Goal: Task Accomplishment & Management: Manage account settings

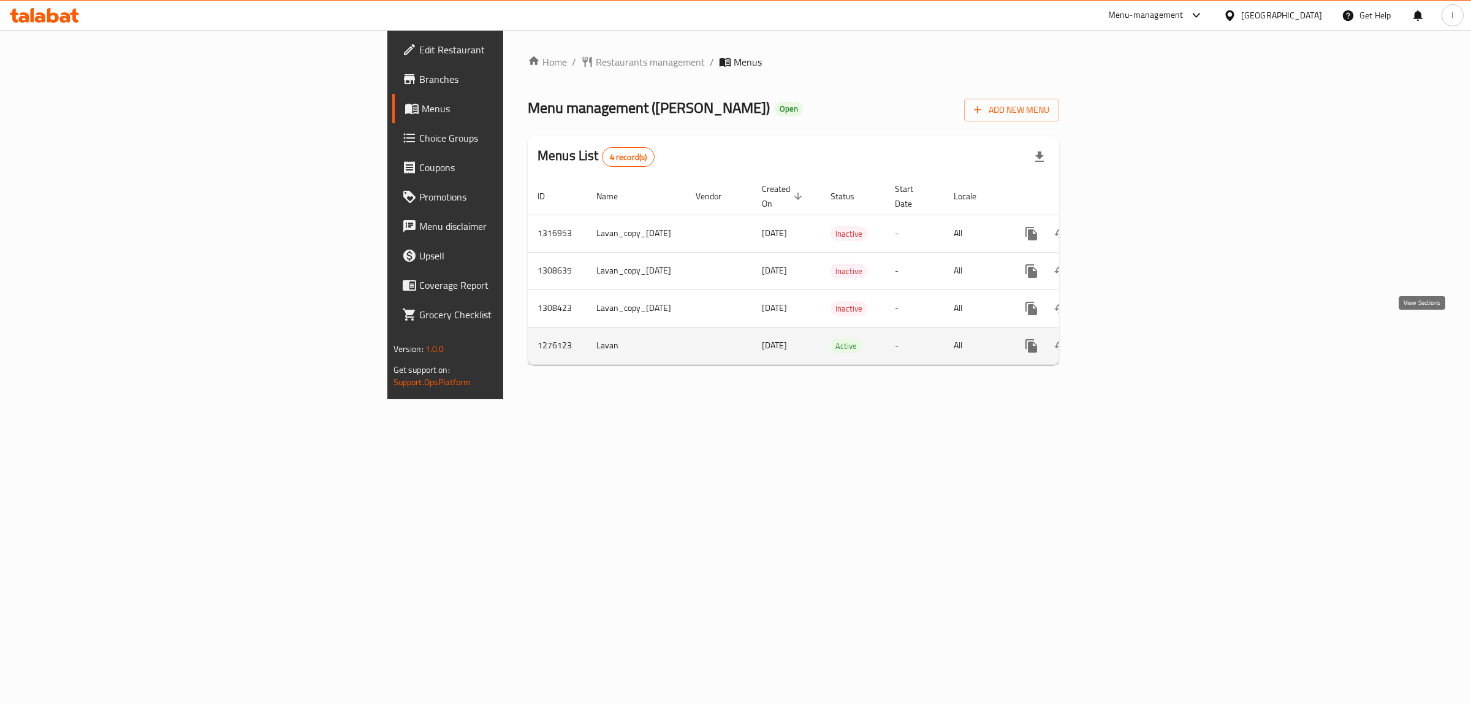
click at [1126, 340] on icon "enhanced table" at bounding box center [1120, 345] width 11 height 11
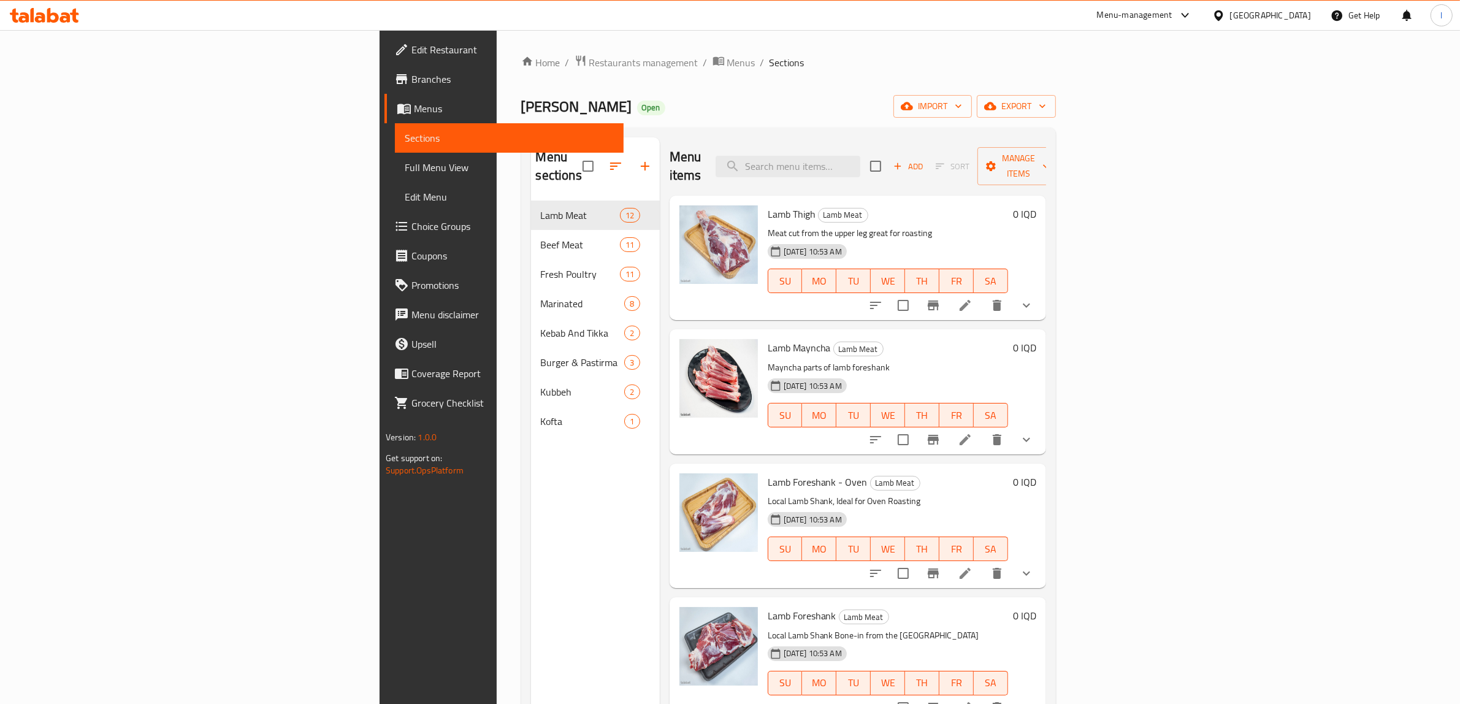
click at [986, 75] on div "Home / Restaurants management / Menus / Sections [PERSON_NAME] Qasab Open impor…" at bounding box center [788, 453] width 535 height 796
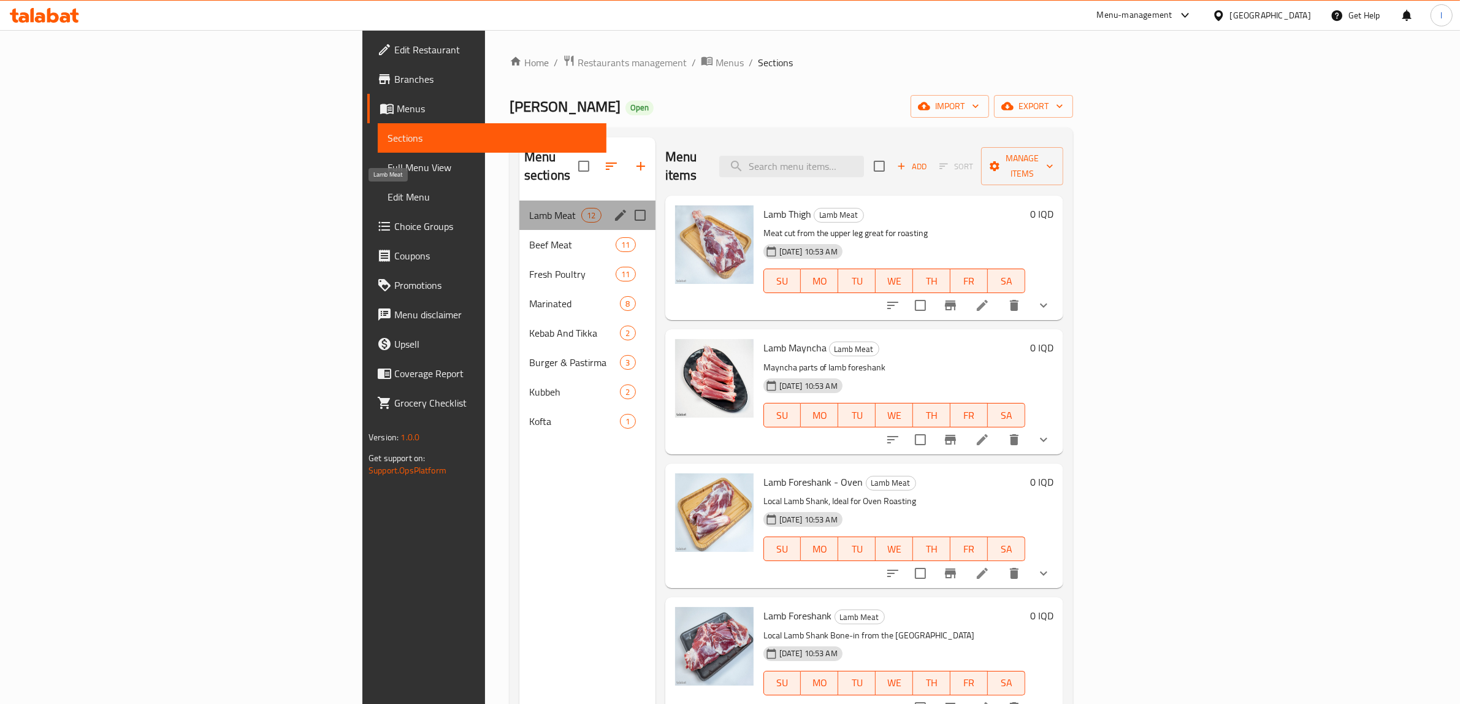
click at [529, 208] on span "Lamb Meat" at bounding box center [555, 215] width 52 height 15
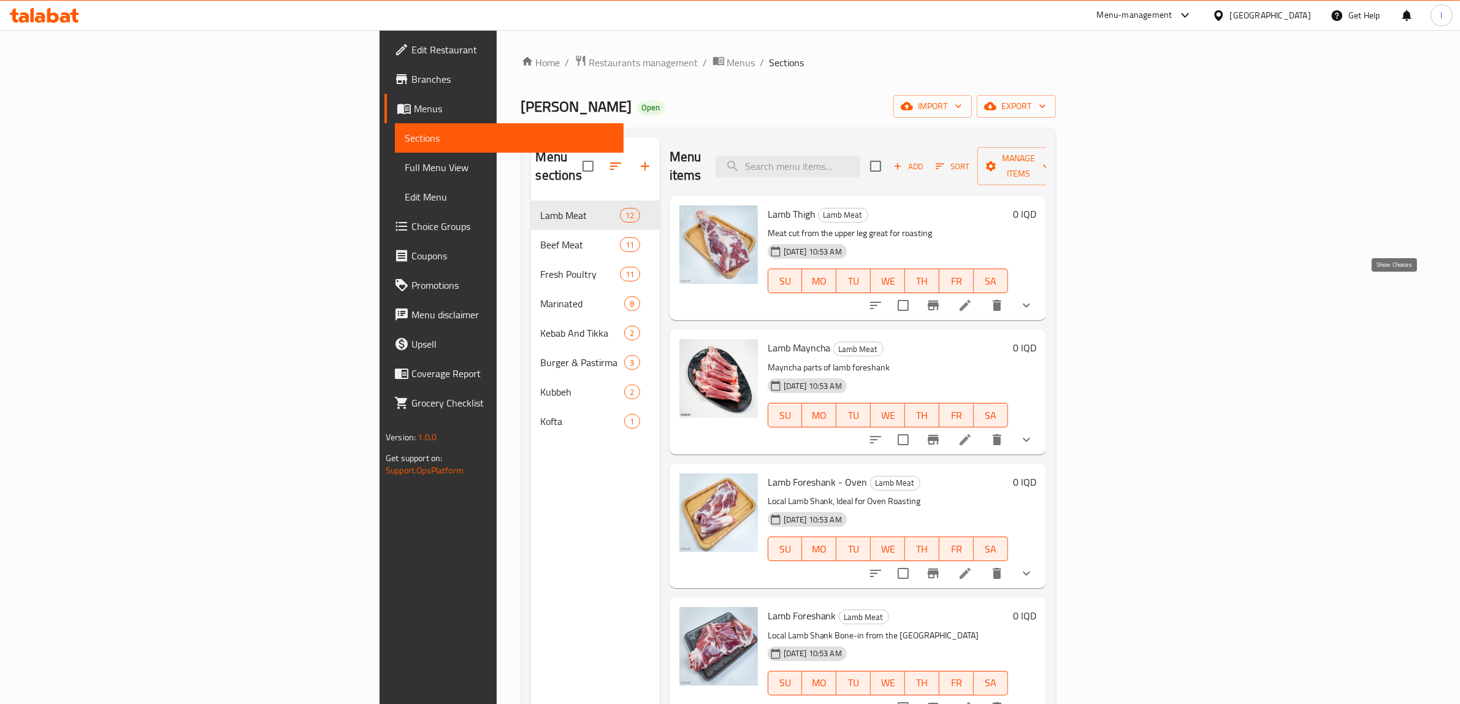
click at [1034, 298] on icon "show more" at bounding box center [1026, 305] width 15 height 15
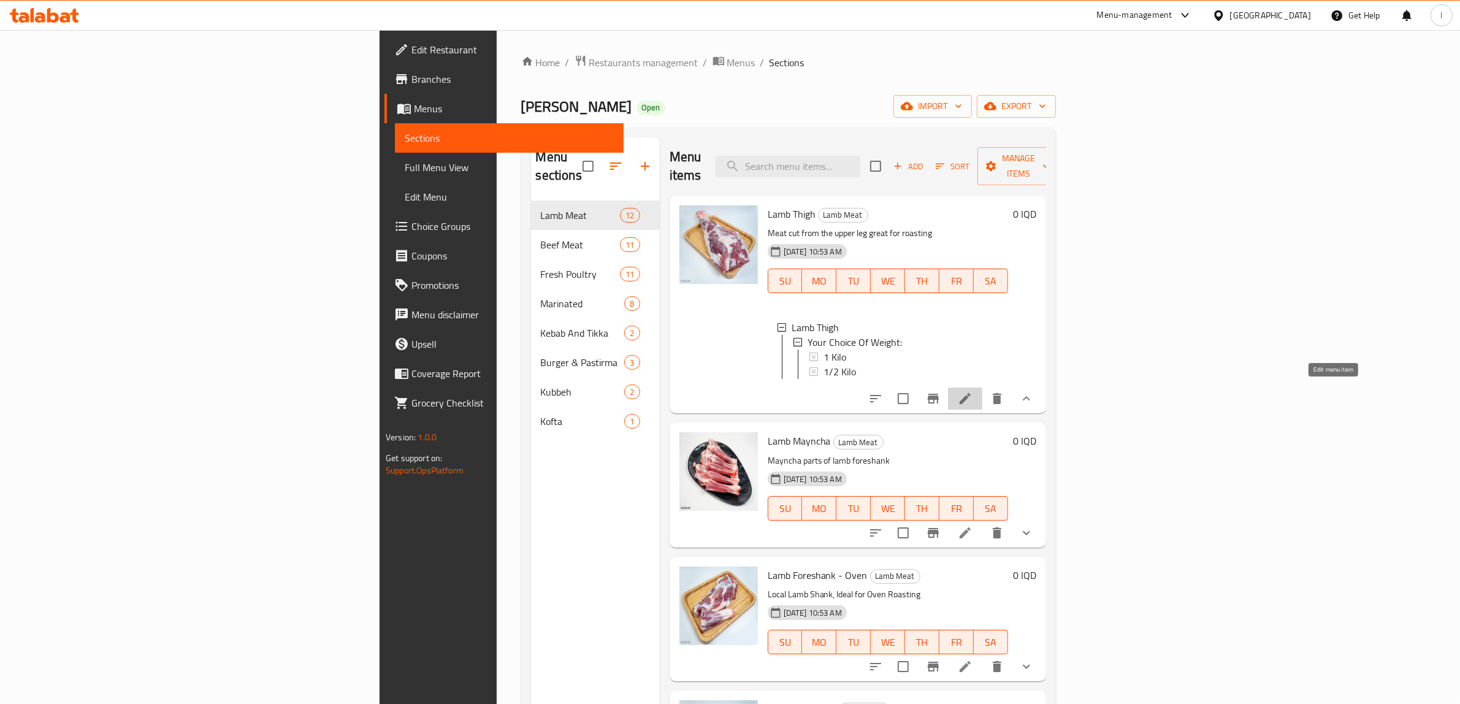
click at [970, 393] on icon at bounding box center [964, 398] width 11 height 11
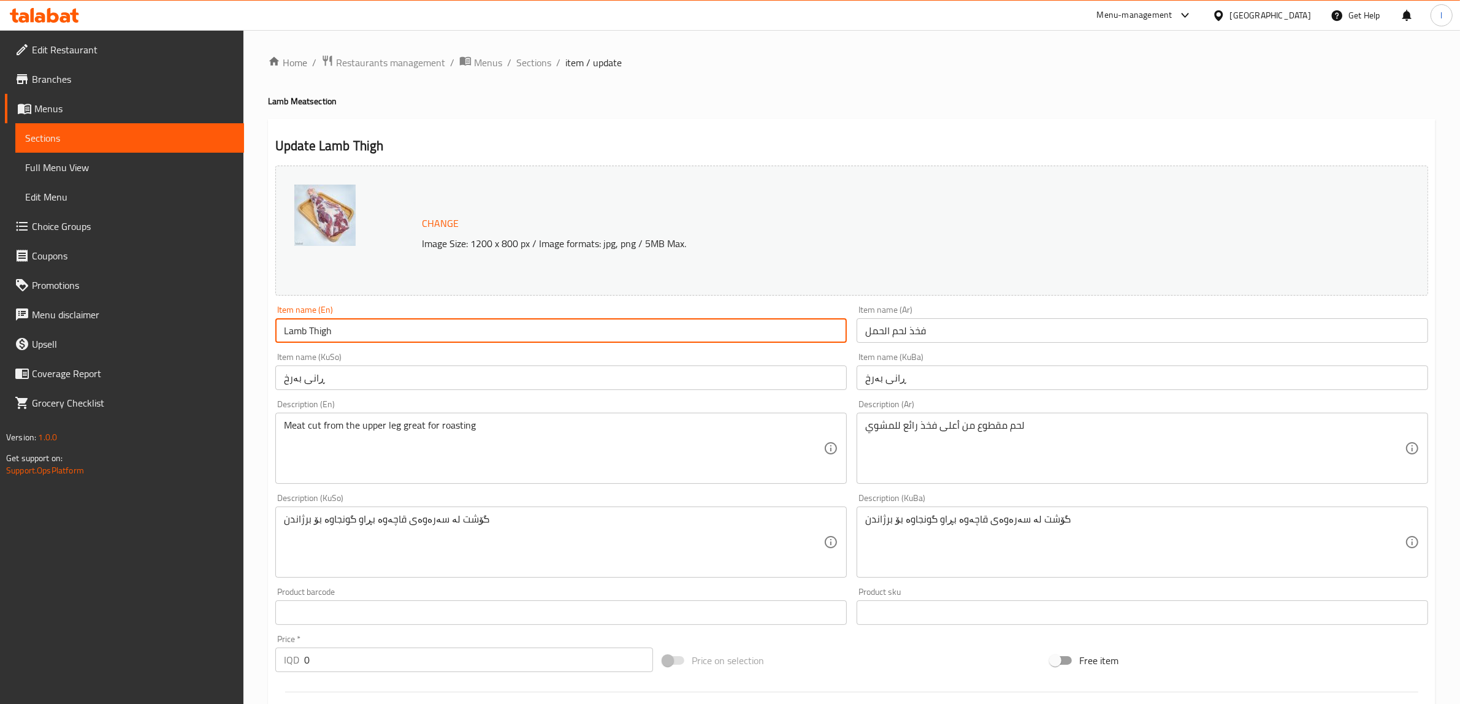
drag, startPoint x: 348, startPoint y: 332, endPoint x: 167, endPoint y: 332, distance: 180.8
click at [179, 322] on div "Edit Restaurant Branches Menus Sections Full Menu View Edit Menu Choice Groups …" at bounding box center [730, 541] width 1460 height 1023
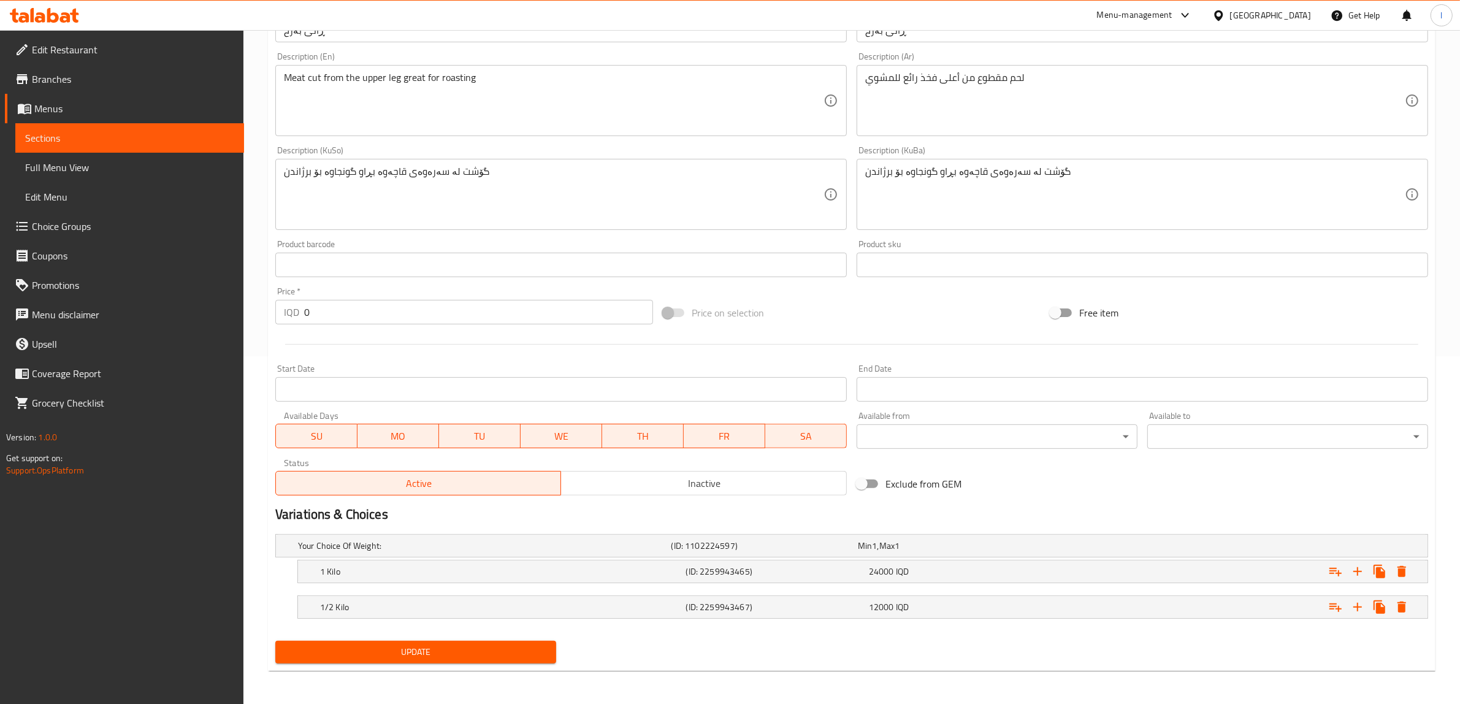
scroll to position [348, 0]
drag, startPoint x: 629, startPoint y: 565, endPoint x: 628, endPoint y: 557, distance: 8.6
click at [627, 560] on div "1 Kilo (ID: 2259943465) 24000 IQD" at bounding box center [866, 570] width 1097 height 27
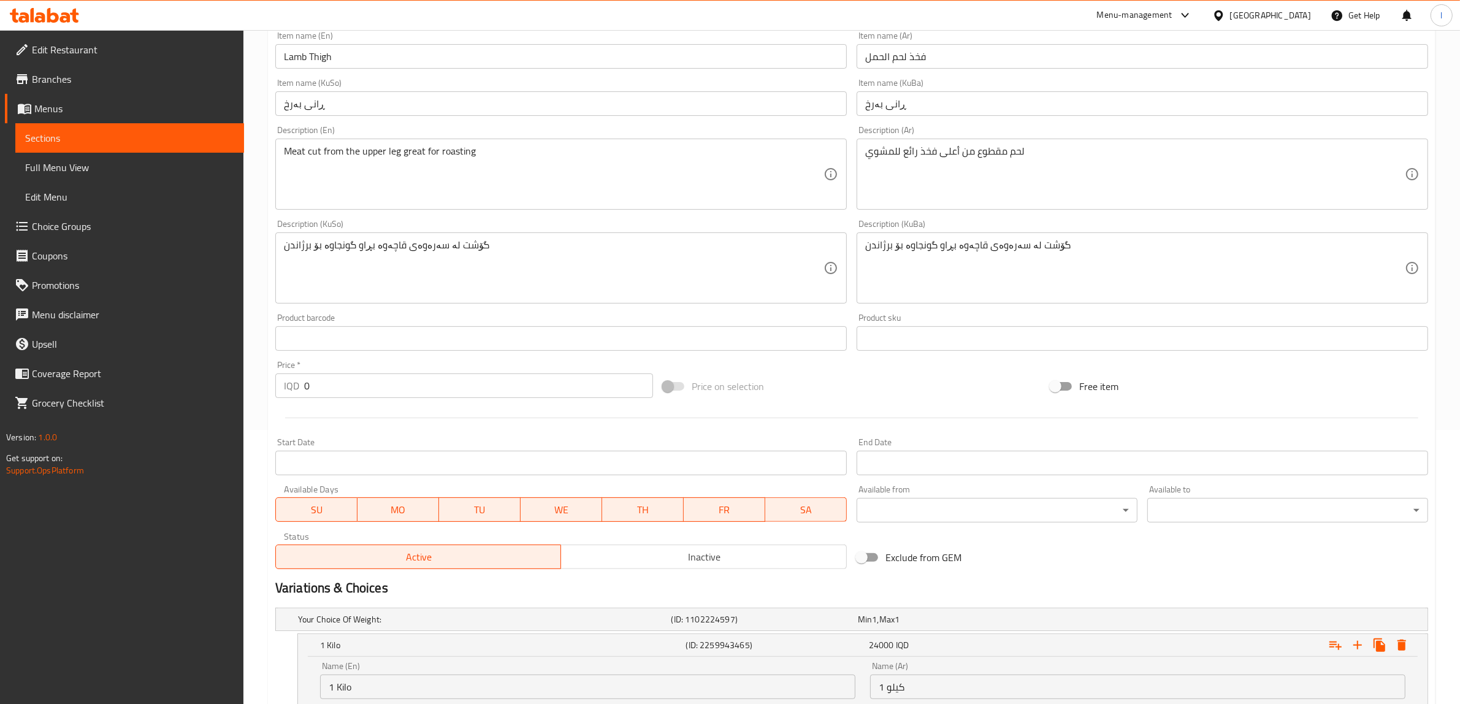
scroll to position [0, 0]
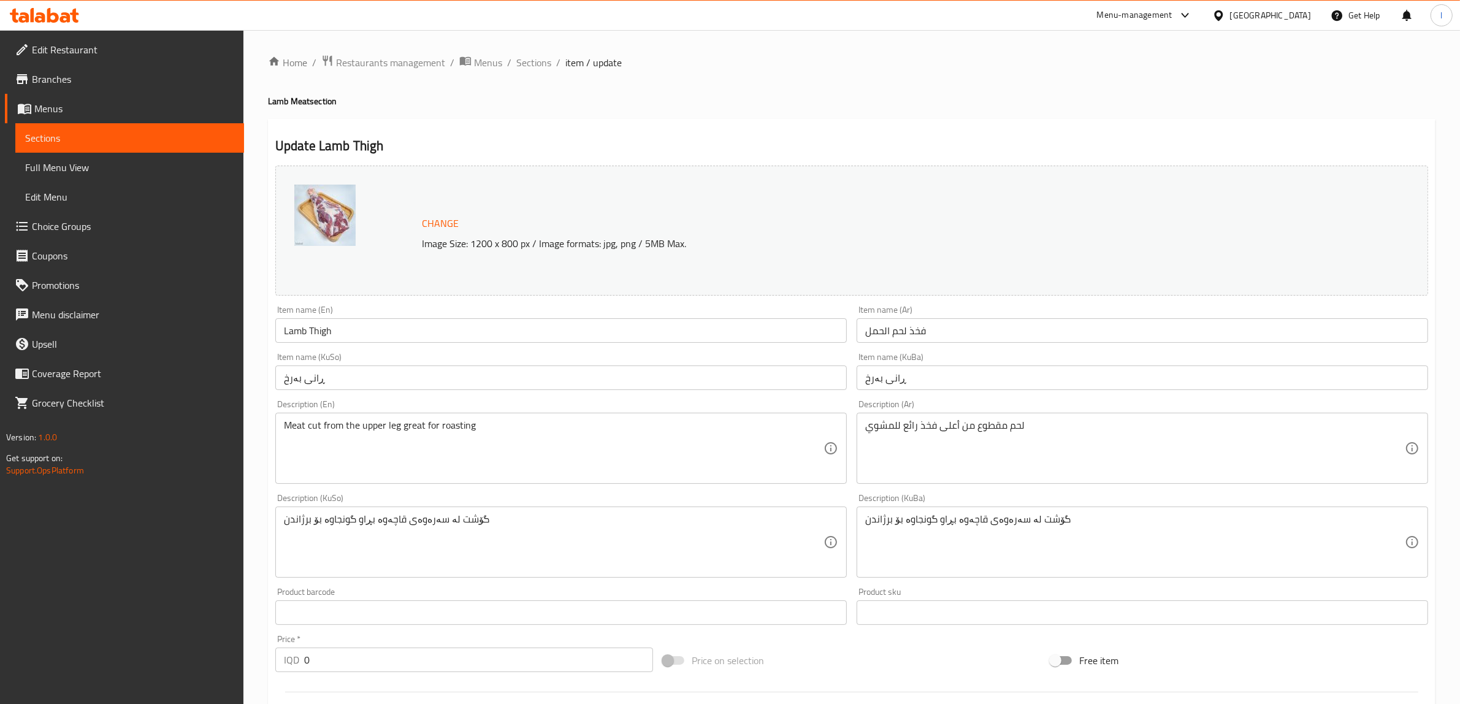
click at [52, 139] on span "Sections" at bounding box center [129, 138] width 209 height 15
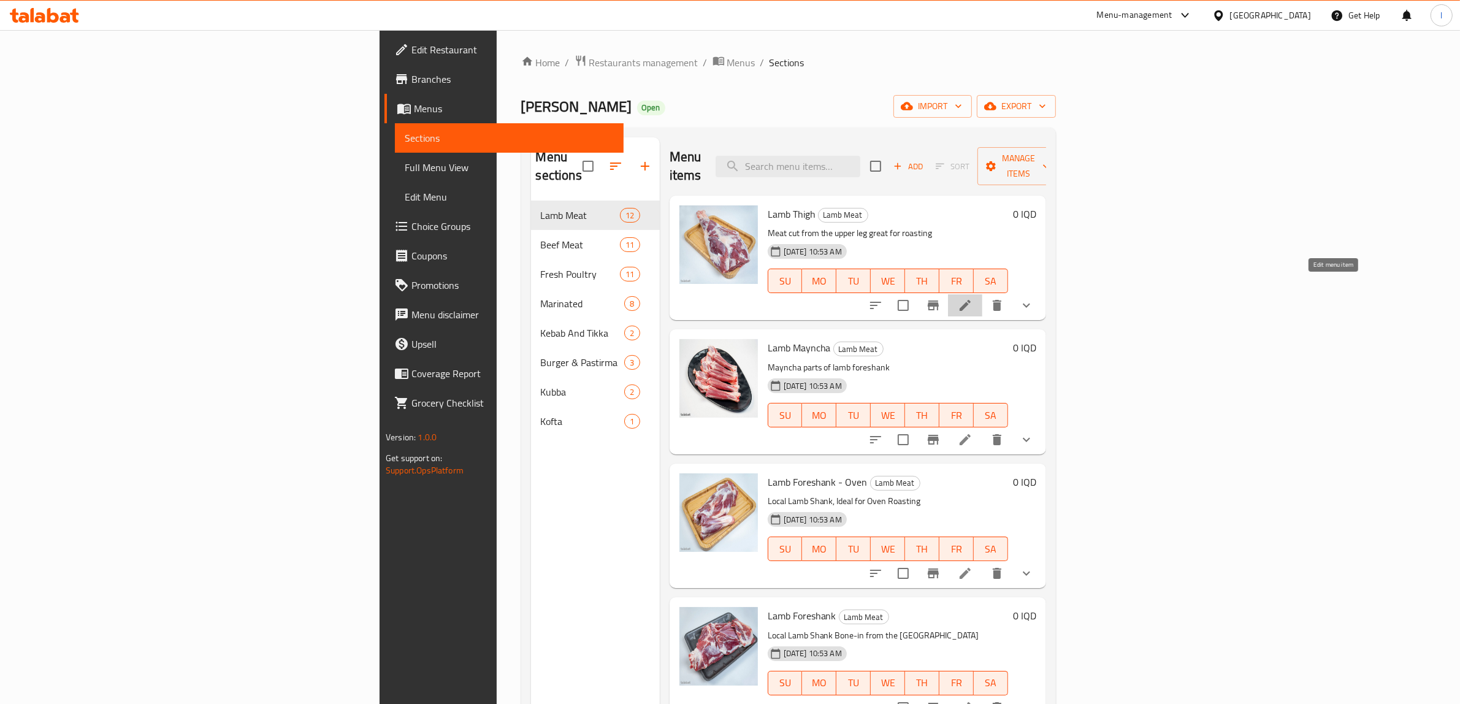
click at [972, 298] on icon at bounding box center [965, 305] width 15 height 15
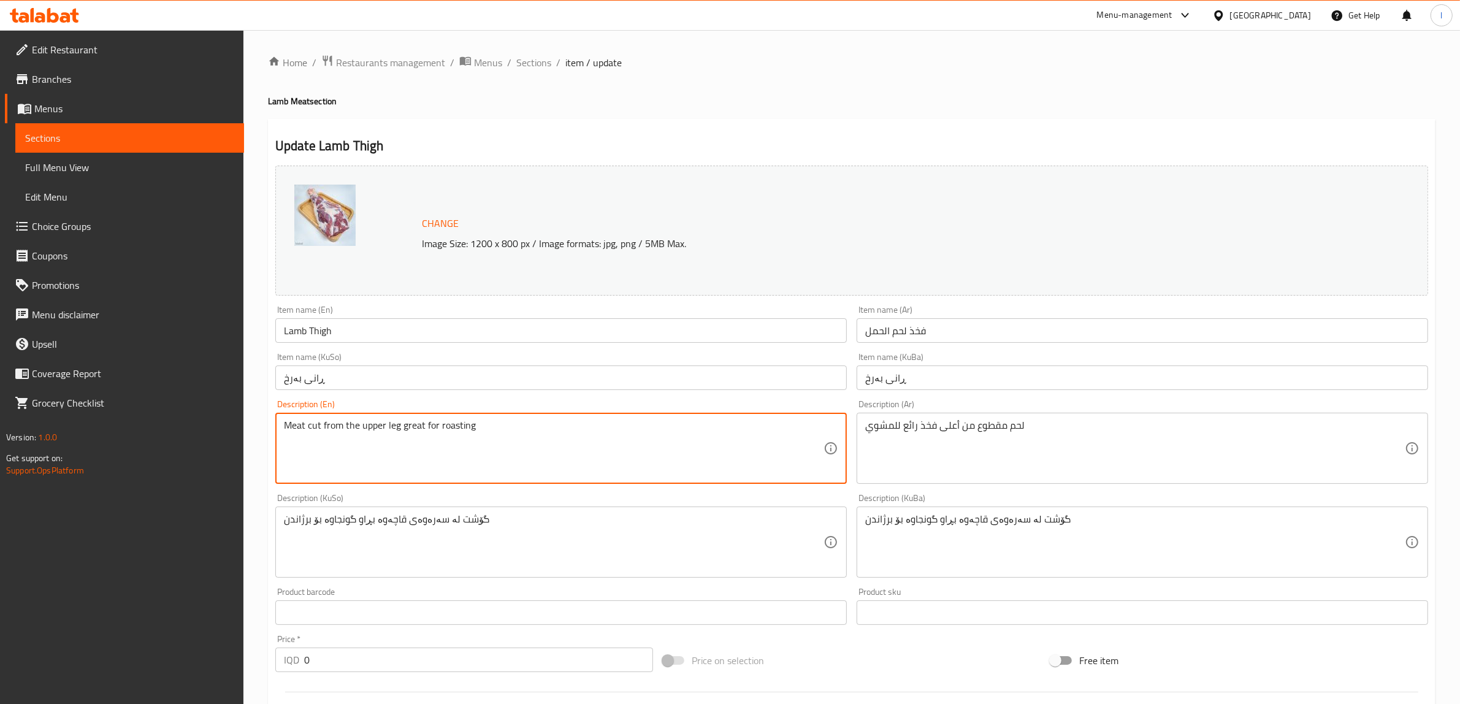
drag, startPoint x: 585, startPoint y: 427, endPoint x: 21, endPoint y: 417, distance: 564.1
paste textarea "Lamb [MEDICAL_DATA]-In"
click at [359, 429] on textarea "Lamb [MEDICAL_DATA]-In" at bounding box center [553, 448] width 539 height 58
type textarea "Lamb [MEDICAL_DATA] In"
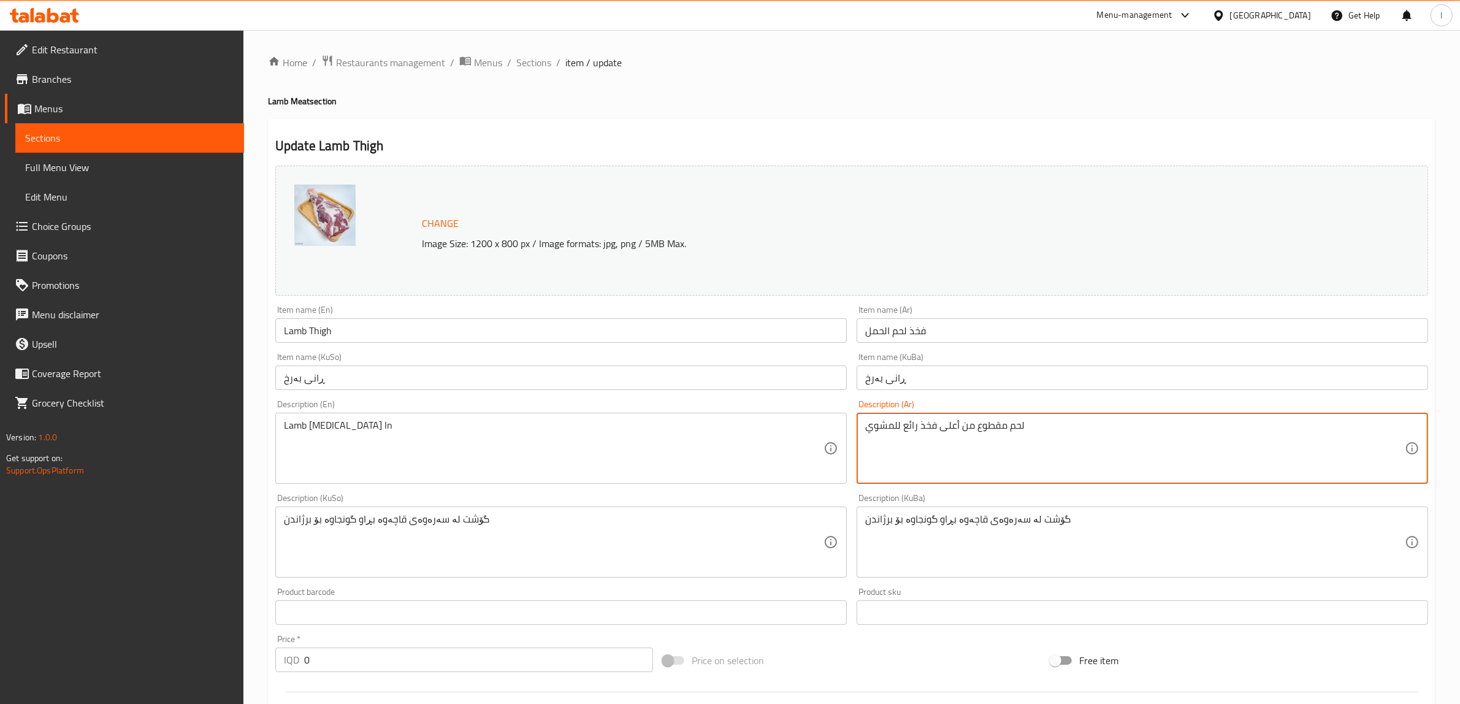
drag, startPoint x: 929, startPoint y: 424, endPoint x: 731, endPoint y: 430, distance: 198.7
paste textarea "خذ خروف مع [PERSON_NAME]"
click at [1341, 425] on textarea "فخذ خروف مع العظم" at bounding box center [1134, 448] width 539 height 58
type textarea "فخذ خروف مع عظم"
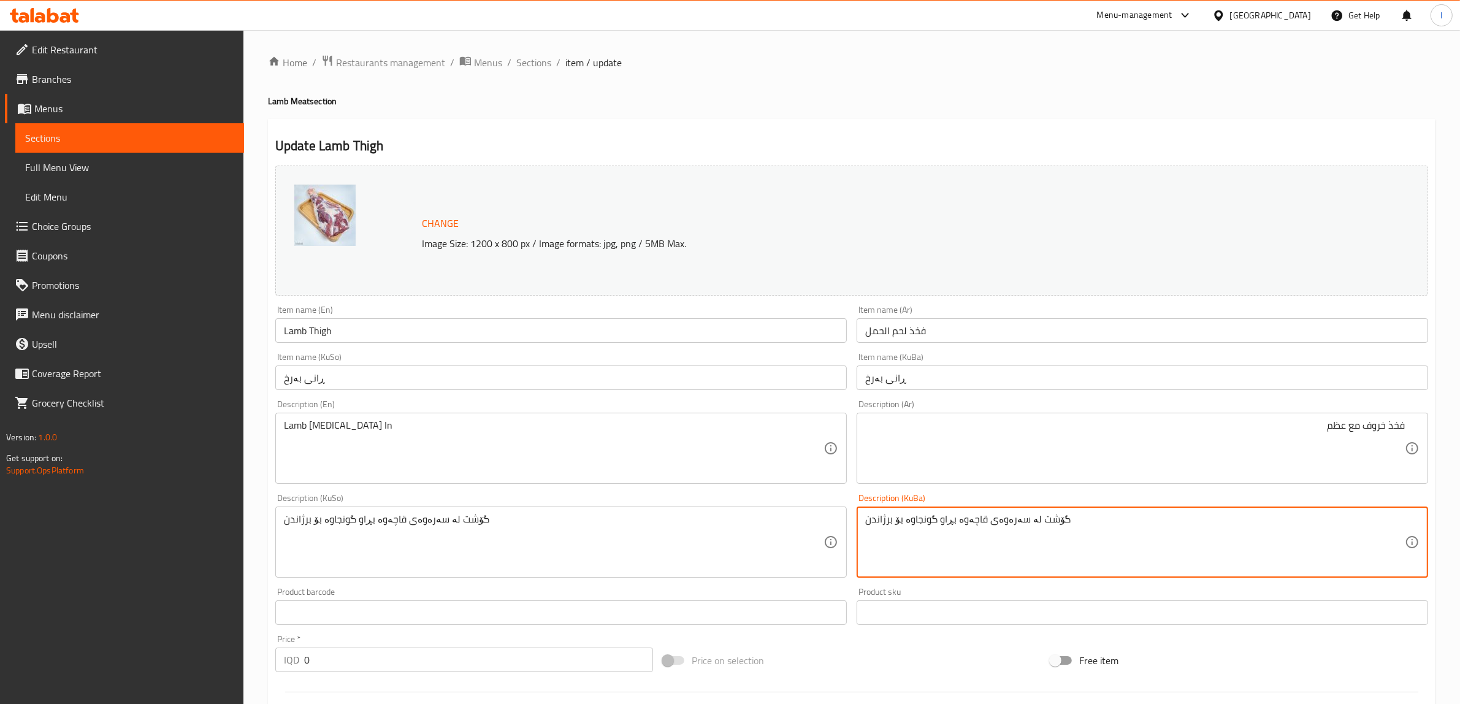
drag, startPoint x: 1090, startPoint y: 525, endPoint x: 687, endPoint y: 525, distance: 402.8
paste textarea "انی بەرخ بە ئێسکەوە"
type textarea "ڕانی بەرخ بە ئێسکەوە"
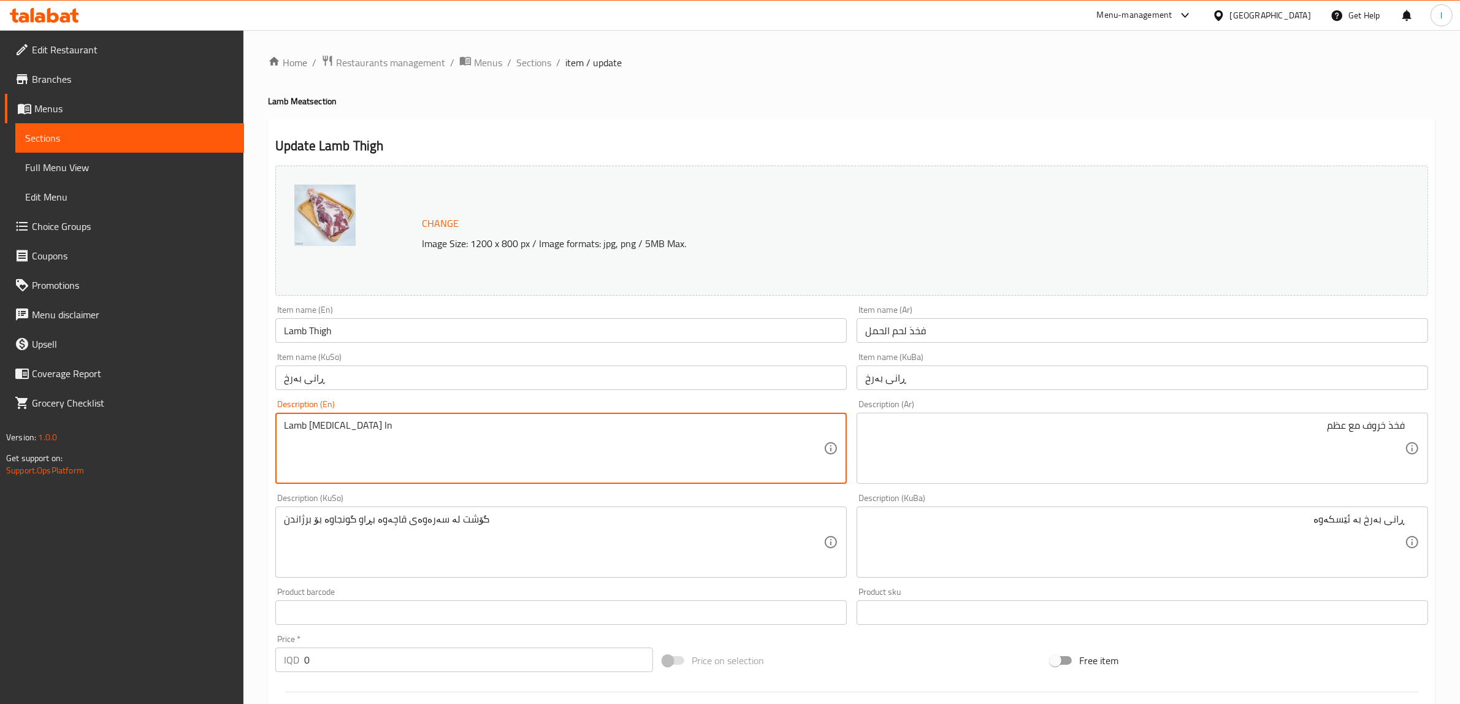
click at [294, 424] on textarea "Lamb [MEDICAL_DATA] In" at bounding box center [553, 448] width 539 height 58
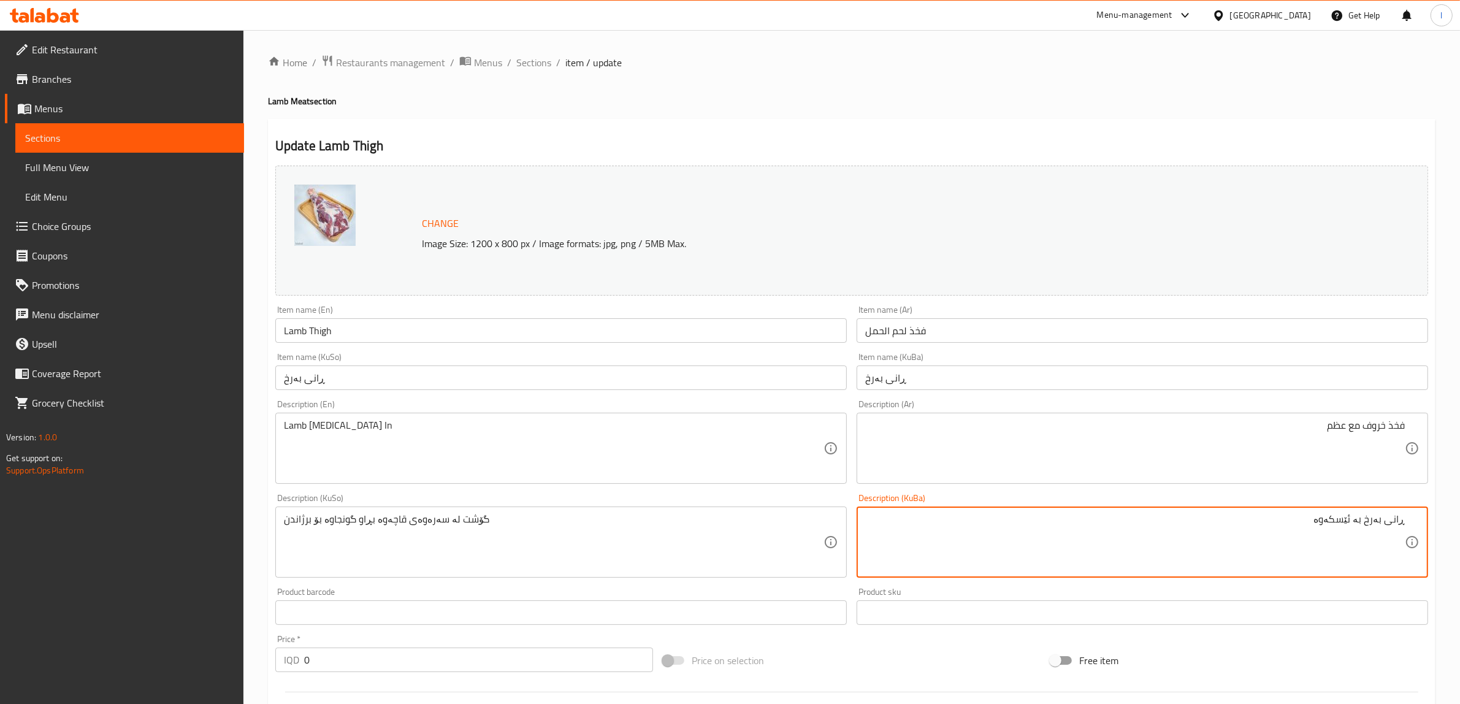
drag, startPoint x: 1186, startPoint y: 527, endPoint x: 1470, endPoint y: 495, distance: 285.7
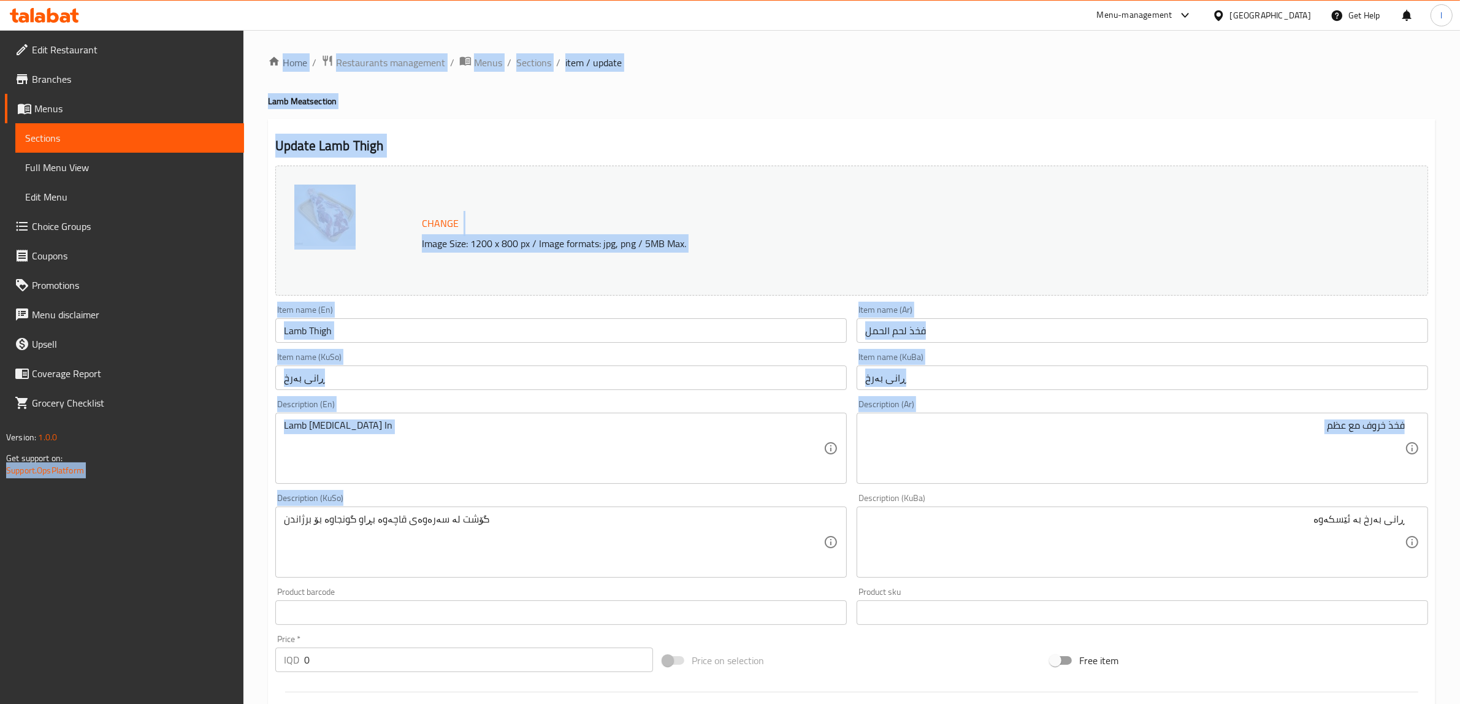
drag, startPoint x: 612, startPoint y: 512, endPoint x: 0, endPoint y: 509, distance: 611.8
click at [0, 509] on div "Edit Restaurant Branches Menus Sections Full Menu View Edit Menu Choice Groups …" at bounding box center [730, 541] width 1460 height 1023
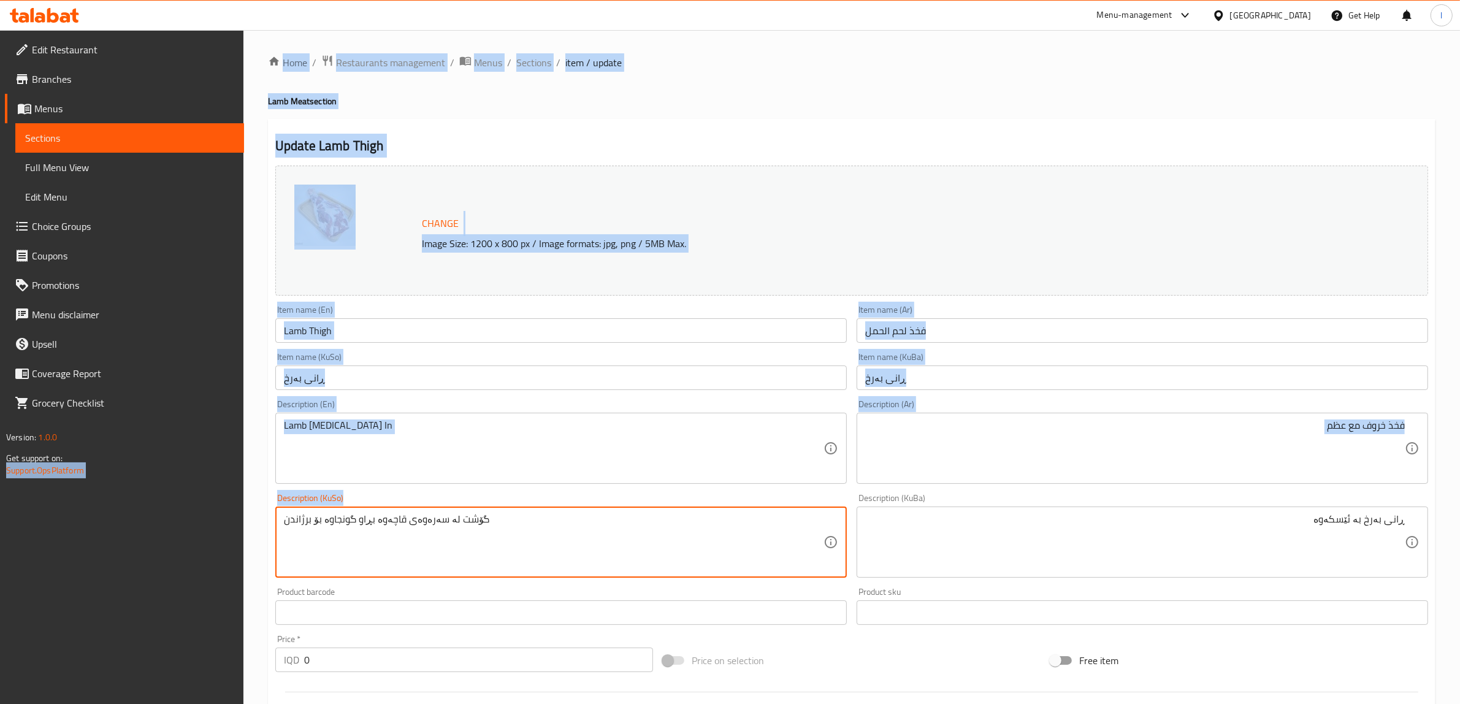
click at [443, 526] on textarea "گۆشت لە سەرەوەی قاچەوە بڕاو گونجاوە بۆ برژاندن" at bounding box center [553, 542] width 539 height 58
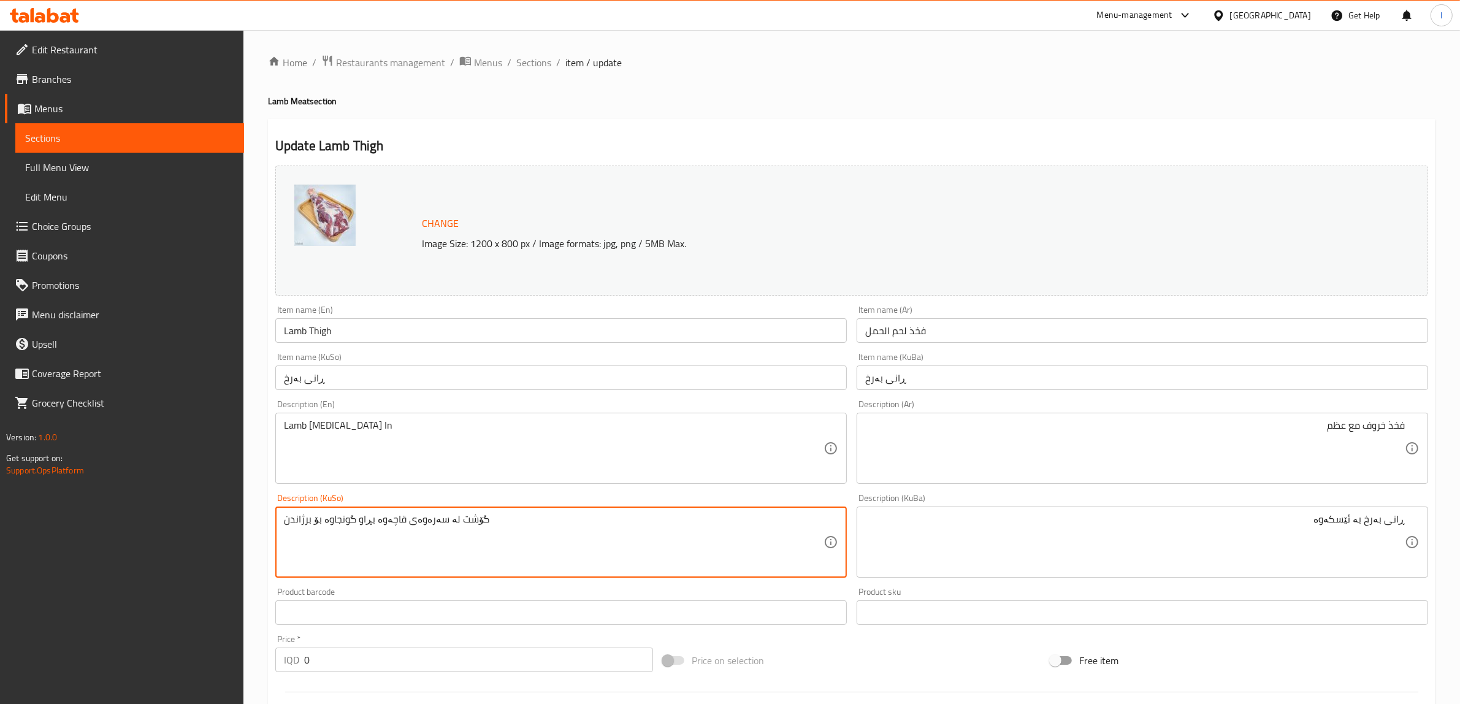
click at [443, 526] on textarea "گۆشت لە سەرەوەی قاچەوە بڕاو گونجاوە بۆ برژاندن" at bounding box center [553, 542] width 539 height 58
paste textarea "انی بەرخ بە ئێسکەوە"
type textarea "ڕانی بەرخ بە ئێسکەوە"
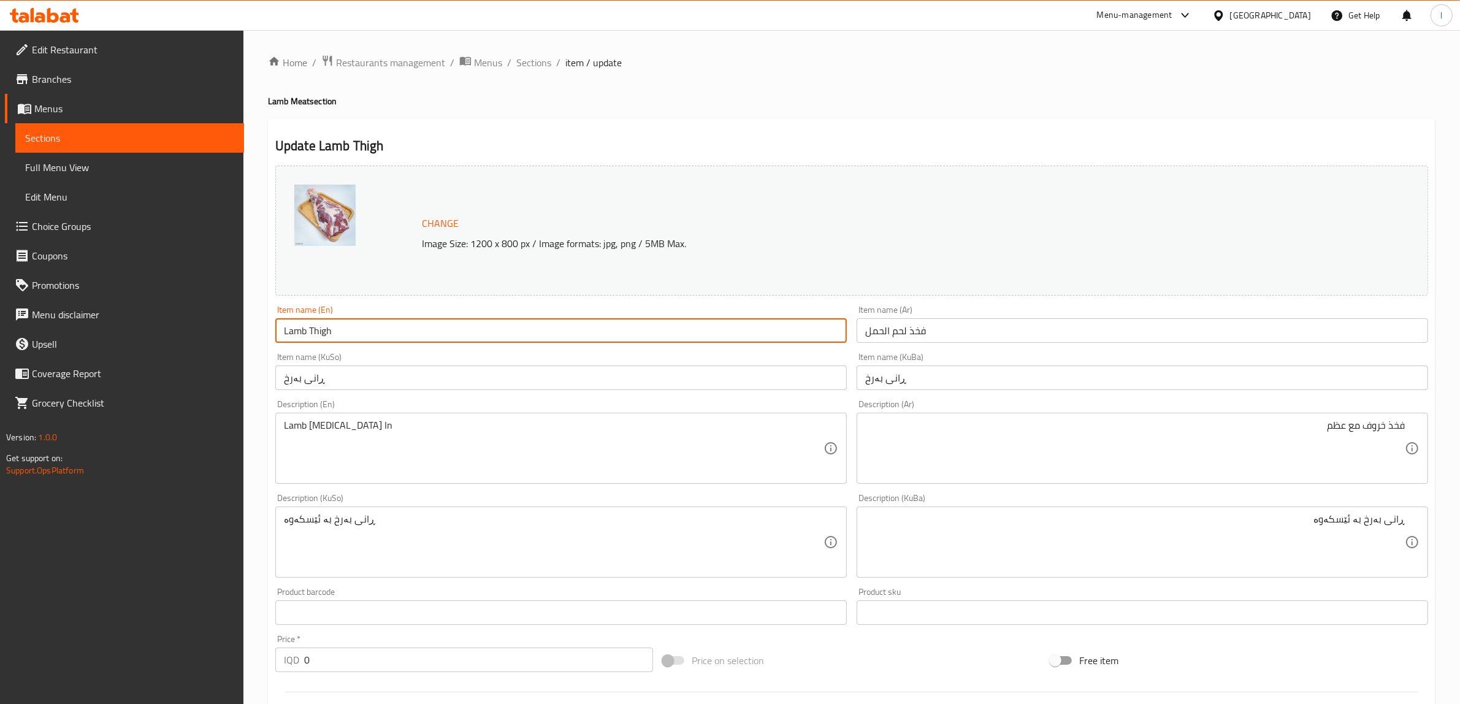
drag, startPoint x: 347, startPoint y: 326, endPoint x: 194, endPoint y: 316, distance: 153.6
click at [196, 316] on div "Edit Restaurant Branches Menus Sections Full Menu View Edit Menu Choice Groups …" at bounding box center [730, 541] width 1460 height 1023
paste input "Bone-In"
click at [357, 333] on input "Lamb [MEDICAL_DATA]-In" at bounding box center [560, 330] width 571 height 25
type input "Lamb [MEDICAL_DATA] In"
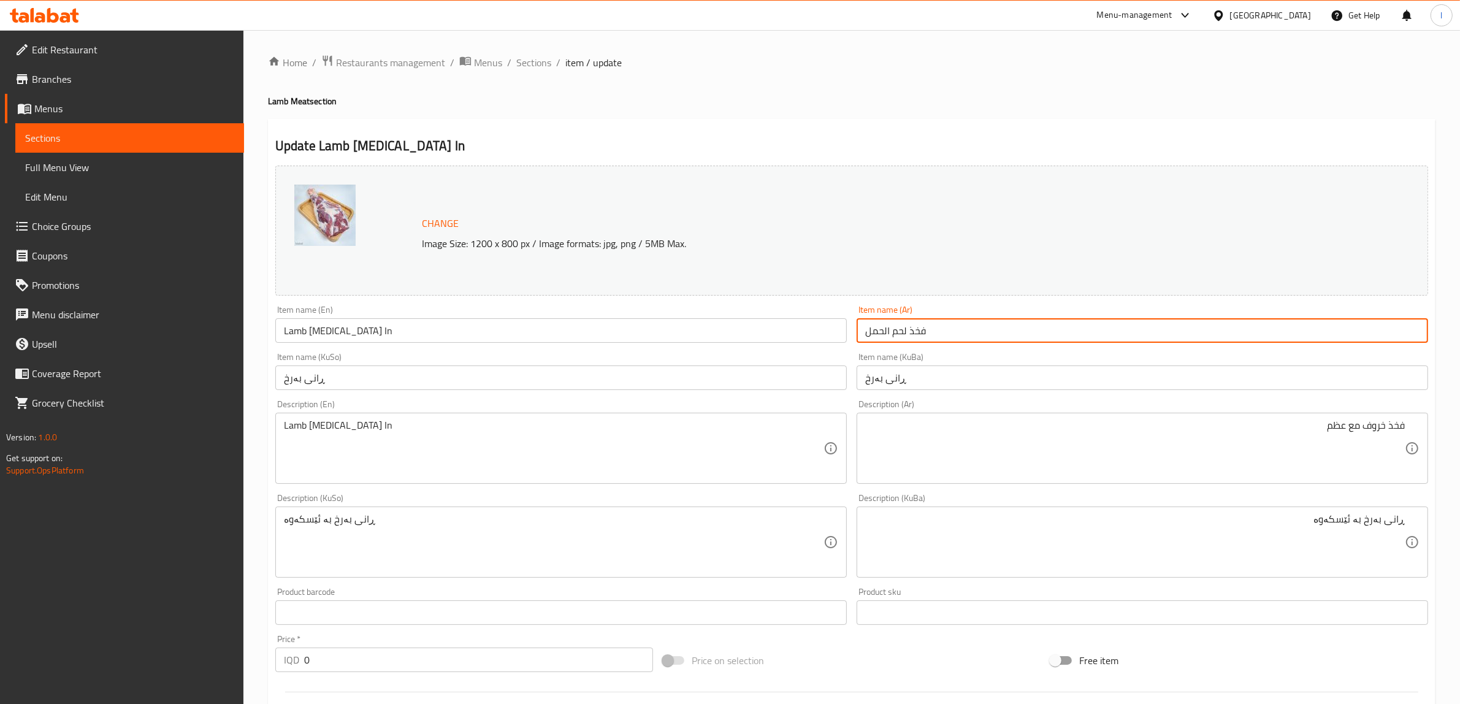
drag, startPoint x: 818, startPoint y: 330, endPoint x: 717, endPoint y: 332, distance: 101.2
click at [721, 334] on div "Change Image Size: 1200 x 800 px / Image formats: jpg, png / 5MB Max. Item name…" at bounding box center [851, 504] width 1162 height 687
paste input "خروف مع [PERSON_NAME]"
type input "فخذ خروف مع العظم"
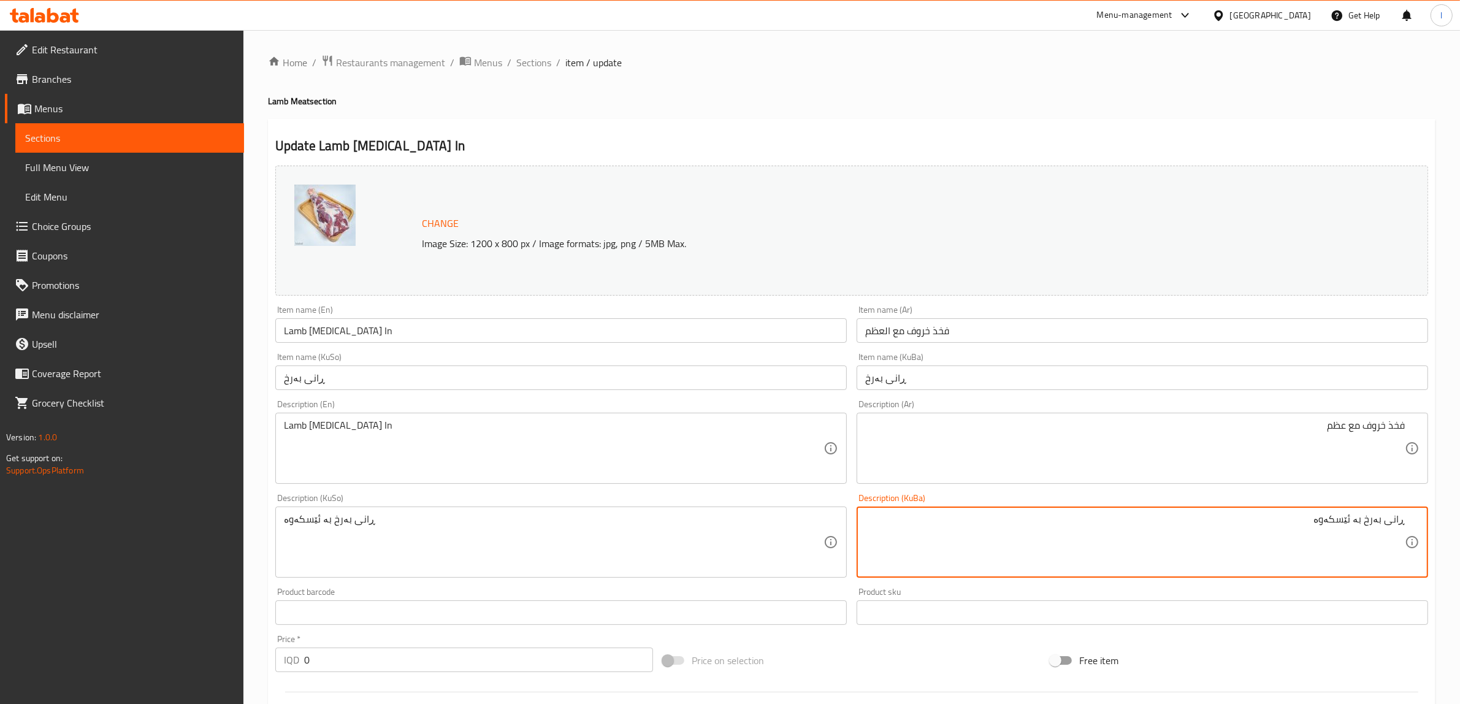
drag, startPoint x: 1314, startPoint y: 526, endPoint x: 1470, endPoint y: 531, distance: 156.4
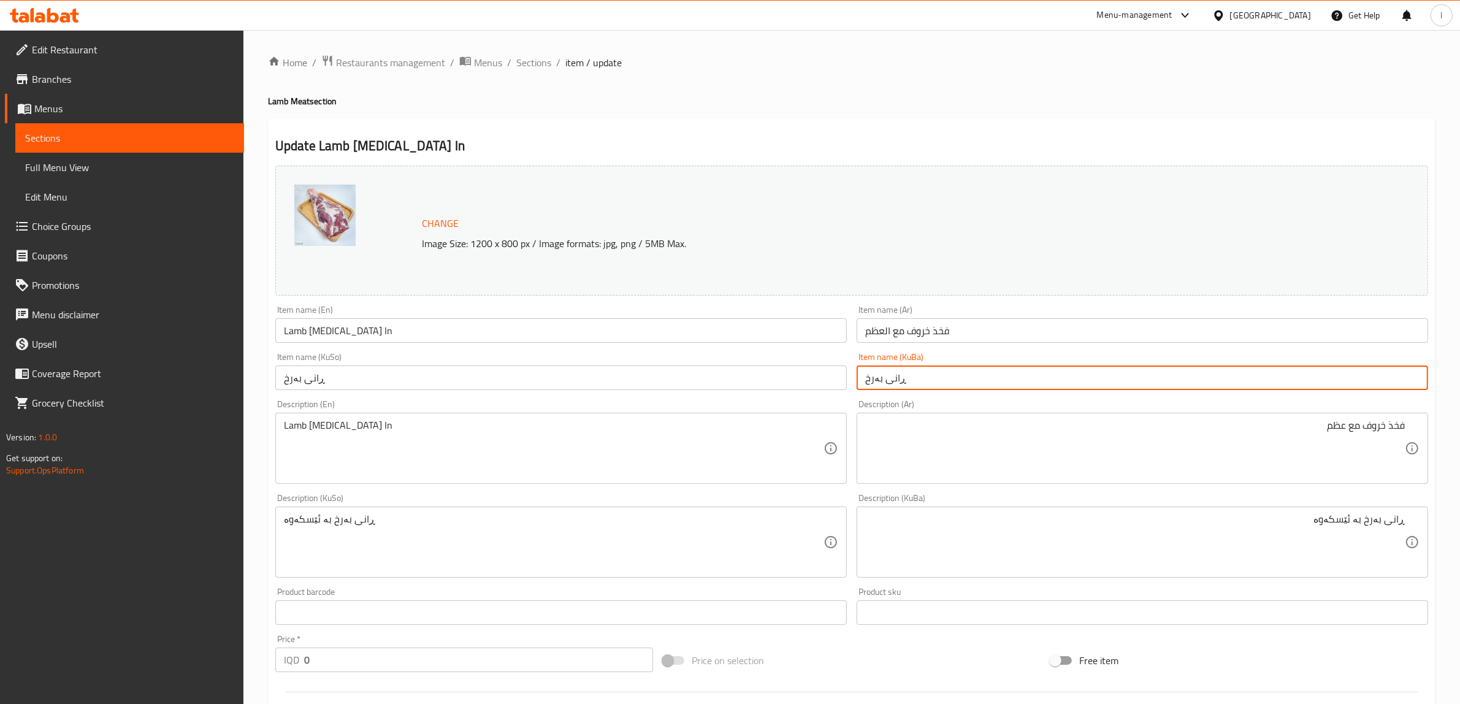
drag, startPoint x: 921, startPoint y: 368, endPoint x: 764, endPoint y: 369, distance: 156.3
click at [765, 370] on div "Change Image Size: 1200 x 800 px / Image formats: jpg, png / 5MB Max. Item name…" at bounding box center [851, 504] width 1162 height 687
paste input "بە ئێسکەوە"
type input "ڕانی بەرخ بە ئێسکەوە"
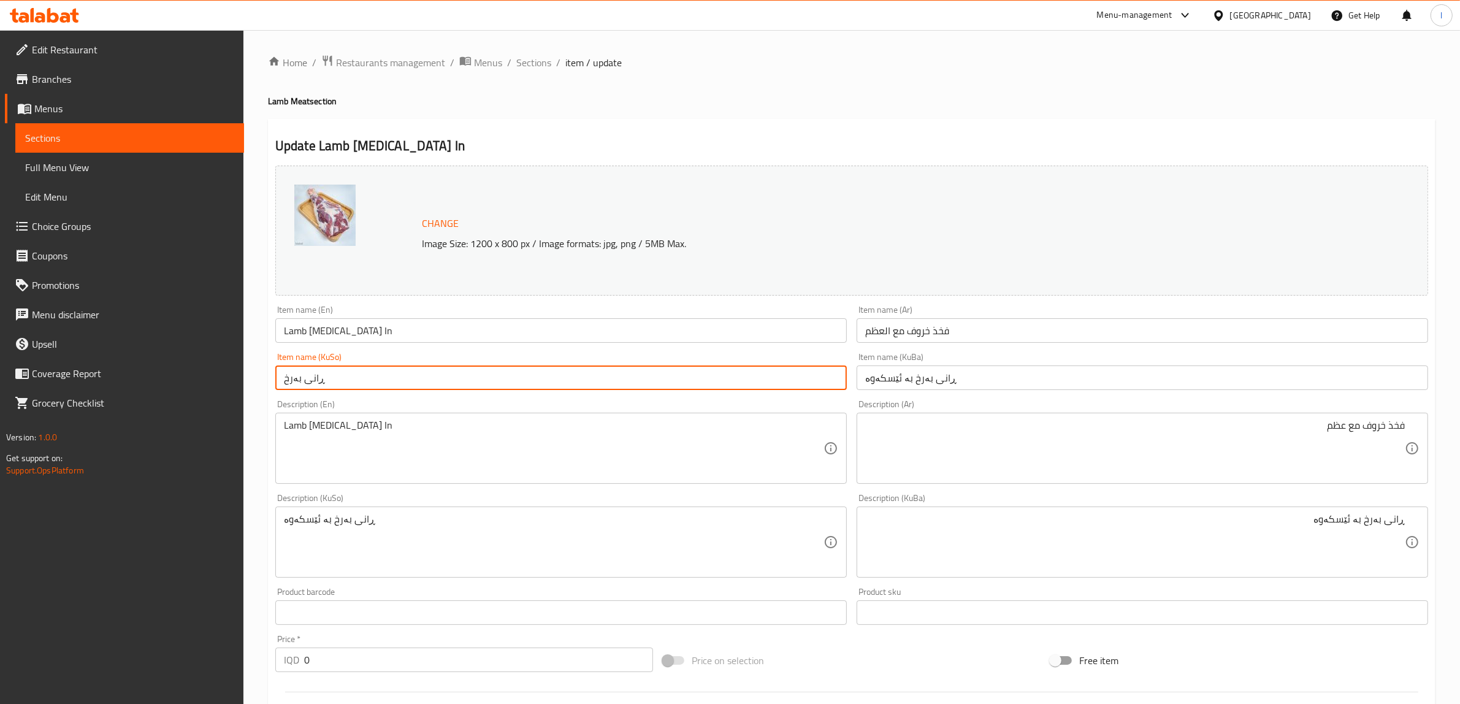
drag, startPoint x: 500, startPoint y: 380, endPoint x: 0, endPoint y: 381, distance: 499.6
click at [0, 381] on div "Edit Restaurant Branches Menus Sections Full Menu View Edit Menu Choice Groups …" at bounding box center [730, 541] width 1460 height 1023
paste input "بە ئێسکەوە"
type input "ڕانی بەرخ بە ئێسکەوە"
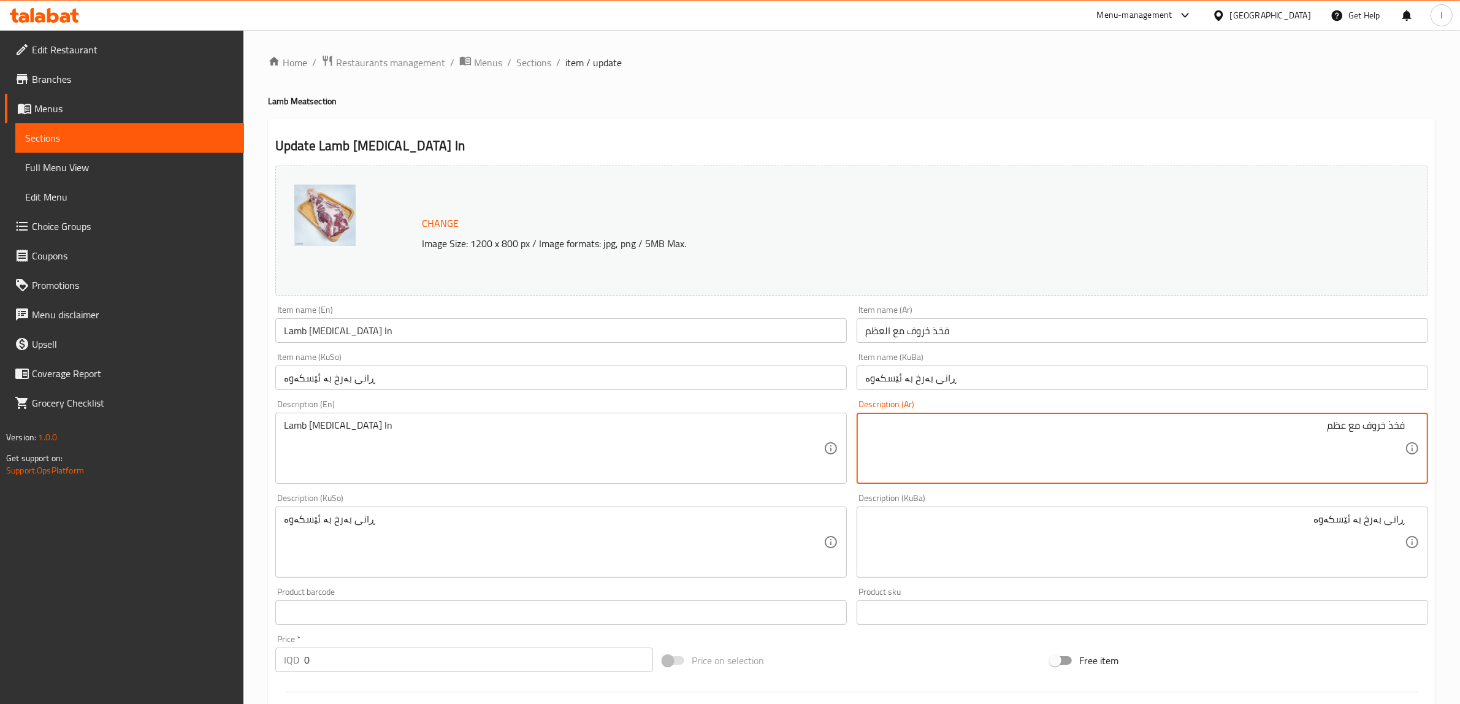
drag, startPoint x: 1061, startPoint y: 448, endPoint x: 1468, endPoint y: 477, distance: 408.7
paste textarea "طازج، مثالي للقوزي والشوي في الفرن"
click at [1267, 428] on textarea "فخذ خروف طازج، مثالي للقوزي والشوي في الفرن" at bounding box center [1134, 448] width 539 height 58
click at [1229, 426] on textarea "فخذ خروف طازج، مثالي للقوزي وشوي في الفرن" at bounding box center [1134, 448] width 539 height 58
click at [1276, 428] on textarea "فخذ خروف طازج، مثالي للقوزي وشوي في فرن" at bounding box center [1134, 448] width 539 height 58
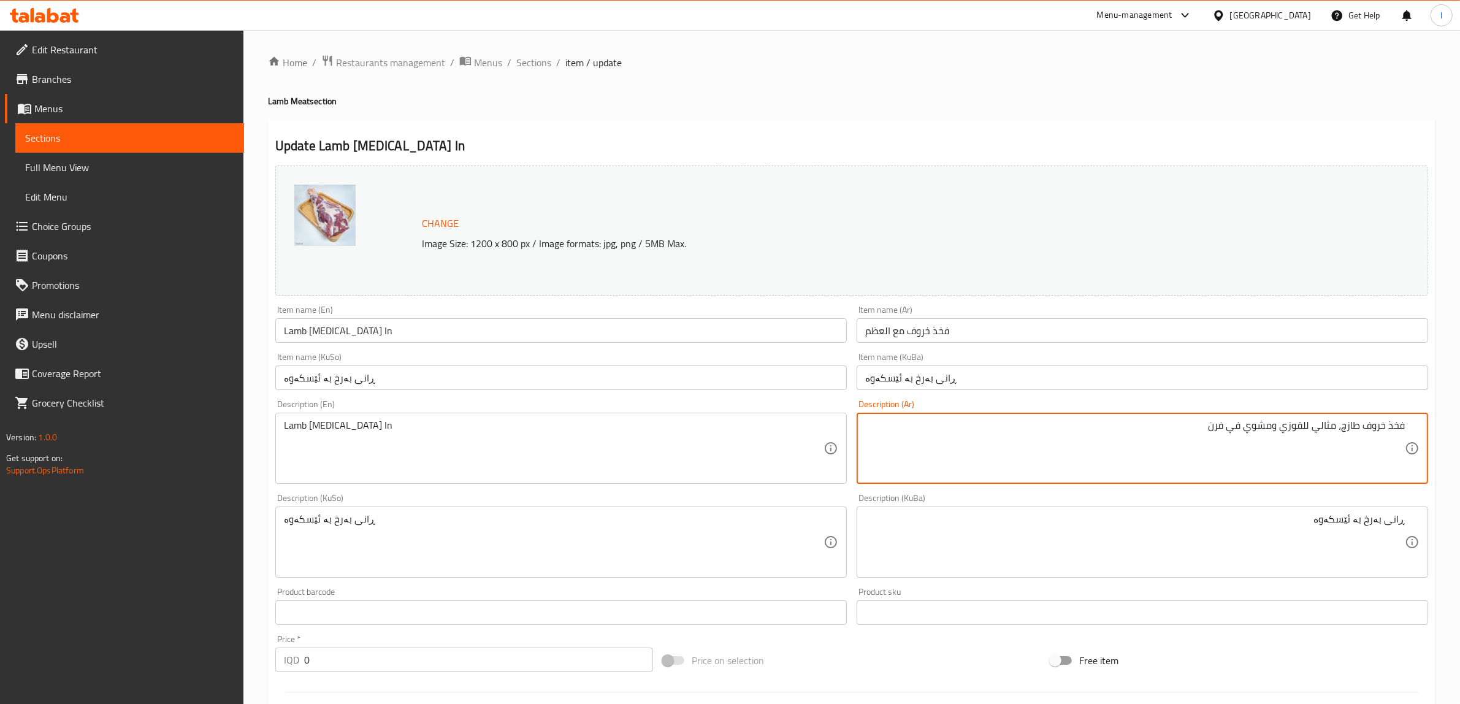
type textarea "فخذ خروف طازج، مثالي للقوزي ومشوي في فرن"
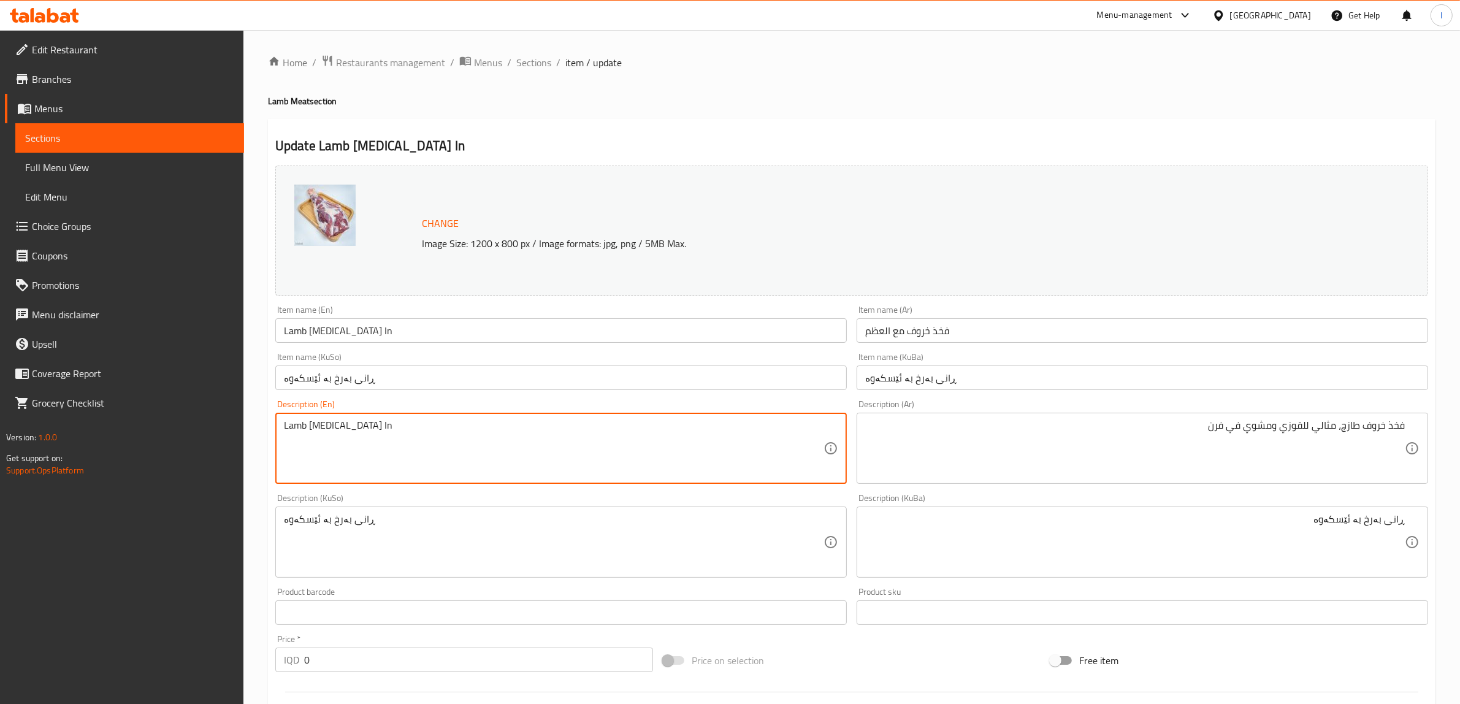
drag, startPoint x: 663, startPoint y: 431, endPoint x: 0, endPoint y: 368, distance: 665.6
paste textarea "Fresh Lamb Thigh, Ideal for Quzi and Oven Grilling"
drag, startPoint x: 403, startPoint y: 424, endPoint x: 406, endPoint y: 431, distance: 7.7
click at [406, 431] on textarea "Fresh Lamb Thigh, Ideal for Quzi and Oven Grilling" at bounding box center [553, 448] width 539 height 58
click at [405, 432] on textarea "Fresh Lamb Thigh, Ideal for Quzi and Oven Grilling" at bounding box center [553, 448] width 539 height 58
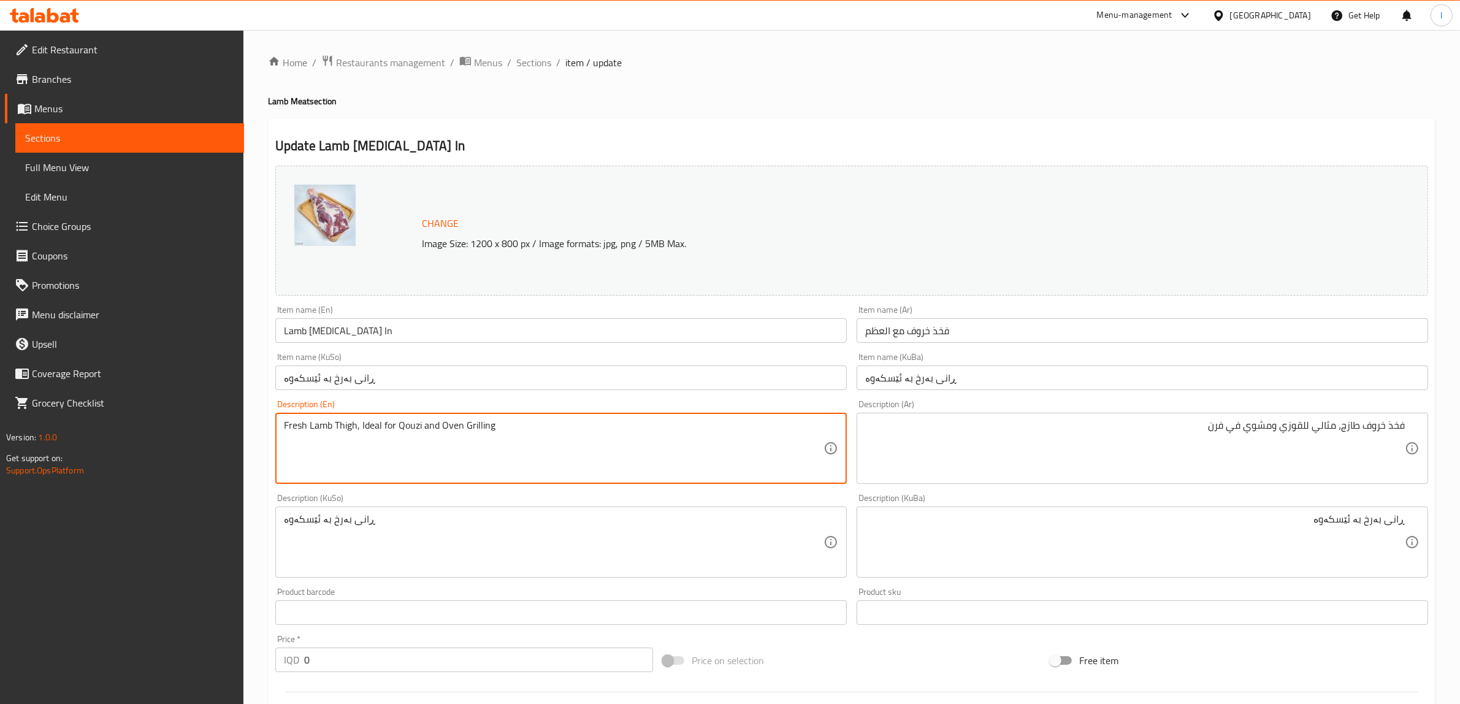
type textarea "Fresh Lamb Thigh, Ideal for Qouzi and Oven Grilling"
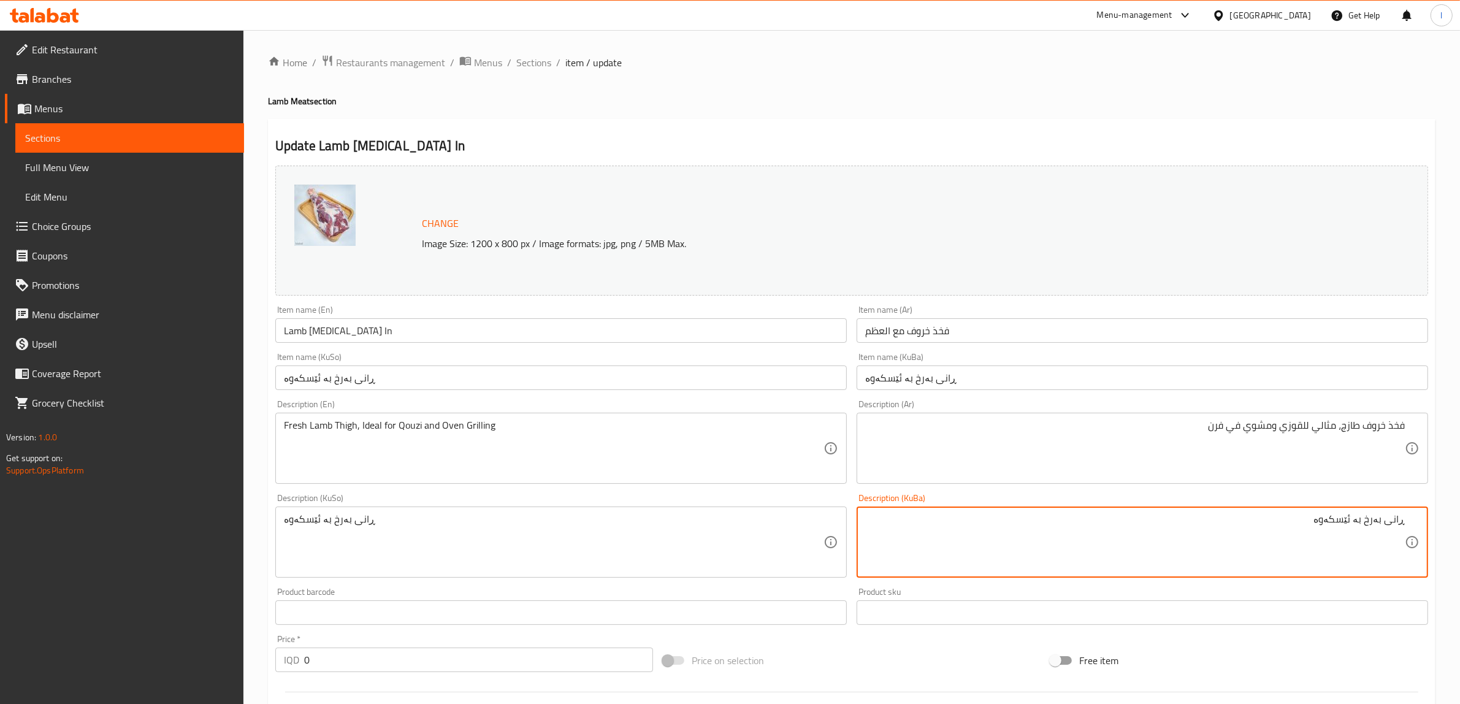
drag, startPoint x: 1252, startPoint y: 530, endPoint x: 1464, endPoint y: 522, distance: 212.3
paste textarea "فرێشی بەرخ، گونجاوە بۆ قۆزی و برژاندنی ناو فڕن"
drag, startPoint x: 1119, startPoint y: 528, endPoint x: 1470, endPoint y: 507, distance: 351.9
click at [1460, 507] on html "​ Menu-management [GEOGRAPHIC_DATA] Get Help l Edit Restaurant Branches Menus S…" at bounding box center [730, 352] width 1460 height 704
type textarea "ڕانی فرێشی بەرخ، گونجاوە بۆ قۆزی و برژاندنی ناو فڕن"
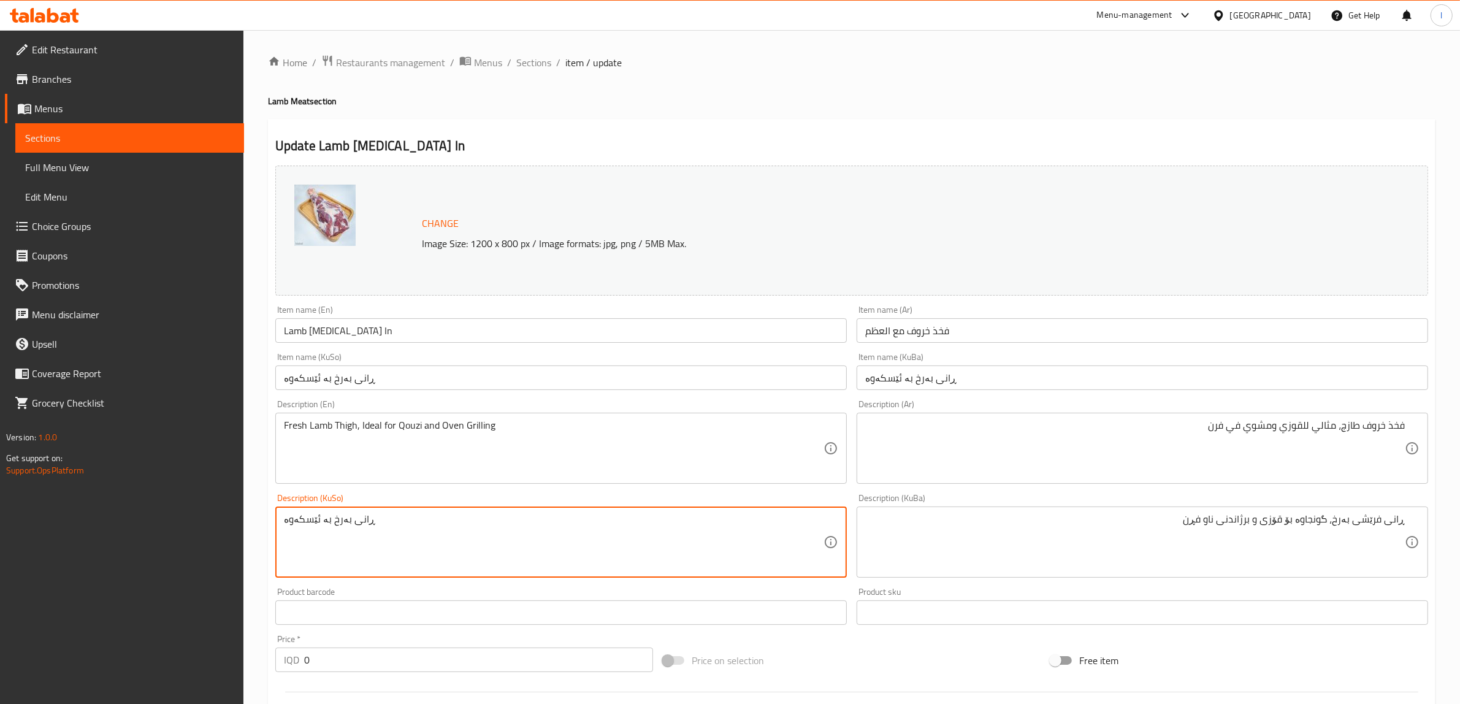
drag, startPoint x: 503, startPoint y: 536, endPoint x: 28, endPoint y: 512, distance: 475.7
paste textarea "فرێشی بەرخ، گونجاوە بۆ قۆزی و برژاندنی ناو فڕن"
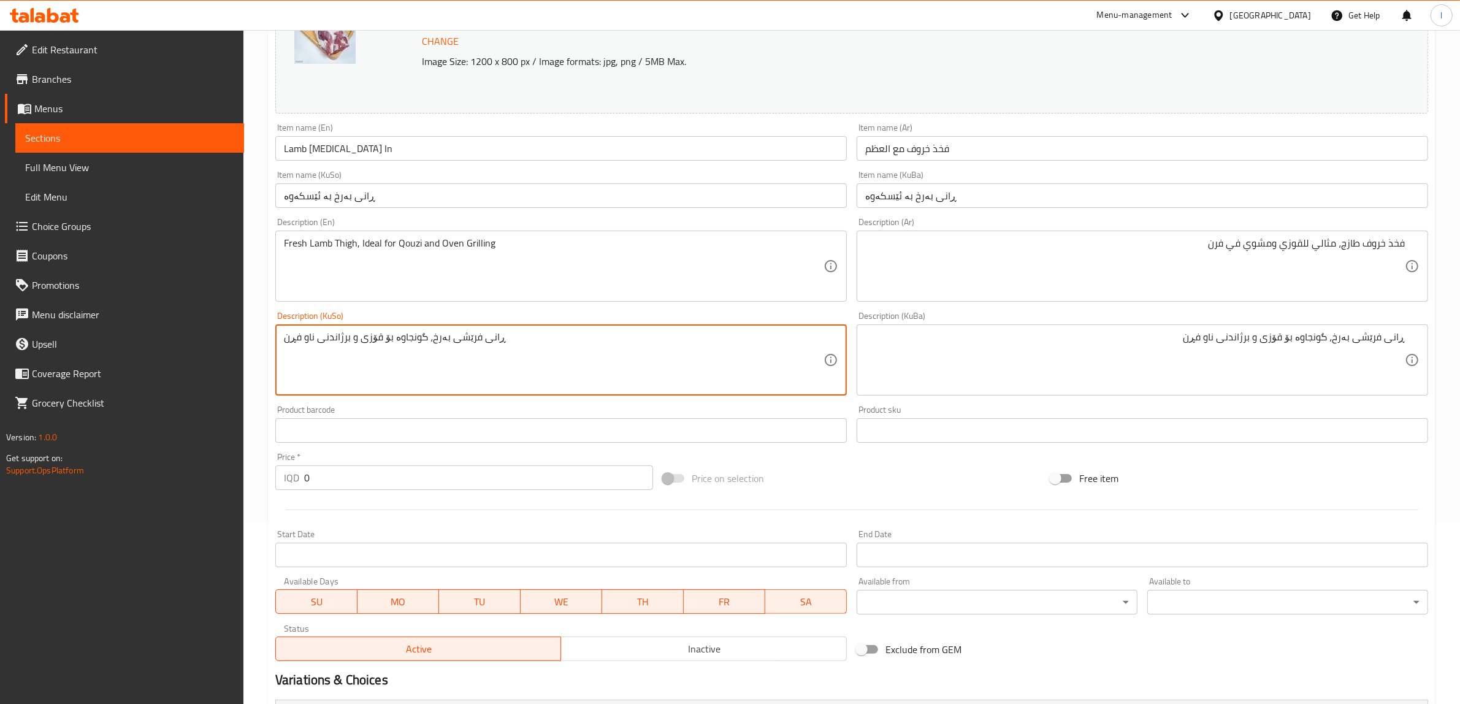
scroll to position [42, 0]
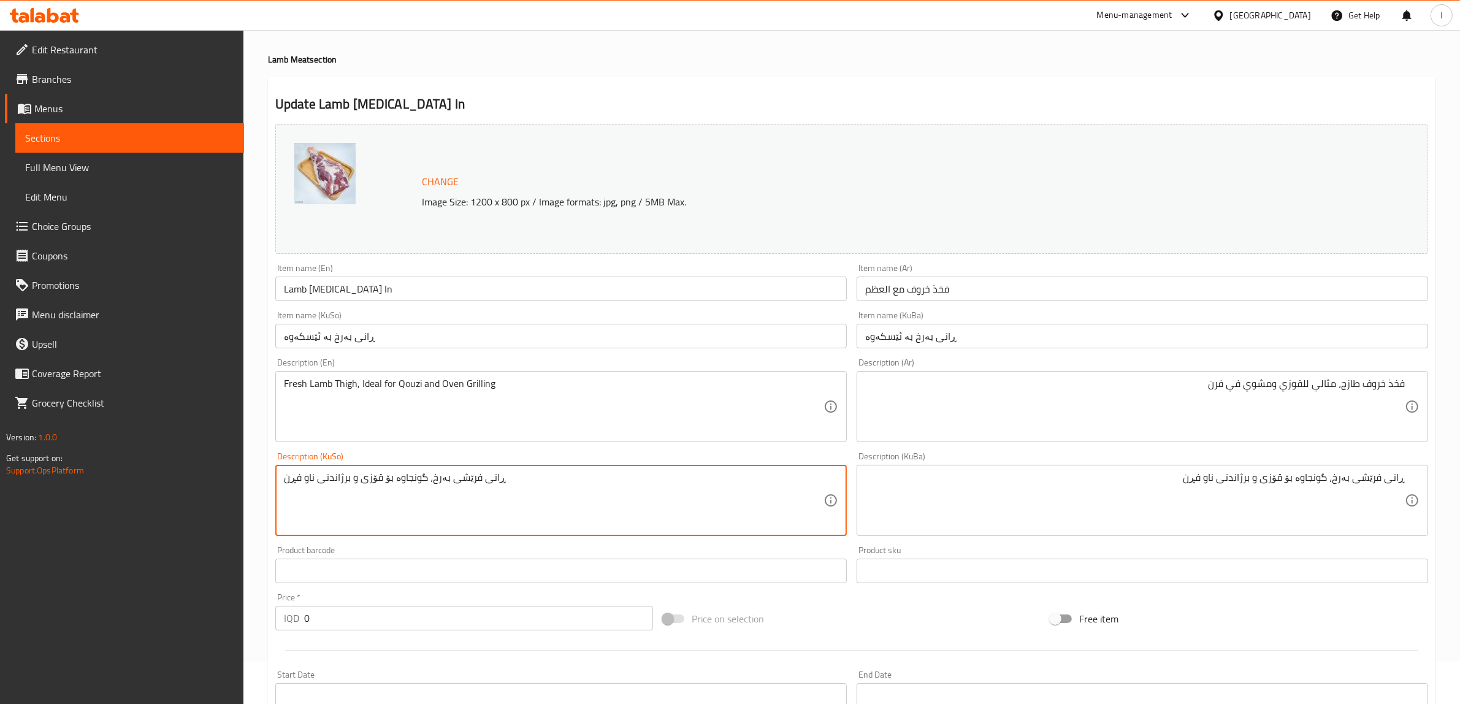
type textarea "ڕانی فرێشی بەرخ، گونجاوە بۆ قۆزی و برژاندنی ناو فڕن"
click at [424, 299] on input "Lamb [MEDICAL_DATA] In" at bounding box center [560, 288] width 571 height 25
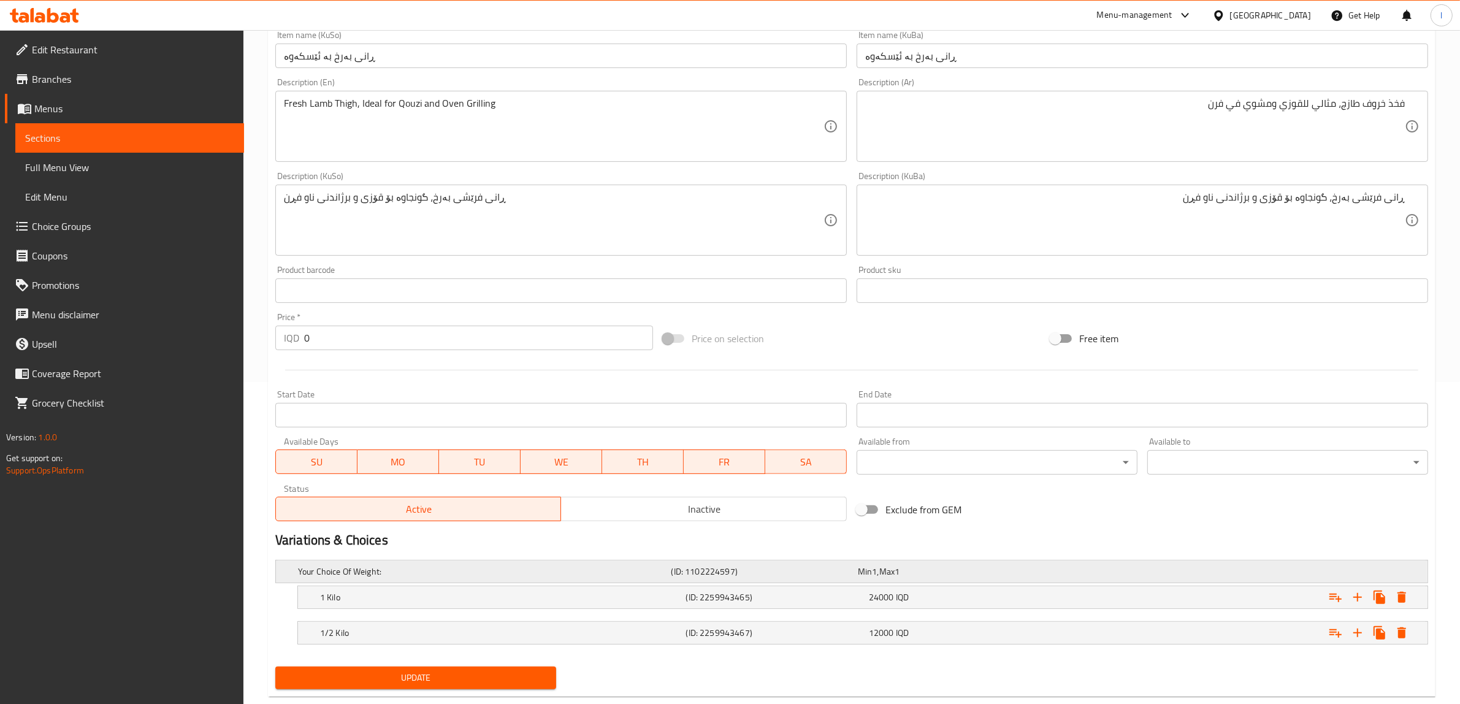
scroll to position [348, 0]
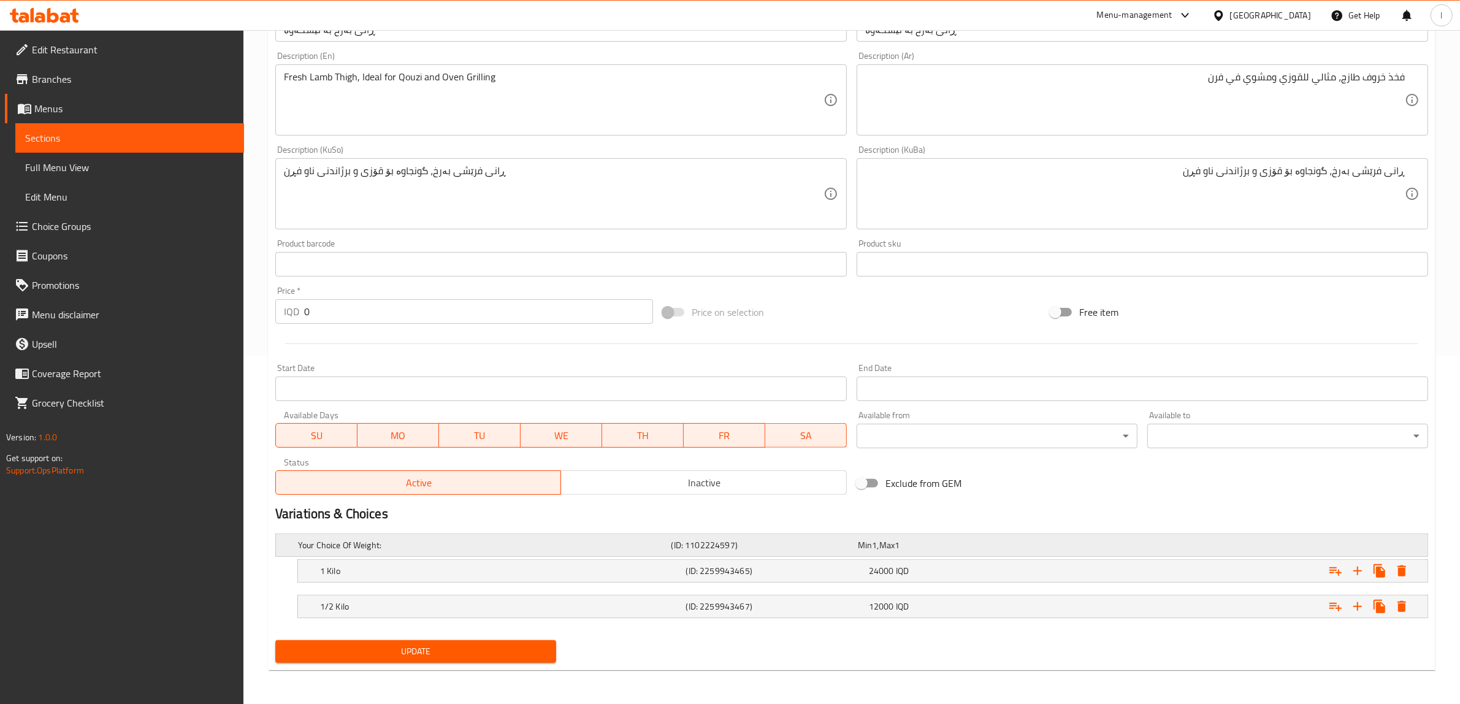
type input "Lamb [MEDICAL_DATA] In"
click at [388, 553] on div "Your Choice Of Weight: (ID: 1102224597) Min 1 , Max 1" at bounding box center [854, 545] width 1119 height 27
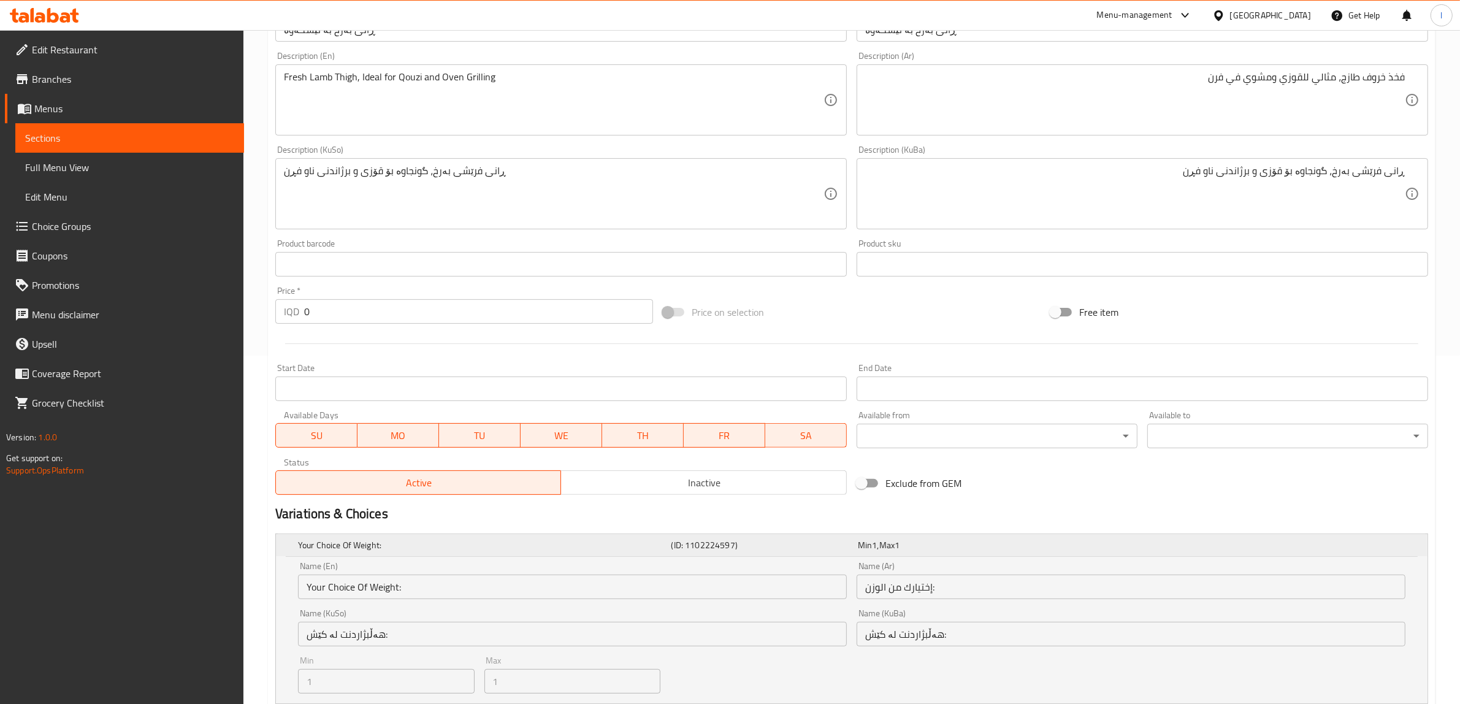
click at [397, 537] on div "Your Choice Of Weight:" at bounding box center [481, 544] width 373 height 17
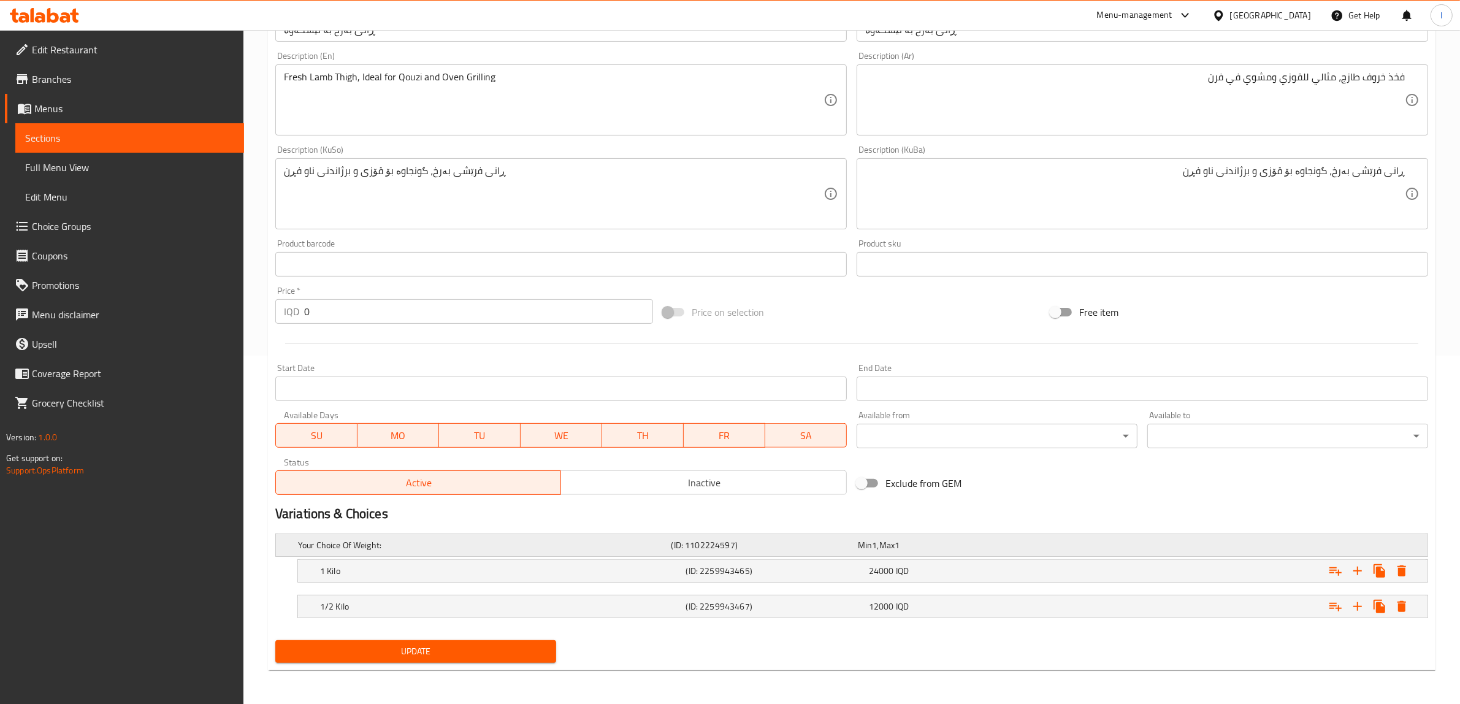
click at [397, 537] on div "Your Choice Of Weight:" at bounding box center [481, 544] width 373 height 17
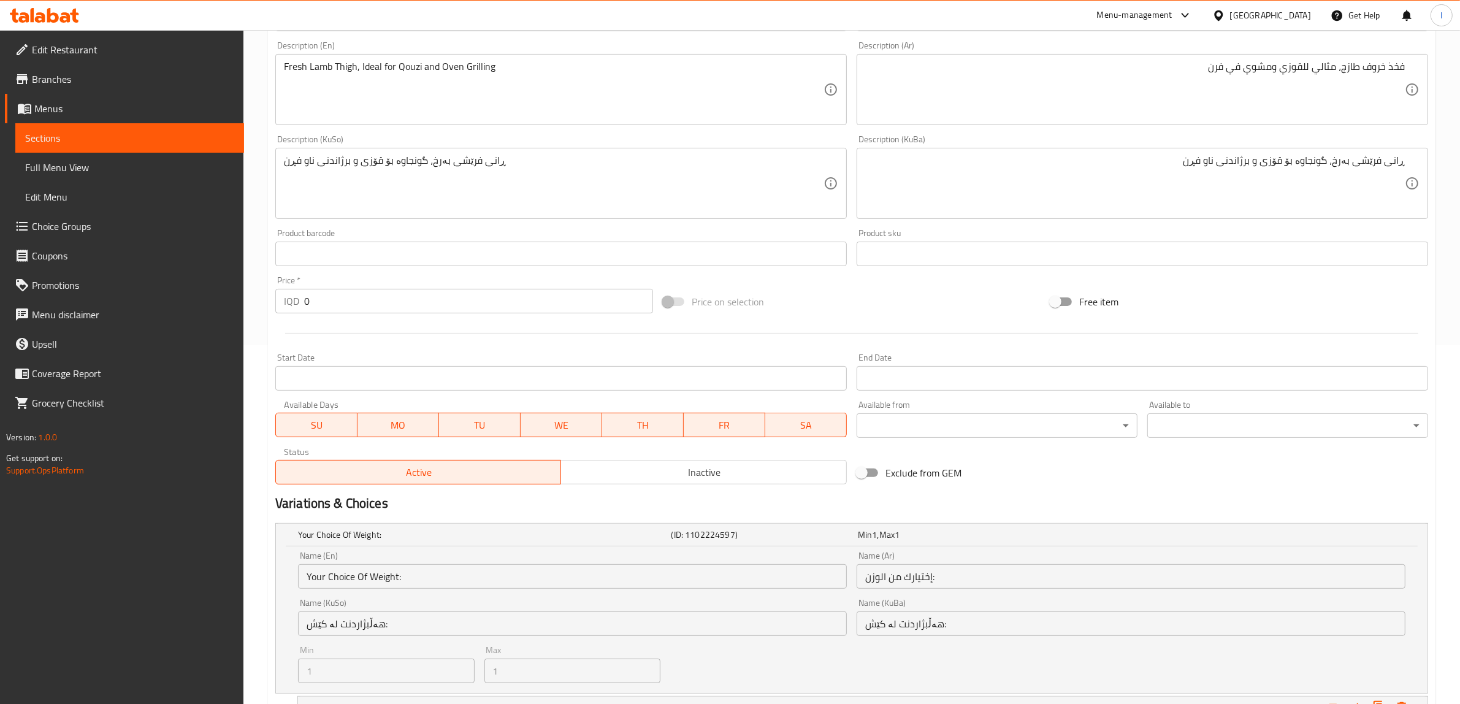
scroll to position [495, 0]
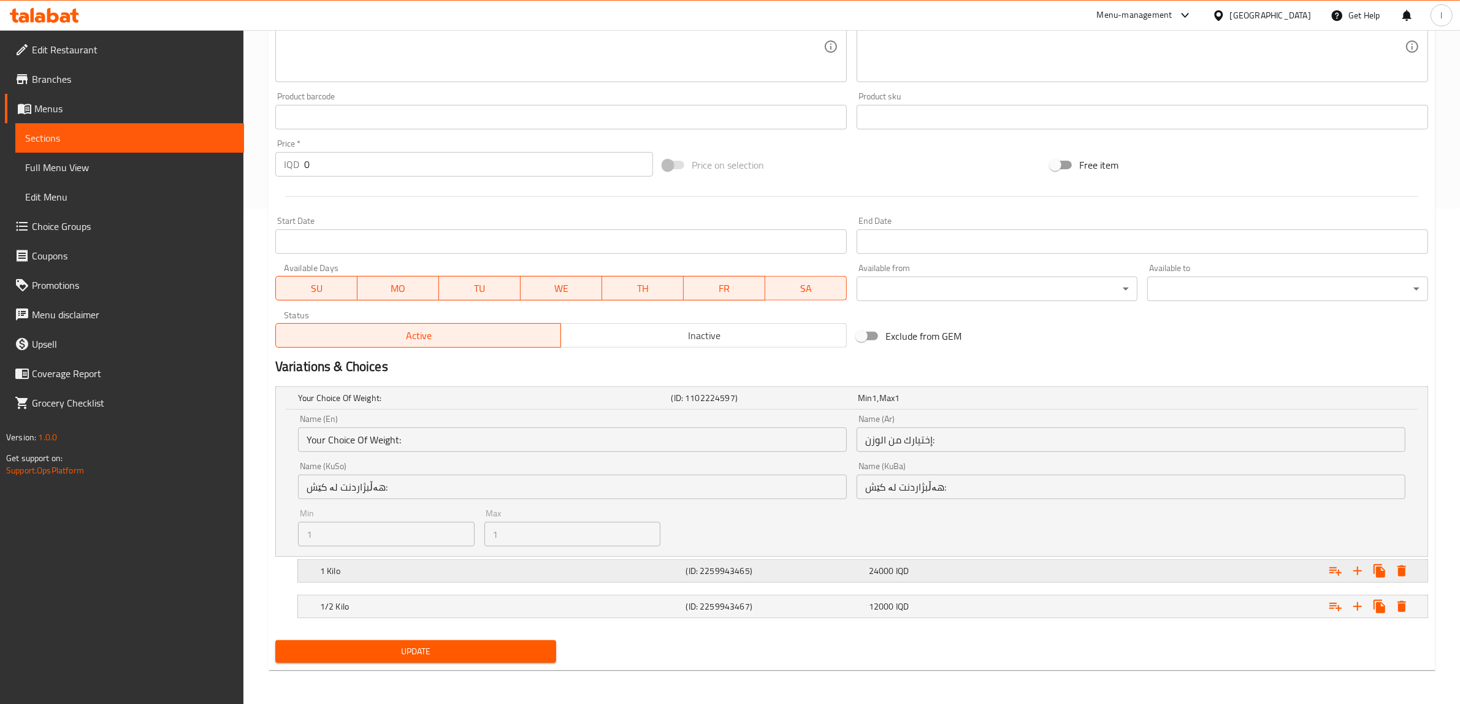
click at [354, 568] on h5 "1 Kilo" at bounding box center [500, 571] width 361 height 12
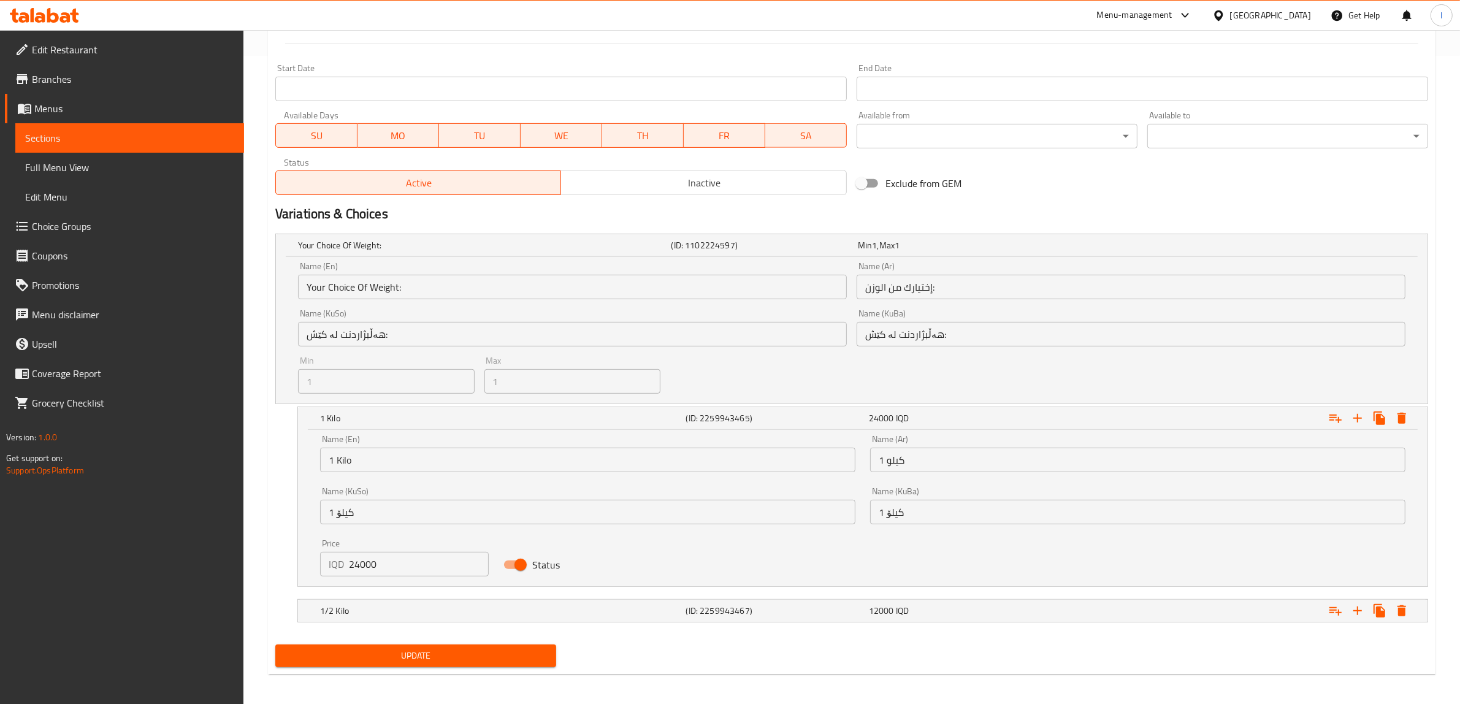
scroll to position [649, 0]
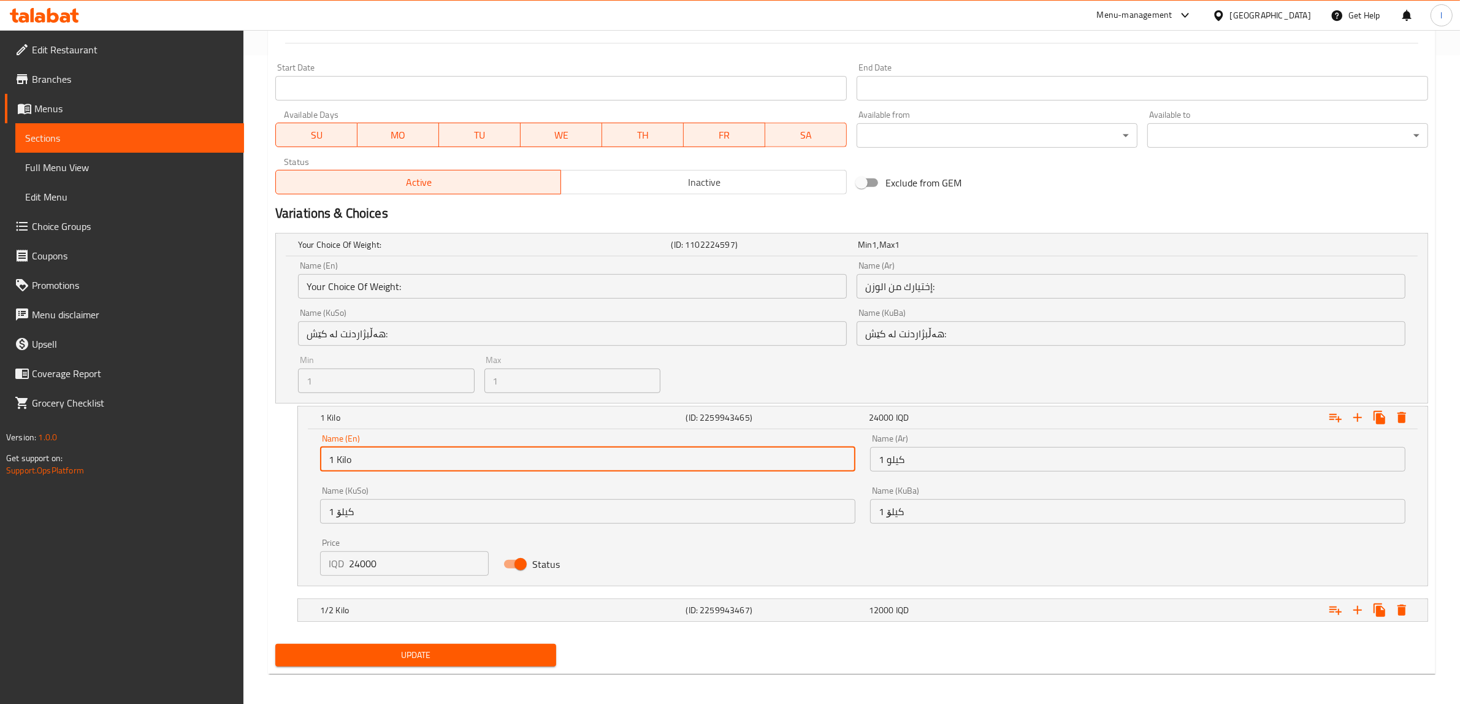
drag, startPoint x: 384, startPoint y: 455, endPoint x: 265, endPoint y: 457, distance: 118.3
click at [271, 457] on div "Your Choice Of Weight: (ID: 1102224597) Min 1 , Max 1 Name (En) Your Choice Of …" at bounding box center [851, 433] width 1162 height 411
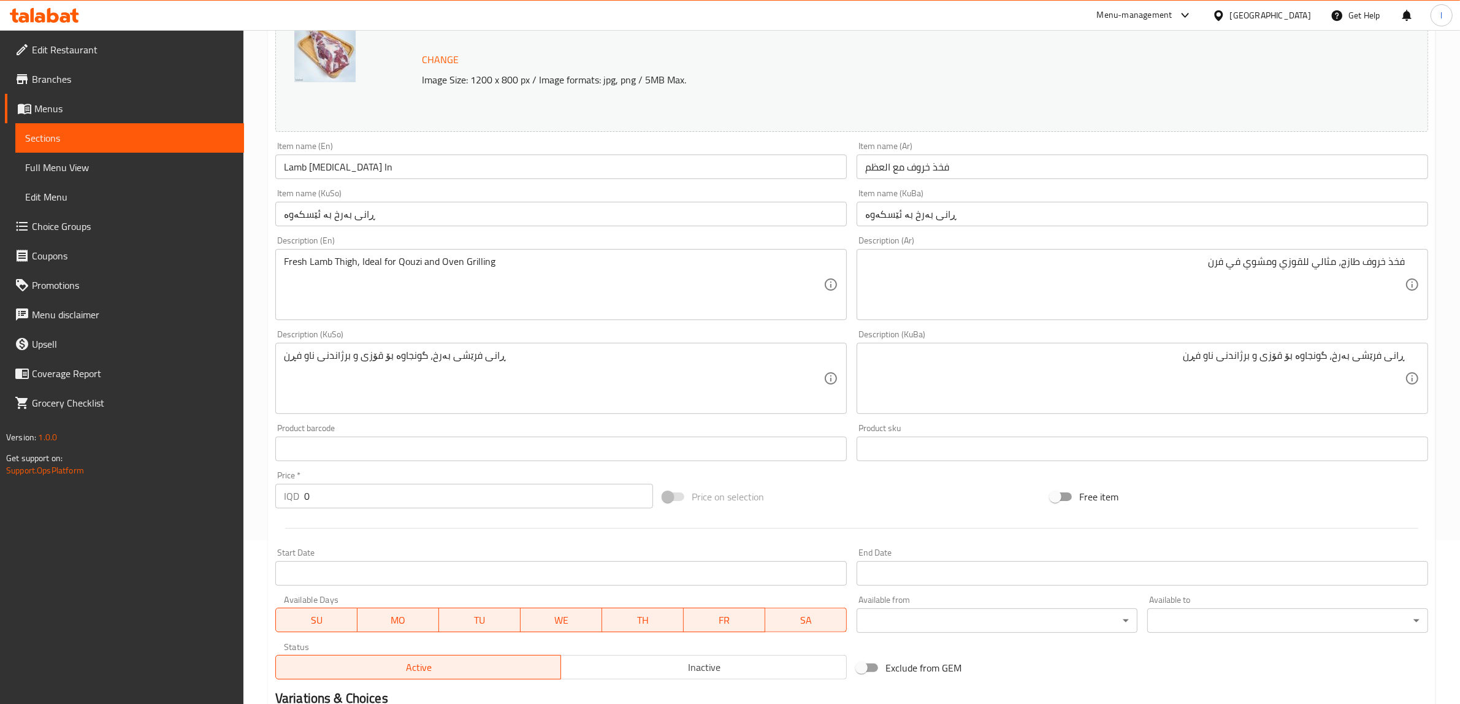
scroll to position [36, 0]
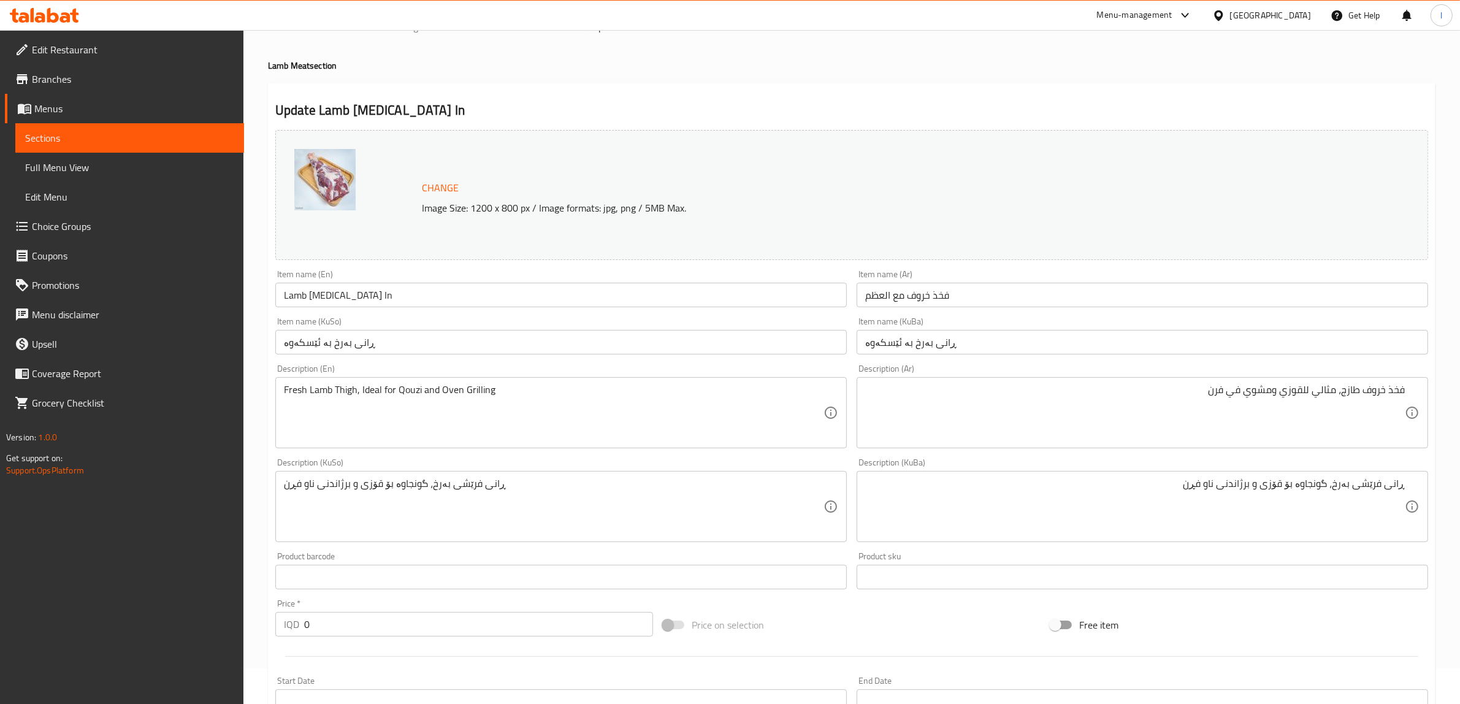
click at [400, 294] on input "Lamb [MEDICAL_DATA] In" at bounding box center [560, 295] width 571 height 25
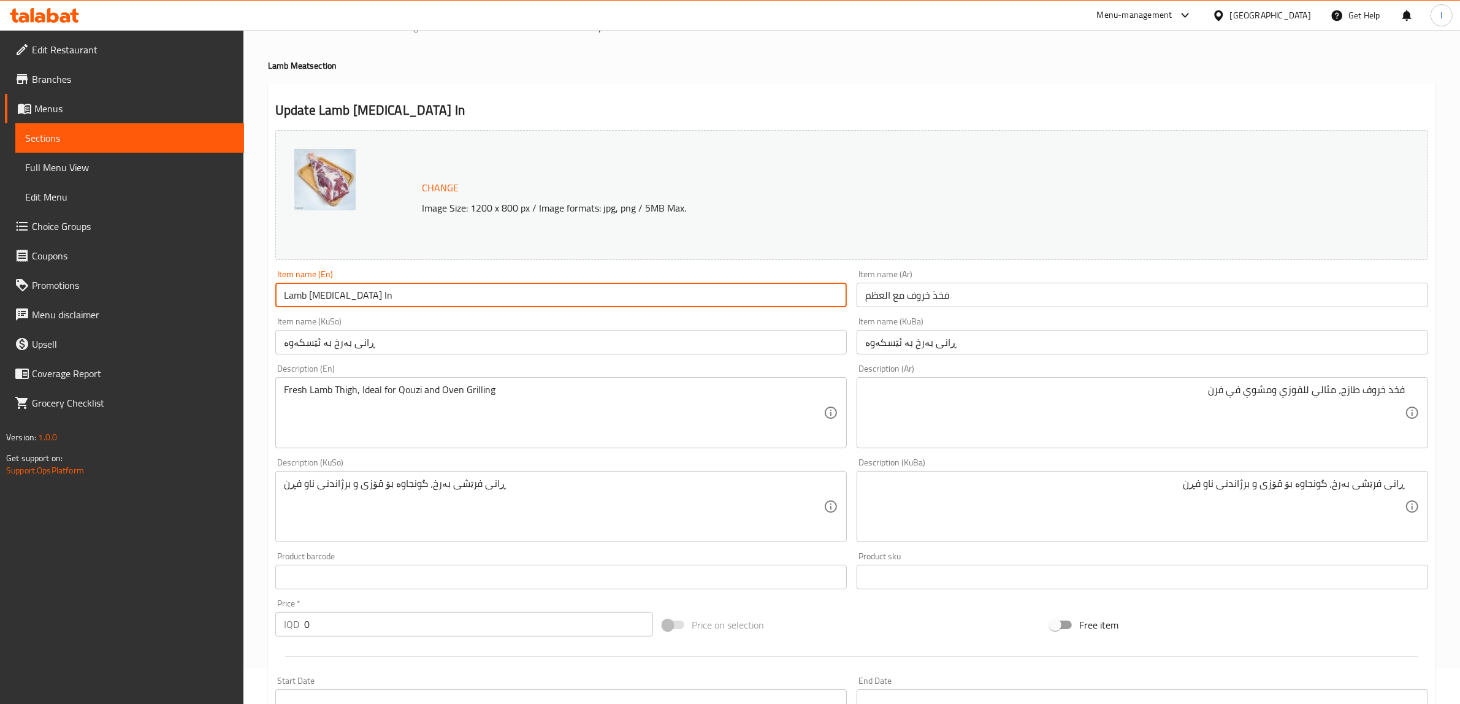
paste input "1 Kilo"
click at [370, 294] on input "Lamb [MEDICAL_DATA] In 1 Kilo" at bounding box center [560, 295] width 571 height 25
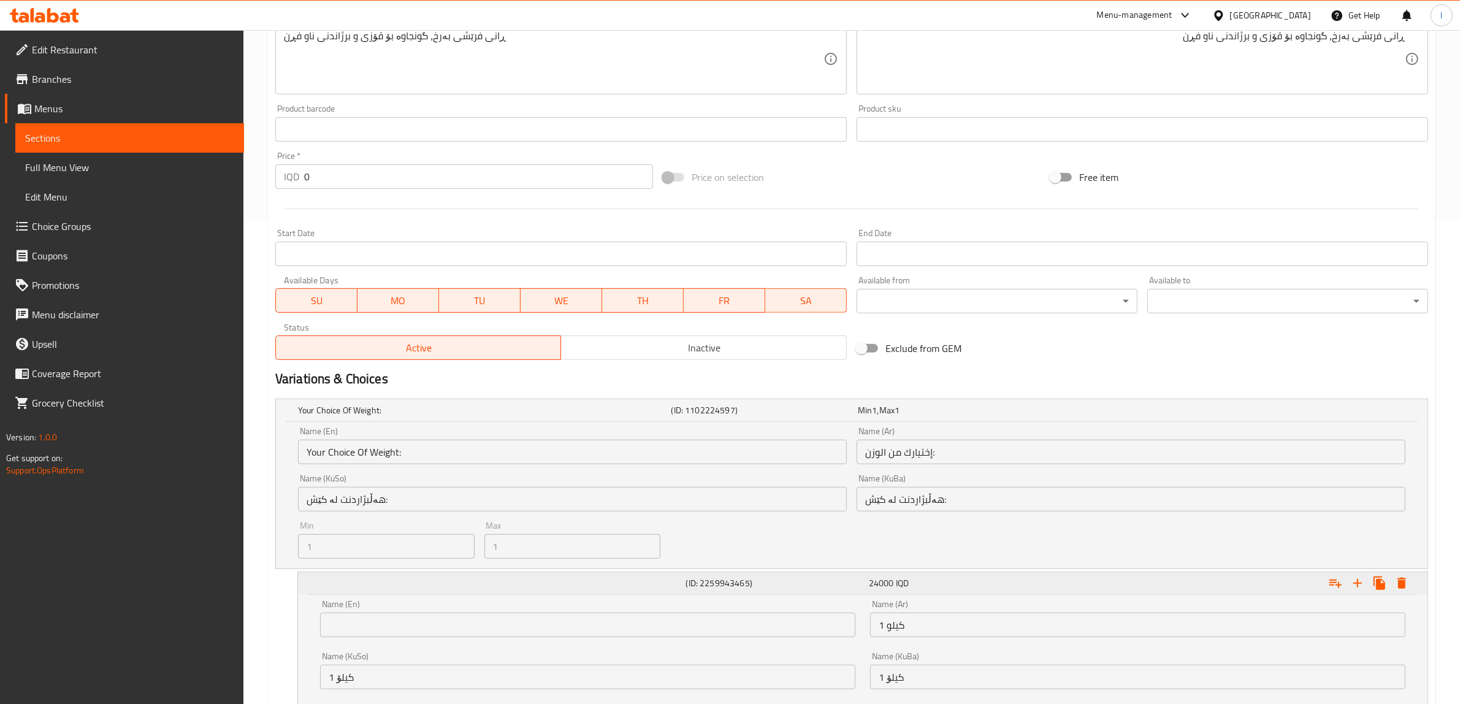
scroll to position [572, 0]
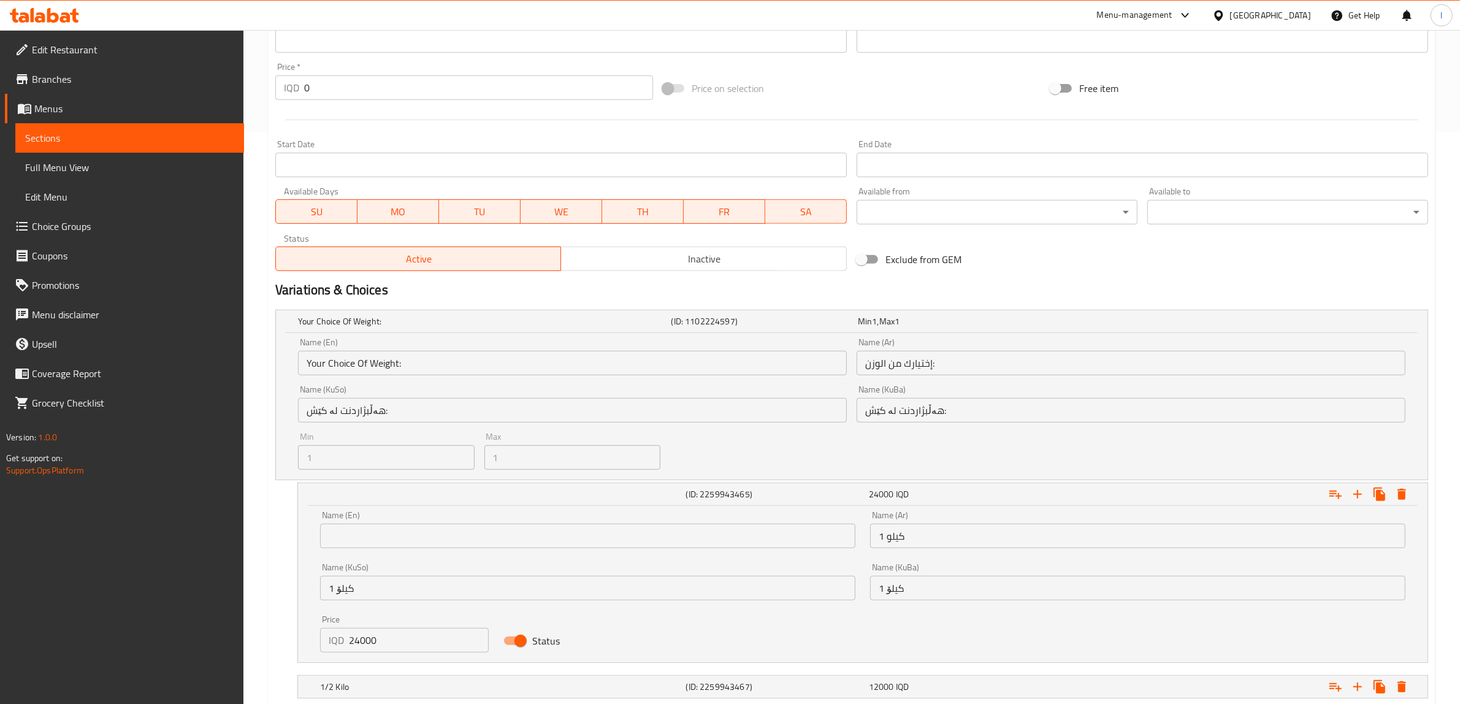
type input "Lamb [MEDICAL_DATA] In 1 Kilo"
drag, startPoint x: 802, startPoint y: 523, endPoint x: 810, endPoint y: 520, distance: 8.5
click at [802, 522] on div "Name (En) Name (En) Name (Ar) 1 كيلو Name (Ar) Name (KuSo) 1 کیلۆ Name (KuSo) N…" at bounding box center [863, 581] width 1100 height 156
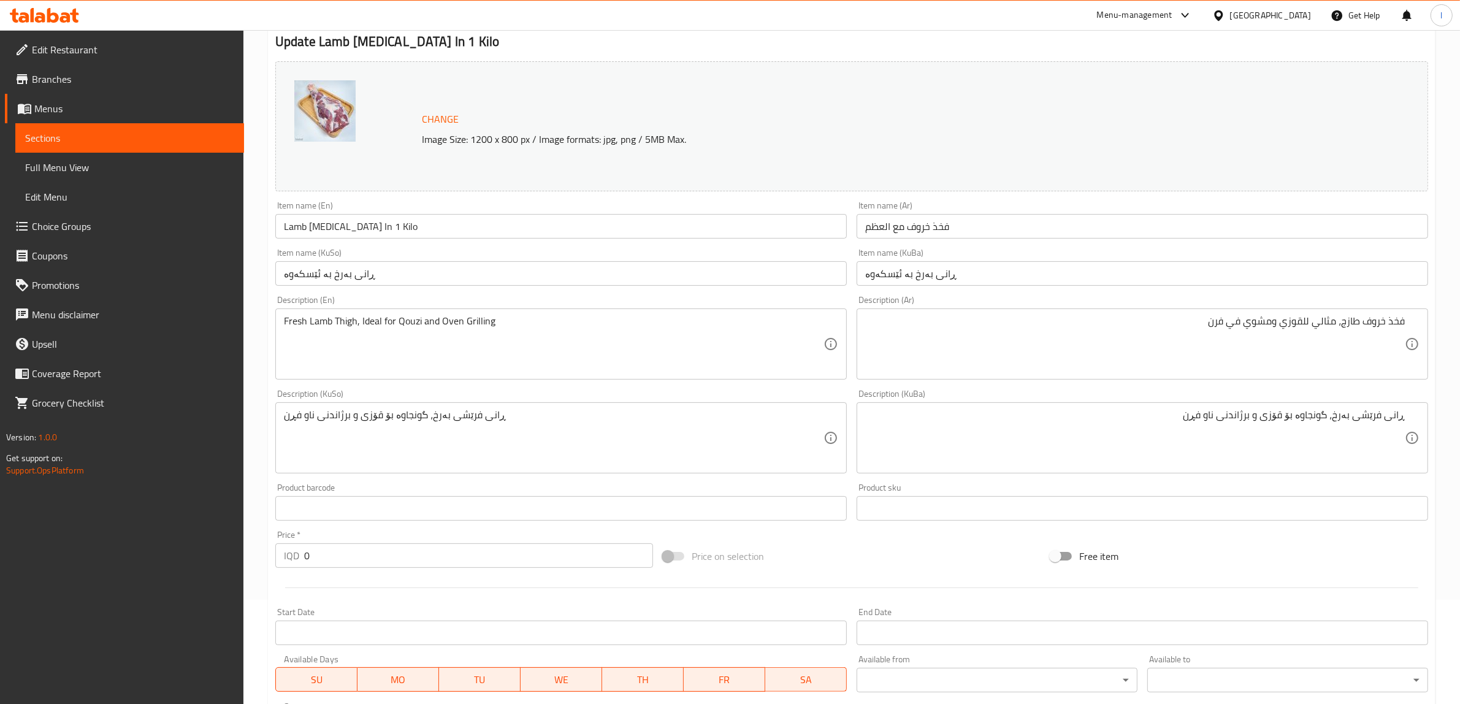
scroll to position [0, 0]
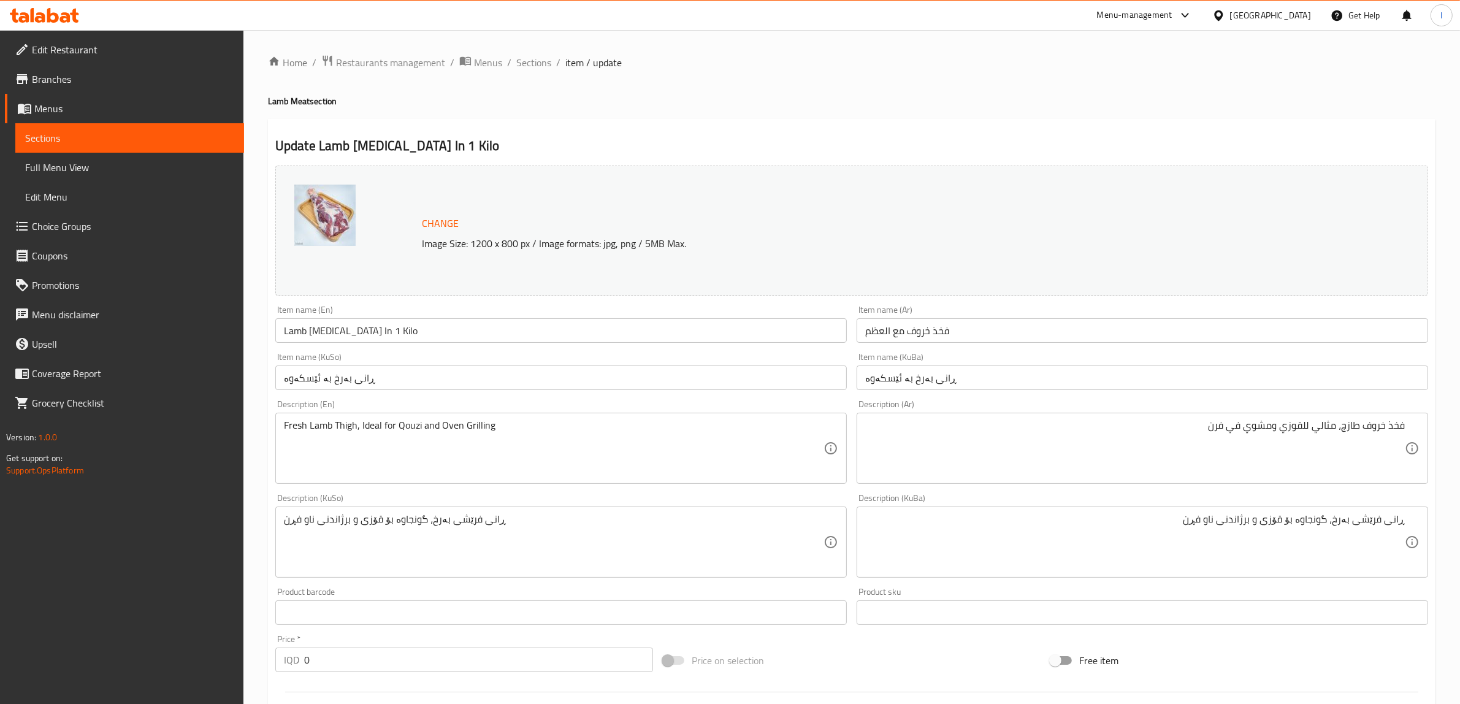
click at [902, 329] on input "فخذ خروف مع العظم" at bounding box center [1141, 330] width 571 height 25
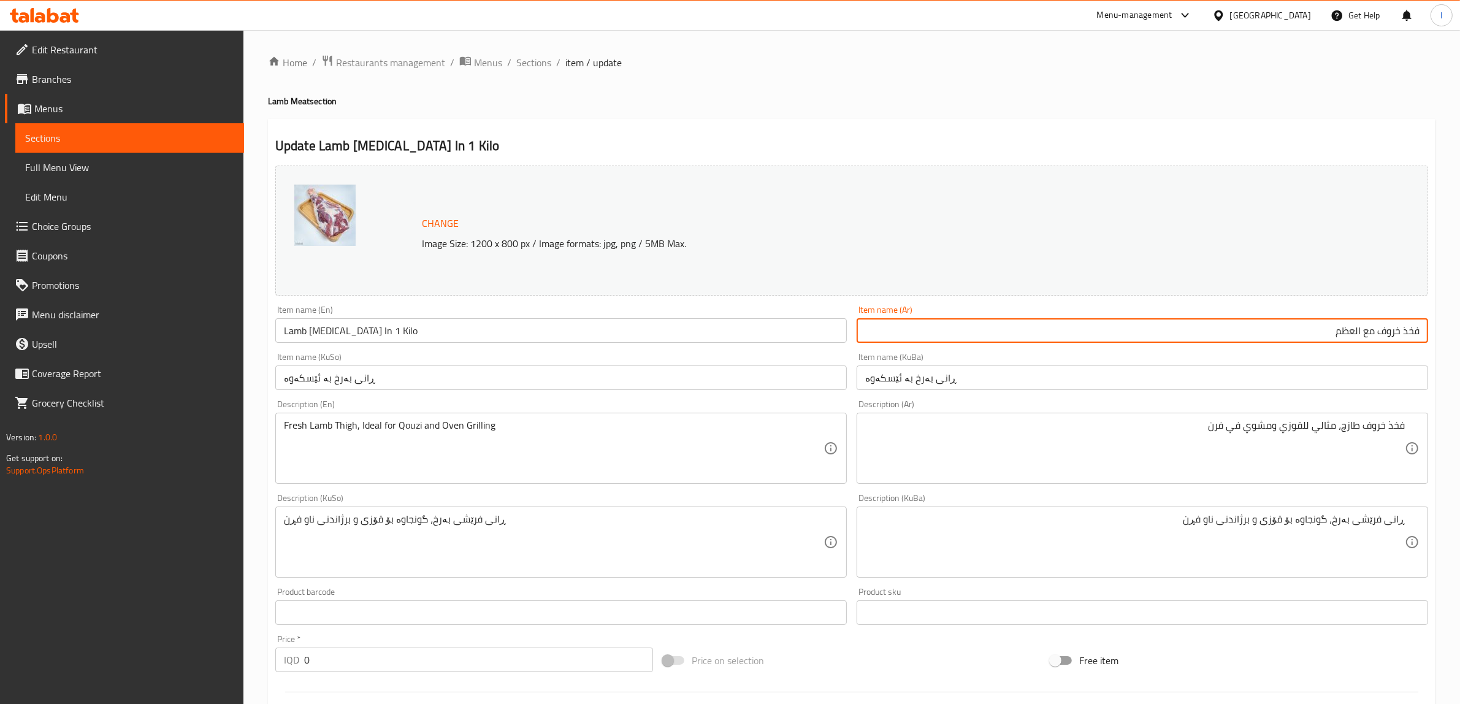
click at [1276, 335] on input "فخذ خروف مع العظم" at bounding box center [1141, 330] width 571 height 25
paste input "1 كيلو"
type input "فخذ خروف مع العظم 1 كيلو"
click at [1159, 371] on input "ڕانی بەرخ بە ئێسکەوە" at bounding box center [1141, 377] width 571 height 25
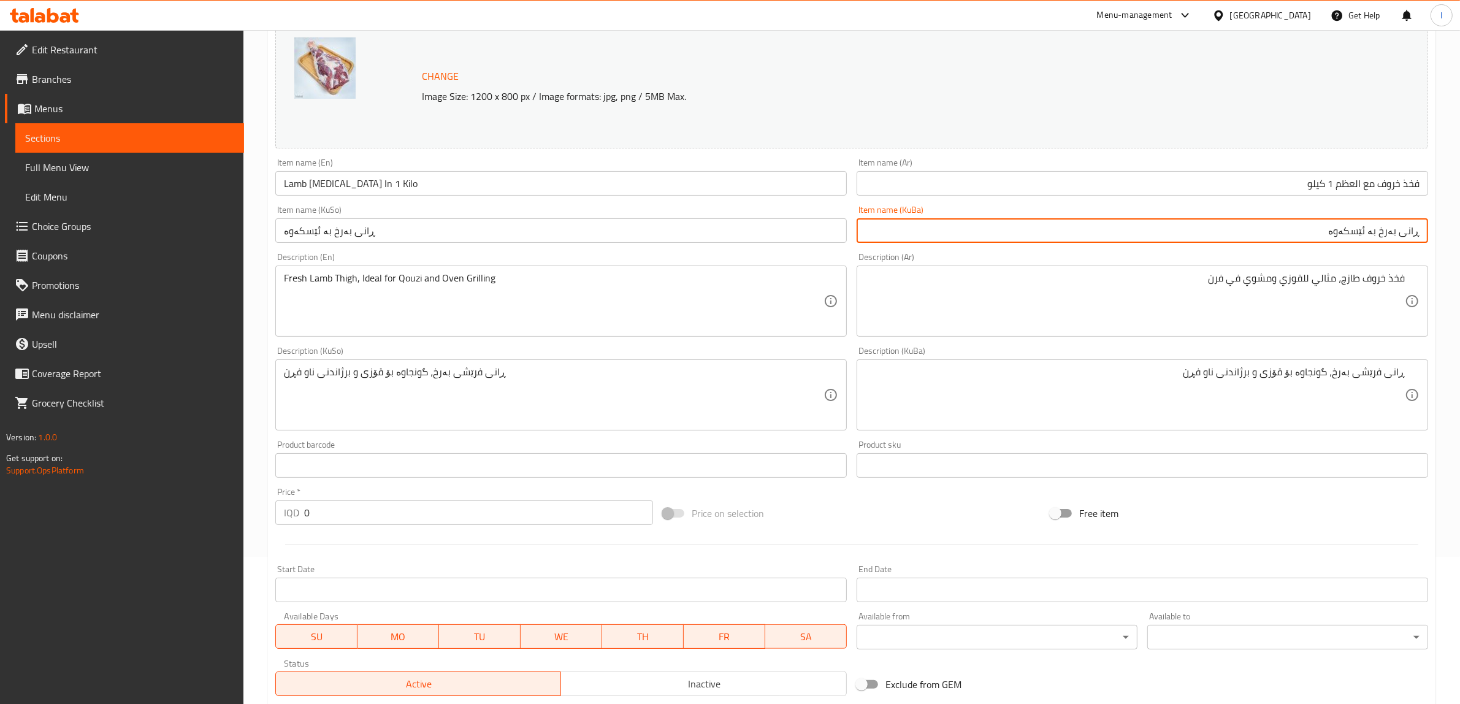
scroll to position [383, 0]
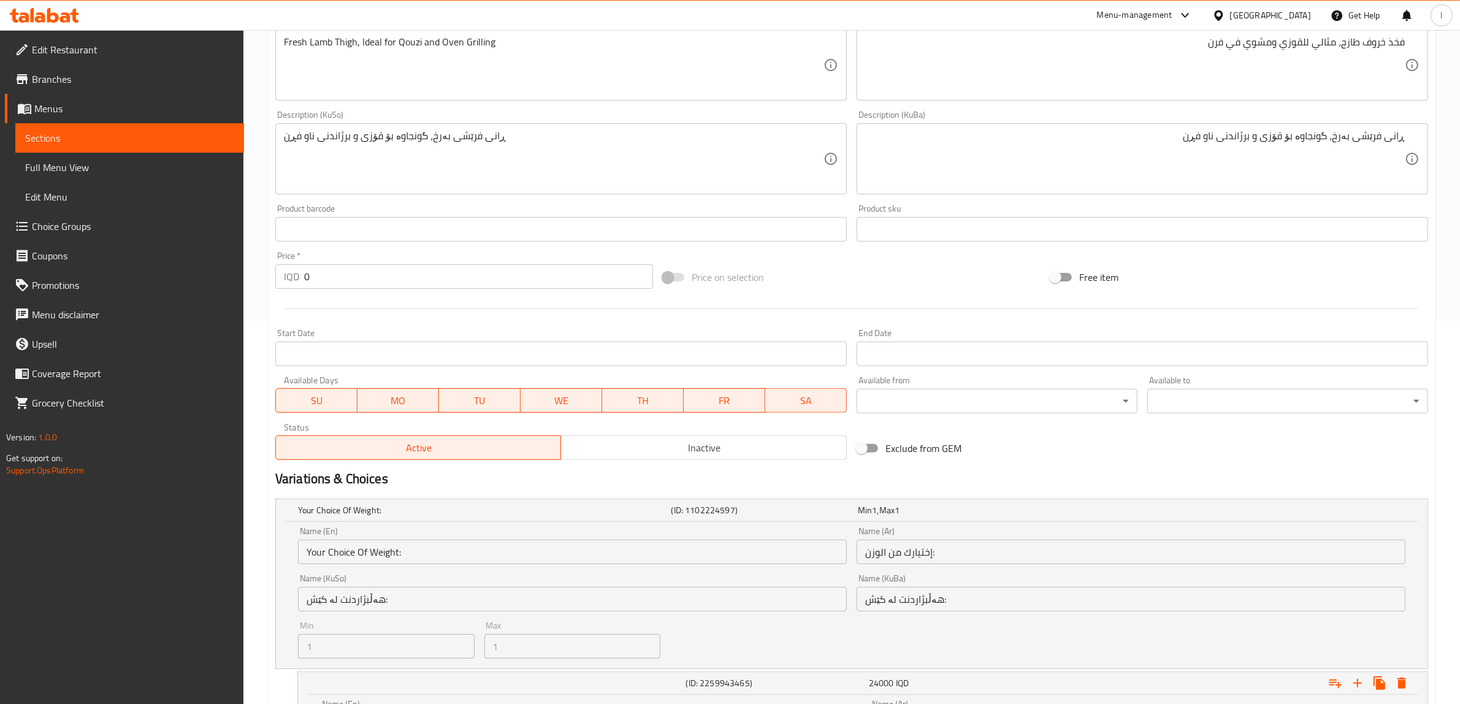
type input "ڕانی بەرخ بە ئێسکەوە"
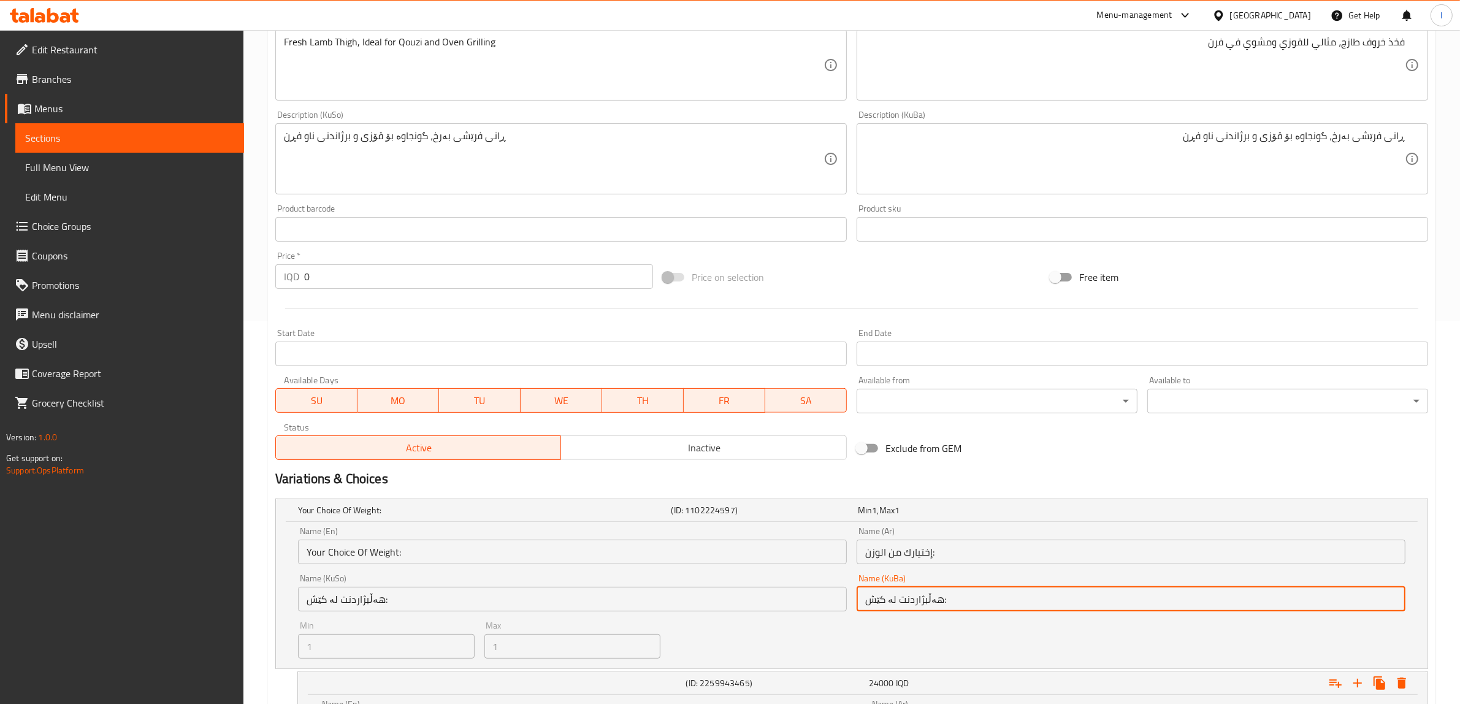
click at [915, 603] on input "هەڵبژاردنت لە کێش:" at bounding box center [1130, 599] width 549 height 25
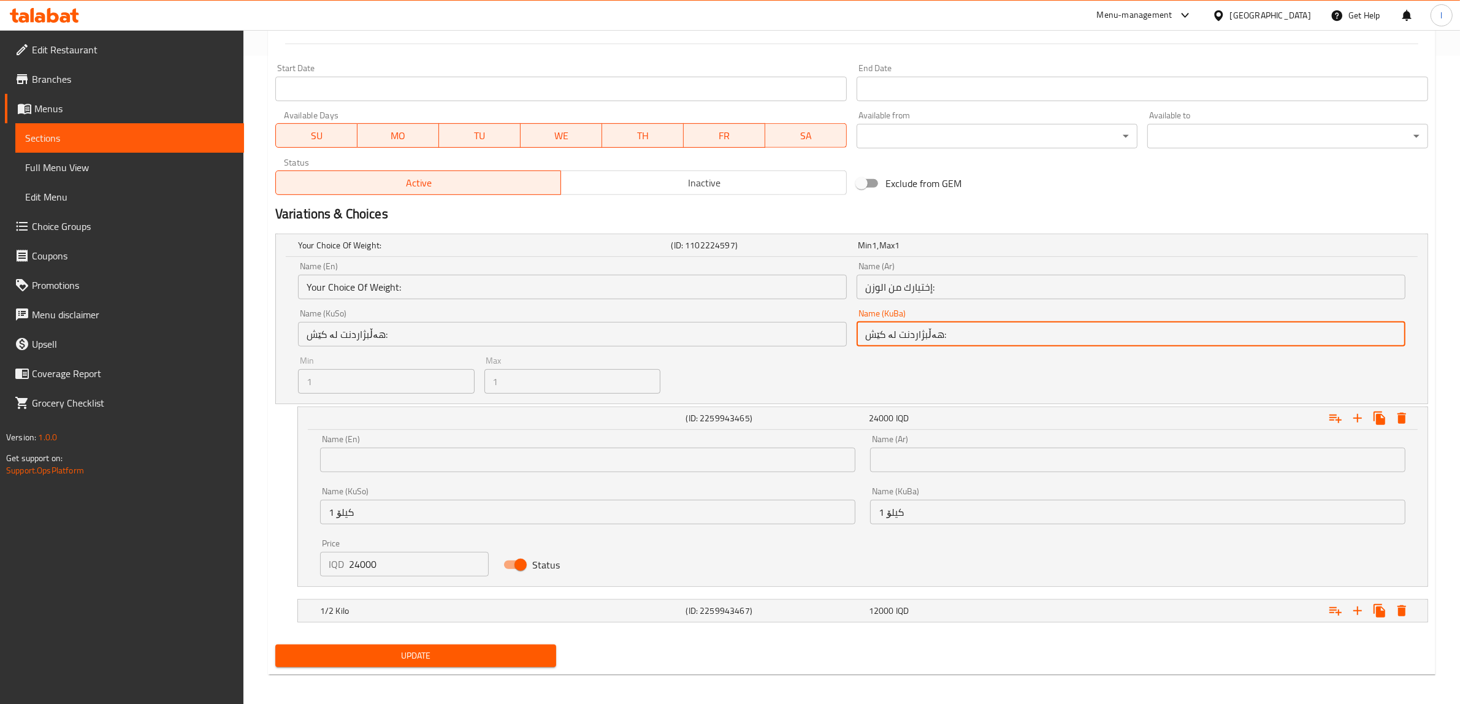
scroll to position [653, 0]
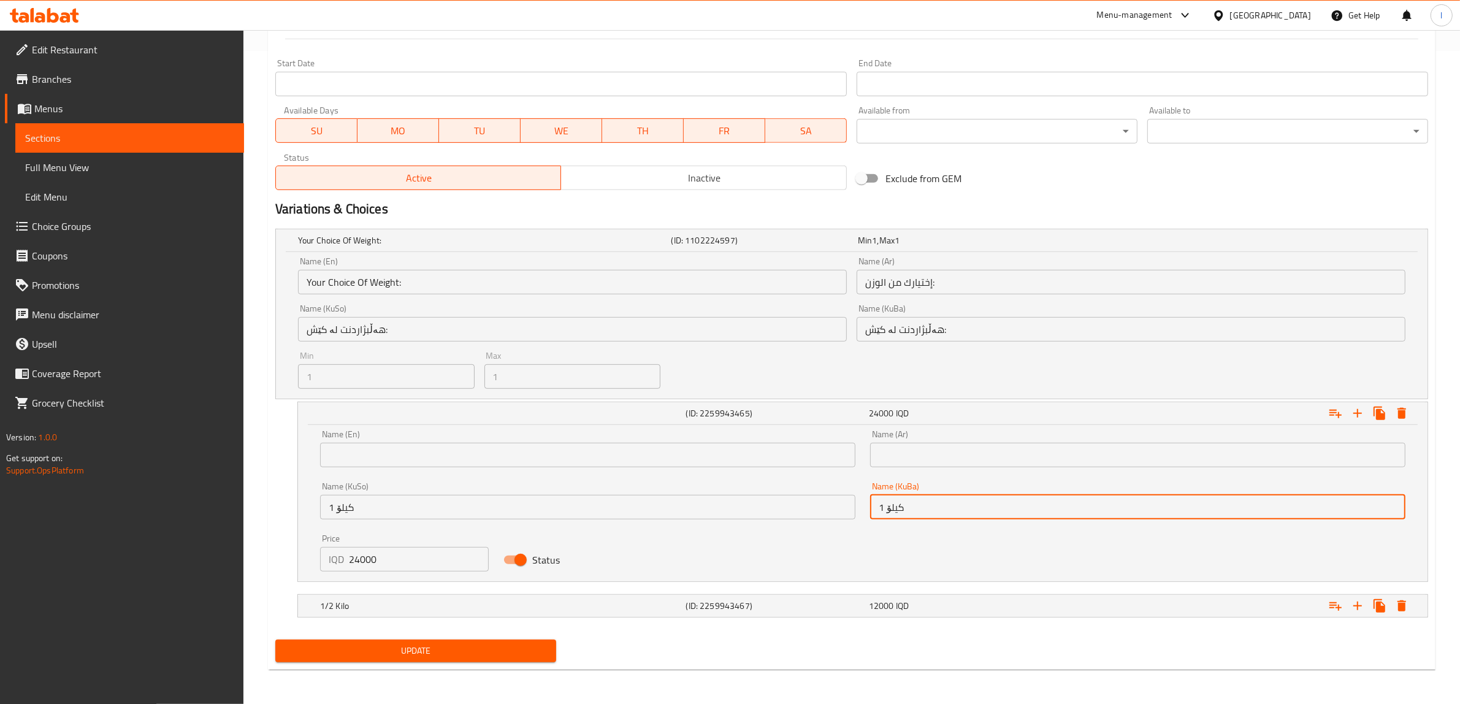
drag, startPoint x: 918, startPoint y: 509, endPoint x: 775, endPoint y: 500, distance: 142.5
click at [776, 500] on div "Name (En) Name (En) Name (Ar) Name (Ar) Name (KuSo) 1 کیلۆ Name (KuSo) Name (Ku…" at bounding box center [863, 500] width 1100 height 156
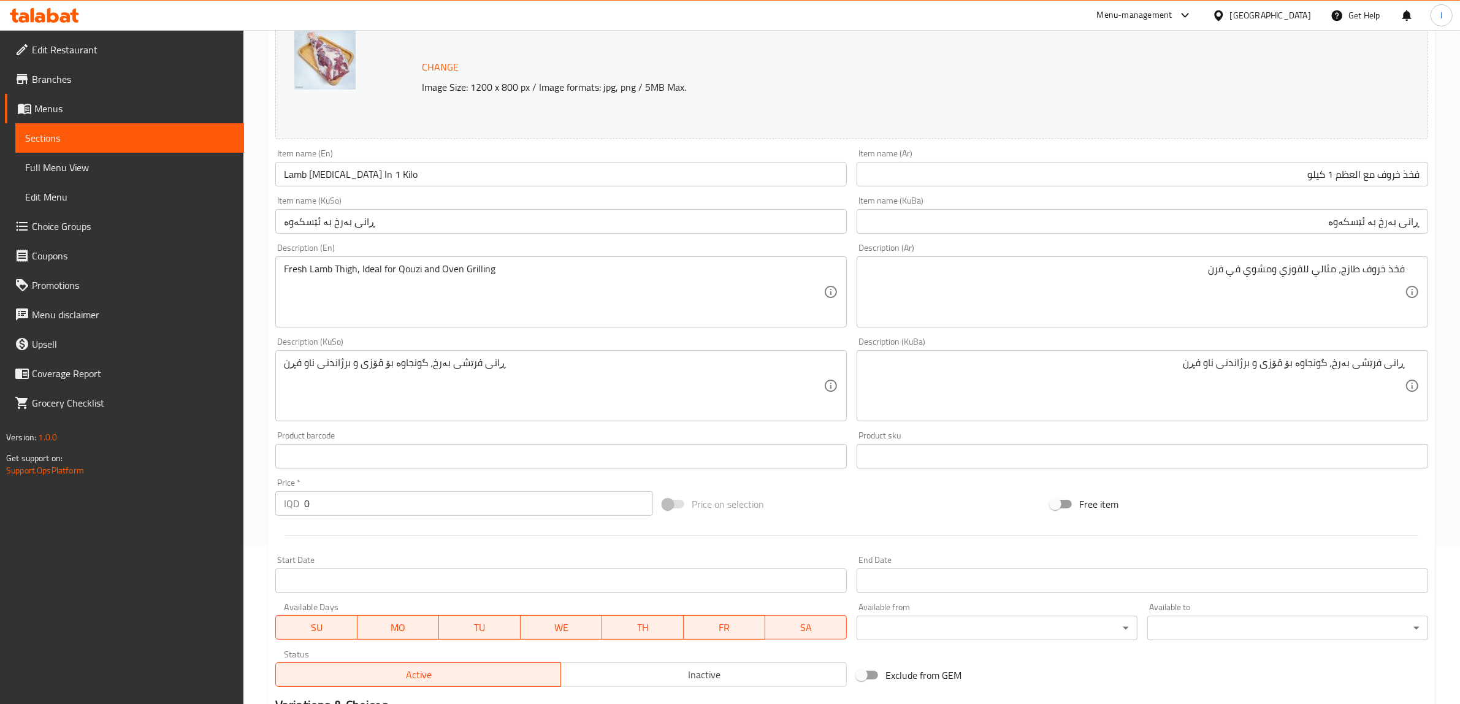
scroll to position [0, 0]
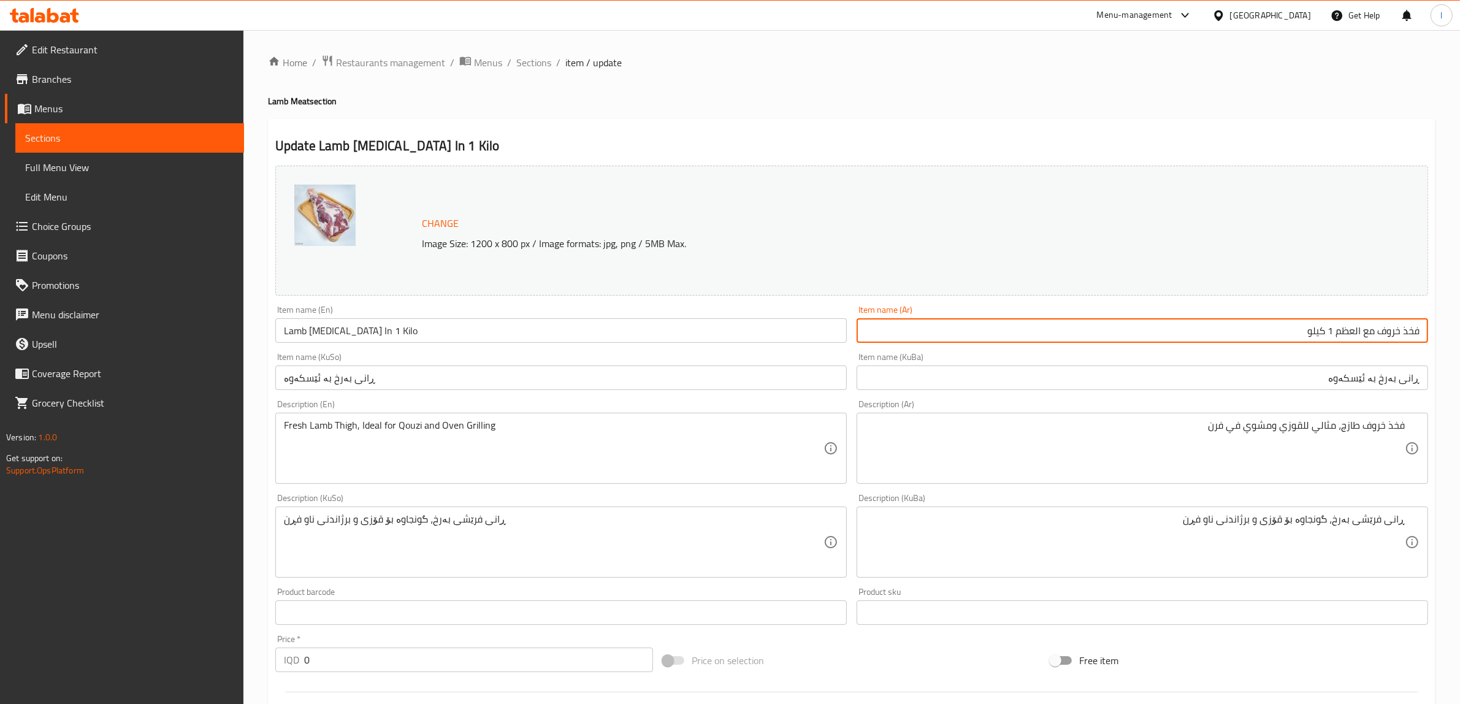
click at [1229, 320] on input "فخذ خروف مع العظم 1 كيلو" at bounding box center [1141, 330] width 571 height 25
paste input "1 کیلۆ"
type input "فخذ خروف مع العظم 1 كيلو"
click at [1297, 382] on input "ڕانی بەرخ بە ئێسکەوە" at bounding box center [1141, 377] width 571 height 25
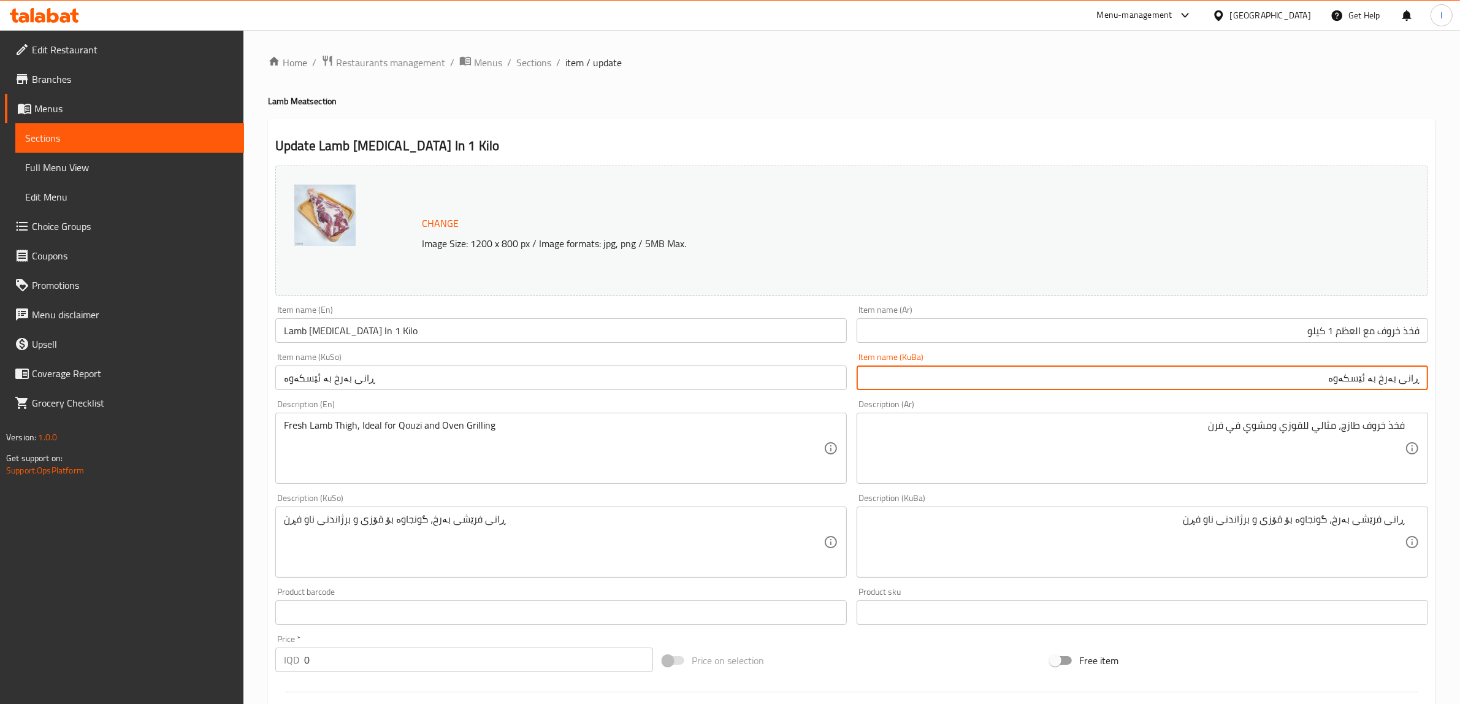
paste input "1 کیلۆ"
drag, startPoint x: 1236, startPoint y: 381, endPoint x: 1470, endPoint y: 381, distance: 233.6
click at [1460, 381] on html "​ Menu-management [GEOGRAPHIC_DATA] Get Help l Edit Restaurant Branches Menus S…" at bounding box center [730, 352] width 1460 height 704
type input "ڕانی بەرخ بە ئێسکەوە 1 کیلۆ"
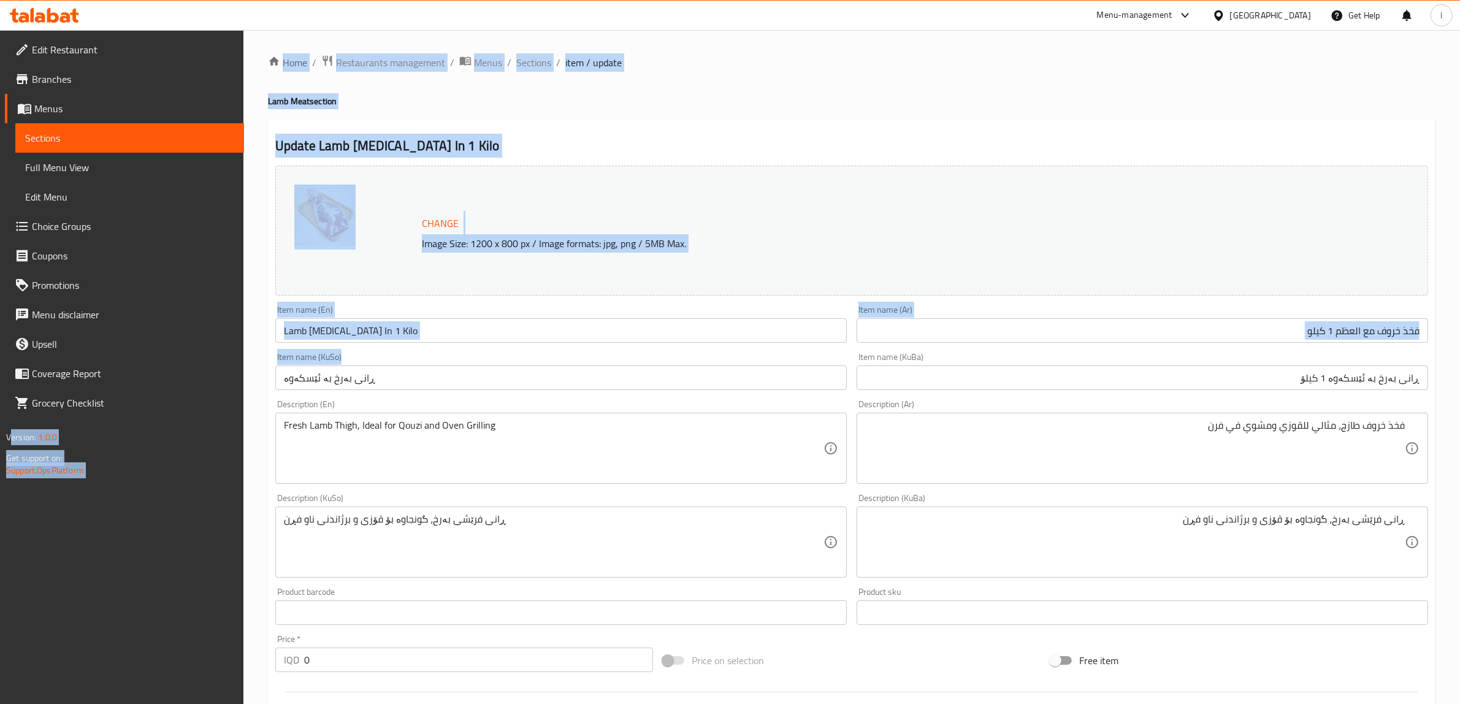
drag, startPoint x: 197, startPoint y: 373, endPoint x: 0, endPoint y: 366, distance: 196.9
click at [0, 366] on div "Edit Restaurant Branches Menus Sections Full Menu View Edit Menu Choice Groups …" at bounding box center [730, 693] width 1460 height 1327
click at [372, 368] on input "ڕانی بەرخ بە ئێسکەوە" at bounding box center [560, 377] width 571 height 25
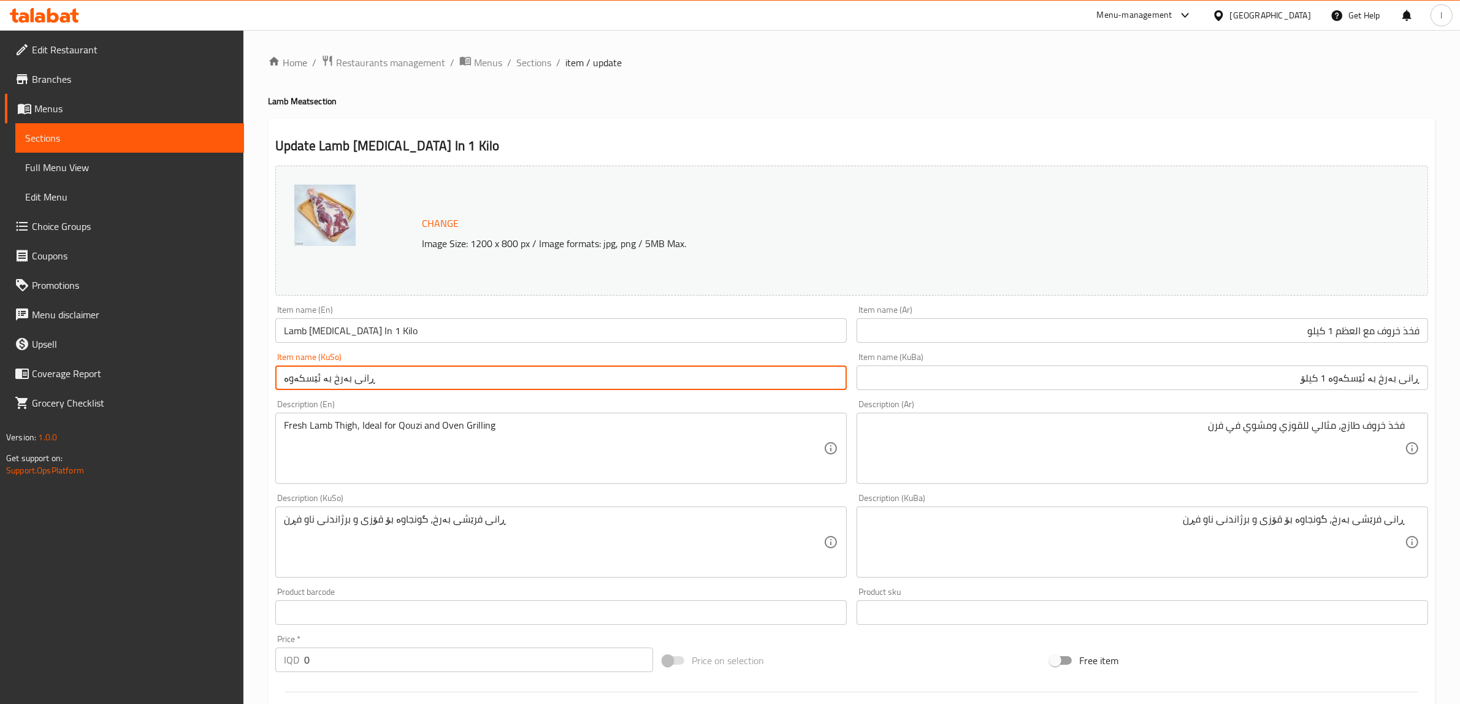
click at [369, 375] on input "ڕانی بەرخ بە ئێسکەوە" at bounding box center [560, 377] width 571 height 25
paste input "1 کیلۆ"
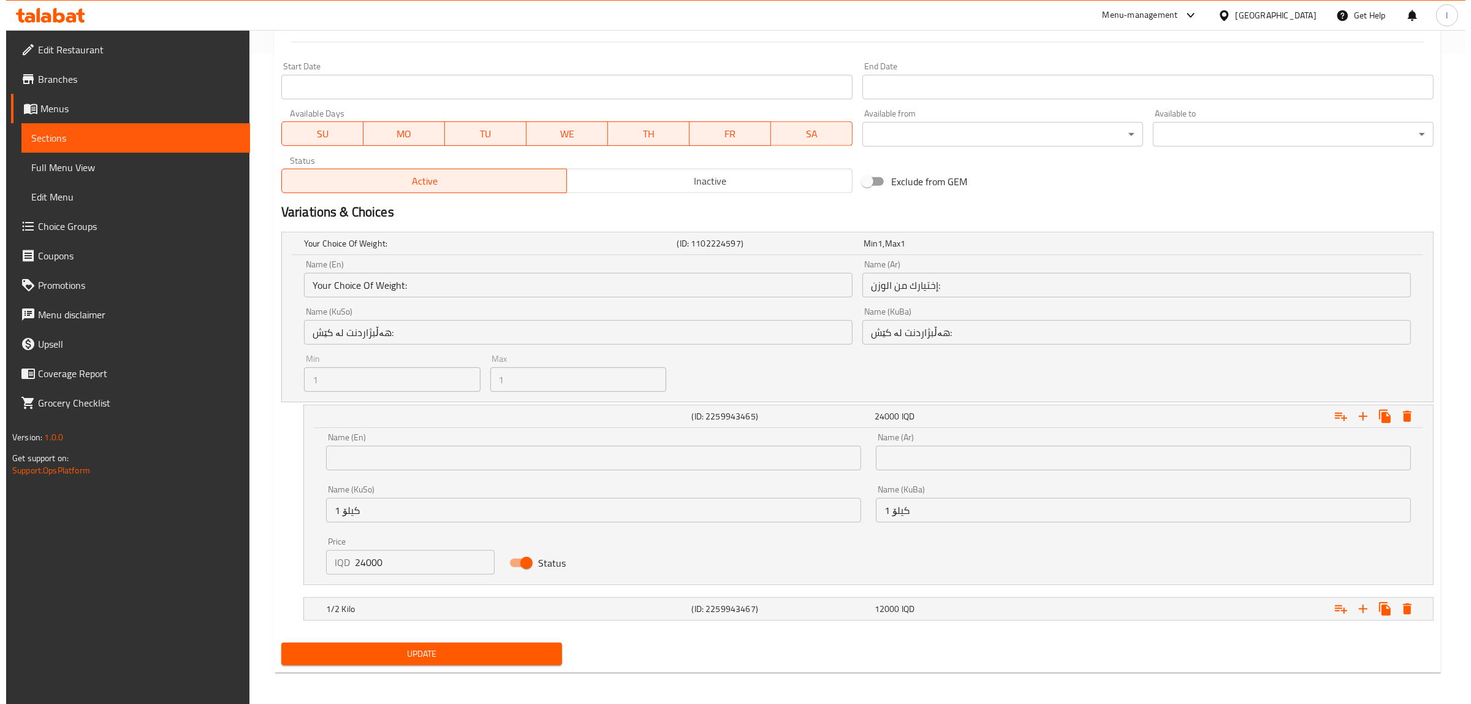
scroll to position [653, 0]
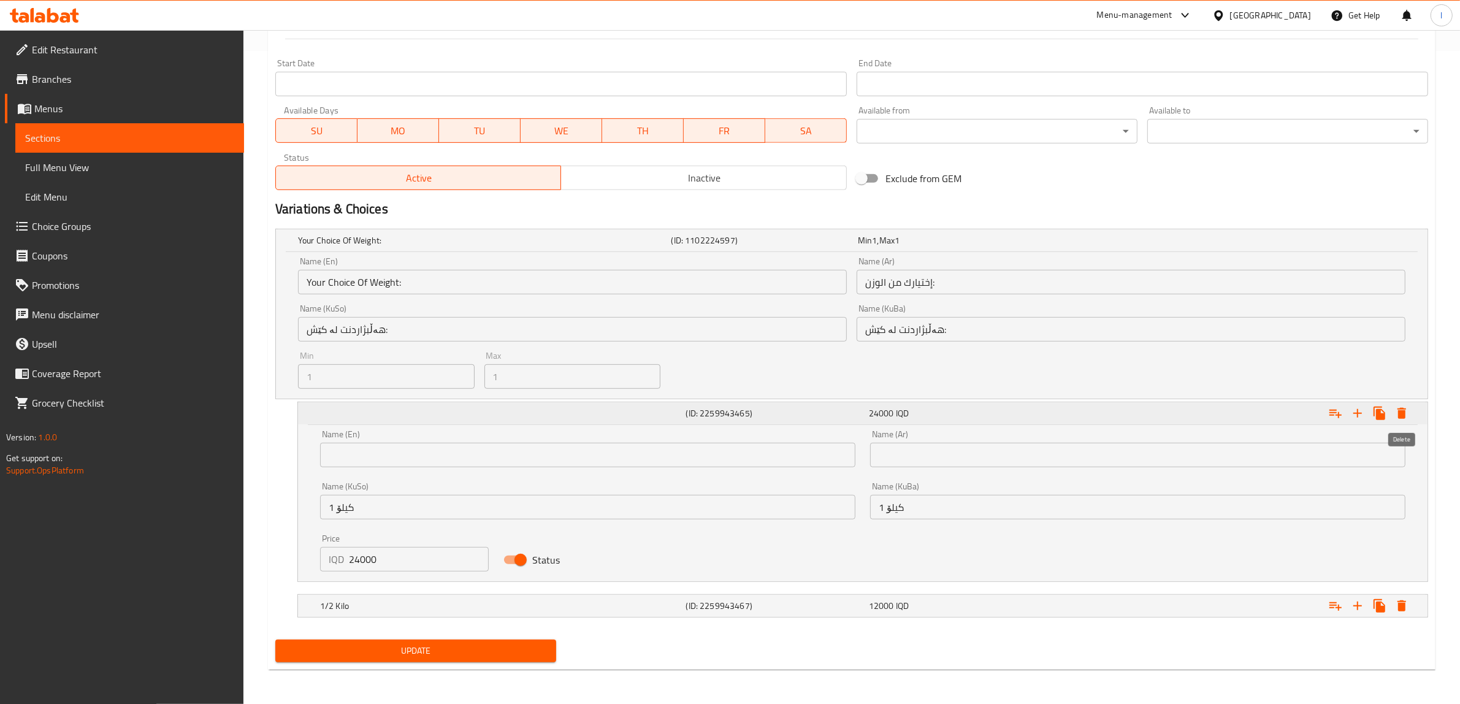
type input "ڕانی بەرخ بە ئێسکەوە 1 کیلۆ"
click at [1400, 417] on icon "Expand" at bounding box center [1401, 413] width 9 height 11
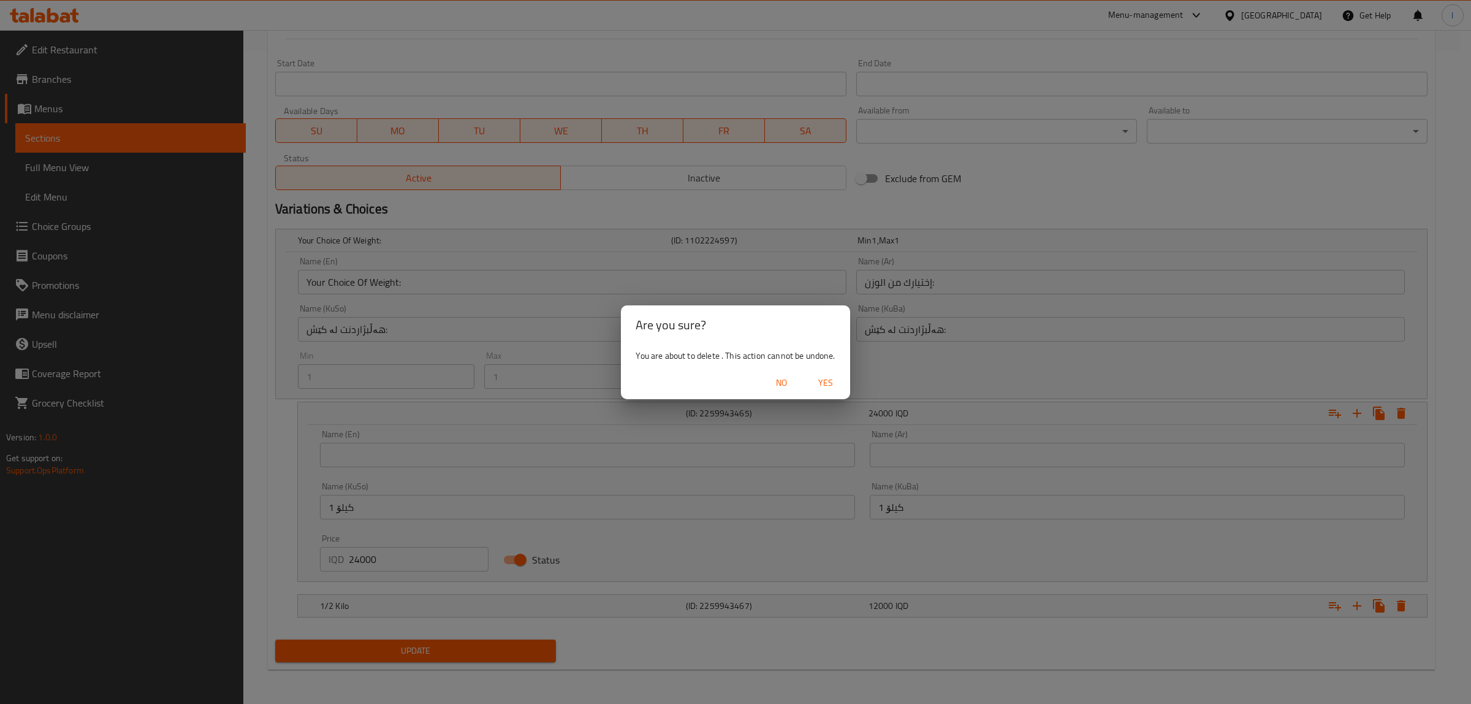
click at [823, 382] on span "Yes" at bounding box center [825, 382] width 29 height 15
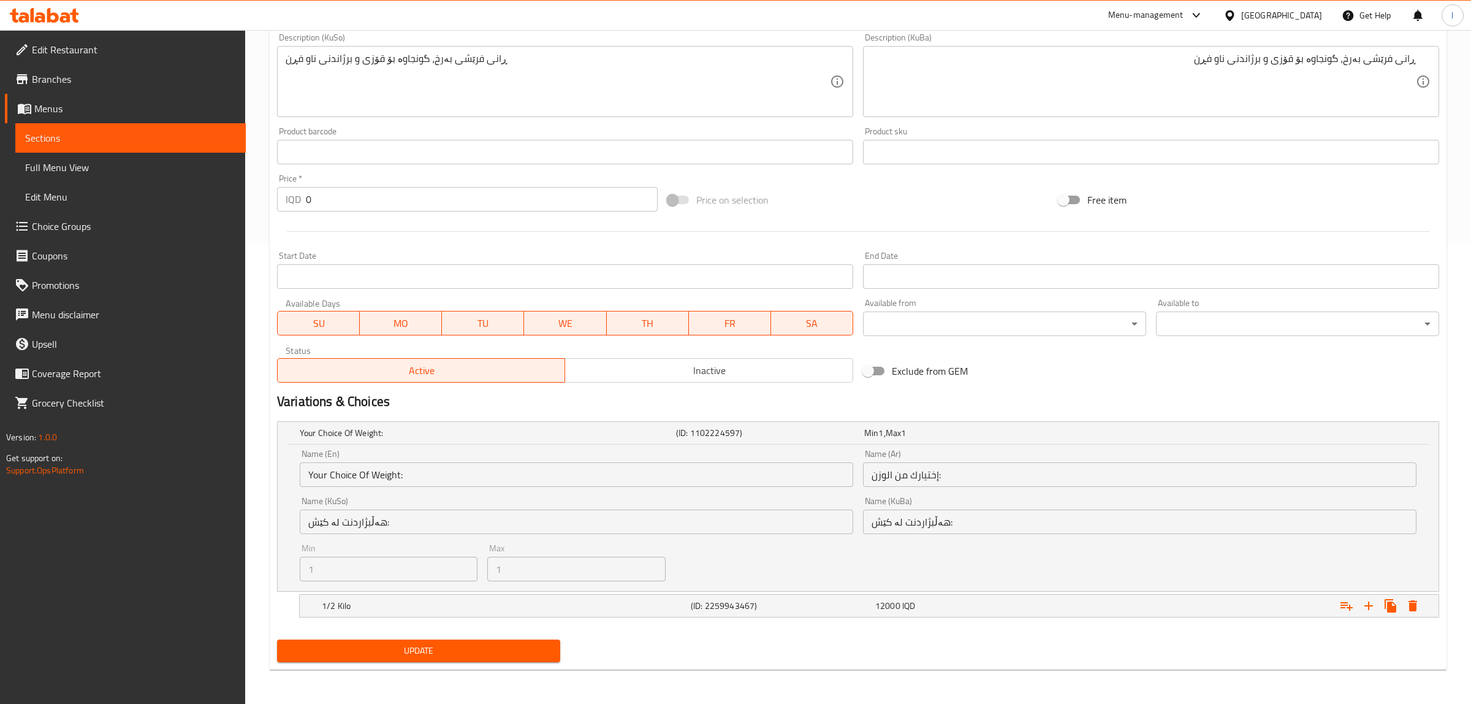
scroll to position [460, 0]
click at [1403, 605] on icon "Expand" at bounding box center [1401, 605] width 9 height 11
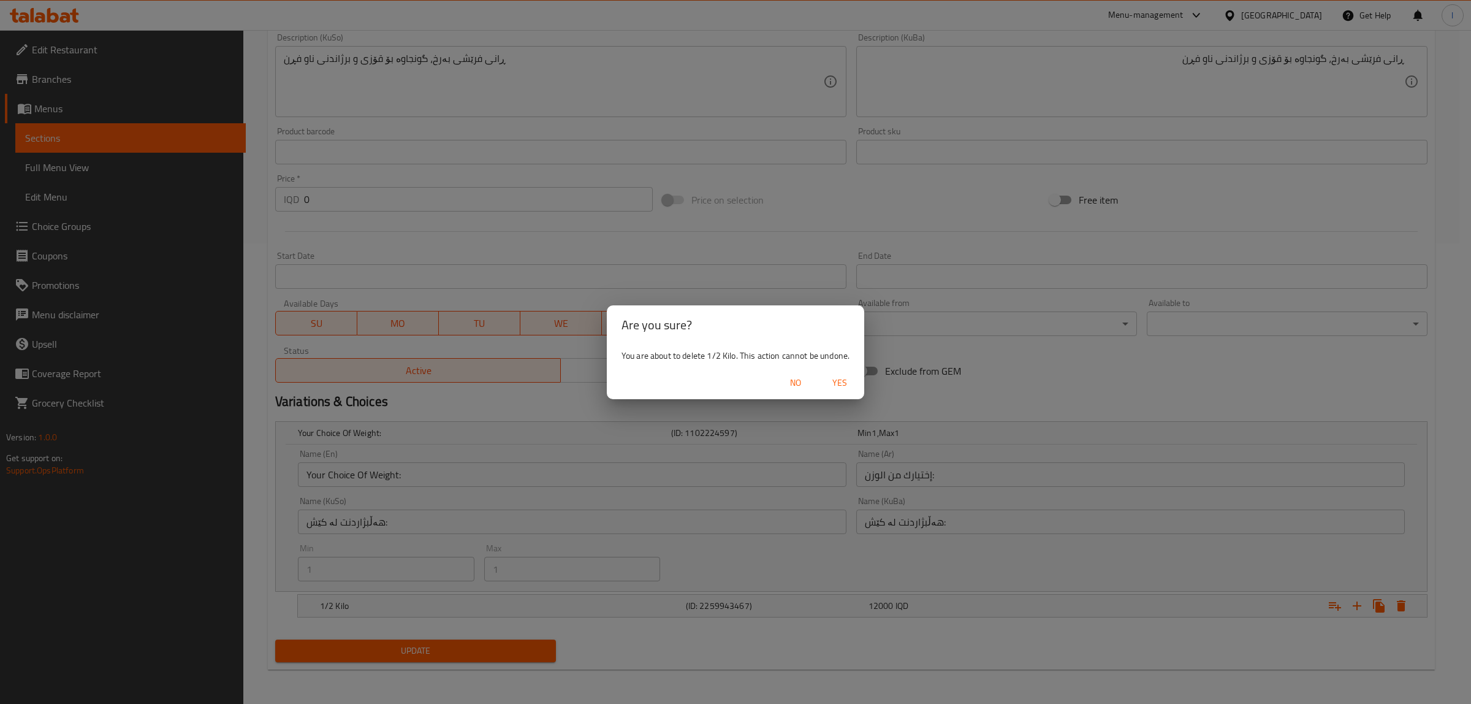
click at [834, 380] on span "Yes" at bounding box center [839, 382] width 29 height 15
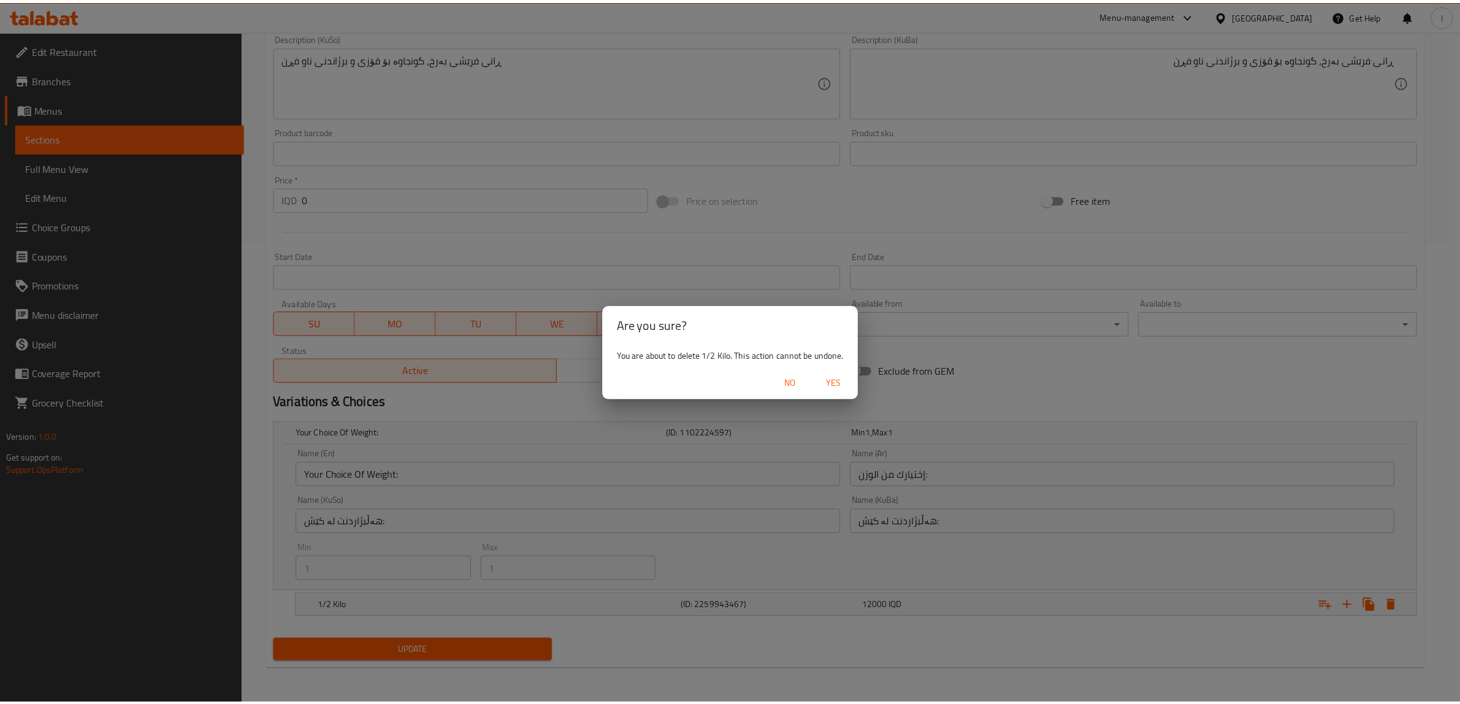
scroll to position [308, 0]
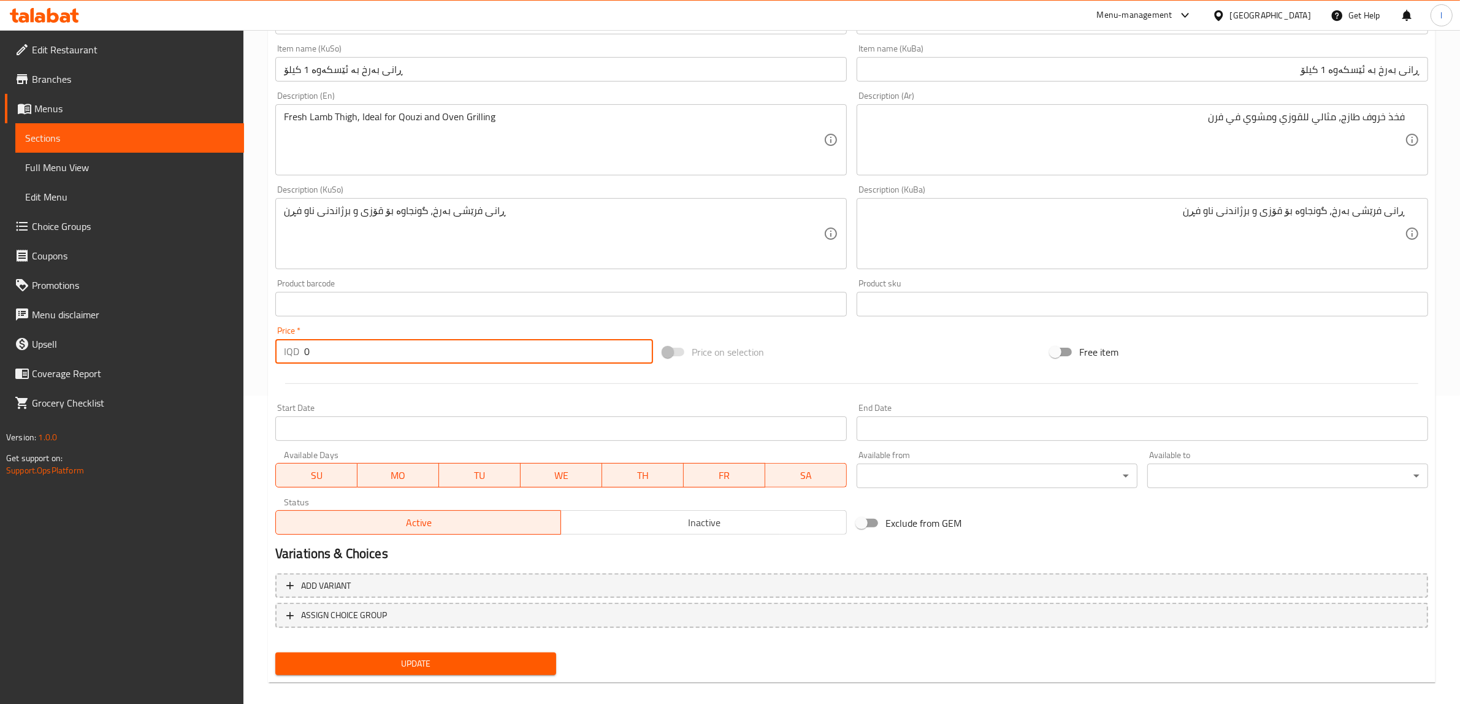
drag, startPoint x: 324, startPoint y: 347, endPoint x: 322, endPoint y: 365, distance: 18.4
click at [290, 357] on div "IQD 0 Price *" at bounding box center [464, 351] width 378 height 25
paste input "2400"
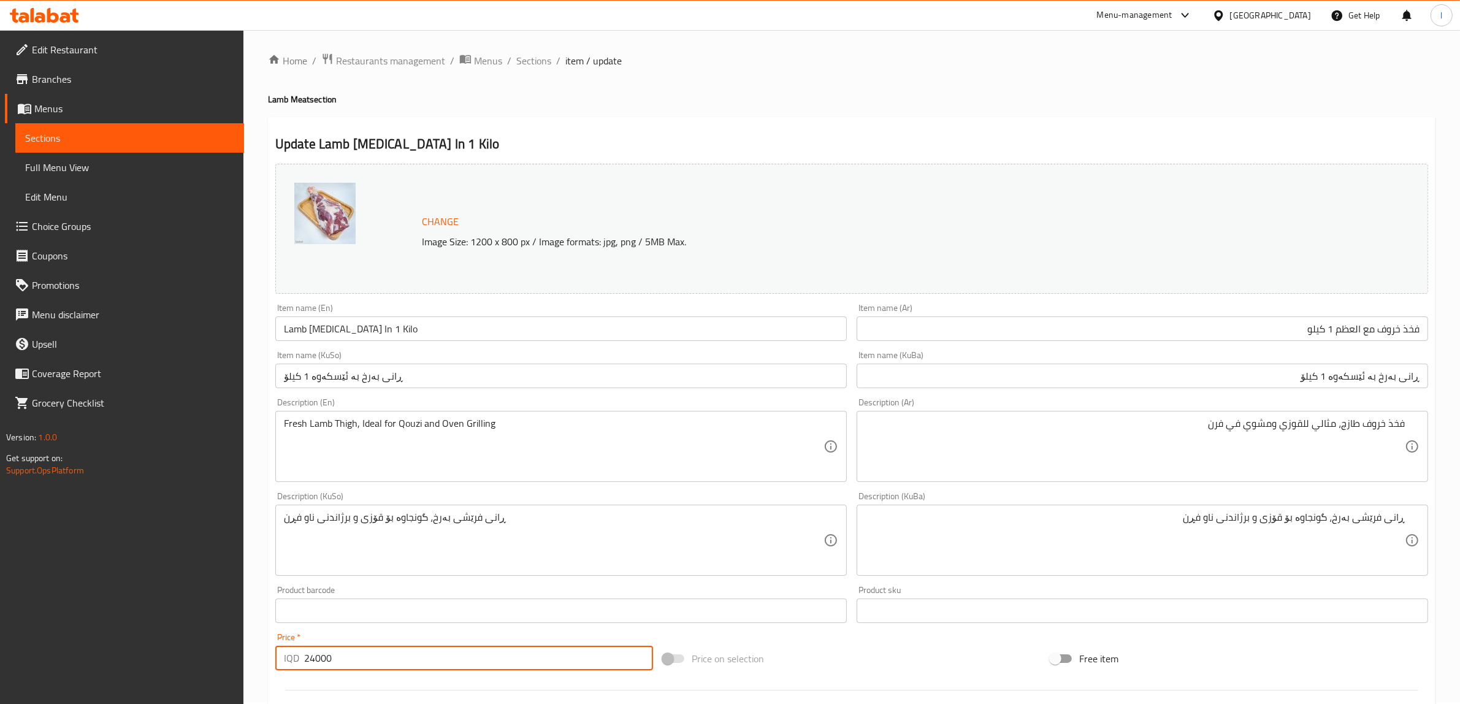
scroll to position [0, 0]
type input "24000"
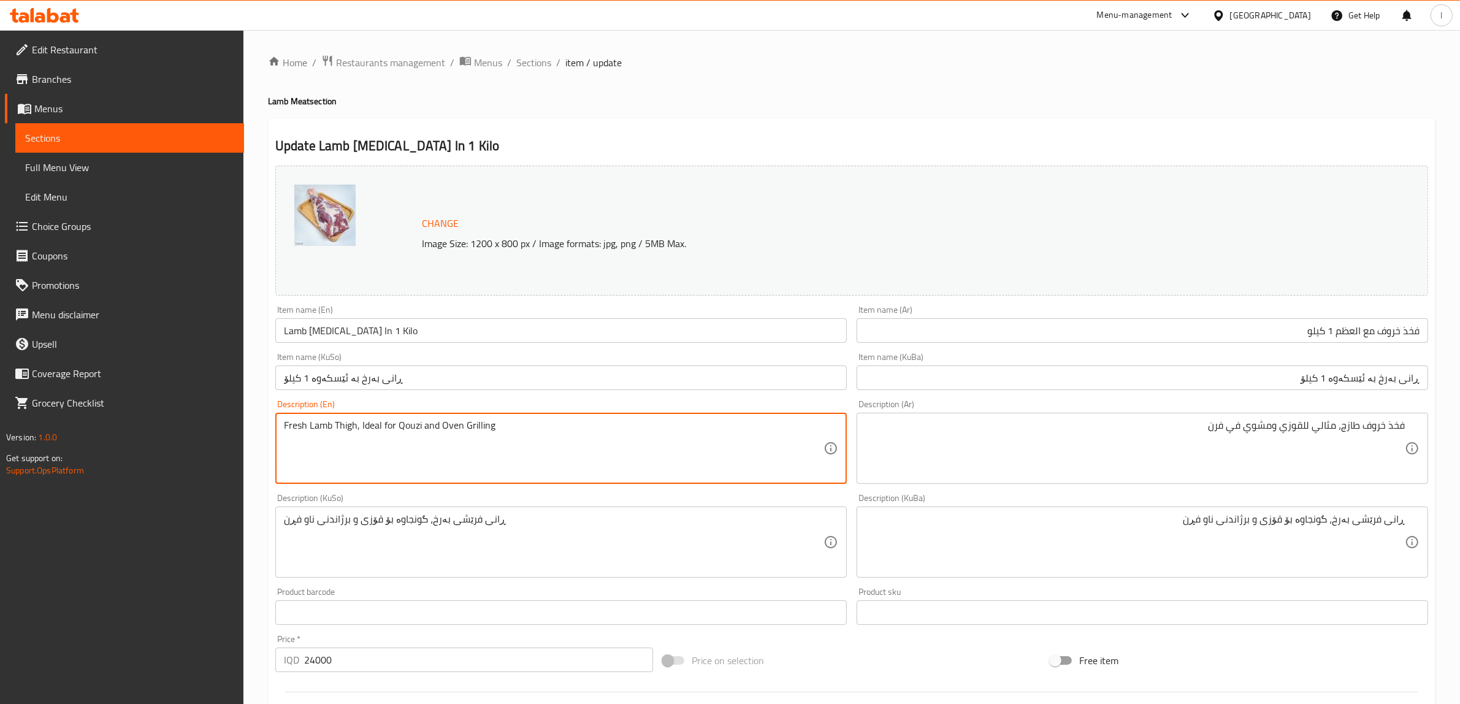
drag, startPoint x: 562, startPoint y: 430, endPoint x: 118, endPoint y: 421, distance: 443.9
paste textarea "lamb thigh, ideal for qouzi and oven g"
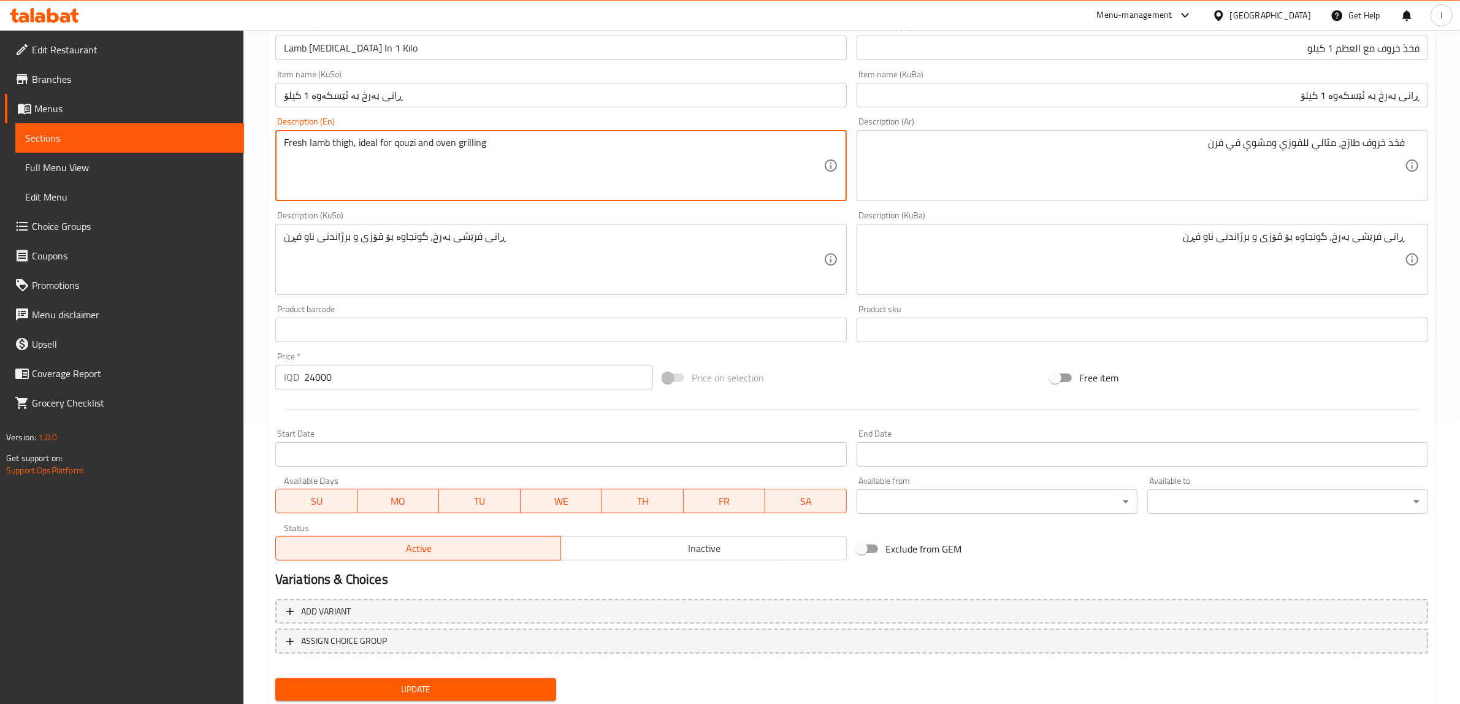
scroll to position [319, 0]
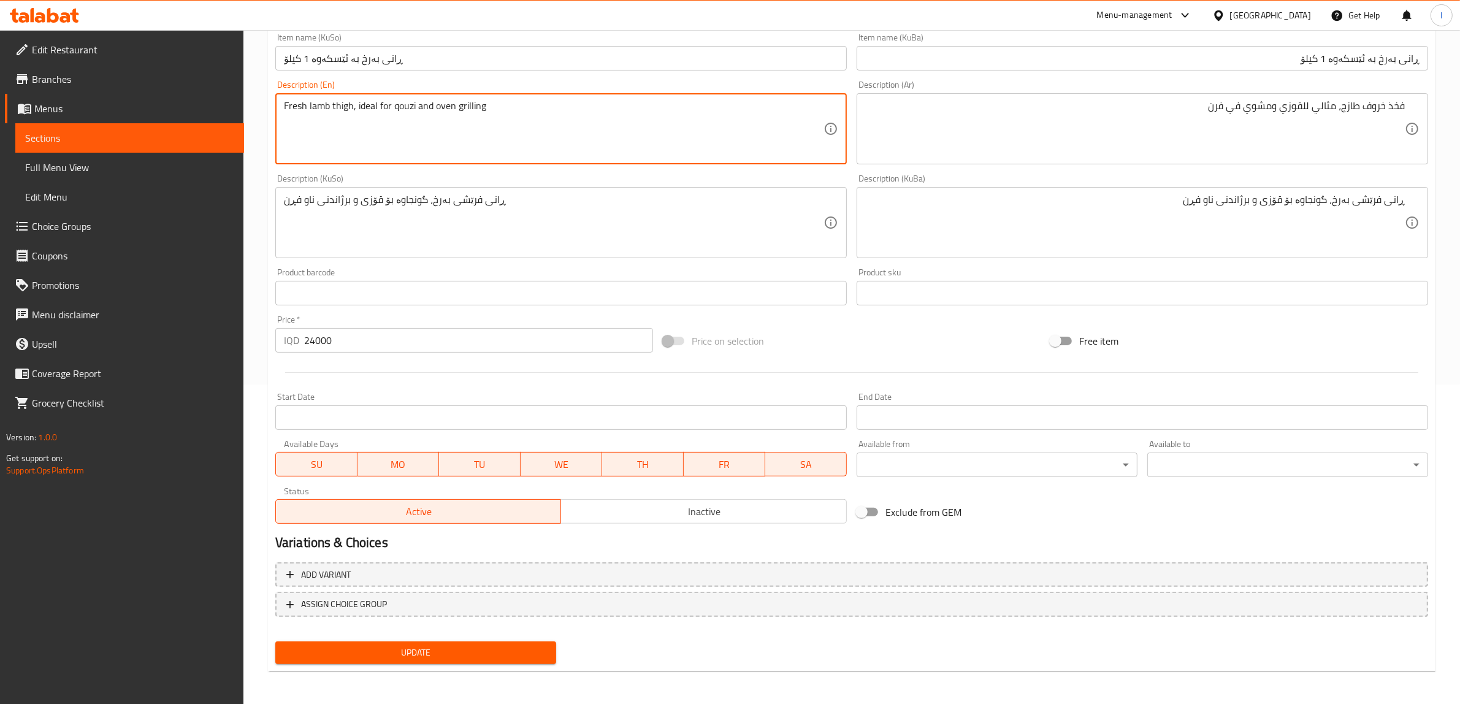
type textarea "Fresh lamb thigh, ideal for qouzi and oven grilling"
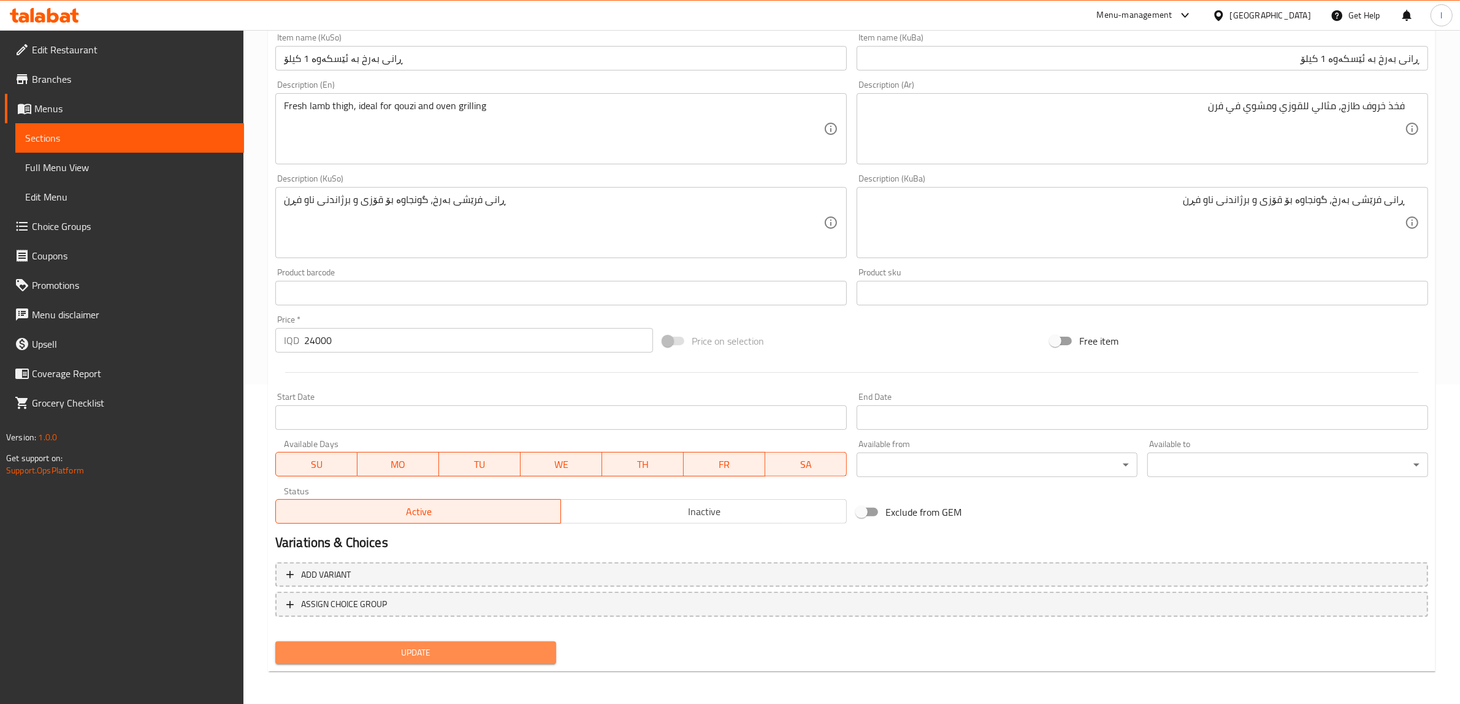
click at [429, 654] on span "Update" at bounding box center [415, 652] width 261 height 15
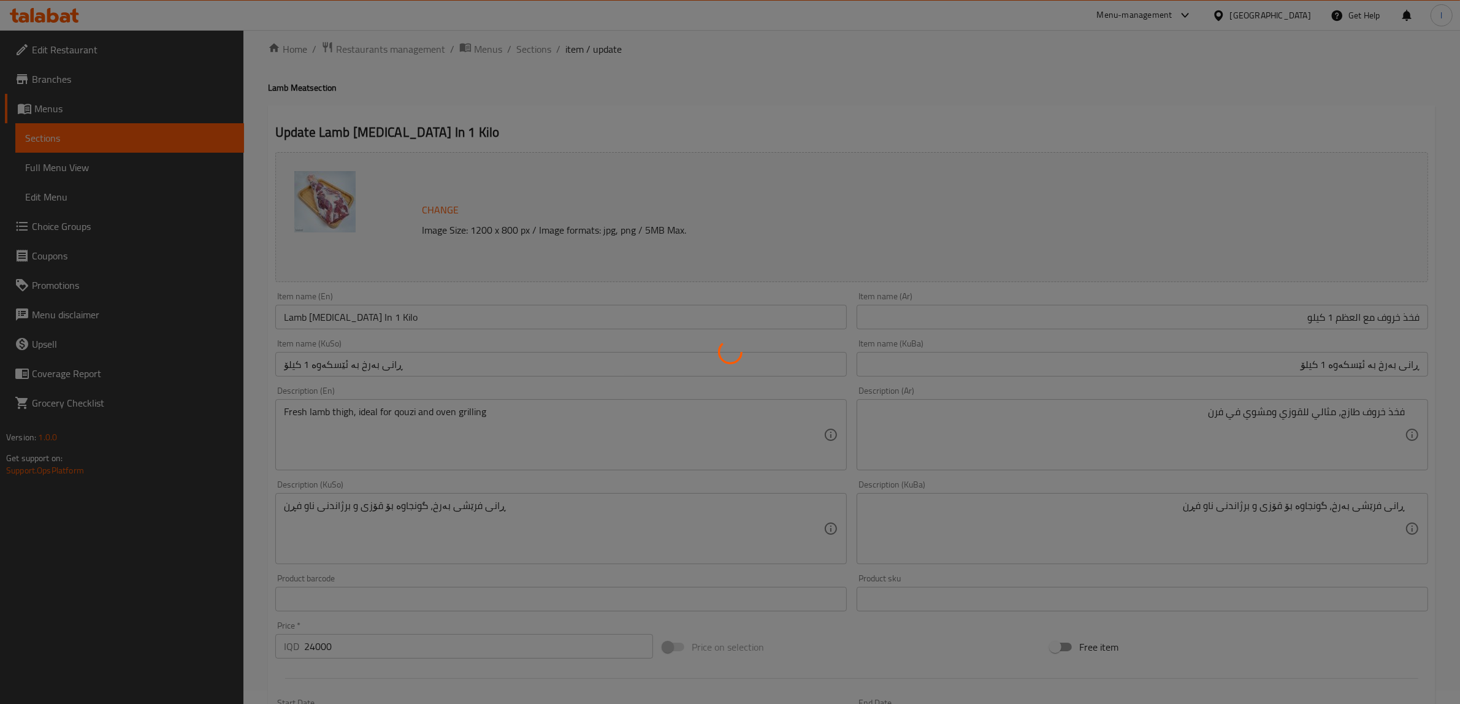
scroll to position [13, 0]
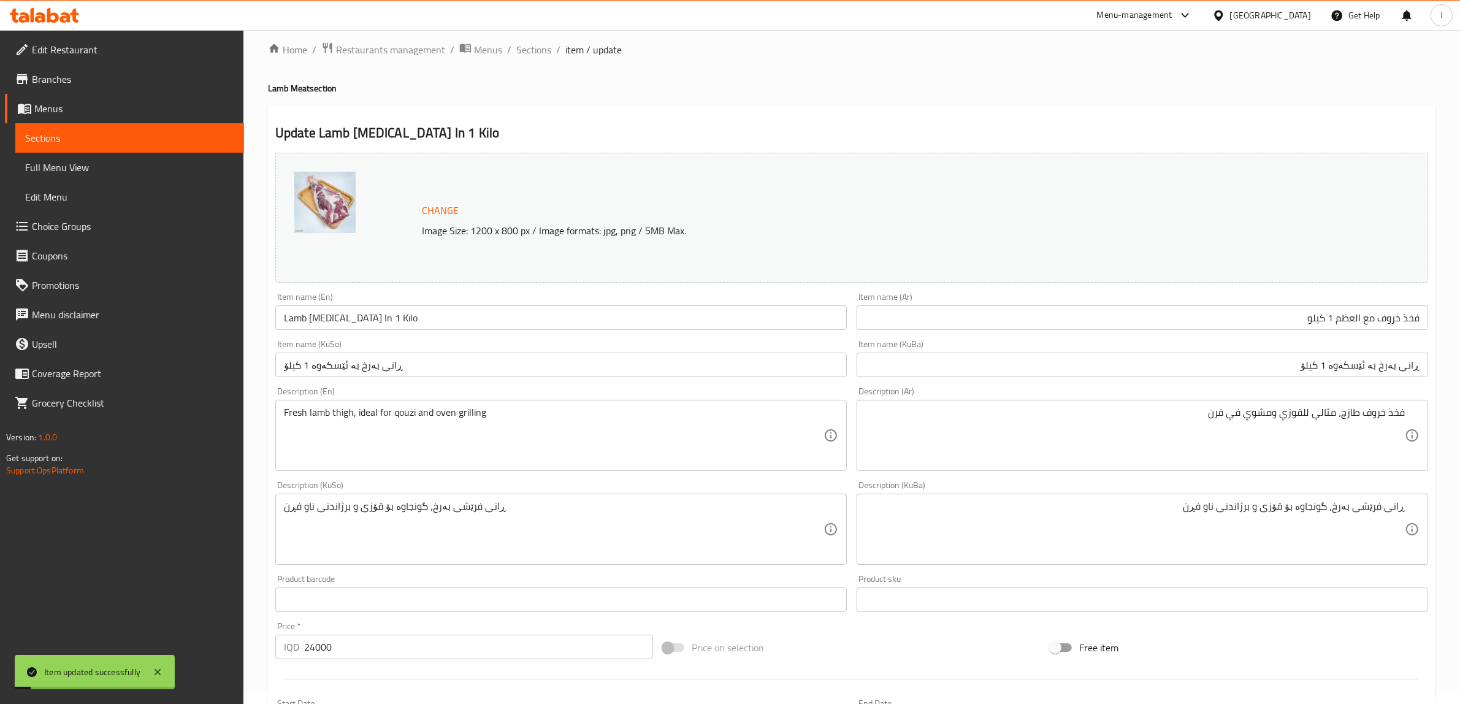
click at [86, 139] on span "Sections" at bounding box center [129, 138] width 209 height 15
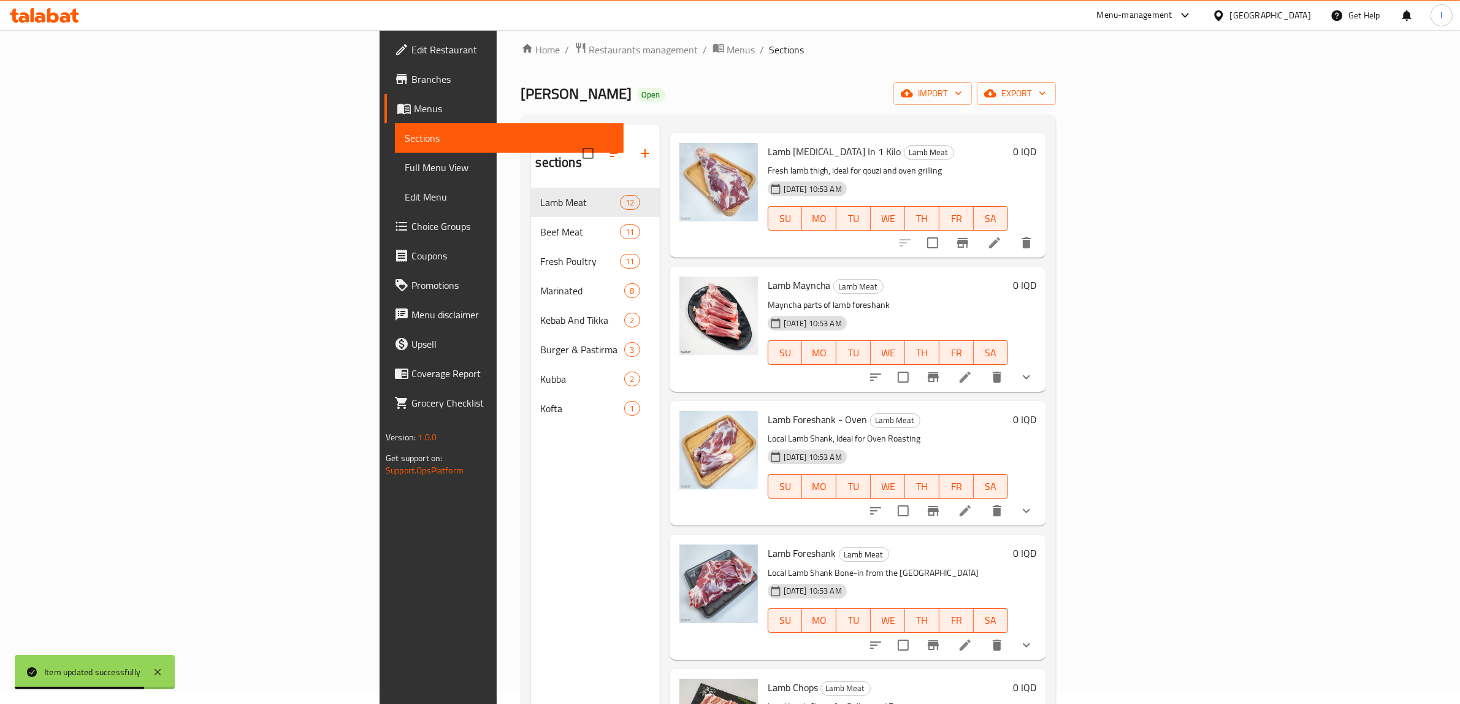
scroll to position [77, 0]
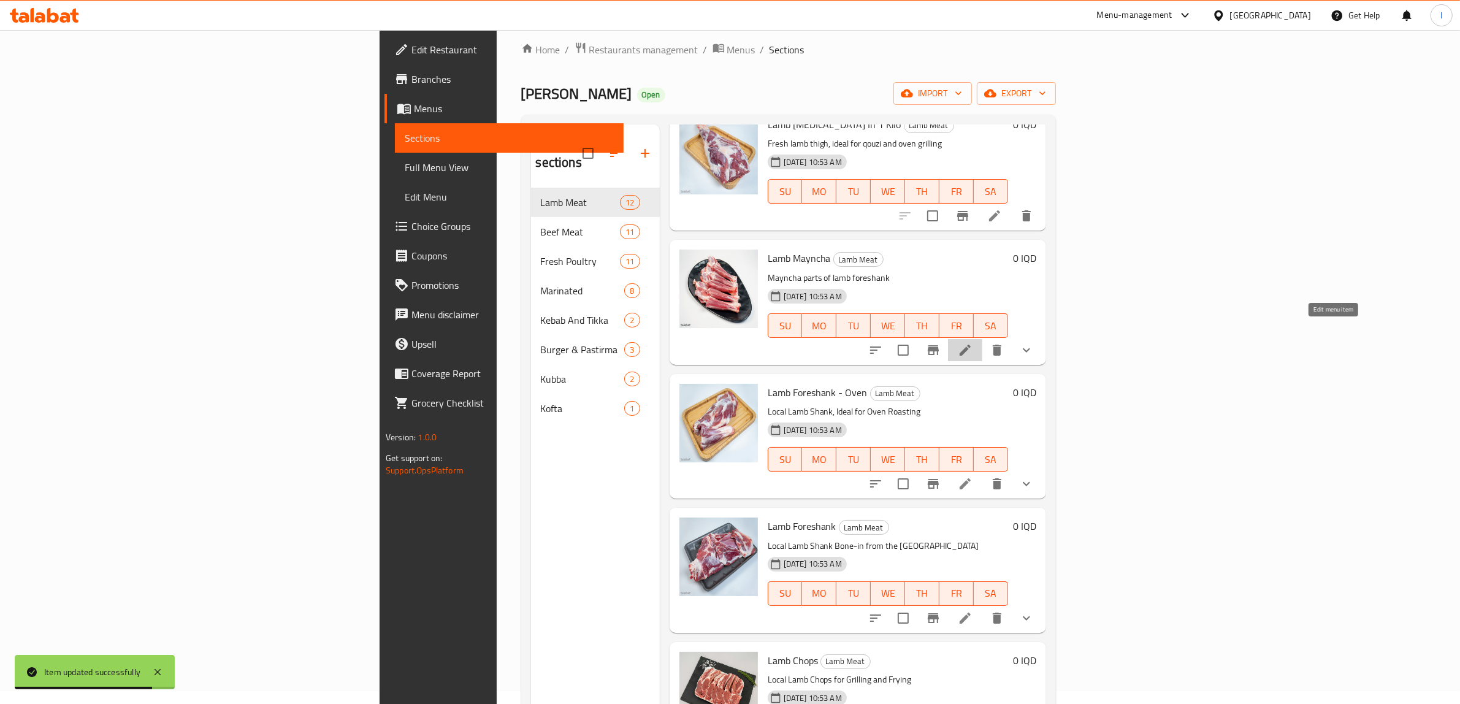
click at [972, 343] on icon at bounding box center [965, 350] width 15 height 15
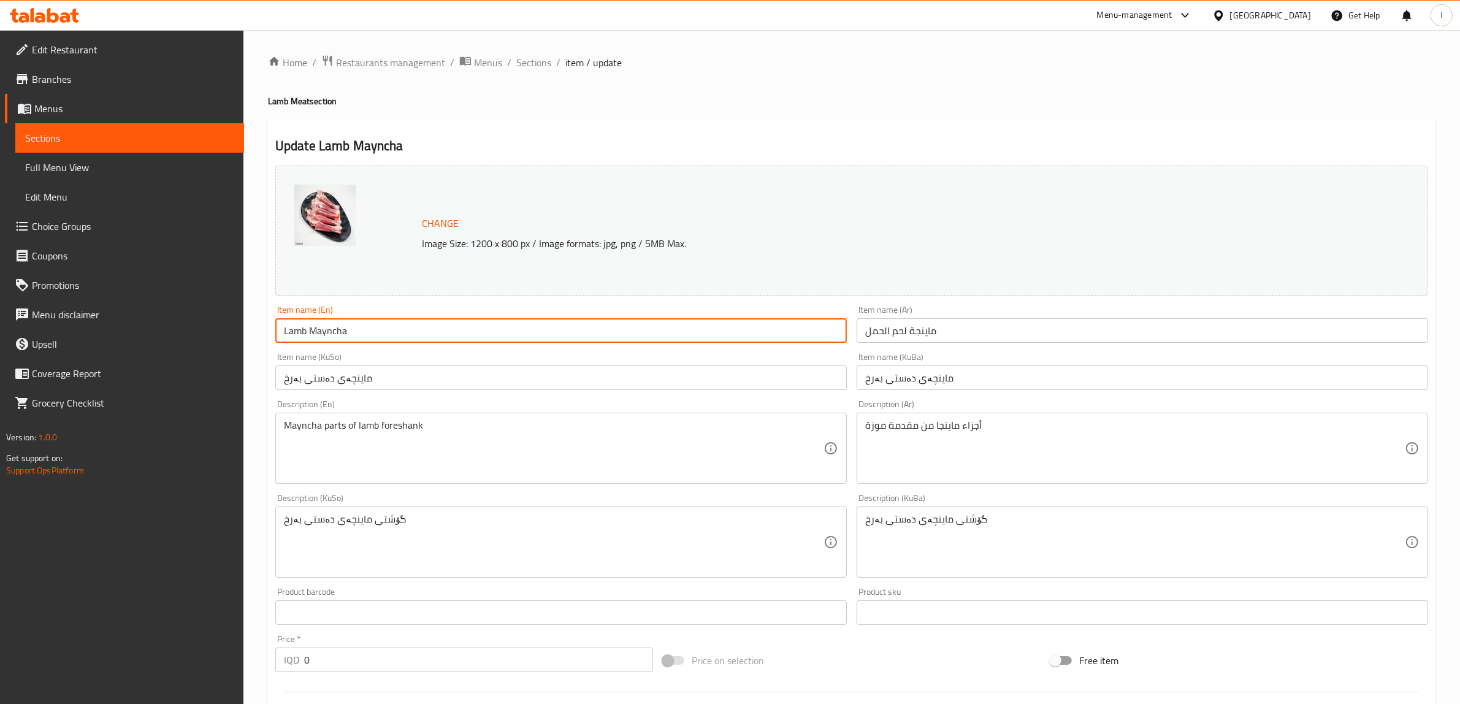
drag, startPoint x: 466, startPoint y: 339, endPoint x: 105, endPoint y: 308, distance: 362.4
click at [105, 310] on div "Edit Restaurant Branches Menus Sections Full Menu View Edit Menu Choice Groups …" at bounding box center [730, 541] width 1460 height 1023
paste input "Bone-In"
click at [368, 334] on input "Lamb Mayncha Bone-In" at bounding box center [560, 330] width 571 height 25
click at [372, 335] on input "Lamb Mayncha Bone-In" at bounding box center [560, 330] width 571 height 25
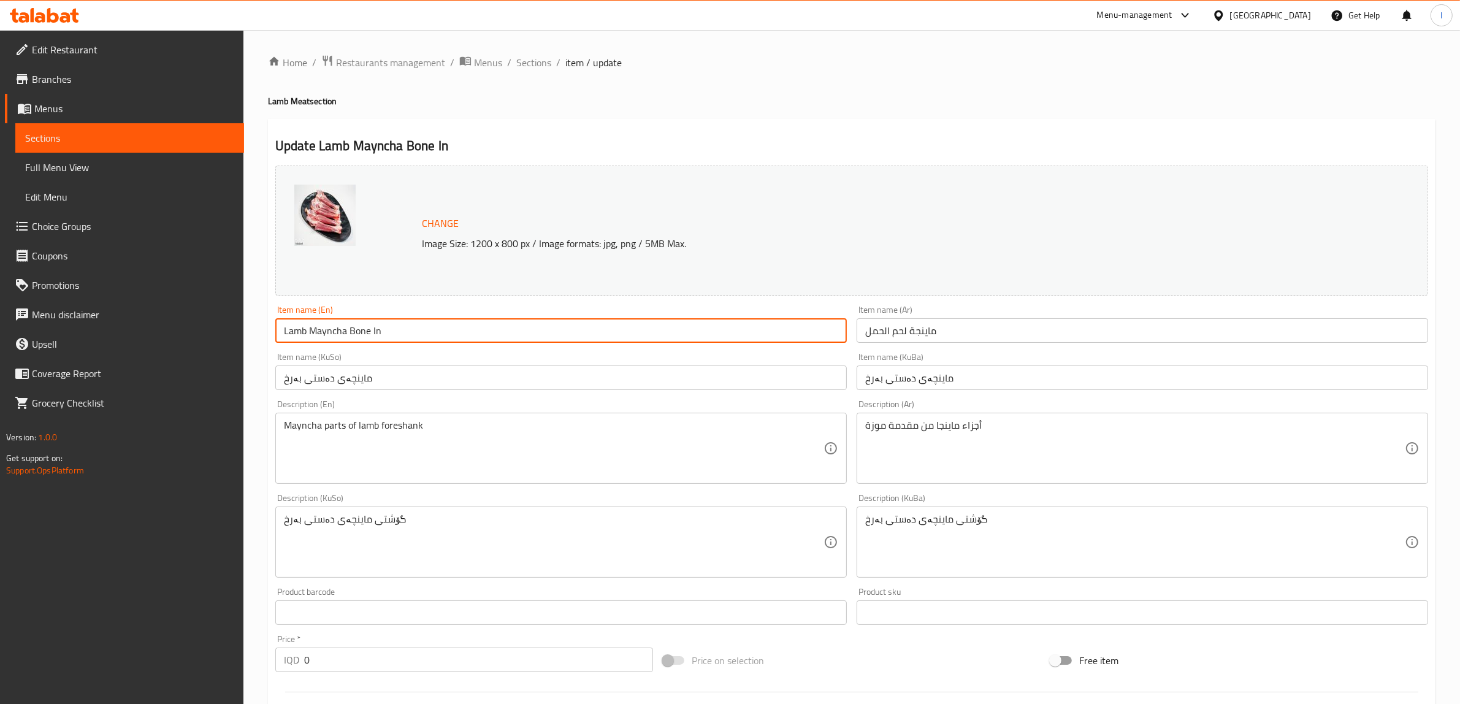
type input "Lamb Mayncha Bone In"
drag, startPoint x: 976, startPoint y: 333, endPoint x: 771, endPoint y: 326, distance: 205.5
click at [771, 327] on div "Change Image Size: 1200 x 800 px / Image formats: jpg, png / 5MB Max. Item name…" at bounding box center [851, 504] width 1162 height 687
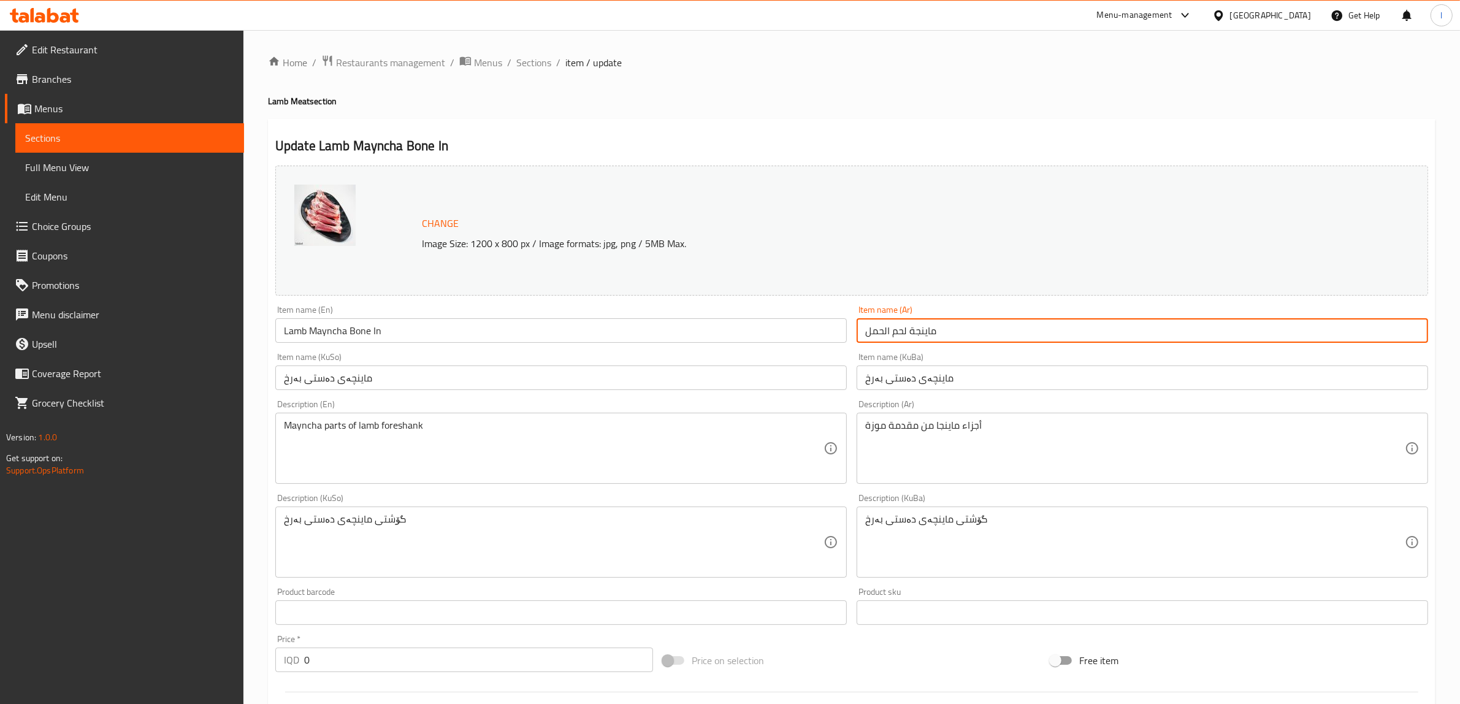
paste input "وزات خروف مع [PERSON_NAME]"
type input "موزات خروف مع العظم"
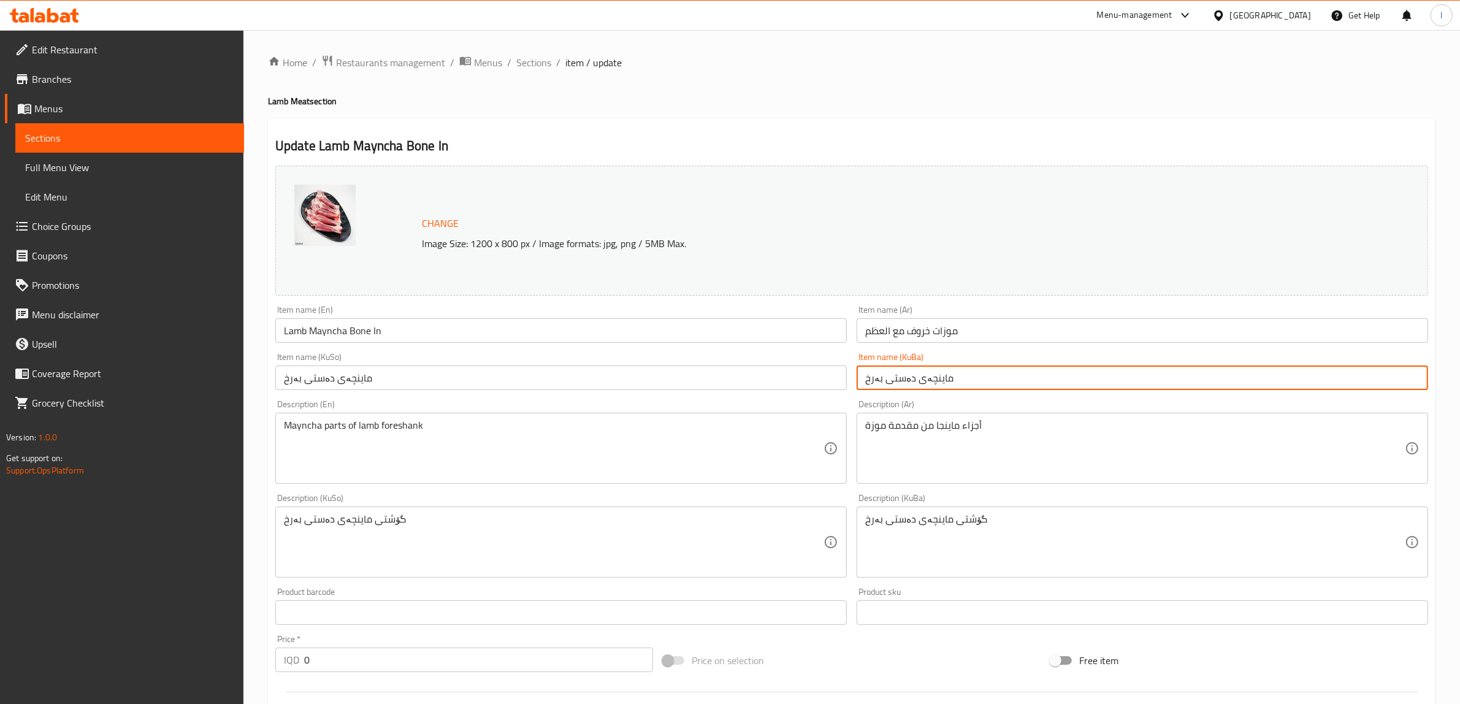
drag, startPoint x: 951, startPoint y: 382, endPoint x: 715, endPoint y: 378, distance: 235.4
click at [727, 381] on div "Change Image Size: 1200 x 800 px / Image formats: jpg, png / 5MB Max. Item name…" at bounding box center [851, 504] width 1162 height 687
paste input "بە ئێسکەوە"
type input "ماینچەی دەستی بەرخ بە ئێسکەوە"
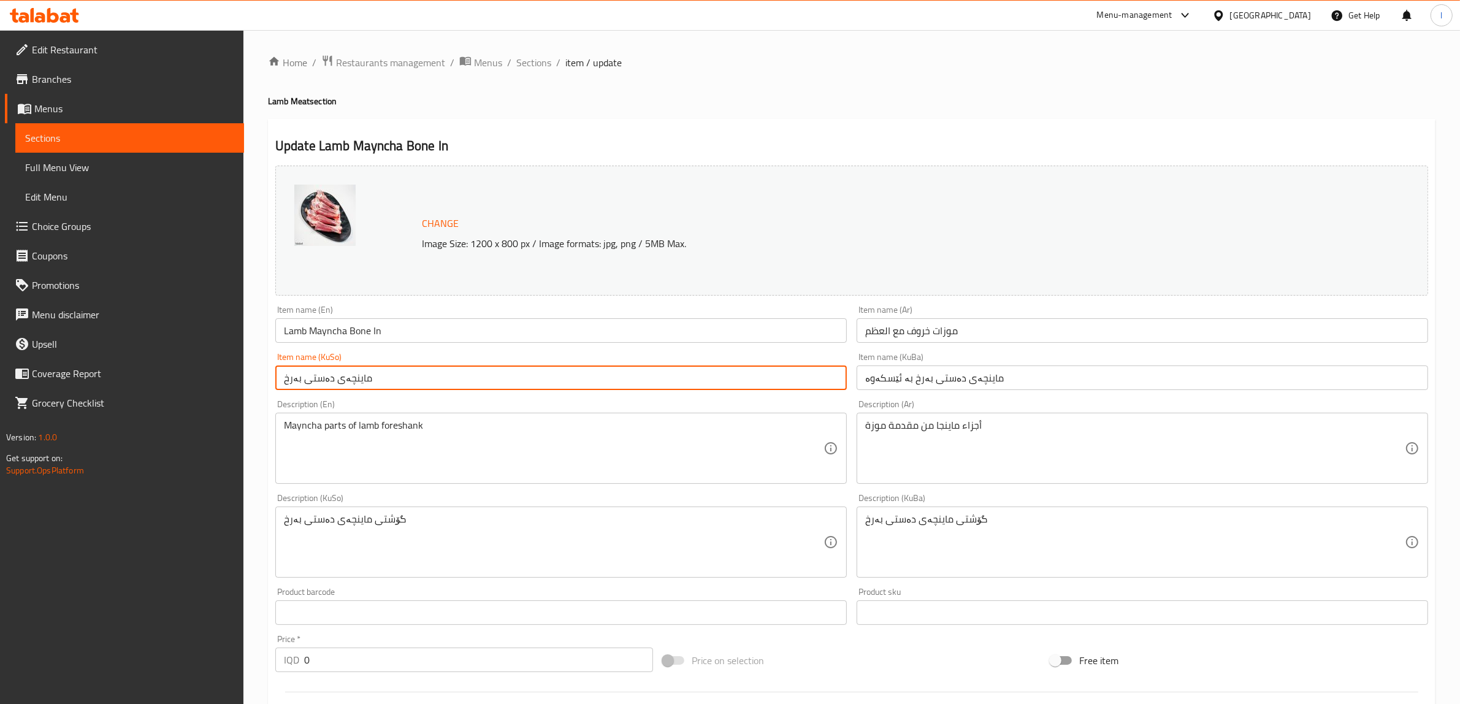
drag, startPoint x: 445, startPoint y: 376, endPoint x: 128, endPoint y: 369, distance: 317.6
click at [131, 371] on div "Edit Restaurant Branches Menus Sections Full Menu View Edit Menu Choice Groups …" at bounding box center [730, 541] width 1460 height 1023
paste input "بە ئێسکەوە"
type input "ماینچەی دەستی بەرخ بە ئێسکەوە"
drag, startPoint x: 1022, startPoint y: 526, endPoint x: 742, endPoint y: 524, distance: 280.2
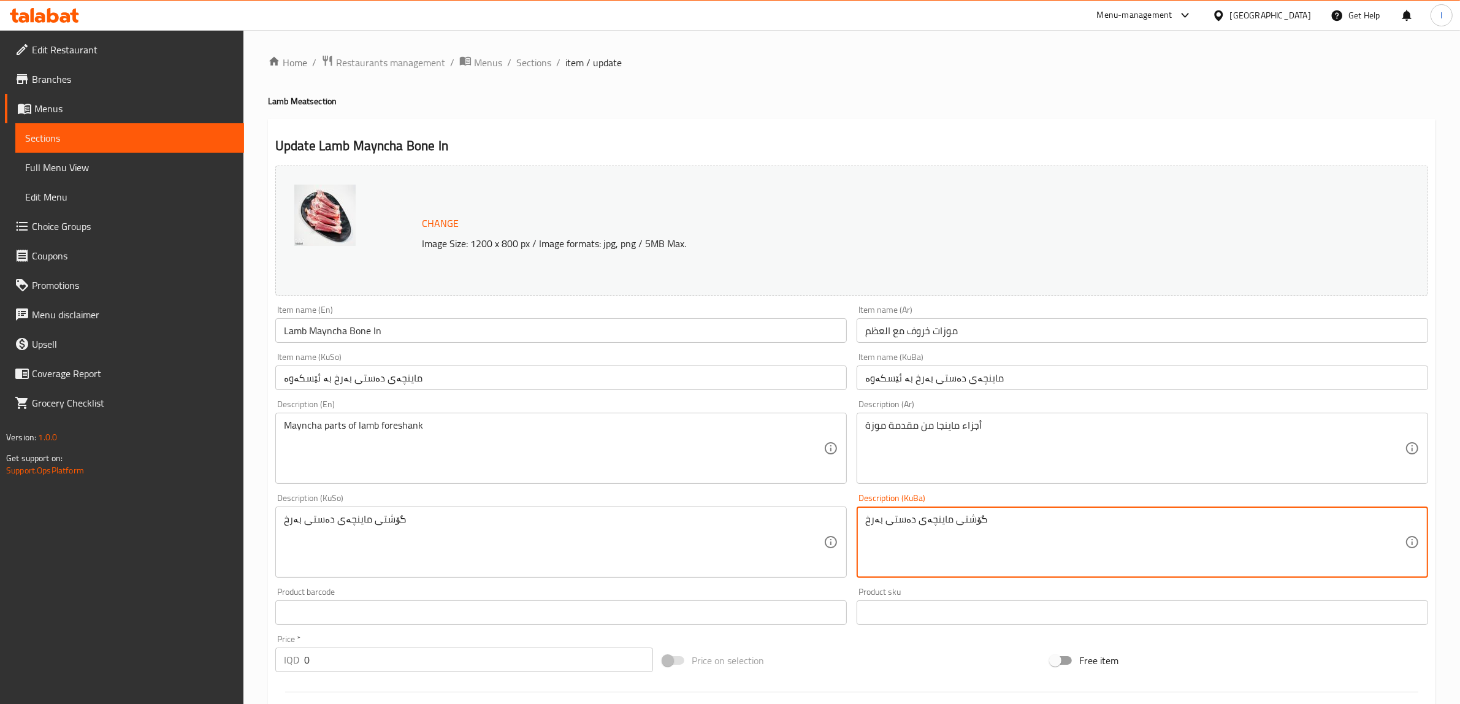
paste textarea "ماینچەی فرێشى بەرخ، گونجاوە بۆ برژاندنی ناو فڕن و قۆزی"
type textarea "ماینچەی فرێشى بەرخ، گونجاوە بۆ برژاندنی ناو فڕن و قۆزی"
drag, startPoint x: 455, startPoint y: 422, endPoint x: 0, endPoint y: 400, distance: 456.0
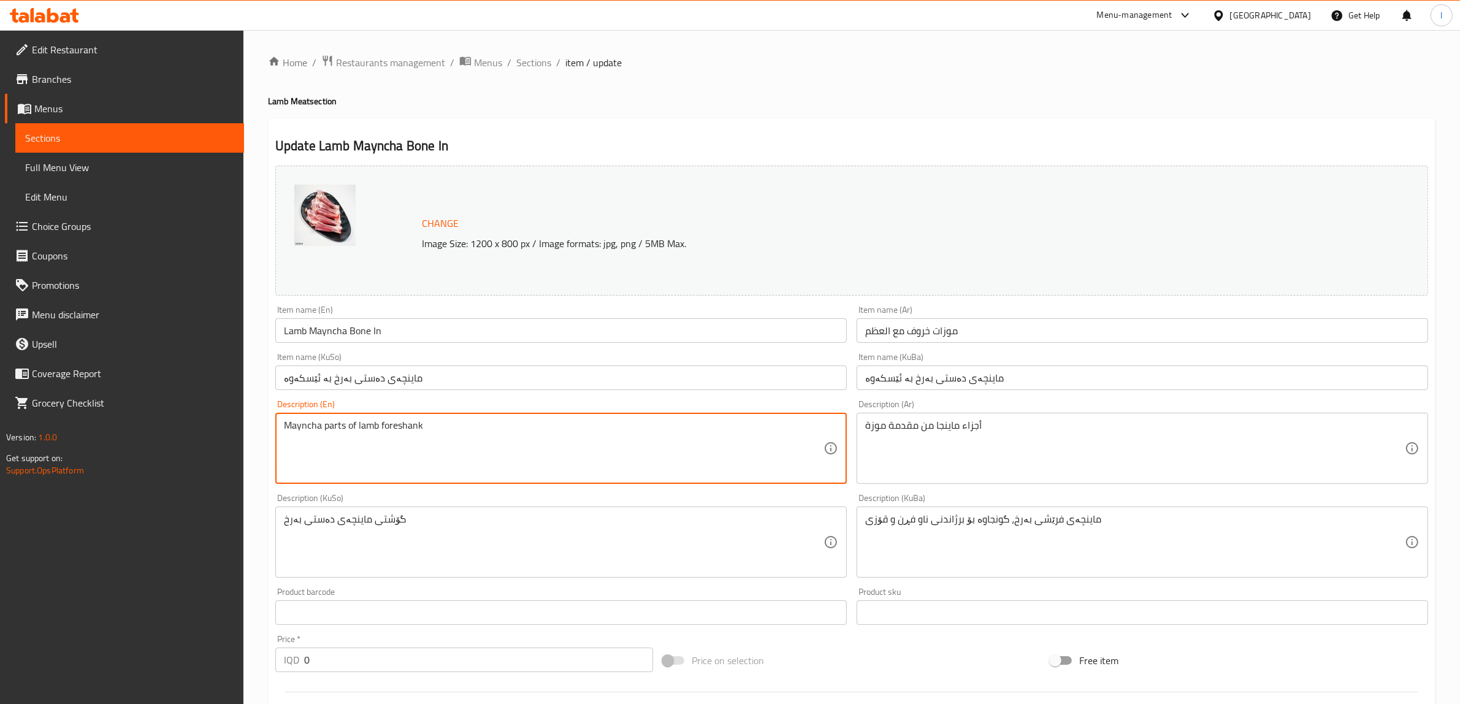
paste textarea "Fresh lamb mozat, ideal for oven grilling and qouzi"
type textarea "Fresh lamb mozat, ideal for oven grilling and qouzi"
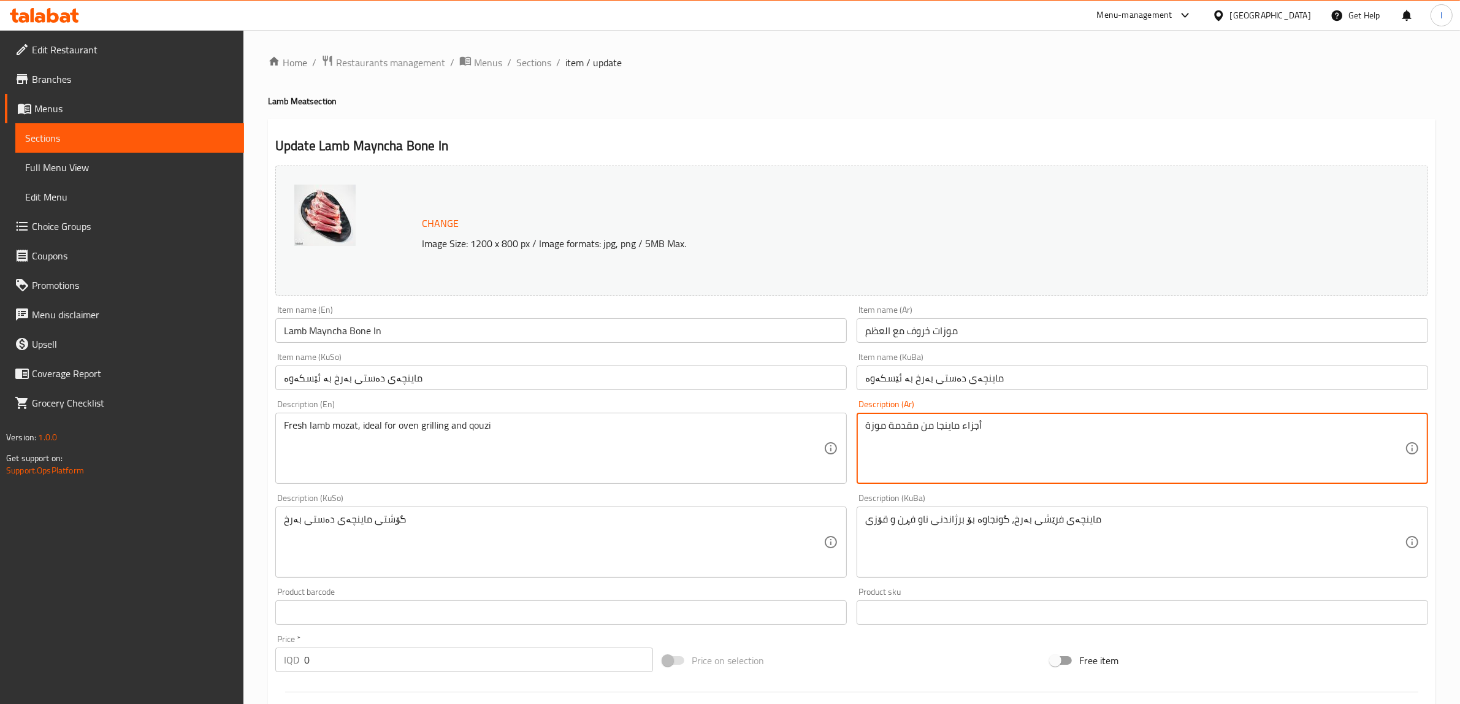
drag, startPoint x: 1046, startPoint y: 448, endPoint x: 804, endPoint y: 435, distance: 243.1
paste textarea "موزات خروف طازجة، مثالية للشوي في الفرن والقوزي"
click at [1242, 430] on textarea "موزات خروف طازجة، مثالية للشوي في الفرن والقوزي" at bounding box center [1134, 448] width 539 height 58
click at [1222, 425] on textarea "موزات خروف طازجة، مثالية للشوي في فرن والقوزي" at bounding box center [1134, 448] width 539 height 58
click at [1219, 430] on textarea "موزات خروف طازجة، مثالية للشوي في فرن والقوزي" at bounding box center [1134, 448] width 539 height 58
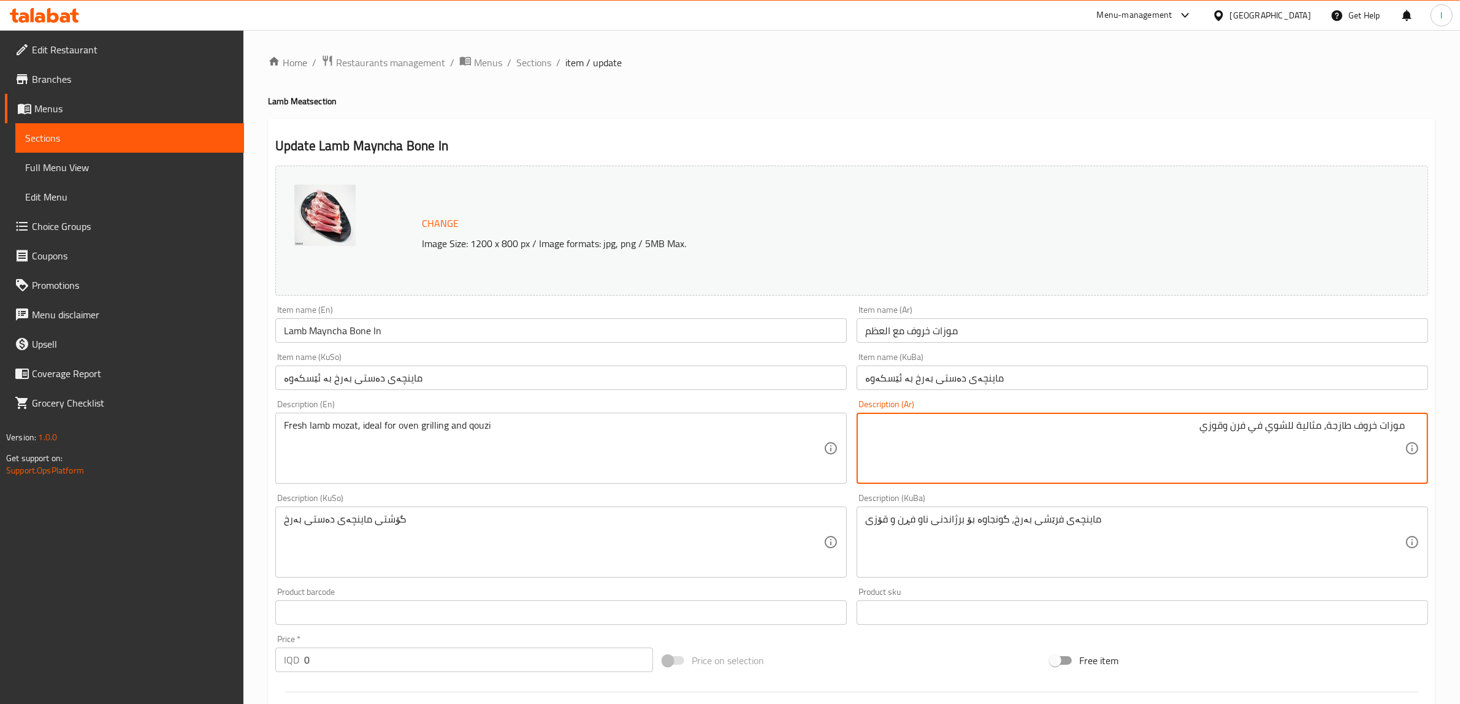
type textarea "موزات خروف طازجة، مثالية للشوي في فرن وقوزي"
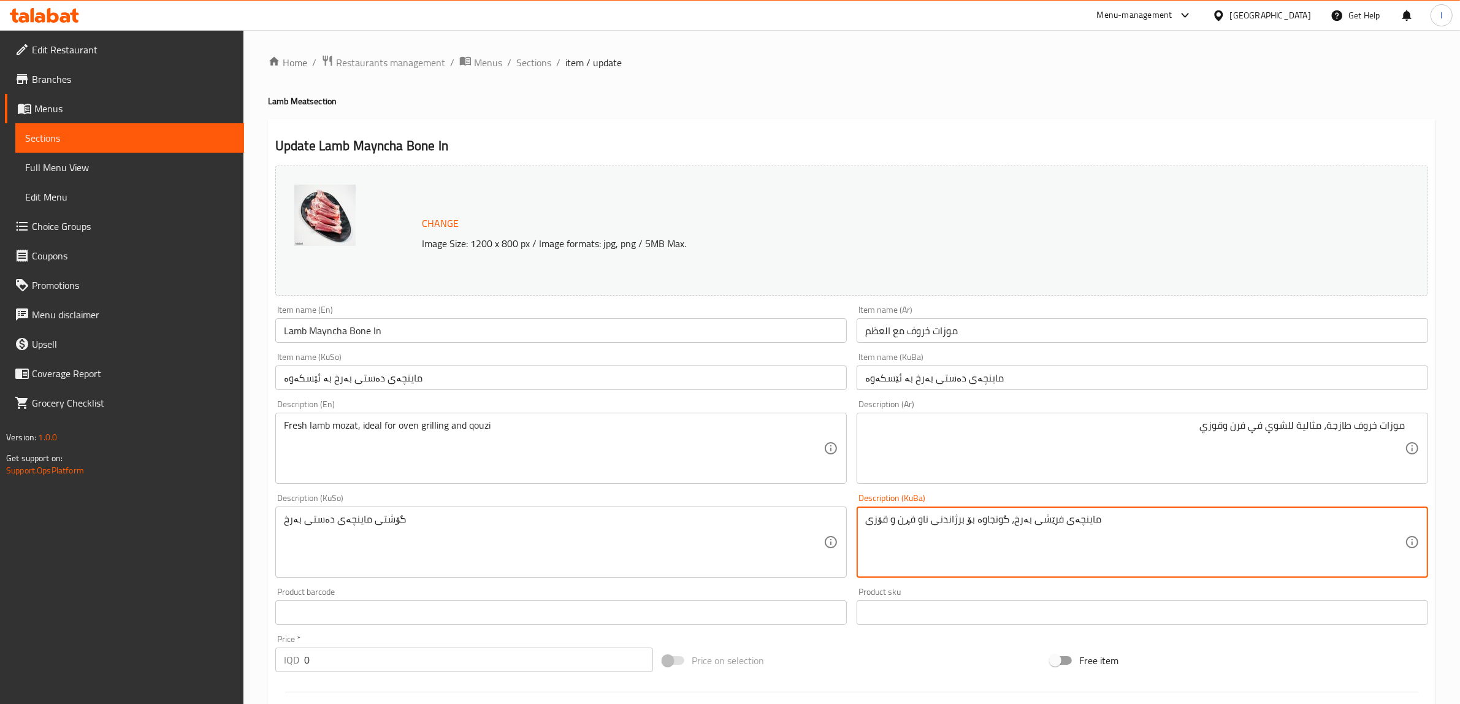
drag, startPoint x: 1126, startPoint y: 521, endPoint x: 789, endPoint y: 525, distance: 337.2
drag, startPoint x: 209, startPoint y: 508, endPoint x: 139, endPoint y: 503, distance: 70.1
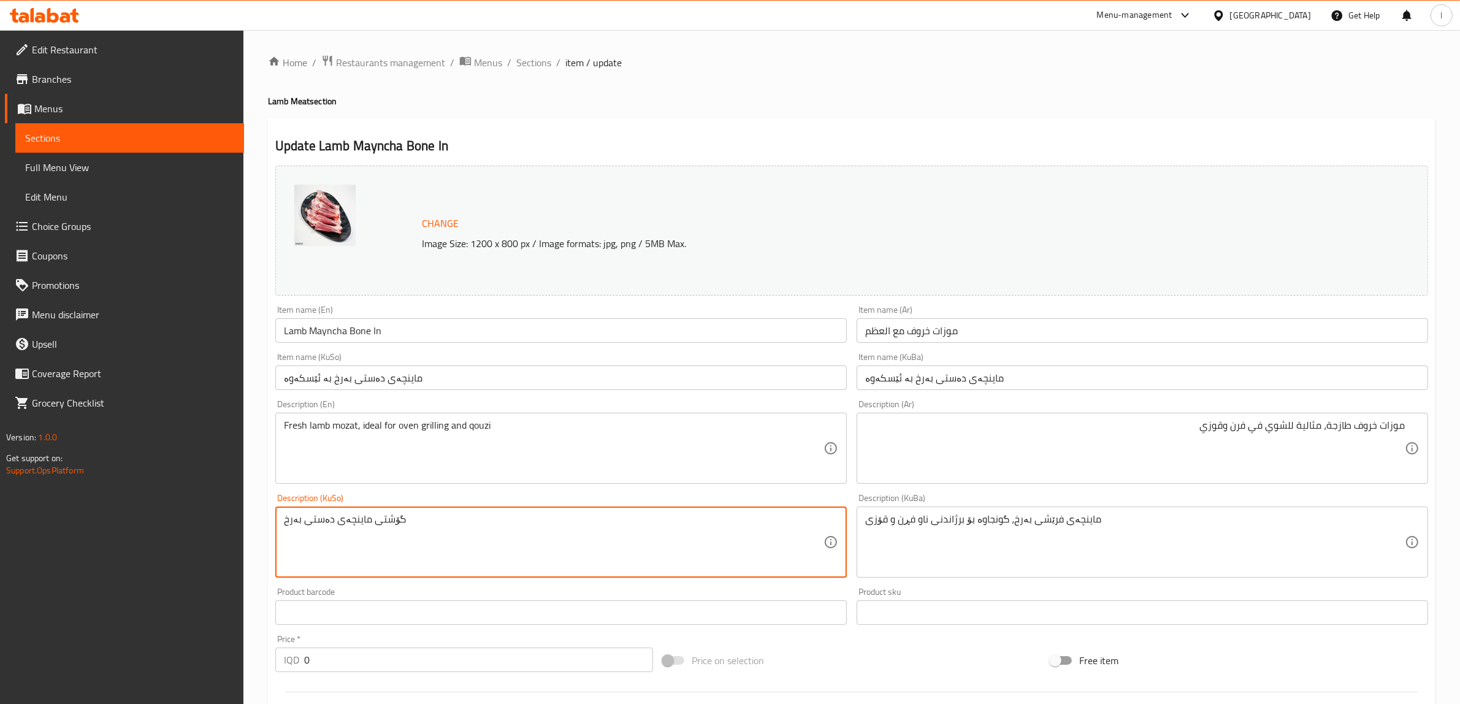
paste textarea "ماینچەی فرێشى بەرخ، گونجاوە بۆ برژاندنی ناو فڕن و قۆزی"
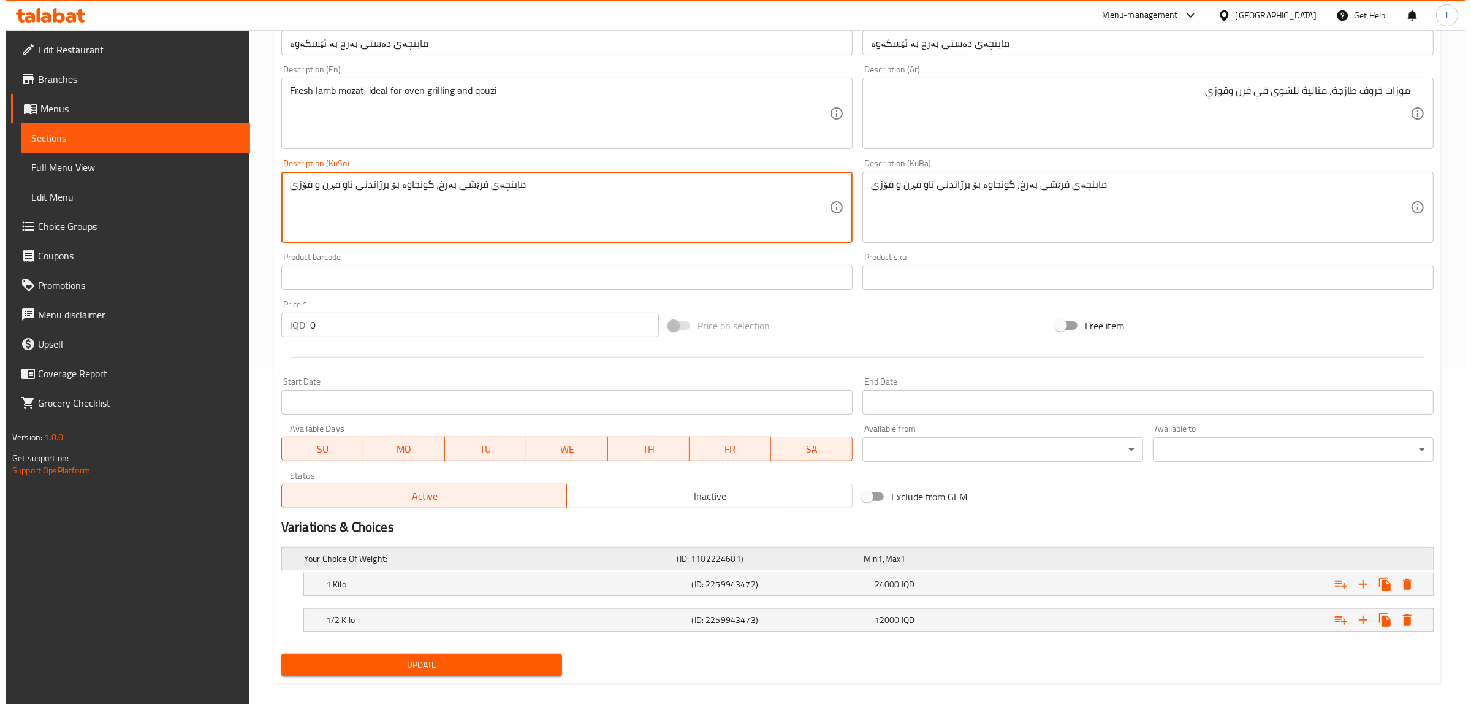
scroll to position [348, 0]
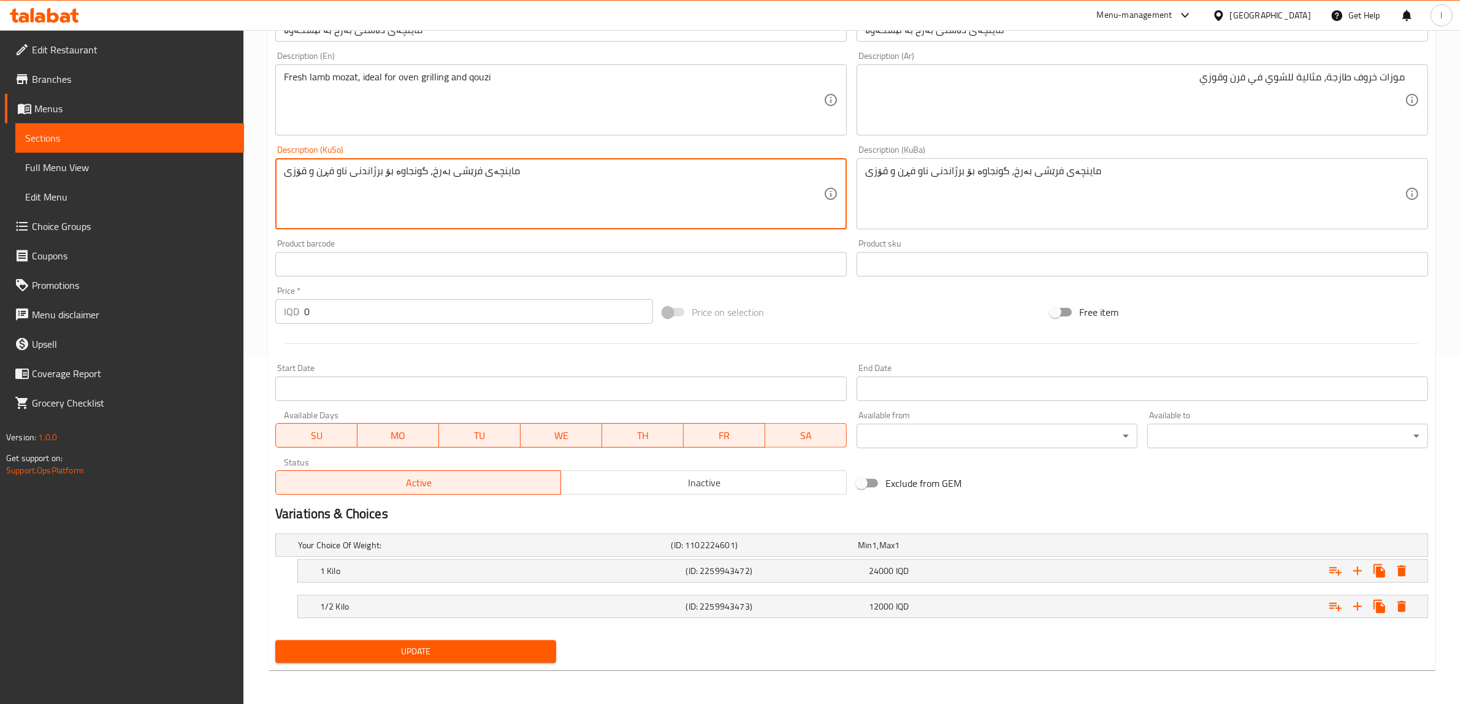
type textarea "ماینچەی فرێشى بەرخ، گونجاوە بۆ برژاندنی ناو فڕن و قۆزی"
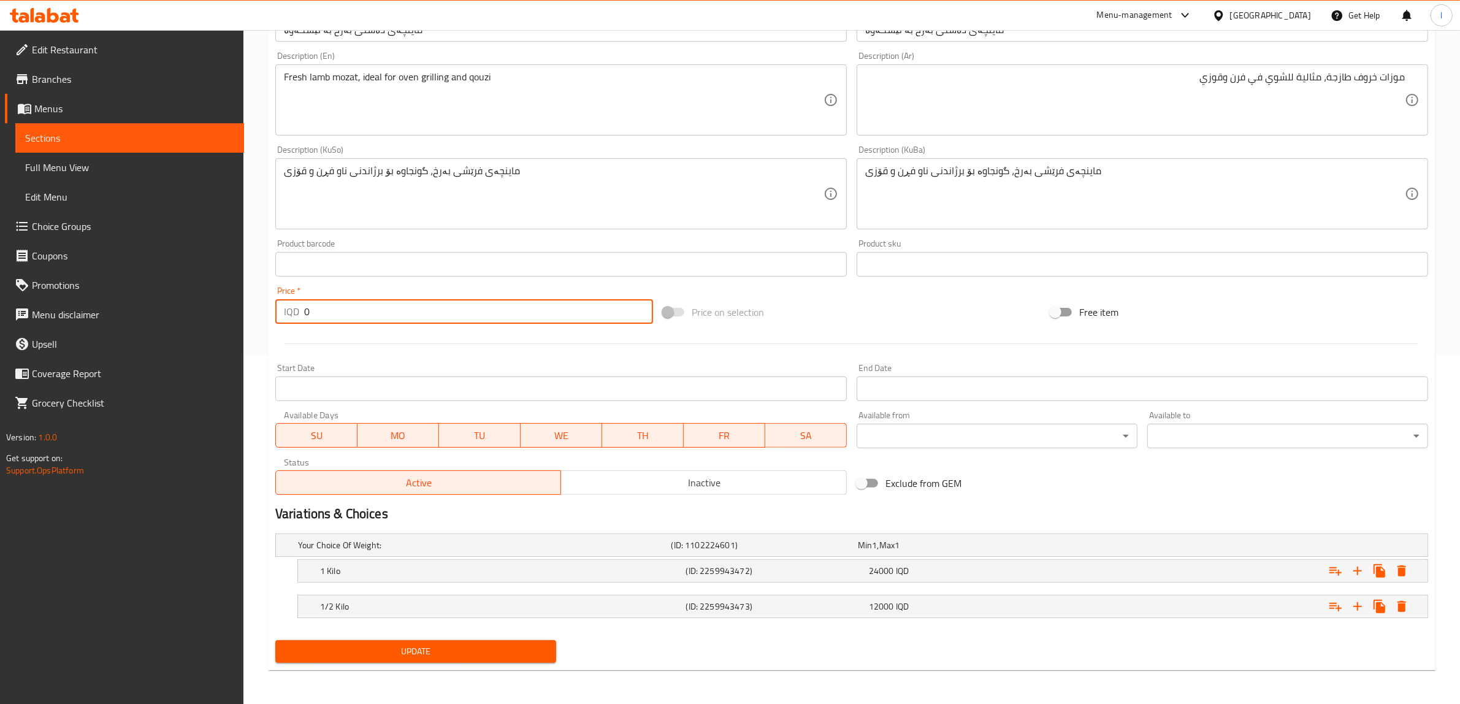
drag, startPoint x: 366, startPoint y: 299, endPoint x: 213, endPoint y: 311, distance: 153.8
click at [218, 313] on div "Edit Restaurant Branches Menus Sections Full Menu View Edit Menu Choice Groups …" at bounding box center [730, 193] width 1460 height 1023
paste input "2400"
type input "24000"
click at [1402, 560] on button "Expand" at bounding box center [1401, 571] width 22 height 22
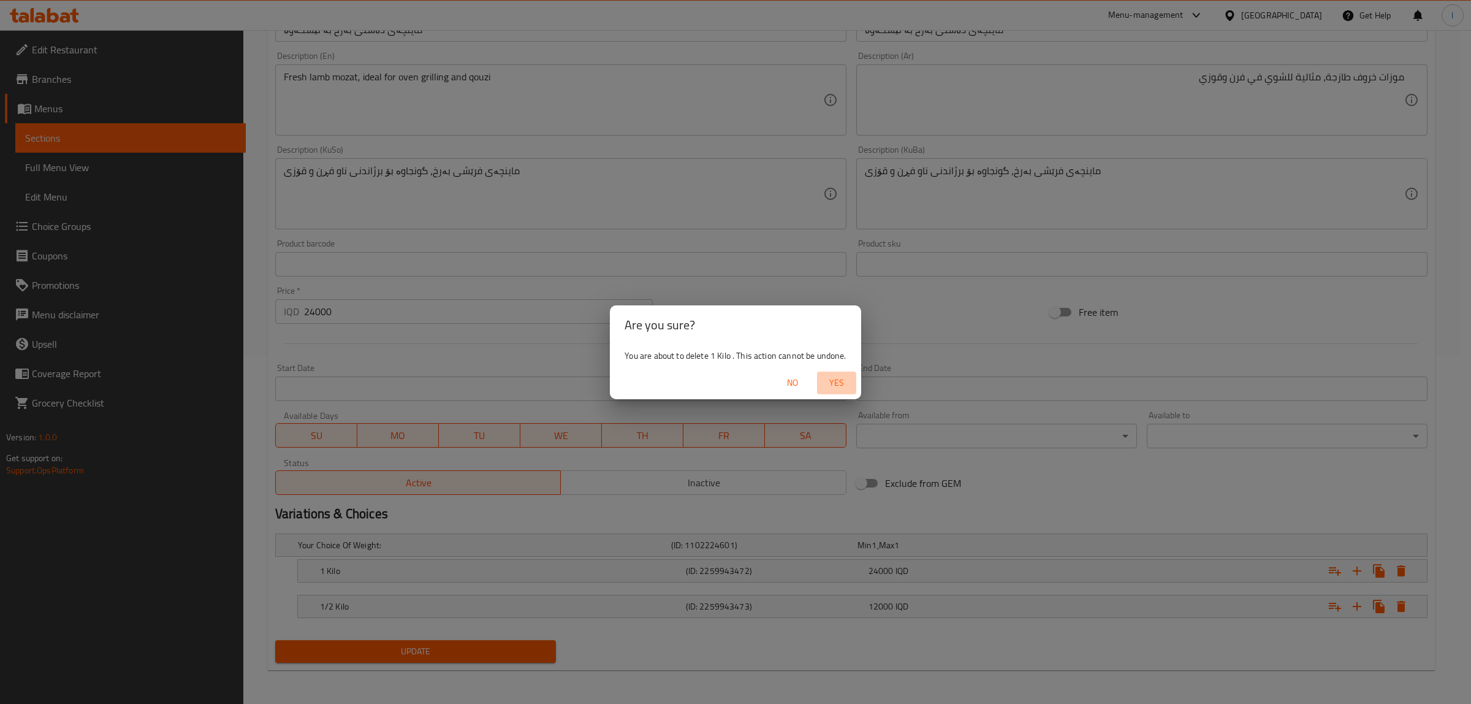
click at [845, 385] on span "Yes" at bounding box center [836, 382] width 29 height 15
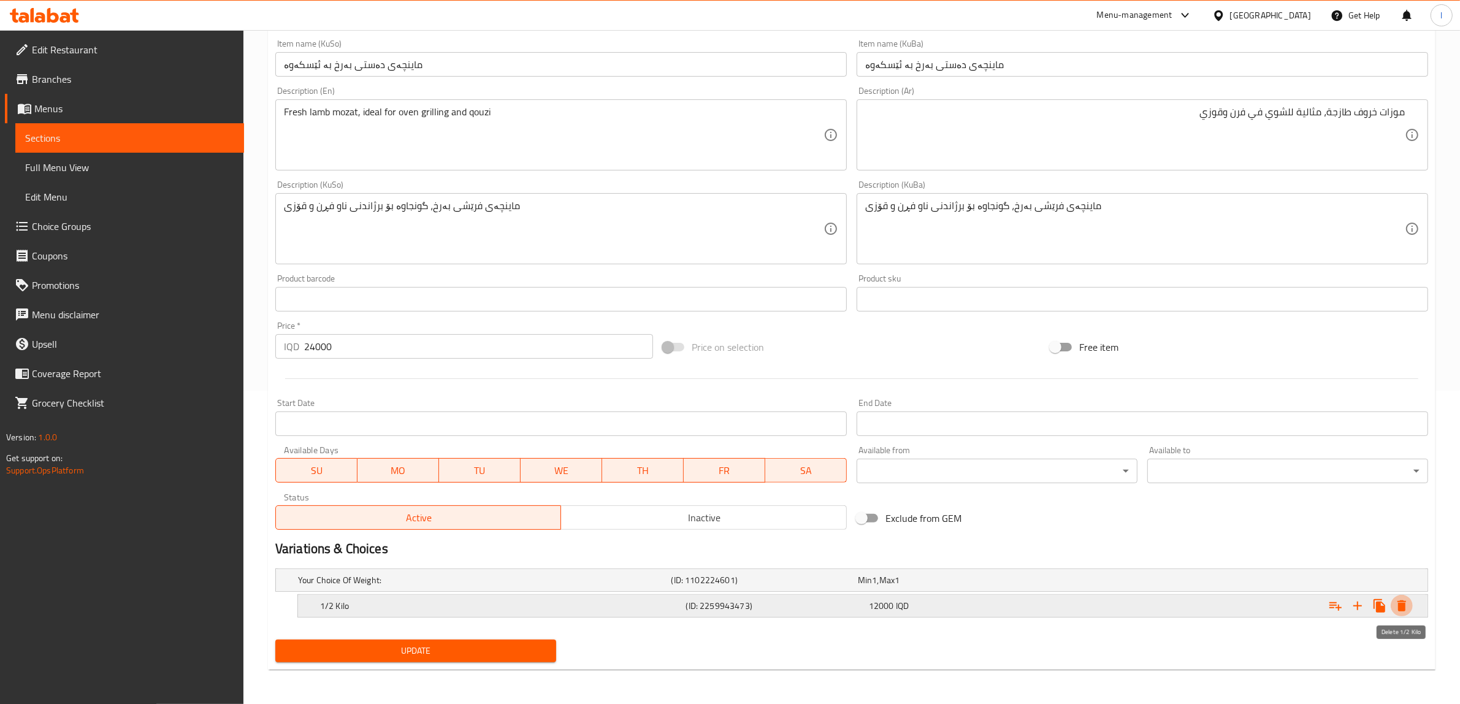
click at [1396, 598] on icon "Expand" at bounding box center [1401, 605] width 15 height 15
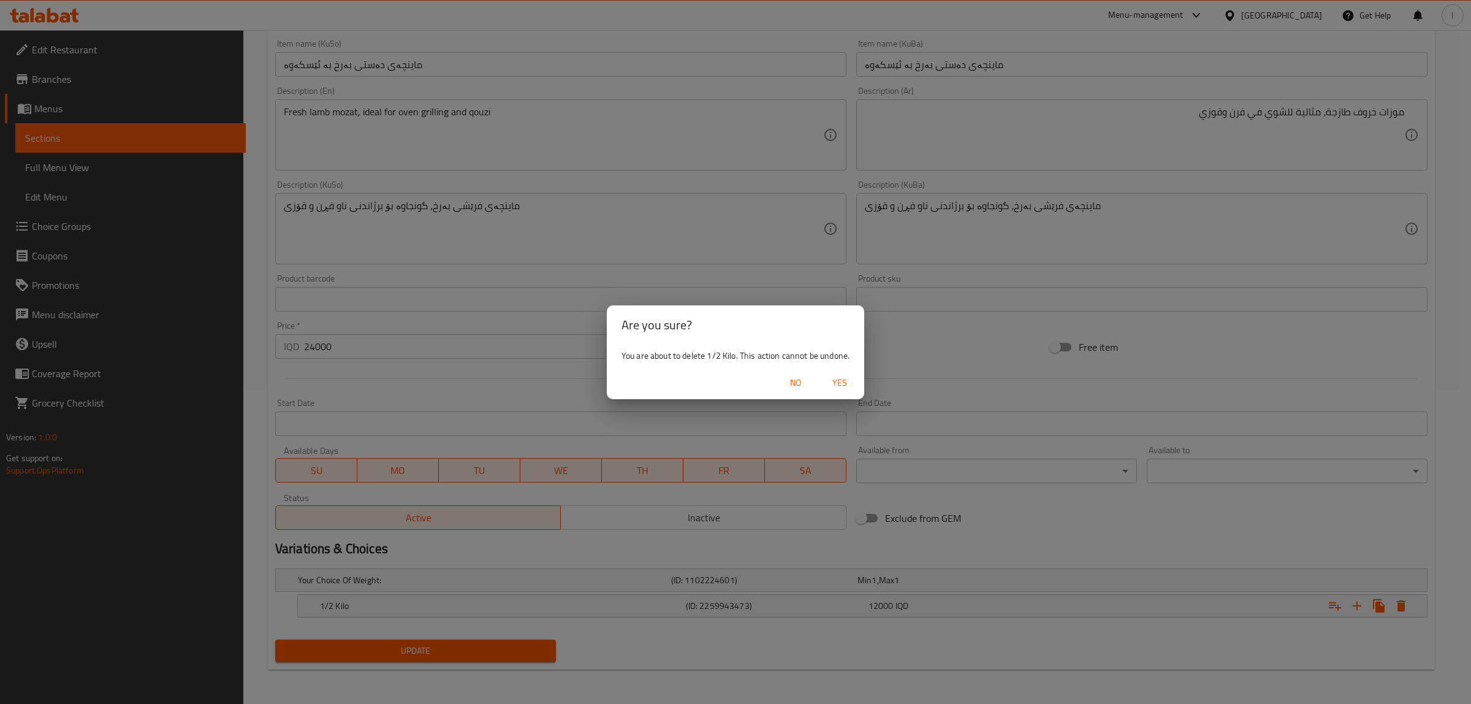
click at [847, 383] on span "Yes" at bounding box center [839, 382] width 29 height 15
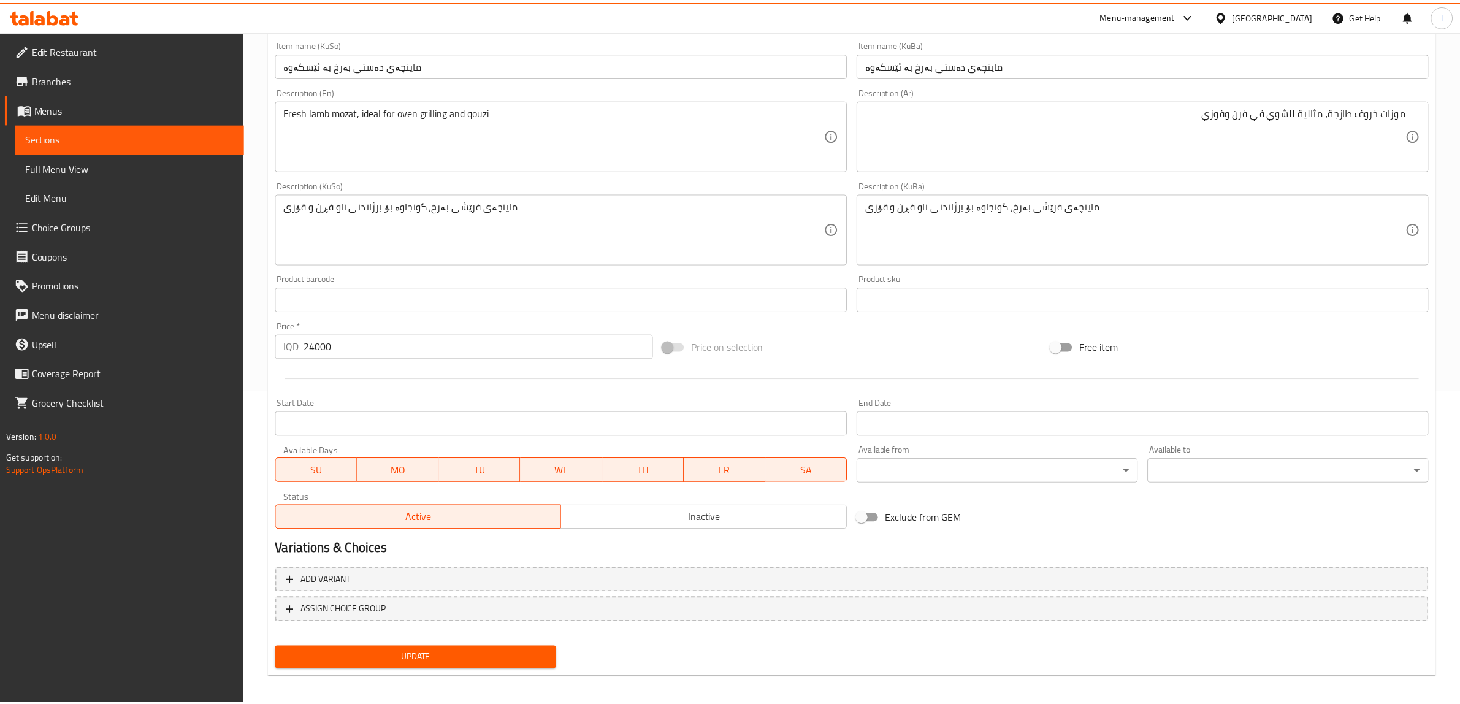
scroll to position [308, 0]
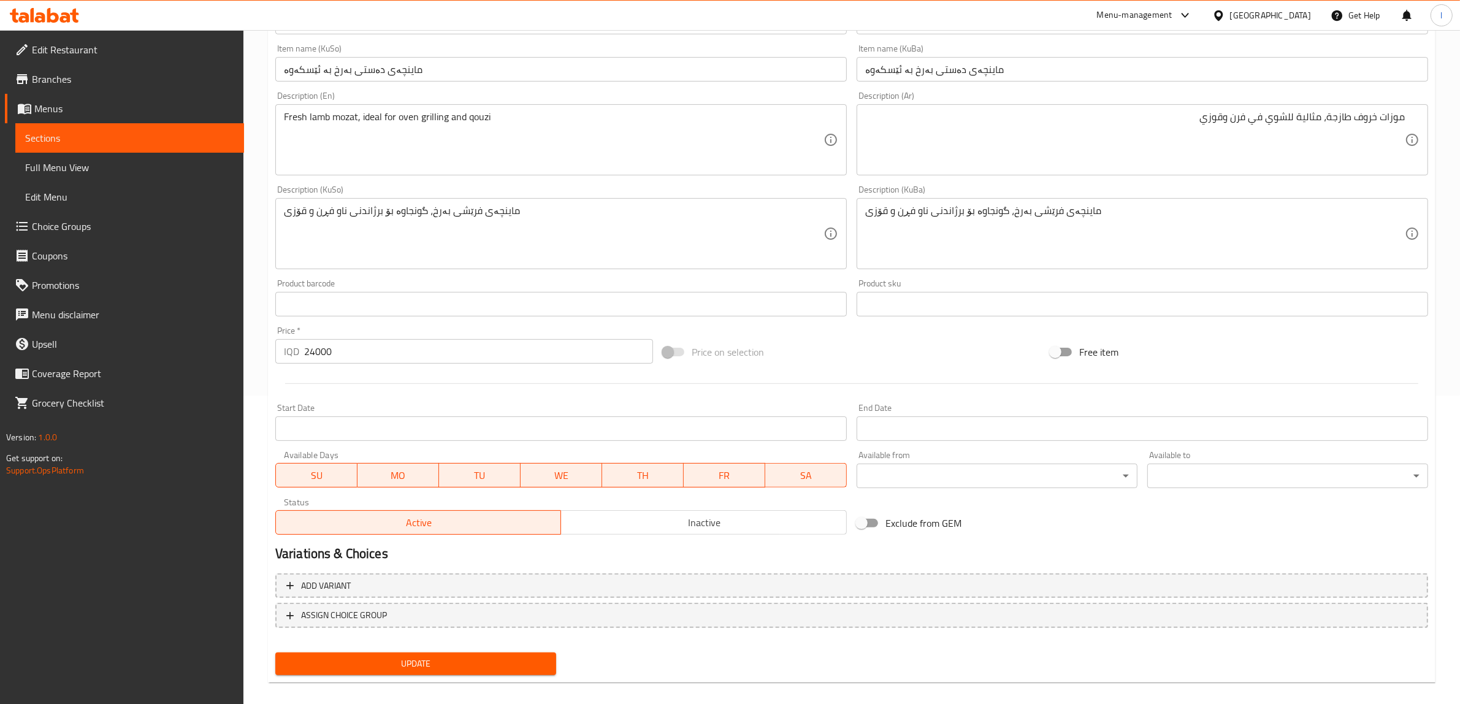
click at [101, 143] on span "Sections" at bounding box center [129, 138] width 209 height 15
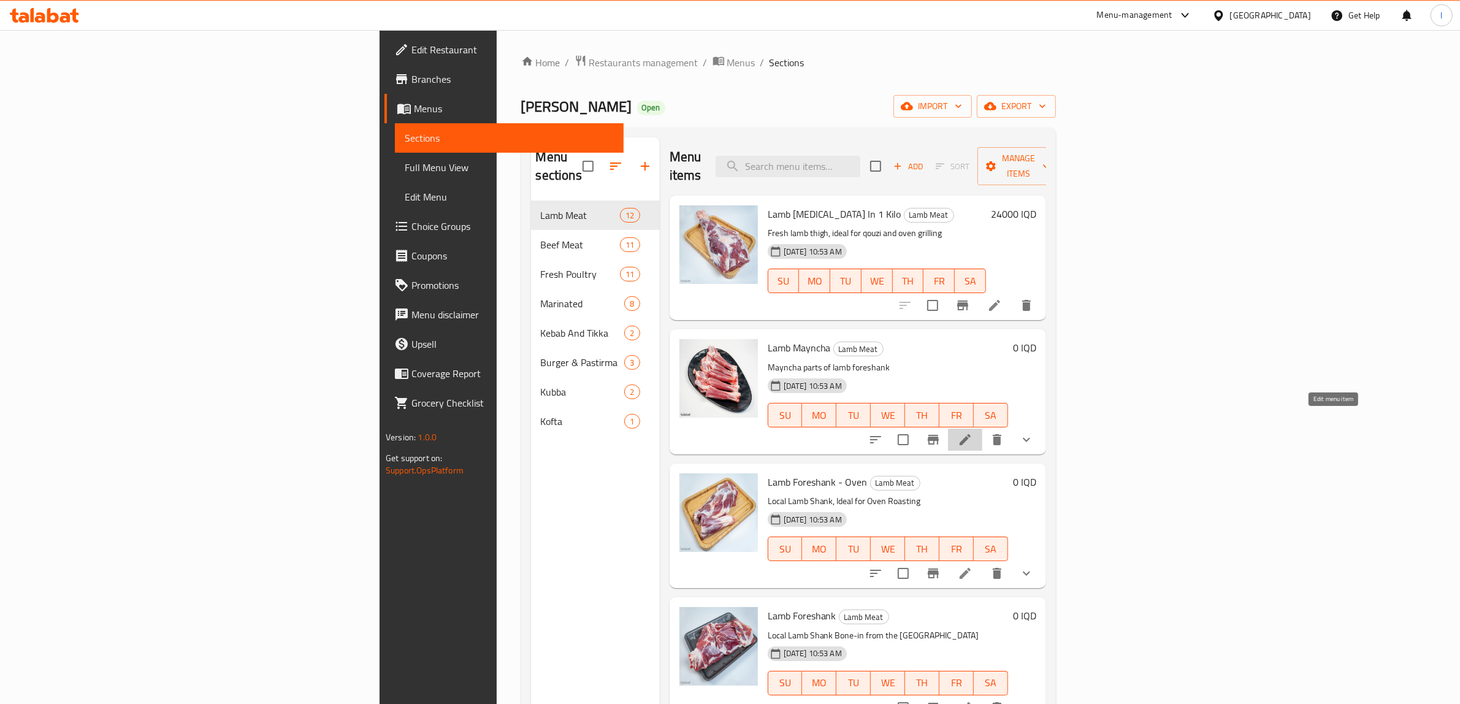
click at [970, 434] on icon at bounding box center [964, 439] width 11 height 11
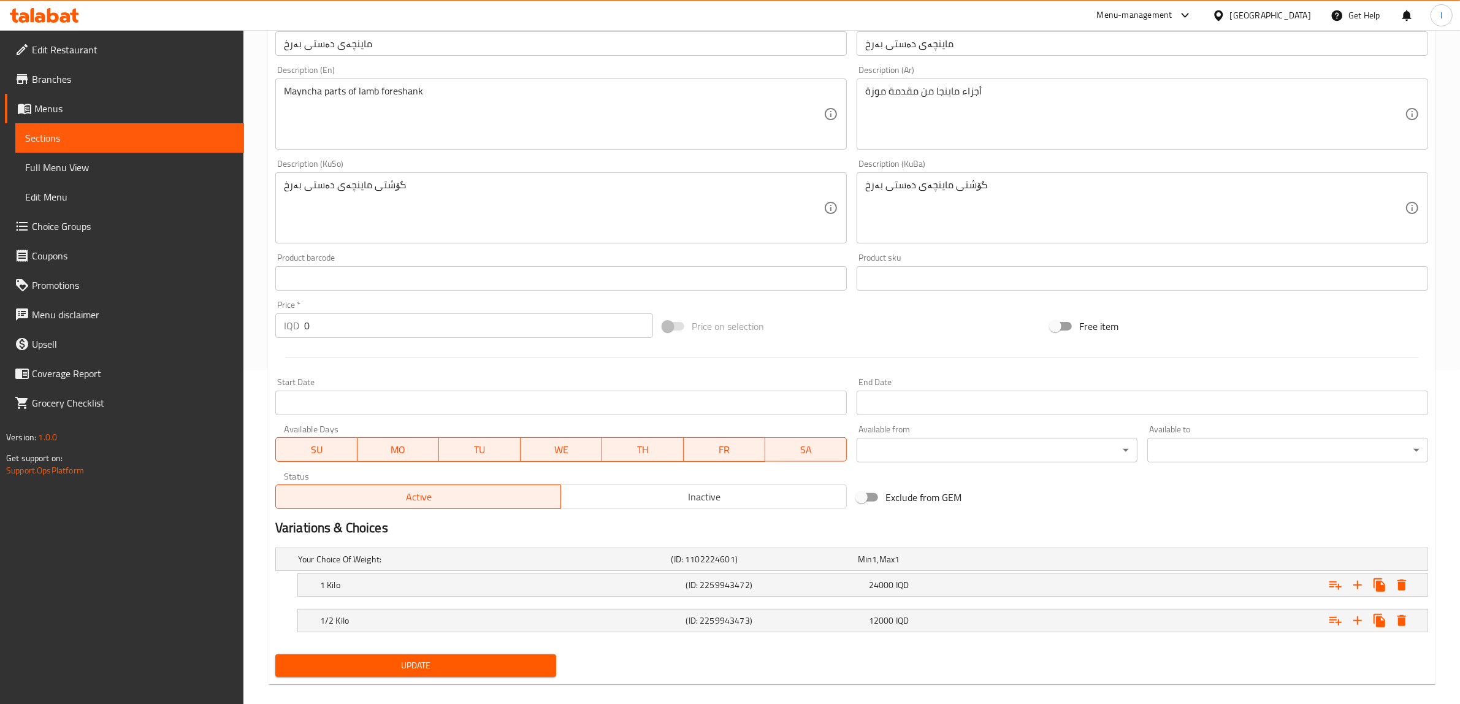
scroll to position [348, 0]
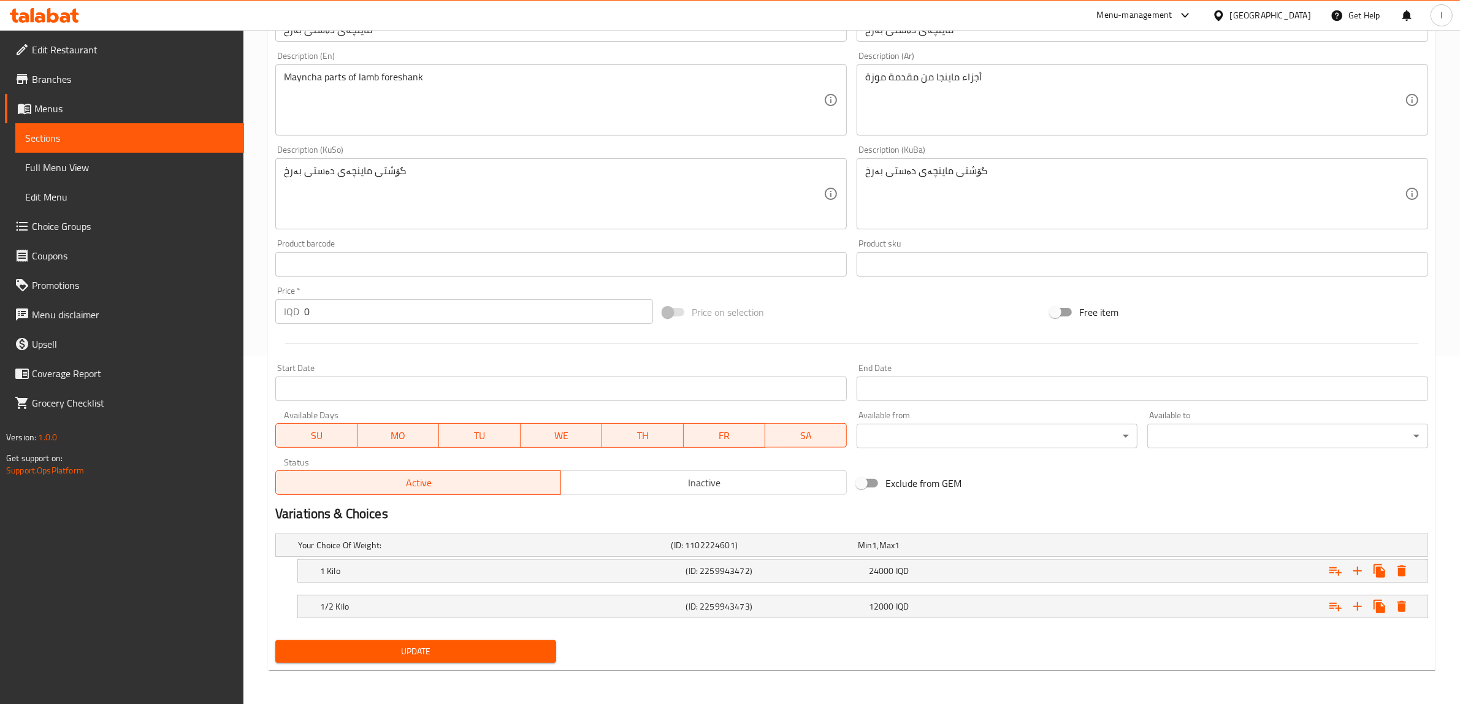
click at [467, 587] on nav at bounding box center [851, 590] width 1153 height 10
click at [454, 607] on h5 "1/2 Kilo" at bounding box center [500, 606] width 361 height 12
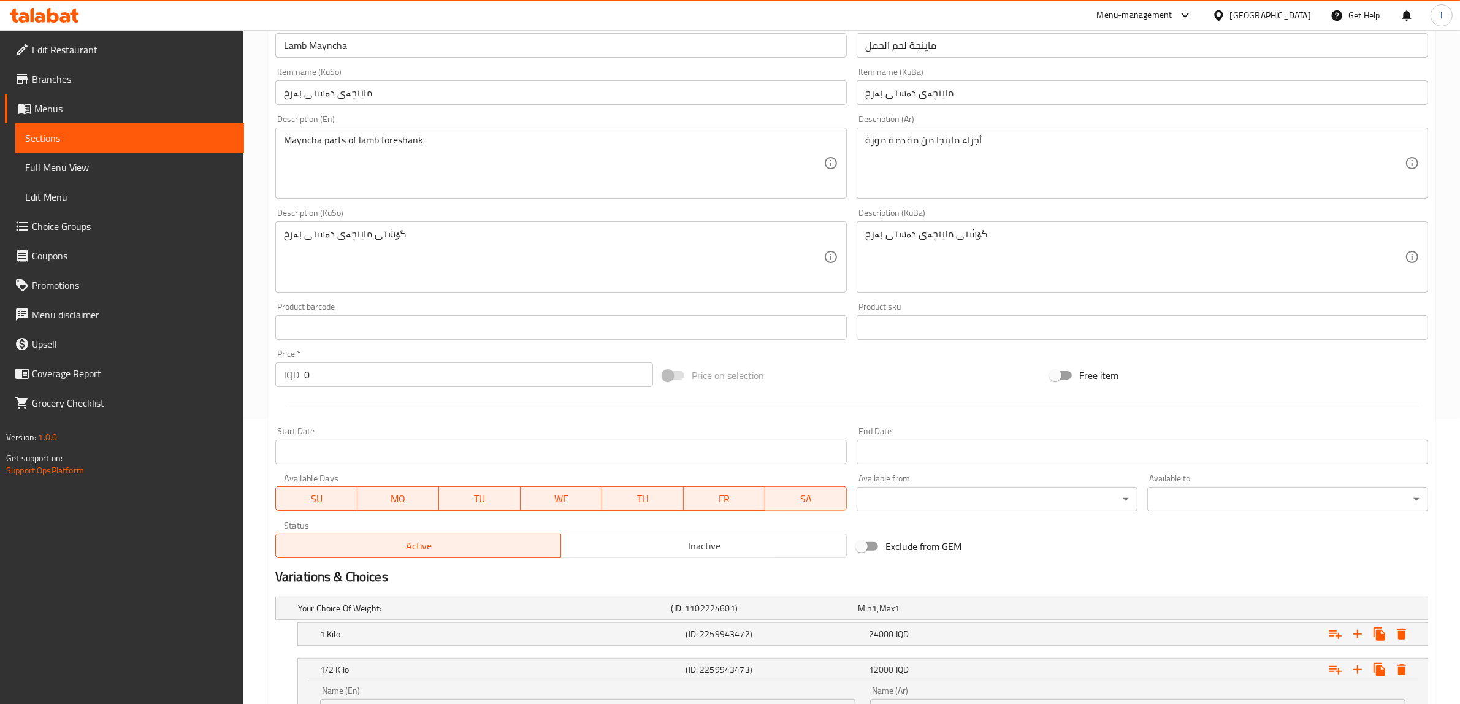
scroll to position [276, 0]
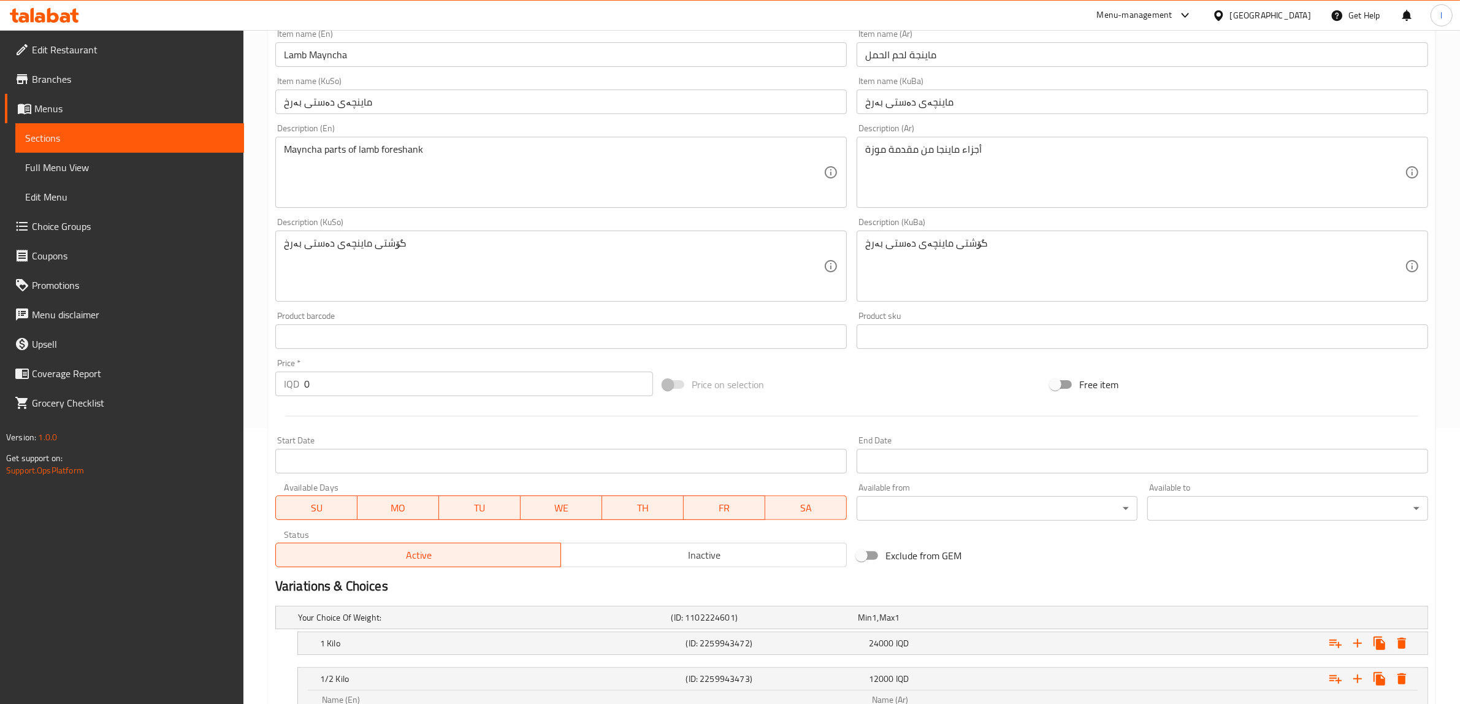
click at [77, 138] on span "Sections" at bounding box center [129, 138] width 209 height 15
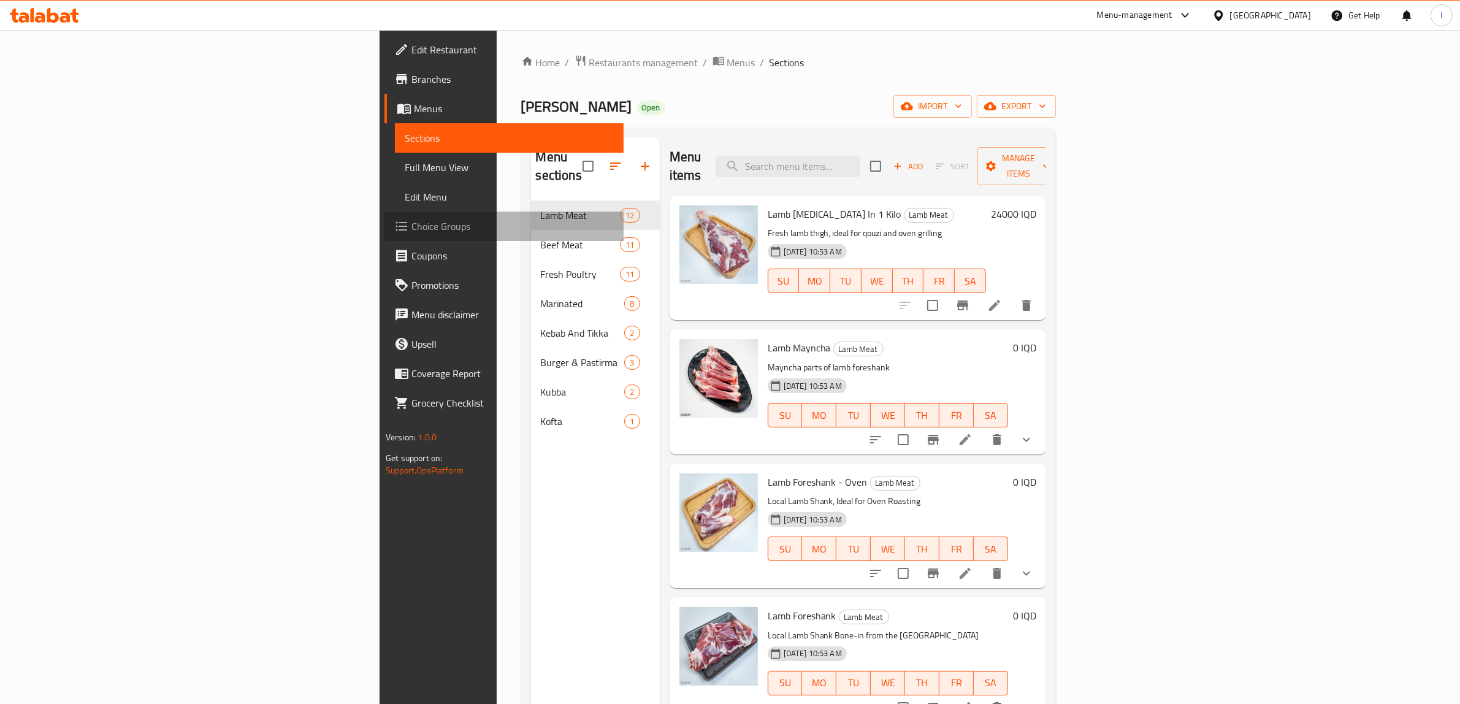
click at [411, 225] on span "Choice Groups" at bounding box center [512, 226] width 202 height 15
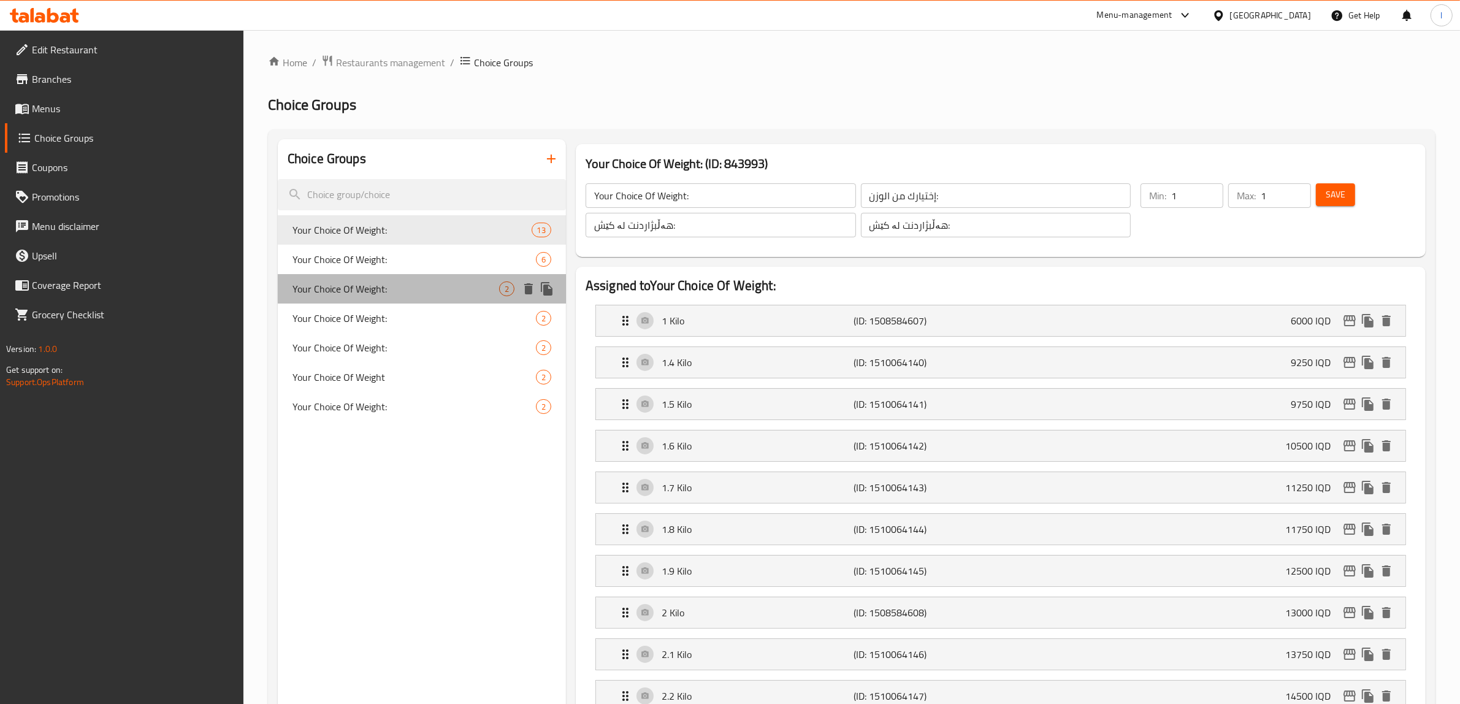
click at [393, 302] on div "Your Choice Of Weight: 2" at bounding box center [422, 288] width 288 height 29
type input "Your Choice Of Weight:"
type input "إختيارك من الوزن:"
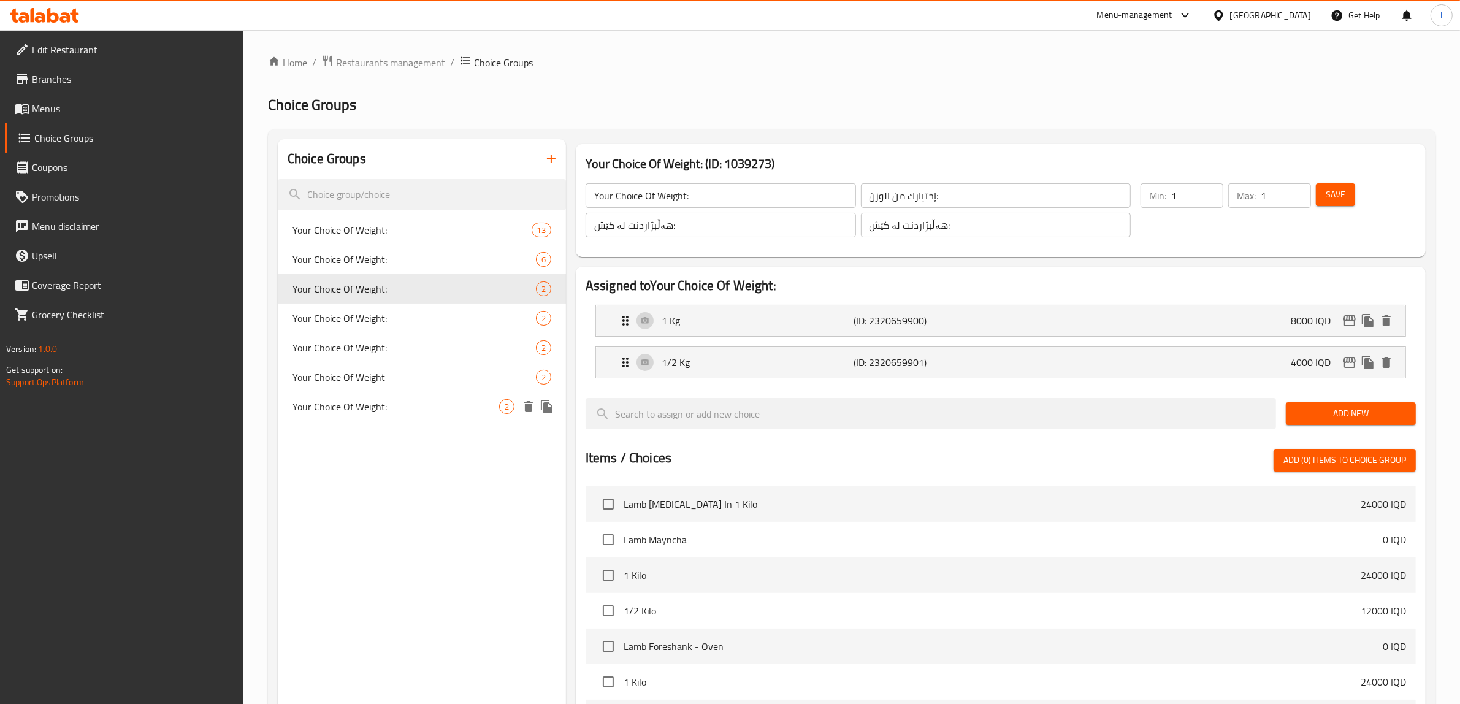
click at [370, 411] on span "Your Choice Of Weight:" at bounding box center [395, 406] width 207 height 15
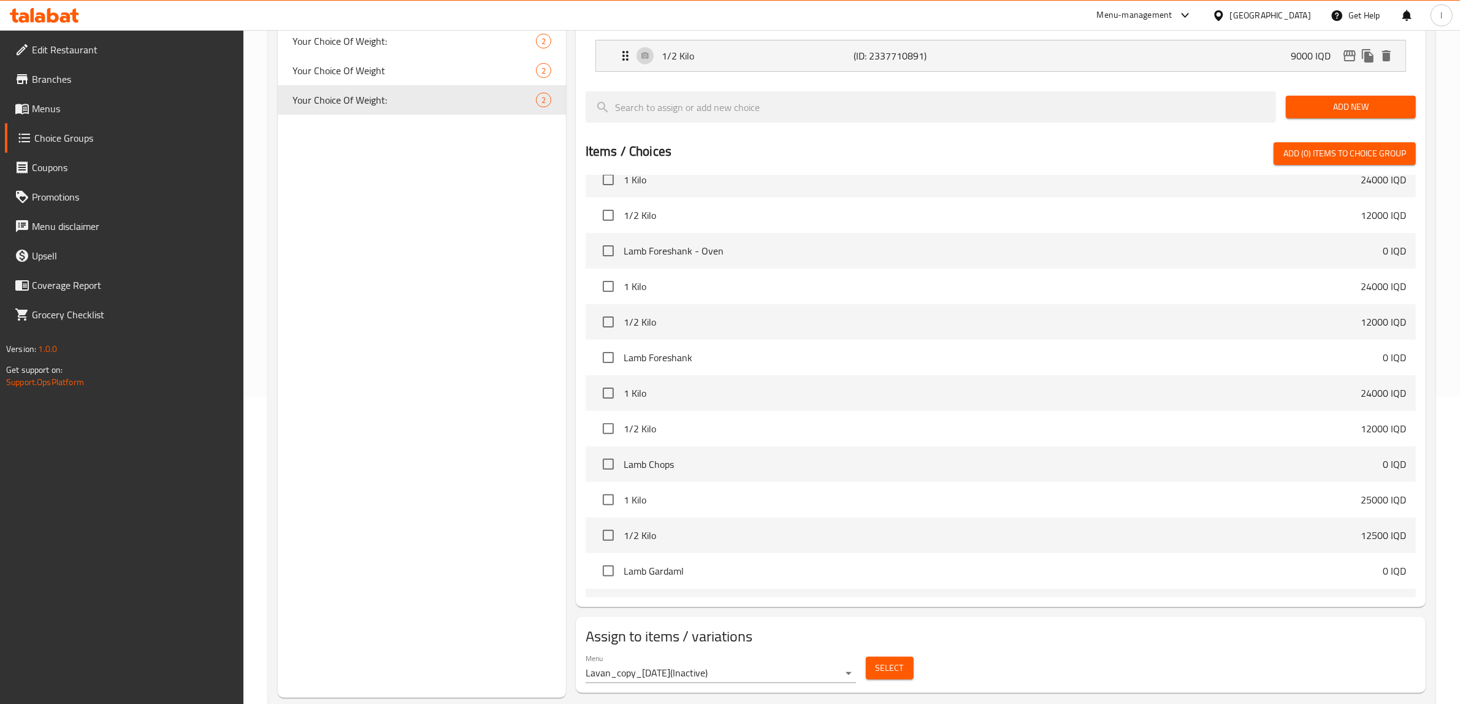
scroll to position [383, 0]
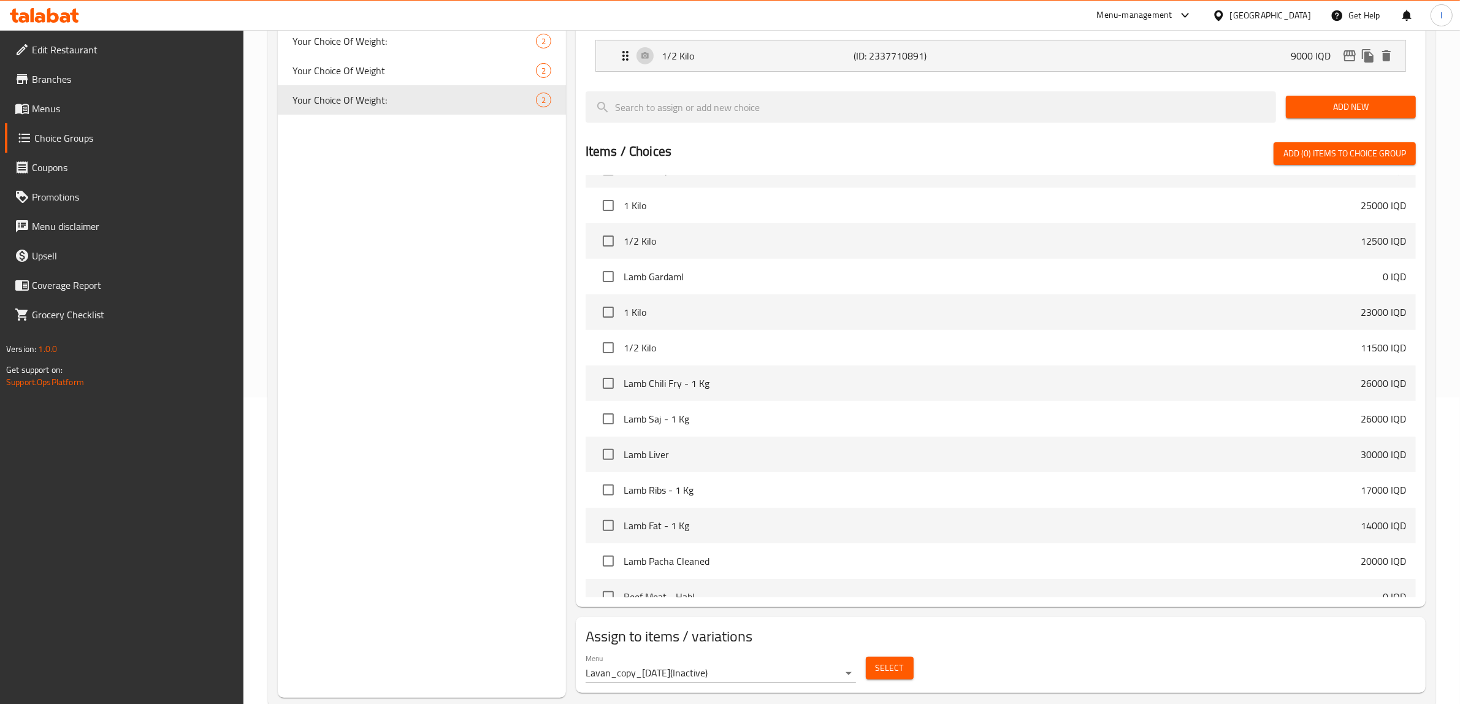
click at [817, 397] on body "​ Menu-management [GEOGRAPHIC_DATA] Get Help l Edit Restaurant Branches Menus C…" at bounding box center [730, 61] width 1460 height 674
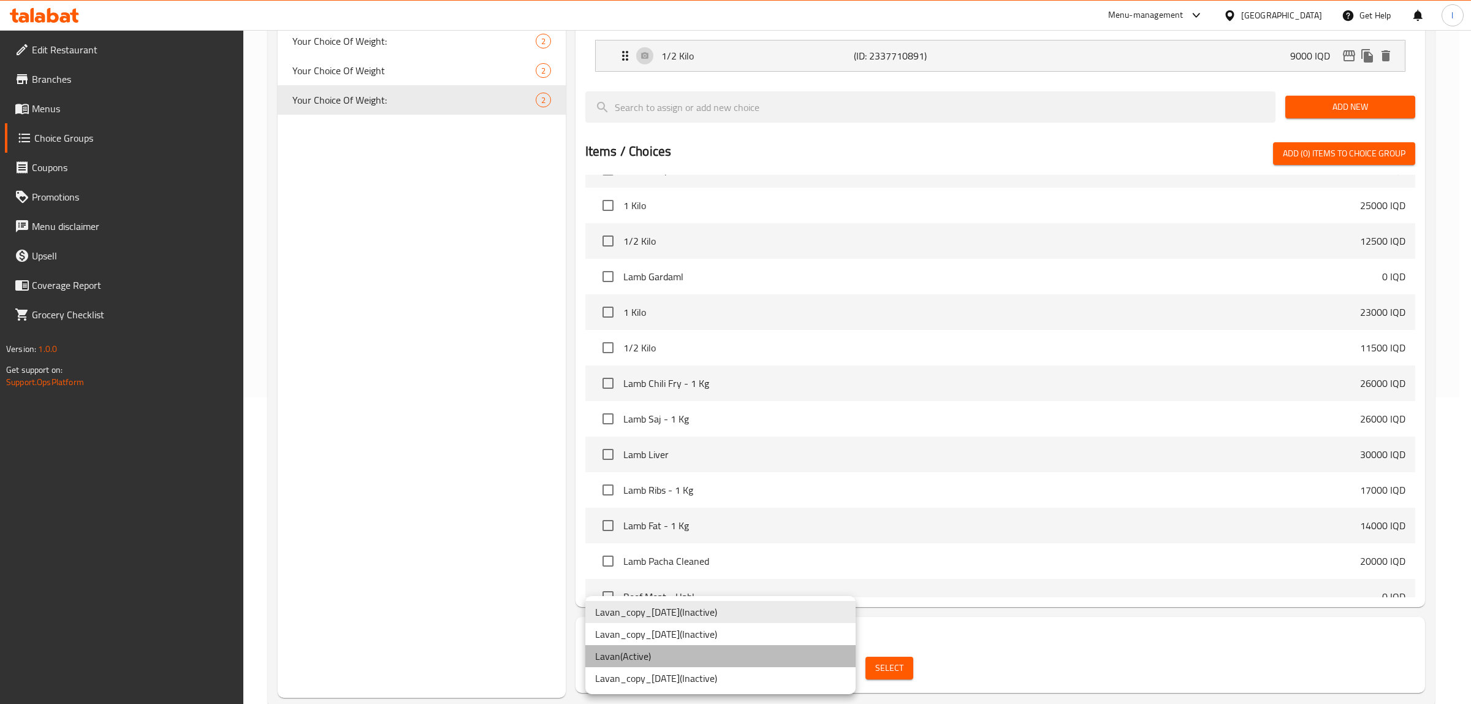
click at [671, 653] on li "[PERSON_NAME] ( Active )" at bounding box center [720, 656] width 270 height 22
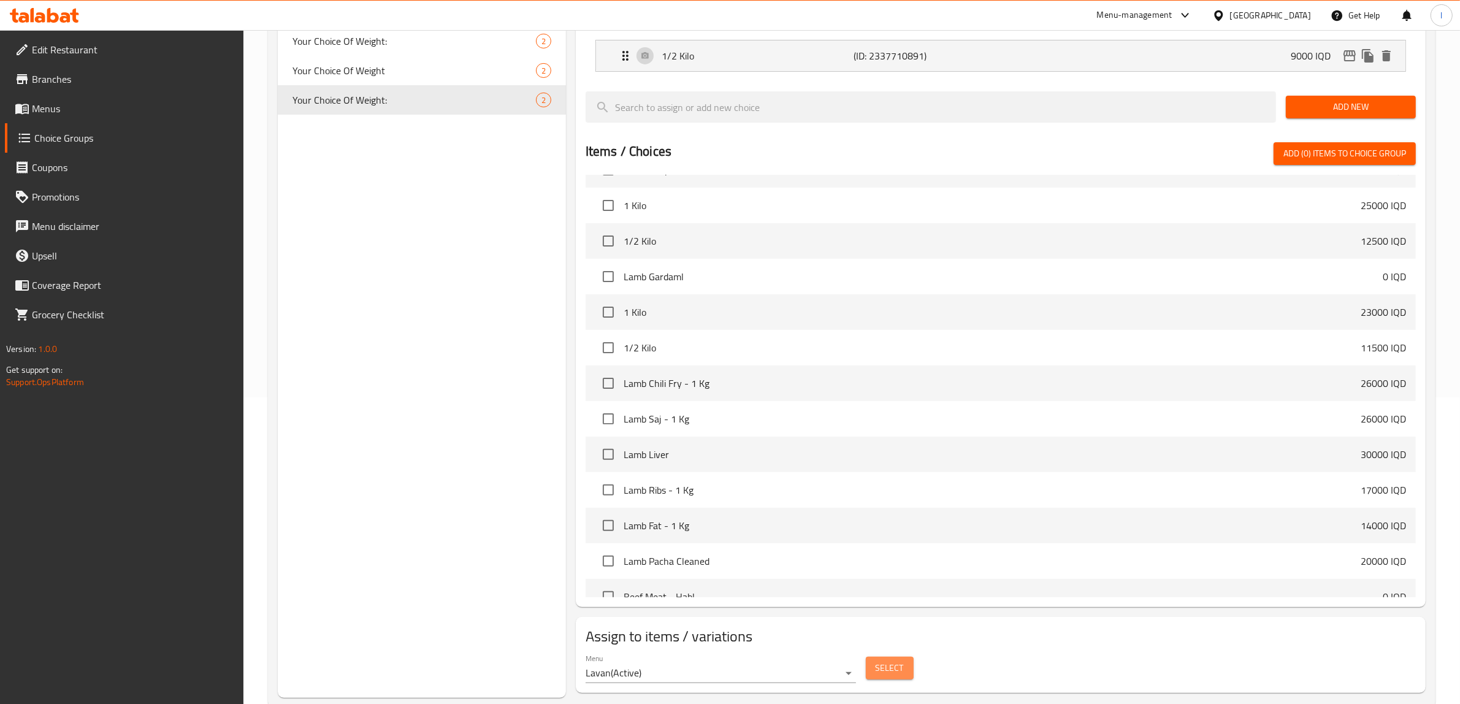
click at [893, 669] on span "Select" at bounding box center [889, 667] width 28 height 15
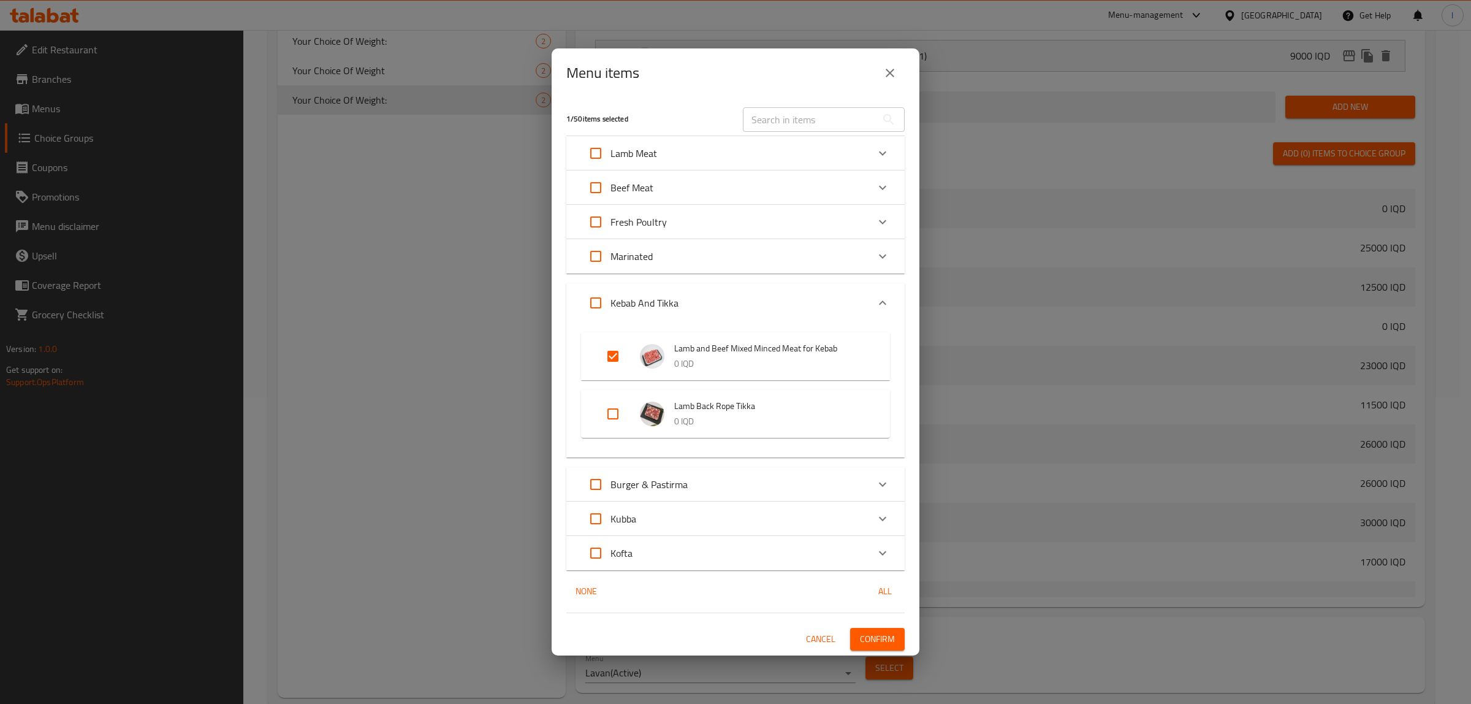
click at [987, 387] on div "Menu items 1 / 50 items selected ​ Lamb Meat Lamb [MEDICAL_DATA] In 1 Kilo 2400…" at bounding box center [735, 352] width 1471 height 704
click at [883, 69] on icon "close" at bounding box center [890, 73] width 15 height 15
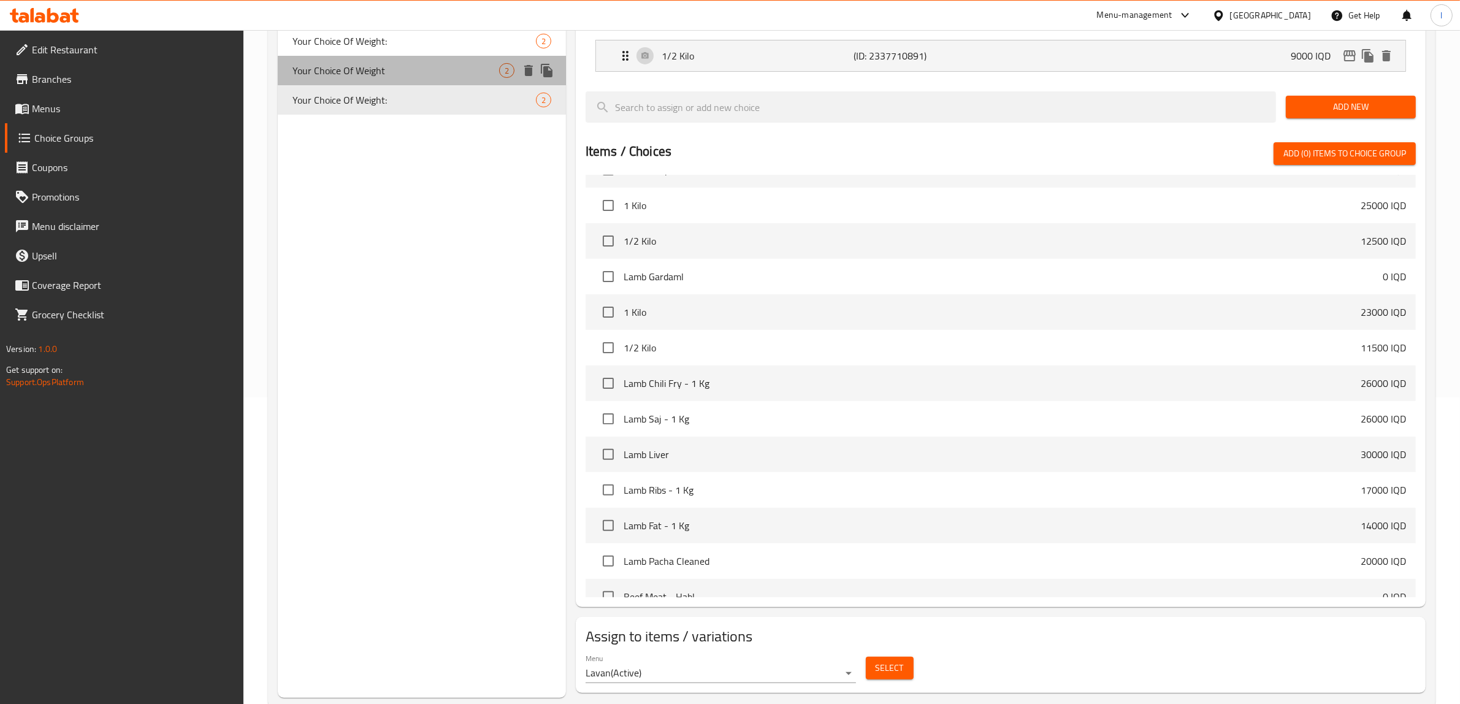
click at [373, 71] on span "Your Choice Of Weight" at bounding box center [395, 70] width 207 height 15
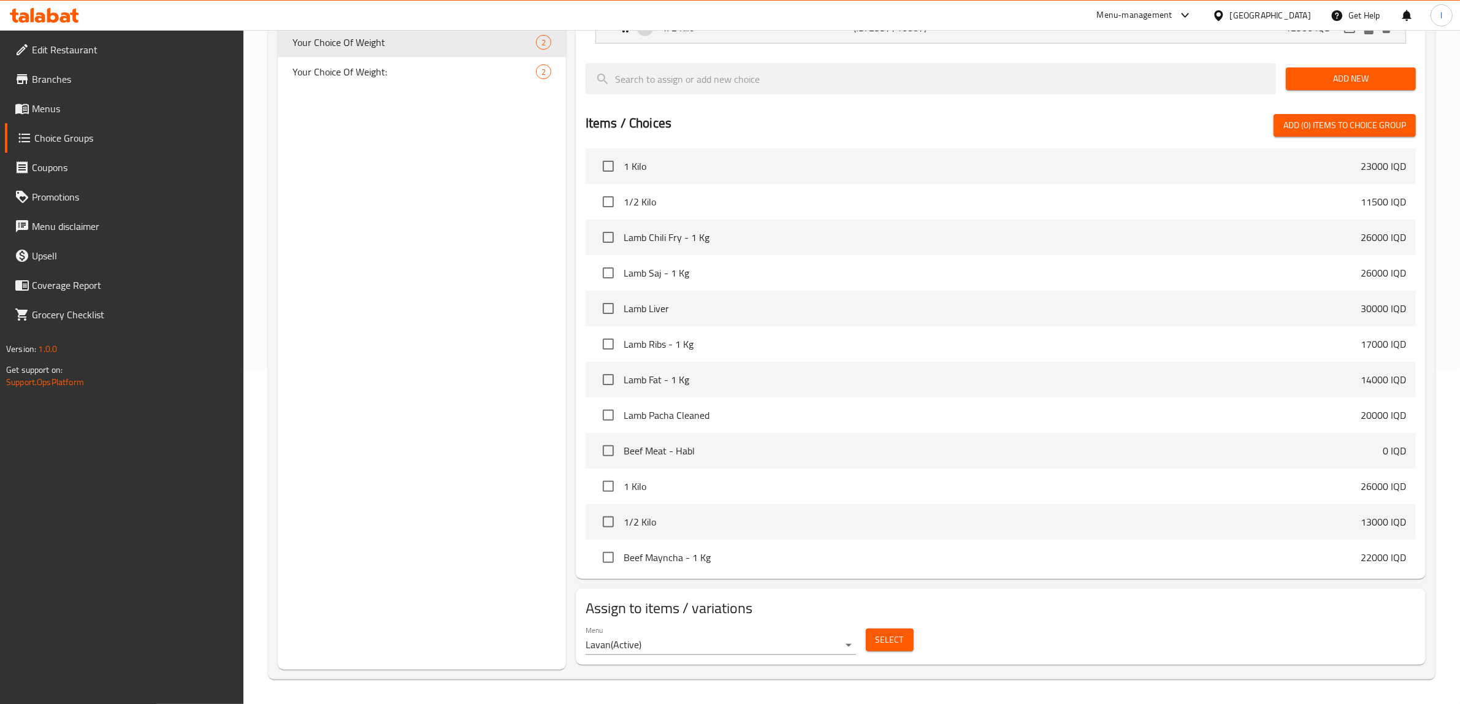
scroll to position [613, 0]
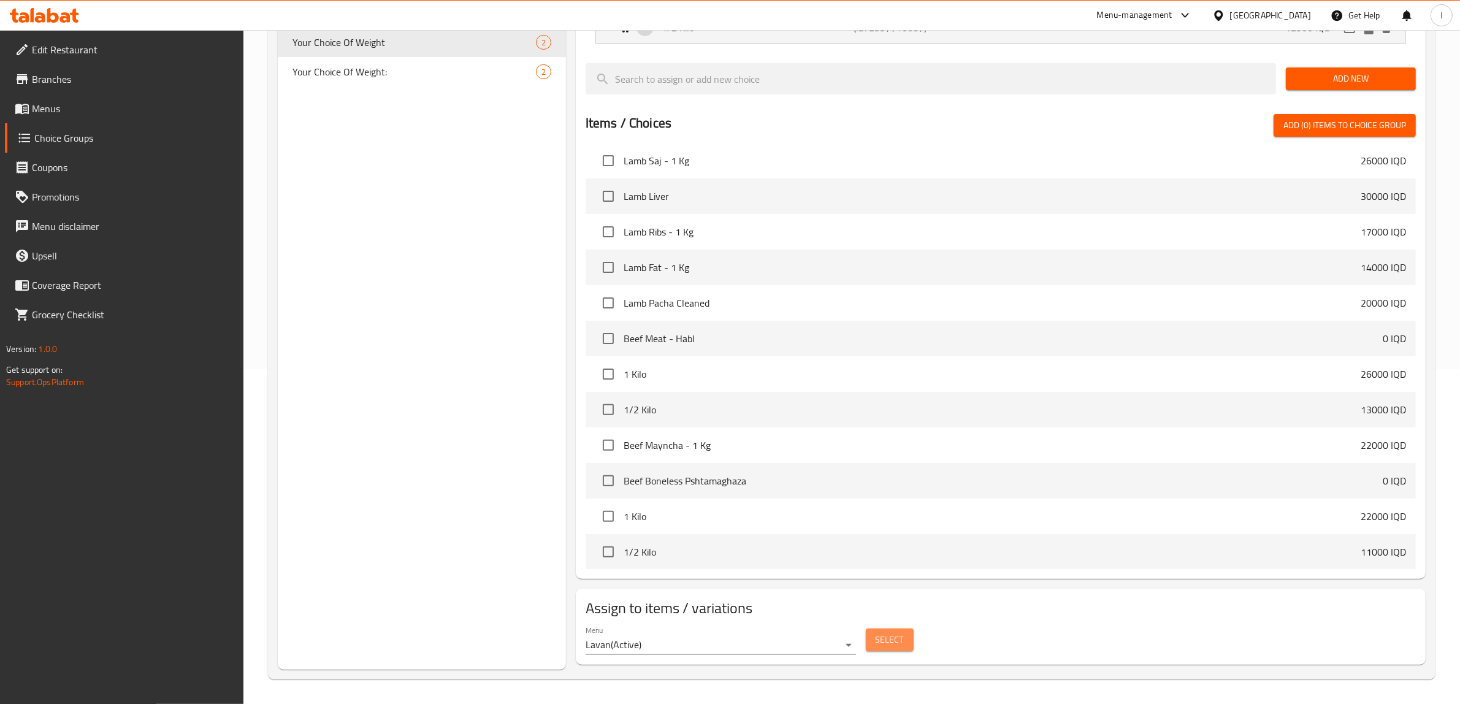
click at [893, 642] on span "Select" at bounding box center [889, 639] width 28 height 15
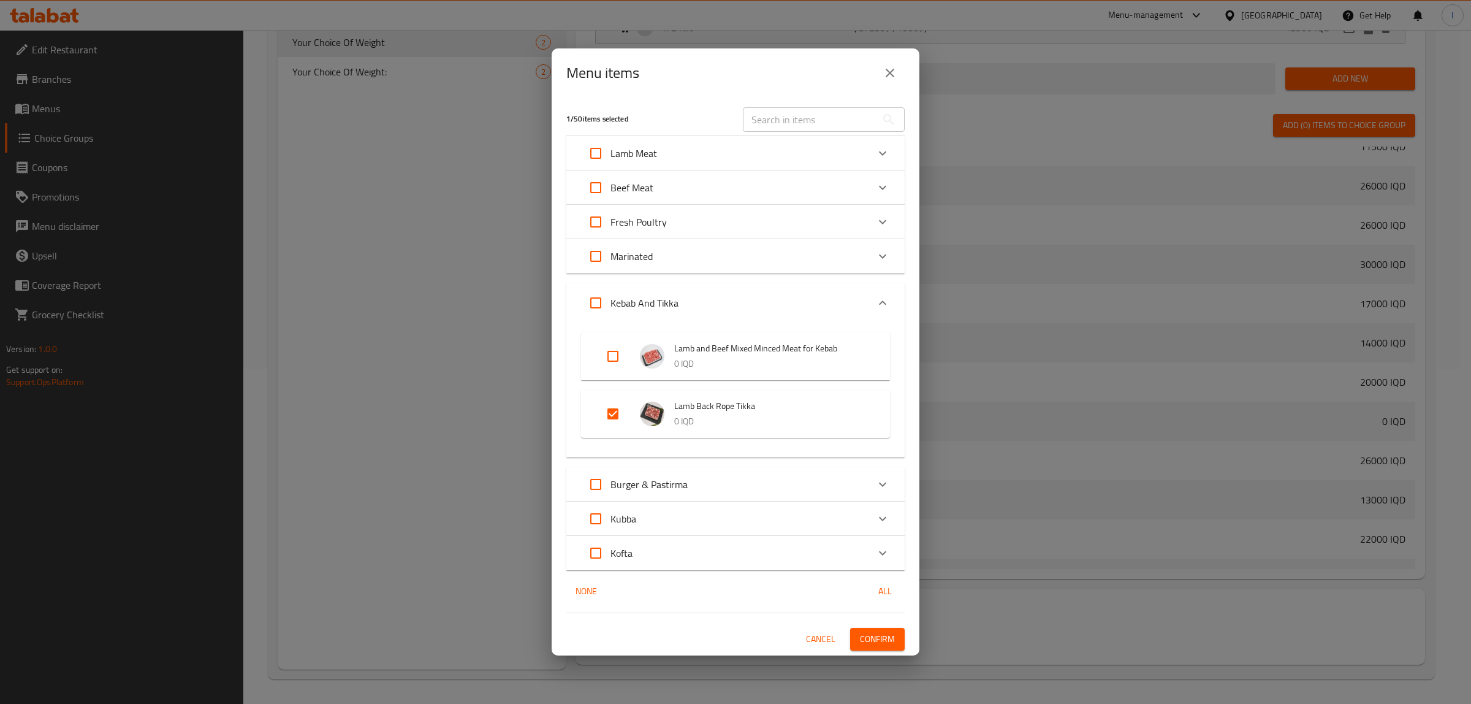
click at [342, 413] on div "Menu items 1 / 50 items selected ​ Lamb Meat Lamb [MEDICAL_DATA] In 1 Kilo 2400…" at bounding box center [735, 352] width 1471 height 704
click at [820, 628] on button "Cancel" at bounding box center [820, 639] width 39 height 23
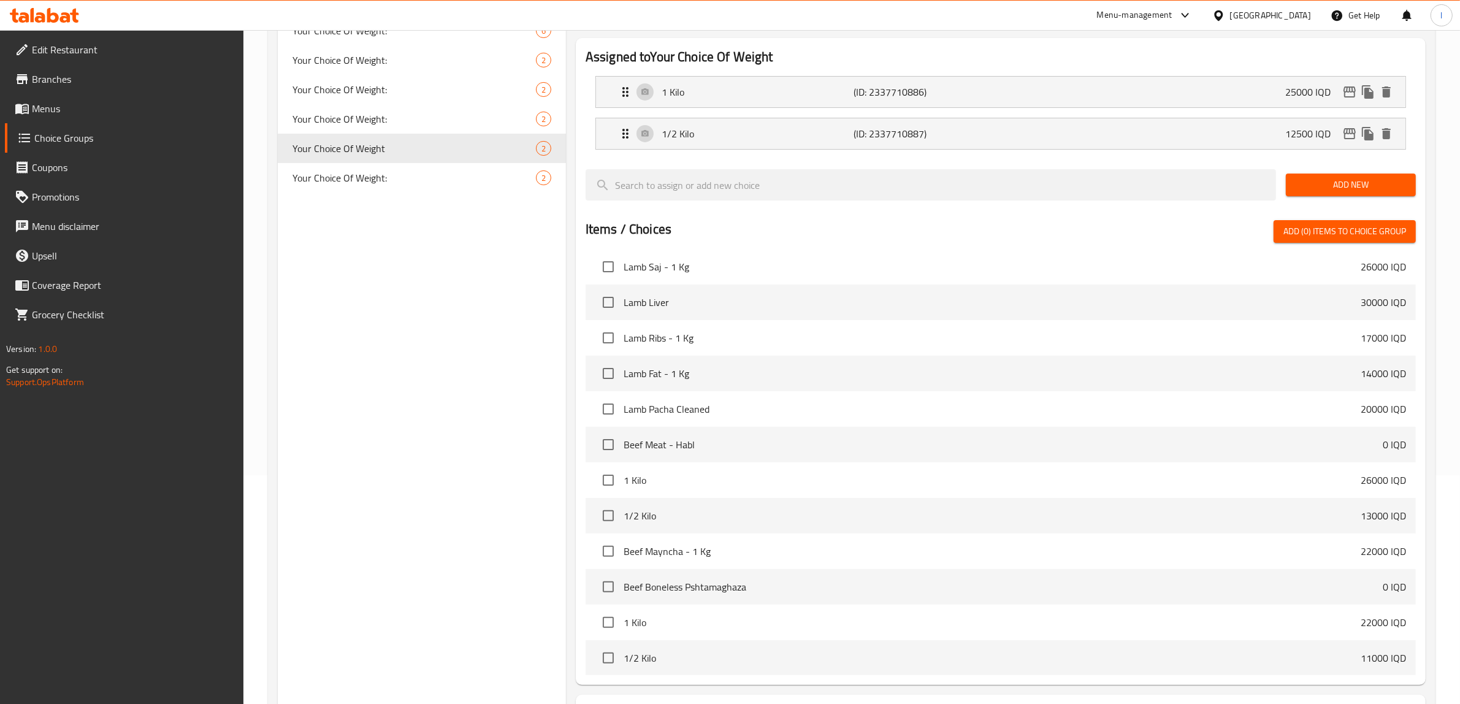
scroll to position [28, 0]
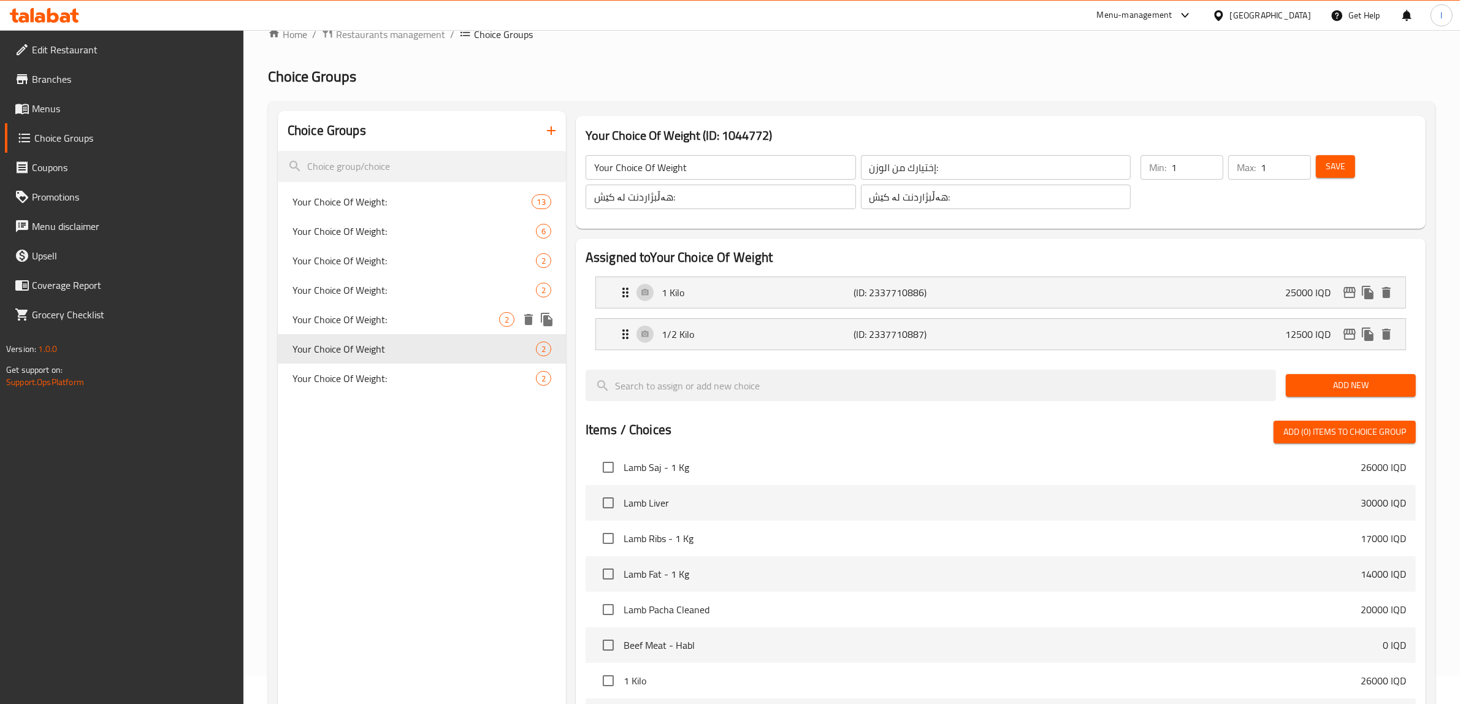
click at [366, 318] on span "Your Choice Of Weight:" at bounding box center [395, 319] width 207 height 15
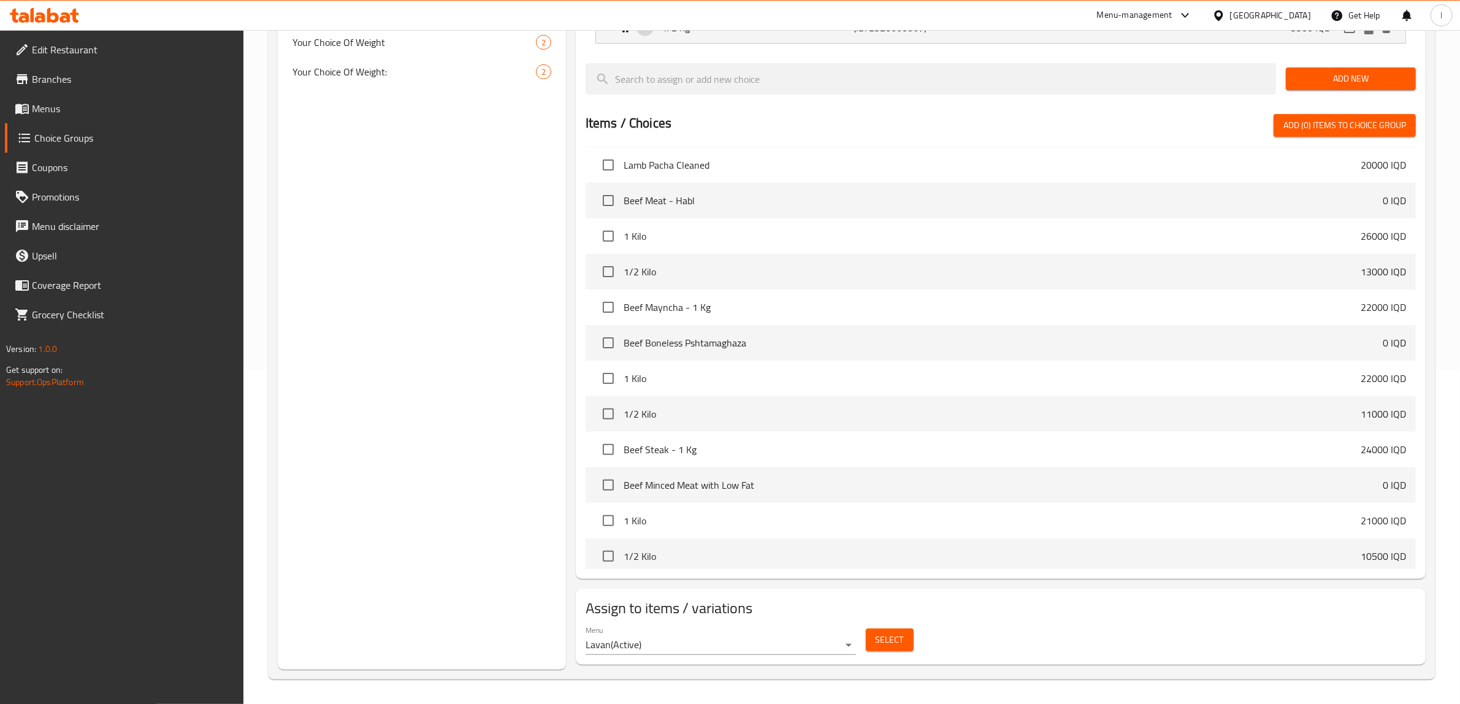
scroll to position [920, 0]
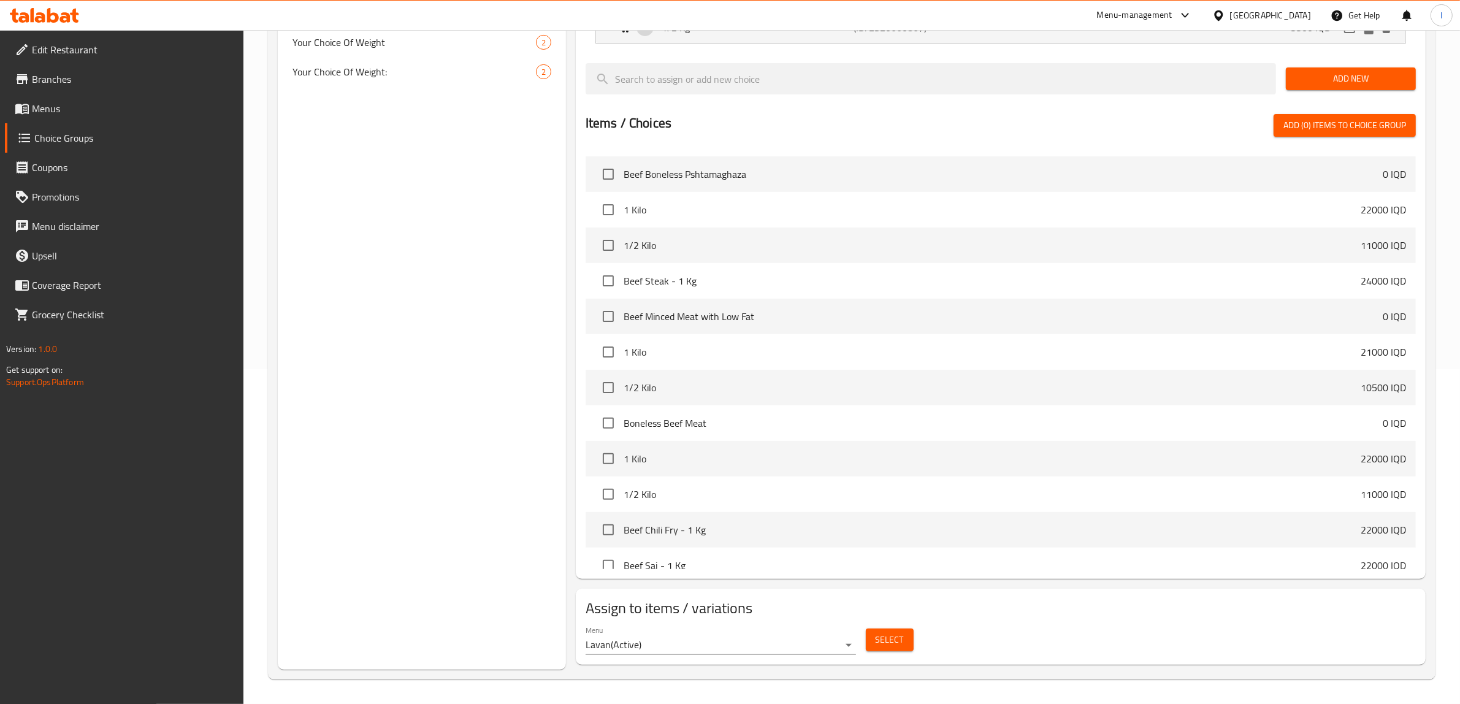
click at [877, 642] on span "Select" at bounding box center [889, 639] width 28 height 15
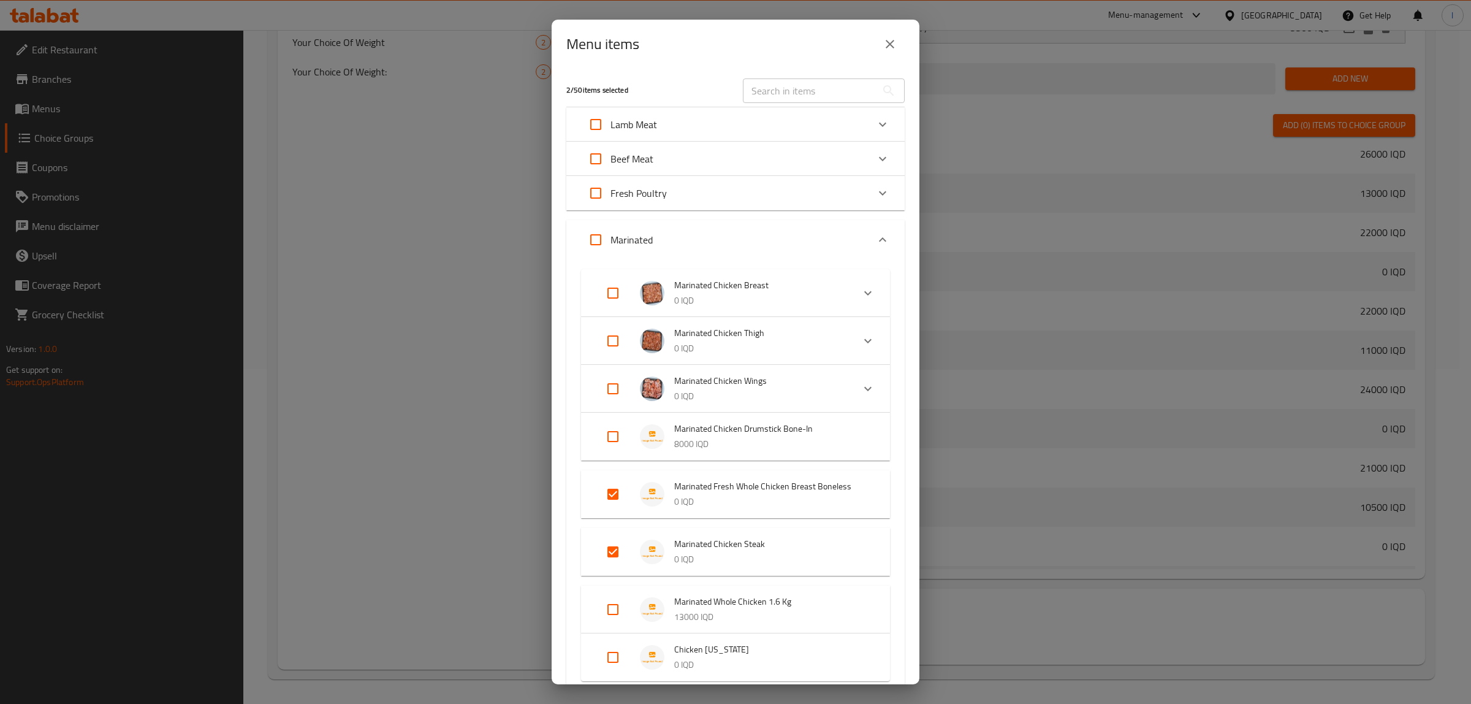
click at [452, 472] on div "Menu items 2 / 50 items selected ​ Lamb Meat Lamb [MEDICAL_DATA] In 1 Kilo 2400…" at bounding box center [735, 352] width 1471 height 704
click at [899, 46] on button "close" at bounding box center [889, 43] width 29 height 29
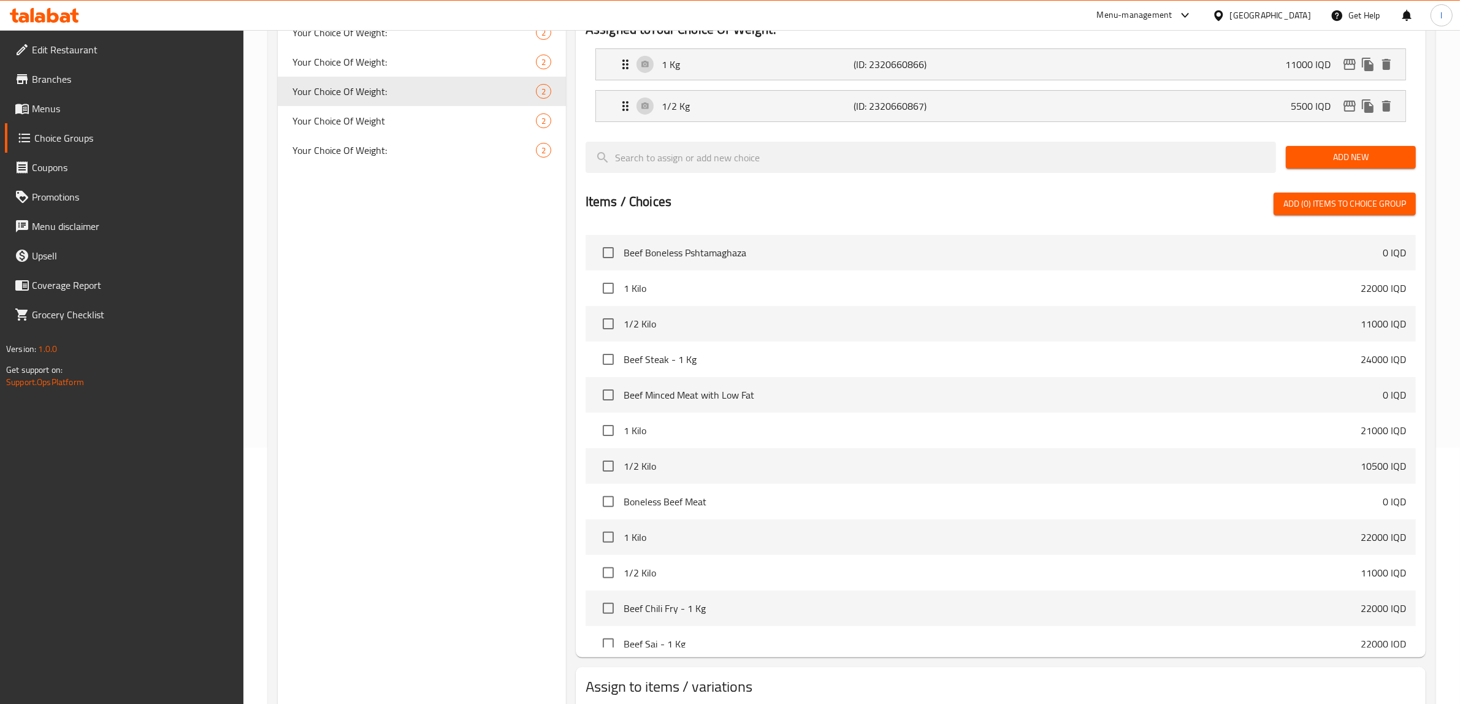
scroll to position [181, 0]
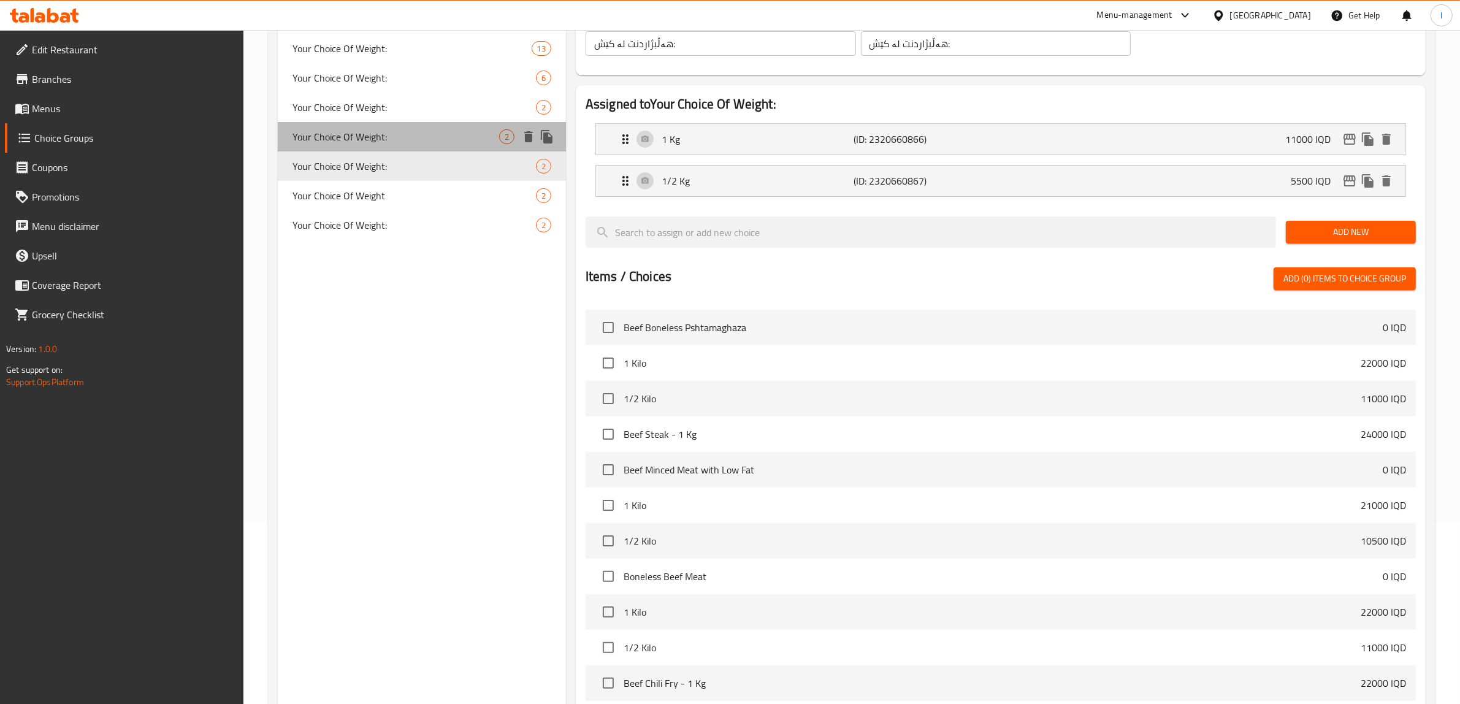
click at [440, 129] on span "Your Choice Of Weight:" at bounding box center [395, 136] width 207 height 15
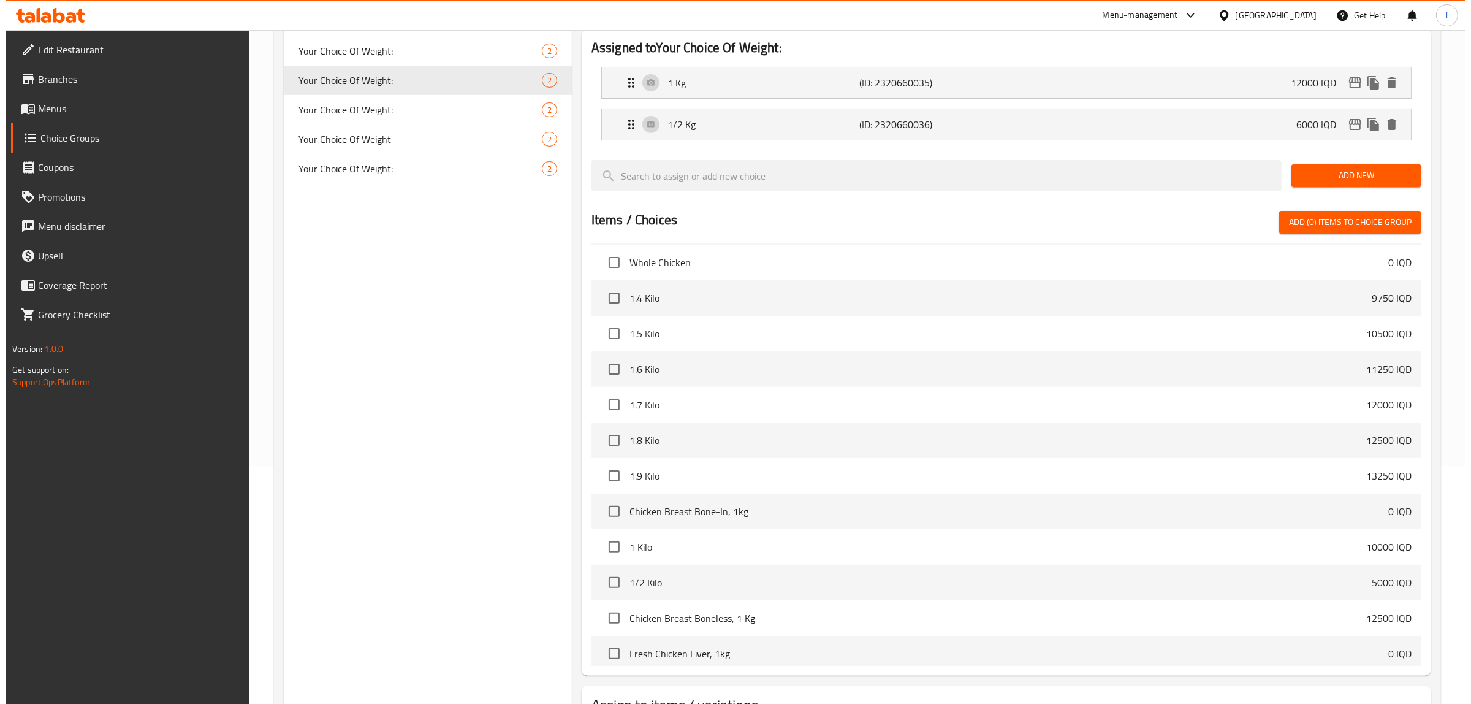
scroll to position [335, 0]
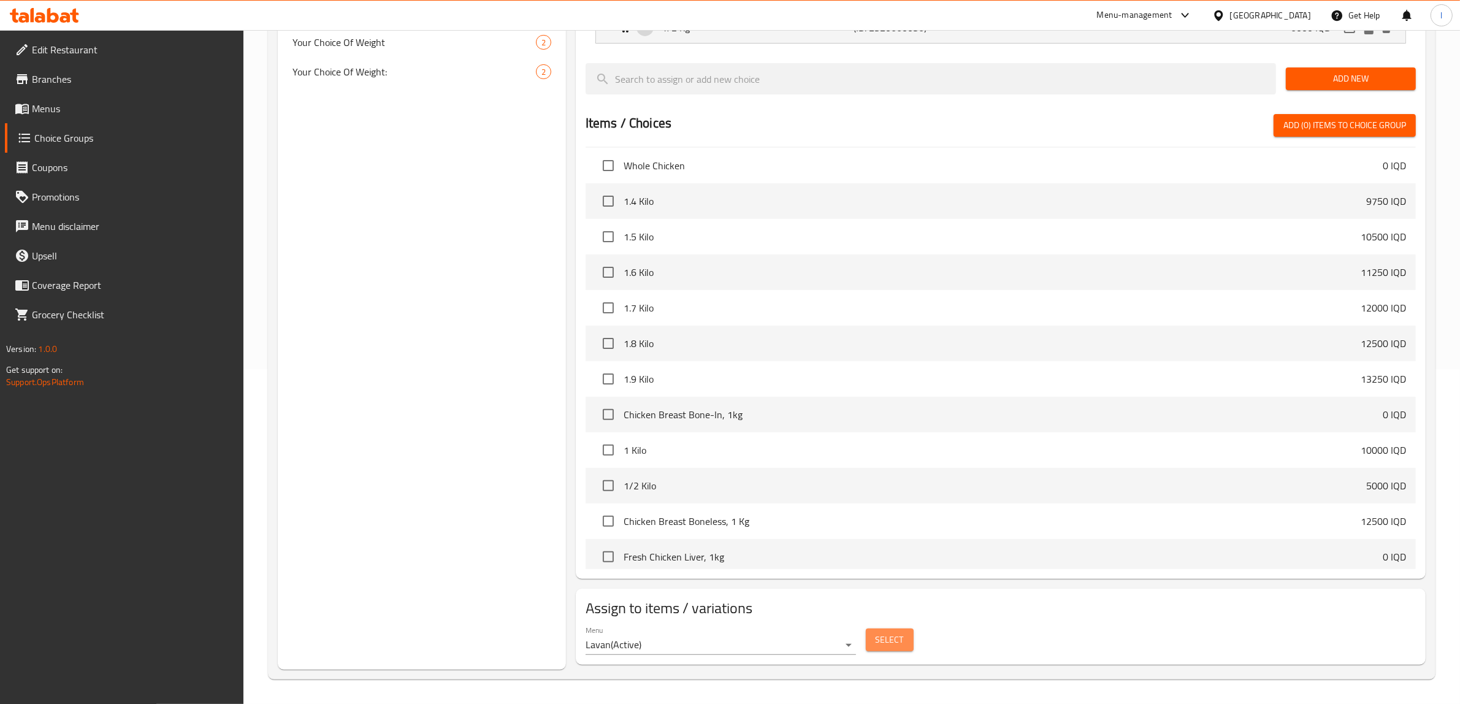
click at [886, 630] on button "Select" at bounding box center [890, 639] width 48 height 23
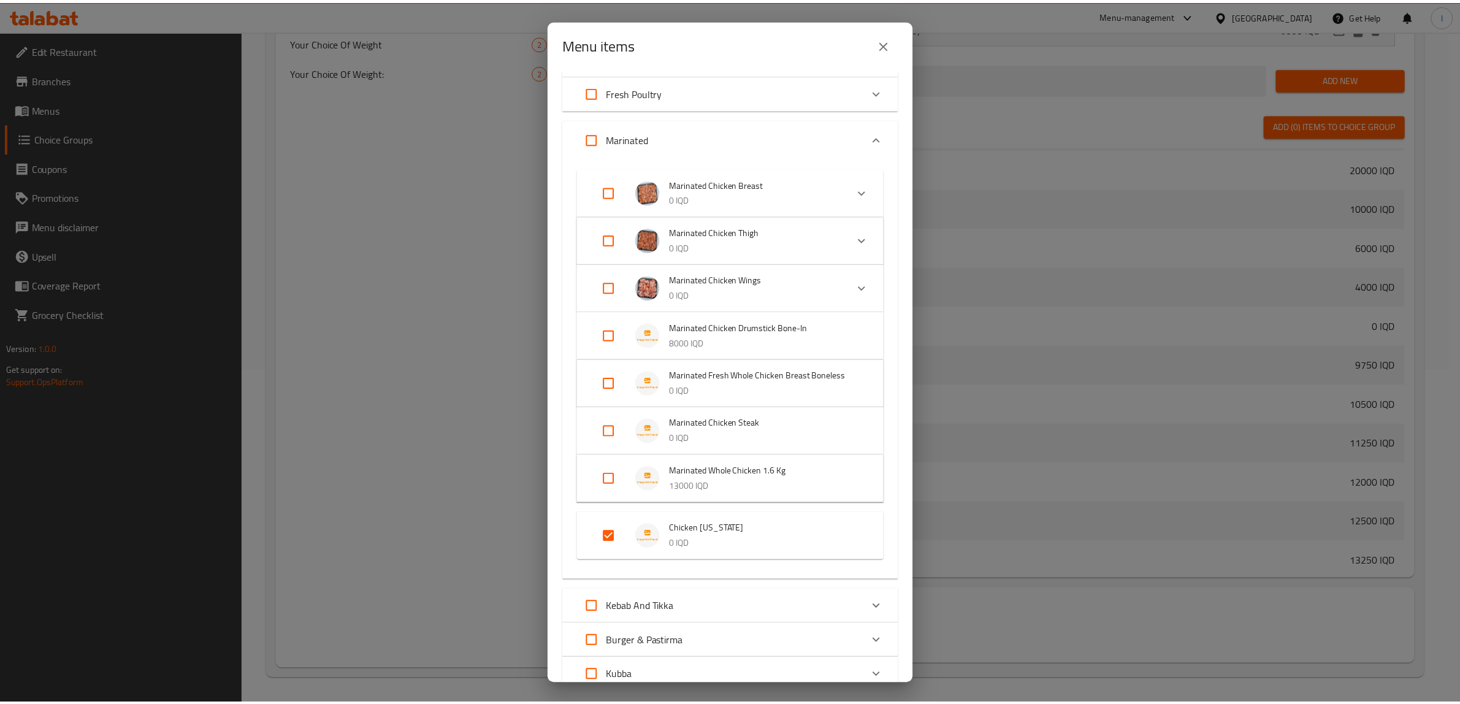
scroll to position [0, 0]
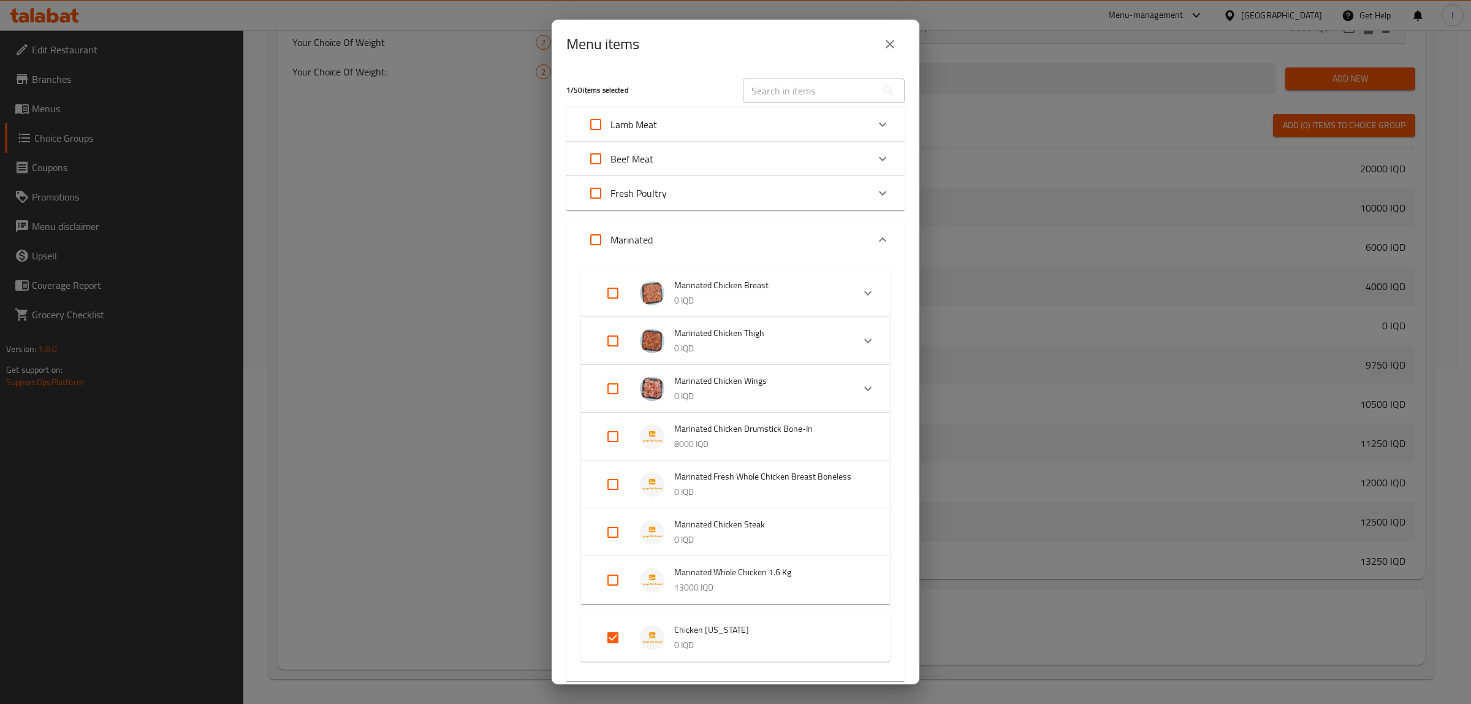
click at [339, 356] on div "Menu items 1 / 50 items selected ​ Lamb Meat Lamb [MEDICAL_DATA] In 1 Kilo 2400…" at bounding box center [735, 352] width 1471 height 704
click at [883, 44] on button "close" at bounding box center [889, 43] width 29 height 29
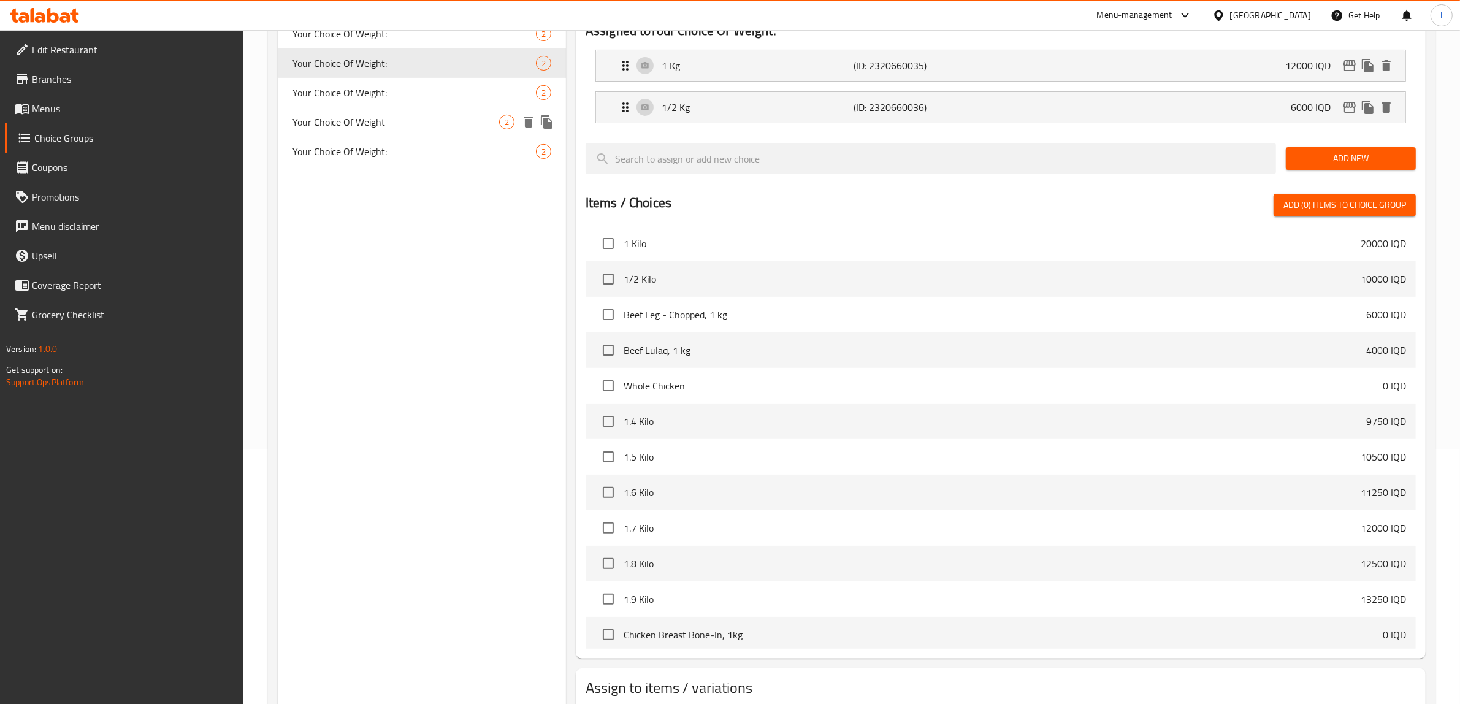
scroll to position [105, 0]
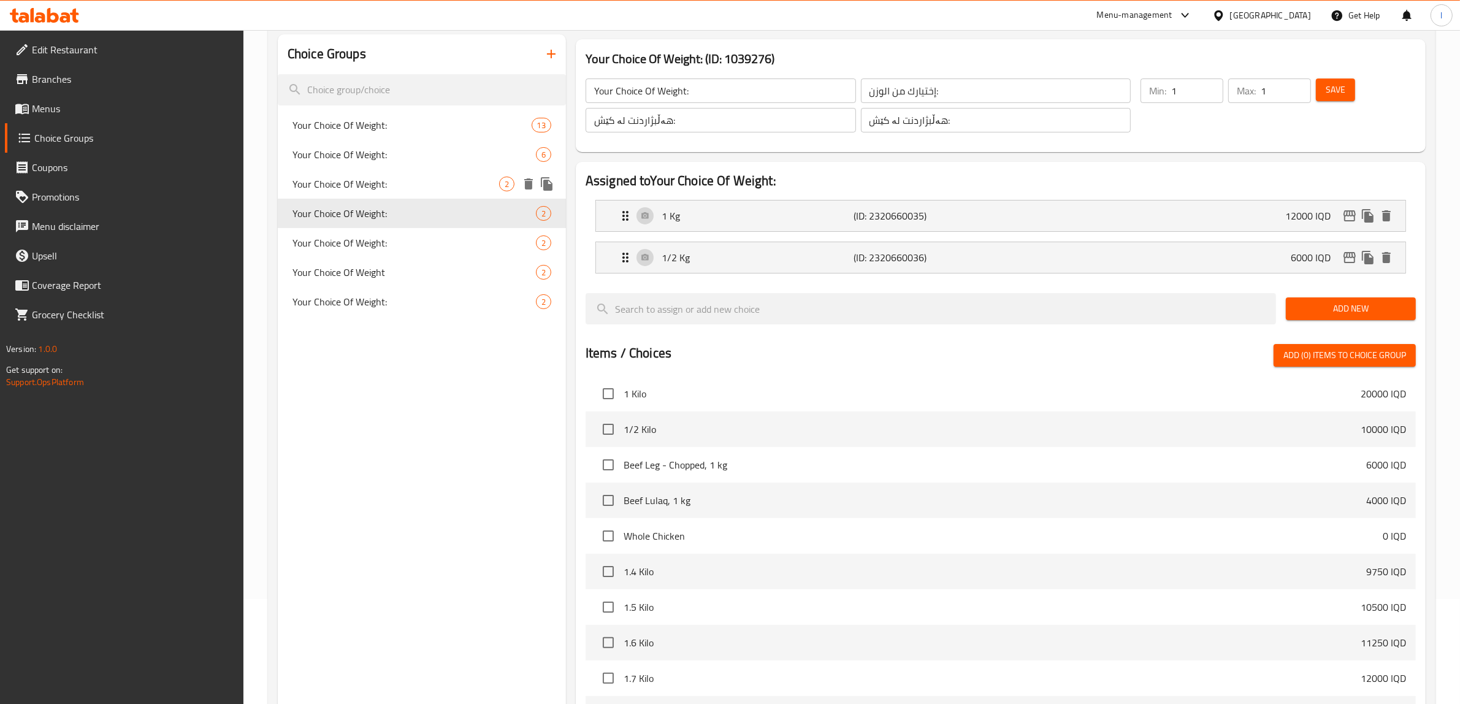
click at [443, 182] on span "Your Choice Of Weight:" at bounding box center [395, 184] width 207 height 15
type input "Your Choice Of Weight:"
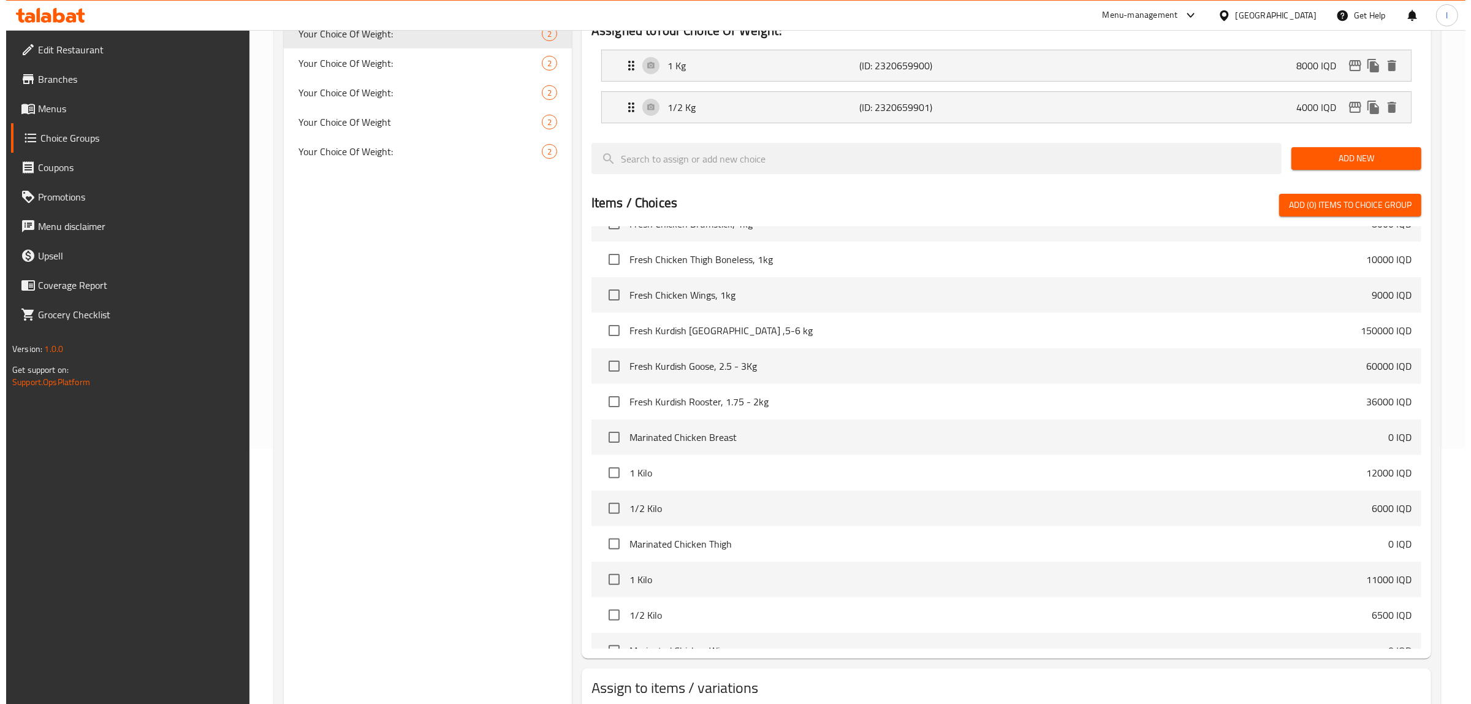
scroll to position [335, 0]
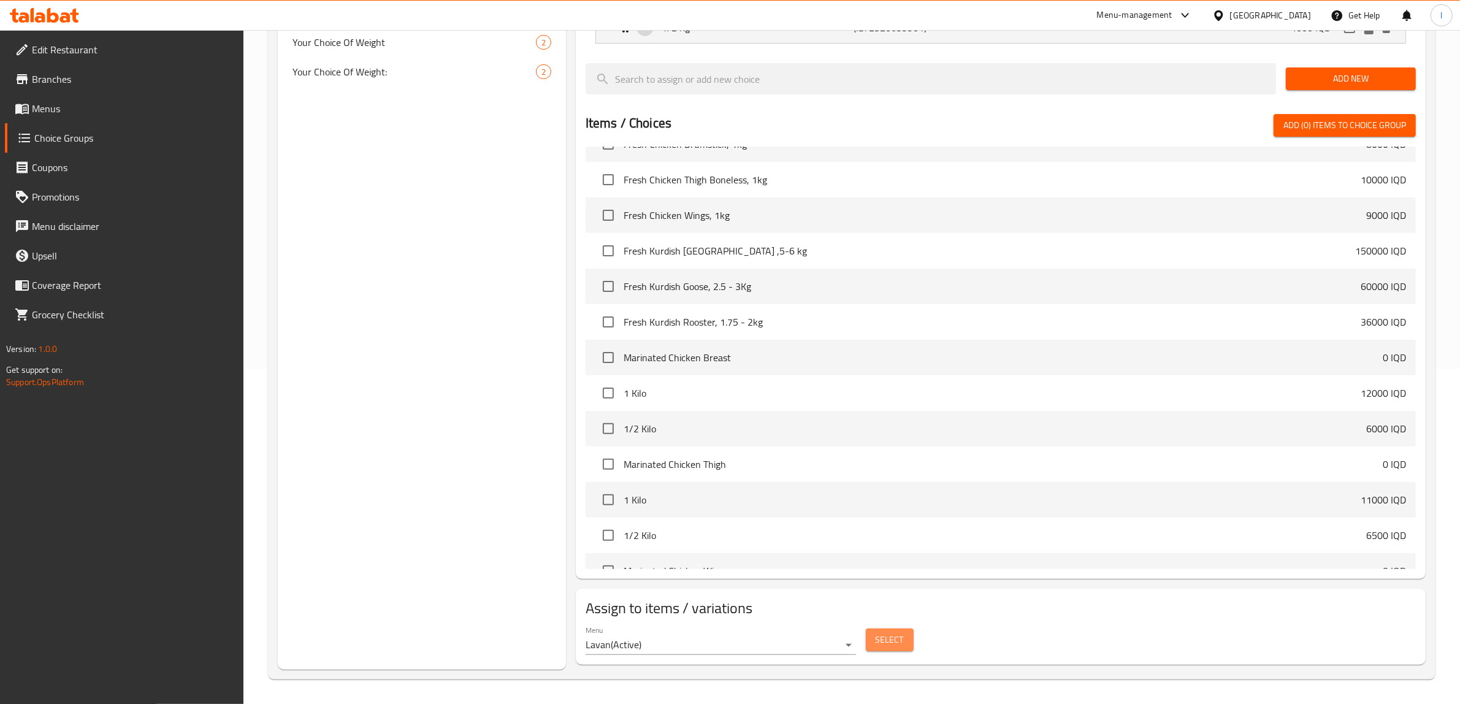
click at [899, 641] on span "Select" at bounding box center [889, 639] width 28 height 15
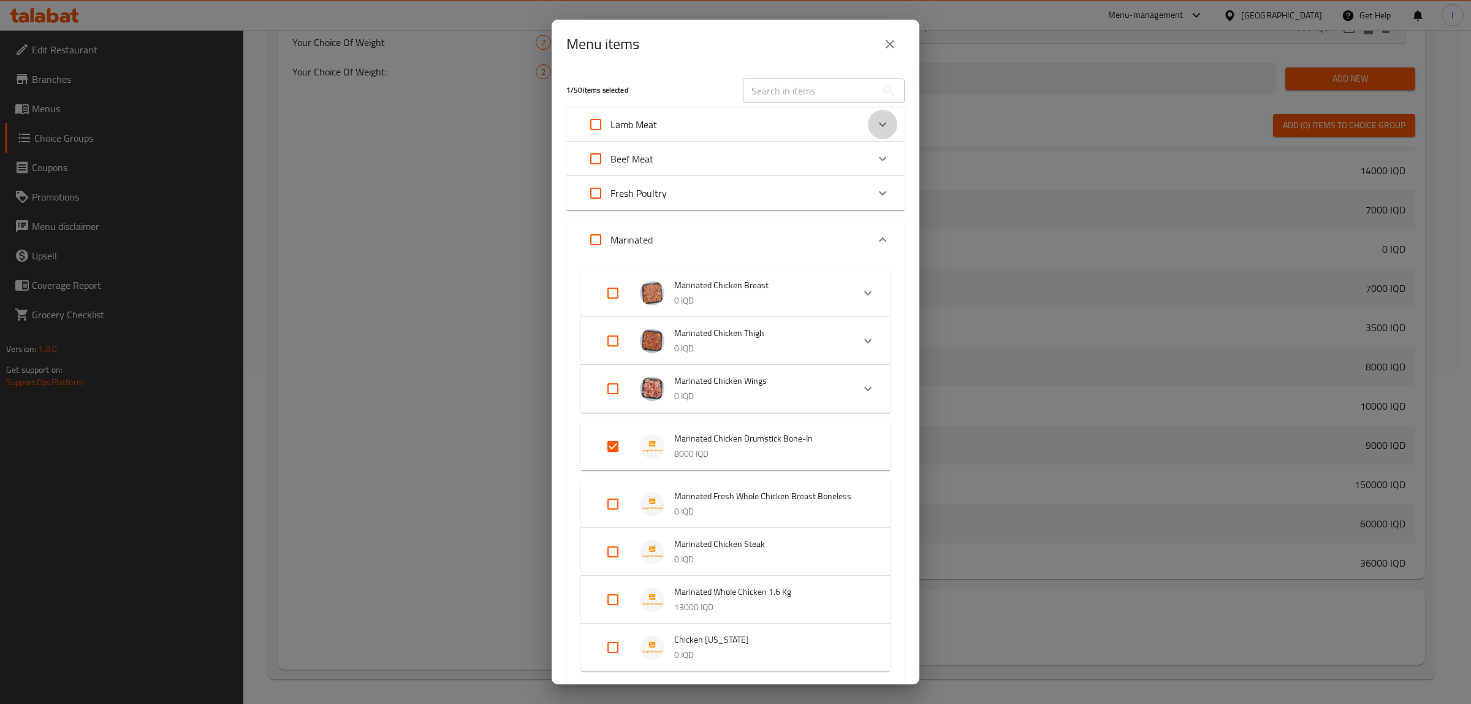
click at [875, 120] on icon "Expand" at bounding box center [882, 124] width 15 height 15
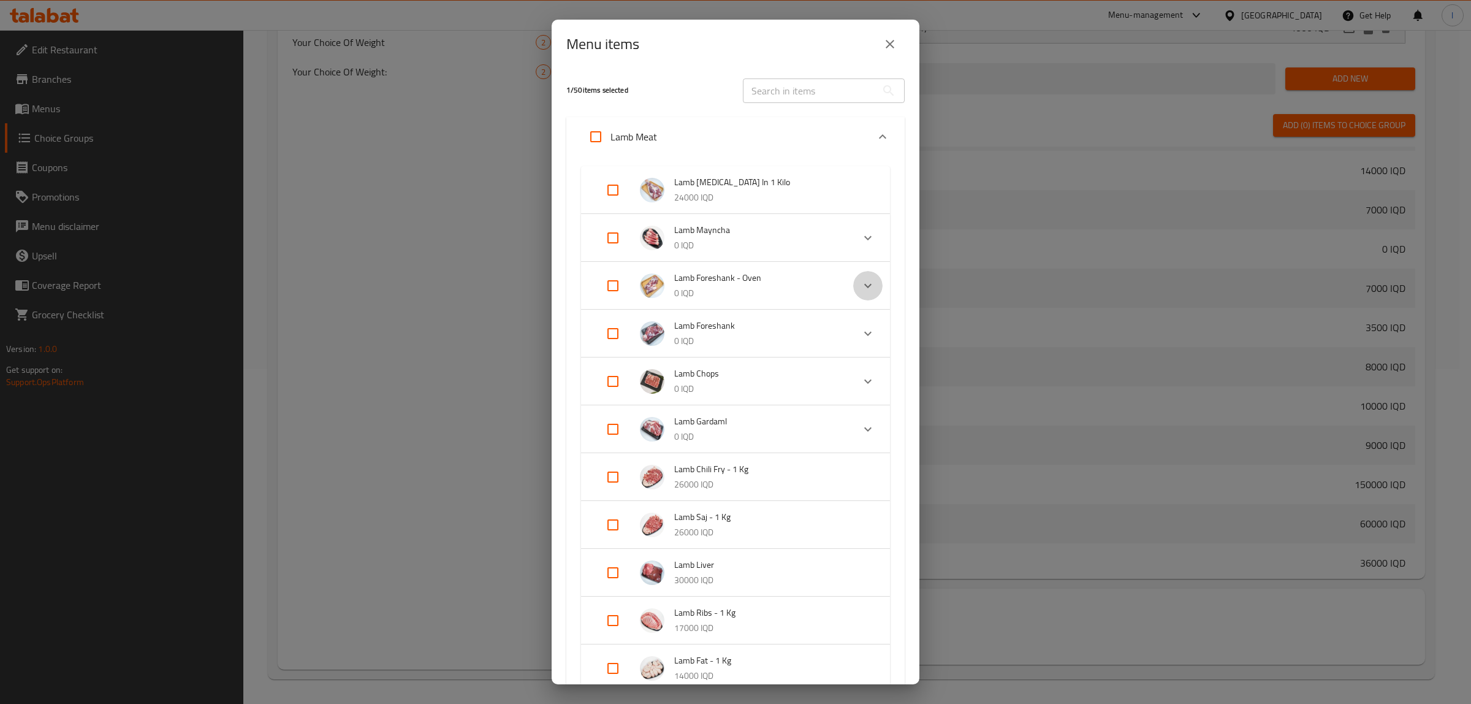
click at [861, 288] on icon "Expand" at bounding box center [868, 285] width 15 height 15
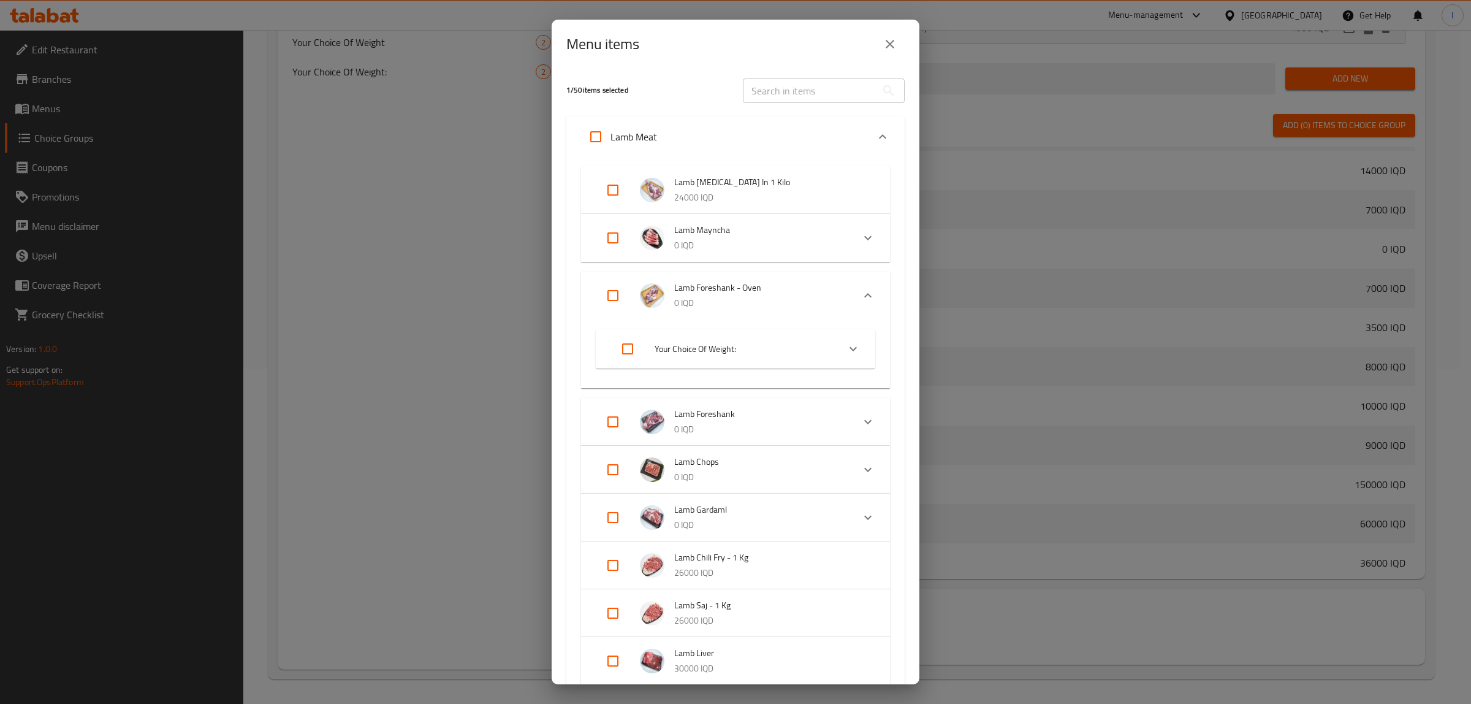
click at [850, 406] on div "Lamb Foreshank 0 IQD" at bounding box center [735, 422] width 309 height 48
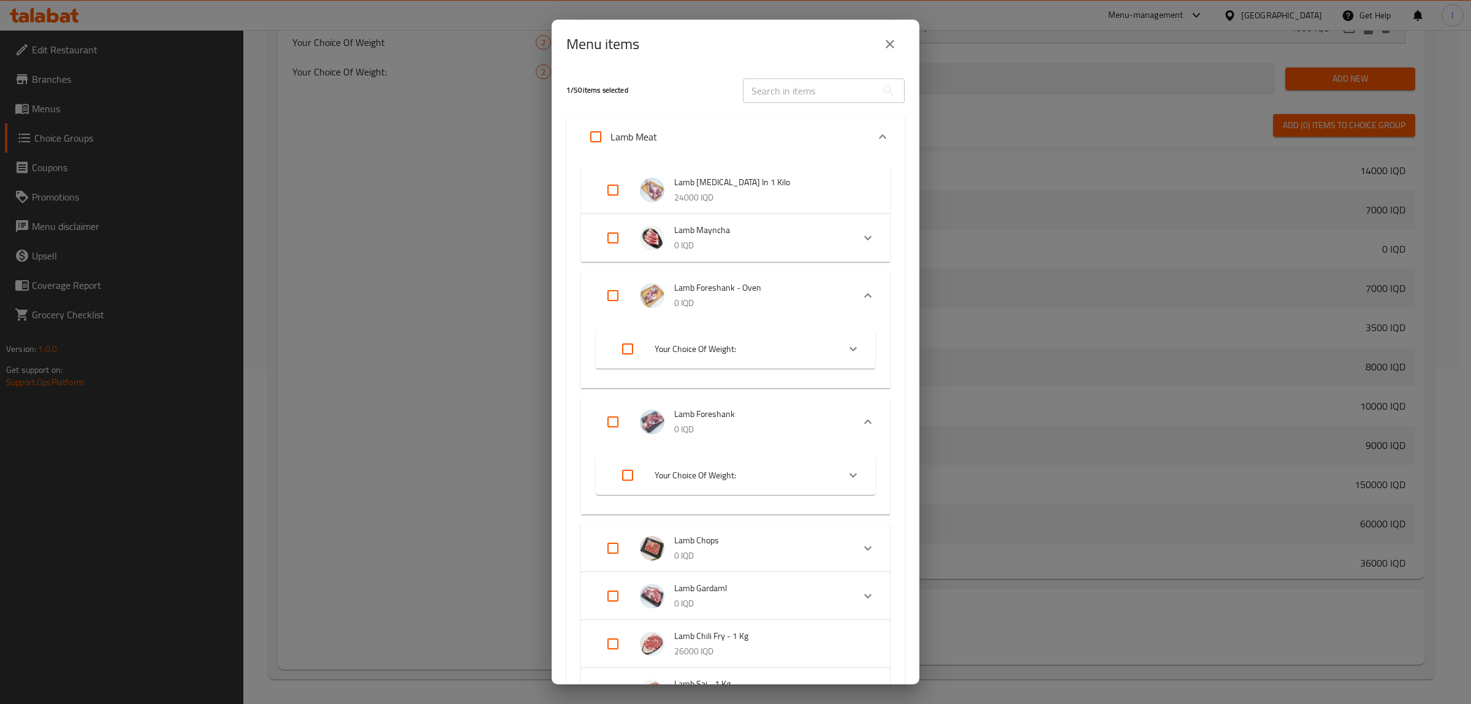
click at [846, 343] on icon "Expand" at bounding box center [853, 348] width 15 height 15
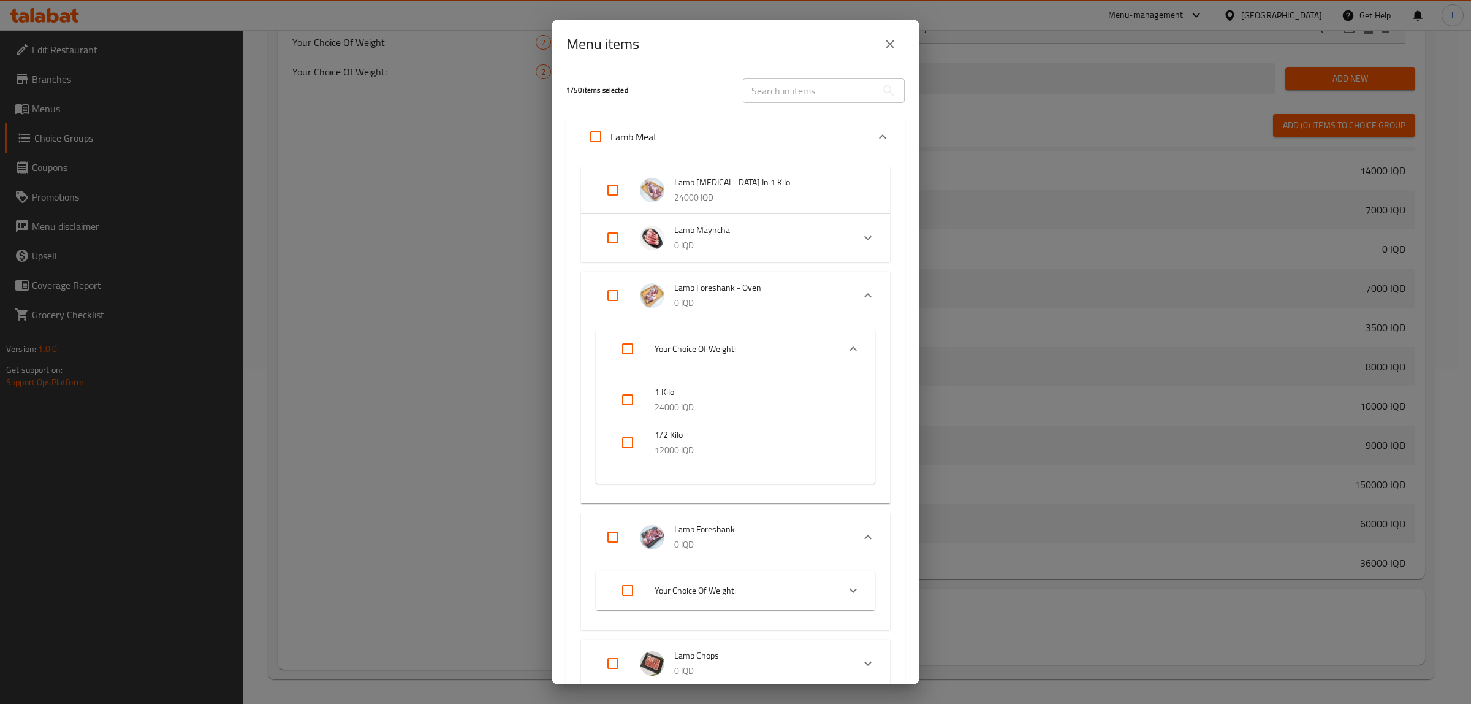
scroll to position [77, 0]
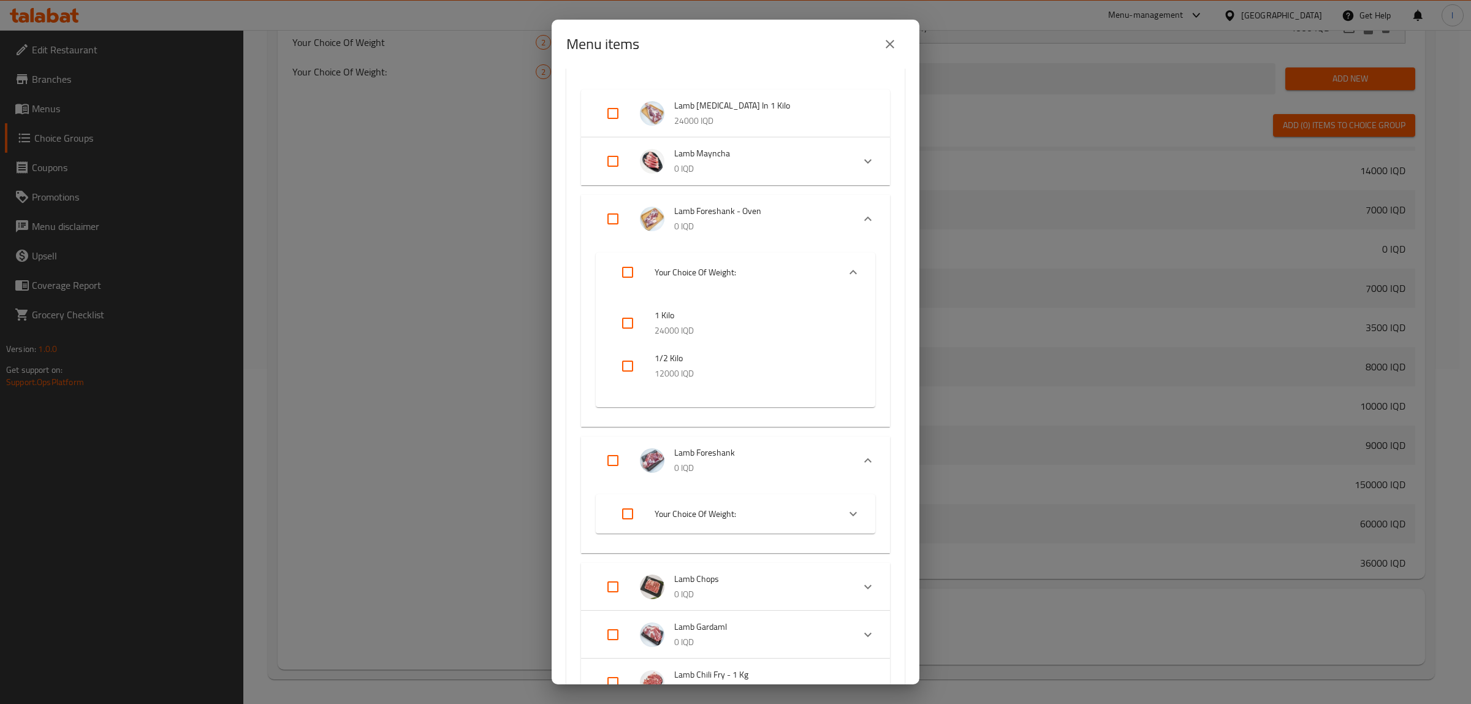
click at [846, 510] on icon "Expand" at bounding box center [853, 513] width 15 height 15
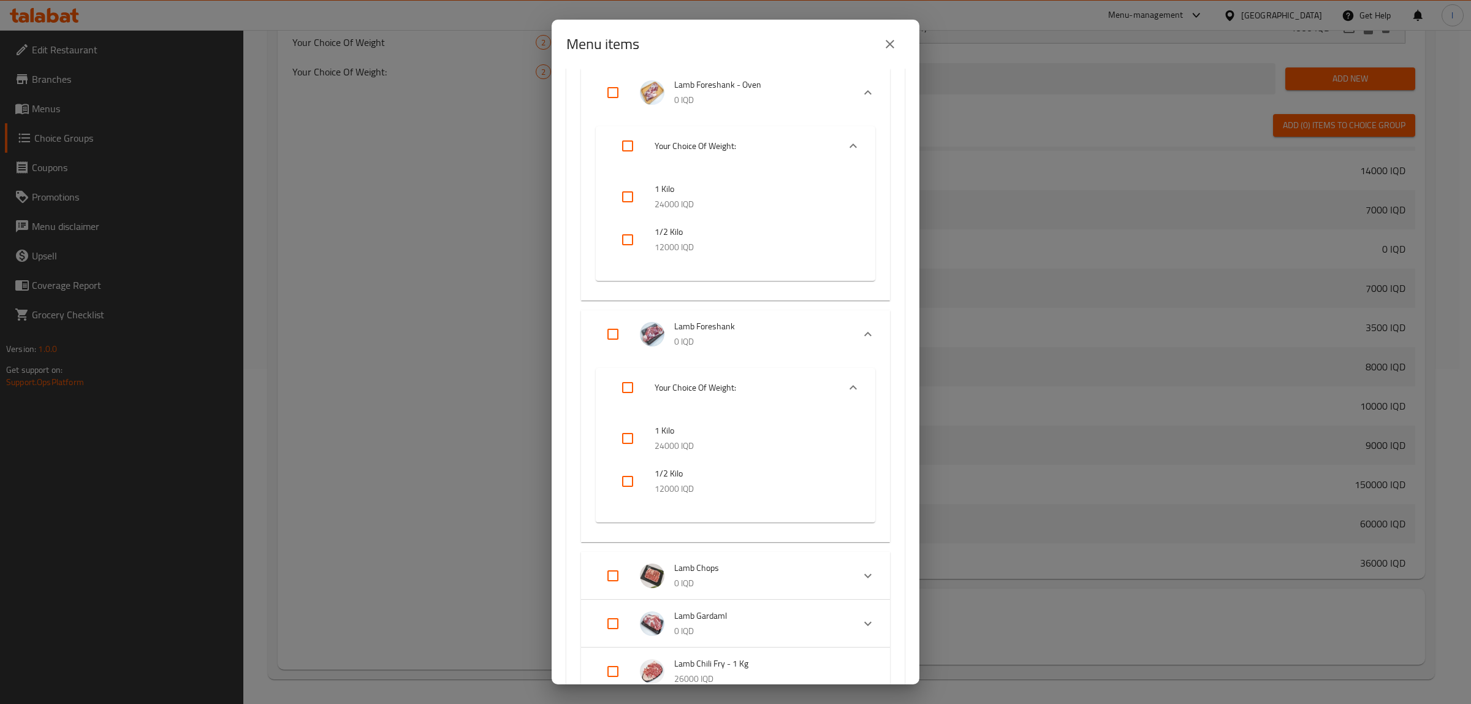
scroll to position [230, 0]
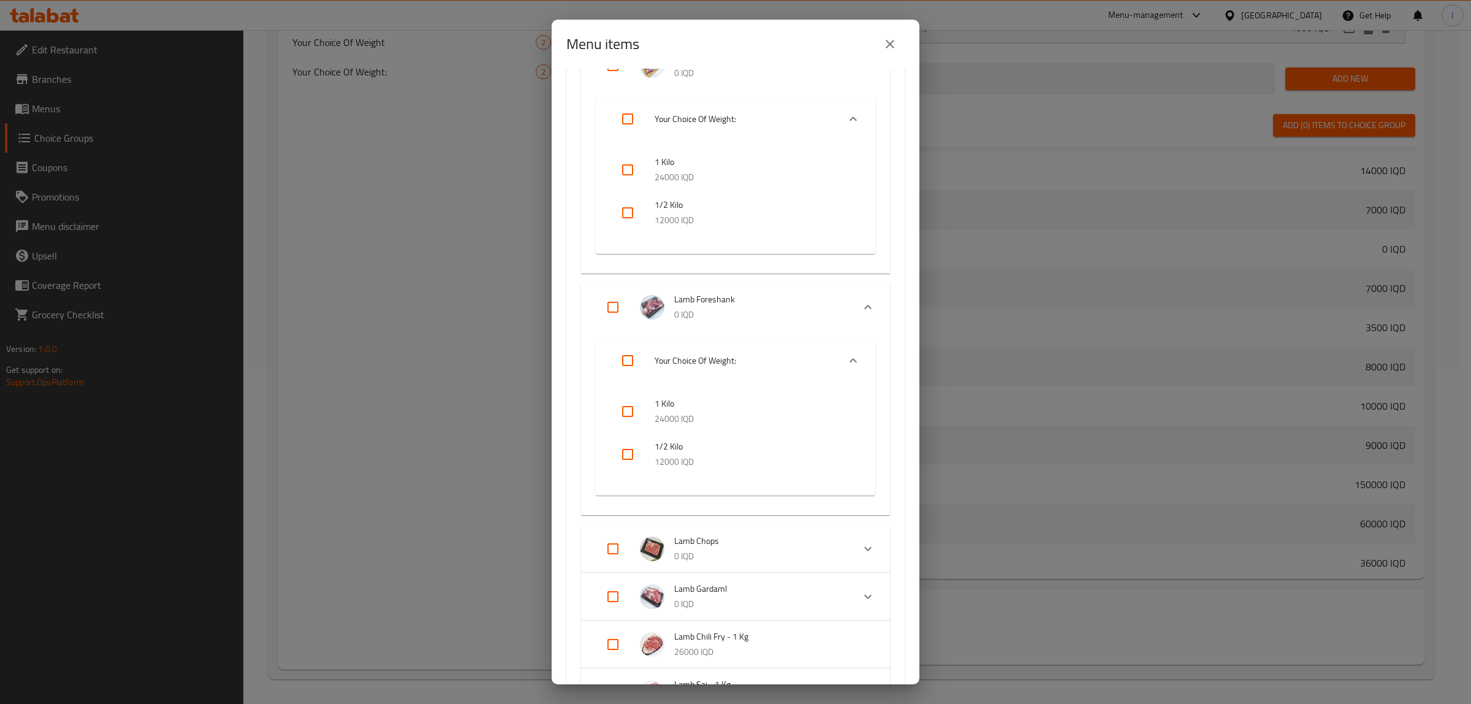
click at [861, 556] on div "Expand" at bounding box center [867, 548] width 29 height 29
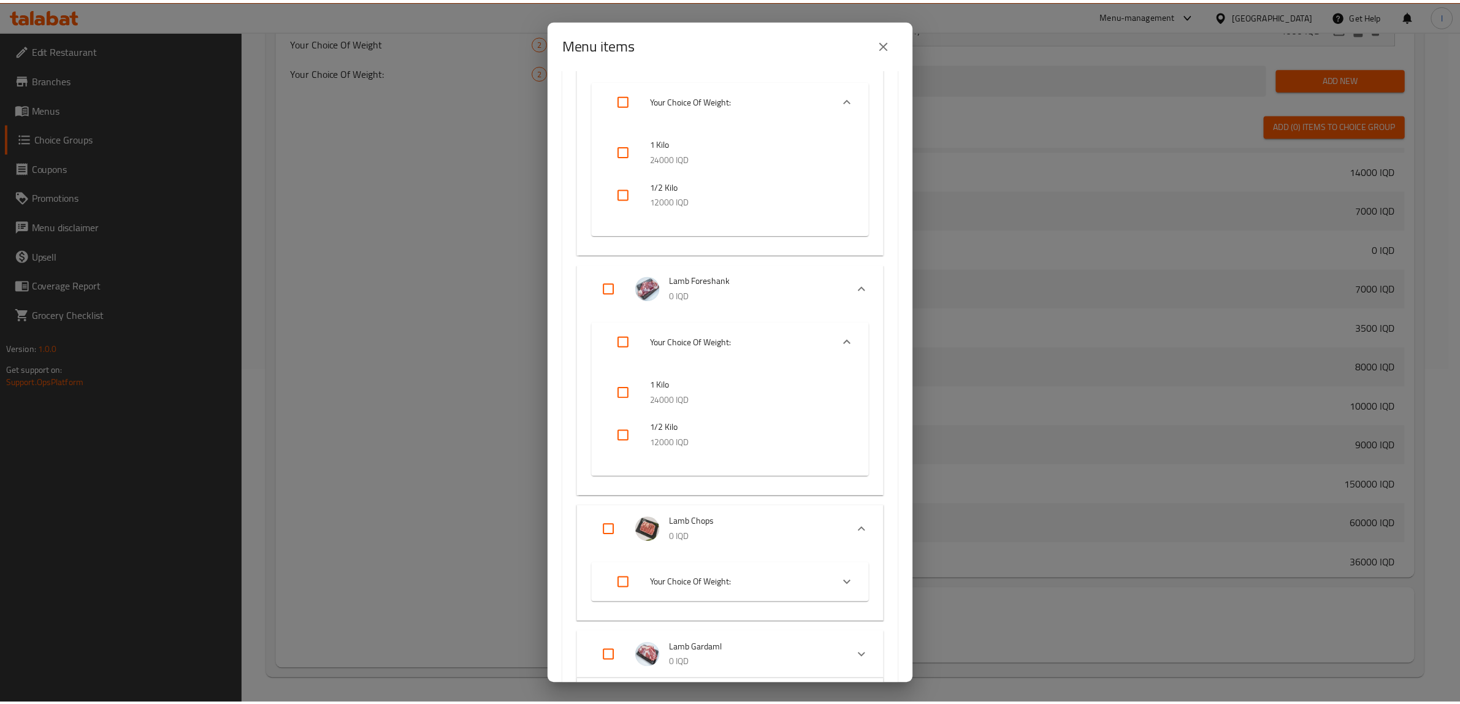
scroll to position [307, 0]
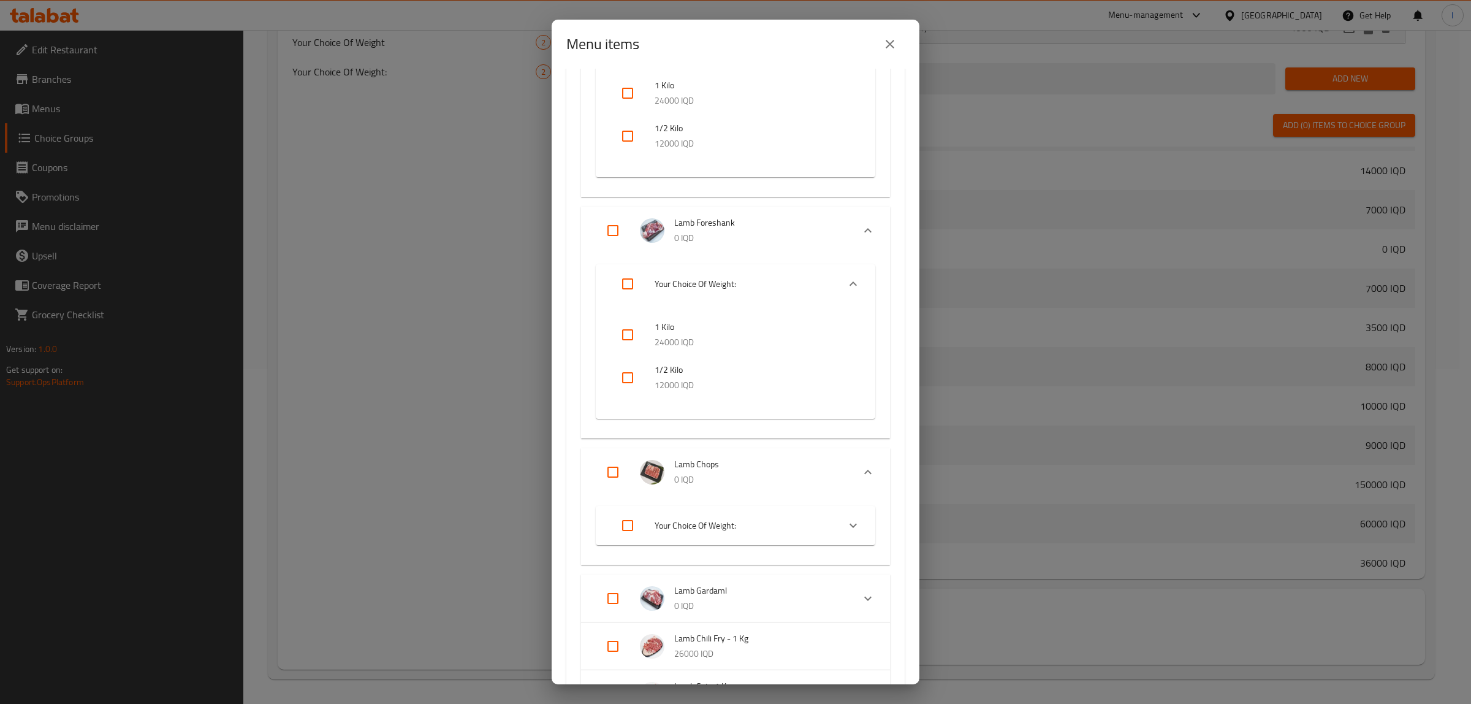
click at [846, 519] on icon "Expand" at bounding box center [853, 525] width 15 height 15
click at [888, 40] on icon "close" at bounding box center [890, 44] width 15 height 15
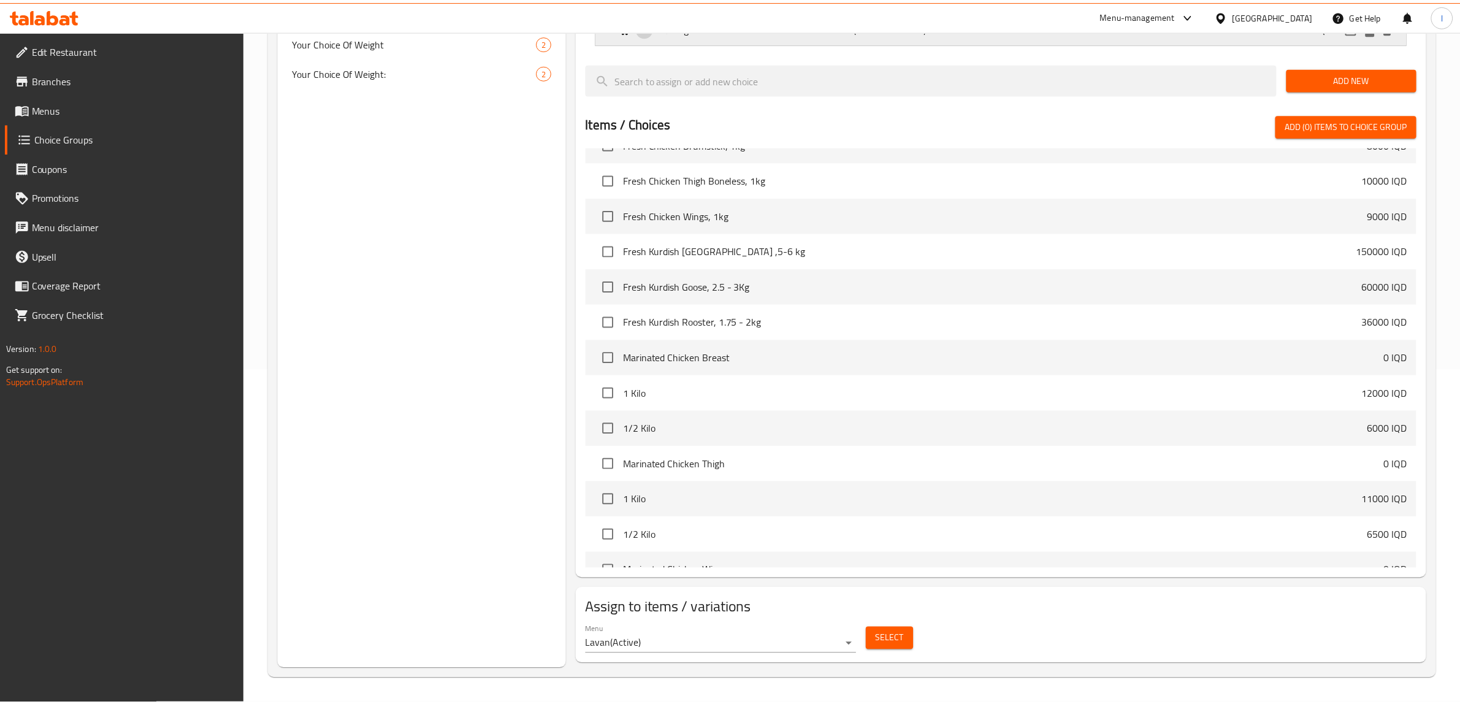
scroll to position [1959, 0]
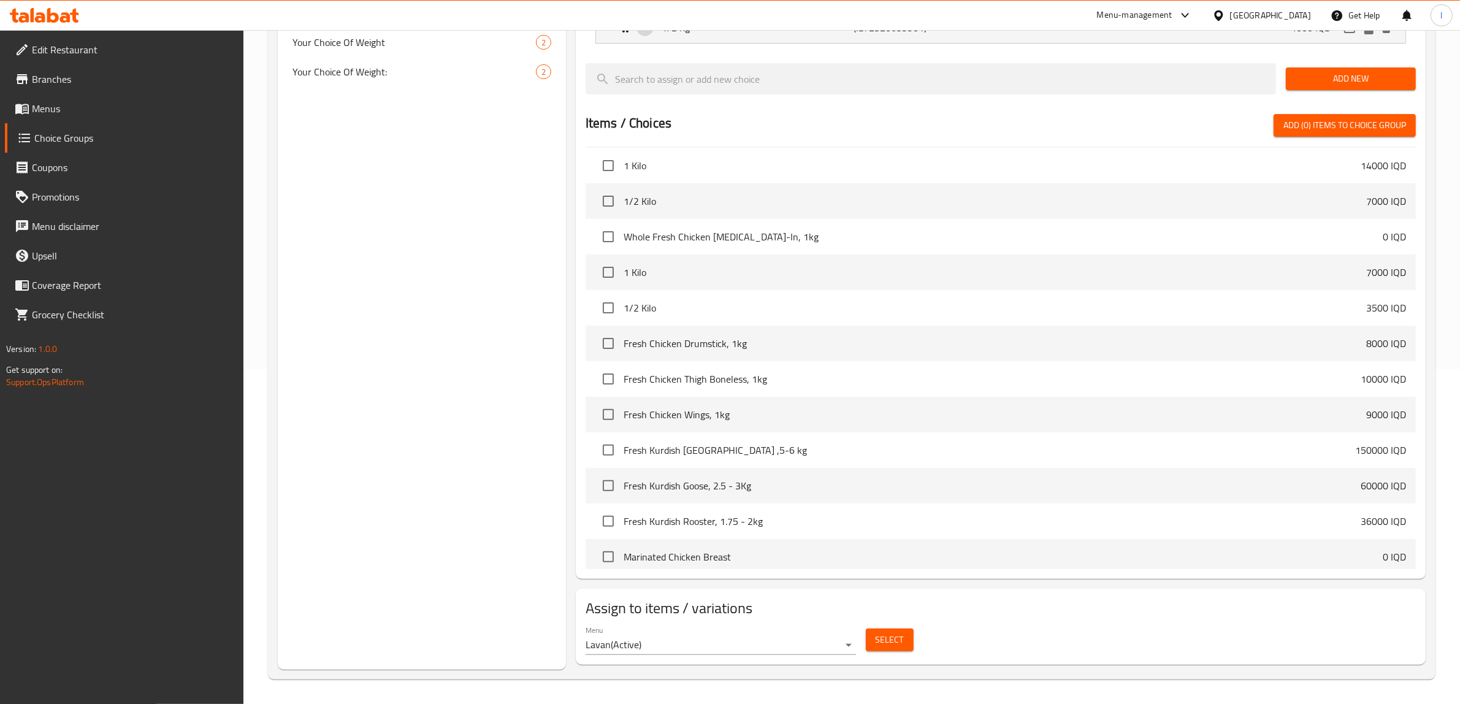
click at [58, 105] on span "Menus" at bounding box center [133, 108] width 202 height 15
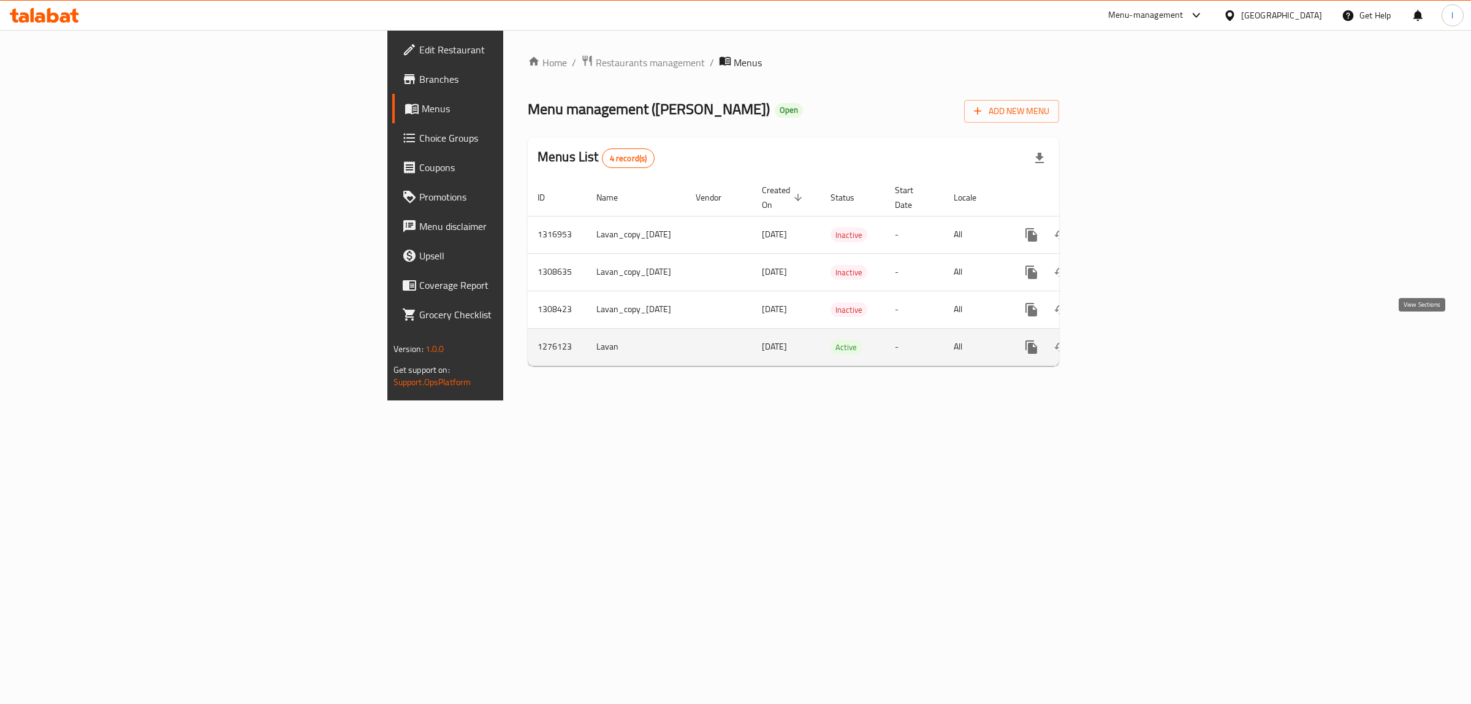
click at [1127, 340] on icon "enhanced table" at bounding box center [1120, 347] width 15 height 15
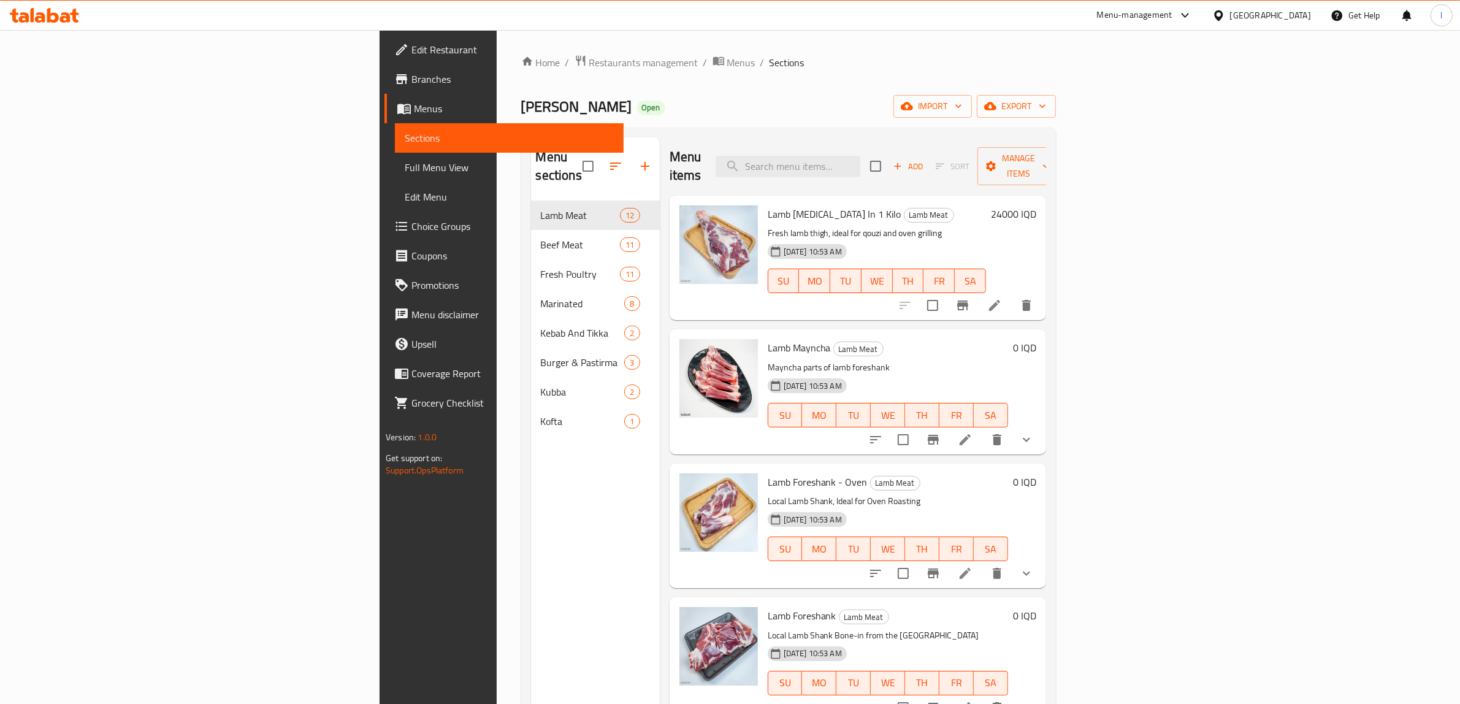
click at [411, 226] on span "Choice Groups" at bounding box center [512, 226] width 202 height 15
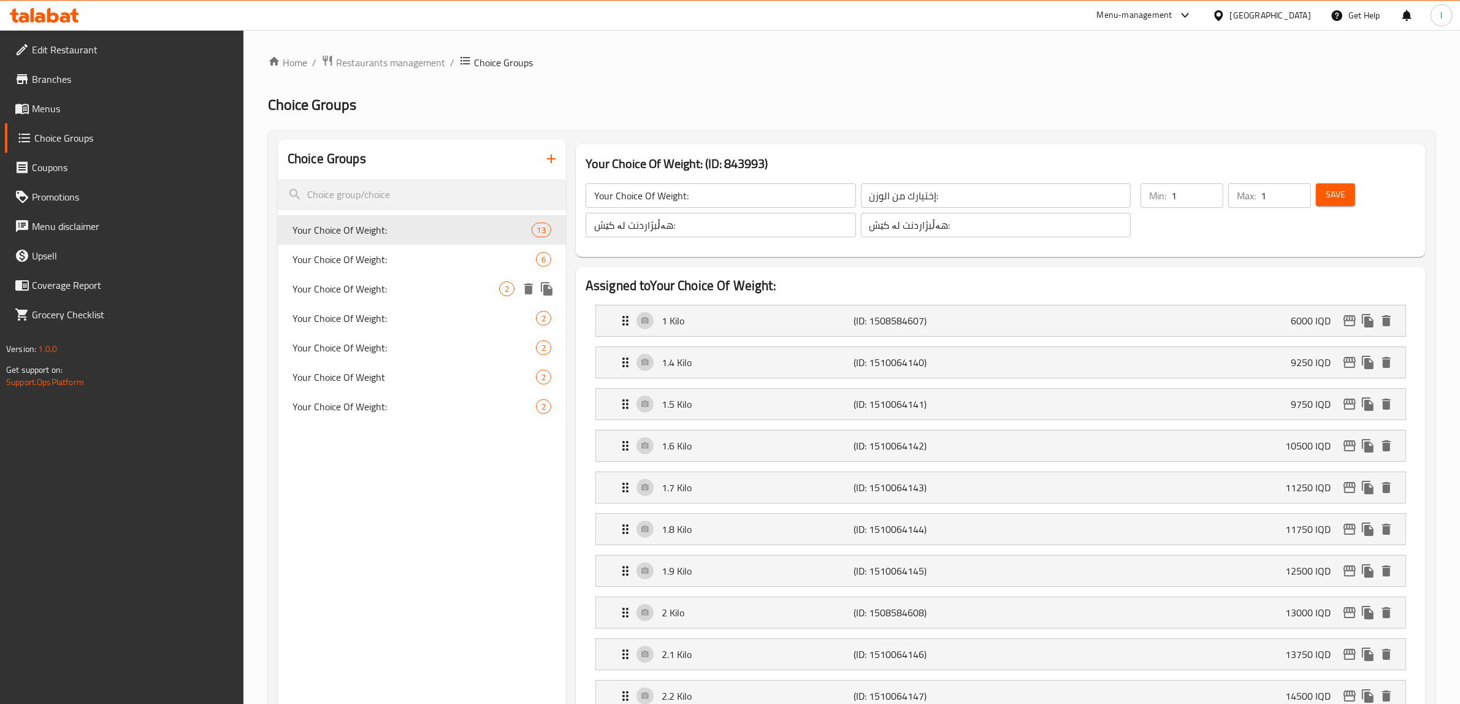
click at [428, 276] on div "Your Choice Of Weight: 2" at bounding box center [422, 288] width 288 height 29
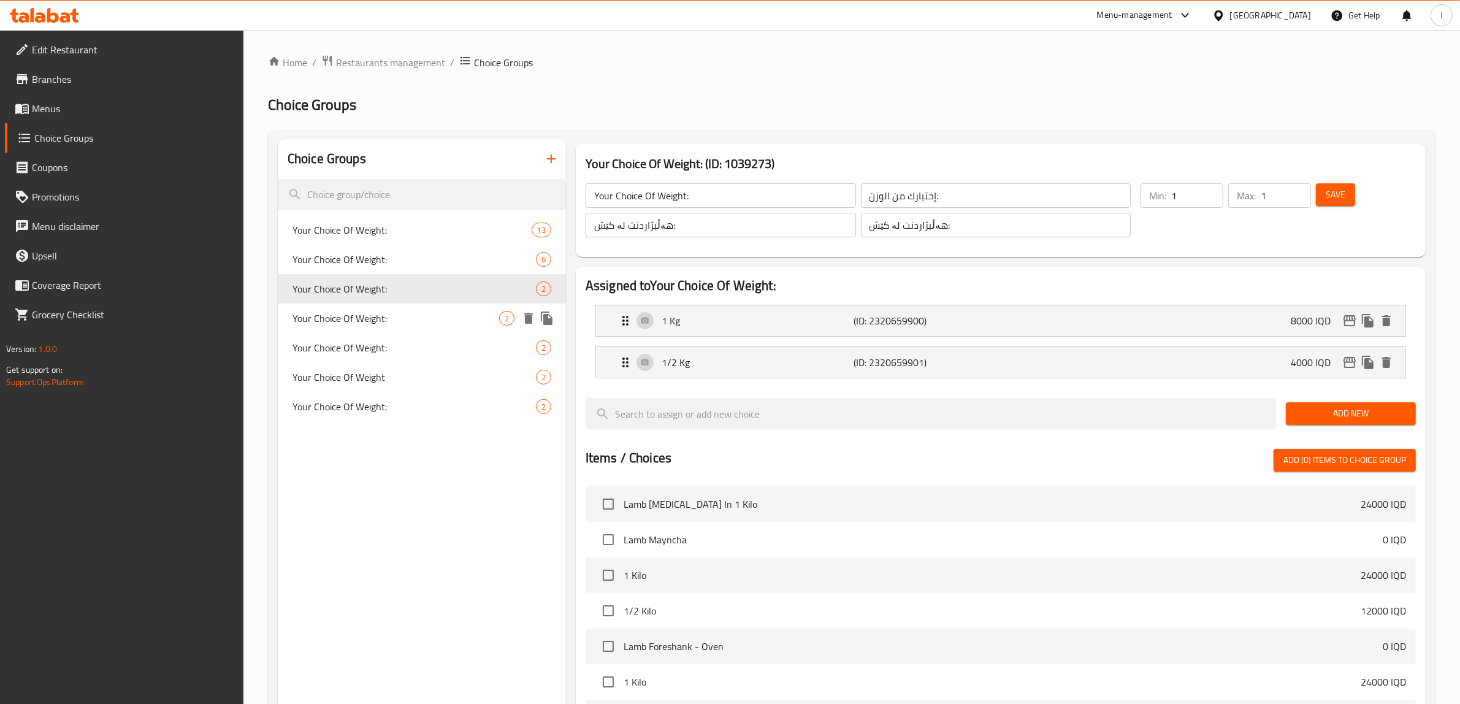
type input "Your Choice Of Weight:"
type input "إختيارك من الوزن:"
click at [451, 321] on span "Your Choice Of Weight:" at bounding box center [395, 318] width 207 height 15
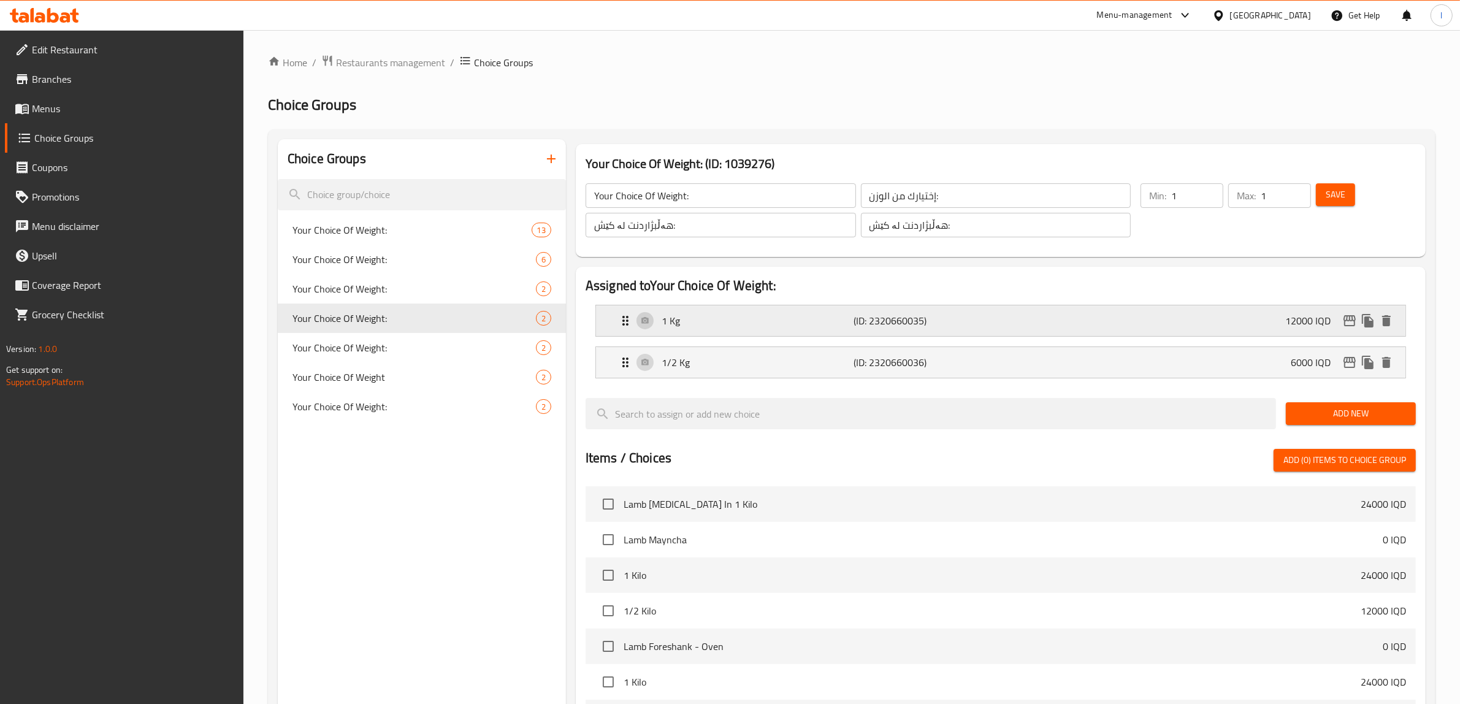
click at [730, 318] on p "1 Kg" at bounding box center [757, 320] width 192 height 15
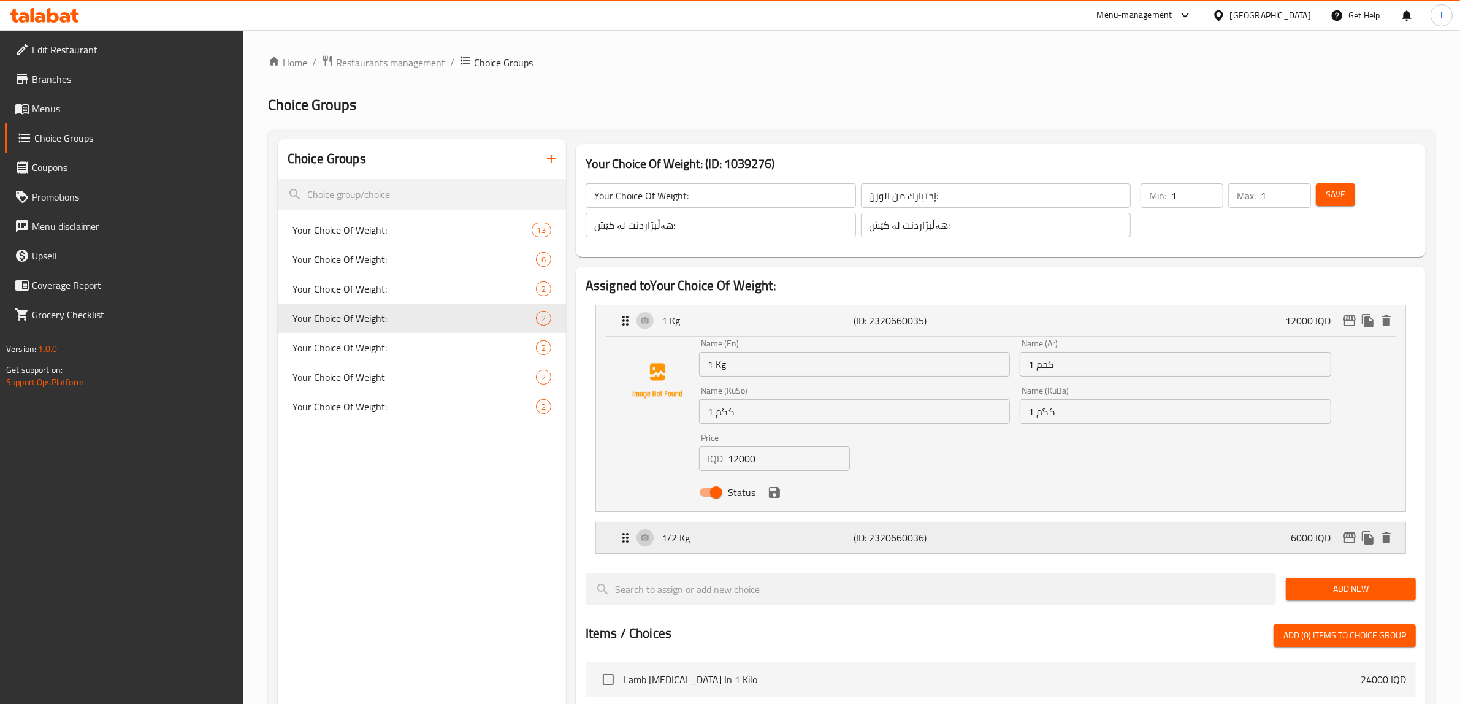
click at [798, 547] on div "1/2 Kg (ID: 2320660036) 6000 IQD" at bounding box center [1004, 537] width 772 height 31
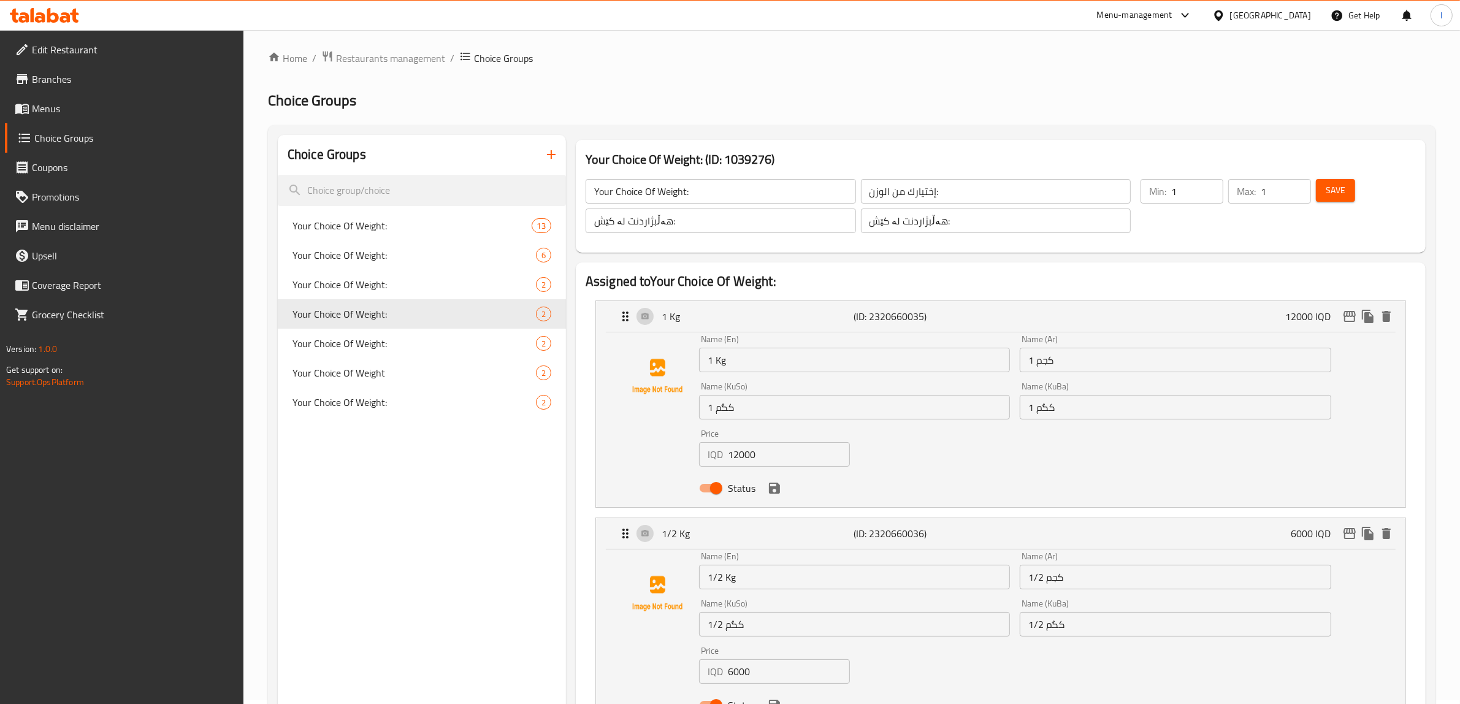
scroll to position [153, 0]
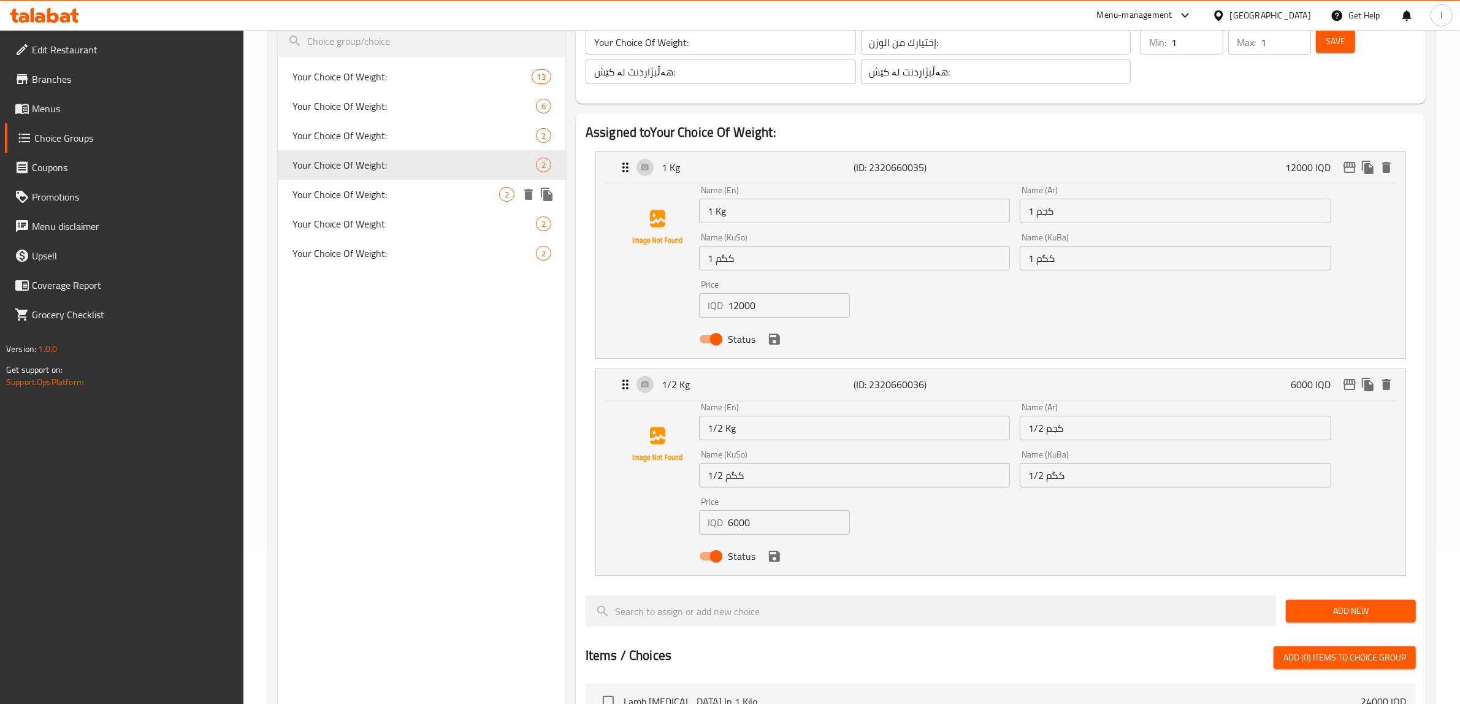
click at [357, 197] on span "Your Choice Of Weight:" at bounding box center [395, 194] width 207 height 15
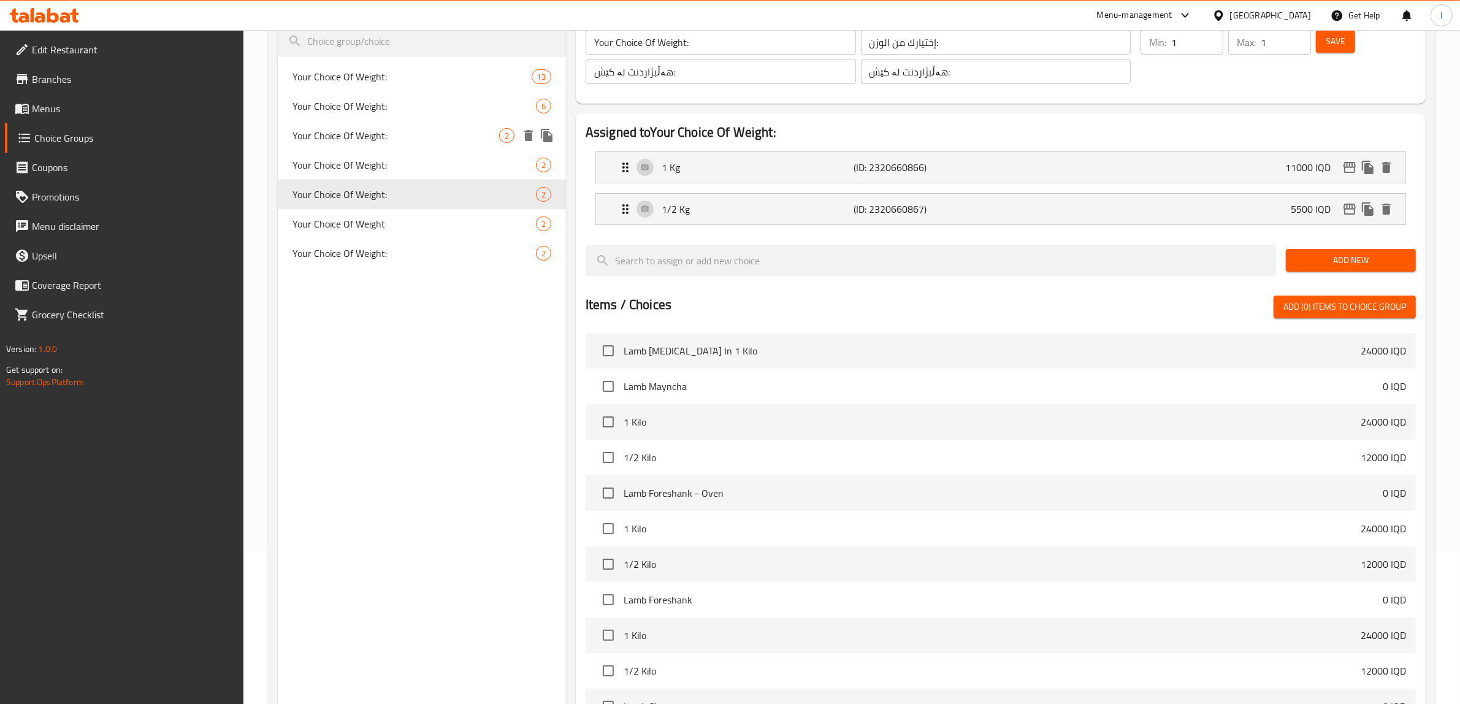
click at [421, 137] on span "Your Choice Of Weight:" at bounding box center [395, 135] width 207 height 15
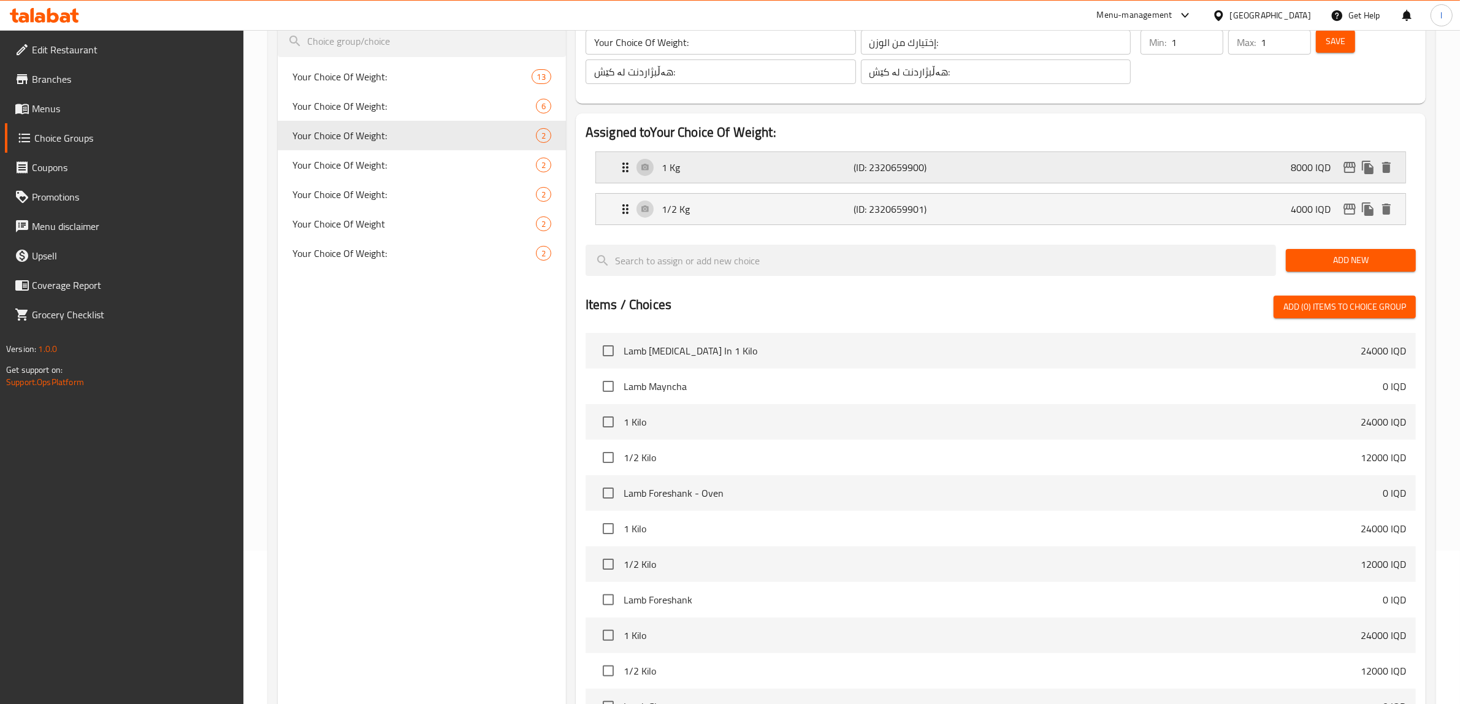
click at [750, 180] on div "1 Kg (ID: 2320659900) 8000 IQD" at bounding box center [1004, 167] width 772 height 31
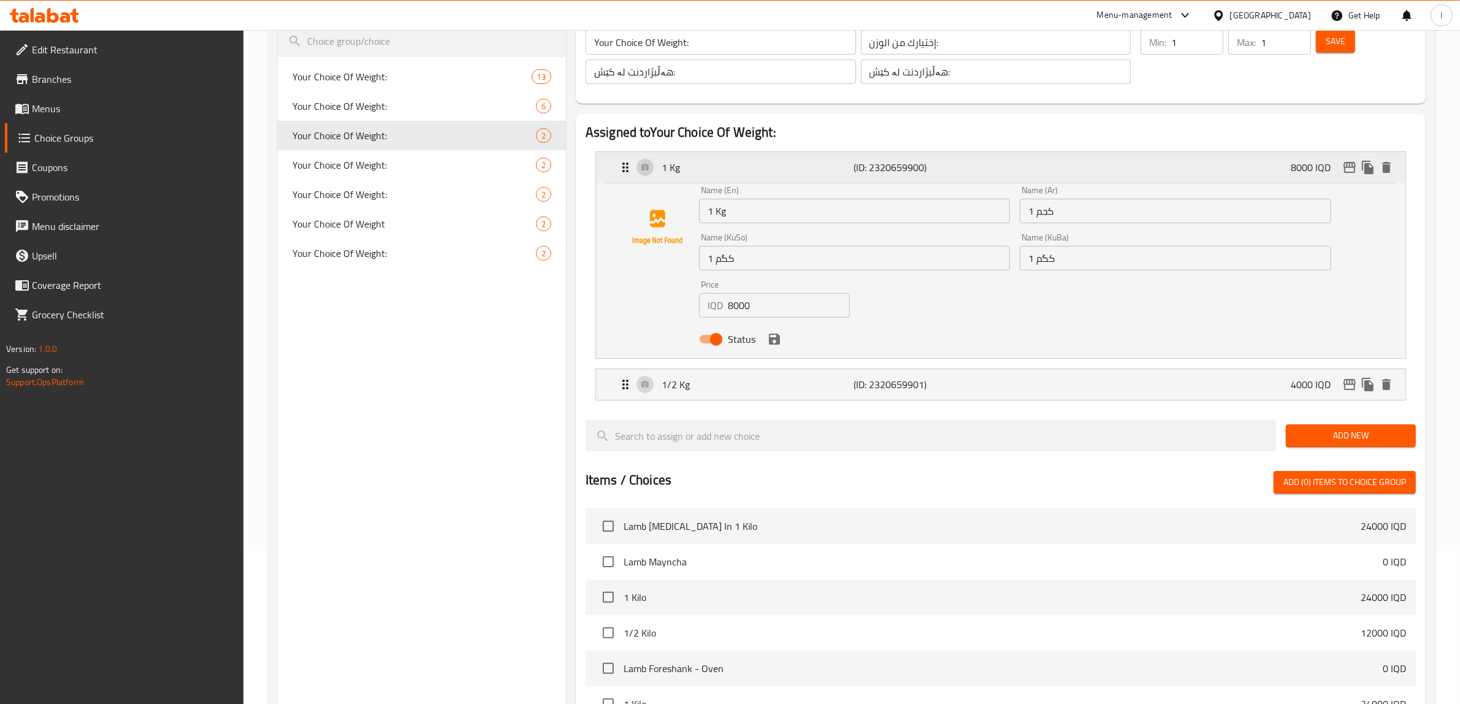
click at [746, 175] on div "1 Kg (ID: 2320659900) 8000 IQD" at bounding box center [1004, 167] width 772 height 31
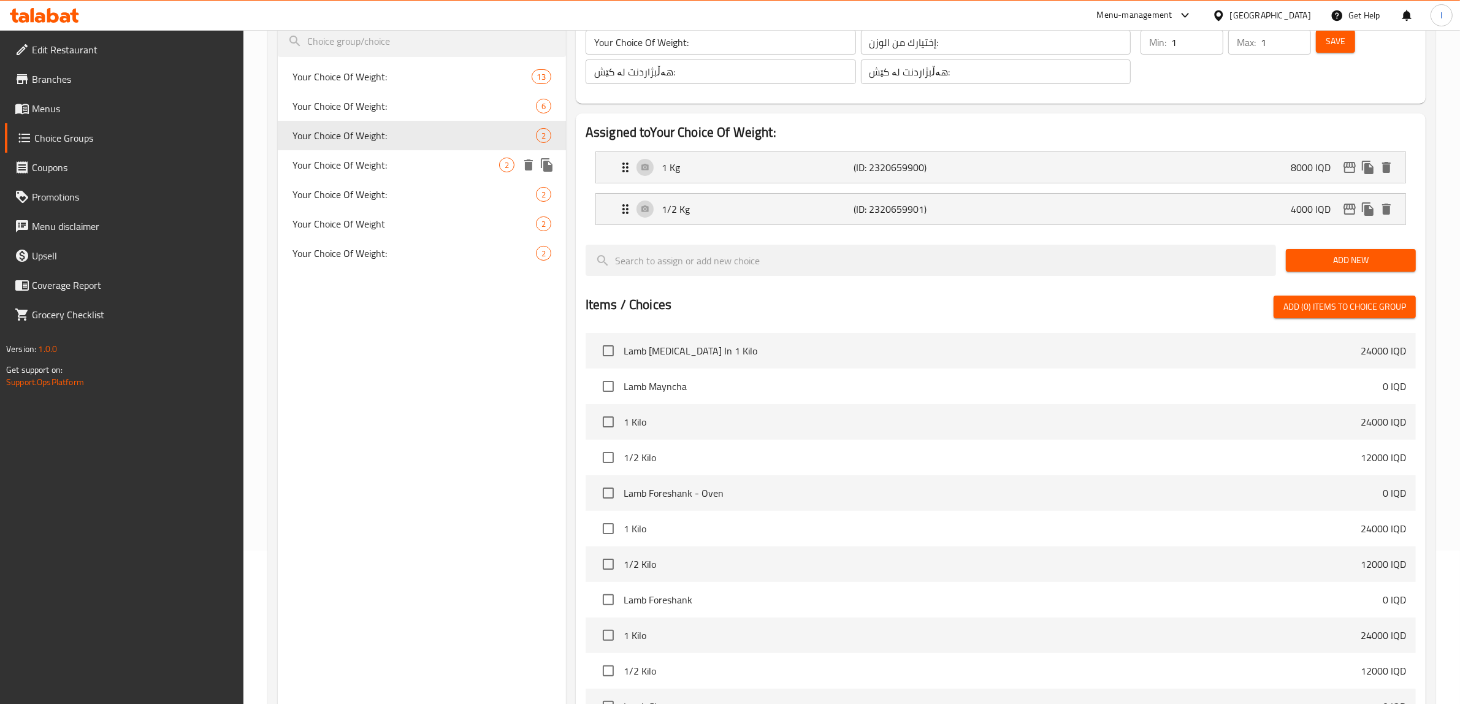
click at [486, 161] on span "Your Choice Of Weight:" at bounding box center [395, 165] width 207 height 15
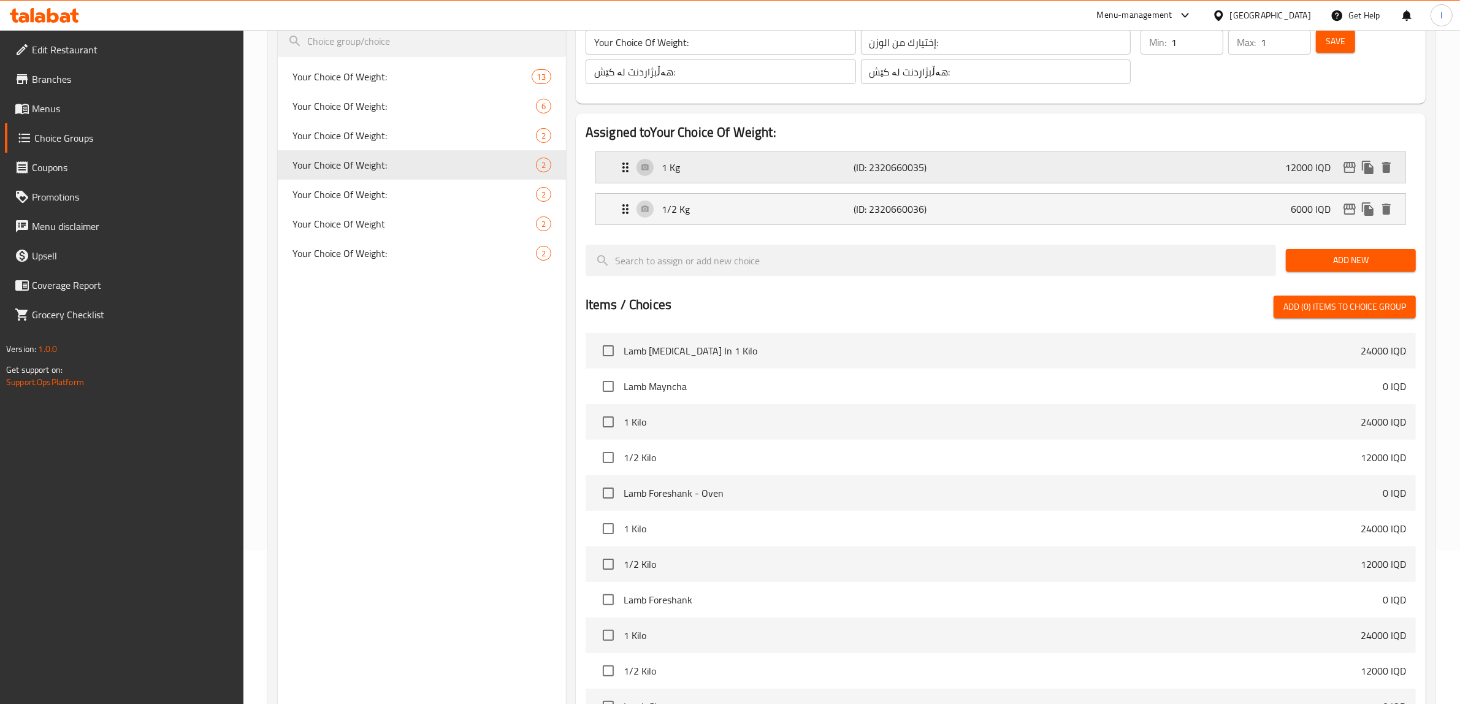
click at [712, 173] on p "1 Kg" at bounding box center [757, 167] width 192 height 15
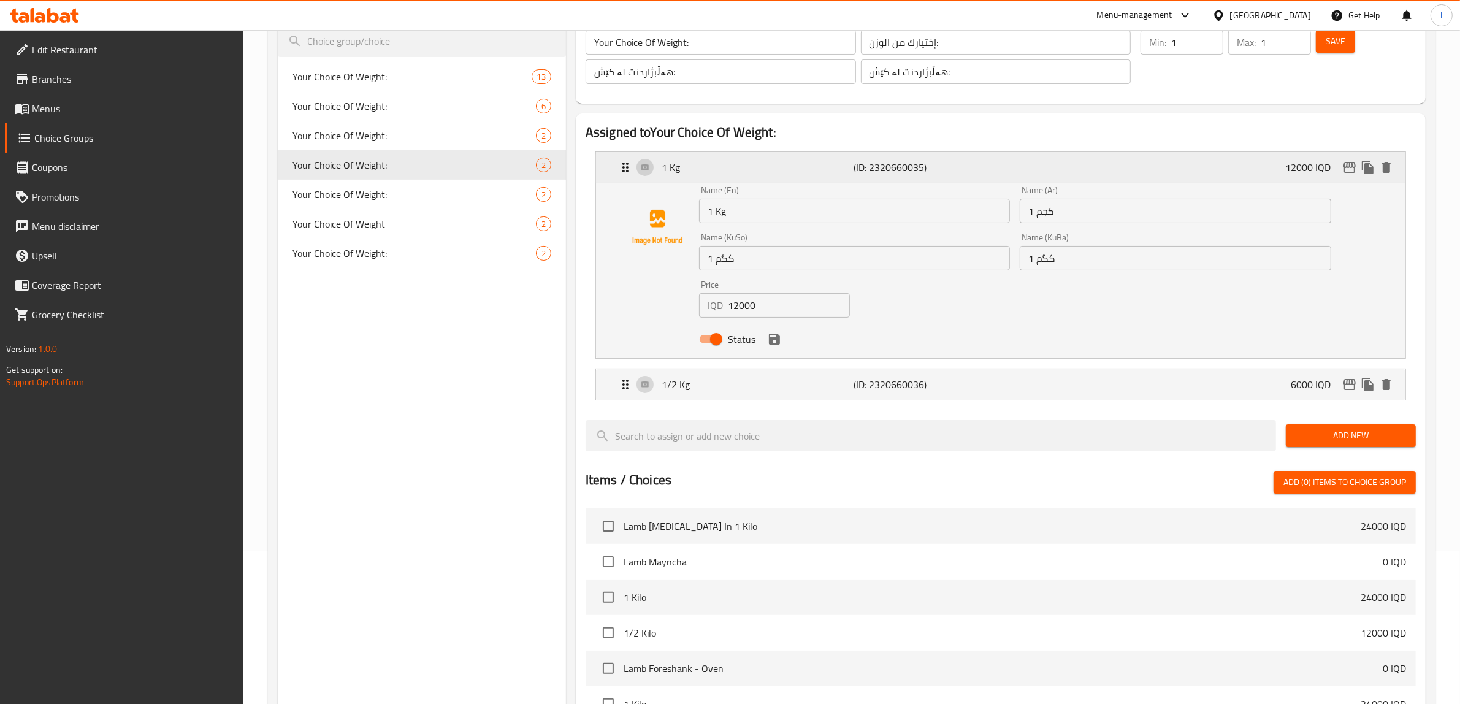
click at [712, 173] on p "1 Kg" at bounding box center [757, 167] width 192 height 15
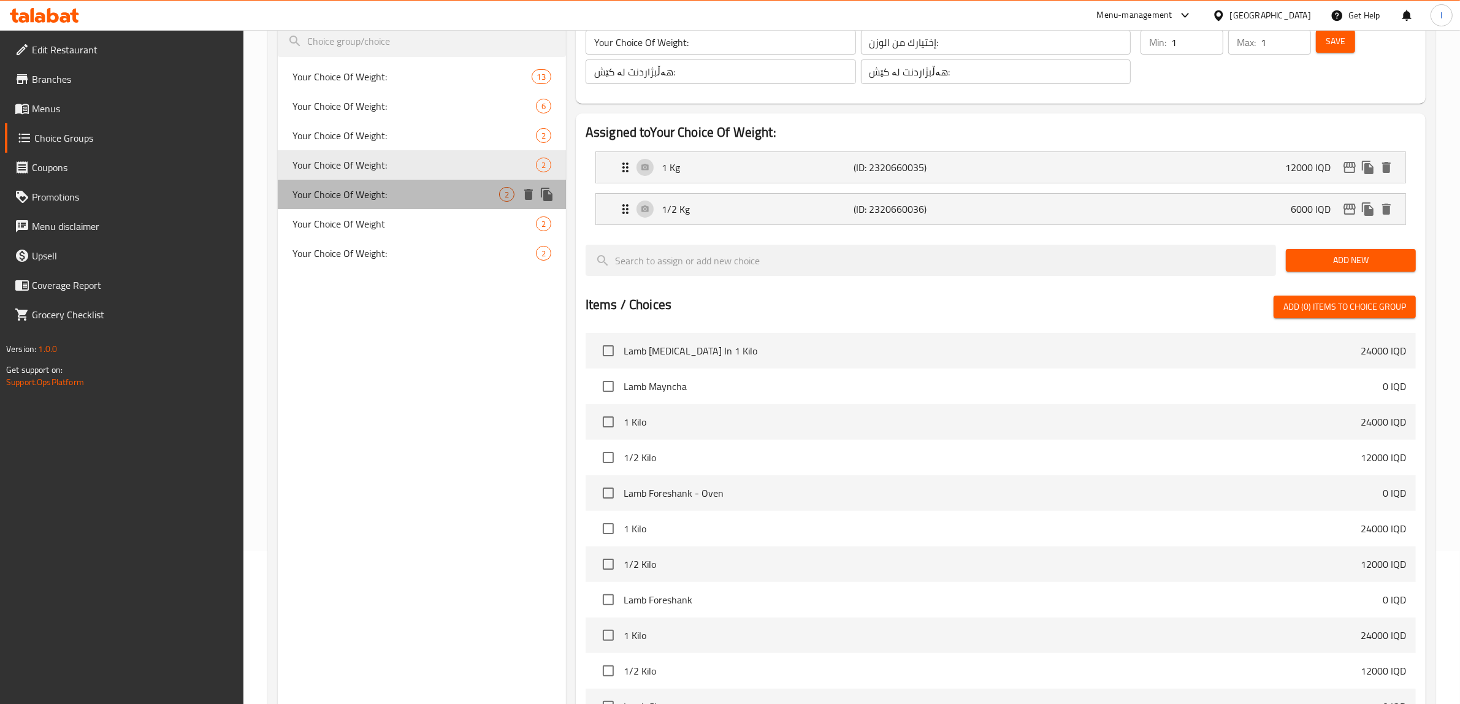
click at [438, 190] on span "Your Choice Of Weight:" at bounding box center [395, 194] width 207 height 15
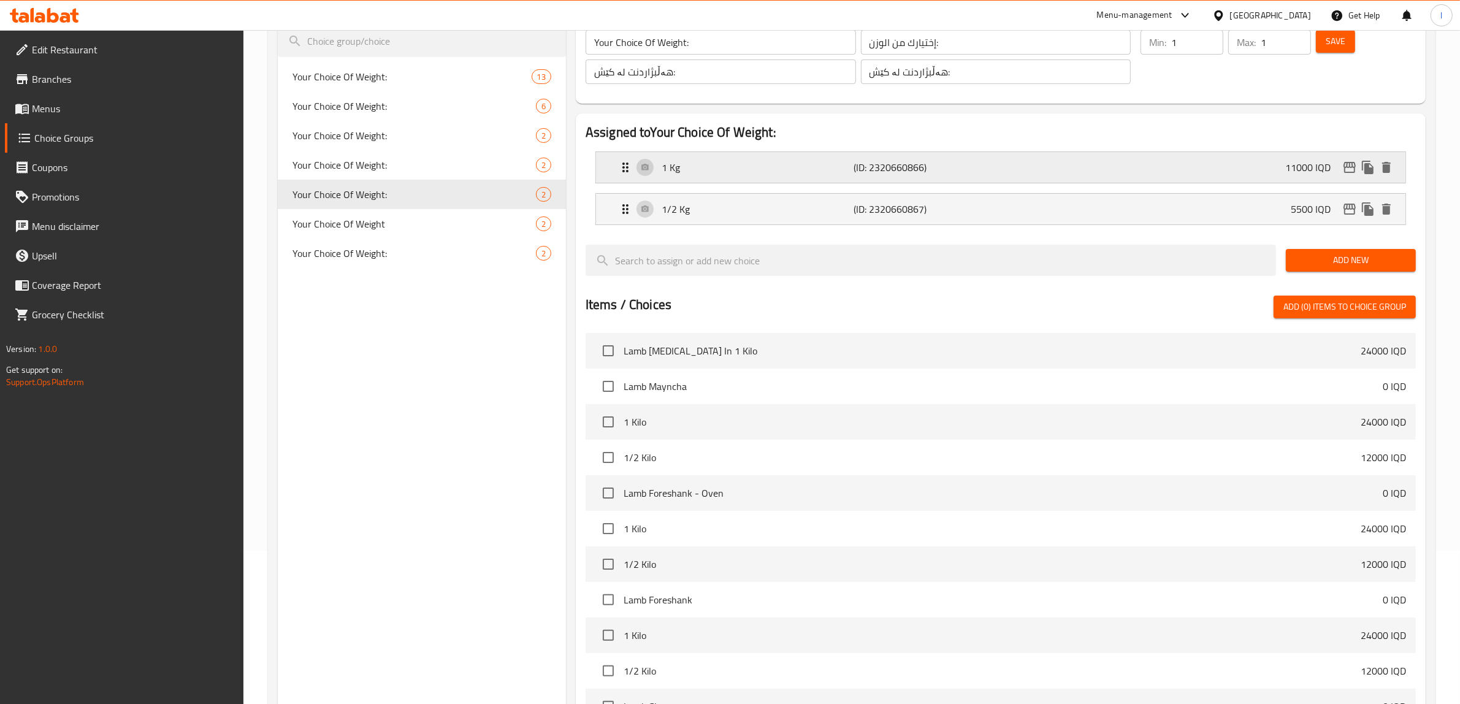
click at [709, 169] on p "1 Kg" at bounding box center [757, 167] width 192 height 15
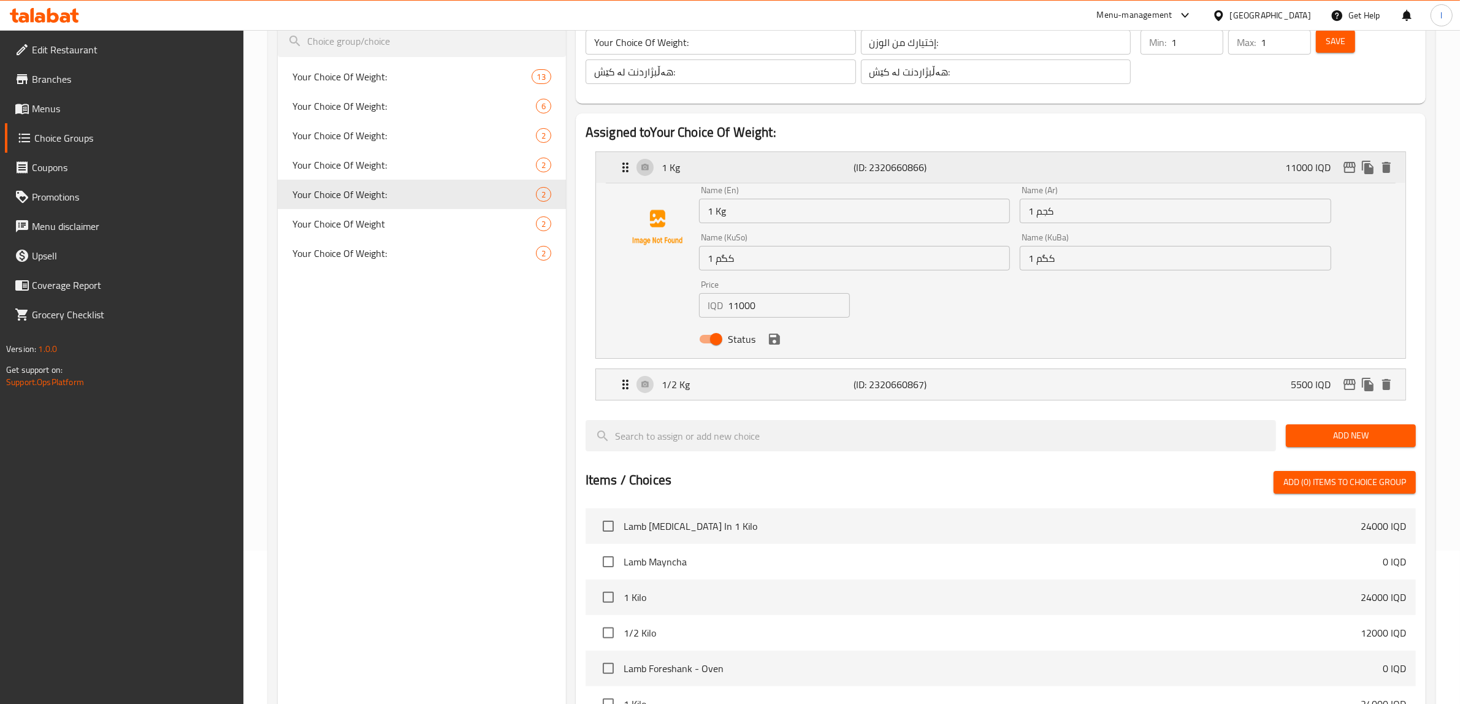
click at [709, 169] on p "1 Kg" at bounding box center [757, 167] width 192 height 15
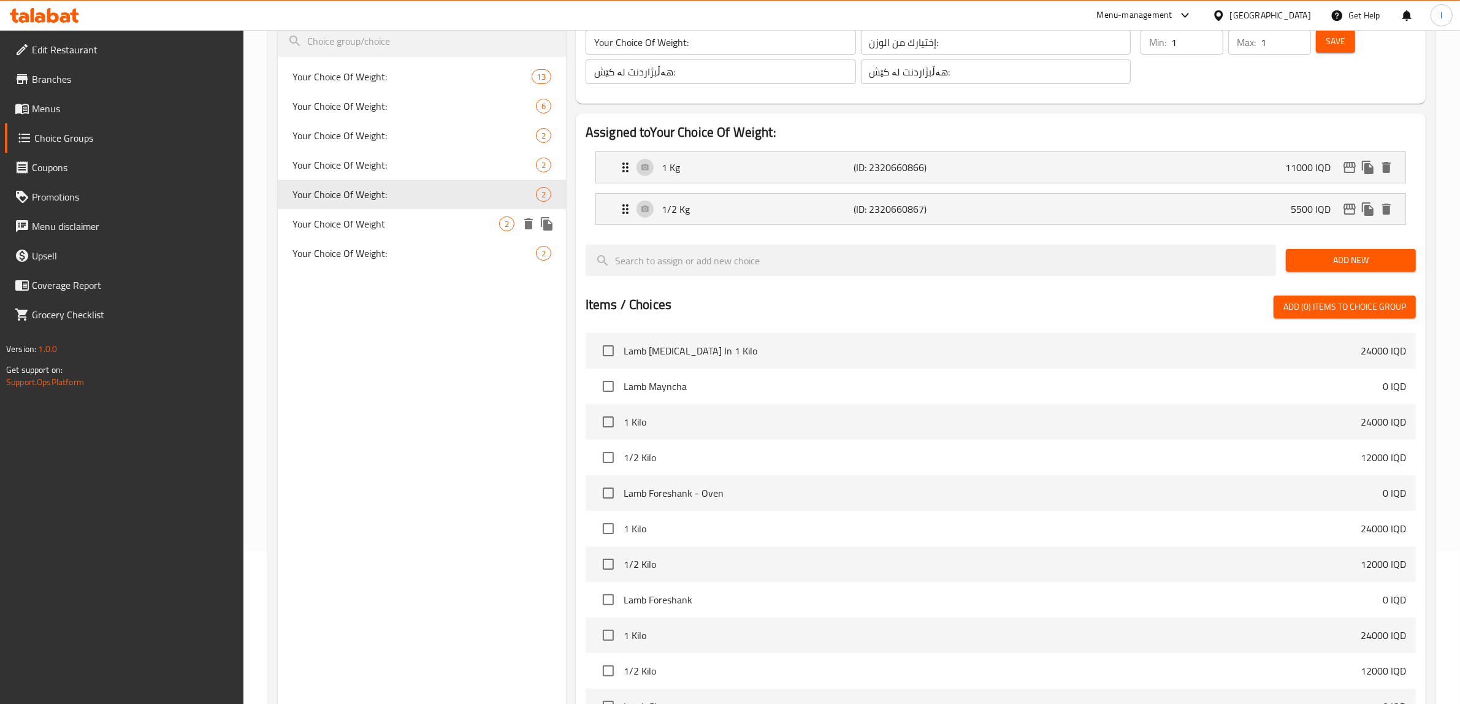
click at [424, 219] on span "Your Choice Of Weight" at bounding box center [395, 223] width 207 height 15
click at [802, 184] on li "1 Kilo (ID: 2337710886) 25000 IQD Name (En) 1 Kilo Name (En) Name (Ar) 1 كيلو N…" at bounding box center [1000, 168] width 830 height 42
click at [797, 166] on p "1 Kilo" at bounding box center [757, 167] width 192 height 15
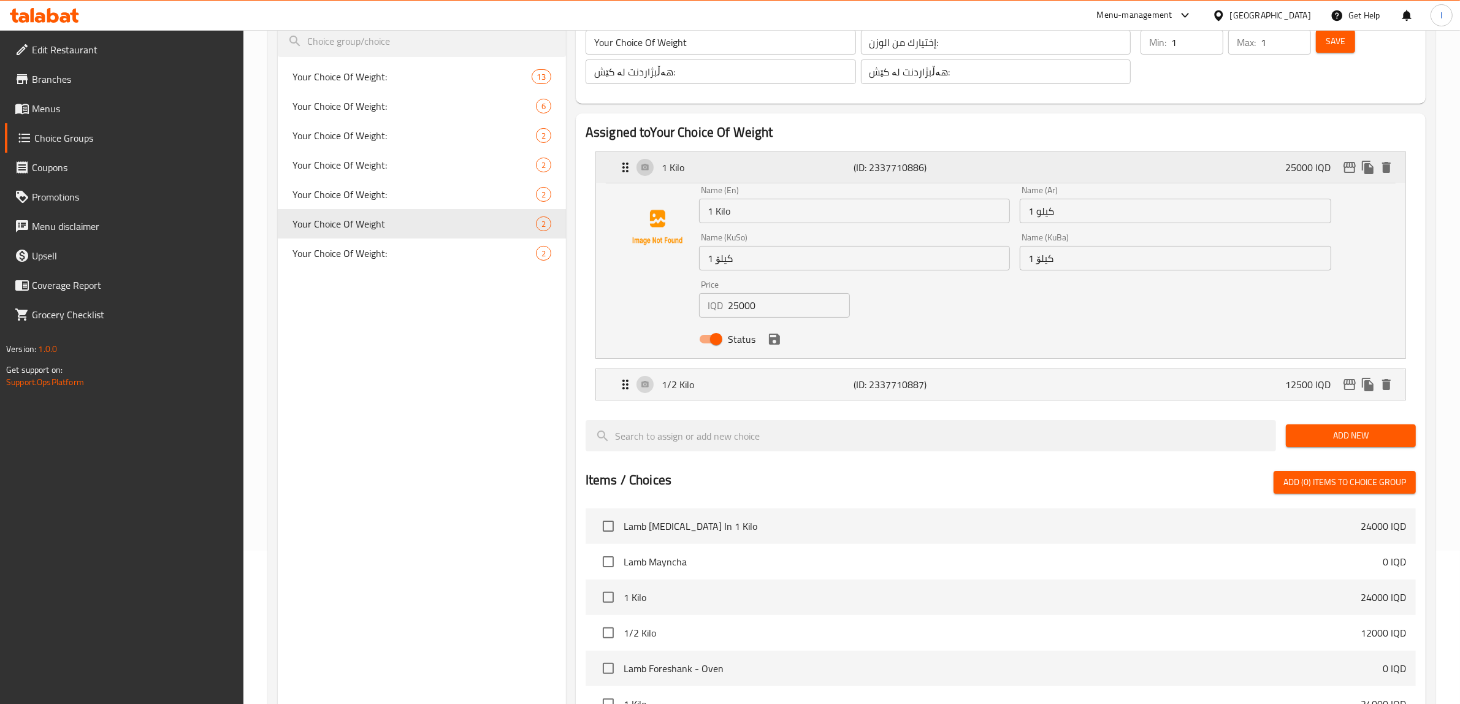
click at [797, 166] on p "1 Kilo" at bounding box center [757, 167] width 192 height 15
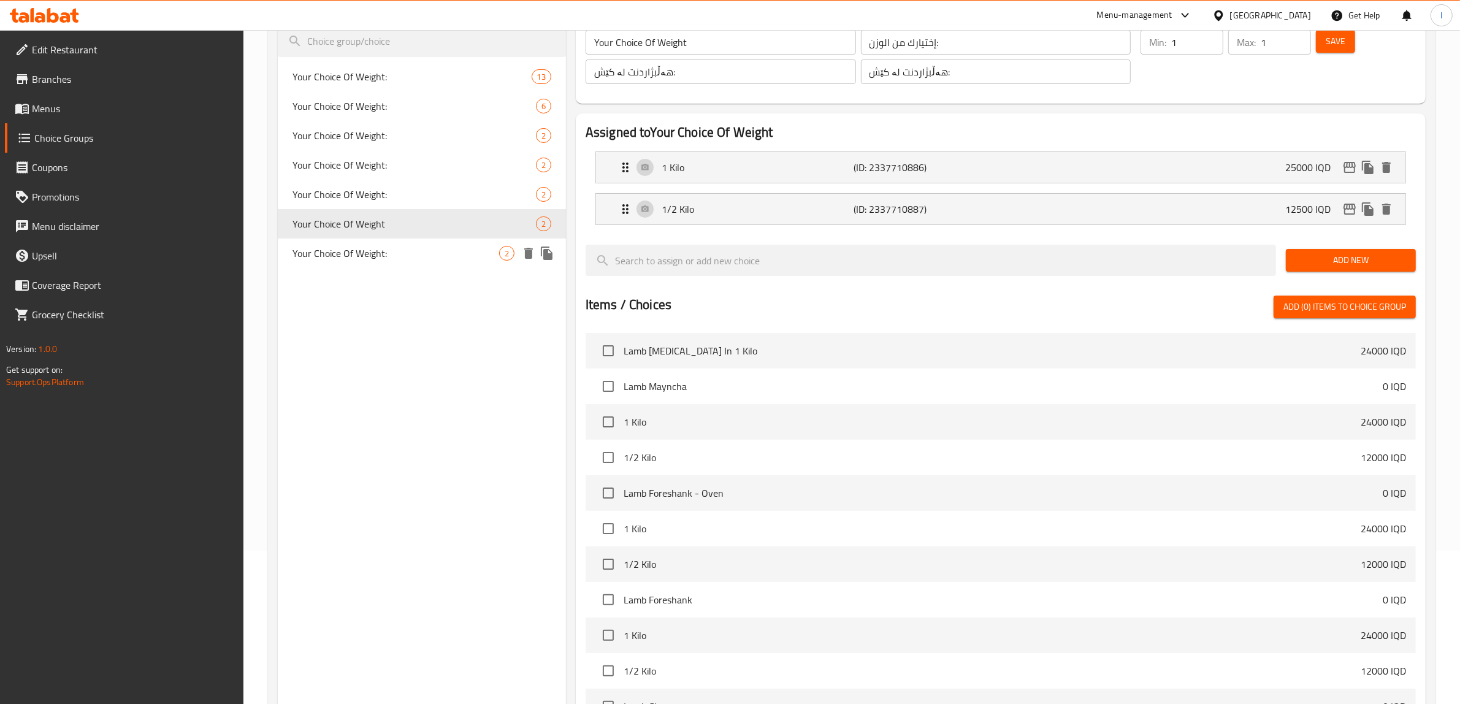
click at [425, 250] on span "Your Choice Of Weight:" at bounding box center [395, 253] width 207 height 15
type input "Your Choice Of Weight:"
click at [737, 221] on div "1/2 Kilo (ID: 2337710891) 9000 IQD" at bounding box center [1004, 209] width 772 height 31
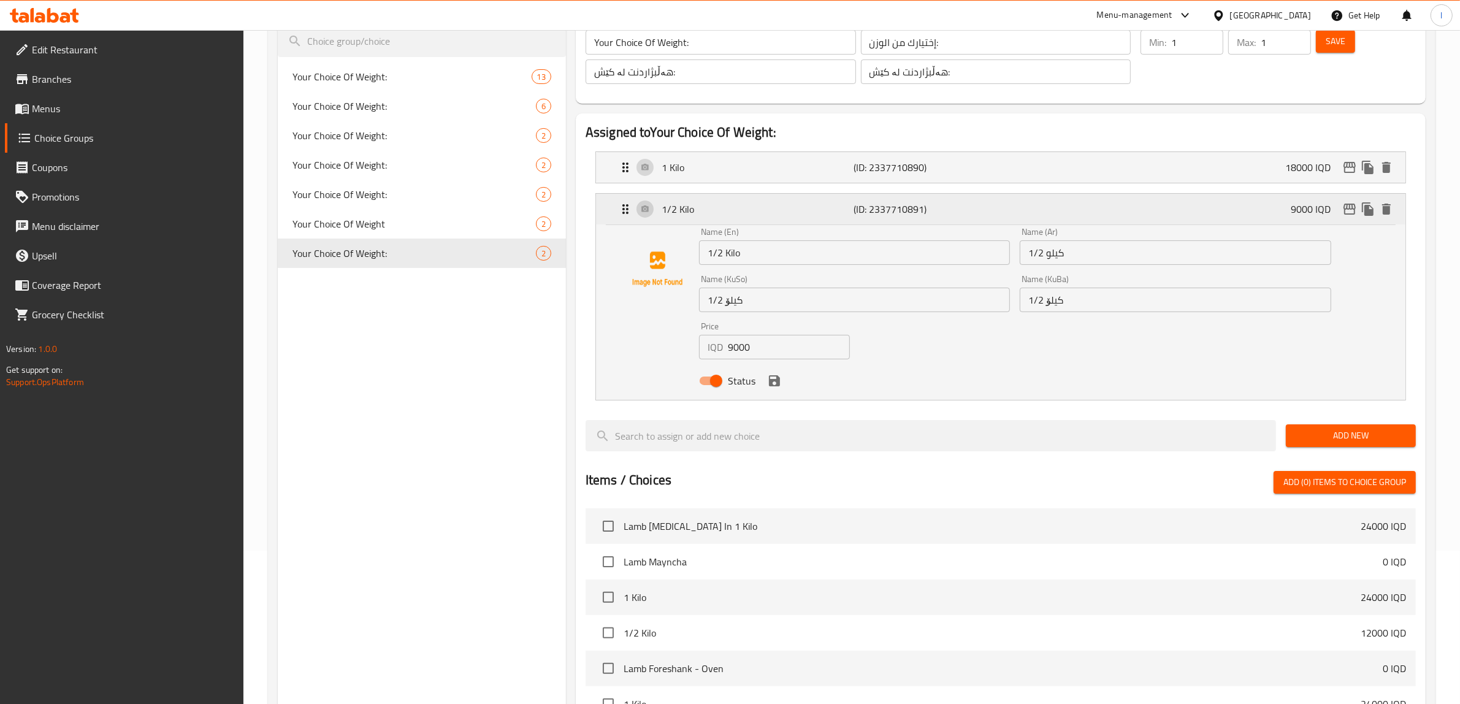
click at [737, 216] on p "1/2 Kilo" at bounding box center [757, 209] width 192 height 15
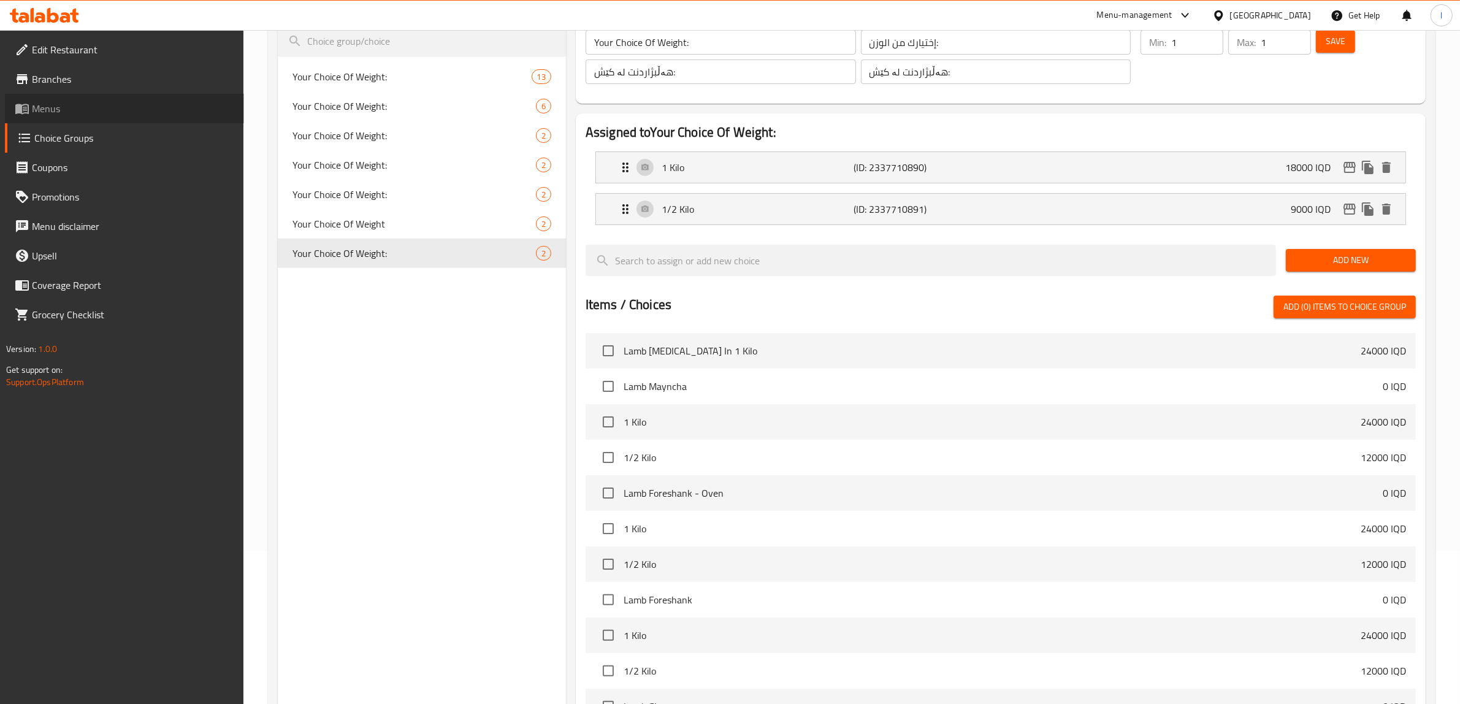
click at [56, 117] on link "Menus" at bounding box center [124, 108] width 239 height 29
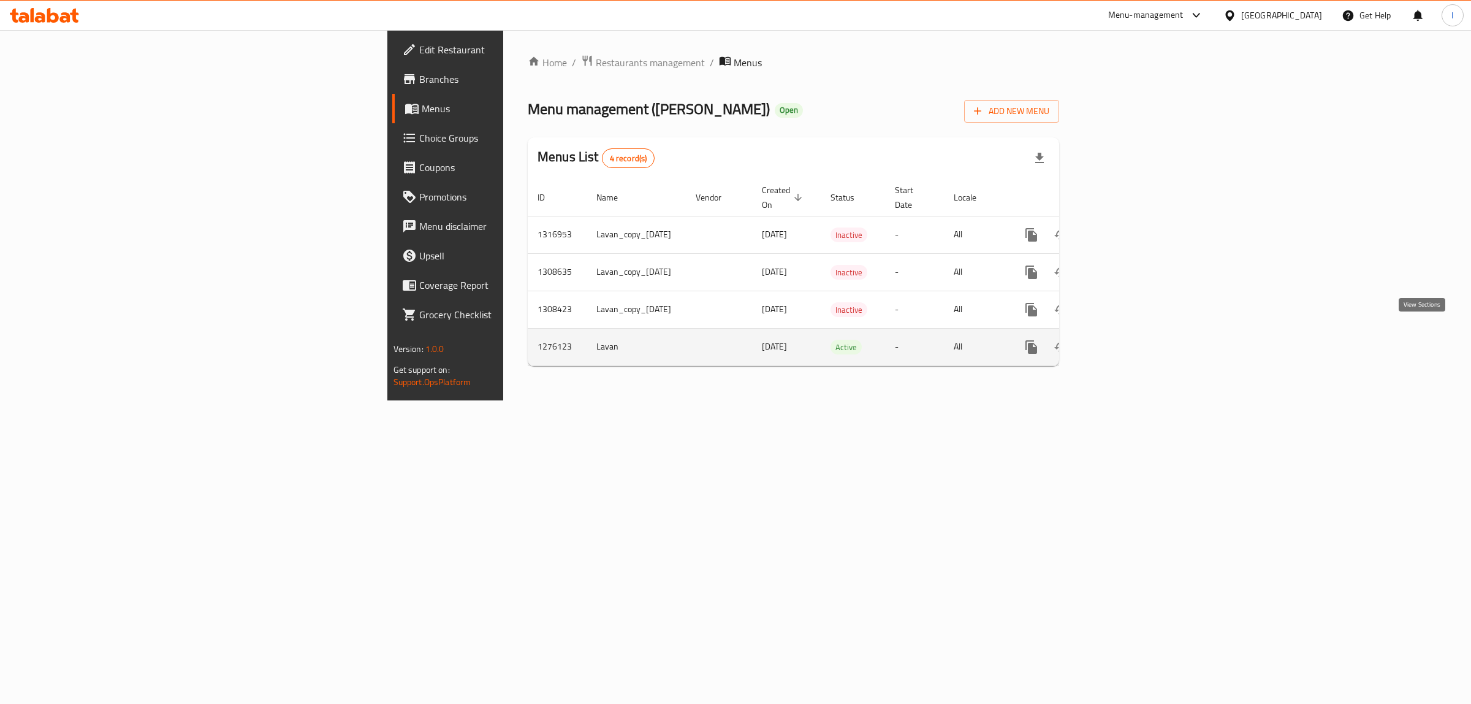
click at [1127, 340] on icon "enhanced table" at bounding box center [1120, 347] width 15 height 15
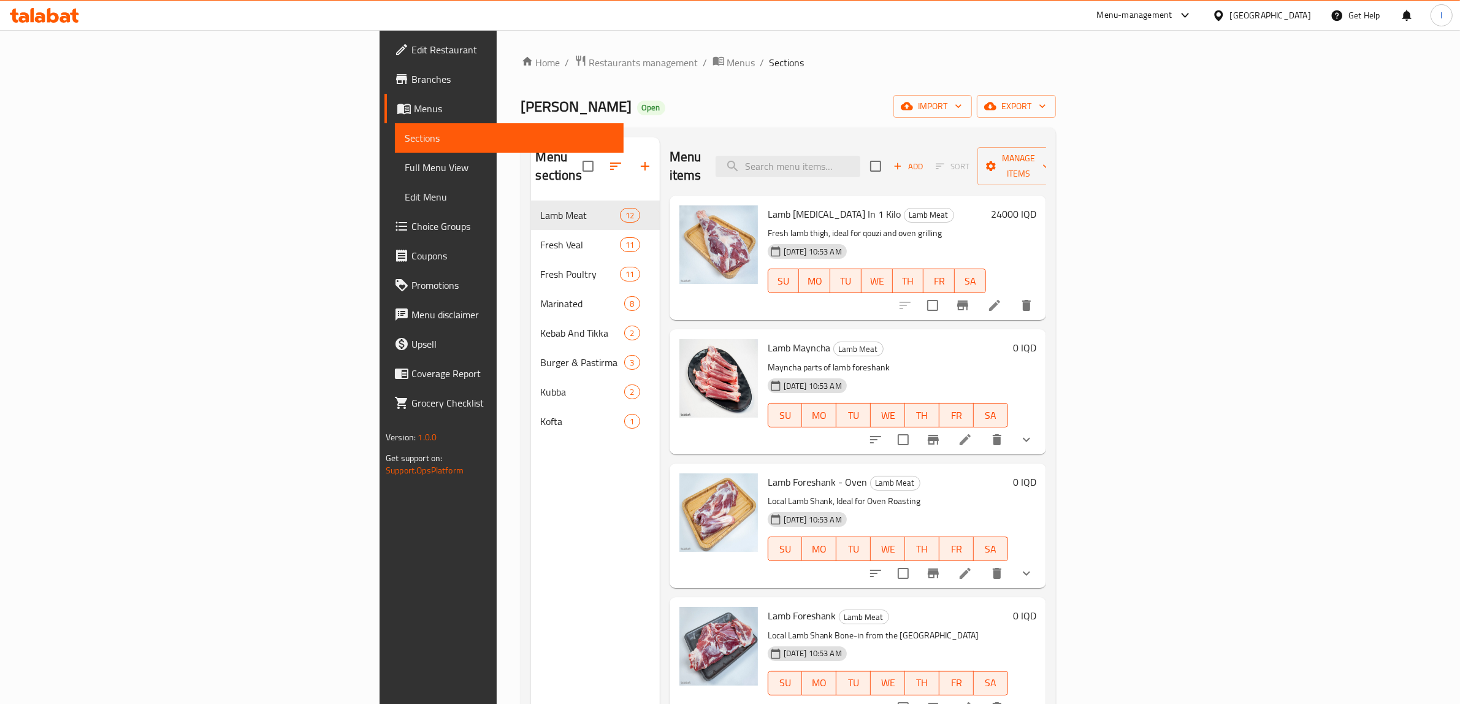
click at [395, 154] on link "Full Menu View" at bounding box center [509, 167] width 229 height 29
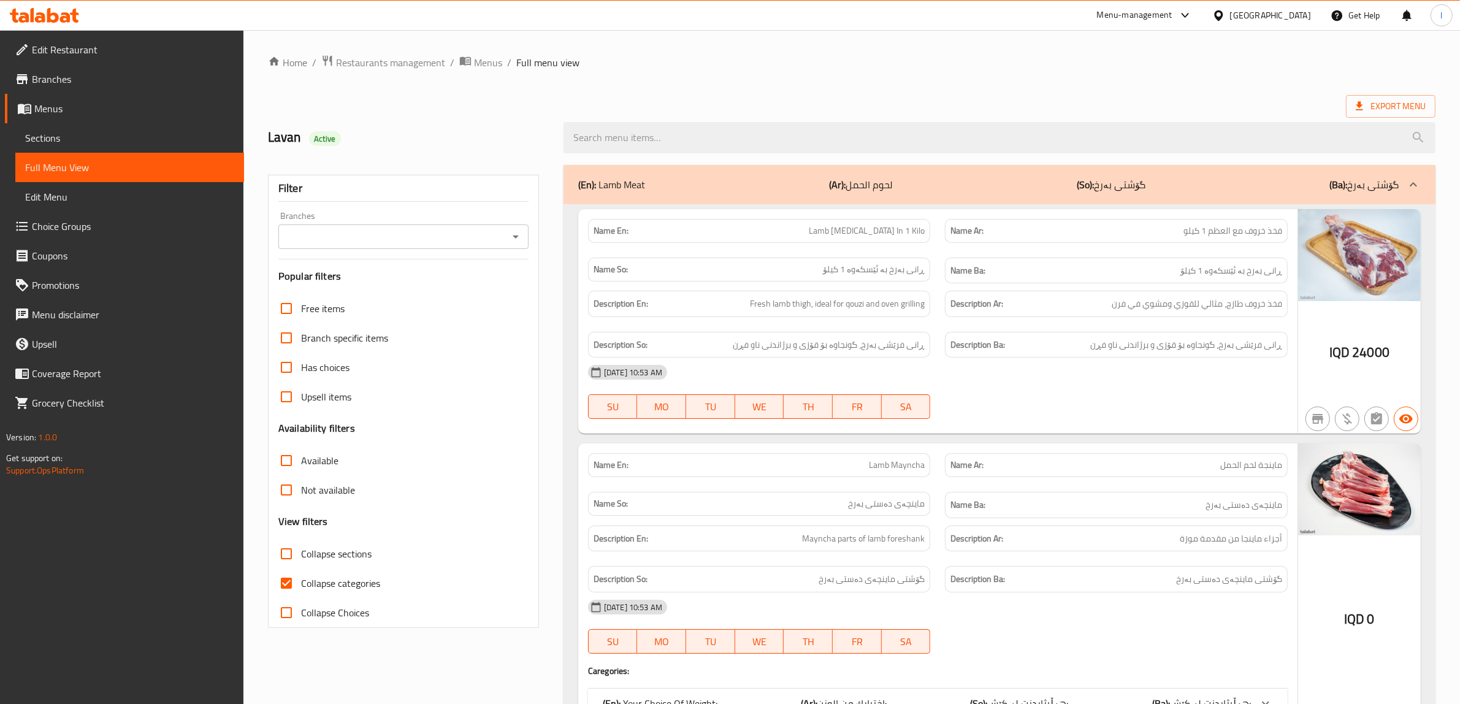
click at [446, 247] on div "Branches" at bounding box center [403, 236] width 250 height 25
click at [525, 237] on div "Branches" at bounding box center [403, 236] width 250 height 25
click at [519, 236] on icon "Open" at bounding box center [515, 236] width 15 height 15
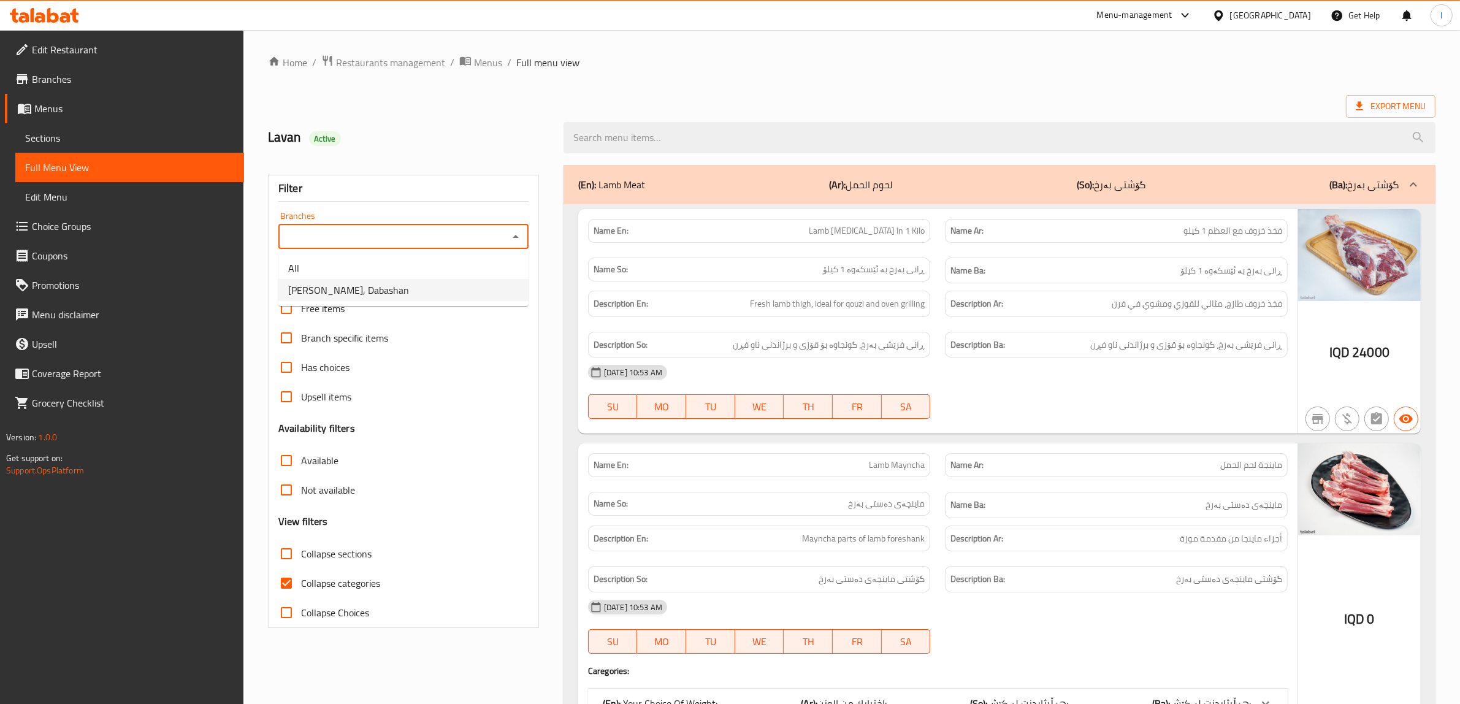
click at [454, 291] on li "[PERSON_NAME], Dabashan" at bounding box center [403, 290] width 250 height 22
type input "[PERSON_NAME], Dabashan"
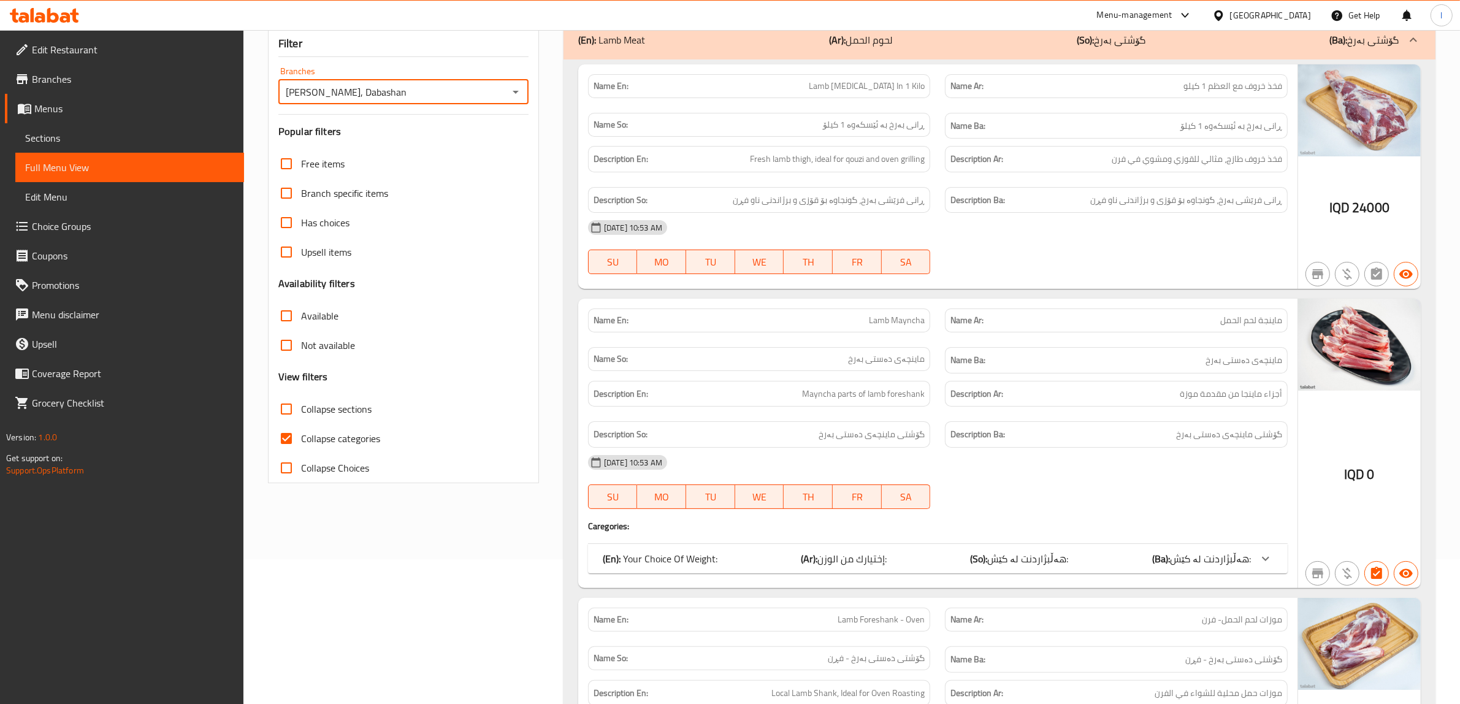
scroll to position [230, 0]
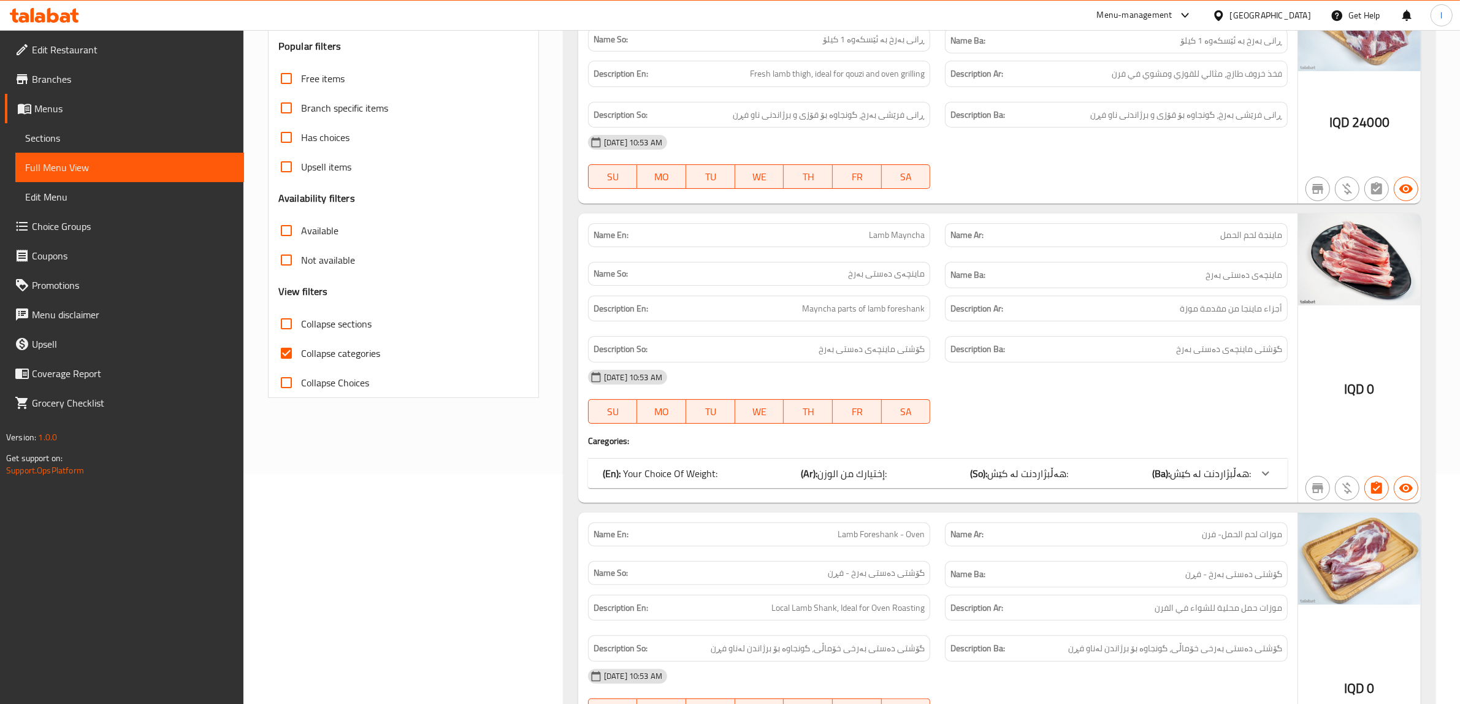
click at [337, 352] on span "Collapse categories" at bounding box center [340, 353] width 79 height 15
click at [301, 352] on input "Collapse categories" at bounding box center [286, 352] width 29 height 29
checkbox input "false"
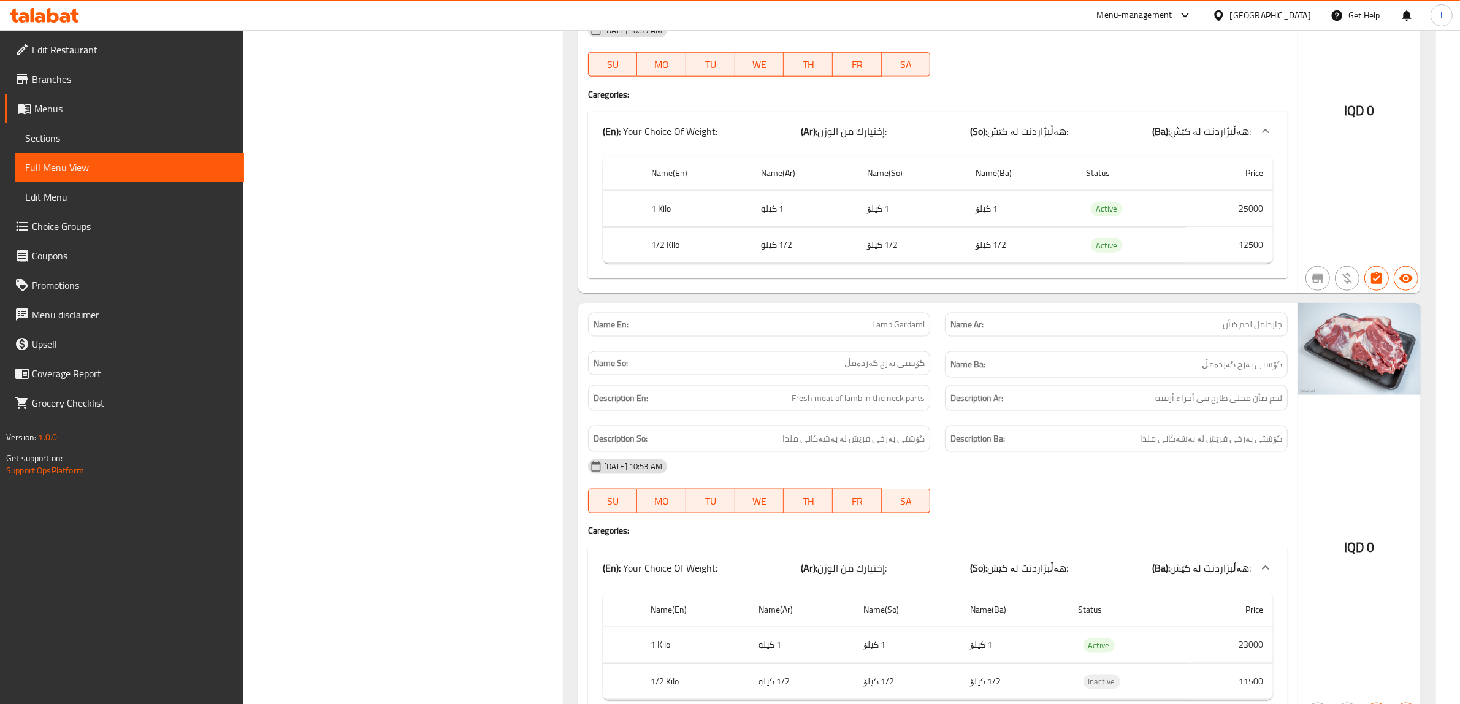
scroll to position [0, 0]
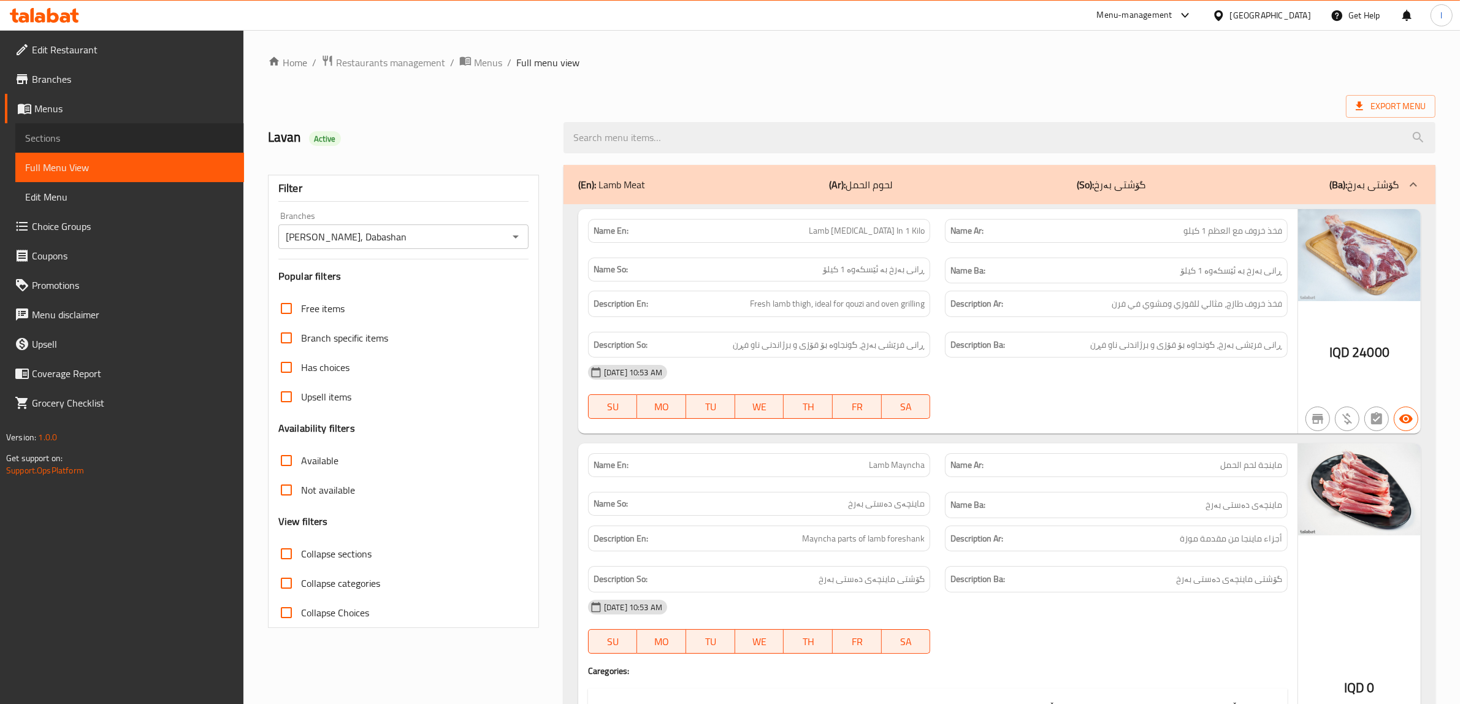
click at [83, 142] on span "Sections" at bounding box center [129, 138] width 209 height 15
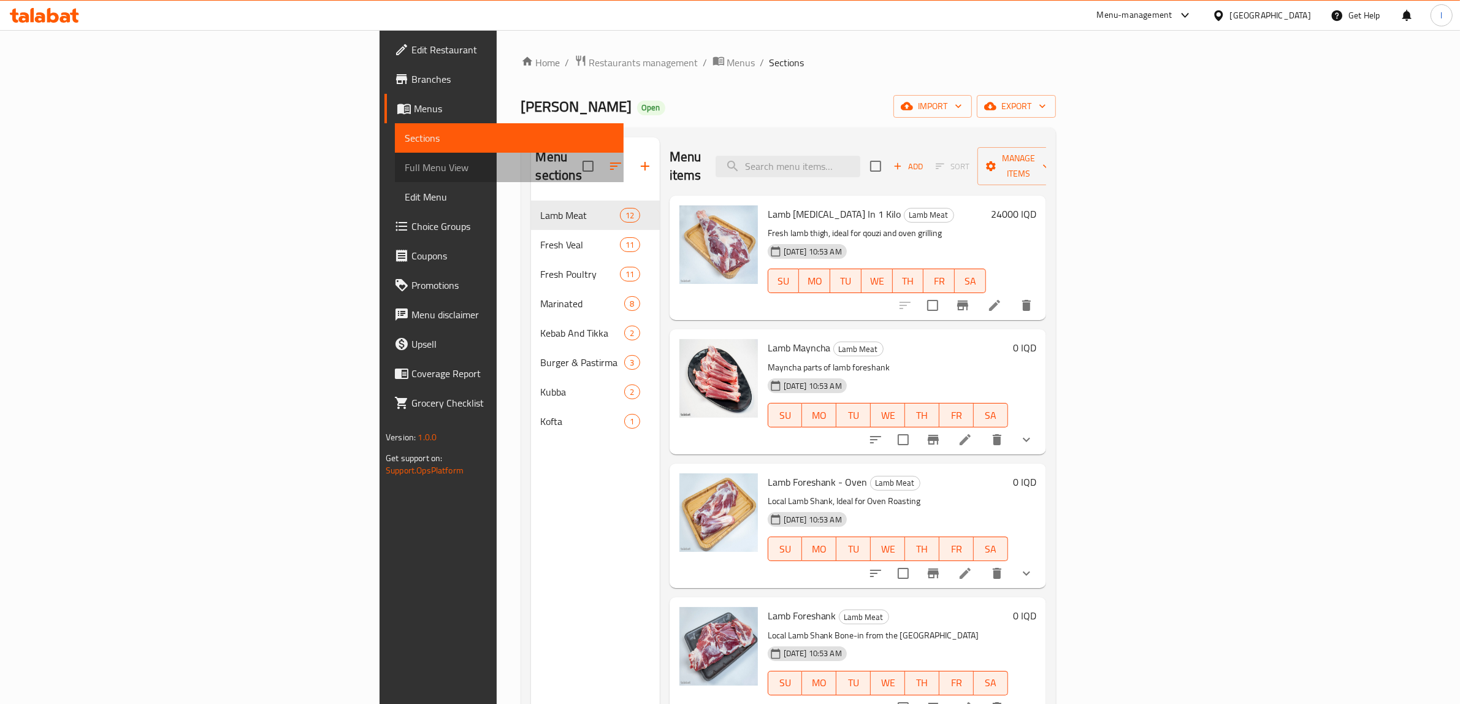
click at [405, 162] on span "Full Menu View" at bounding box center [509, 167] width 209 height 15
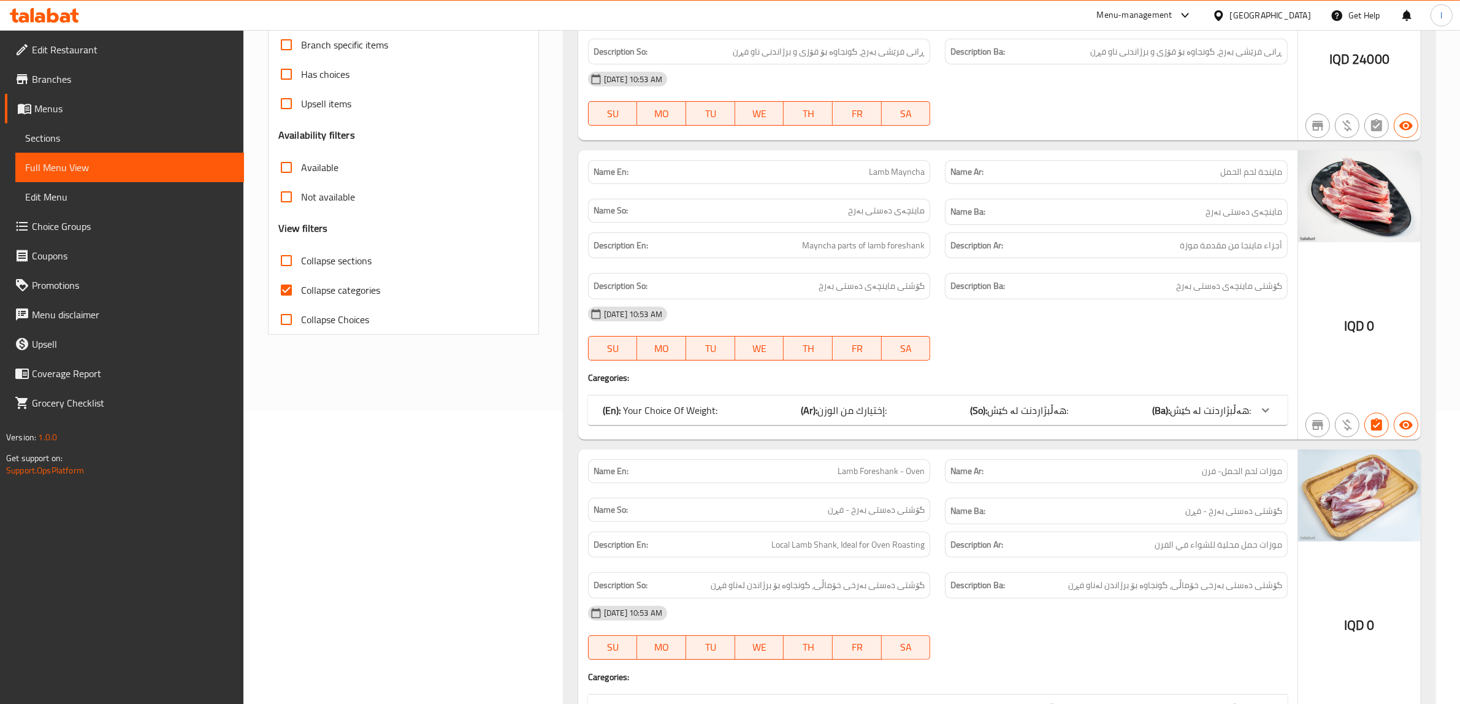
scroll to position [307, 0]
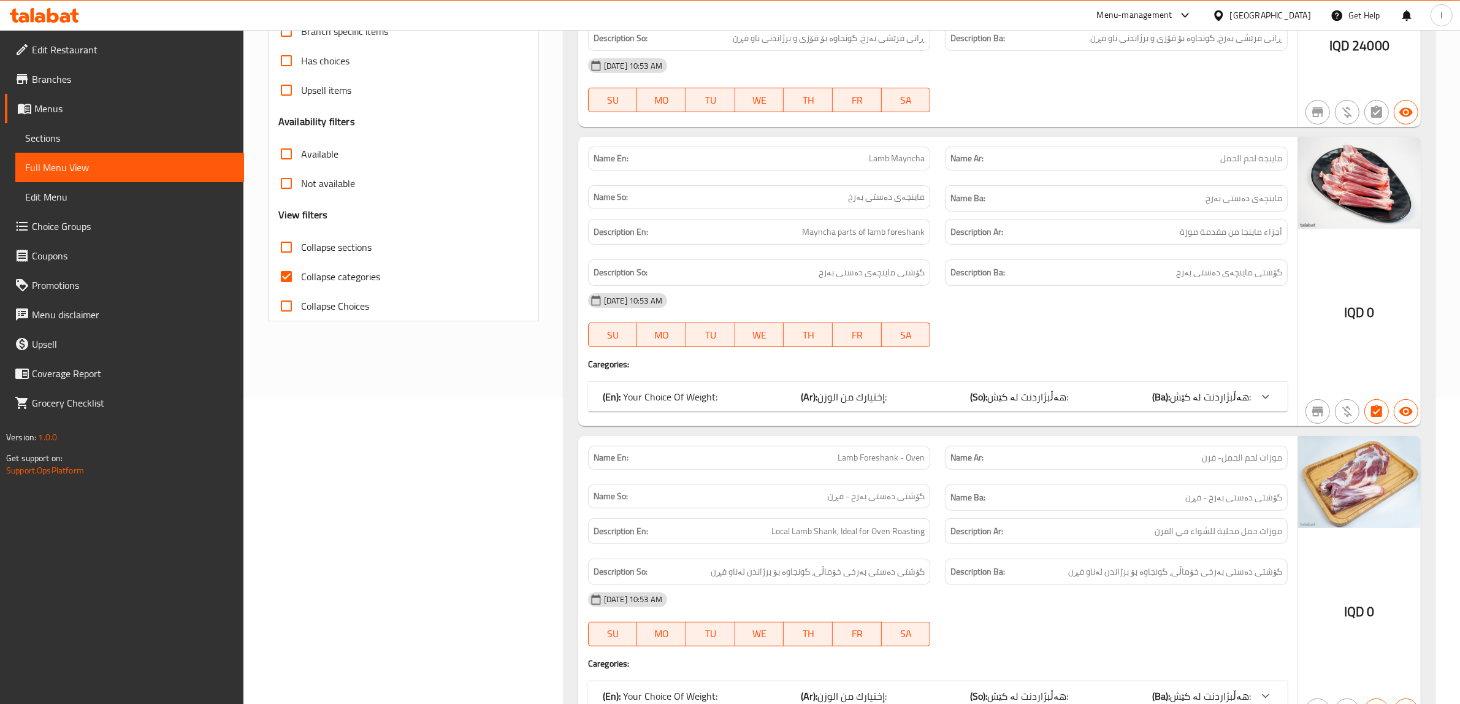
click at [1267, 400] on icon at bounding box center [1265, 396] width 15 height 15
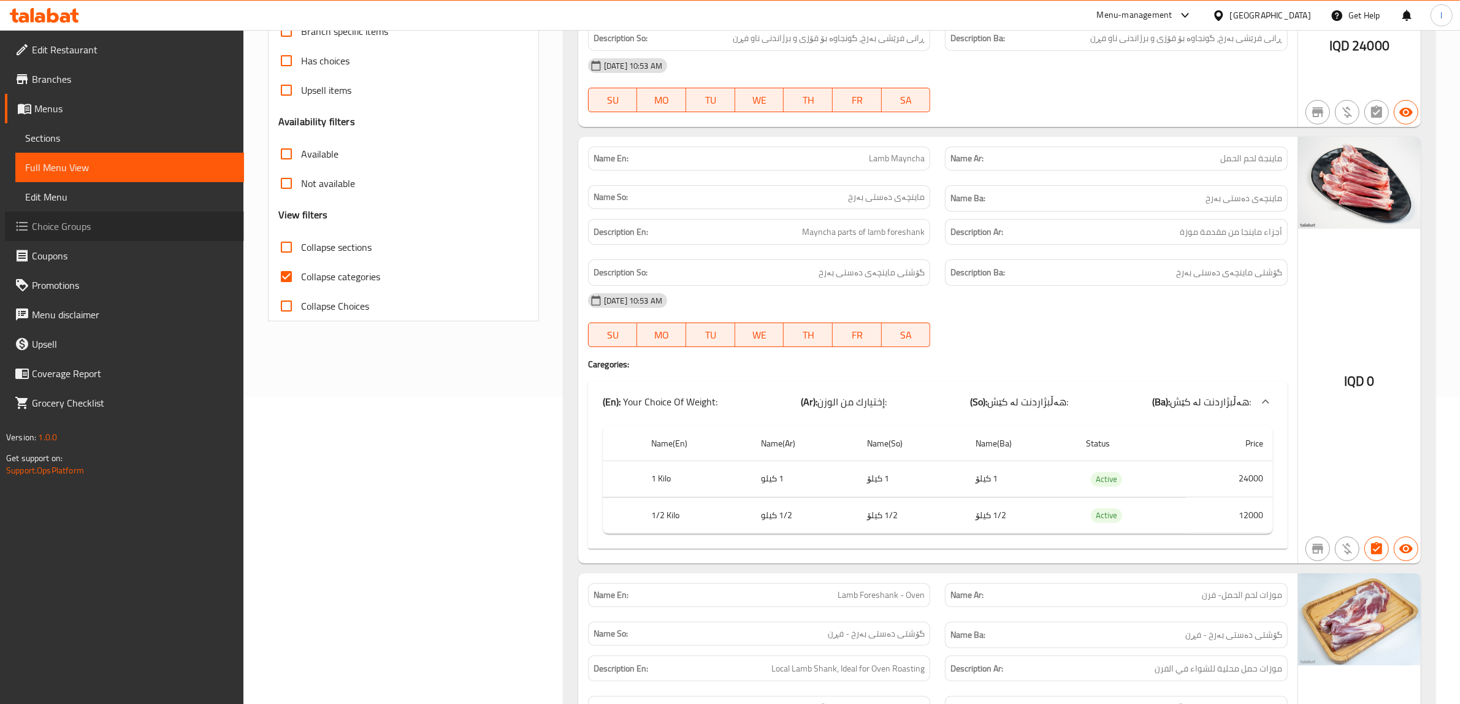
click at [52, 229] on span "Choice Groups" at bounding box center [133, 226] width 202 height 15
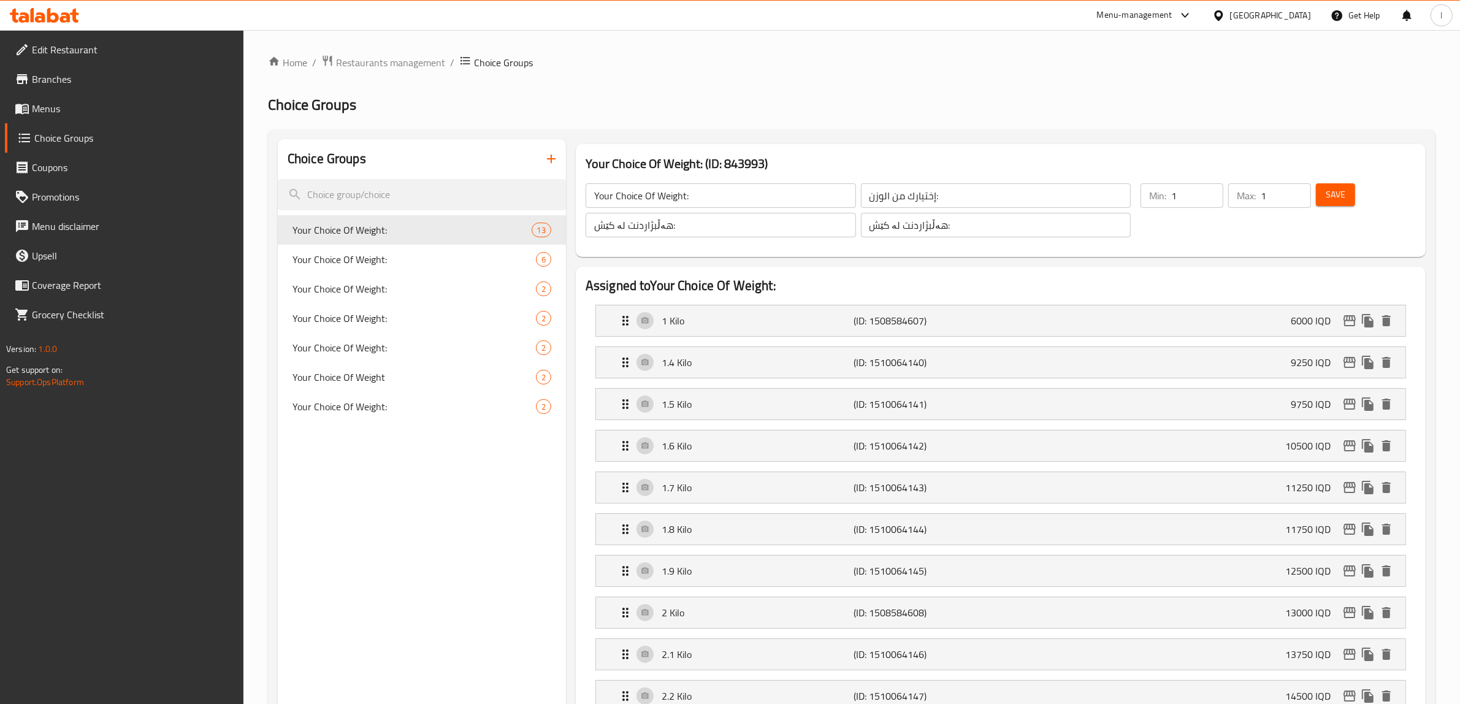
click at [553, 166] on icon "button" at bounding box center [551, 158] width 15 height 15
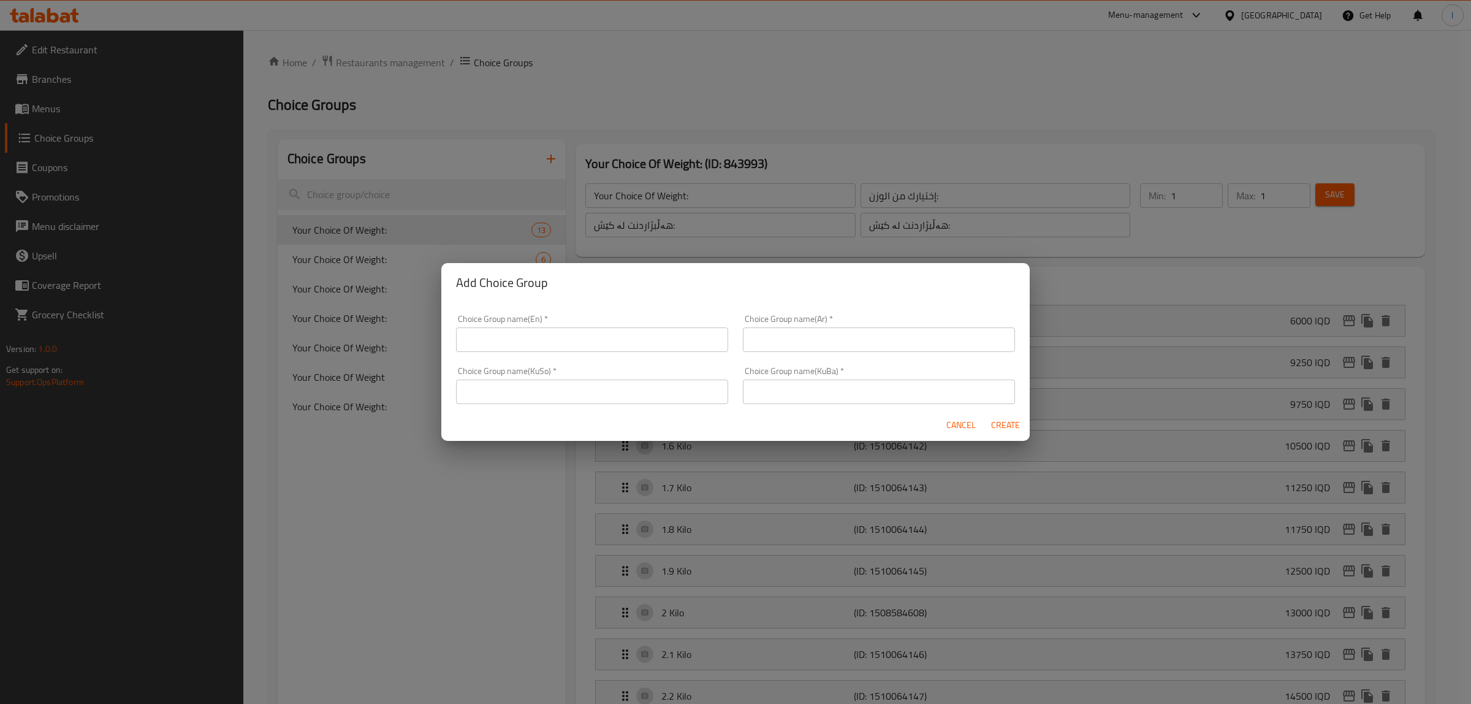
click at [553, 346] on input "text" at bounding box center [592, 339] width 272 height 25
type input "Your Choice Of :"
drag, startPoint x: 809, startPoint y: 333, endPoint x: 819, endPoint y: 335, distance: 10.0
click at [809, 333] on input "text" at bounding box center [879, 339] width 272 height 25
type input "إختيارك من :"
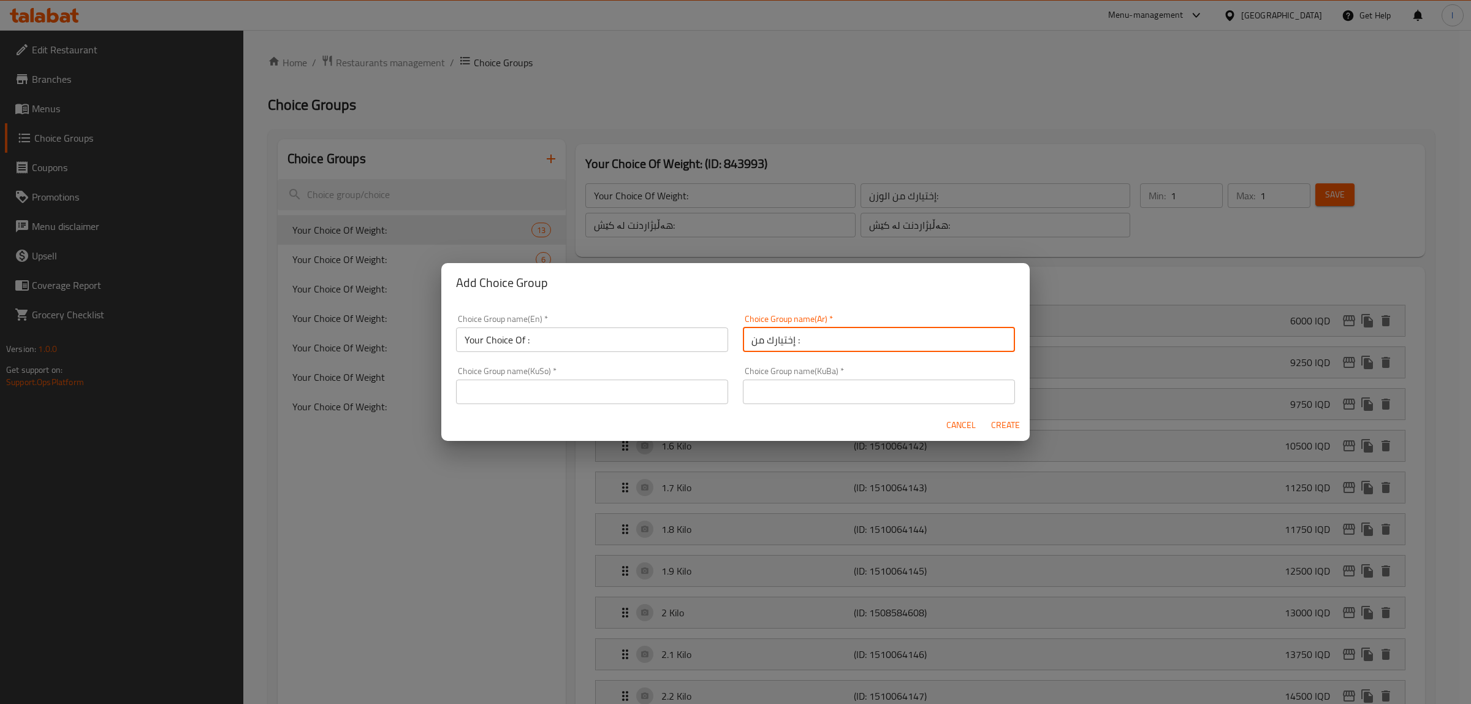
click at [691, 391] on input "text" at bounding box center [592, 391] width 272 height 25
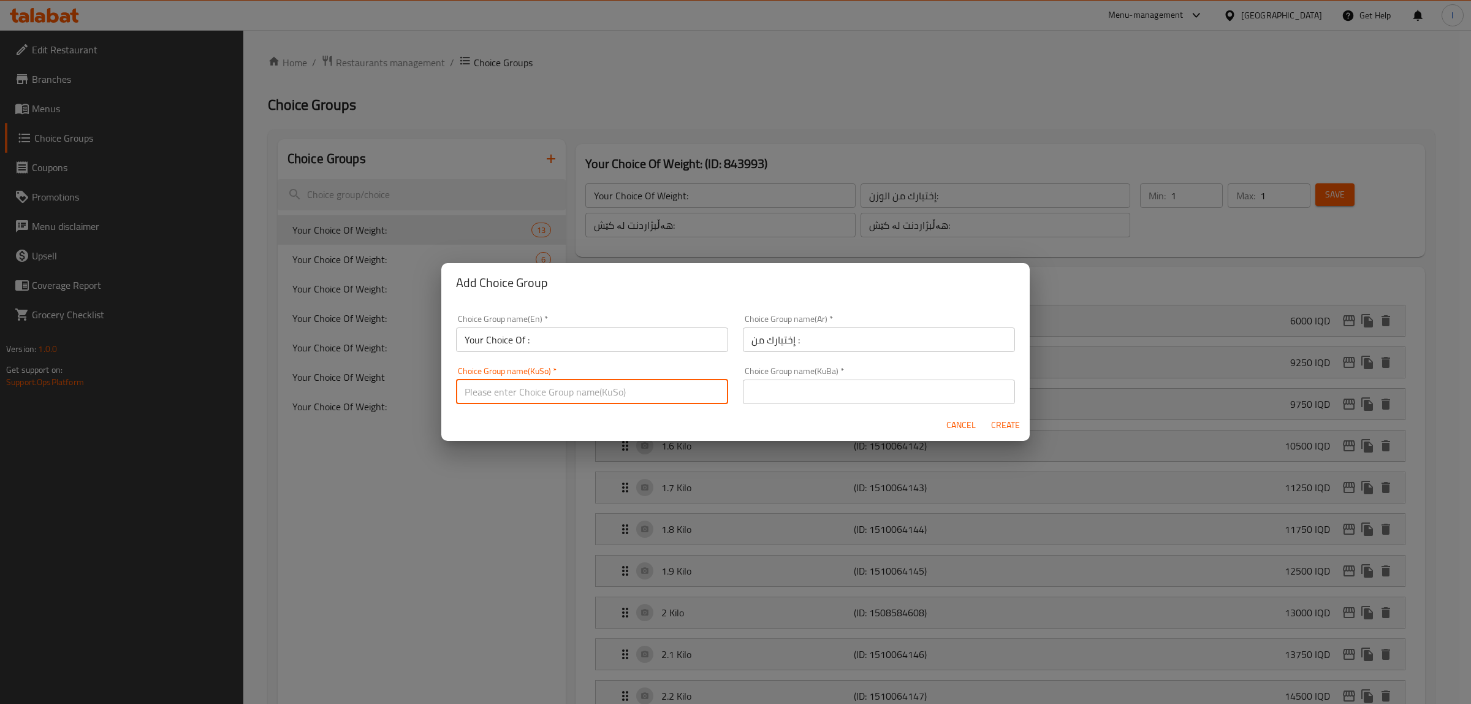
type input "هەڵبژاردنت لە :"
click at [788, 387] on input "text" at bounding box center [879, 391] width 272 height 25
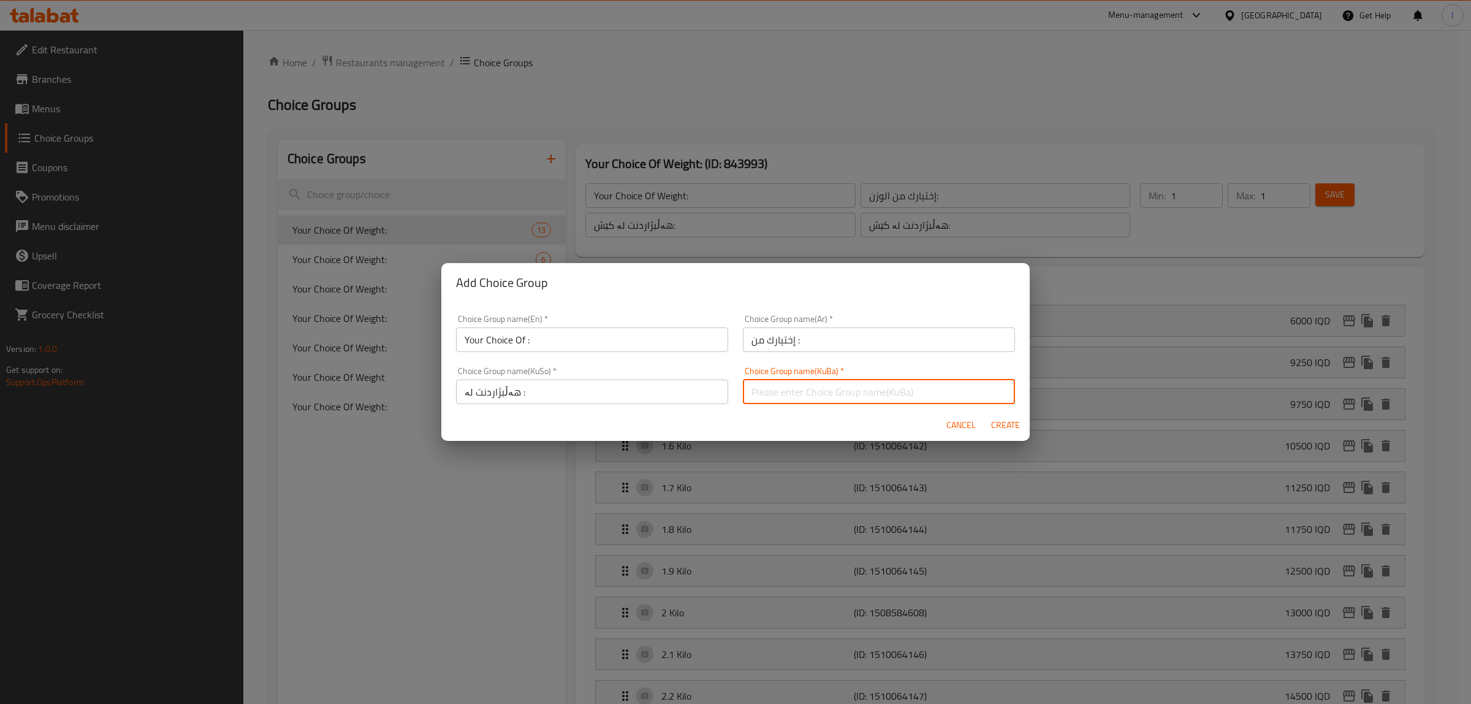
type input "هەڵبژاردنت لە :"
click at [998, 425] on span "Create" at bounding box center [1005, 424] width 29 height 15
type input "Your Choice Of :"
type input "إختيارك من :"
type input "هەڵبژاردنت لە :"
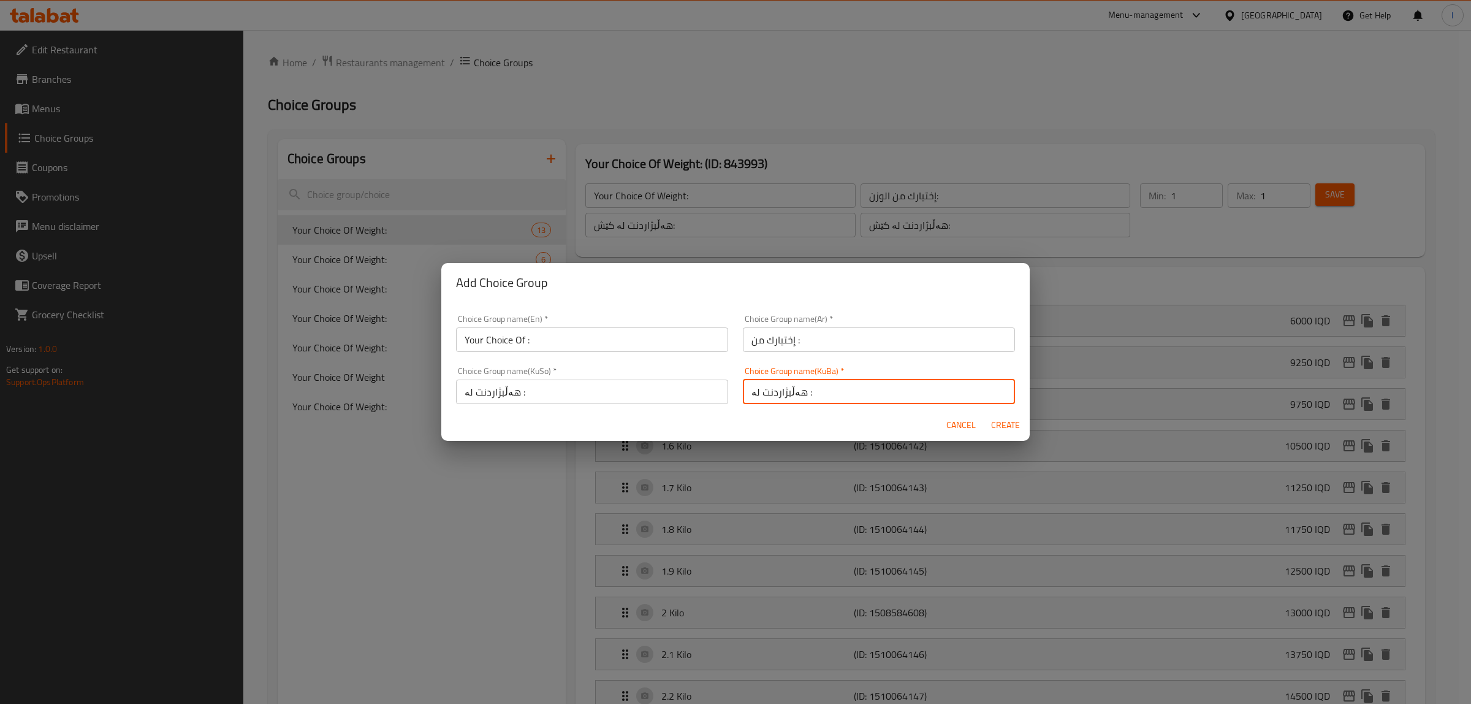
type input "هەڵبژاردنت لە :"
type input "0"
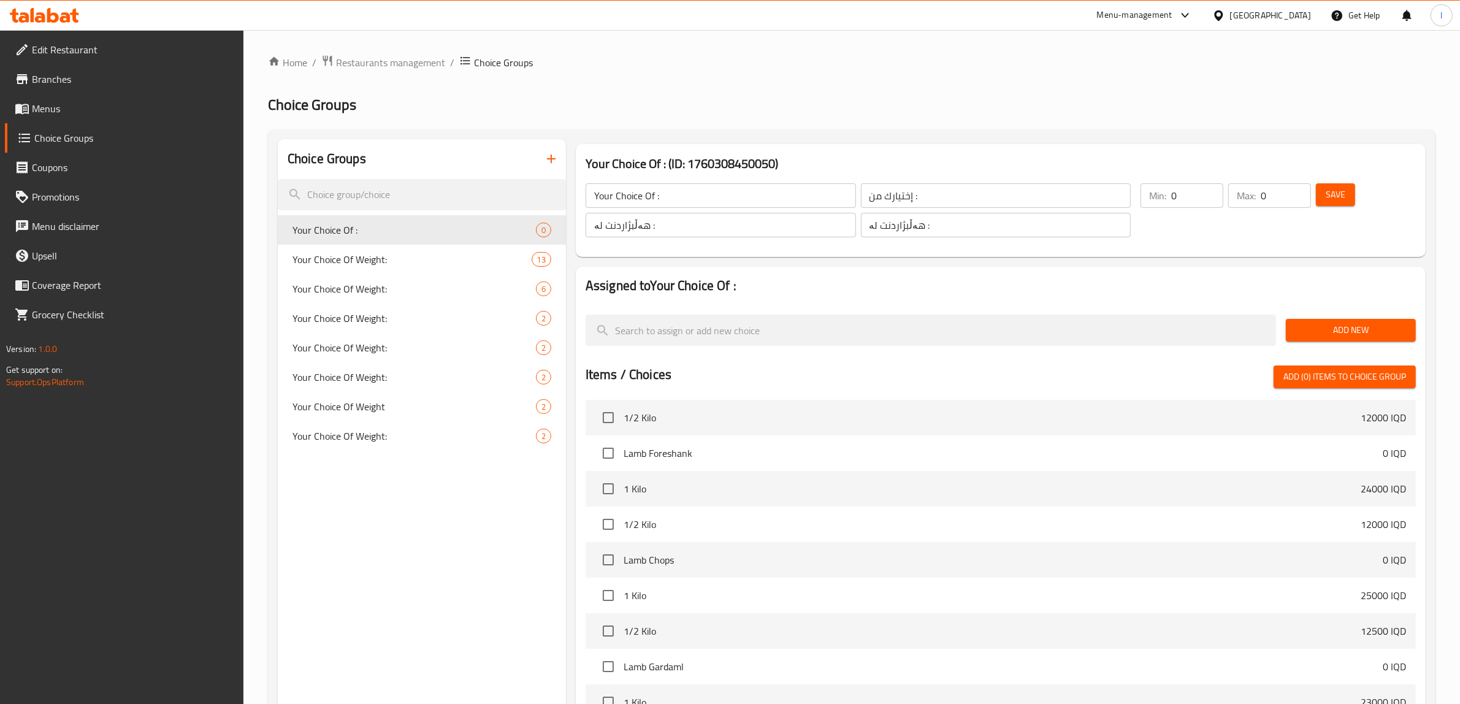
scroll to position [77, 0]
click at [610, 417] on input "checkbox" at bounding box center [608, 415] width 26 height 26
checkbox input "true"
click at [607, 463] on input "checkbox" at bounding box center [608, 451] width 26 height 26
checkbox input "true"
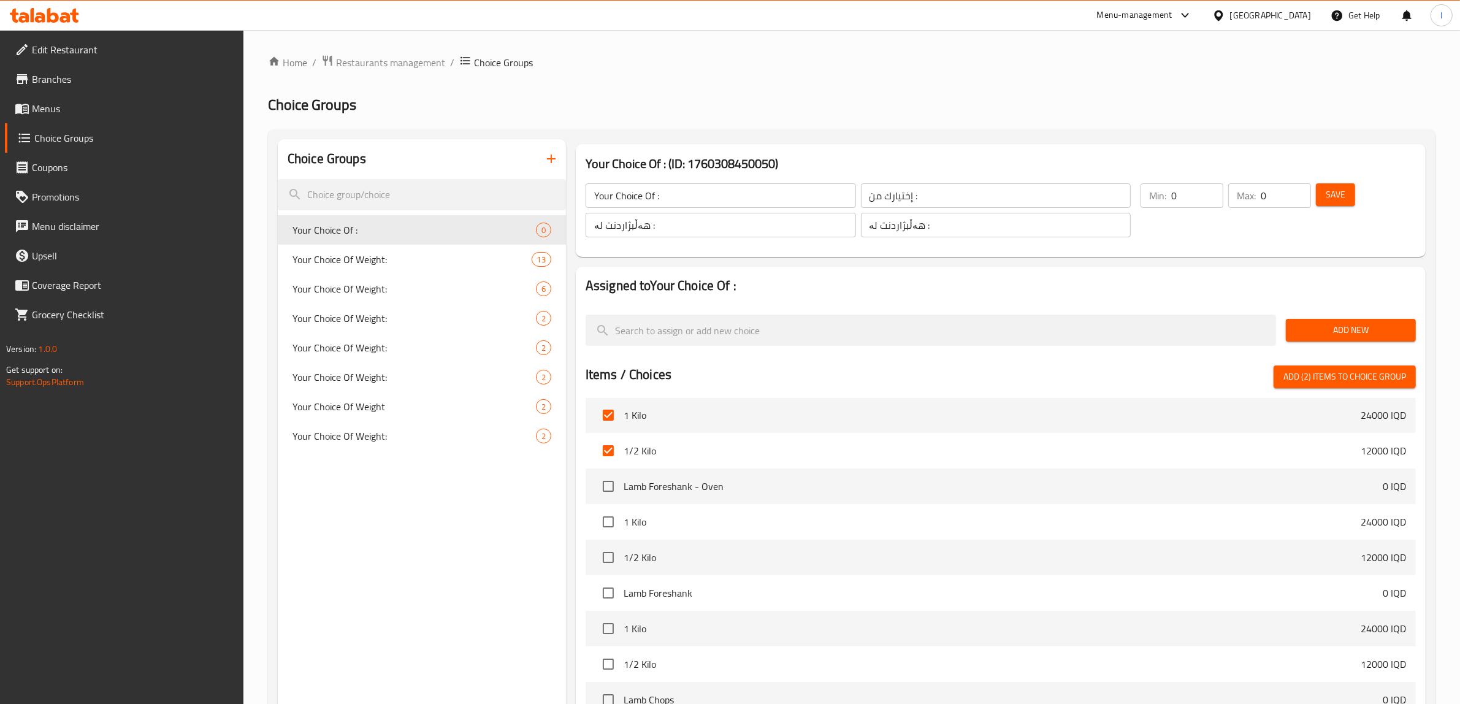
click at [1371, 331] on span "Add New" at bounding box center [1350, 329] width 110 height 15
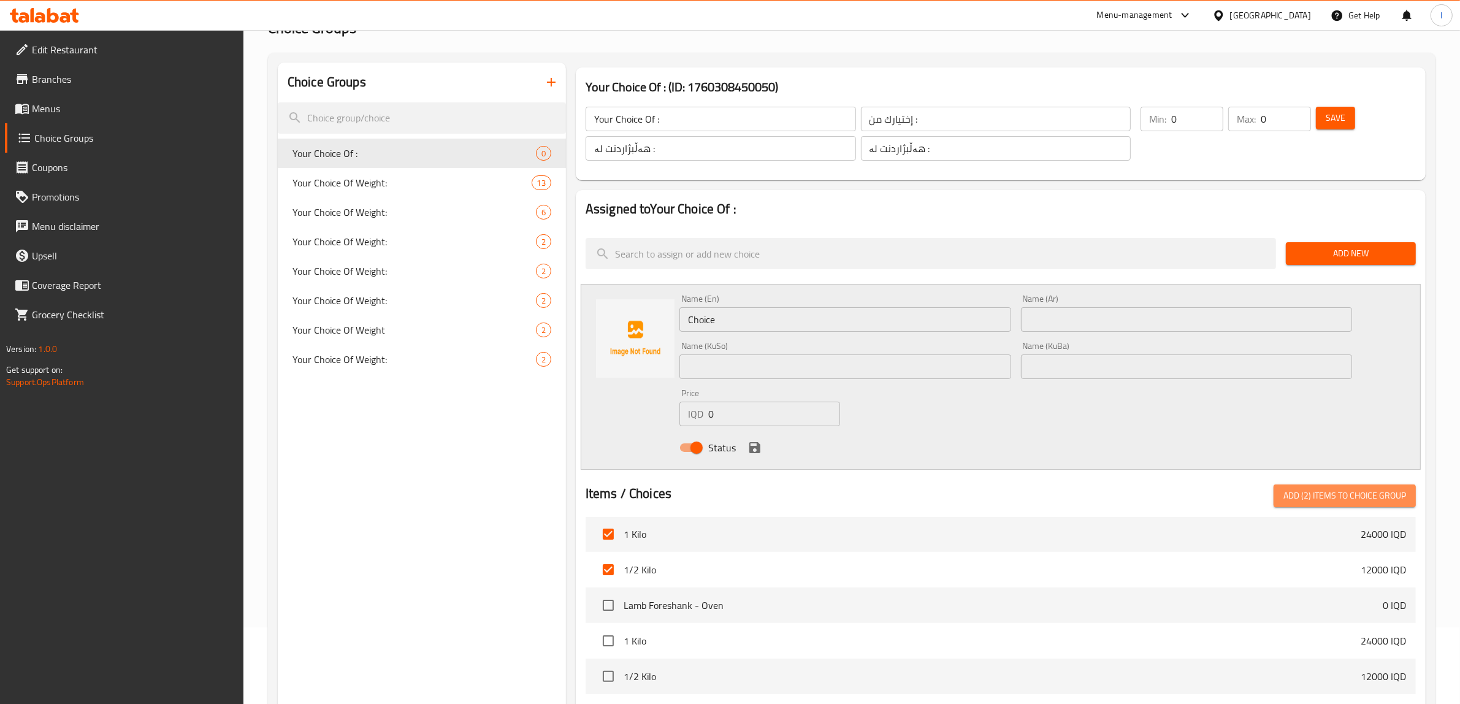
click at [1319, 498] on span "Add (2) items to choice group" at bounding box center [1344, 495] width 123 height 15
checkbox input "false"
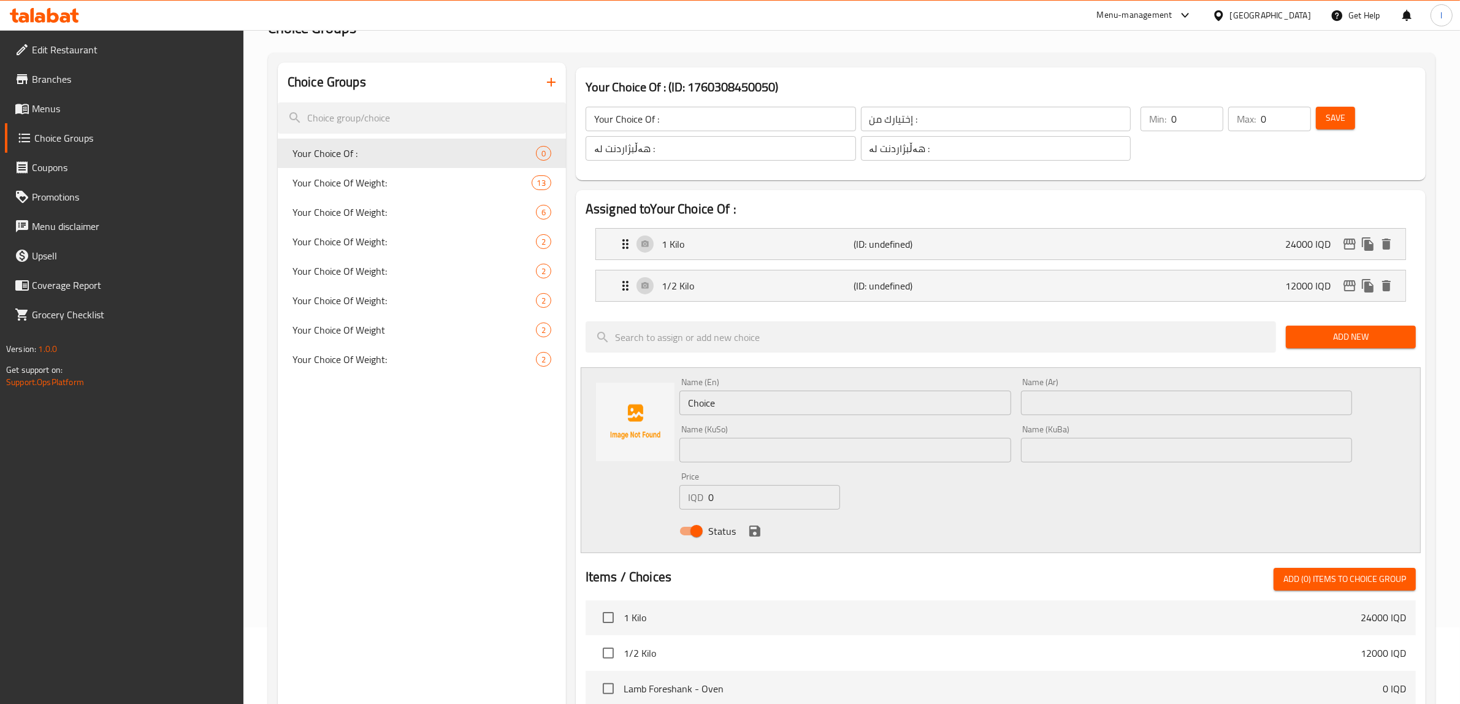
click at [777, 268] on li "1/2 Kilo (ID: undefined) 12000 IQD Name (En) 1/2 Kilo Name (En) Name (Ar) 1/2 ك…" at bounding box center [1000, 286] width 830 height 42
click at [770, 253] on div "1 Kilo (ID: undefined) 24000 IQD" at bounding box center [1004, 244] width 772 height 31
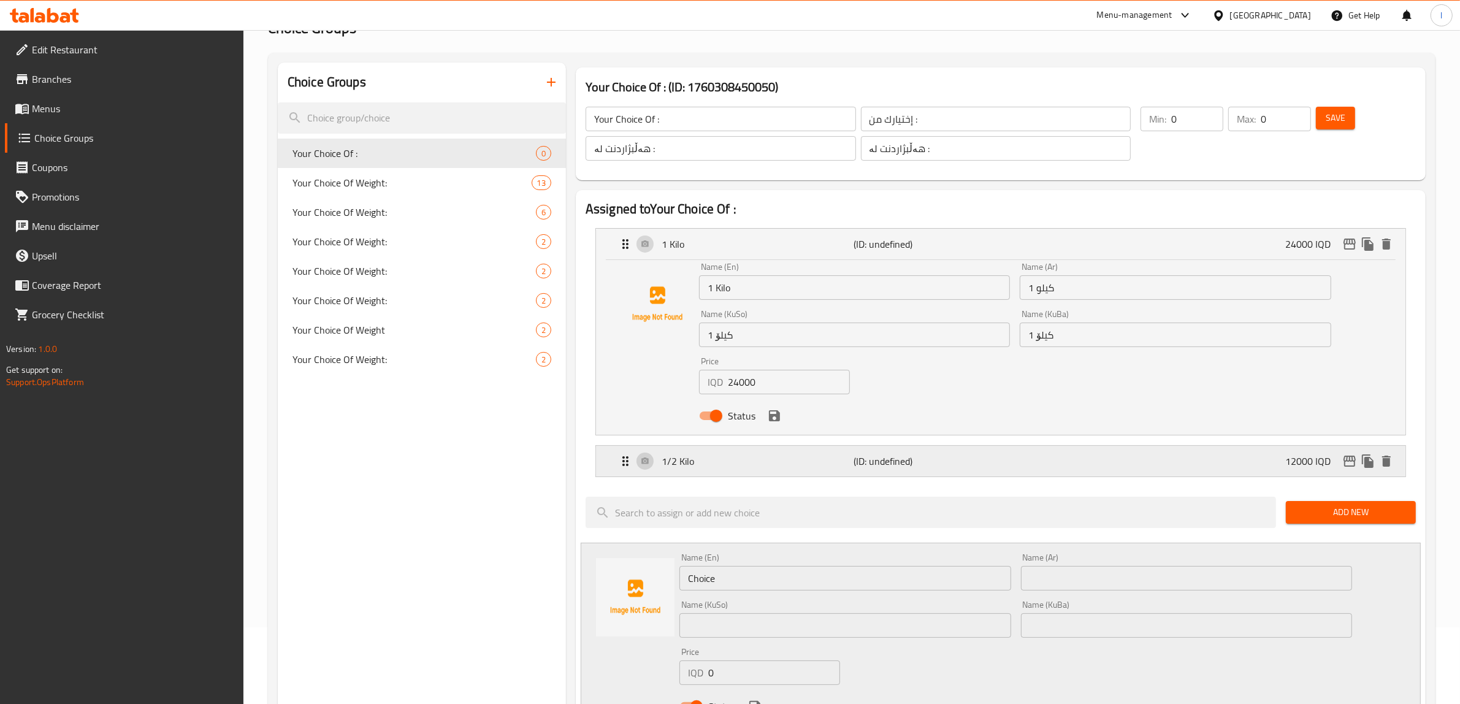
click at [761, 460] on p "1/2 Kilo" at bounding box center [757, 461] width 192 height 15
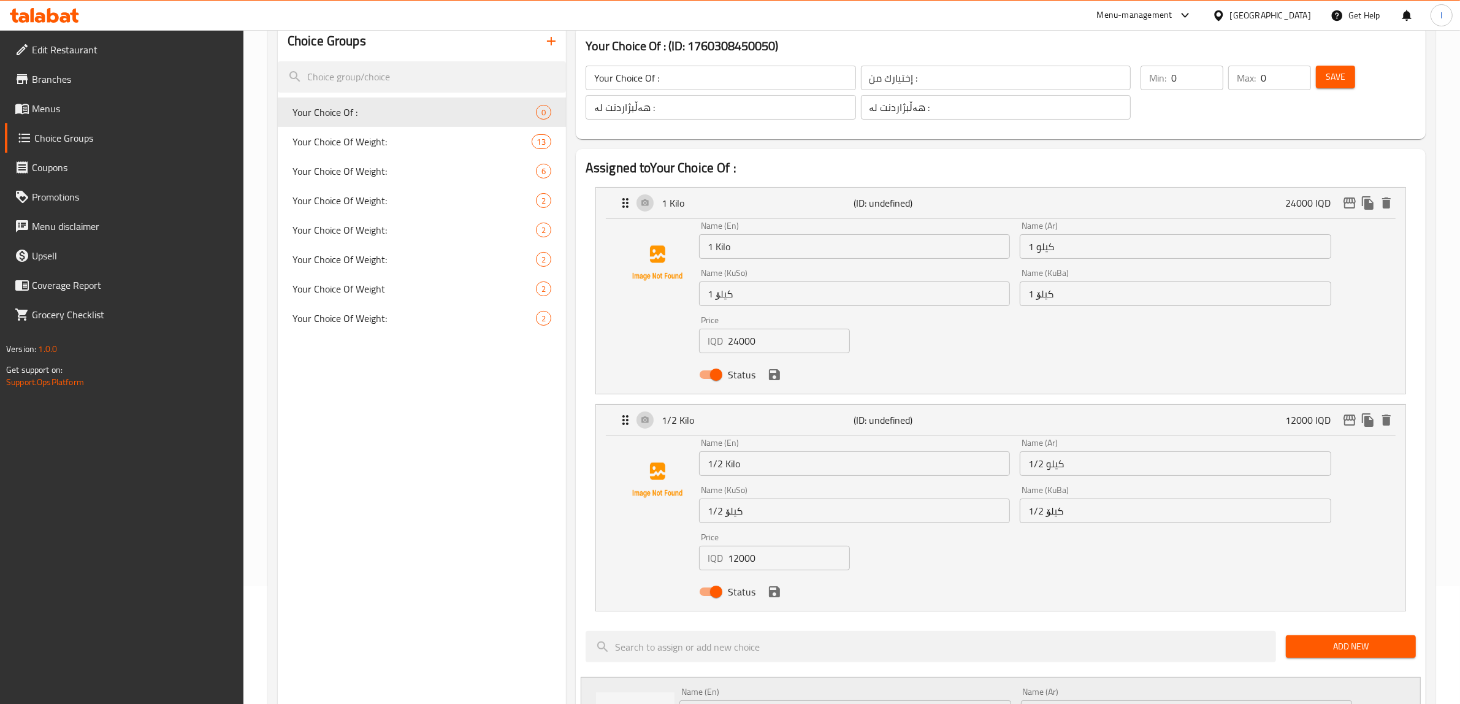
scroll to position [153, 0]
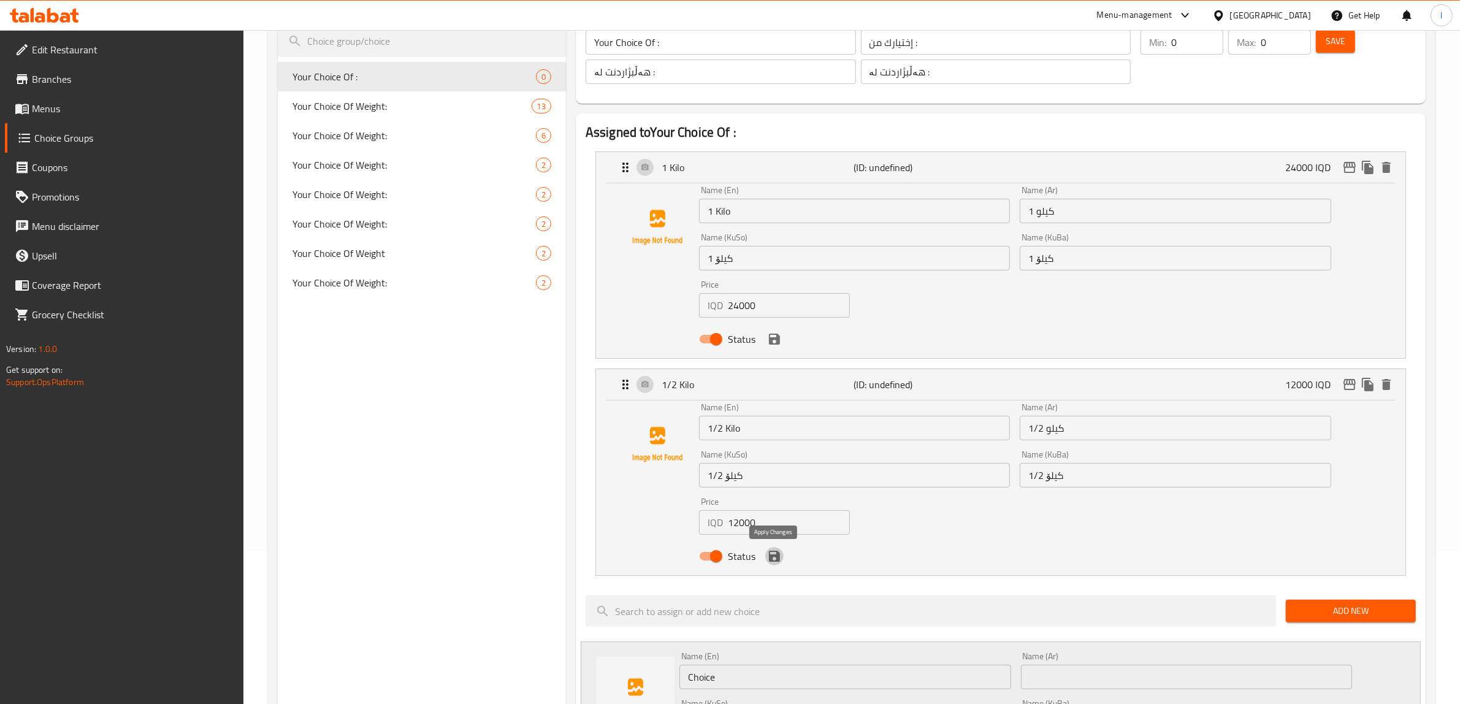
click at [777, 562] on icon "save" at bounding box center [774, 556] width 11 height 11
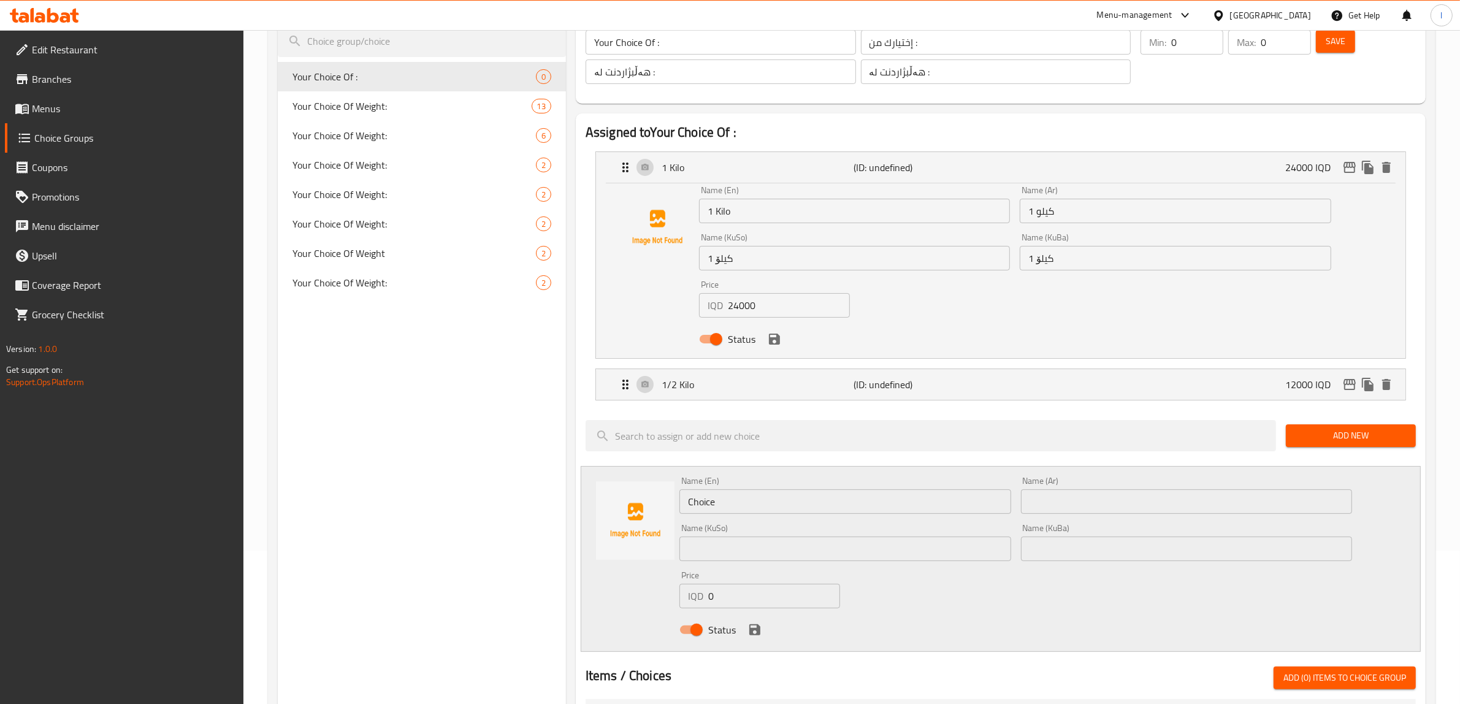
click at [772, 350] on div "Status" at bounding box center [1015, 338] width 642 height 33
click at [771, 338] on icon "save" at bounding box center [774, 338] width 11 height 11
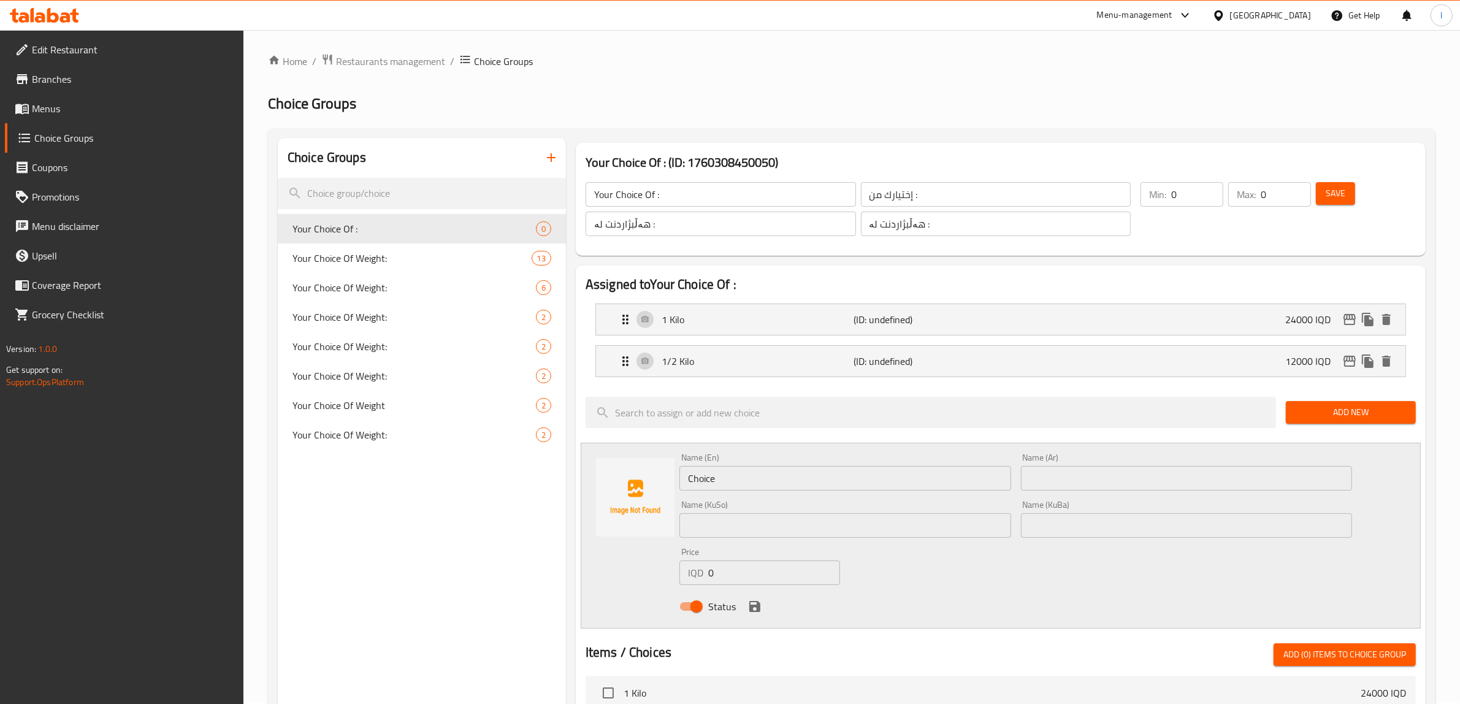
scroll to position [0, 0]
drag, startPoint x: 1332, startPoint y: 191, endPoint x: 1189, endPoint y: 195, distance: 142.3
click at [1185, 198] on div "Min: 0 ​ Max: 0 ​ Save" at bounding box center [1273, 210] width 280 height 69
drag, startPoint x: 1190, startPoint y: 193, endPoint x: 1099, endPoint y: 192, distance: 90.7
click at [1099, 192] on div "Your Choice Of : ​ إختيارك من : ​ هەڵبژاردنت لە : ​ هەڵبژاردنت لە : ​ Min: 0 ​ …" at bounding box center [1001, 210] width 840 height 83
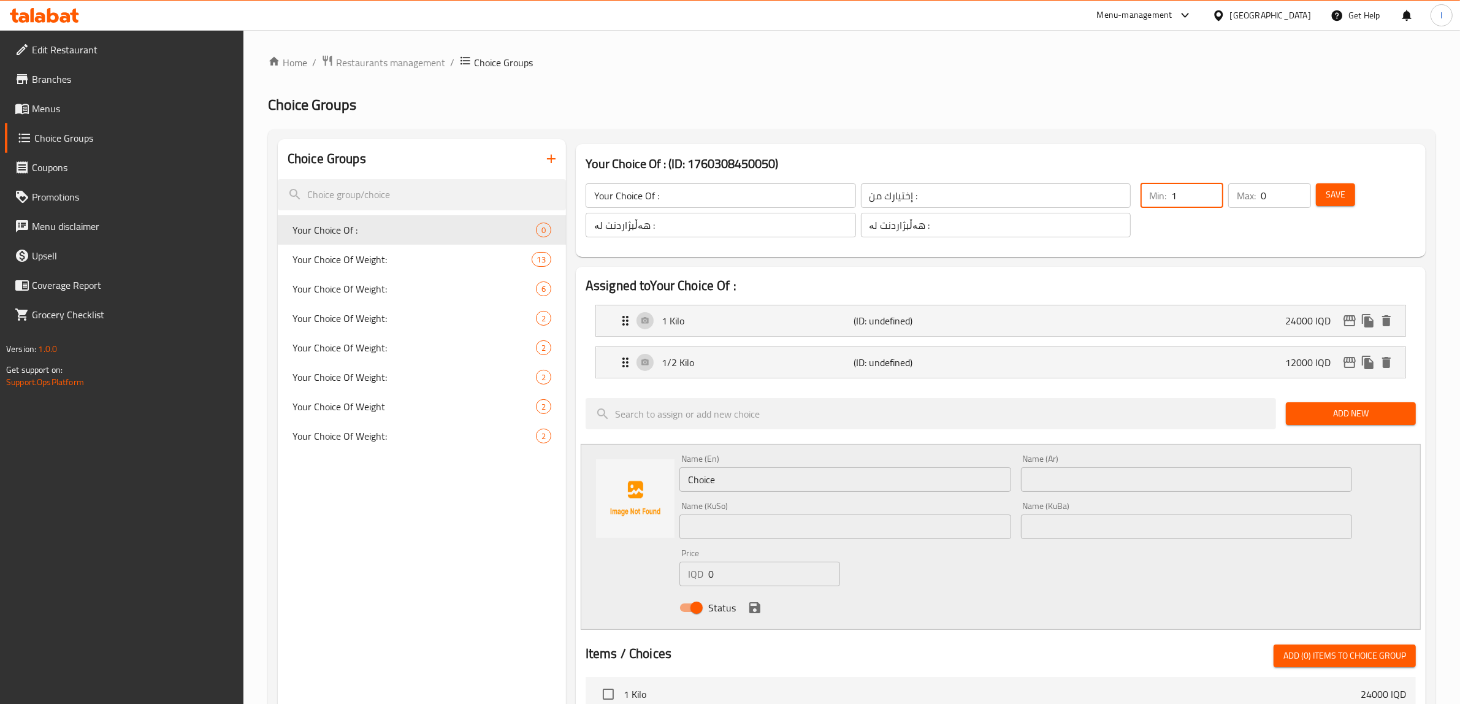
type input "1"
drag, startPoint x: 1273, startPoint y: 195, endPoint x: 1205, endPoint y: 196, distance: 67.4
click at [1205, 196] on div "Min: 1 ​ Max: 0 ​" at bounding box center [1225, 210] width 180 height 64
type input "1"
click at [1341, 201] on span "Save" at bounding box center [1335, 194] width 20 height 15
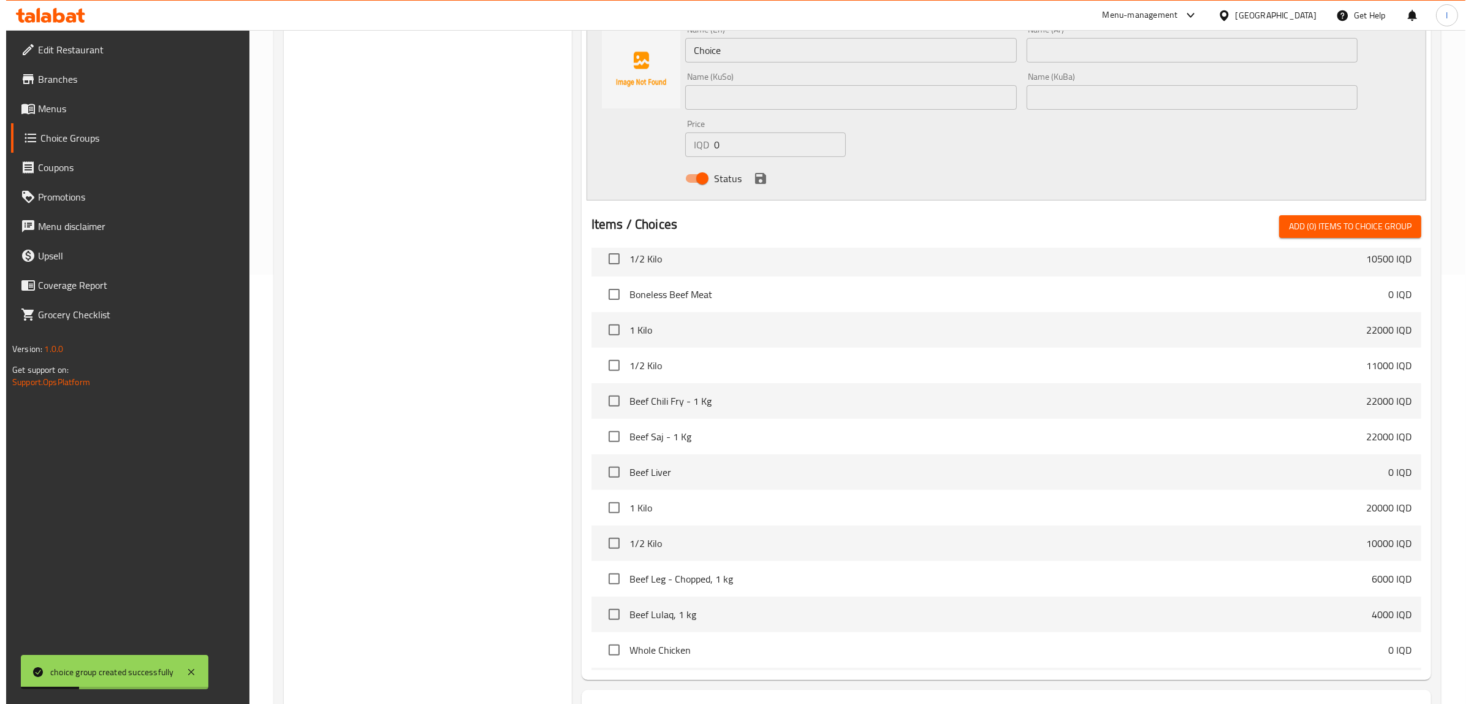
scroll to position [531, 0]
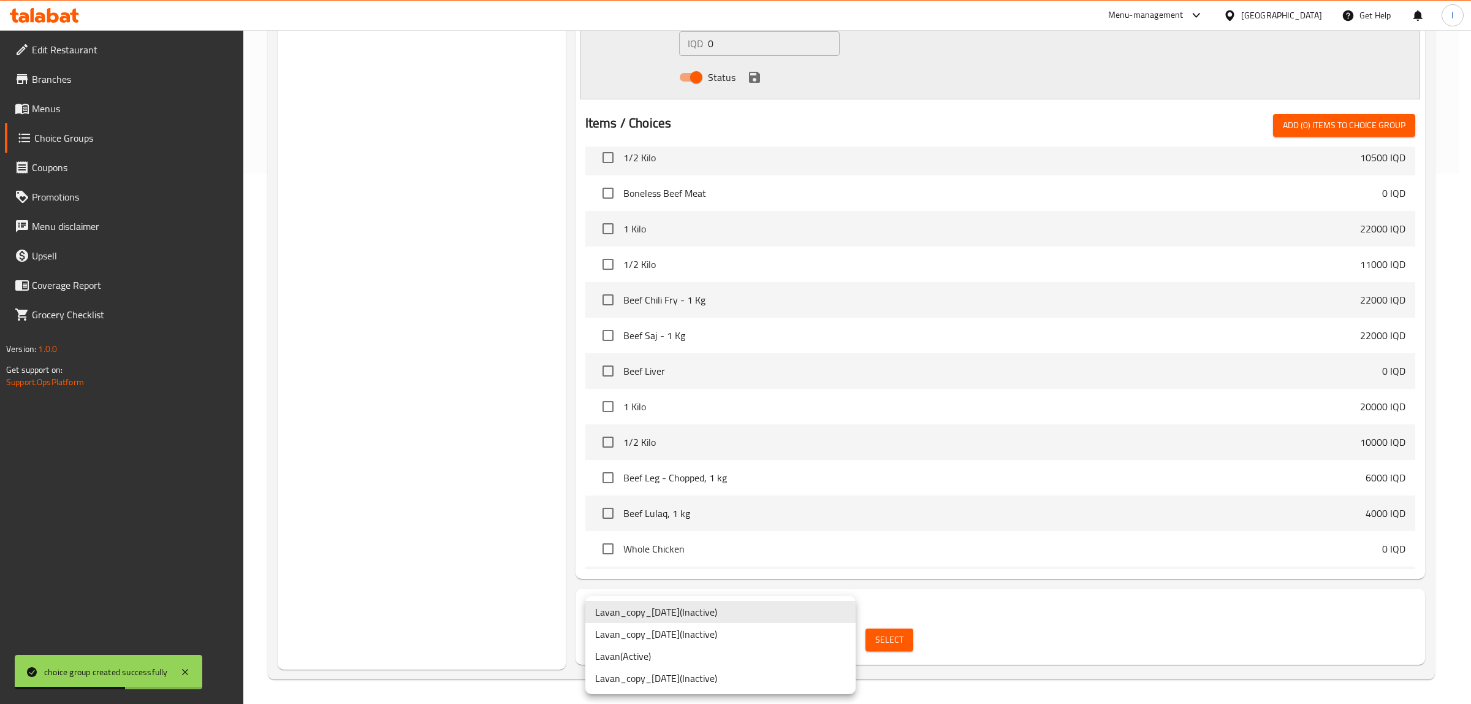
click at [669, 657] on li "[PERSON_NAME] ( Active )" at bounding box center [720, 656] width 270 height 22
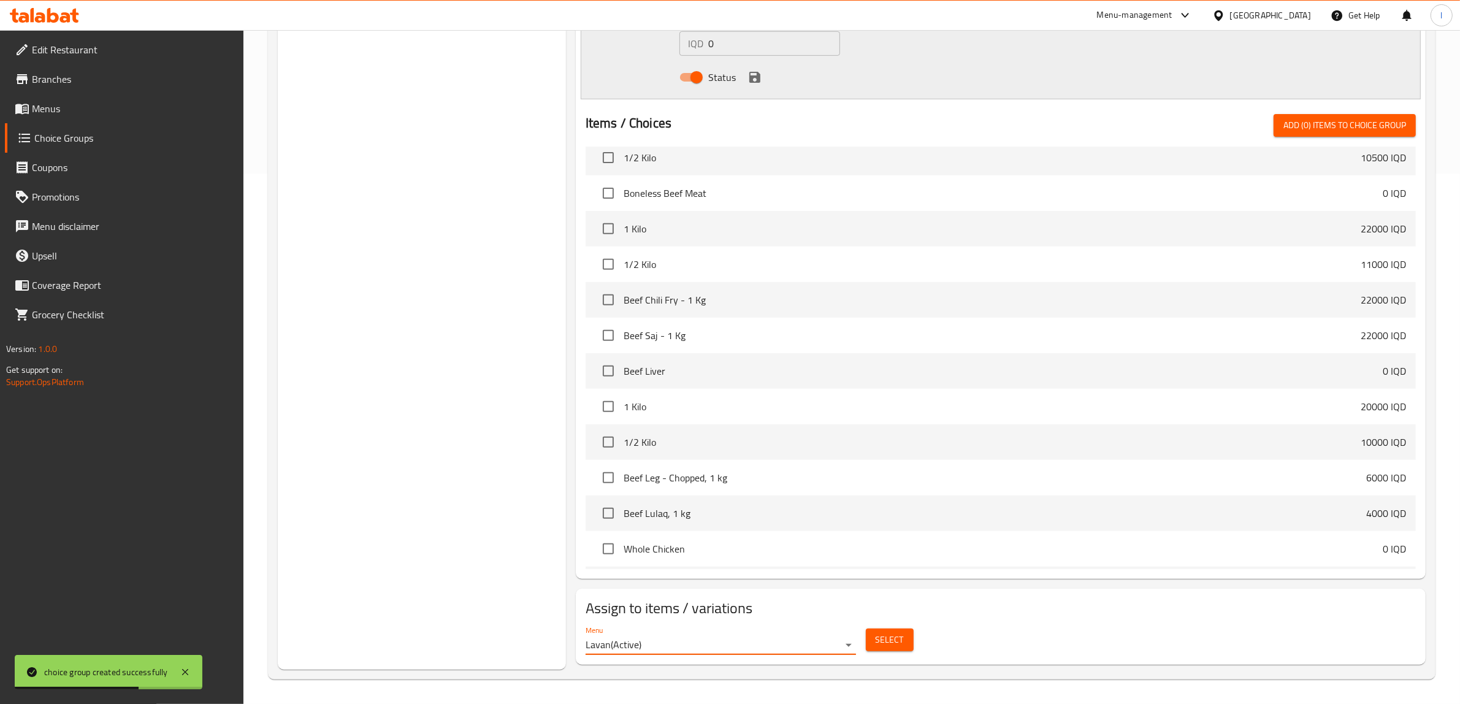
click at [890, 639] on span "Select" at bounding box center [889, 639] width 28 height 15
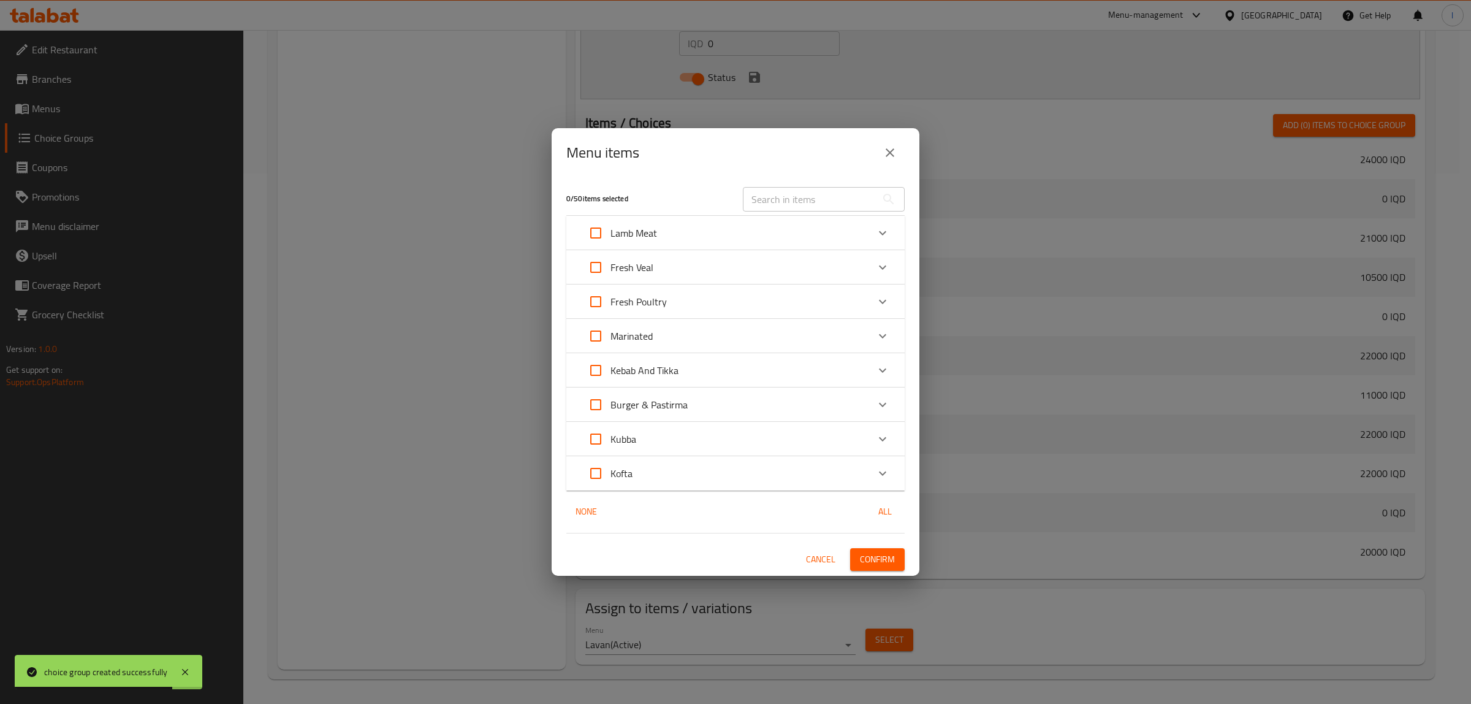
click at [669, 229] on div "Lamb Meat" at bounding box center [724, 232] width 287 height 29
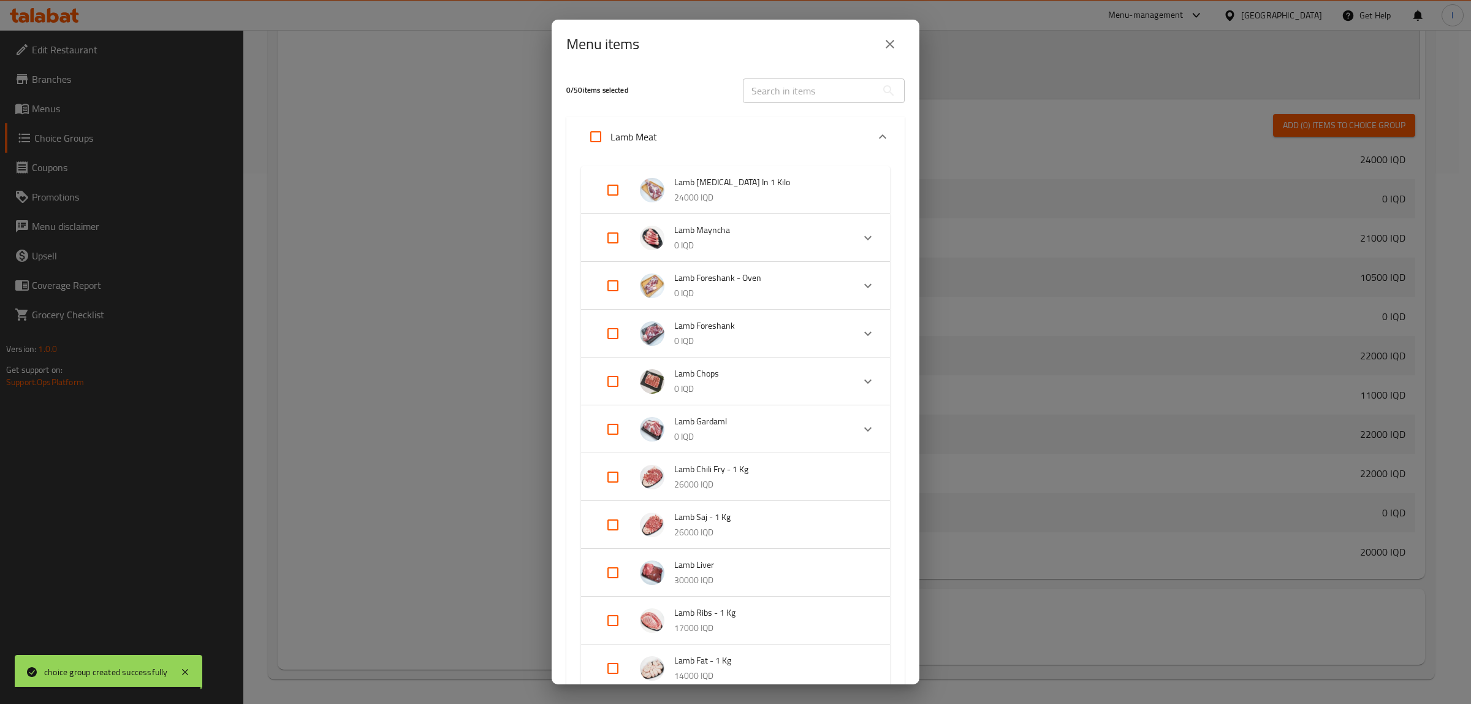
click at [607, 192] on input "Expand" at bounding box center [612, 189] width 29 height 29
checkbox input "true"
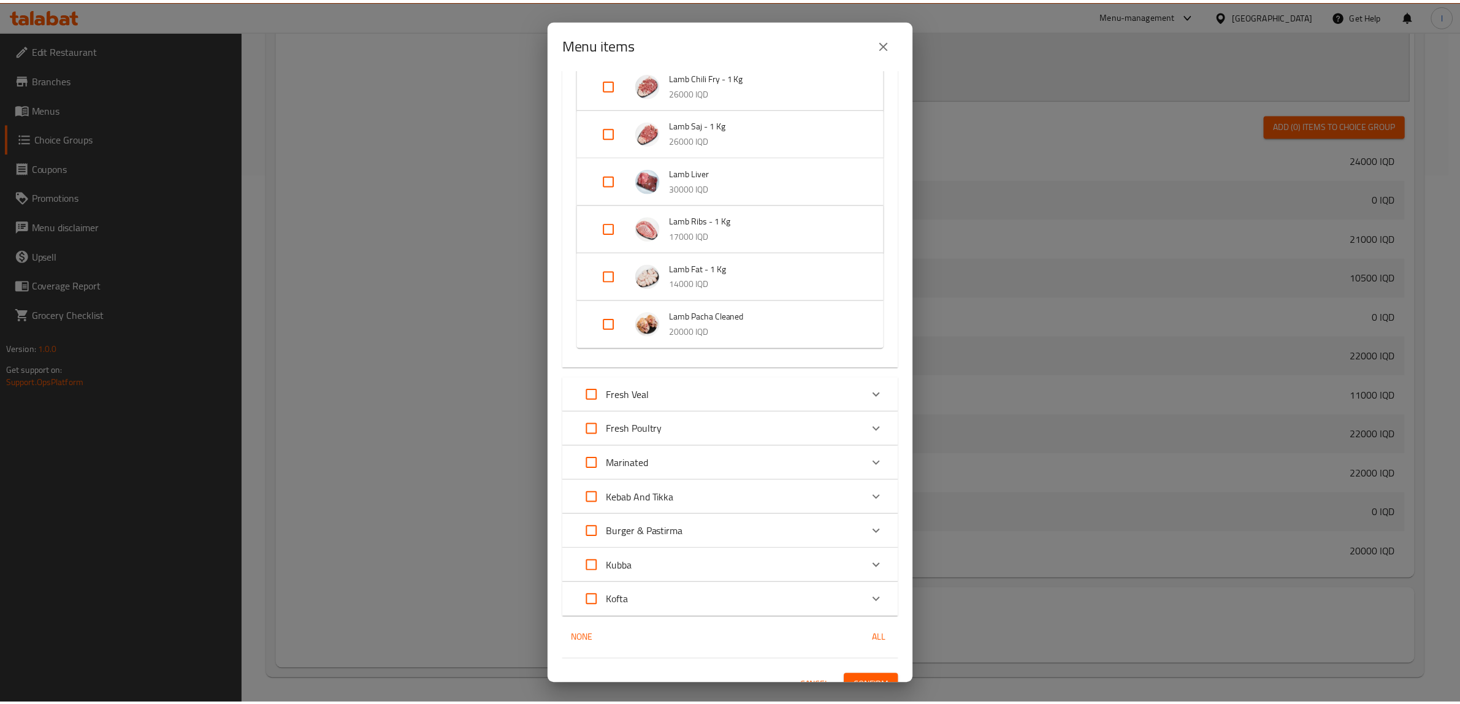
scroll to position [419, 0]
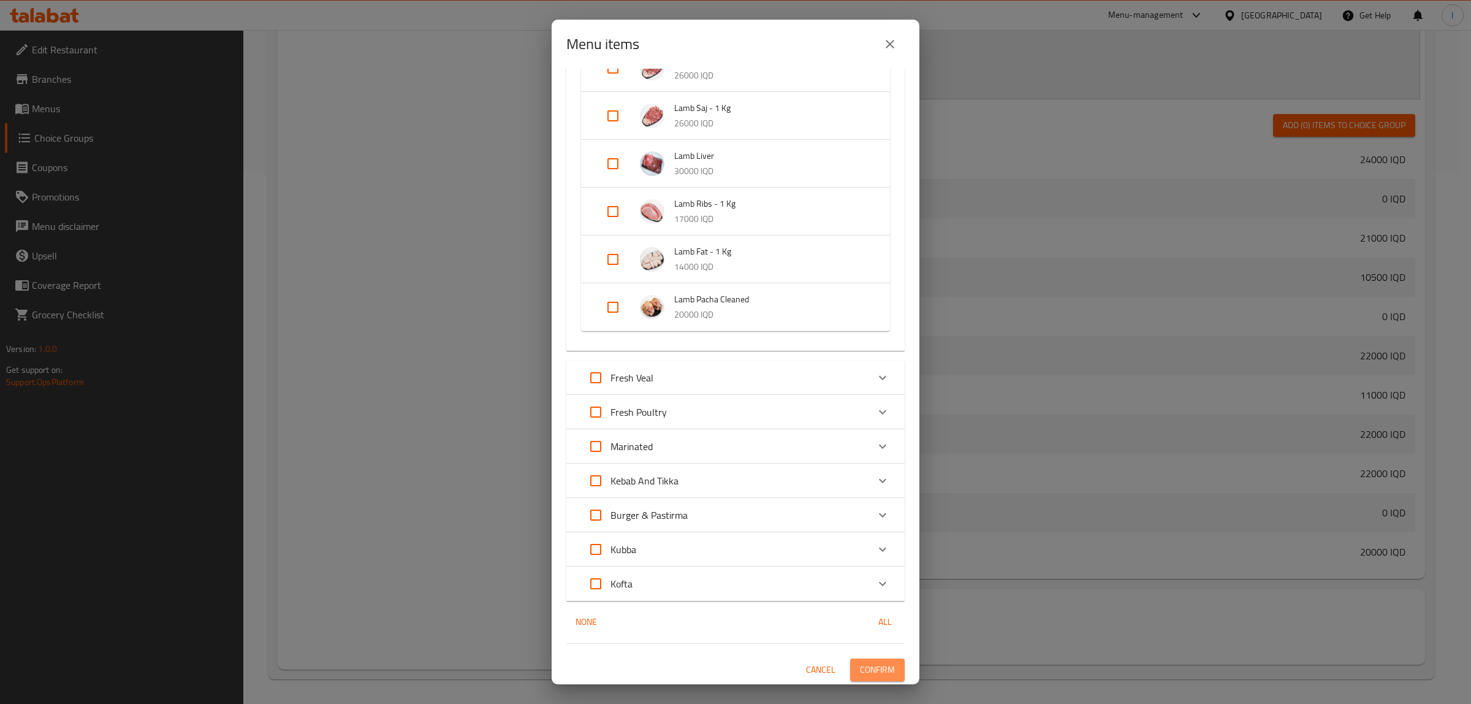
click at [875, 669] on span "Confirm" at bounding box center [877, 669] width 35 height 15
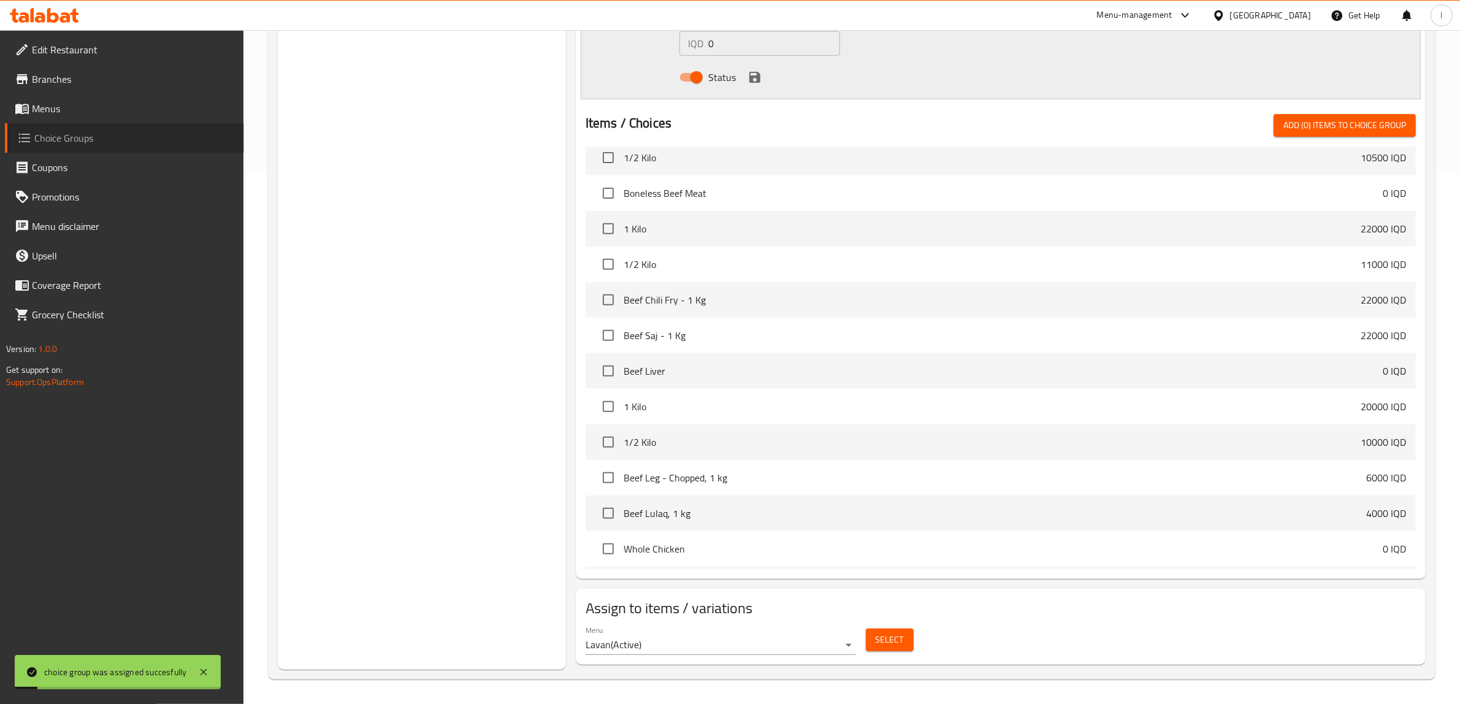
click at [50, 134] on span "Choice Groups" at bounding box center [134, 138] width 200 height 15
click at [59, 110] on span "Menus" at bounding box center [133, 108] width 202 height 15
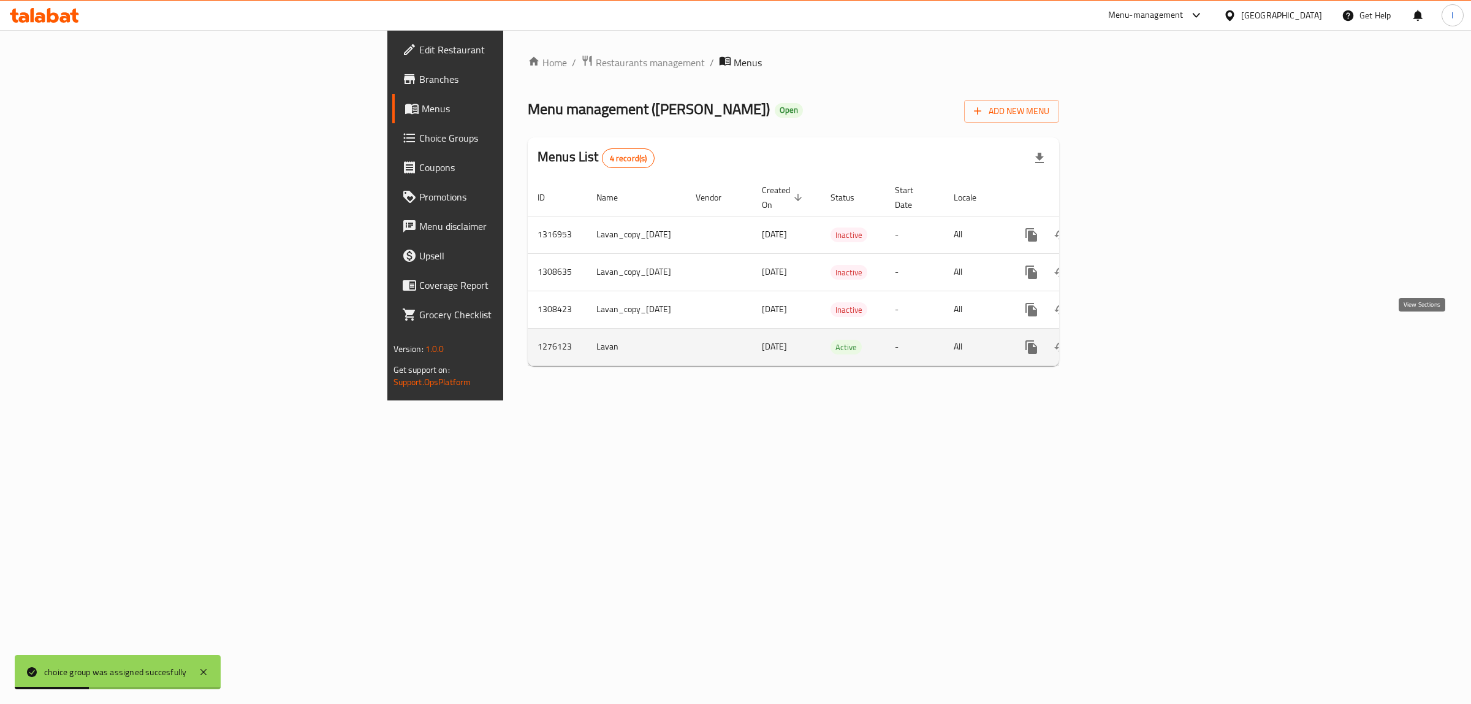
click at [1127, 340] on icon "enhanced table" at bounding box center [1120, 347] width 15 height 15
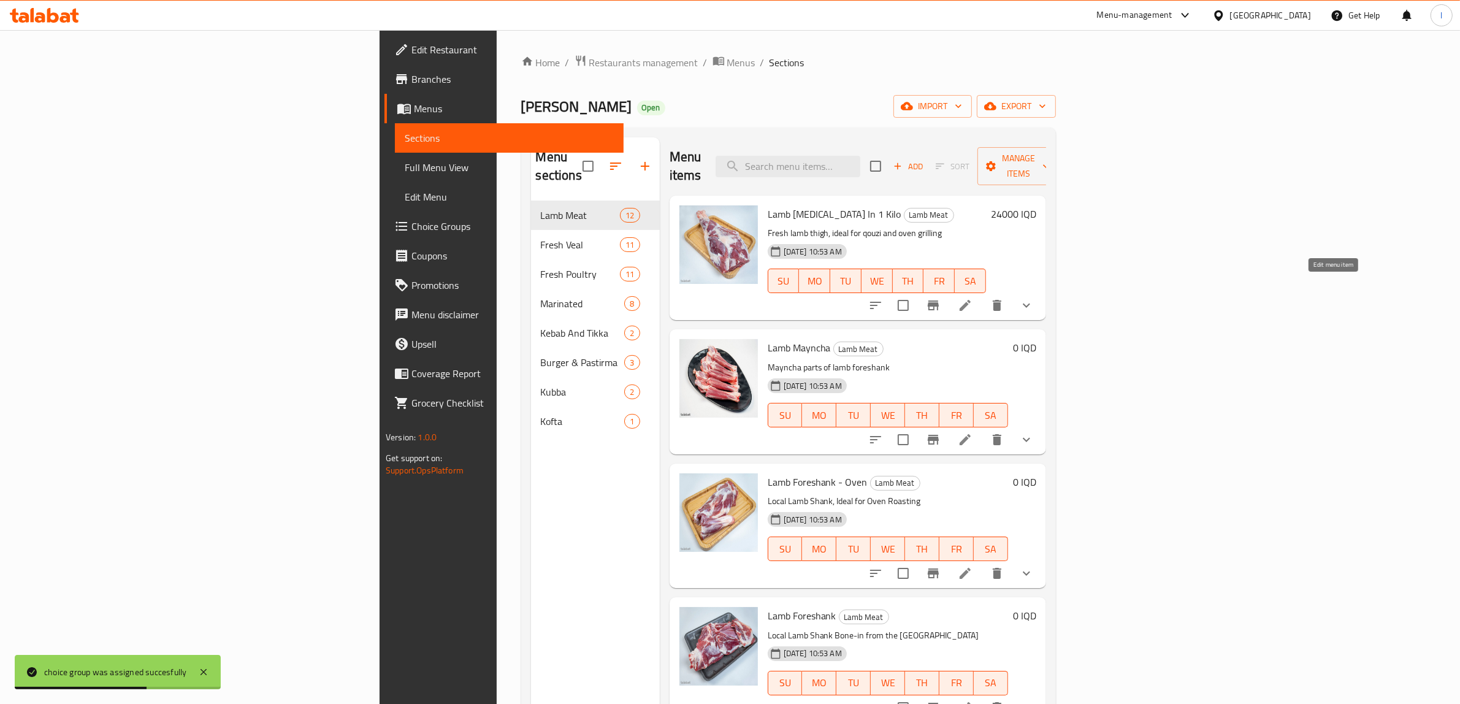
click at [970, 300] on icon at bounding box center [964, 305] width 11 height 11
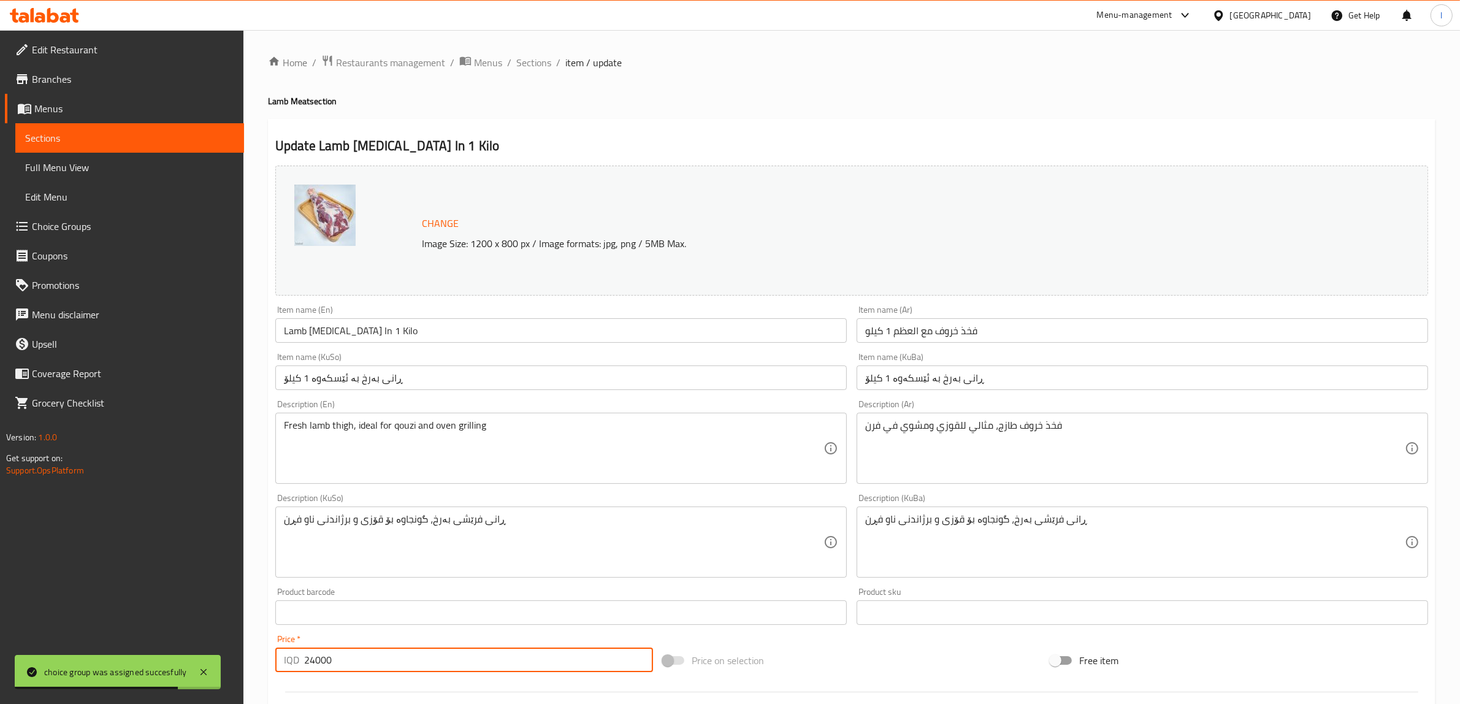
drag, startPoint x: 386, startPoint y: 662, endPoint x: 149, endPoint y: 677, distance: 237.7
click at [152, 677] on body "choice group was assigned succesfully ​ Menu-management [GEOGRAPHIC_DATA] Get H…" at bounding box center [730, 367] width 1460 height 674
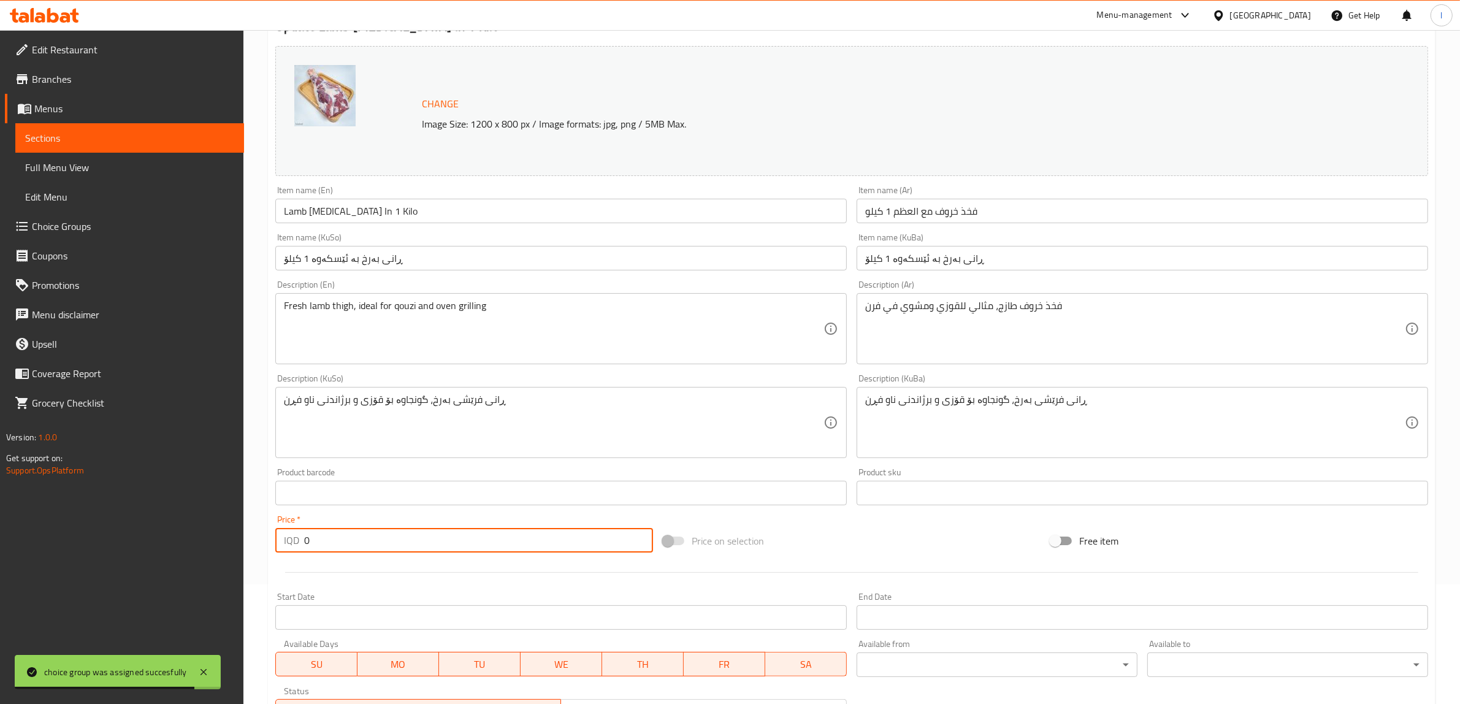
scroll to position [370, 0]
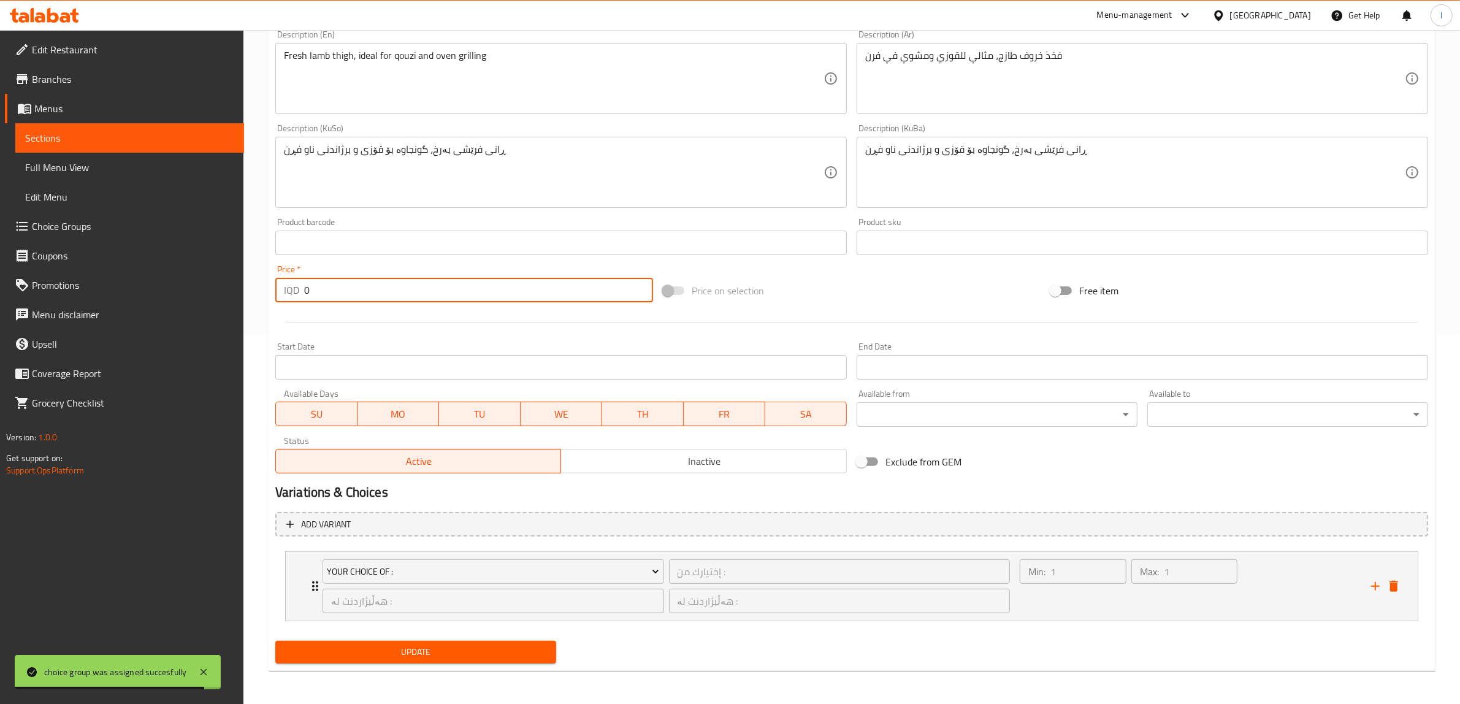
type input "0"
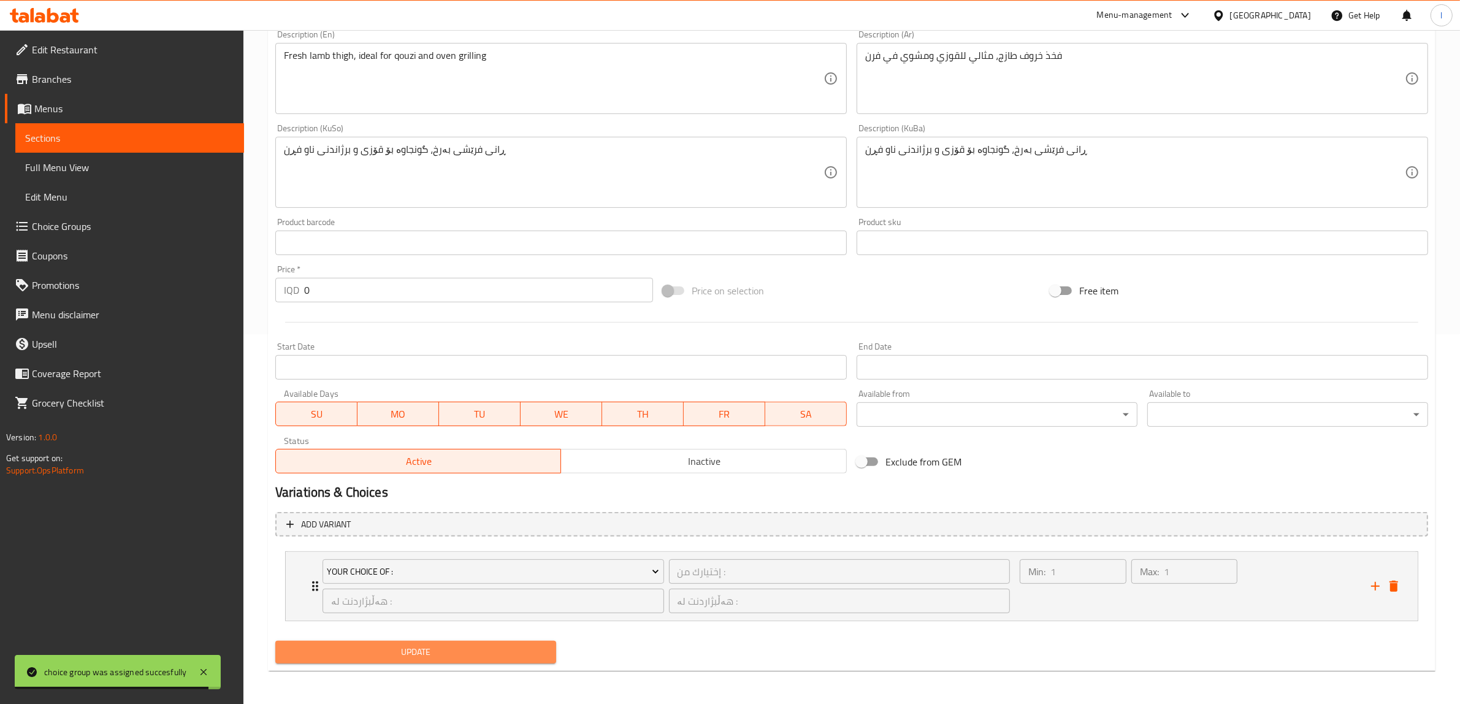
click at [408, 648] on span "Update" at bounding box center [415, 651] width 261 height 15
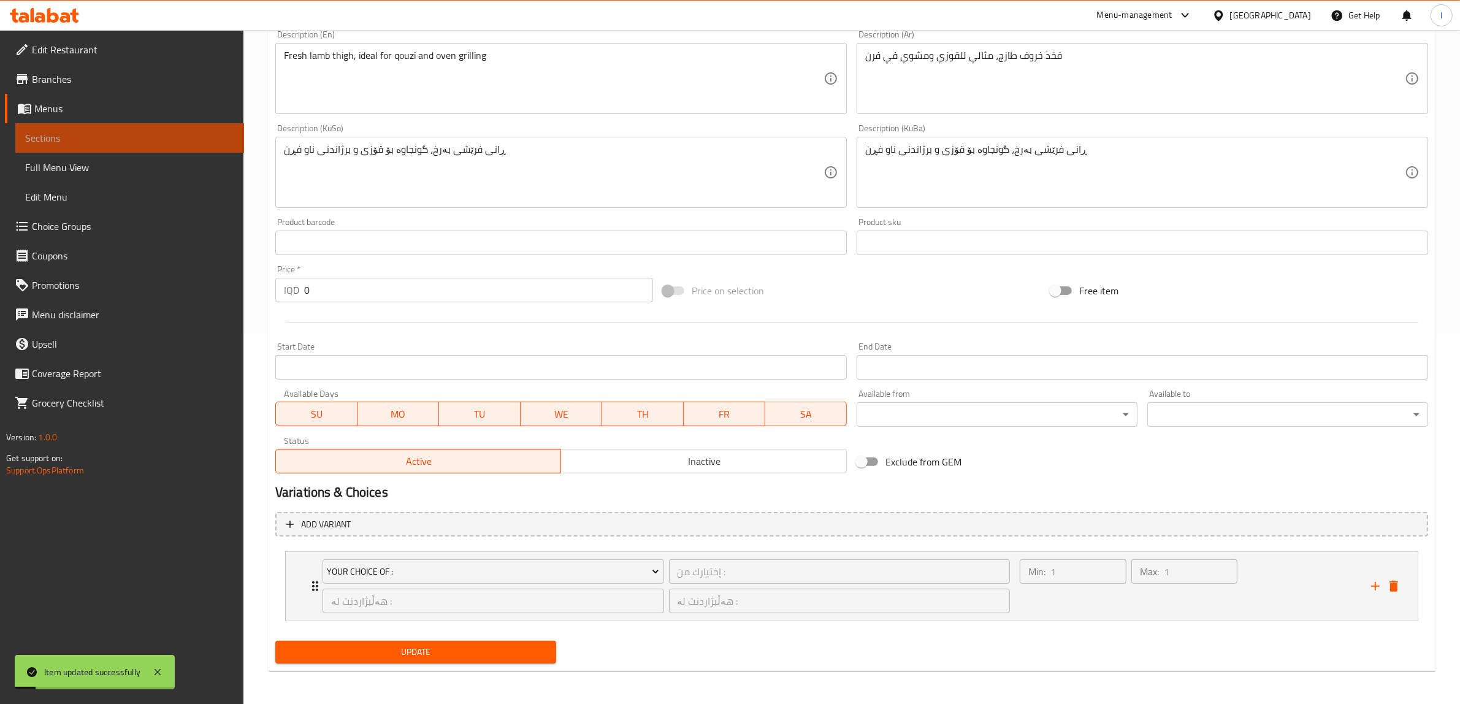
click at [144, 133] on span "Sections" at bounding box center [129, 138] width 209 height 15
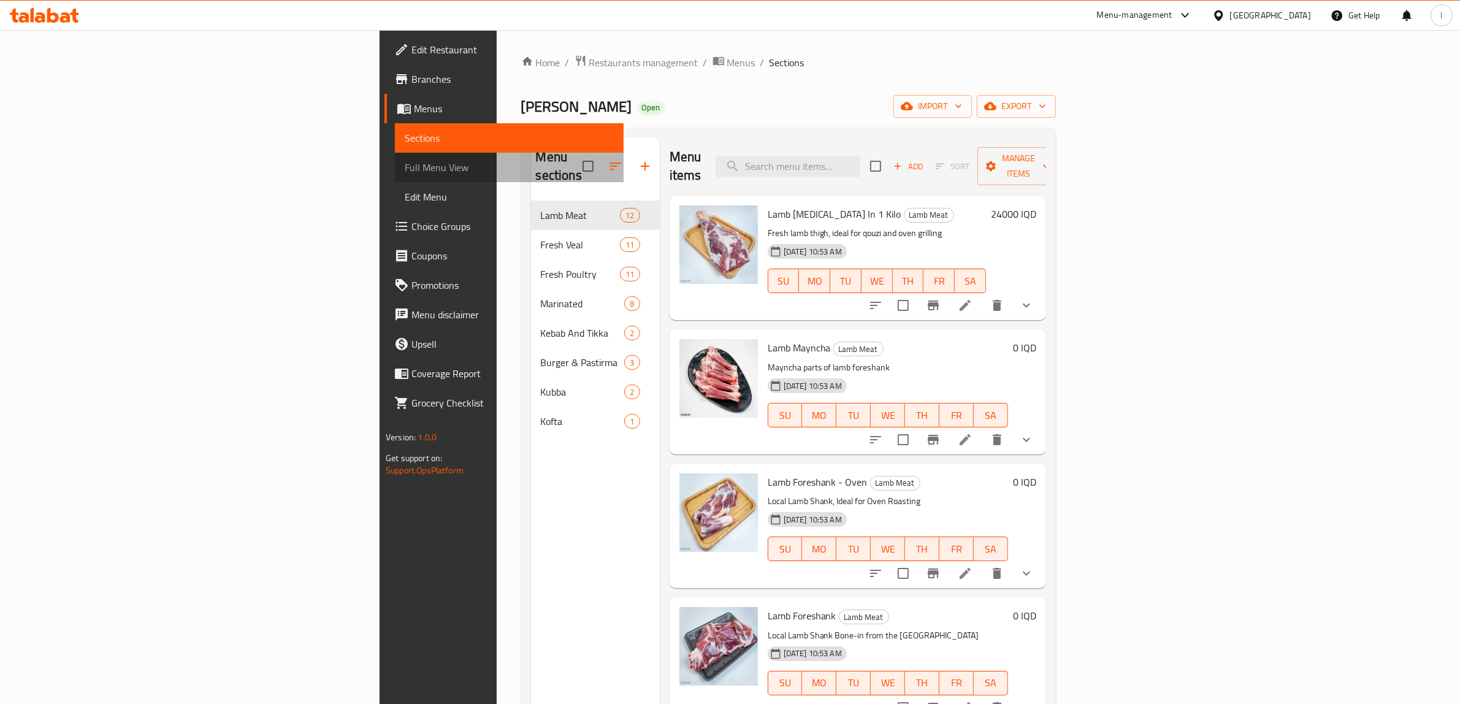
click at [395, 156] on link "Full Menu View" at bounding box center [509, 167] width 229 height 29
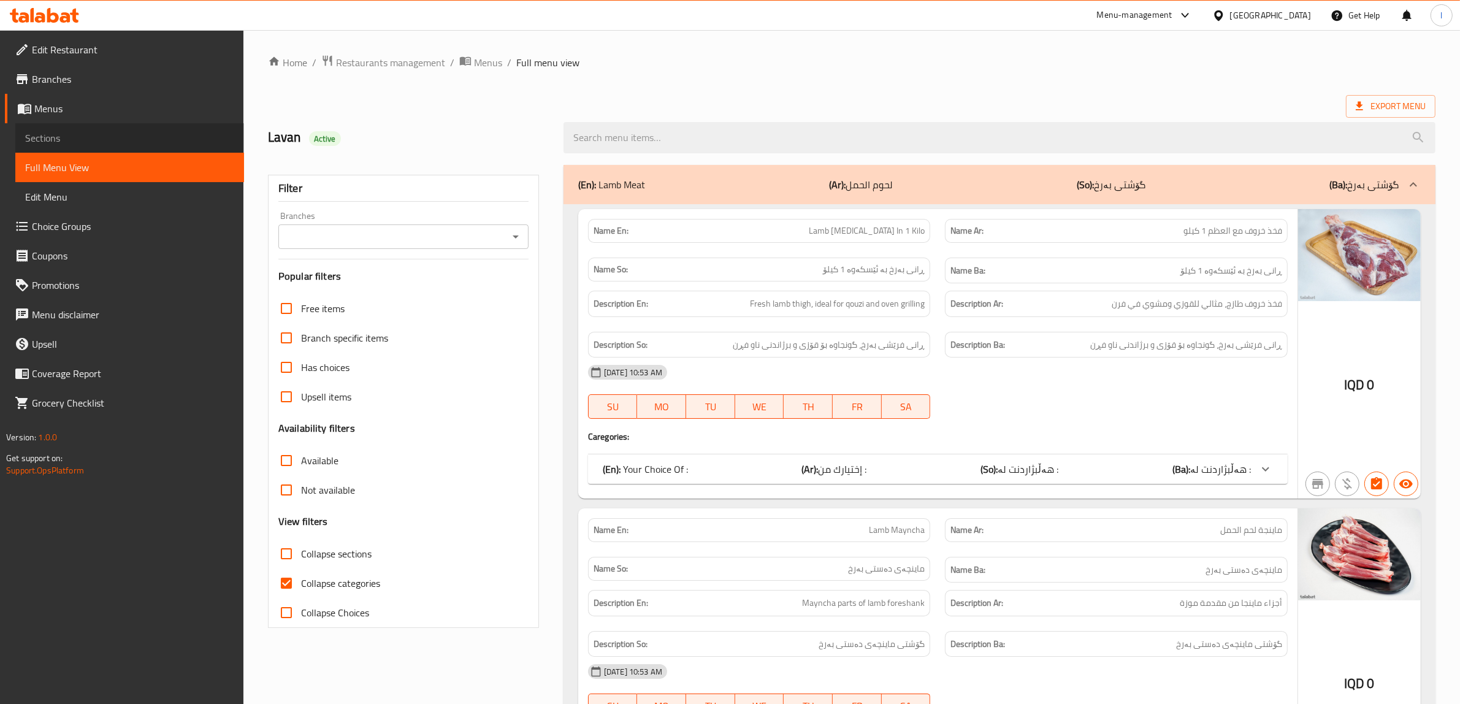
click at [85, 137] on span "Sections" at bounding box center [129, 138] width 209 height 15
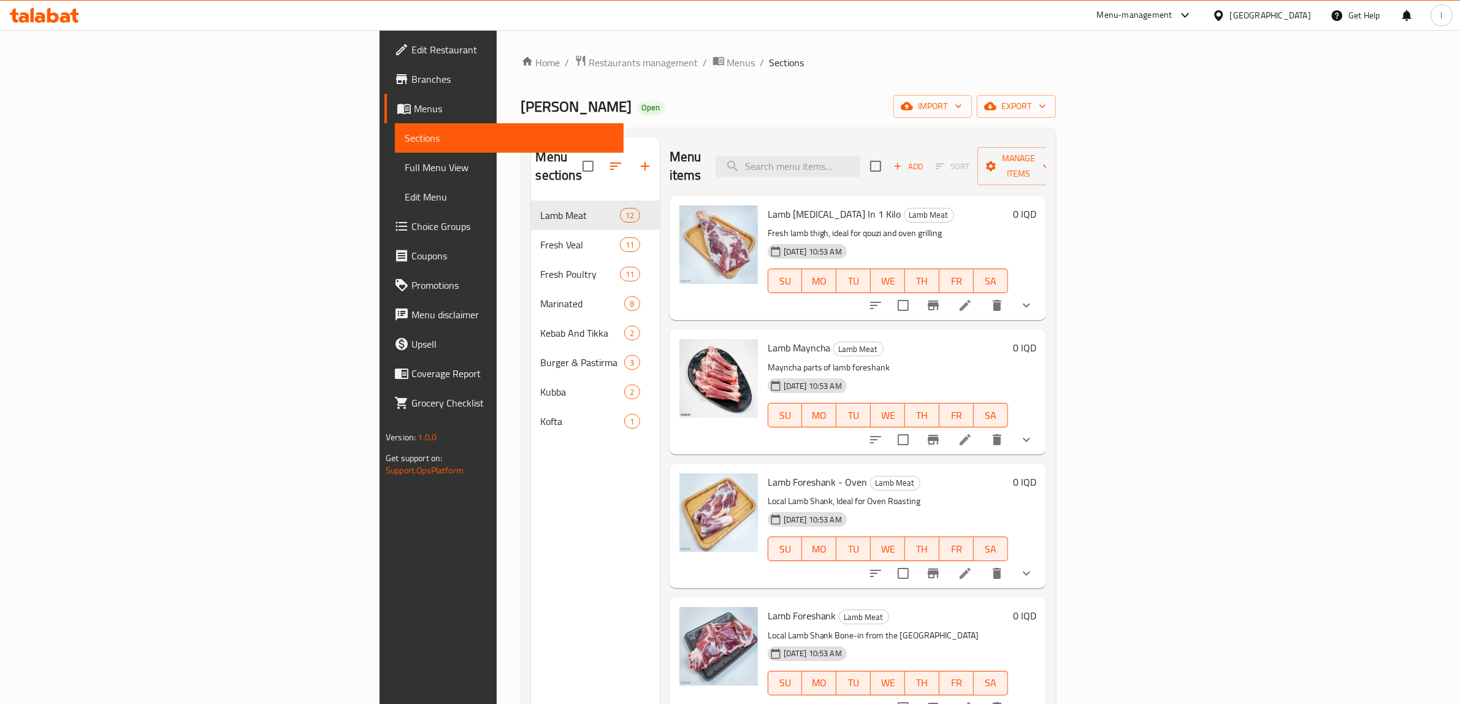
click at [395, 157] on link "Full Menu View" at bounding box center [509, 167] width 229 height 29
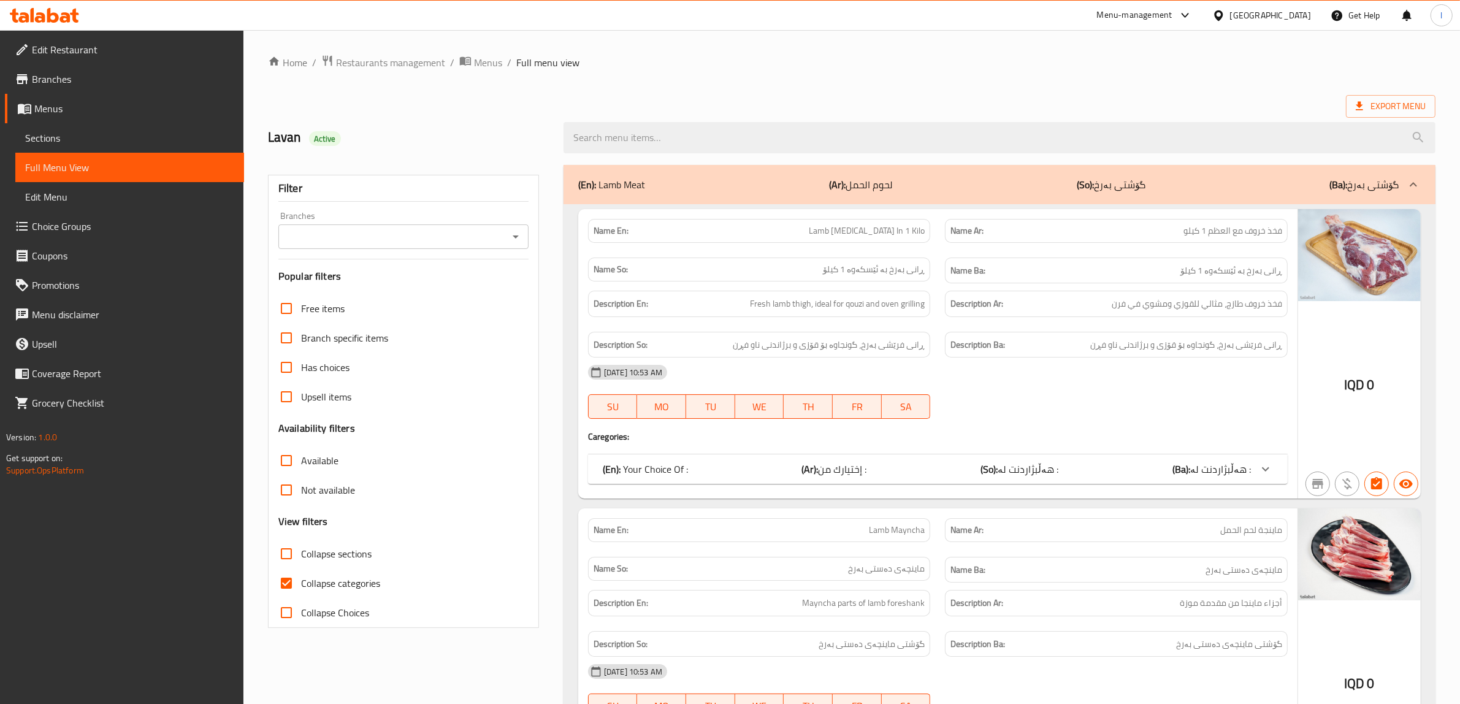
click at [1260, 483] on div at bounding box center [1265, 468] width 29 height 29
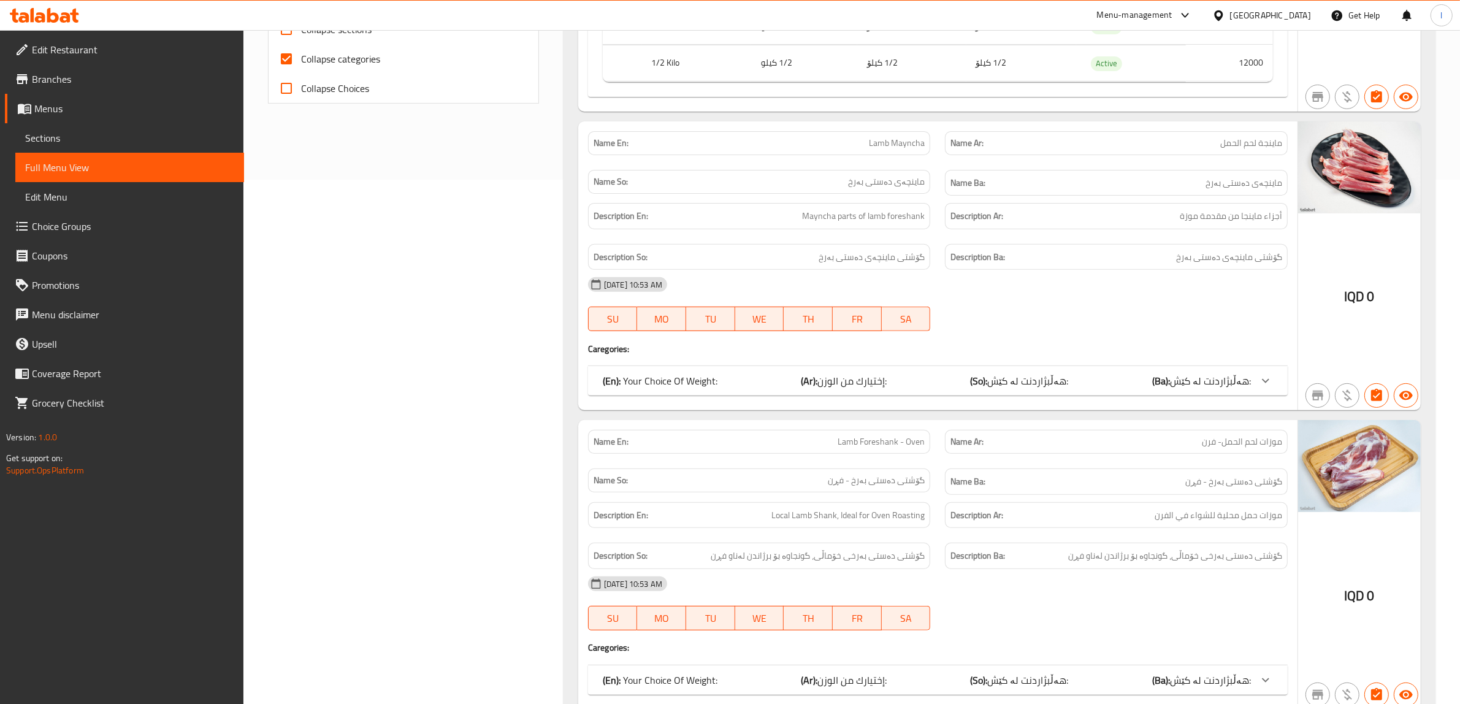
scroll to position [536, 0]
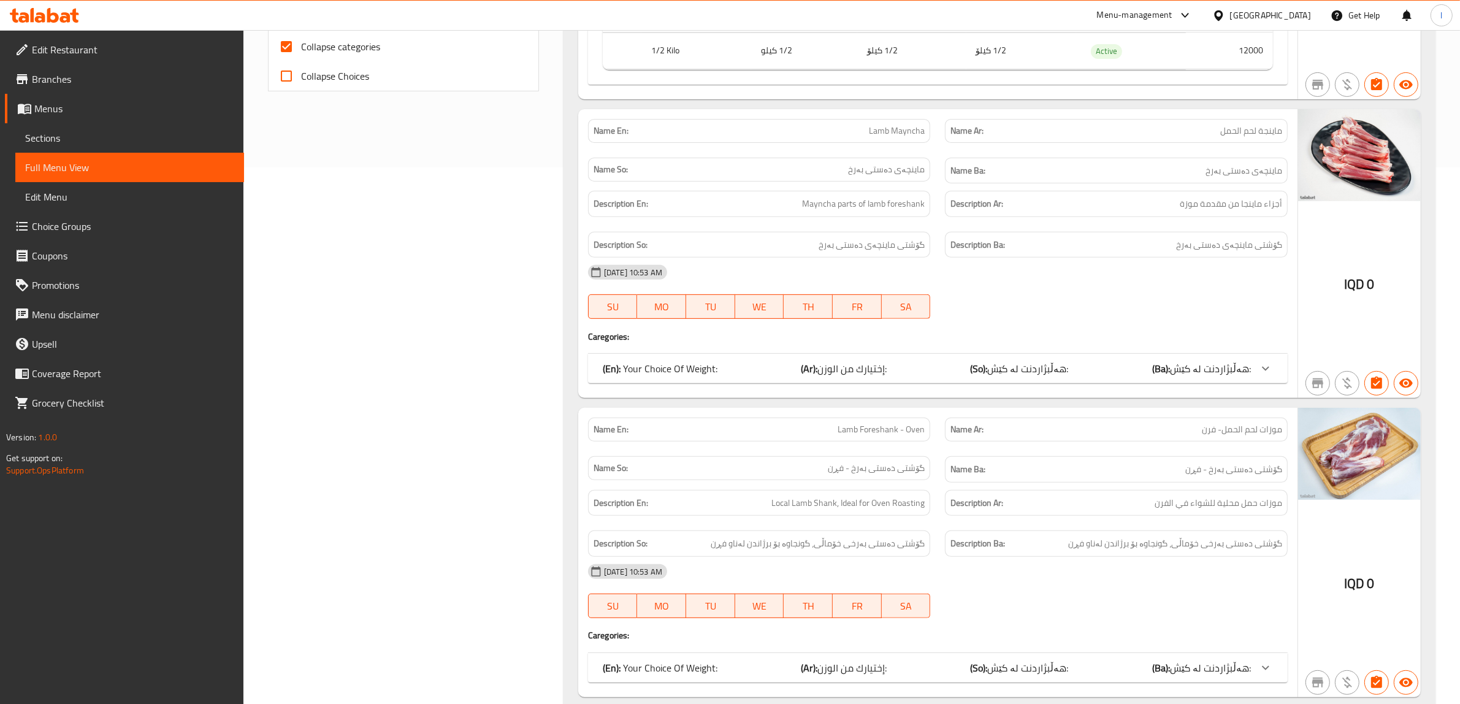
click at [1238, 378] on span "هەڵبژاردنت لە کێش:" at bounding box center [1210, 368] width 81 height 18
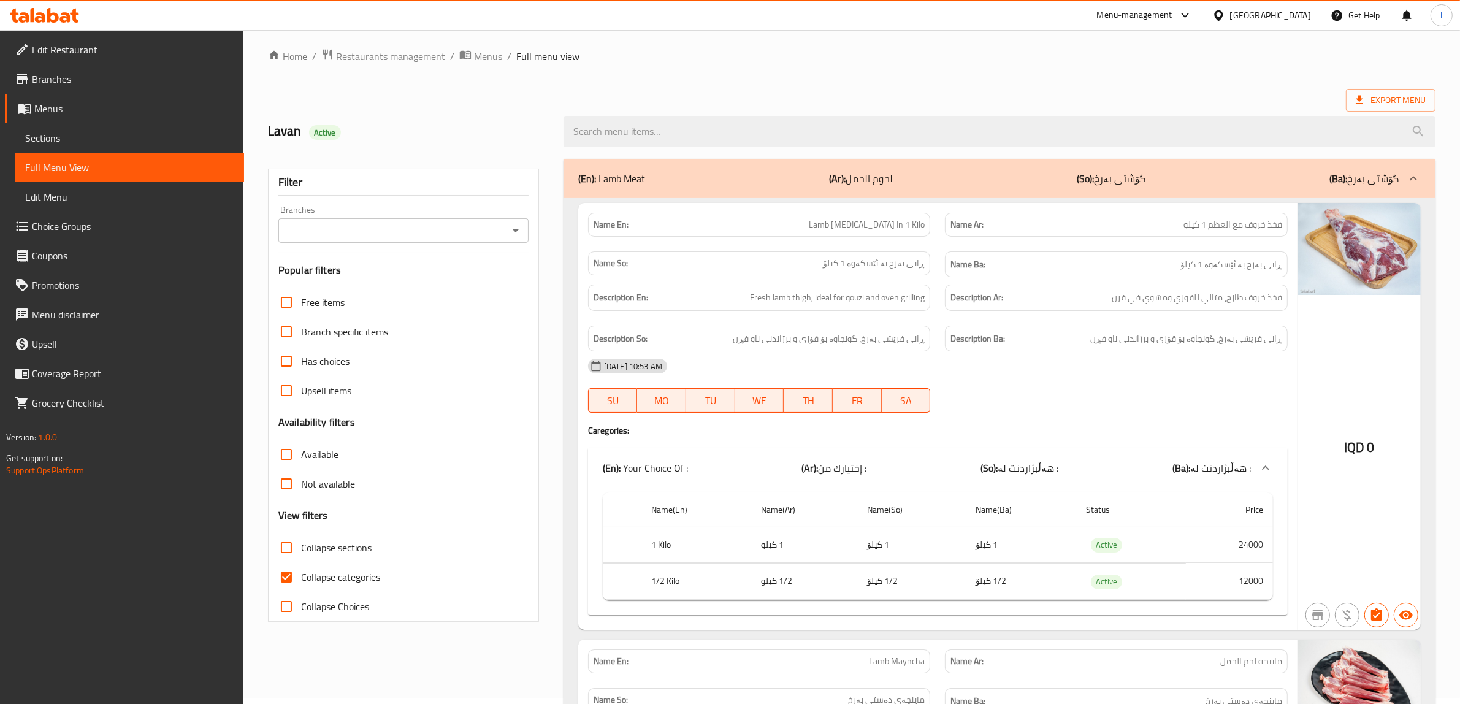
scroll to position [0, 0]
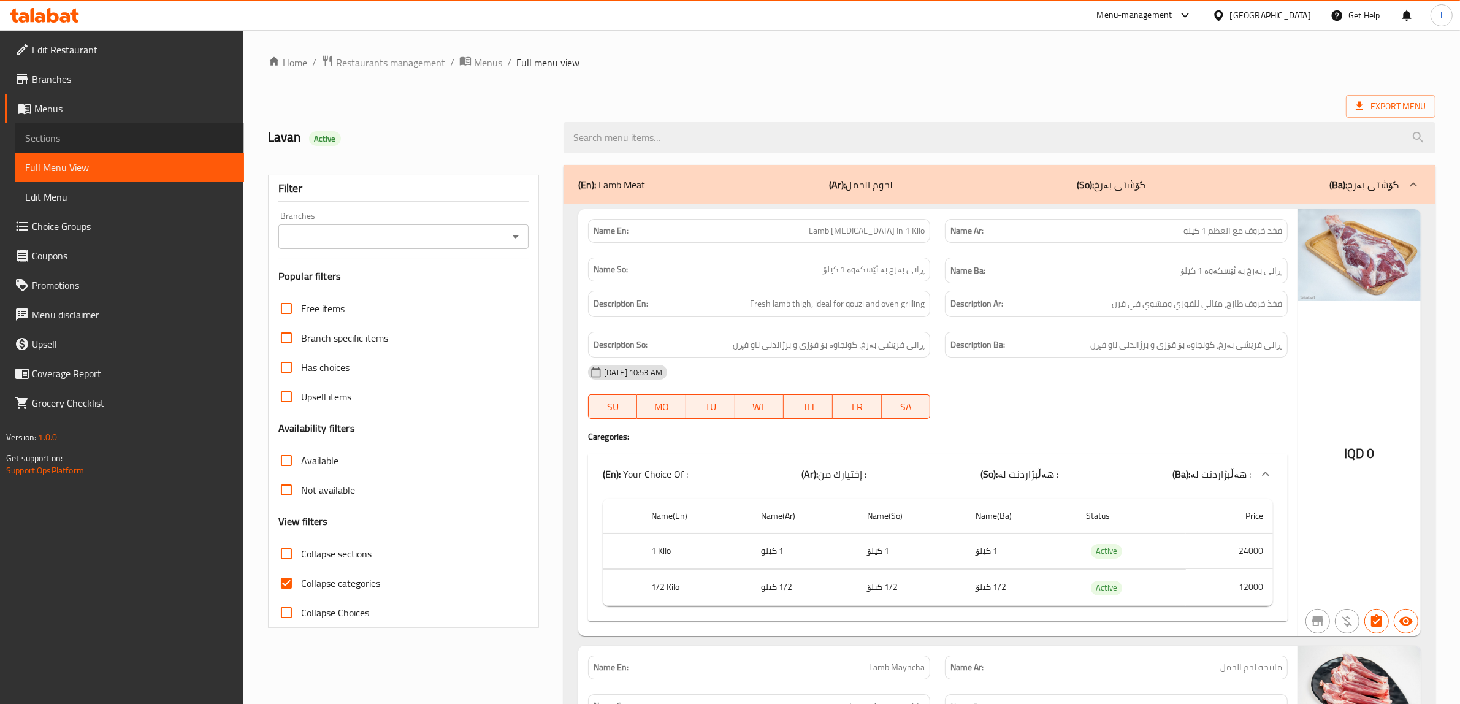
click at [67, 135] on span "Sections" at bounding box center [129, 138] width 209 height 15
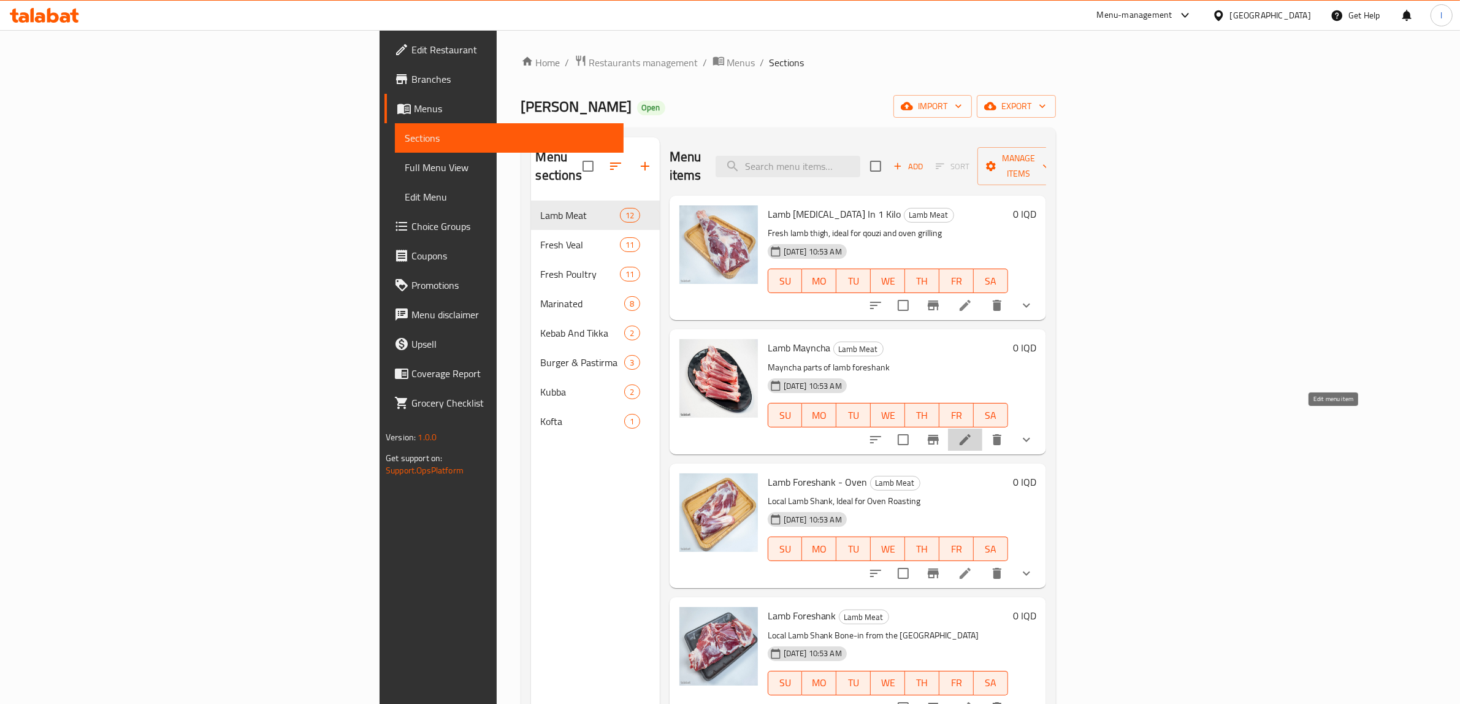
click at [970, 434] on icon at bounding box center [964, 439] width 11 height 11
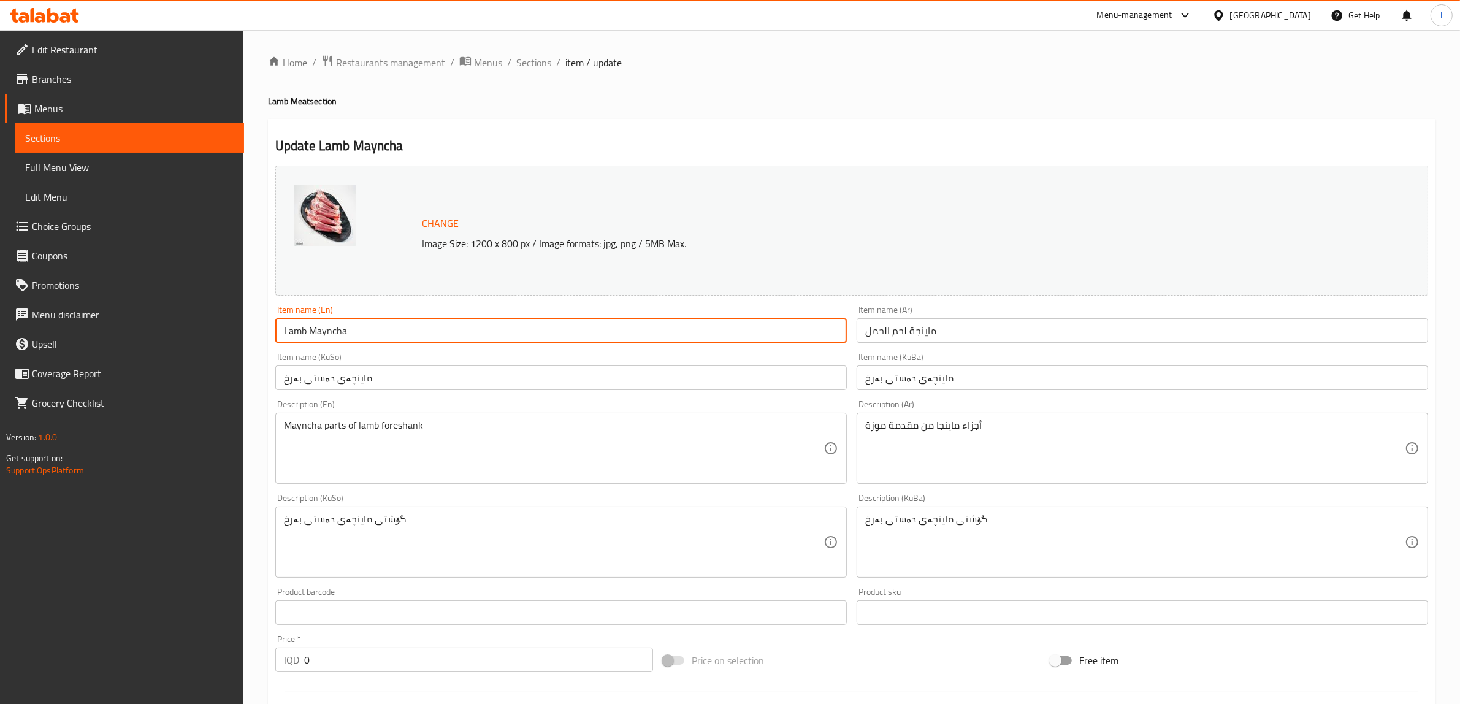
drag, startPoint x: 479, startPoint y: 328, endPoint x: 216, endPoint y: 326, distance: 262.4
click at [216, 326] on div "Edit Restaurant Branches Menus Sections Full Menu View Edit Menu Choice Groups …" at bounding box center [730, 541] width 1460 height 1023
paste input "Bone-In"
click at [348, 335] on input "Lamb Mayncha Bone-In" at bounding box center [560, 330] width 571 height 25
click at [368, 335] on input "Lamb Mayncha Bone-In" at bounding box center [560, 330] width 571 height 25
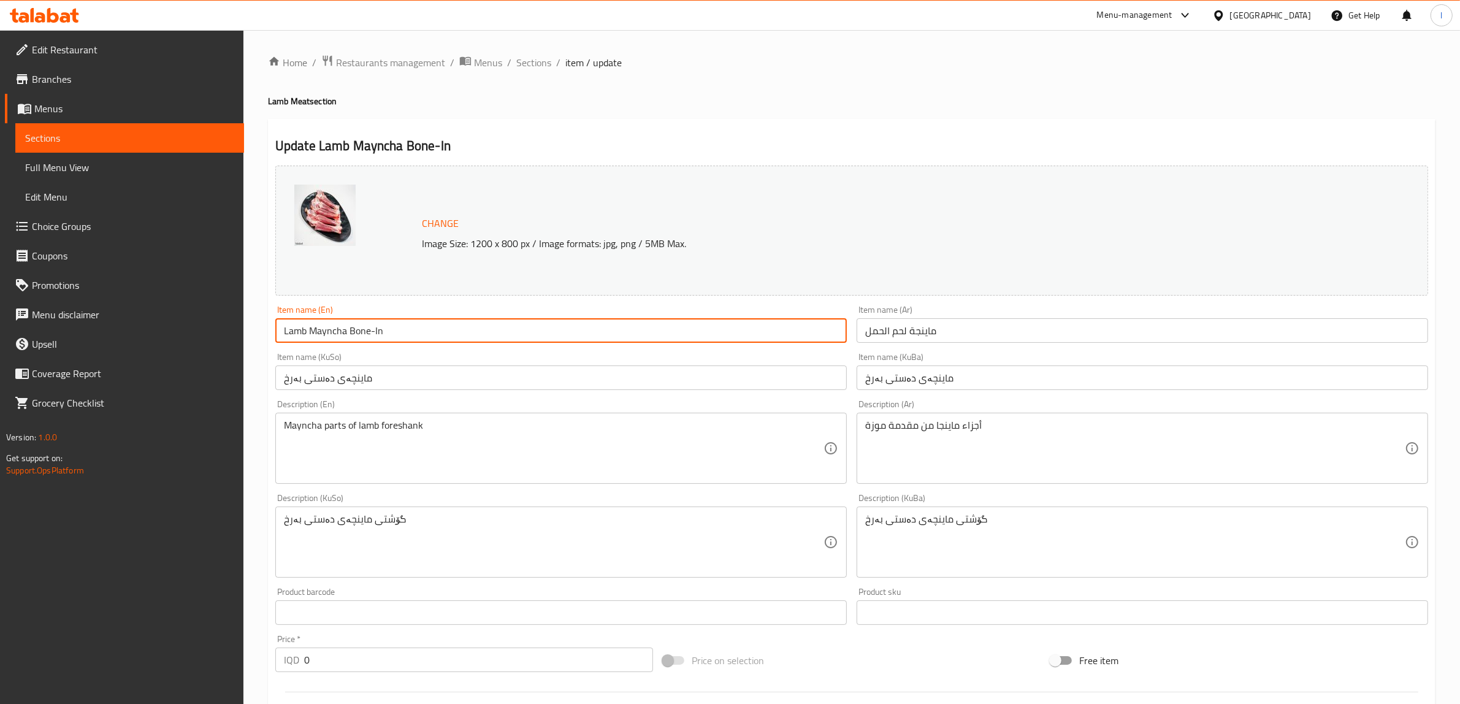
click at [372, 335] on input "Lamb Mayncha Bone-In" at bounding box center [560, 330] width 571 height 25
click at [373, 335] on input "Lamb Mayncha Bone-In" at bounding box center [560, 330] width 571 height 25
type input "Lamb Mayncha Bone In"
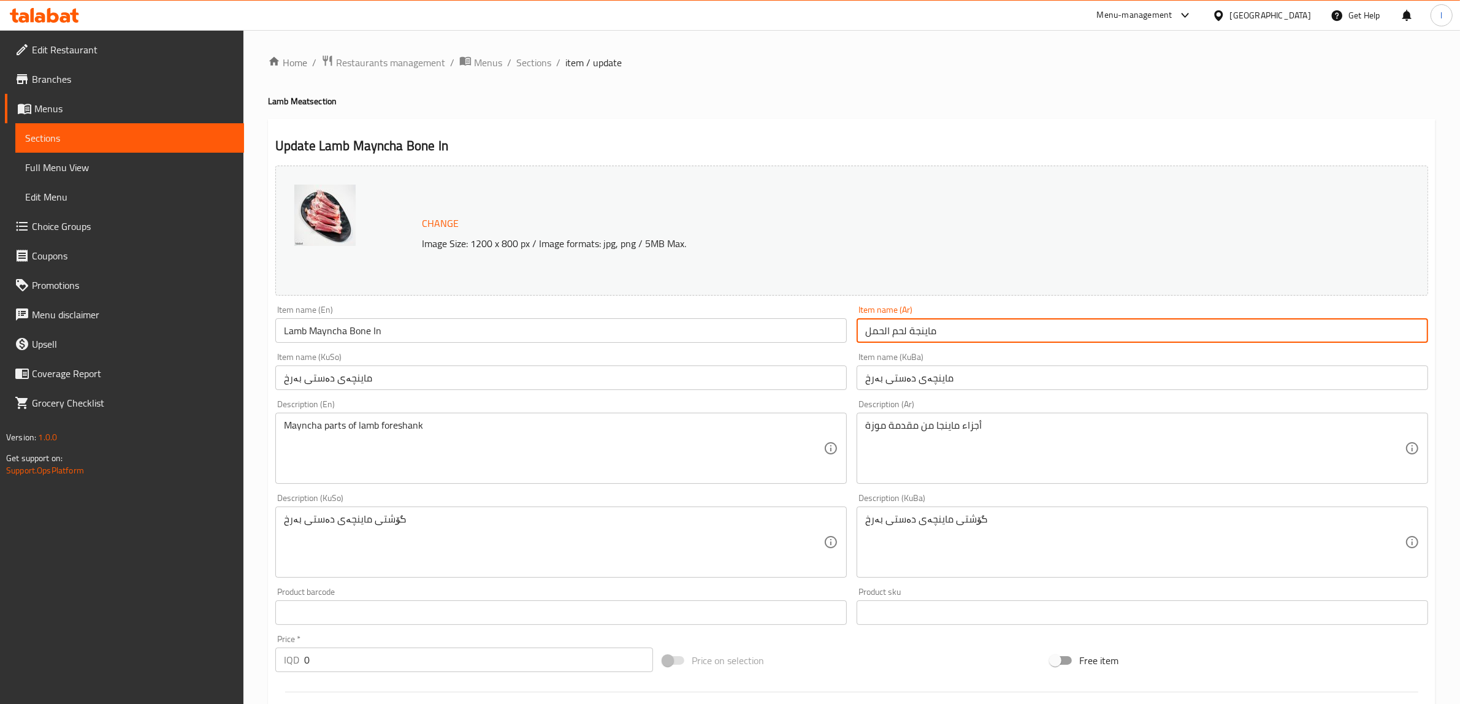
drag, startPoint x: 877, startPoint y: 334, endPoint x: 645, endPoint y: 336, distance: 232.3
click at [679, 336] on div "Change Image Size: 1200 x 800 px / Image formats: jpg, png / 5MB Max. Item name…" at bounding box center [851, 504] width 1162 height 687
paste input "وزات خروف مع [PERSON_NAME]"
type input "موزات خروف مع العظم"
drag, startPoint x: 975, startPoint y: 375, endPoint x: 728, endPoint y: 378, distance: 247.7
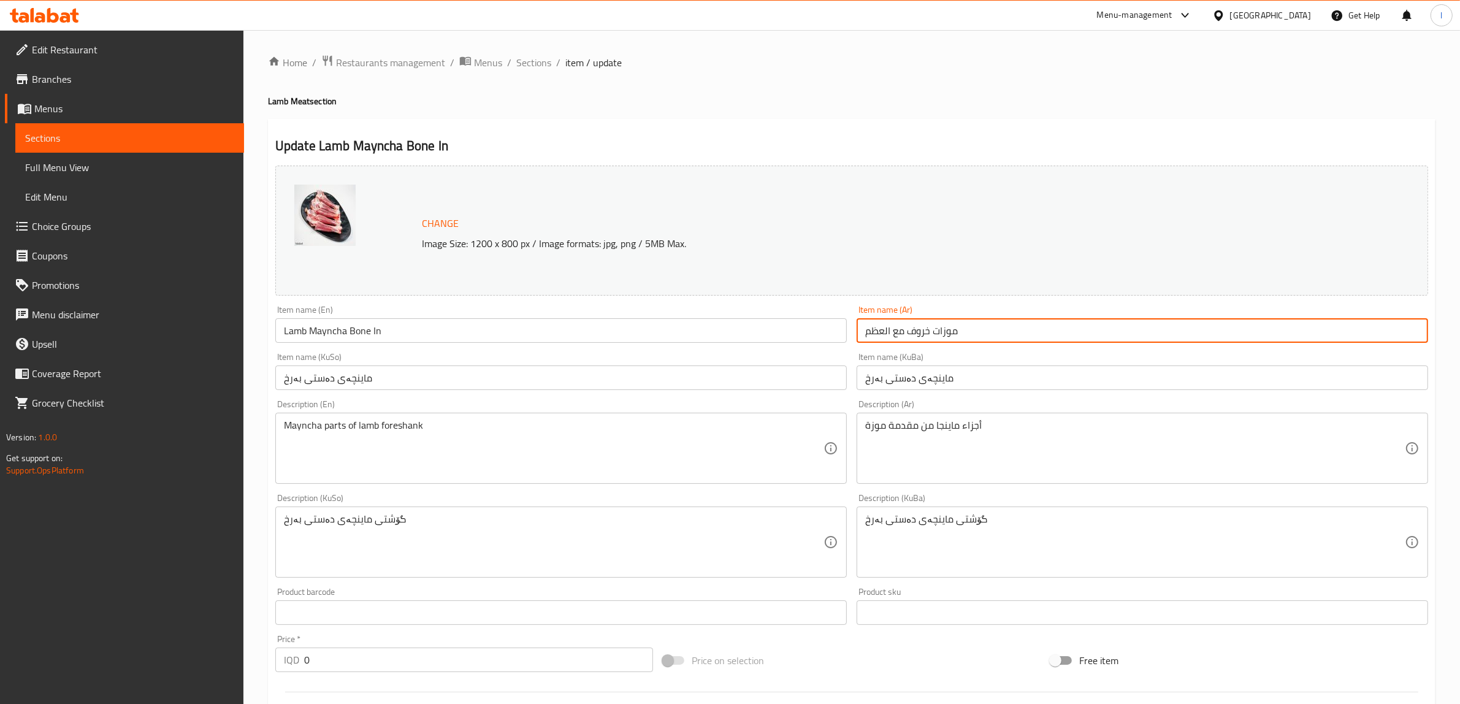
click at [741, 378] on div "Change Image Size: 1200 x 800 px / Image formats: jpg, png / 5MB Max. Item name…" at bounding box center [851, 504] width 1162 height 687
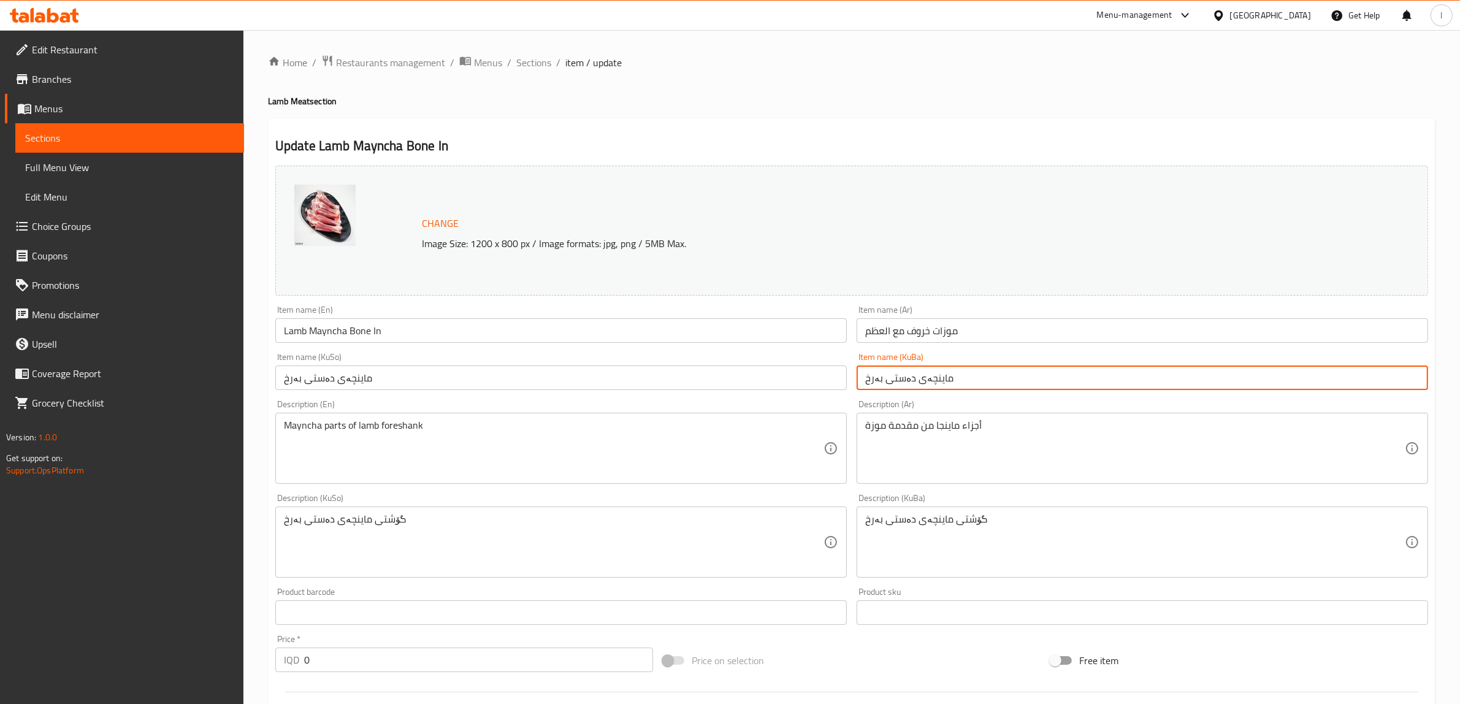
paste input "بە ئێسکەوە"
type input "ماینچەی دەستی بەرخ بە ئێسکەوە"
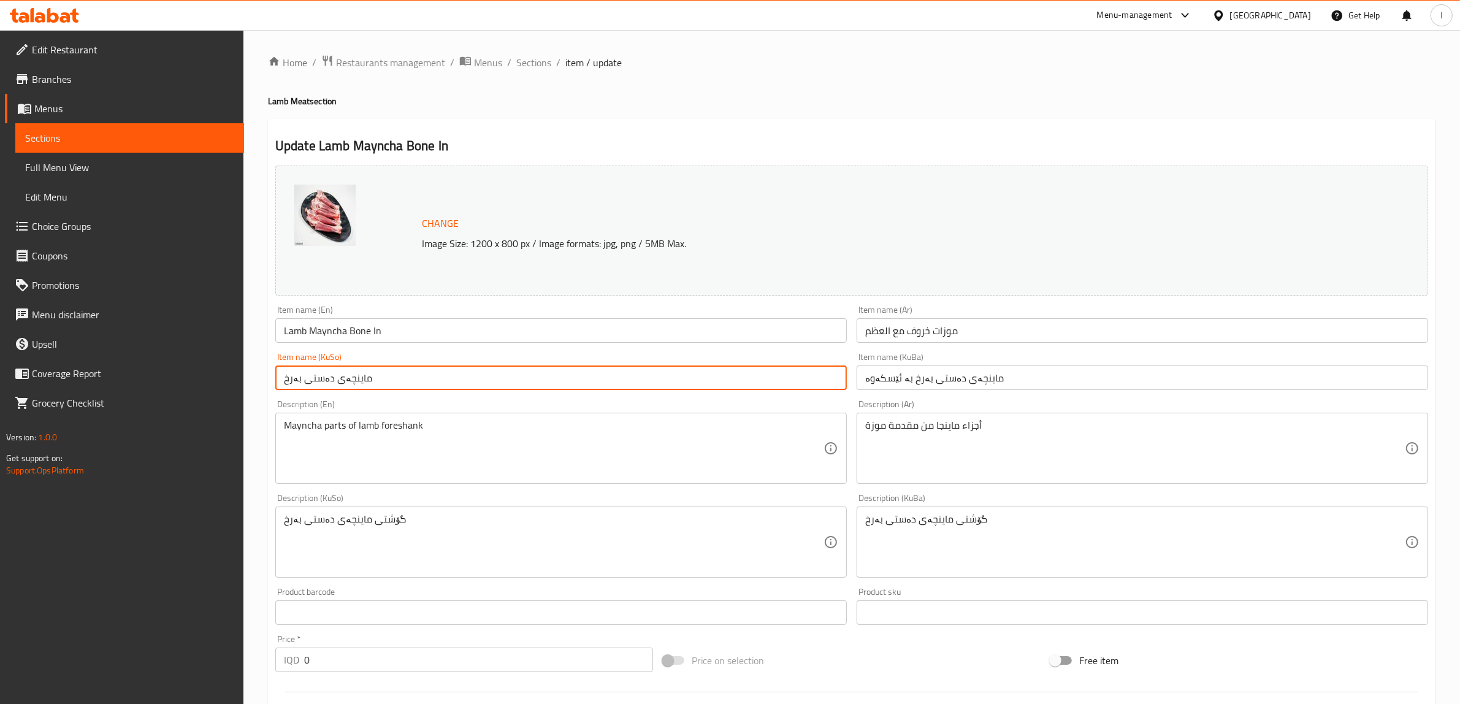
drag, startPoint x: 533, startPoint y: 387, endPoint x: 20, endPoint y: 371, distance: 513.4
click at [26, 372] on div "Edit Restaurant Branches Menus Sections Full Menu View Edit Menu Choice Groups …" at bounding box center [730, 541] width 1460 height 1023
paste input "بە ئێسکەوە"
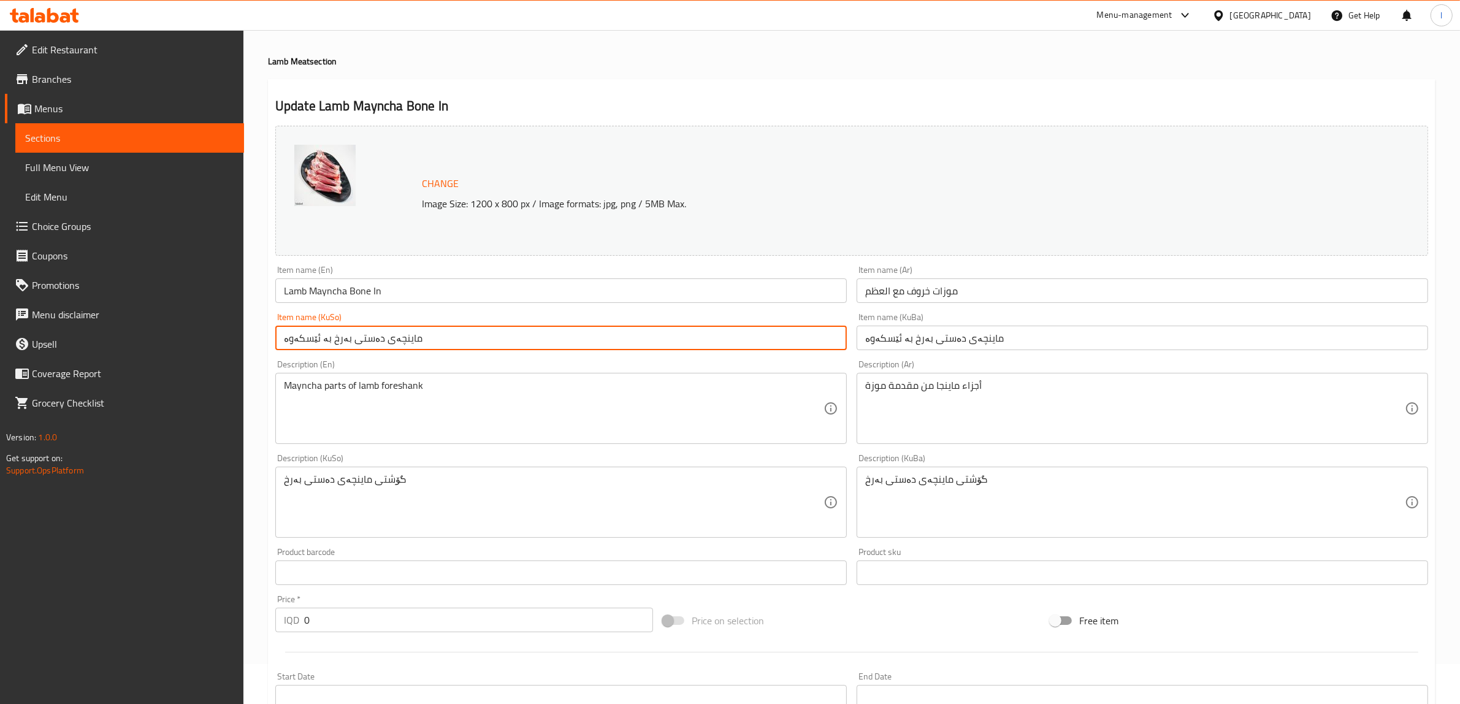
scroll to position [77, 0]
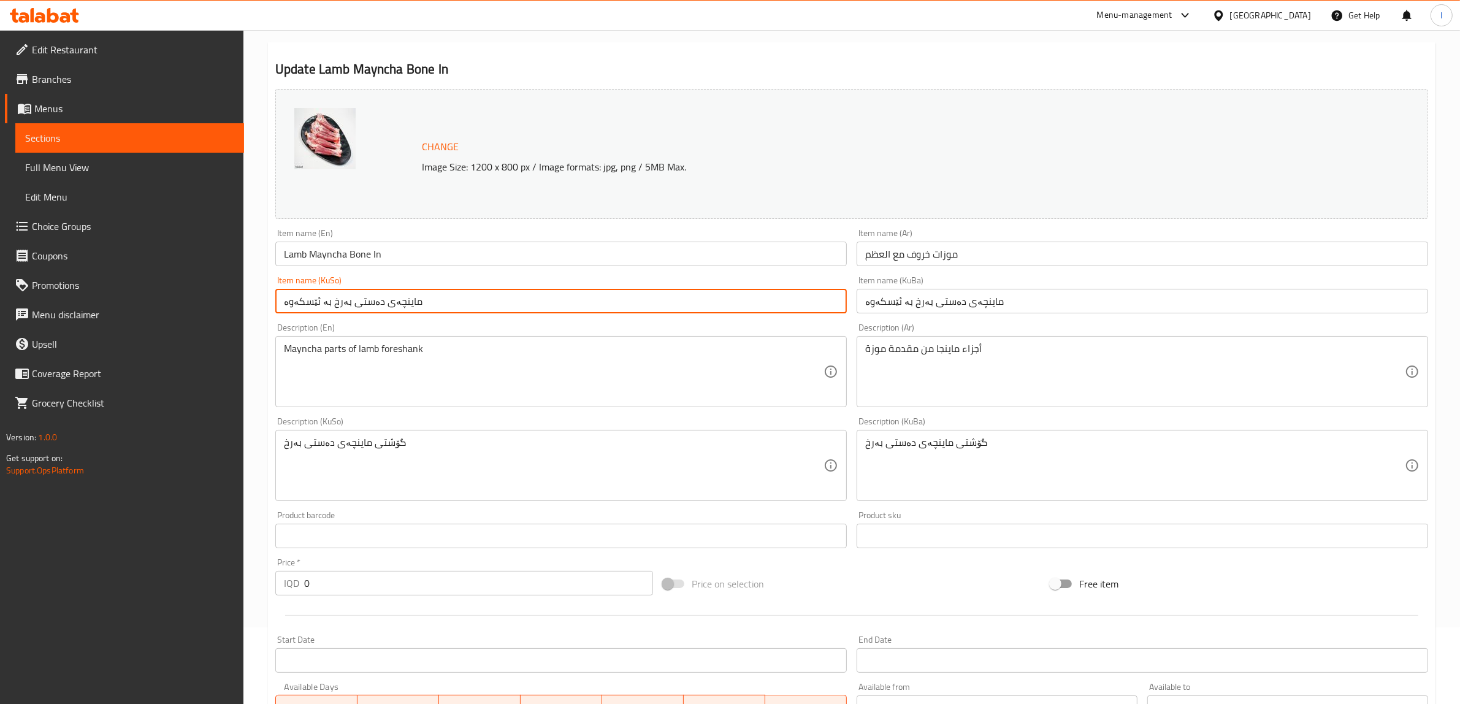
type input "ماینچەی دەستی بەرخ بە ئێسکەوە"
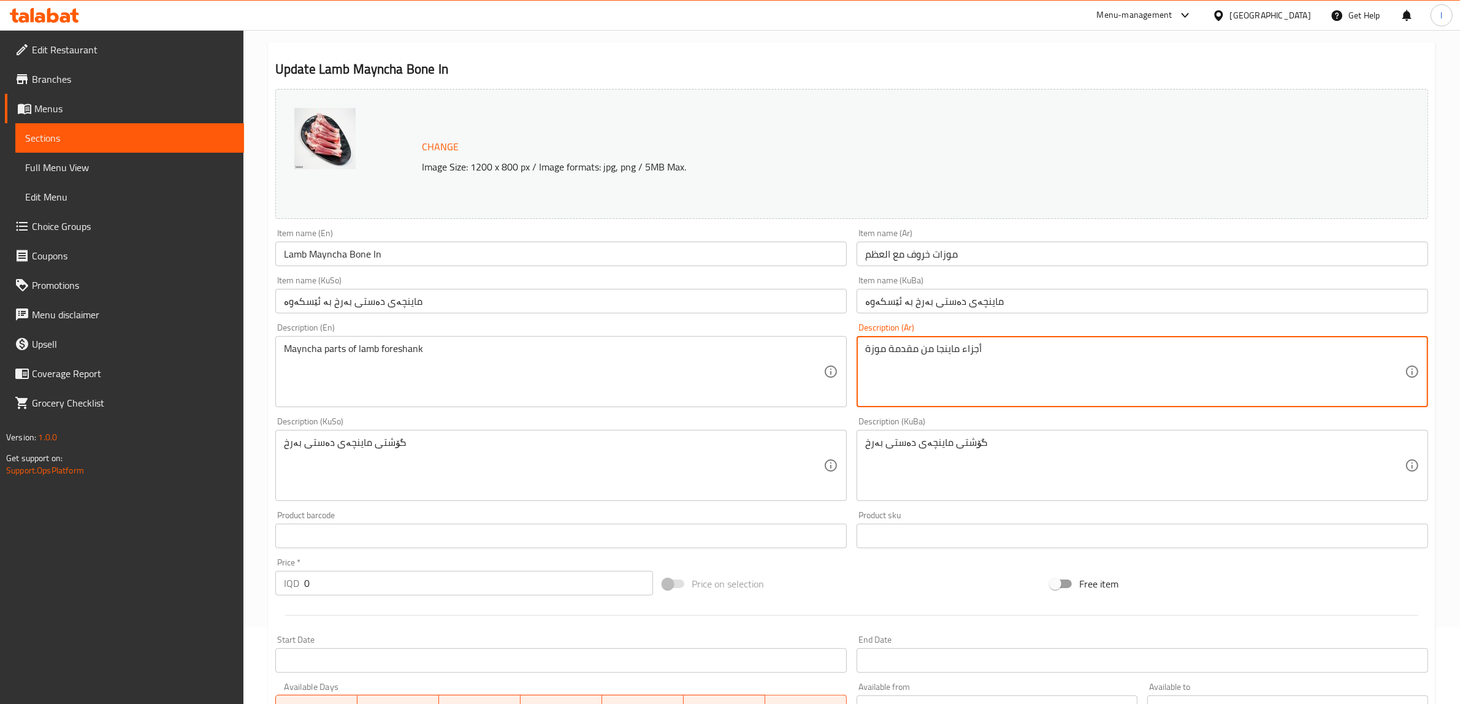
drag, startPoint x: 977, startPoint y: 357, endPoint x: 710, endPoint y: 346, distance: 266.9
paste textarea "موزات خروف طازجة، مثالية للشوي في الفرن والقوزي"
click at [1213, 351] on textarea "موزات خروف طازجة، مثالية للشوي في الفرن والقوزي" at bounding box center [1134, 372] width 539 height 58
click at [1242, 350] on textarea "موزات خروف طازجة، مثالية للشوي في الفرن وقوزي" at bounding box center [1134, 372] width 539 height 58
type textarea "موزات خروف طازجة، مثالية للشوي في فرن وقوزي"
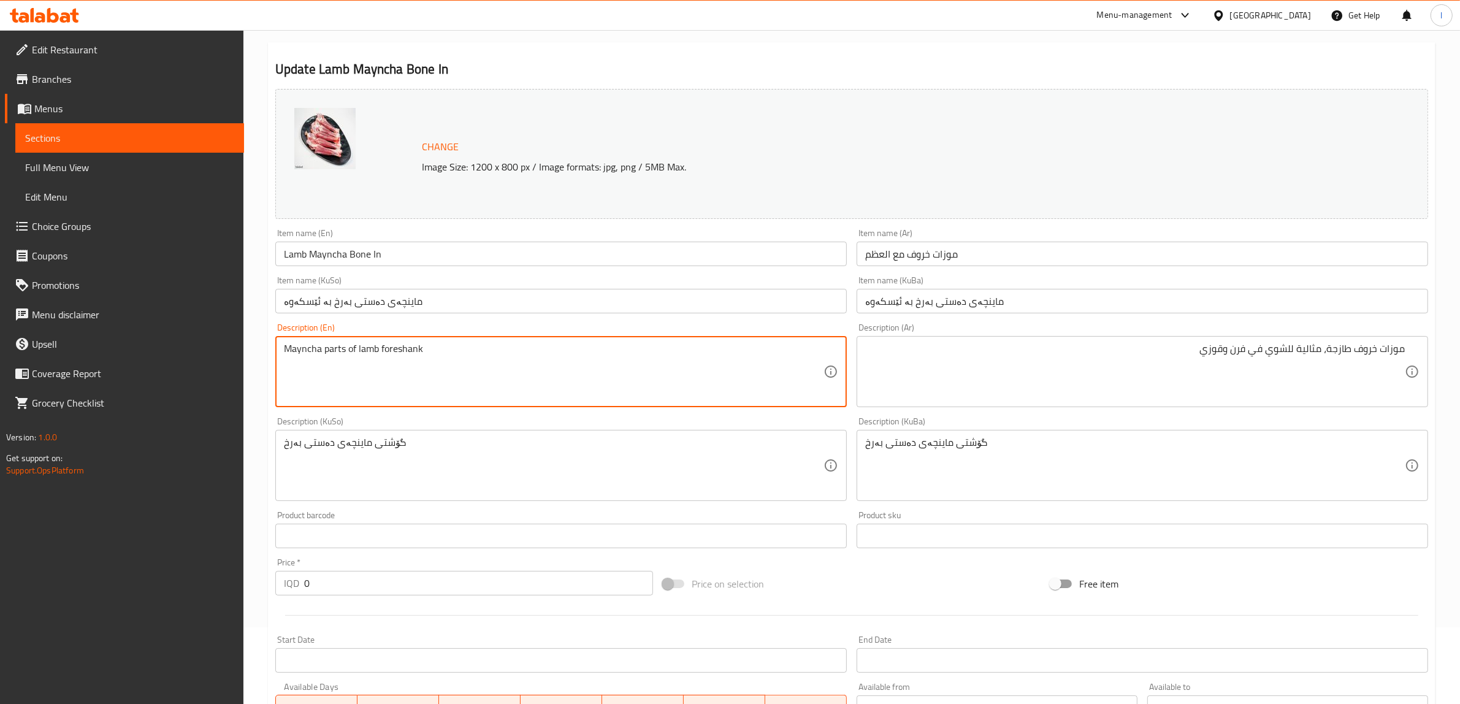
drag, startPoint x: 472, startPoint y: 364, endPoint x: 74, endPoint y: 357, distance: 397.9
paste textarea "Fresh lamb mozat, ideal for oven grilling and qouzi"
type textarea "Fresh lamb mozat, ideal for oven grilling and qouzi"
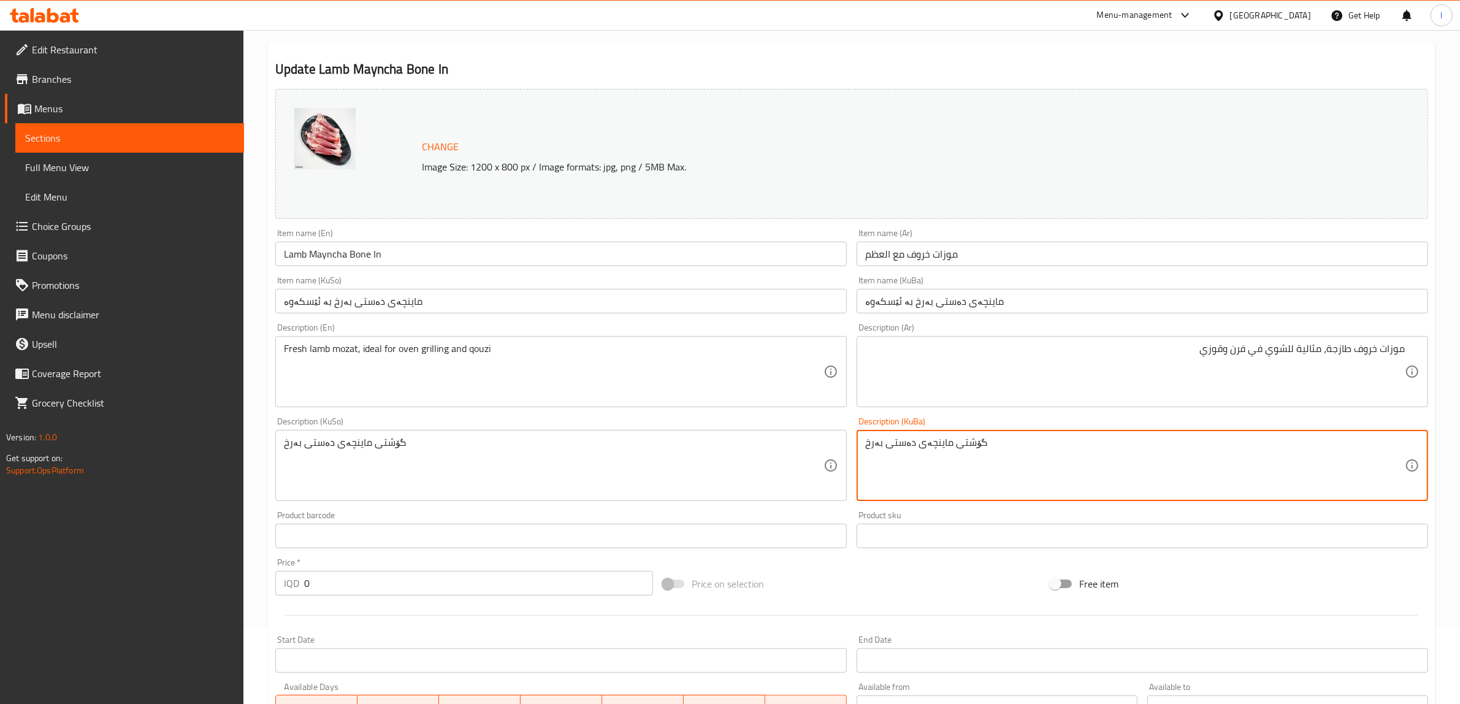
drag, startPoint x: 1015, startPoint y: 467, endPoint x: 628, endPoint y: 471, distance: 386.9
paste textarea "ماینچەی فرێشى بەرخ، گونجاوە بۆ برژاندنی ناو فڕن و قۆزی"
type textarea "ماینچەی فرێشى بەرخ، گونجاوە بۆ برژاندنی ناو فڕن و قۆزی"
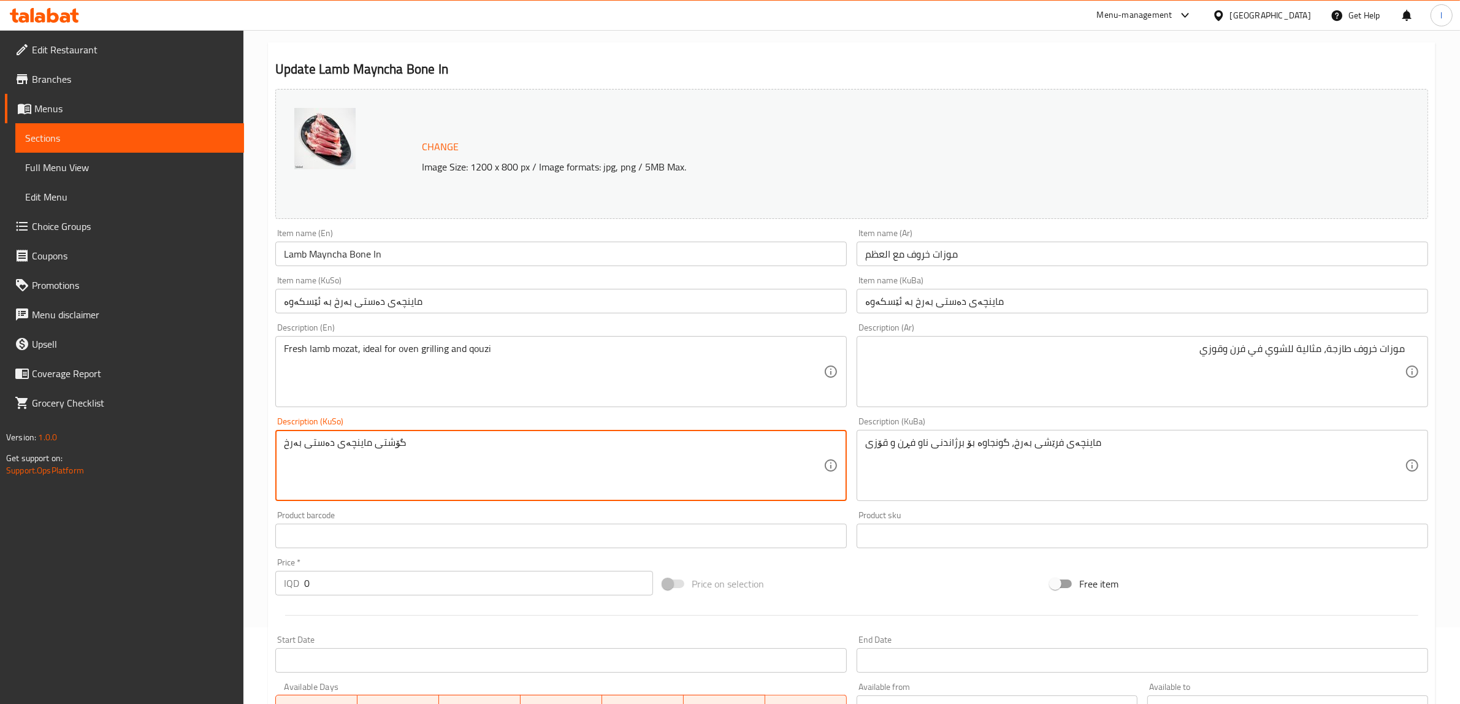
drag, startPoint x: 601, startPoint y: 457, endPoint x: 0, endPoint y: 476, distance: 601.1
paste textarea "ماینچەی فرێشى بەرخ، گونجاوە بۆ برژاندنی ناو فڕن و قۆزی"
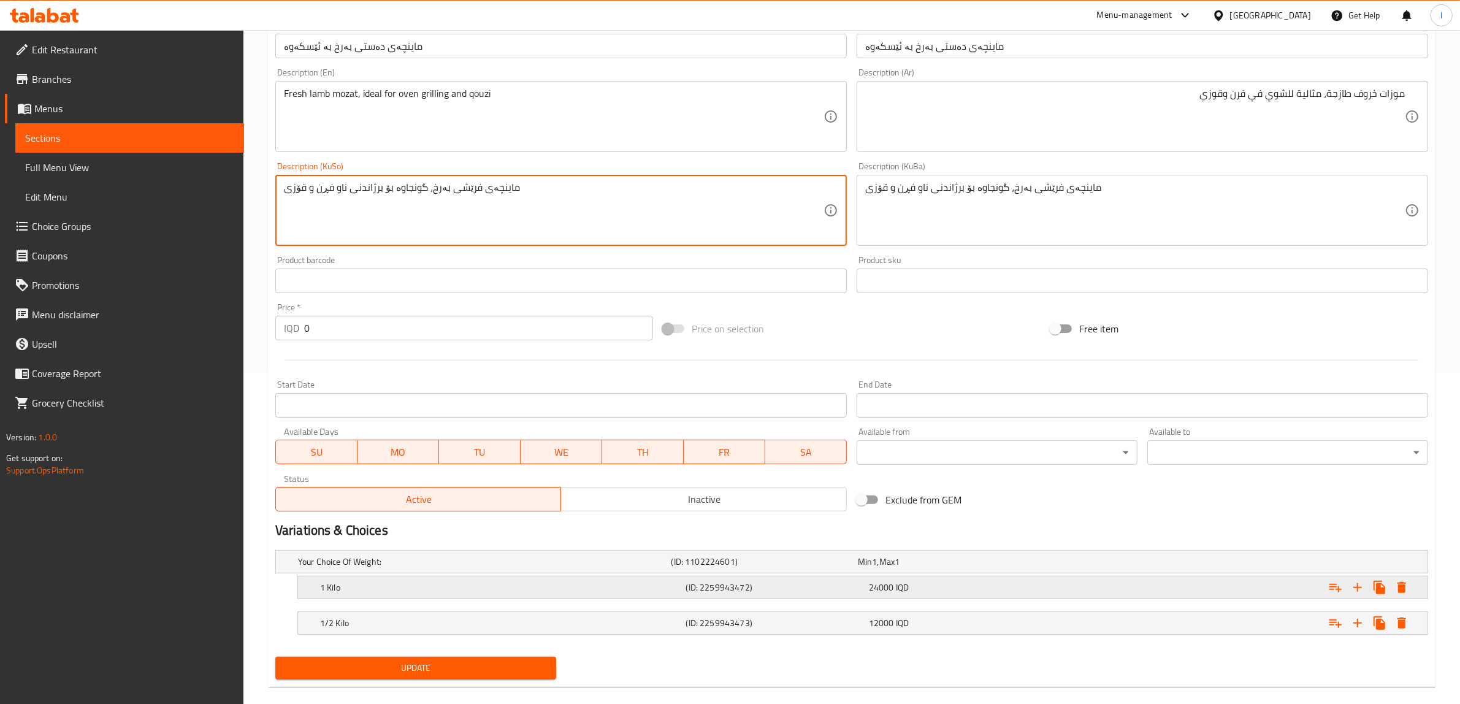
scroll to position [348, 0]
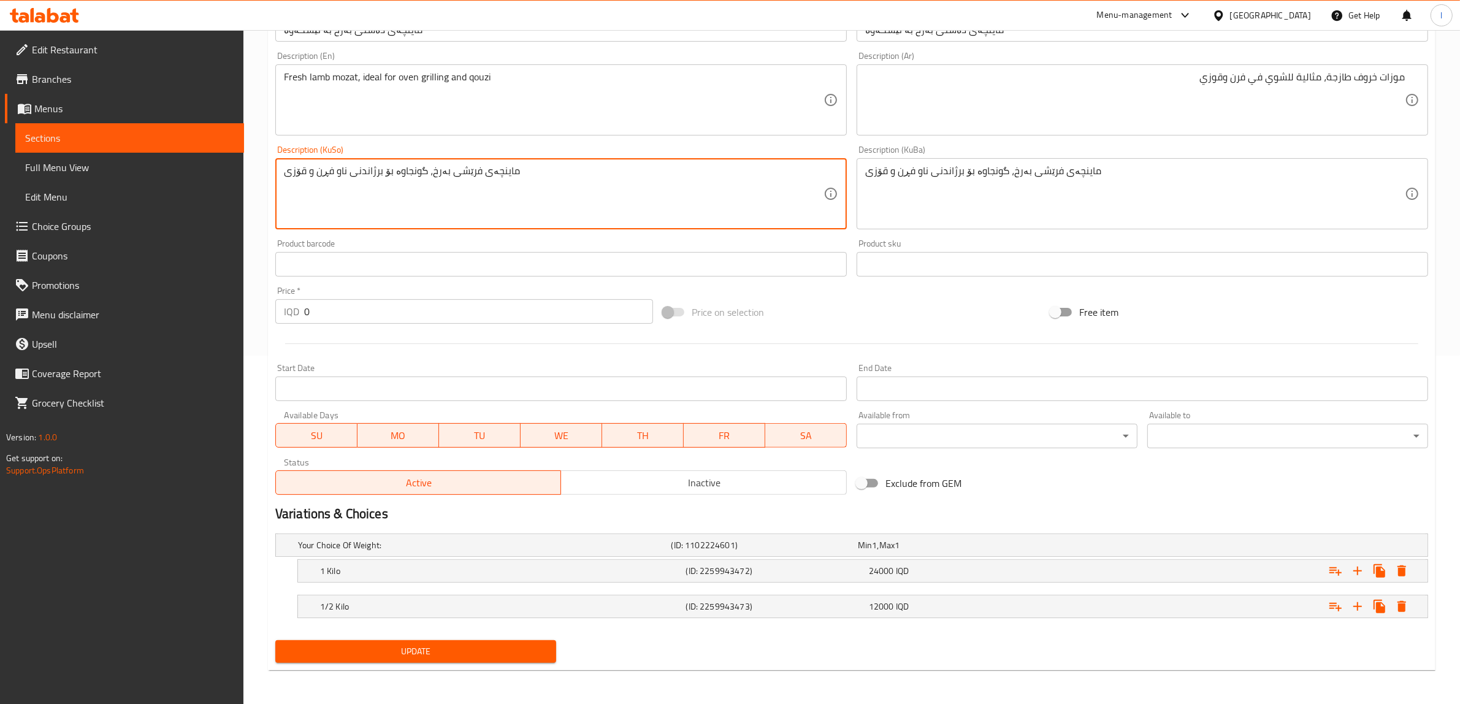
type textarea "ماینچەی فرێشى بەرخ، گونجاوە بۆ برژاندنی ناو فڕن و قۆزی"
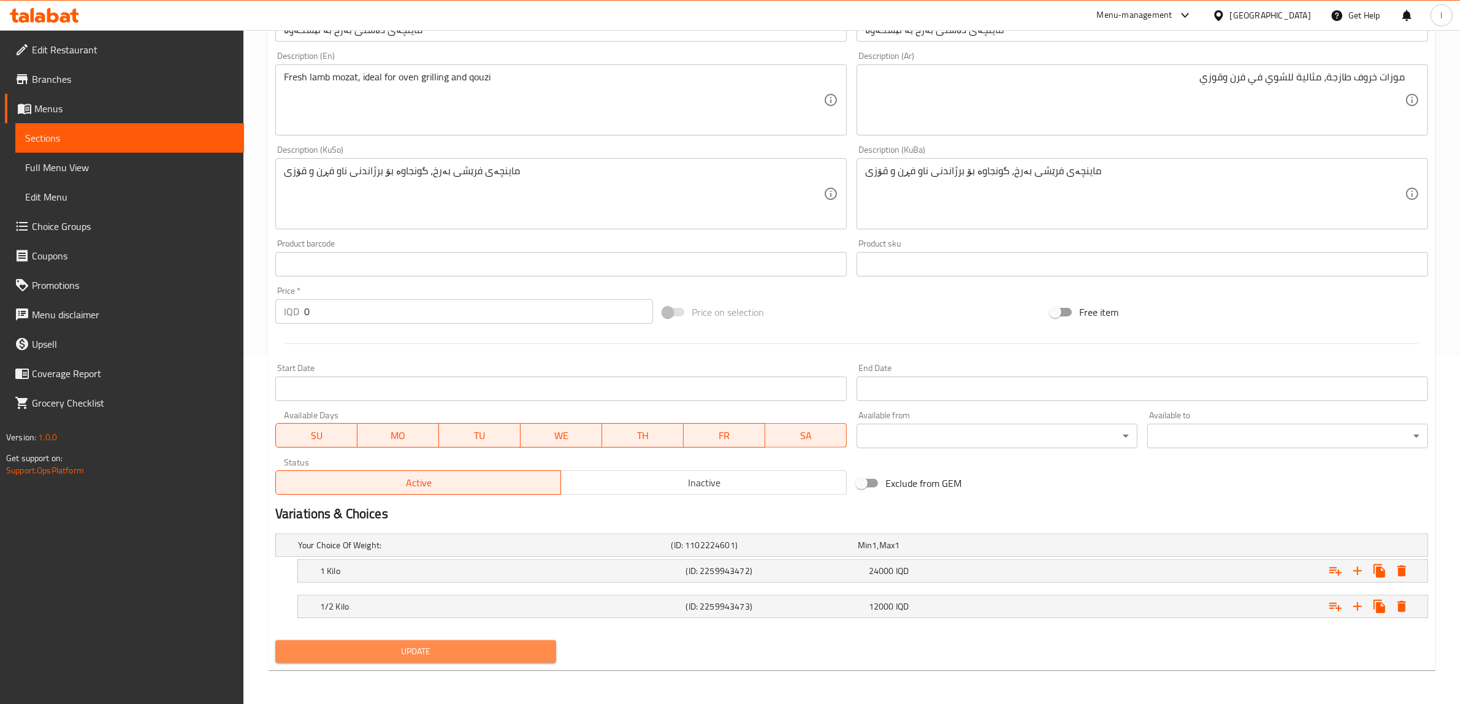
click at [411, 647] on span "Update" at bounding box center [415, 651] width 261 height 15
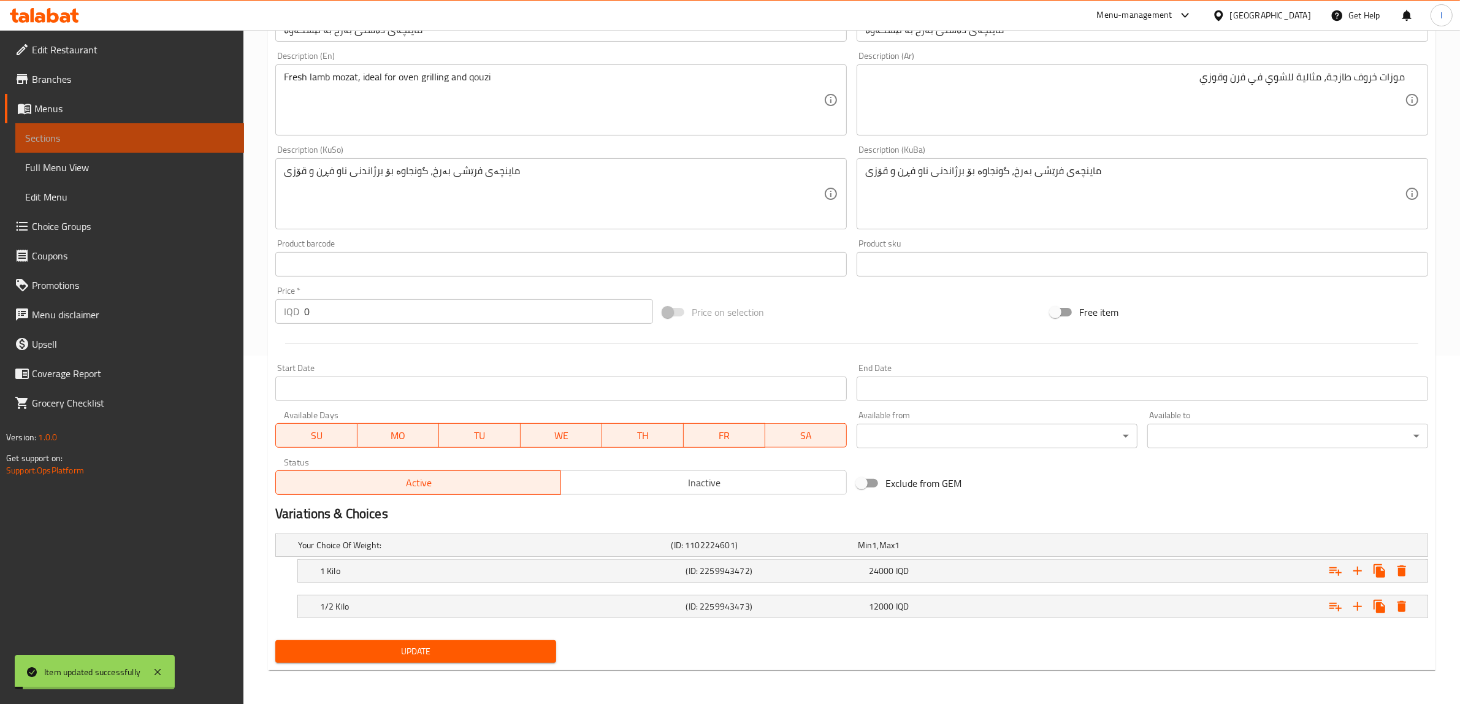
click at [121, 135] on span "Sections" at bounding box center [129, 138] width 209 height 15
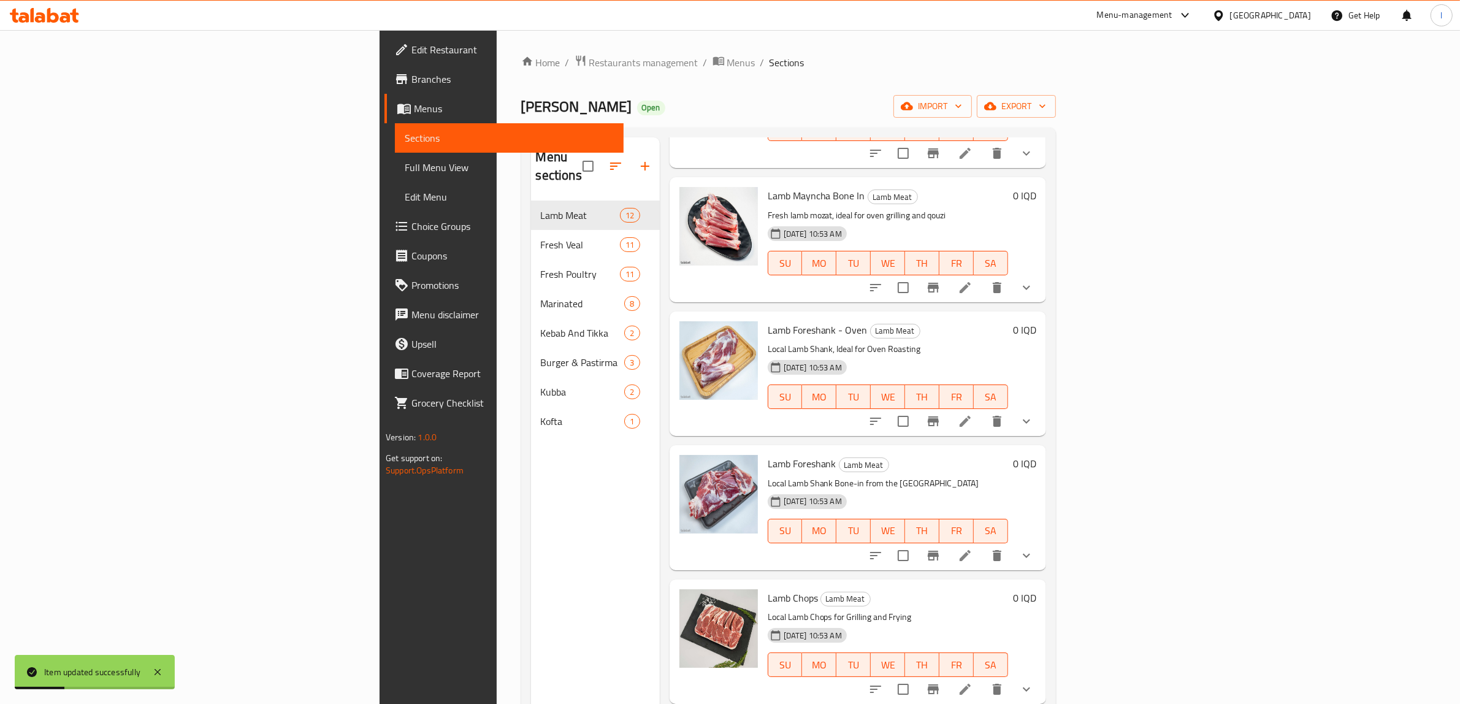
scroll to position [153, 0]
click at [970, 414] on icon at bounding box center [964, 419] width 11 height 11
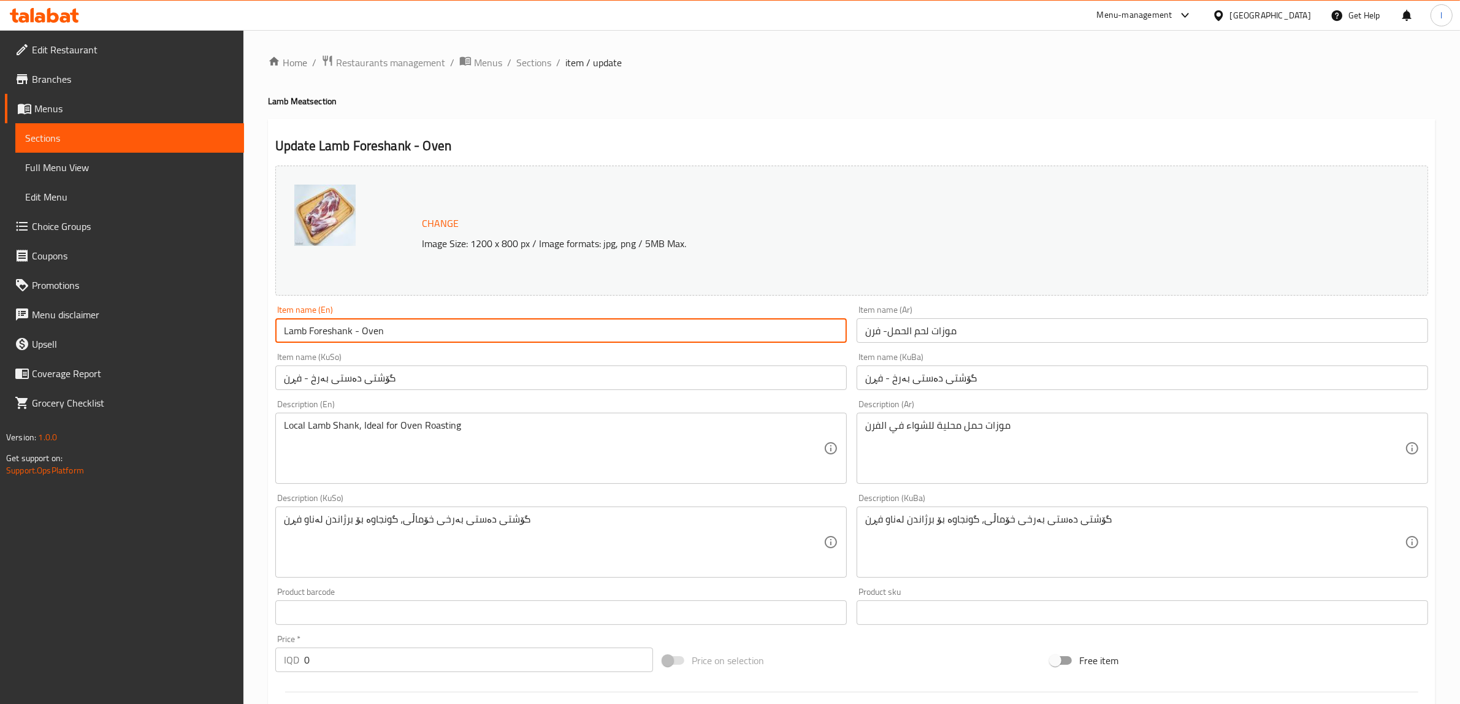
drag, startPoint x: 415, startPoint y: 330, endPoint x: 151, endPoint y: 350, distance: 264.4
click at [170, 350] on div "Edit Restaurant Branches Menus Sections Full Menu View Edit Menu Choice Groups …" at bounding box center [730, 541] width 1460 height 1023
paste input "Bone-In"
click at [375, 336] on input "Lamb Foreshank Bone-In- Oven" at bounding box center [560, 330] width 571 height 25
drag, startPoint x: 393, startPoint y: 335, endPoint x: 385, endPoint y: 338, distance: 8.5
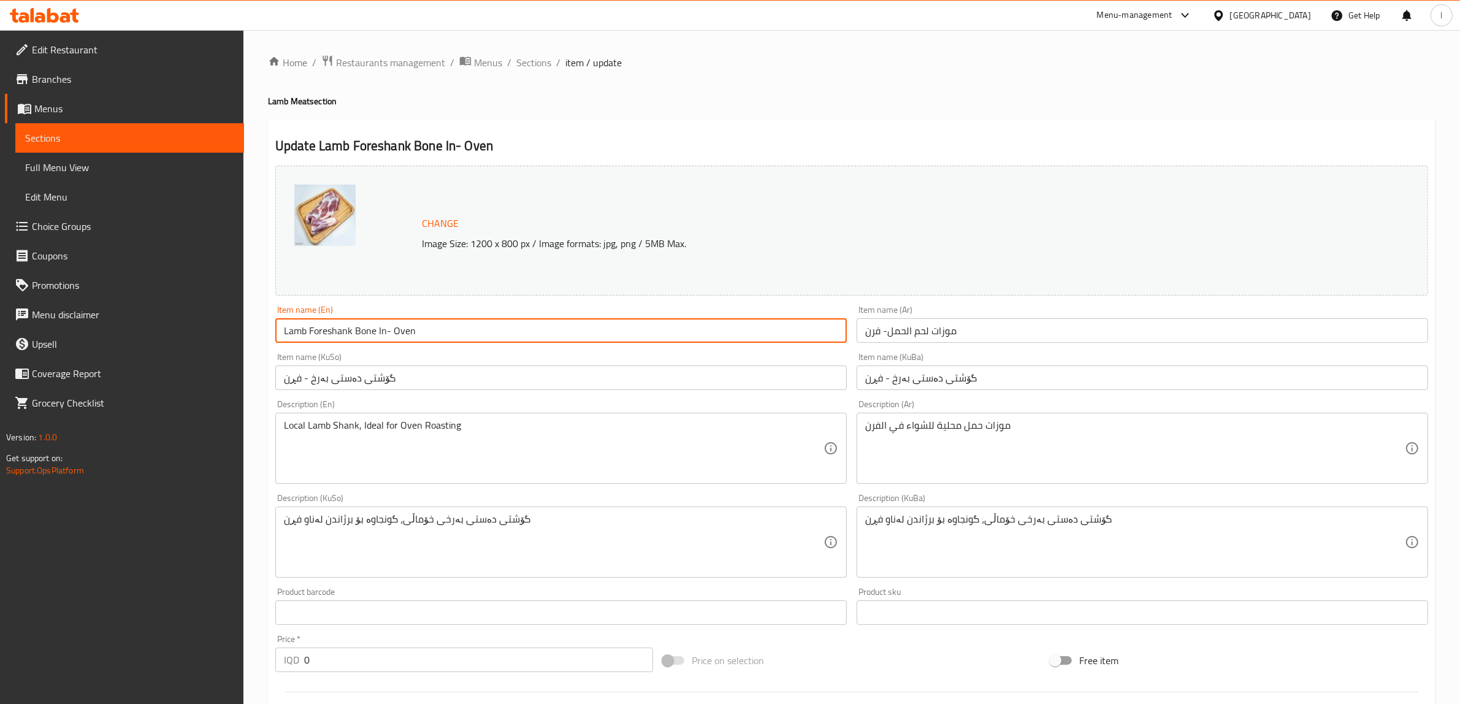
click at [385, 338] on input "Lamb Foreshank Bone In- Oven" at bounding box center [560, 330] width 571 height 25
type input "Lamb Foreshank Bone In Oven"
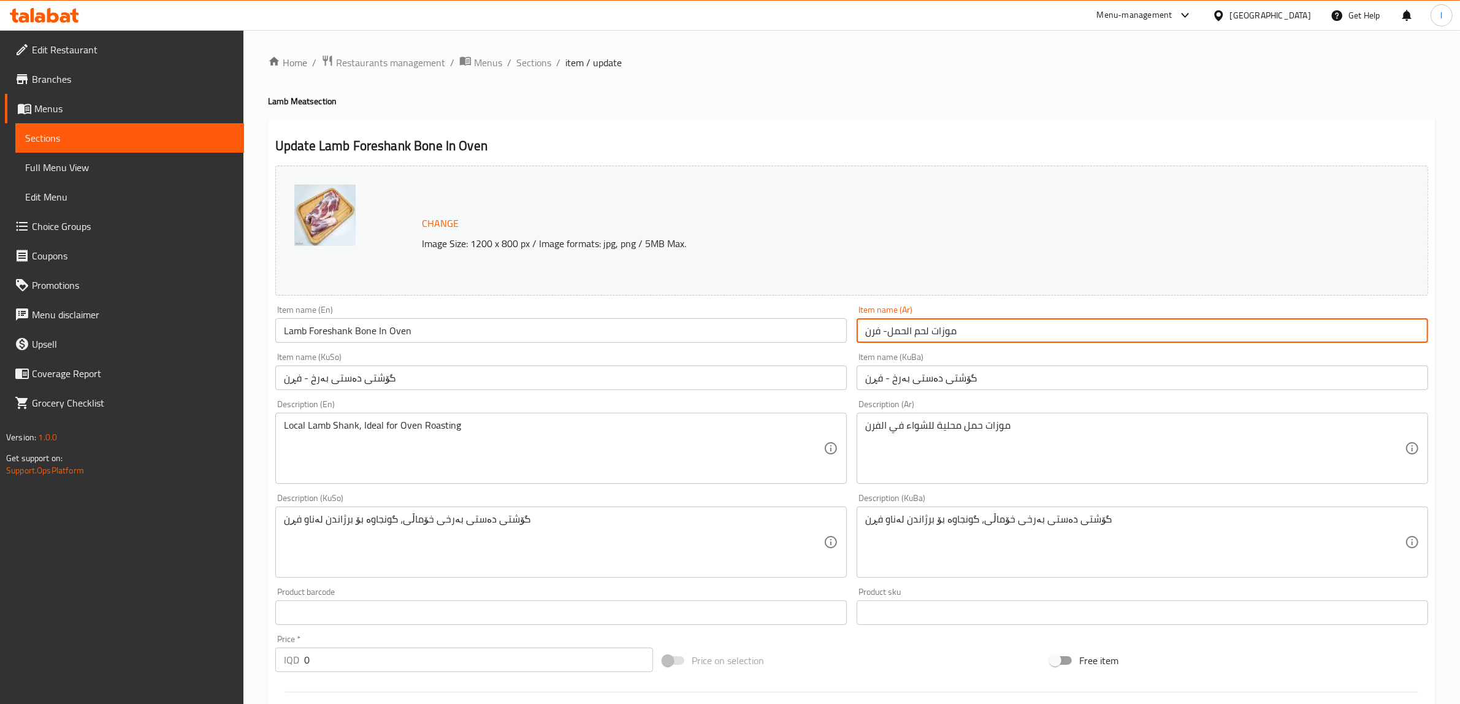
drag, startPoint x: 1004, startPoint y: 329, endPoint x: 709, endPoint y: 338, distance: 294.4
click at [715, 338] on div "Change Image Size: 1200 x 800 px / Image formats: jpg, png / 5MB Max. Item name…" at bounding box center [851, 504] width 1162 height 687
paste input "ساق خروف مع العظم"
drag, startPoint x: 909, startPoint y: 332, endPoint x: 910, endPoint y: 341, distance: 10.0
click at [909, 332] on input "ساق خروف مع [PERSON_NAME]" at bounding box center [1141, 330] width 571 height 25
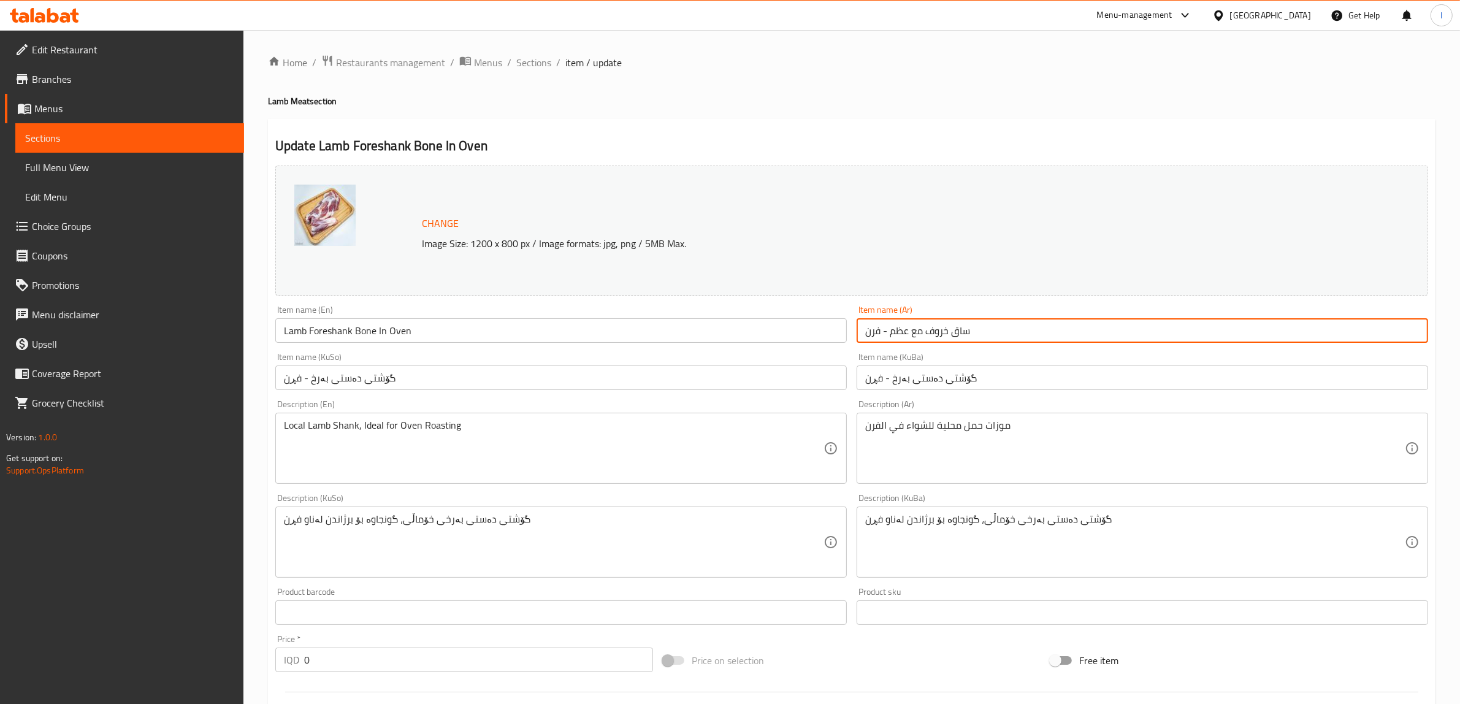
click at [887, 332] on input "ساق خروف مع عظم - فرن" at bounding box center [1141, 330] width 571 height 25
type input "ساق خروف مع عظم - فرن"
click at [377, 332] on input "Lamb Foreshank Bone In Oven" at bounding box center [560, 330] width 571 height 25
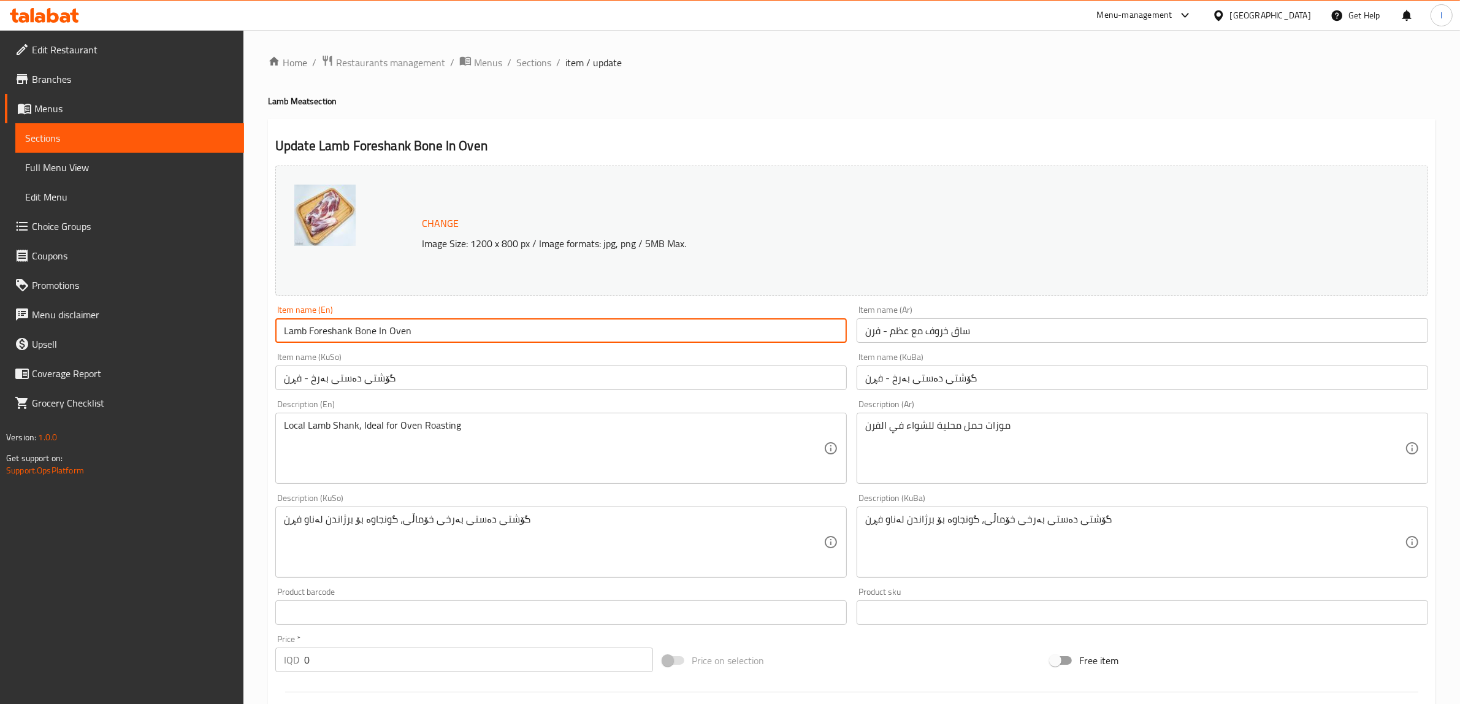
paste input "-"
click at [376, 332] on input "Lamb Foreshank Bone -In Oven" at bounding box center [560, 330] width 571 height 25
click at [378, 334] on input "Lamb Foreshank Bone -In Oven" at bounding box center [560, 330] width 571 height 25
type input "Lamb Foreshank Bone-In Oven"
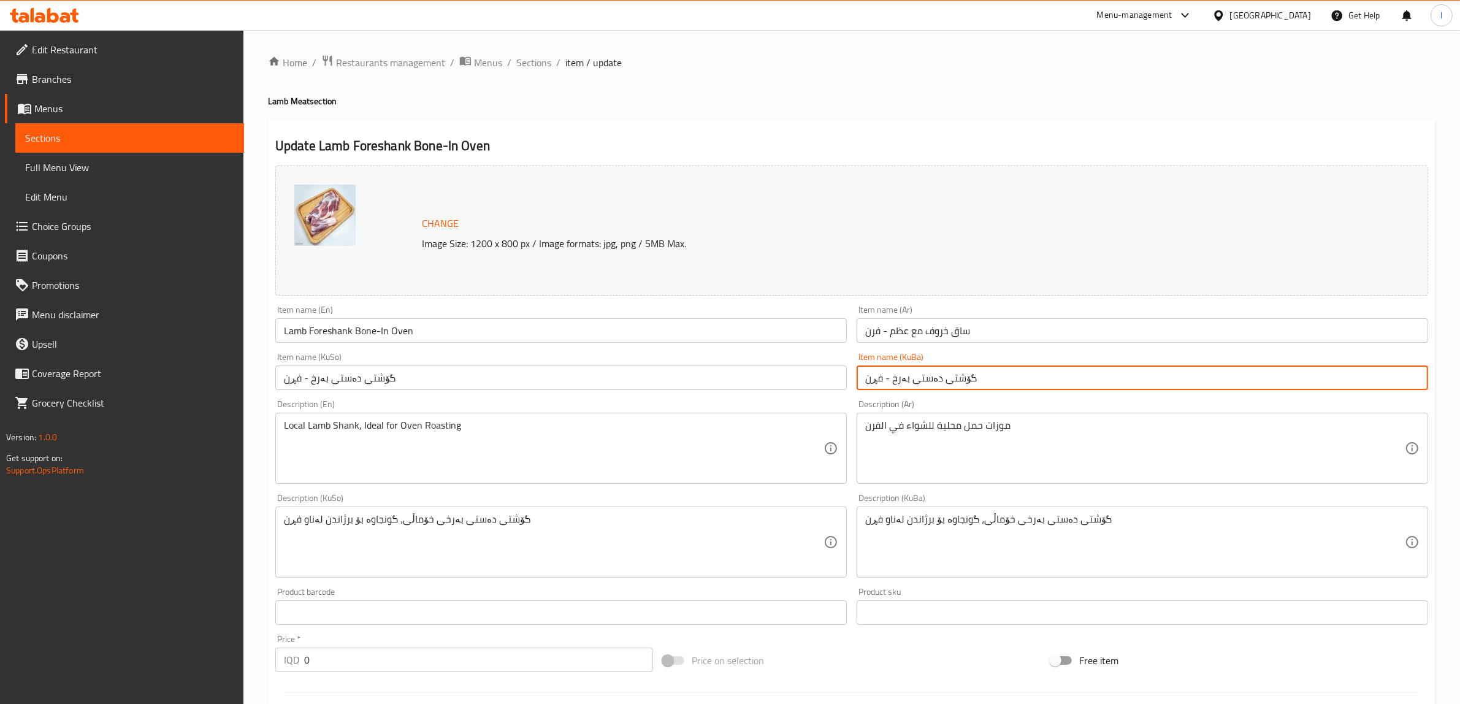
drag, startPoint x: 989, startPoint y: 375, endPoint x: 646, endPoint y: 373, distance: 343.3
click at [659, 375] on div "Change Image Size: 1200 x 800 px / Image formats: jpg, png / 5MB Max. Item name…" at bounding box center [851, 504] width 1162 height 687
paste input "text"
type input "گۆشتی دەستی بەرخ - فڕن"
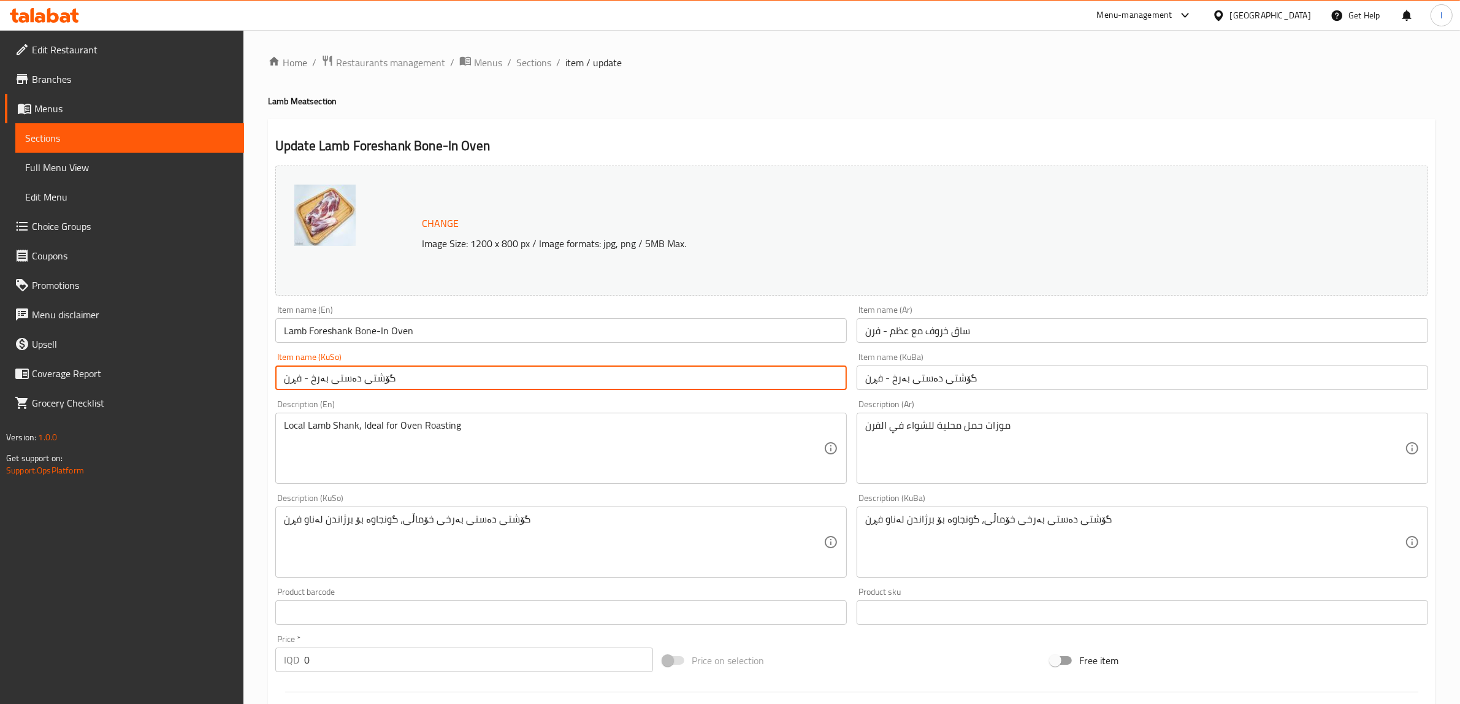
drag, startPoint x: 329, startPoint y: 390, endPoint x: 153, endPoint y: 387, distance: 175.3
click at [154, 387] on div "Edit Restaurant Branches Menus Sections Full Menu View Edit Menu Choice Groups …" at bounding box center [730, 541] width 1460 height 1023
paste input "text"
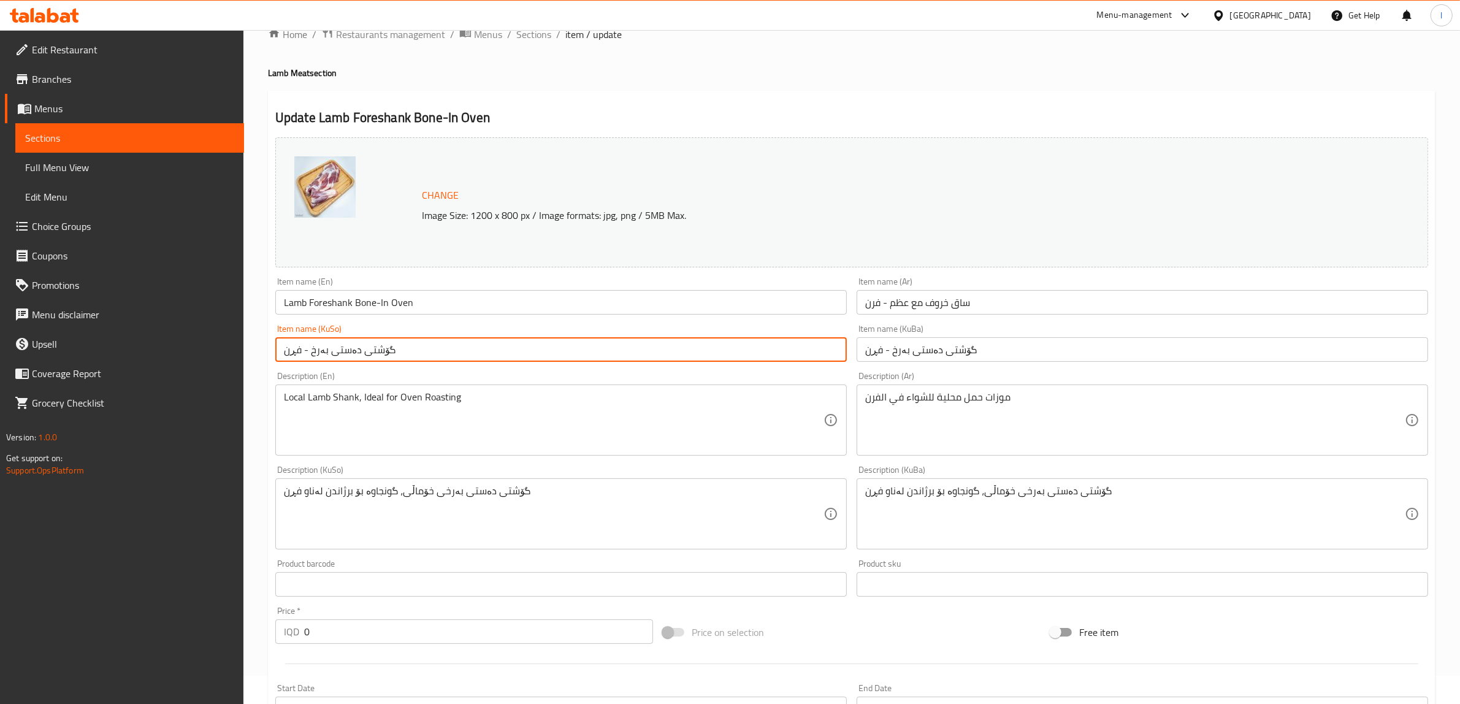
scroll to position [77, 0]
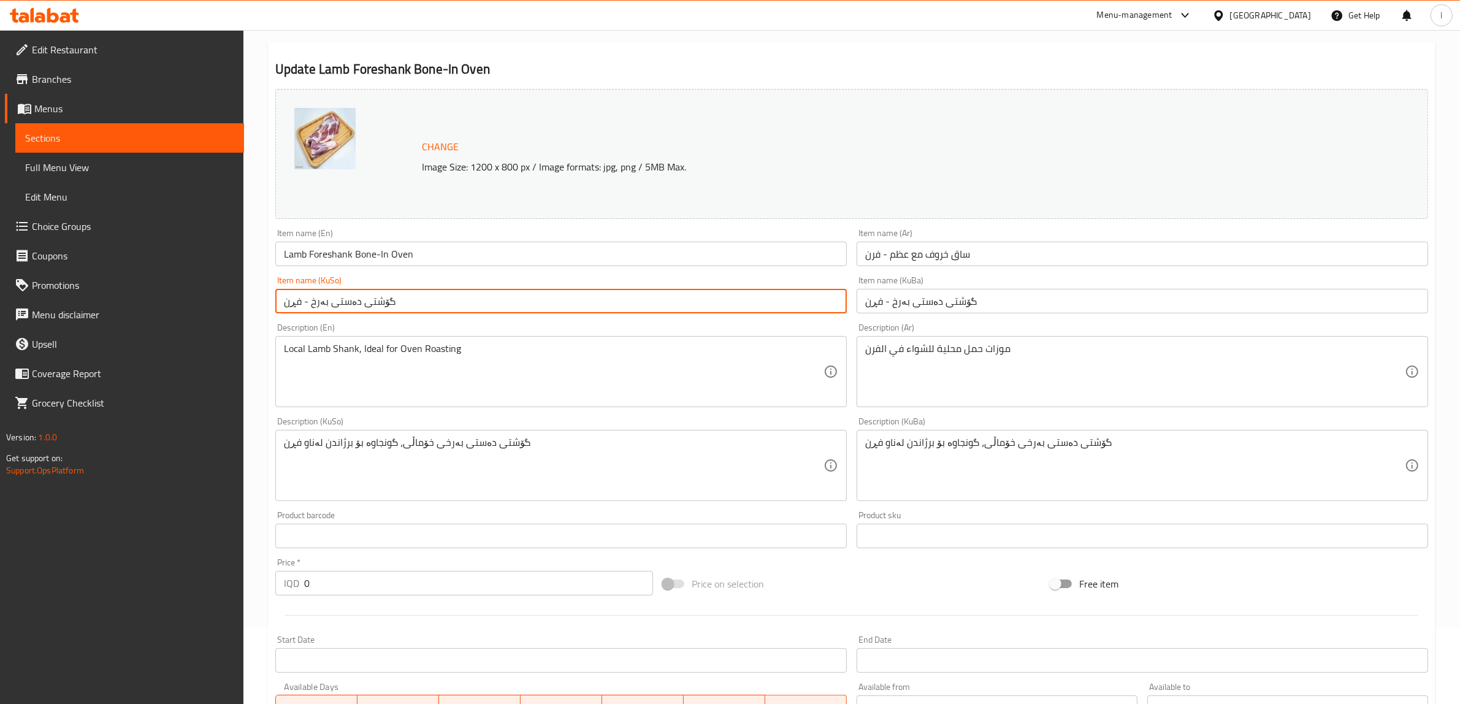
type input "گۆشتی دەستی بەرخ - فڕن"
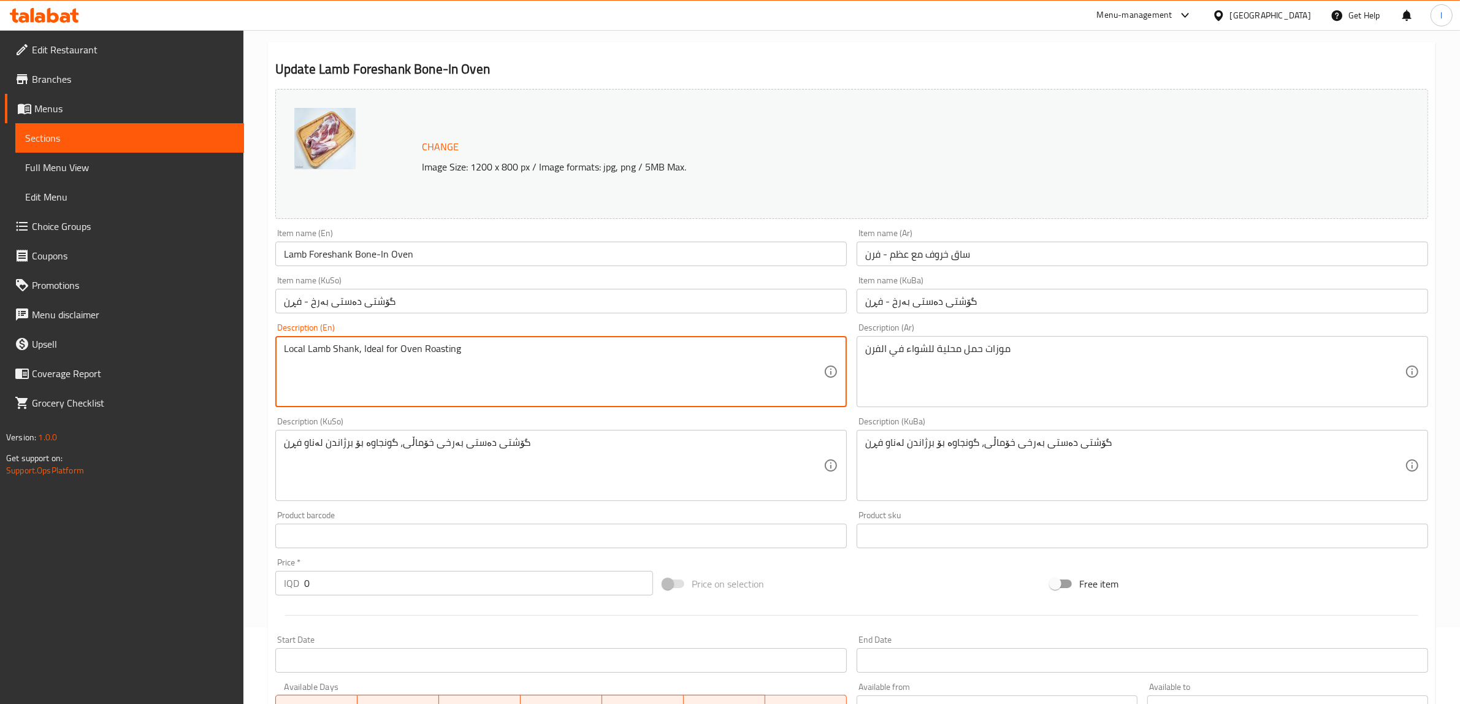
drag, startPoint x: 402, startPoint y: 347, endPoint x: 0, endPoint y: 303, distance: 403.9
paste textarea "amb cuts from the [MEDICAL_DATA], ideal for oven grilling and qouzi"
type textarea "Lamb cuts from the [MEDICAL_DATA], ideal for oven grilling and qouzi"
drag, startPoint x: 1139, startPoint y: 458, endPoint x: 715, endPoint y: 454, distance: 424.2
paste textarea "گۆشتی دەستی فرێشى بەرخ، گونجاوە بۆ برژاندنی ناو فڕن و قۆزی"
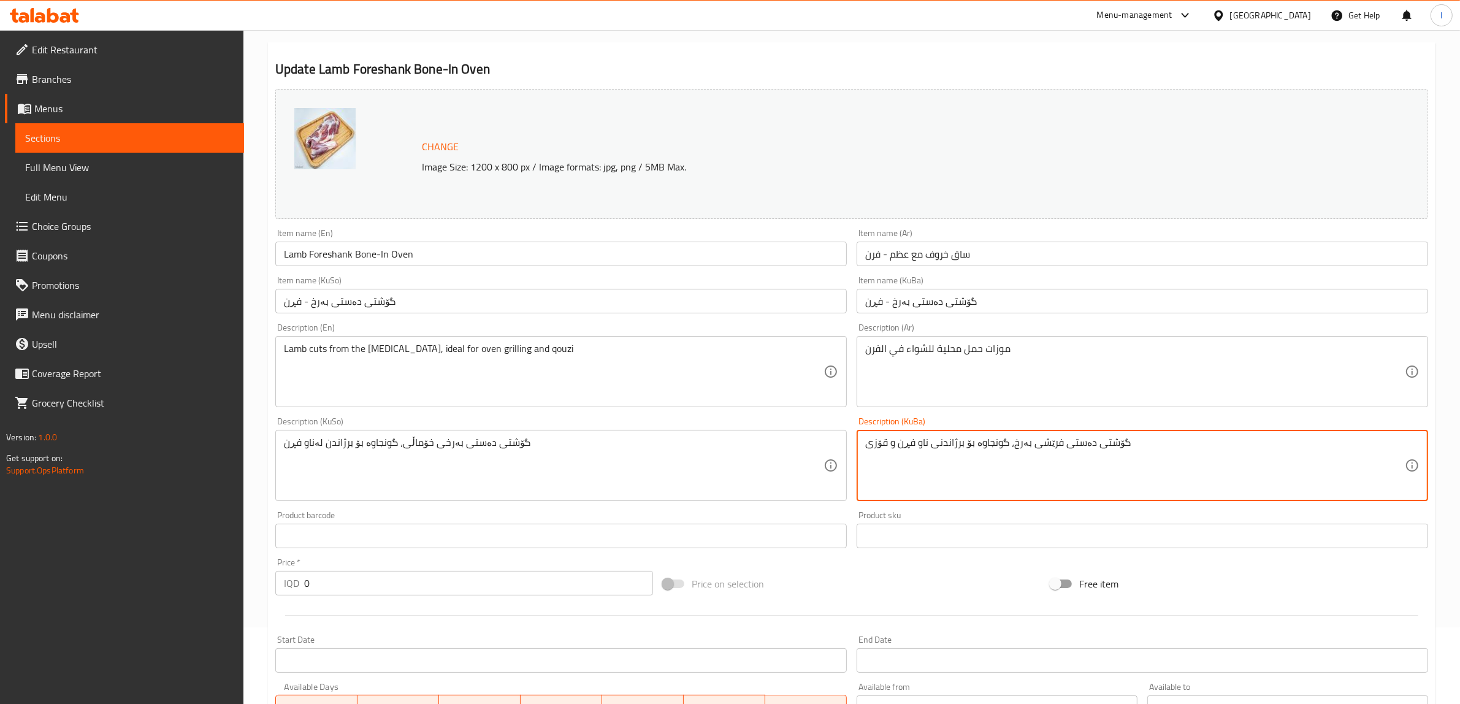
type textarea "گۆشتی دەستی فرێشى بەرخ، گونجاوە بۆ برژاندنی ناو فڕن و قۆزی"
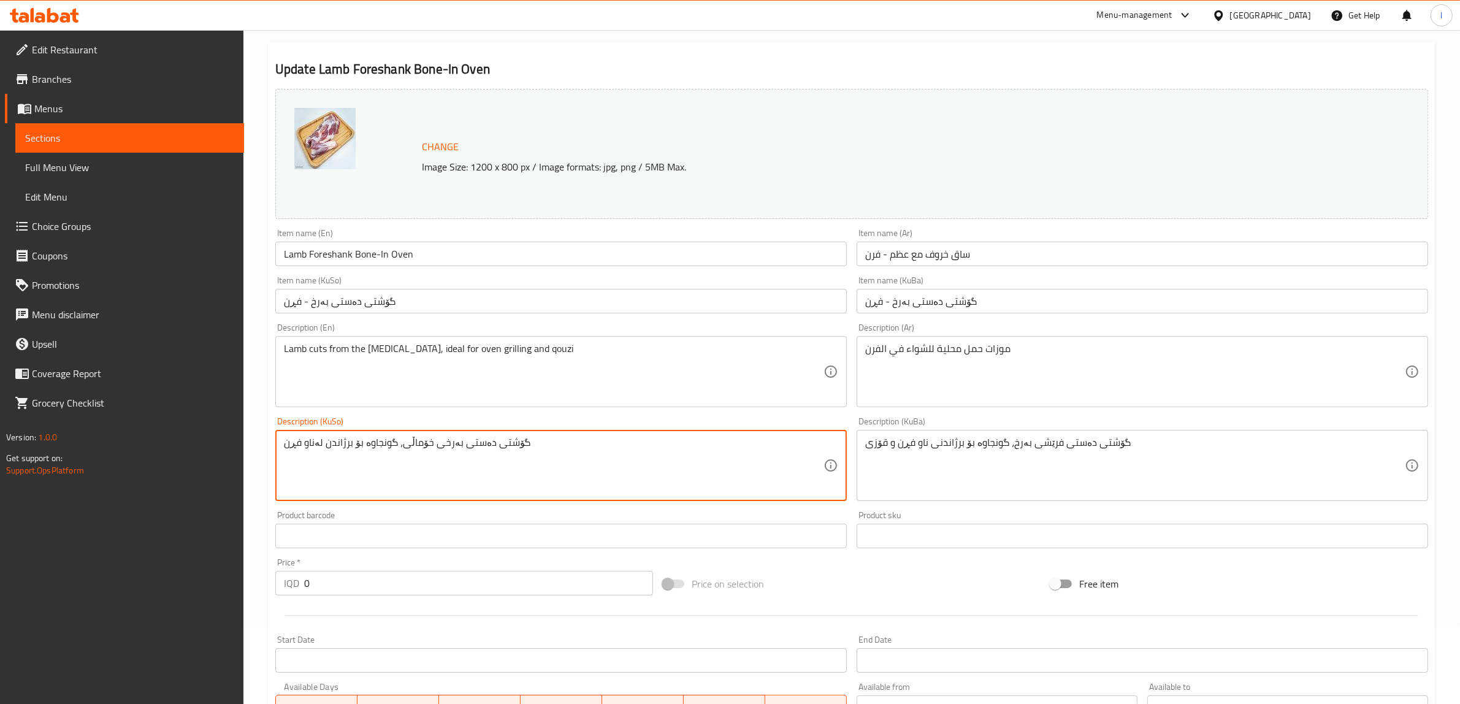
drag, startPoint x: 658, startPoint y: 455, endPoint x: 0, endPoint y: 417, distance: 658.9
paste textarea "گۆشتی دەستی فرێشى بەرخ، گونجاوە بۆ برژاندنی ناو فڕن و قۆزی"
type textarea "گۆشتی دەستی فرێشى بەرخ، گونجاوە بۆ برژاندنی ناو فڕن و قۆزی"
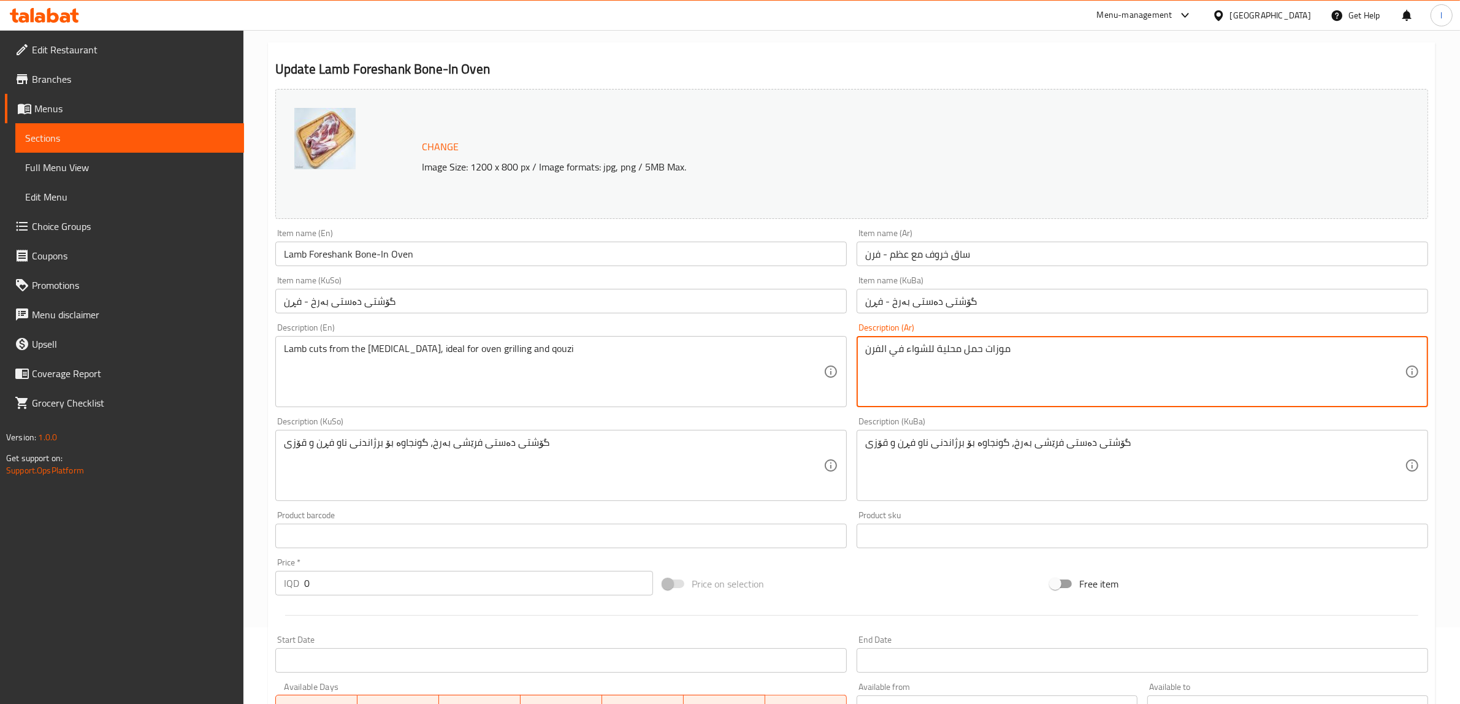
drag, startPoint x: 1073, startPoint y: 357, endPoint x: 614, endPoint y: 341, distance: 458.8
paste textarea "طع لحم طازجة من أسفل فخذ الخروف، مثالية للشوي في الفرن والقوزي"
click at [1274, 351] on textarea "قطع لحم طازجة من أسفل فخذ الخروف، مثالية للشوي في الفرن والقوزي" at bounding box center [1134, 372] width 539 height 58
click at [1145, 350] on textarea "قطع لحم طازجة من أسفل فخذ خروف، مثالية للشوي في الفرن والقوزي" at bounding box center [1134, 372] width 539 height 58
click at [1172, 351] on textarea "قطع لحم طازجة من أسفل فخذ خروف، مثالية للشوي في الفرن لقوزي" at bounding box center [1134, 372] width 539 height 58
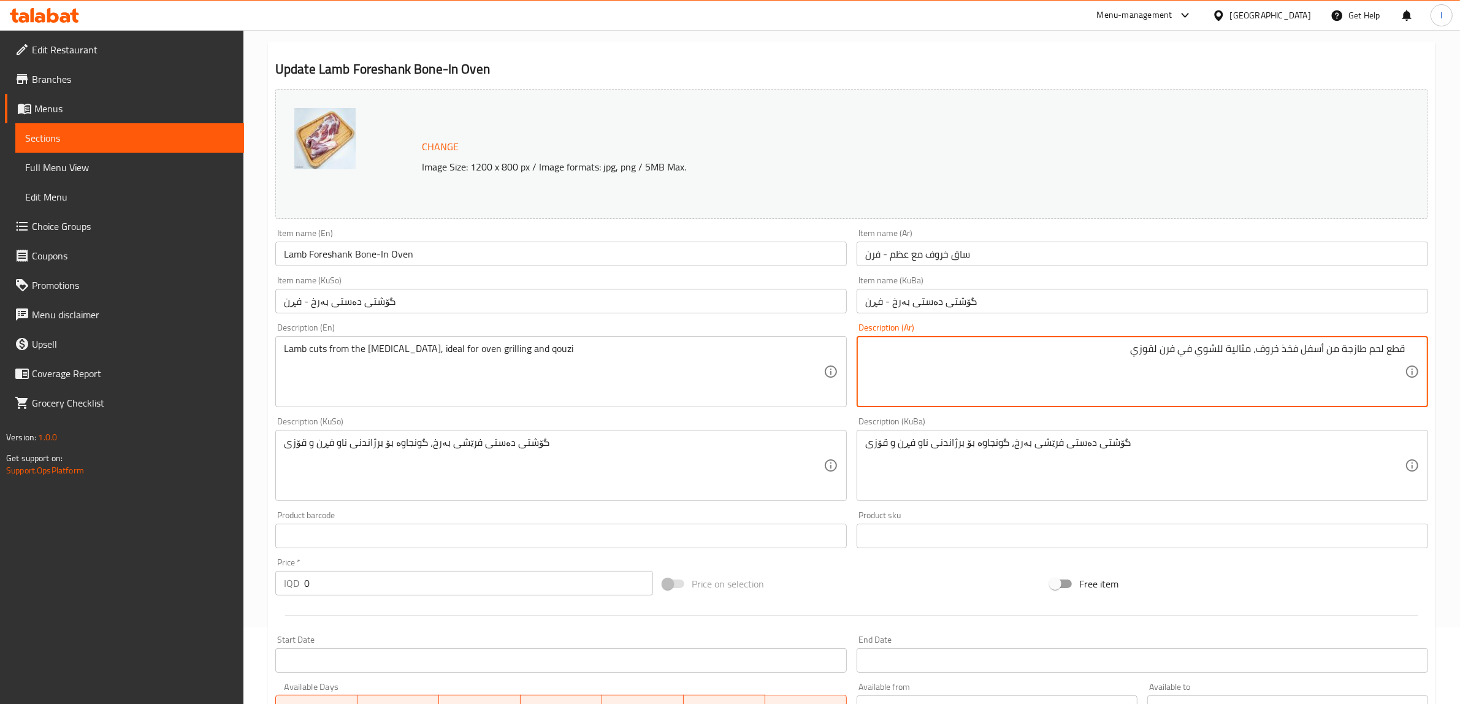
type textarea "قطع لحم طازجة من أسفل فخذ خروف، مثالية للشوي في فرن لقوزي"
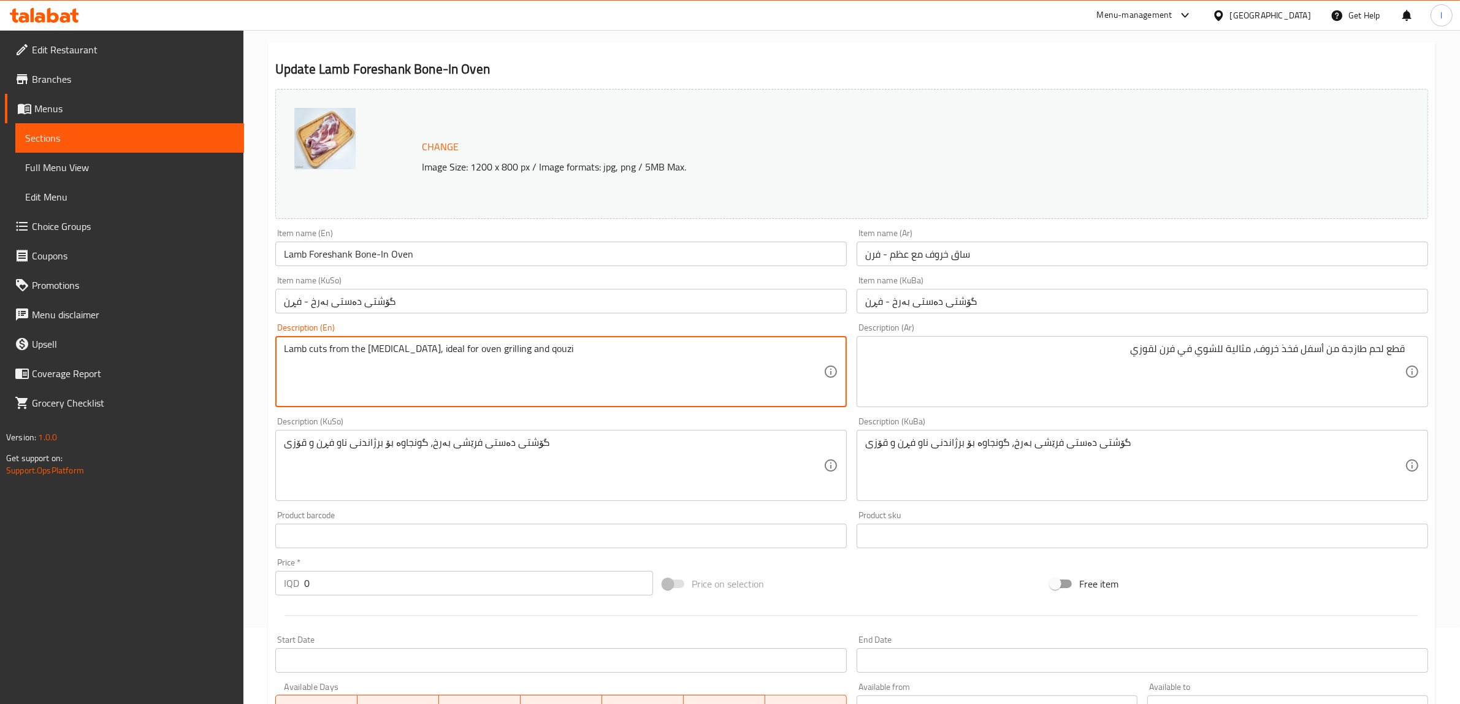
click at [327, 349] on textarea "Lamb cuts from the [MEDICAL_DATA], ideal for oven grilling and qouzi" at bounding box center [553, 372] width 539 height 58
click at [337, 351] on textarea "Lamb cuts fr from the [MEDICAL_DATA], ideal for oven grilling and qouzi" at bounding box center [553, 372] width 539 height 58
click at [334, 352] on textarea "Lamb cuts fr from the [MEDICAL_DATA], ideal for oven grilling and qouzi" at bounding box center [553, 372] width 539 height 58
click at [305, 350] on textarea "Lamb cuts fresh from the [MEDICAL_DATA], ideal for oven grilling and qouzi" at bounding box center [553, 372] width 539 height 58
type textarea "Lamb meat cuts fresh from the [MEDICAL_DATA], ideal for oven grilling and qouzi"
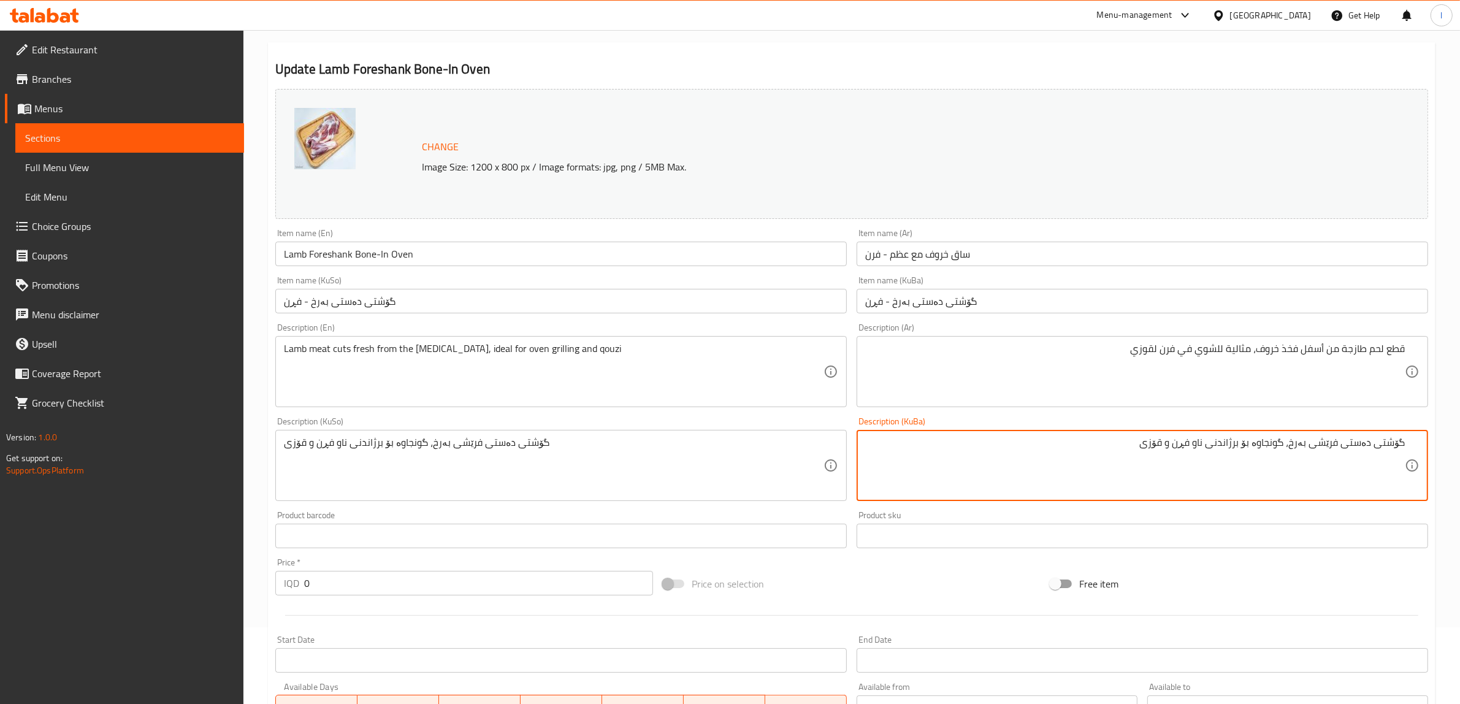
click at [1371, 451] on textarea "گۆشتی دەستی فرێشى بەرخ، گونجاوە بۆ برژاندنی ناو فڕن و قۆزی" at bounding box center [1134, 465] width 539 height 58
click at [1360, 439] on textarea "گۆشتی xwarwy دەستی فرێشى بەرخ، گونجاوە بۆ برژاندنی ناو فڕن و قۆزی" at bounding box center [1134, 465] width 539 height 58
click at [1361, 439] on textarea "گۆشتی xwarwy دەستی فرێشى بەرخ، گونجاوە بۆ برژاندنی ناو فڕن و قۆزی" at bounding box center [1134, 465] width 539 height 58
click at [1268, 444] on textarea "گۆشتی خواروی دەستی فرێشى بەرخ، گونجاوە بۆ برژاندنی ناو فڕن و قۆزی" at bounding box center [1134, 465] width 539 height 58
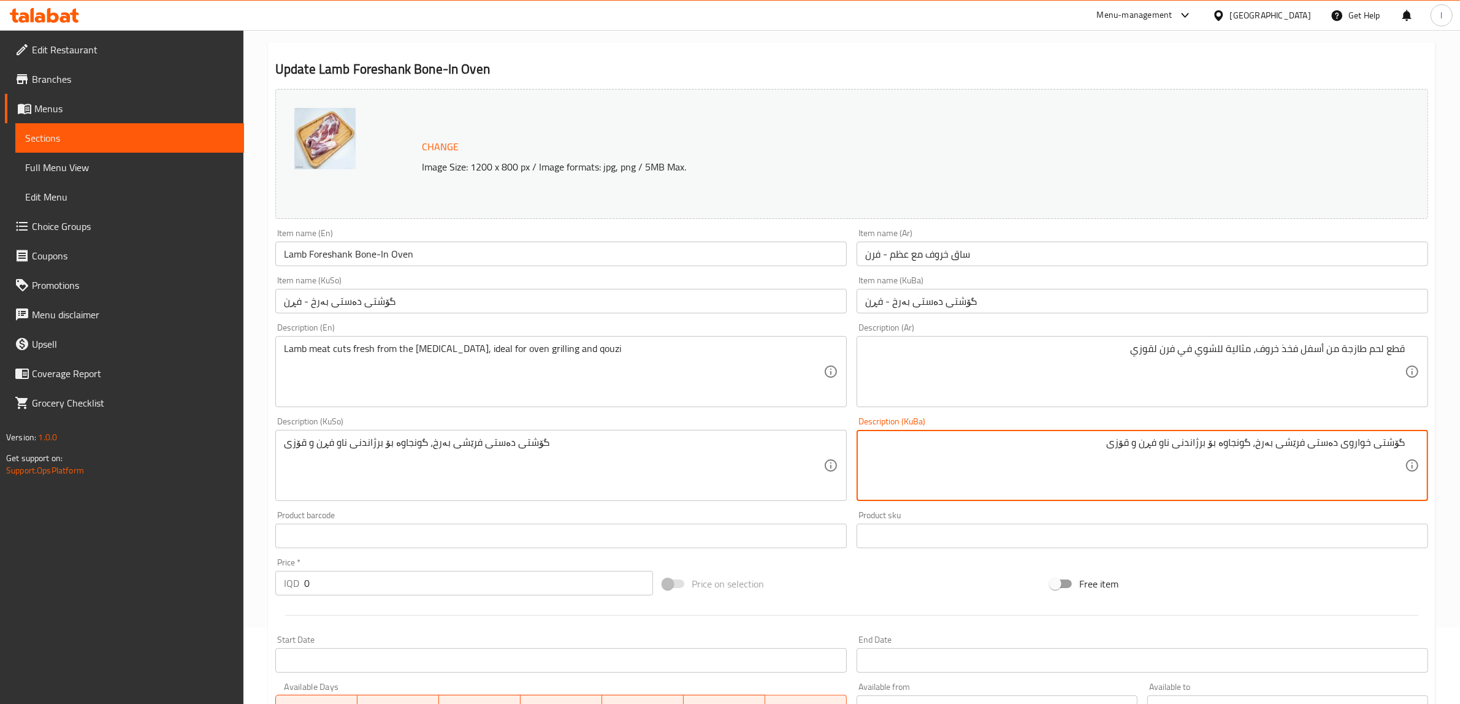
click at [1104, 457] on textarea "گۆشتی خواروی دەستی فرێشى بەرخ، گونجاوە بۆ برژاندنی ناو فڕن و قۆزی" at bounding box center [1134, 465] width 539 height 58
click at [1006, 442] on textarea "گۆشتی خواروی دەستی فرێشى بەرخ، گونجاوە بۆ برژاندنی ناو فڕن و قۆزی" at bounding box center [1134, 465] width 539 height 58
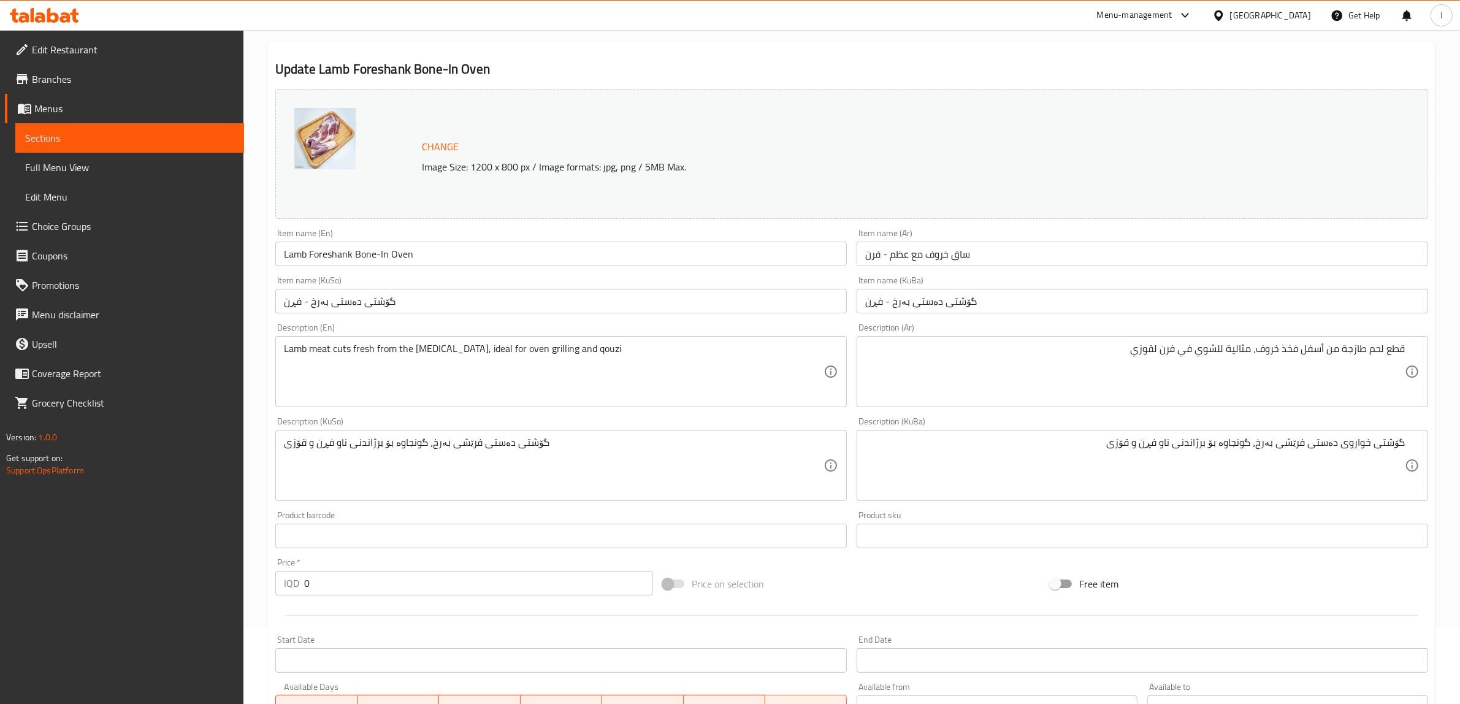
click at [1405, 442] on div "گۆشتی خواروی دەستی فرێشى بەرخ، گونجاوە بۆ برژاندنی ناو فڕن و قۆزی Description (…" at bounding box center [1141, 465] width 571 height 71
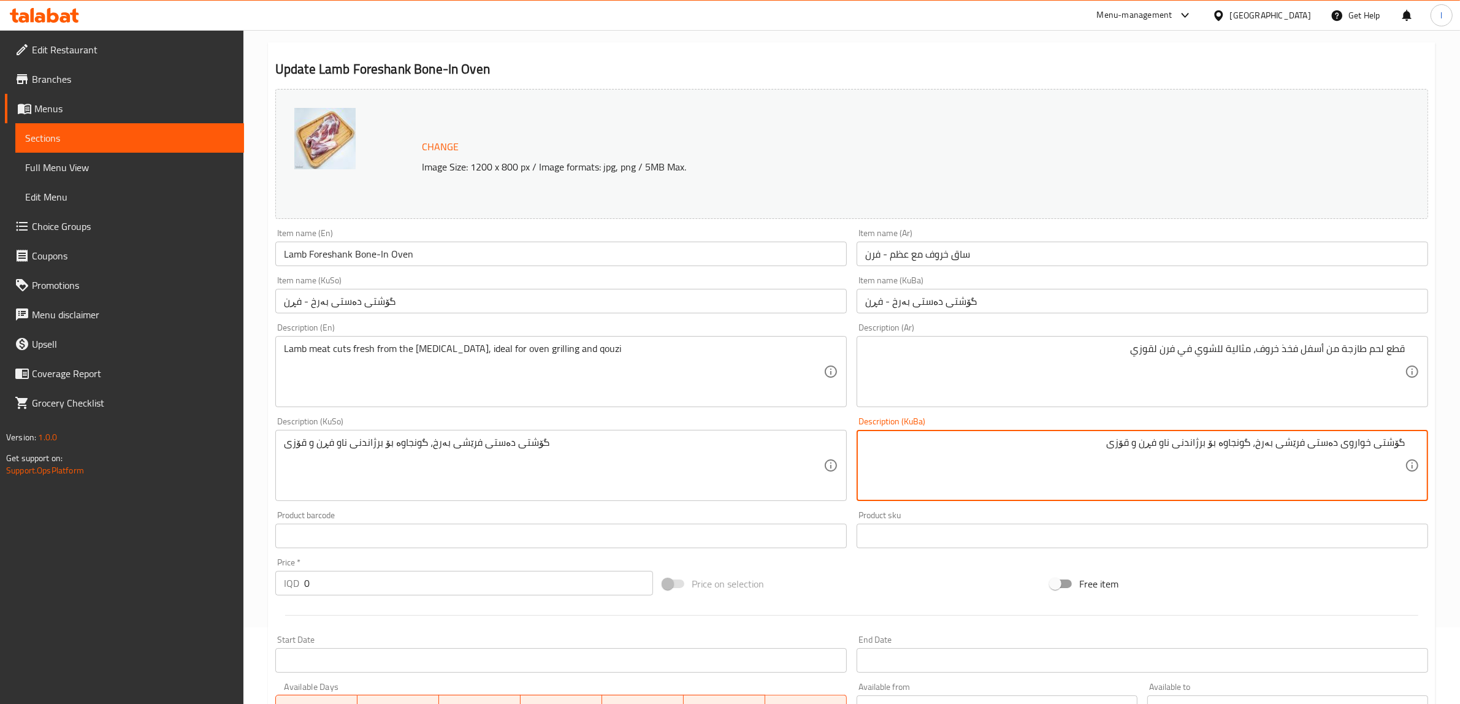
click at [1402, 448] on textarea "گۆشتی خواروی دەستی فرێشى بەرخ، گونجاوە بۆ برژاندنی ناو فڕن و قۆزی" at bounding box center [1134, 465] width 539 height 58
drag, startPoint x: 1033, startPoint y: 454, endPoint x: 1470, endPoint y: 443, distance: 437.2
click at [1460, 443] on html "​ Menu-management [GEOGRAPHIC_DATA] Get Help l Edit Restaurant Branches Menus S…" at bounding box center [730, 275] width 1460 height 704
type textarea "پارچەی گۆشتی خواروی دەستی فرێشى بەرخ، گونجاوە بۆ برژاندنی ناو فڕن و قۆزی"
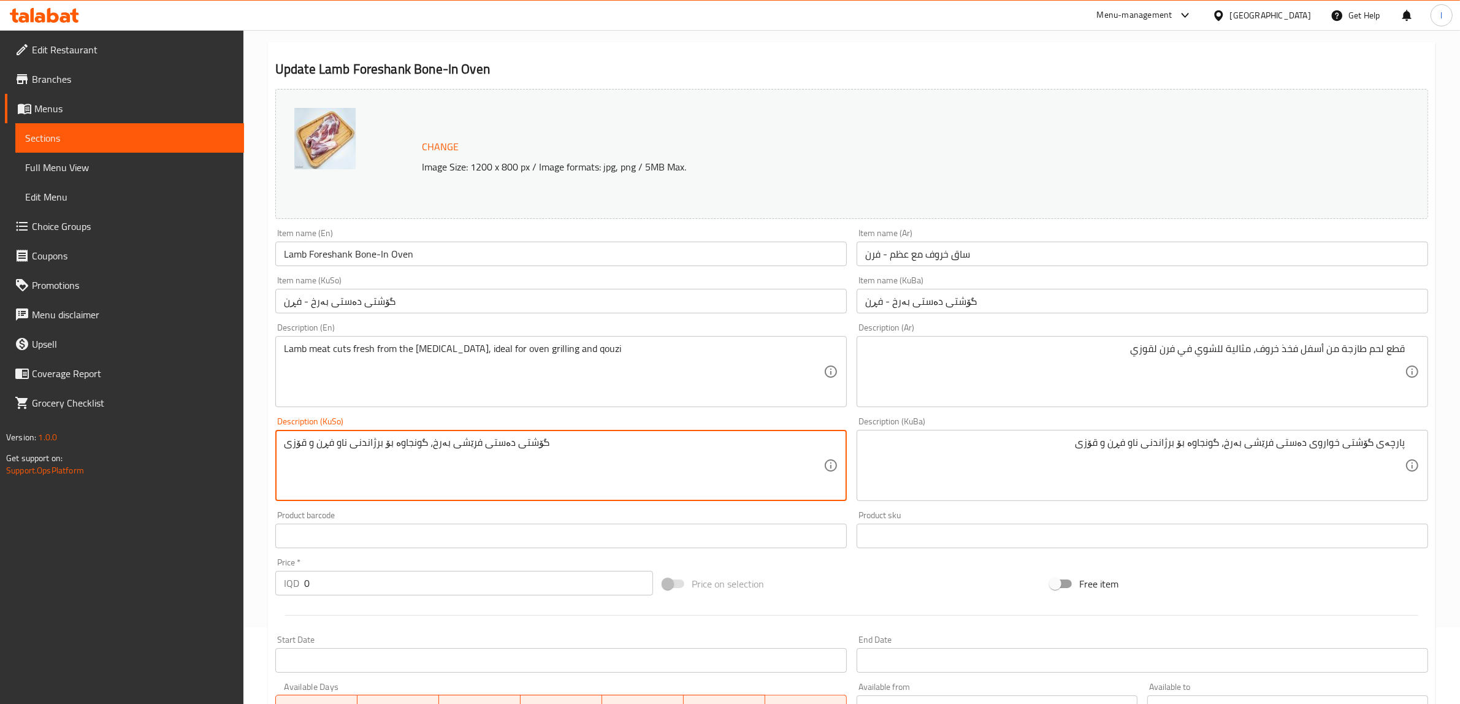
drag, startPoint x: 563, startPoint y: 444, endPoint x: 0, endPoint y: 419, distance: 563.4
paste textarea "پارچەی گۆشتی خوارو"
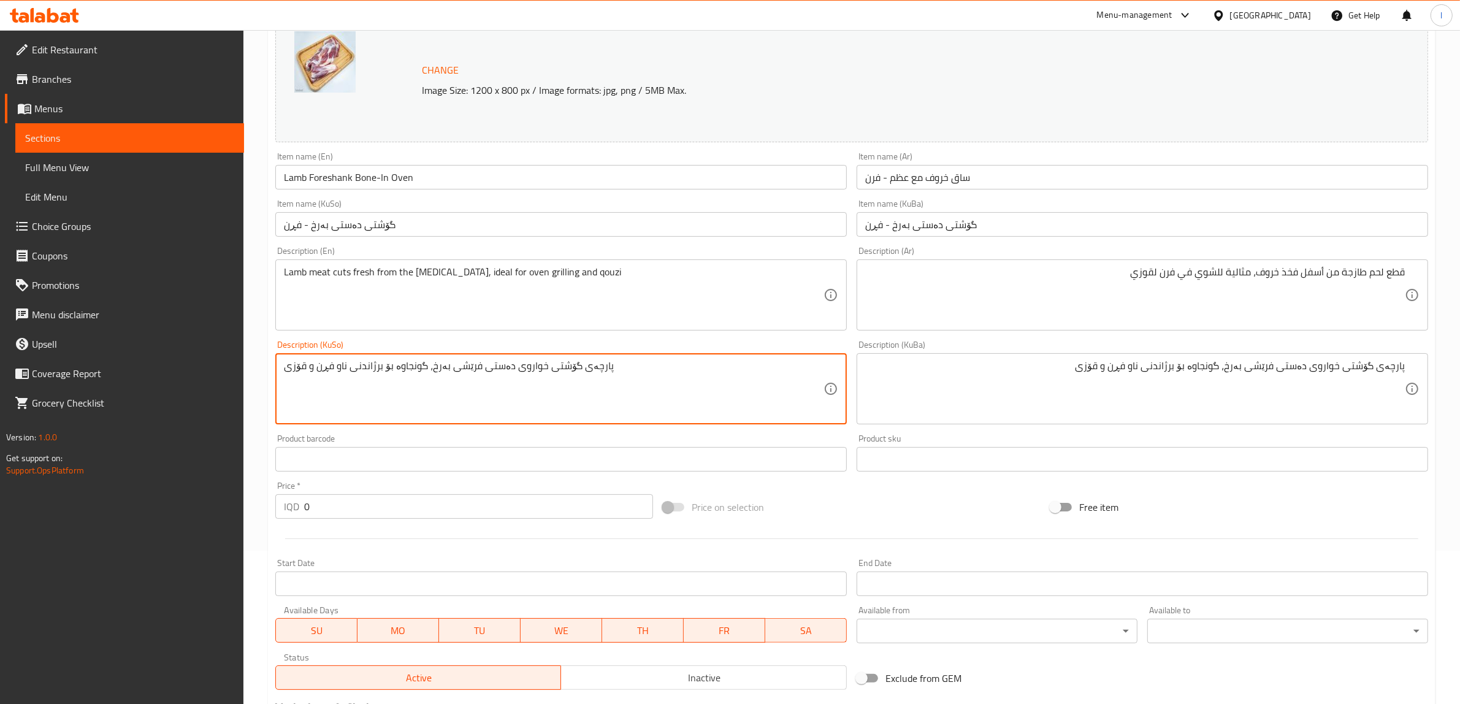
scroll to position [348, 0]
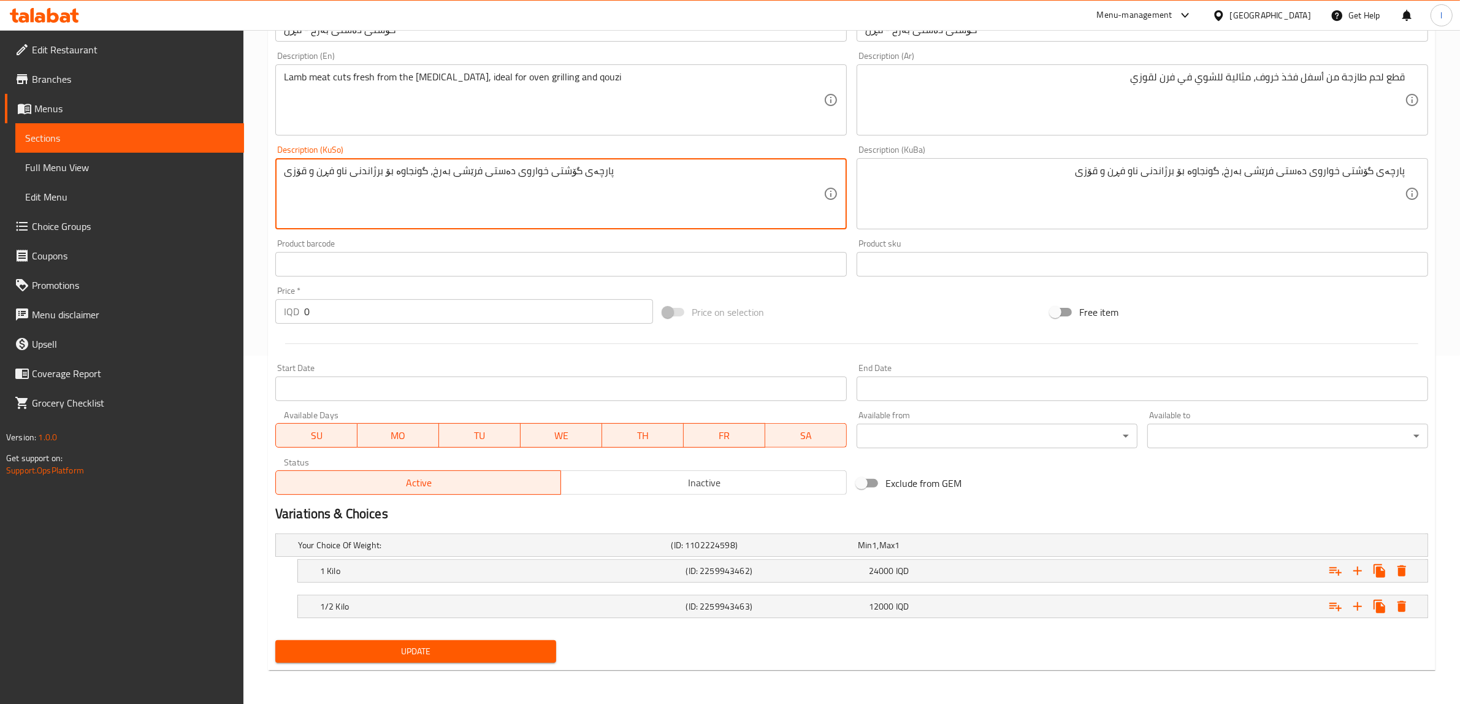
type textarea "پارچەی گۆشتی خواروی دەستی فرێشى بەرخ، گونجاوە بۆ برژاندنی ناو فڕن و قۆزی"
click at [417, 648] on span "Update" at bounding box center [415, 651] width 261 height 15
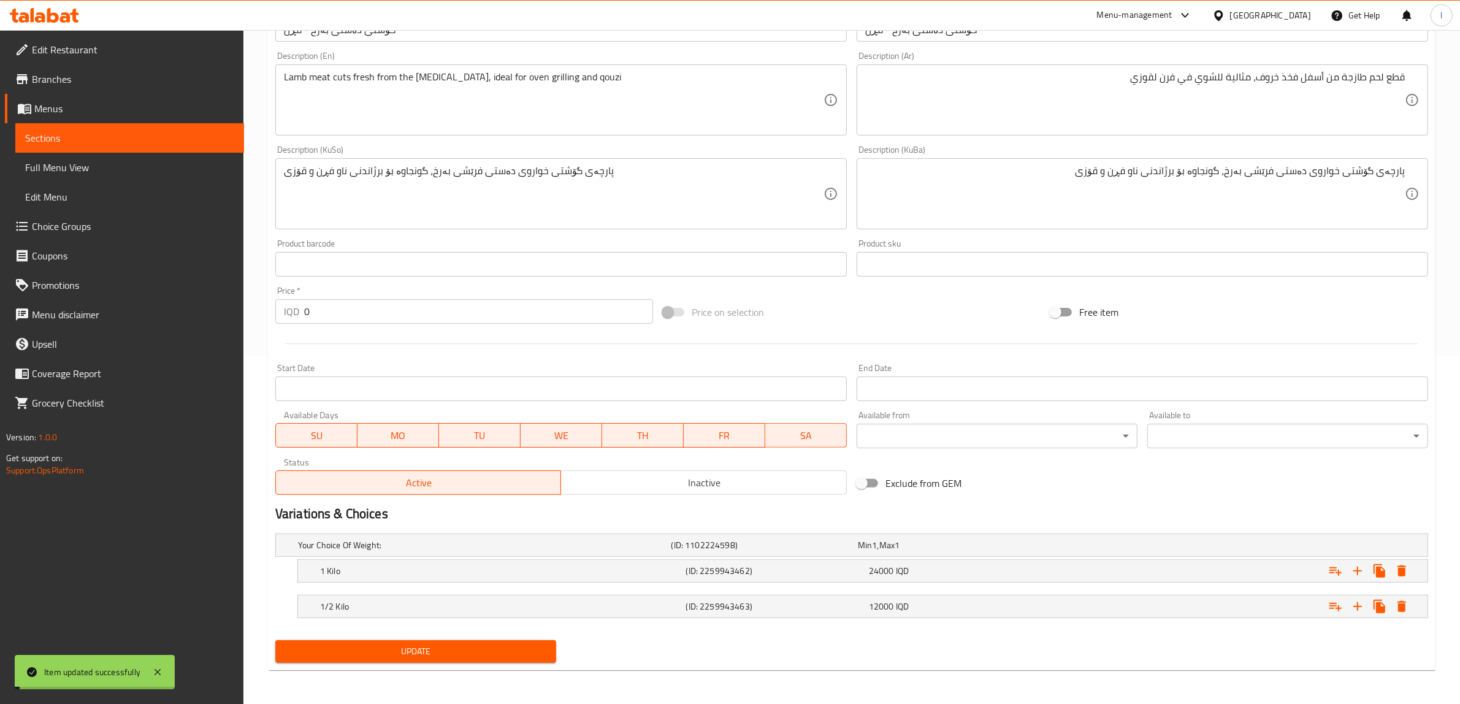
click at [127, 143] on span "Sections" at bounding box center [129, 138] width 209 height 15
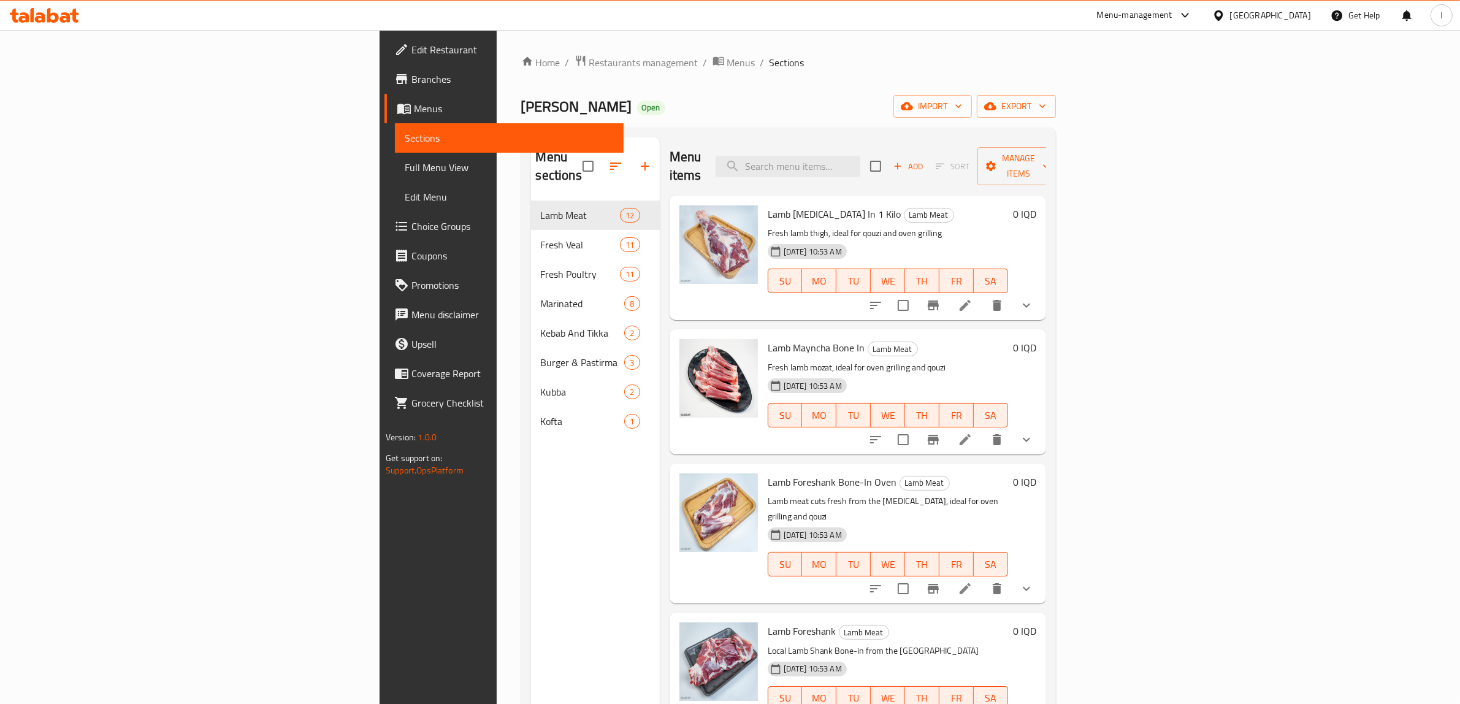
scroll to position [77, 0]
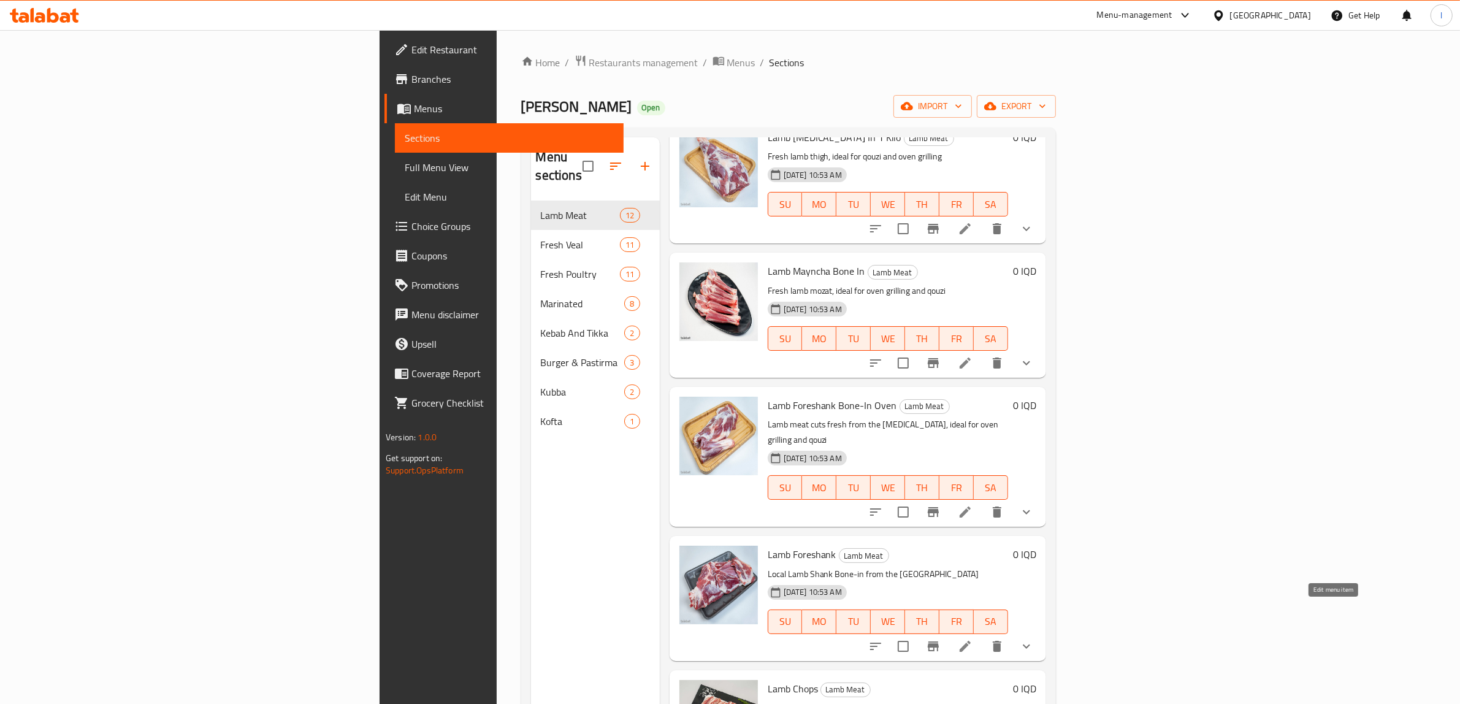
click at [972, 639] on icon at bounding box center [965, 646] width 15 height 15
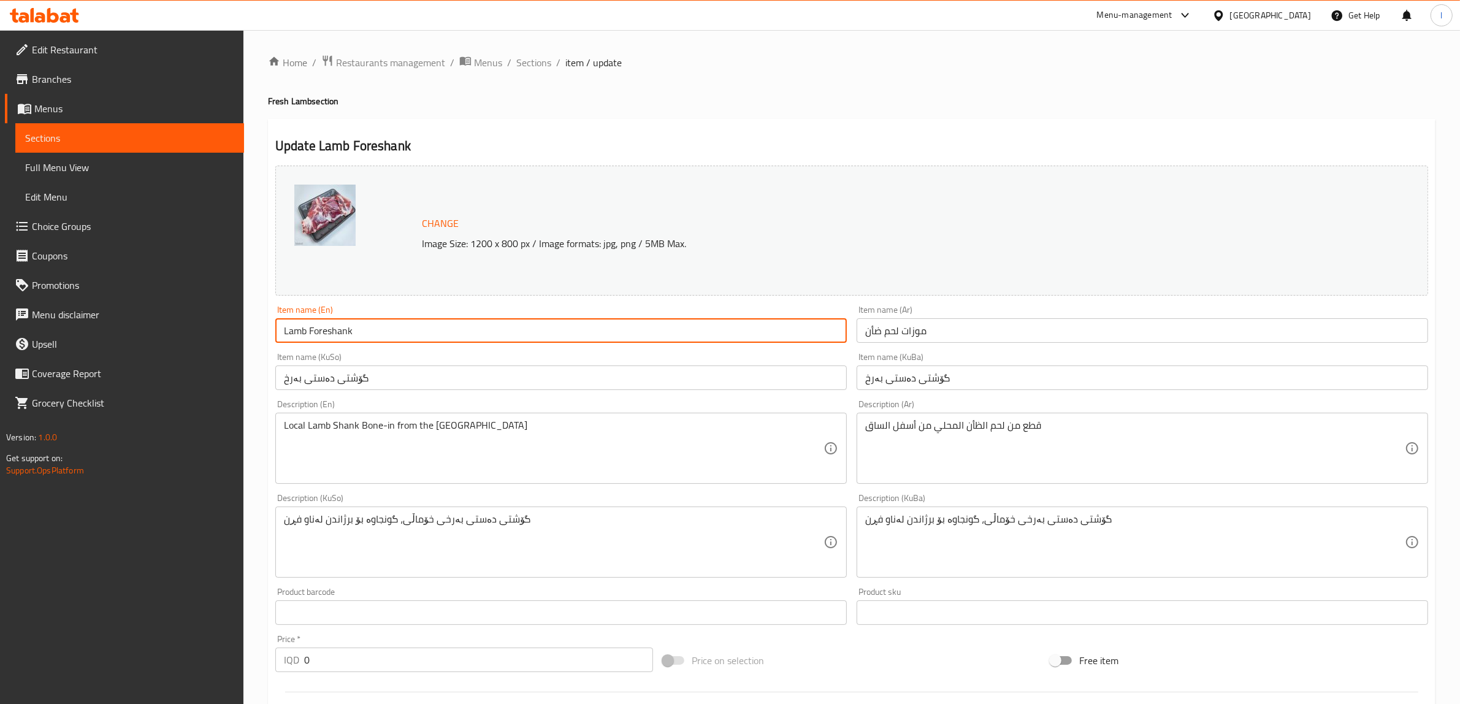
drag, startPoint x: 432, startPoint y: 337, endPoint x: 102, endPoint y: 321, distance: 330.2
click at [105, 324] on div "Edit Restaurant Branches Menus Sections Full Menu View Edit Menu Choice Groups …" at bounding box center [730, 541] width 1460 height 1023
paste input "Bone-In-"
type input "Lamb Foreshank Bone-In-"
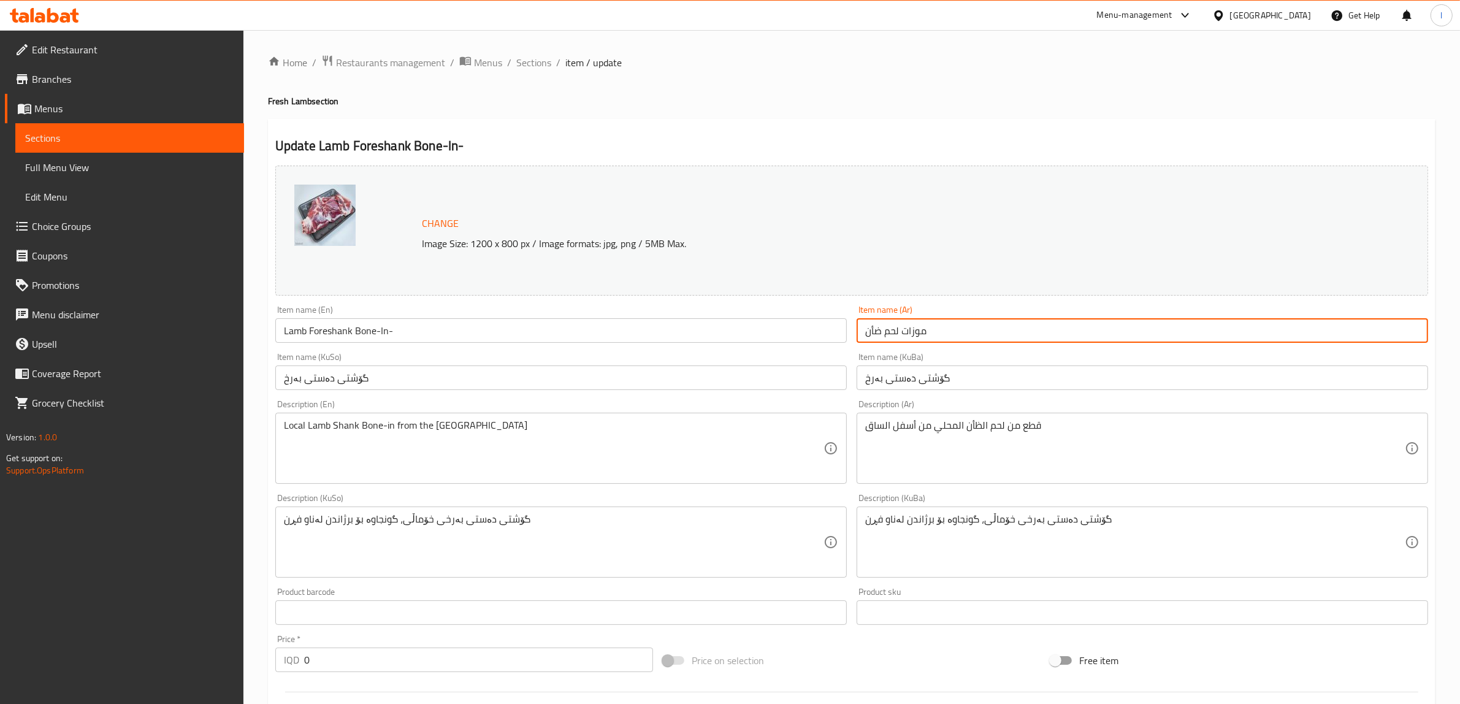
drag, startPoint x: 969, startPoint y: 328, endPoint x: 798, endPoint y: 337, distance: 171.9
click at [817, 332] on div "Change Image Size: 1200 x 800 px / Image formats: jpg, png / 5MB Max. Item name…" at bounding box center [851, 504] width 1162 height 687
paste input "ساق خروف مع العظم"
type input "موزات لحم ضأن"
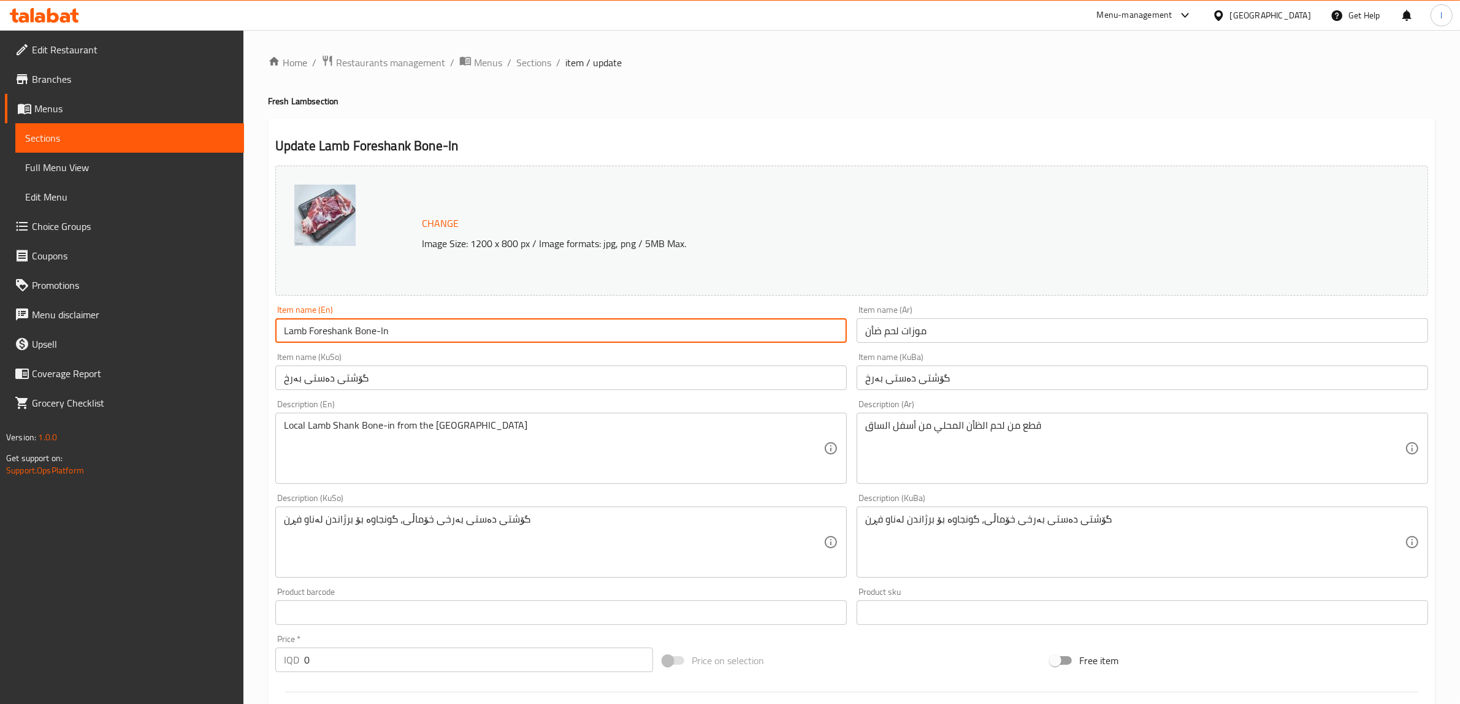
type input "Lamb Foreshank Bone-In"
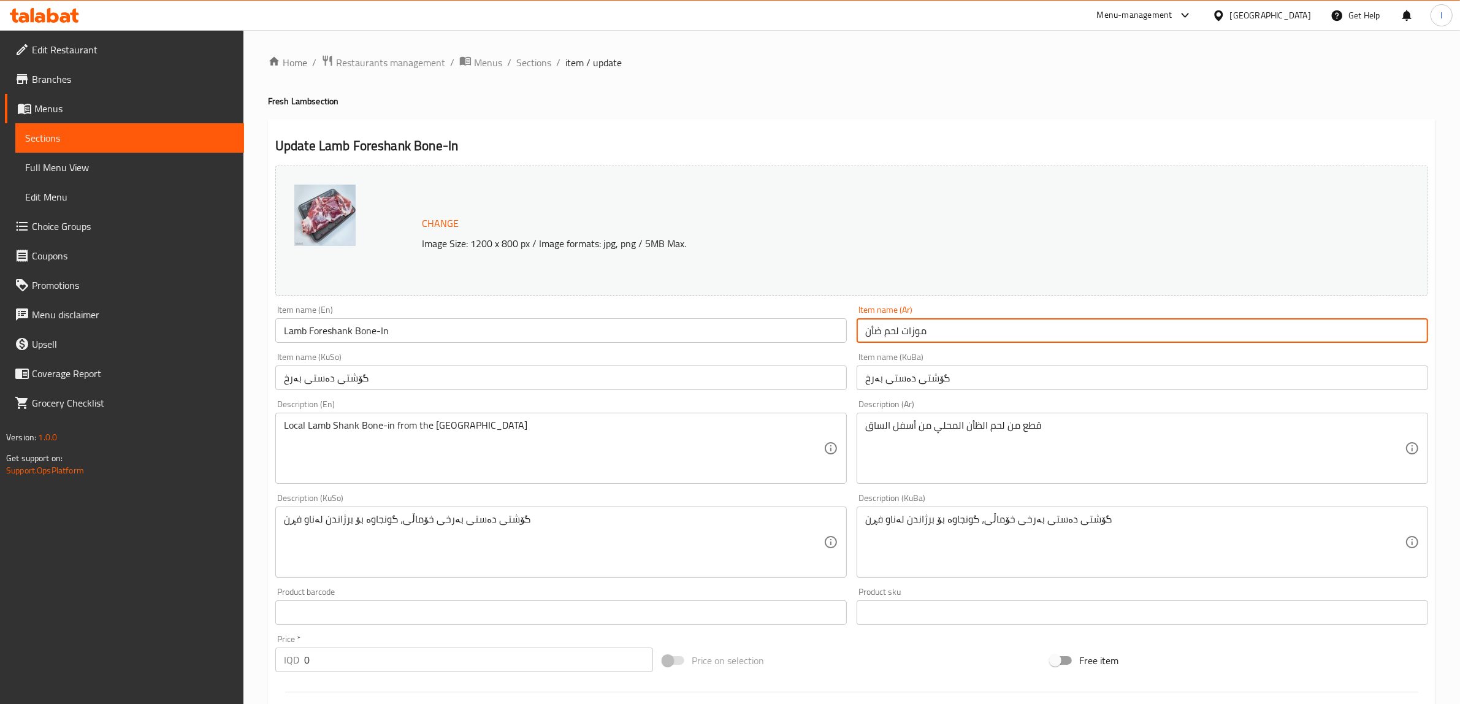
click at [970, 323] on input "موزات لحم ضأن" at bounding box center [1141, 330] width 571 height 25
drag, startPoint x: 788, startPoint y: 325, endPoint x: 673, endPoint y: 348, distance: 117.5
click at [706, 331] on div "Change Image Size: 1200 x 800 px / Image formats: jpg, png / 5MB Max. Item name…" at bounding box center [851, 504] width 1162 height 687
paste input "ساق خروف مع العظم"
type input "ساق خروف مع العظم"
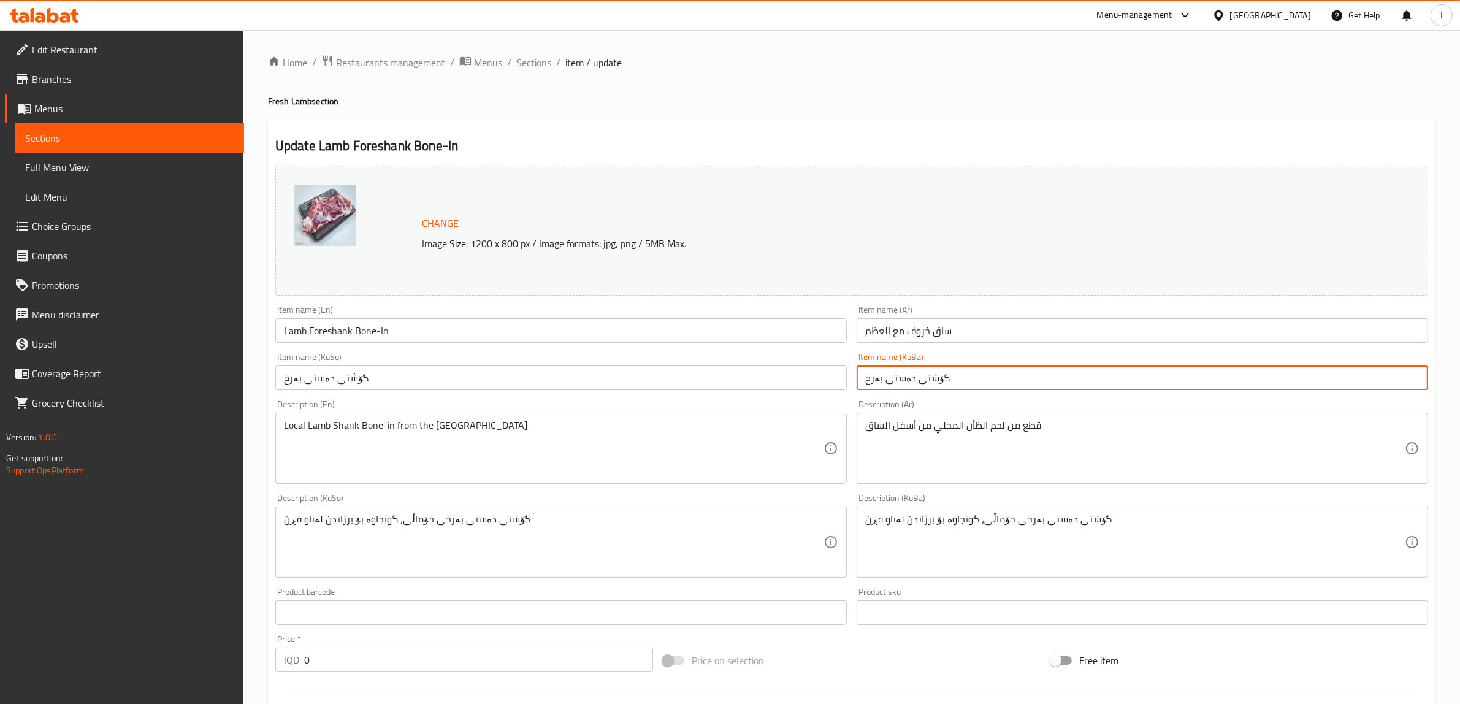
drag, startPoint x: 975, startPoint y: 394, endPoint x: 835, endPoint y: 396, distance: 140.4
click at [845, 396] on div "Change Image Size: 1200 x 800 px / Image formats: jpg, png / 5MB Max. Item name…" at bounding box center [851, 504] width 1162 height 687
paste input "text"
drag, startPoint x: 1208, startPoint y: 375, endPoint x: 1470, endPoint y: 369, distance: 261.8
click at [1460, 368] on html "​ Menu-management [GEOGRAPHIC_DATA] Get Help l Edit Restaurant Branches Menus S…" at bounding box center [730, 352] width 1460 height 704
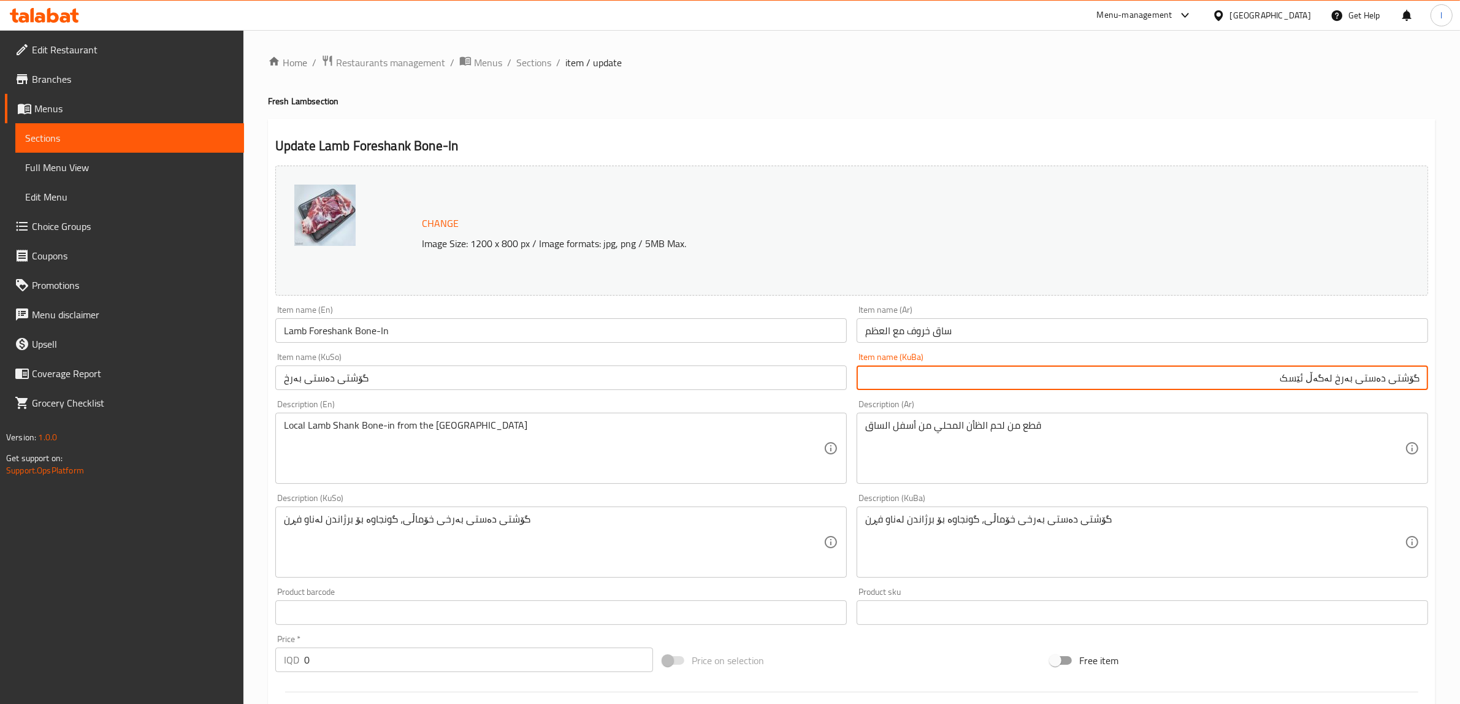
type input "گۆشتی دەستی بەرخ لەگەڵ ئێسک"
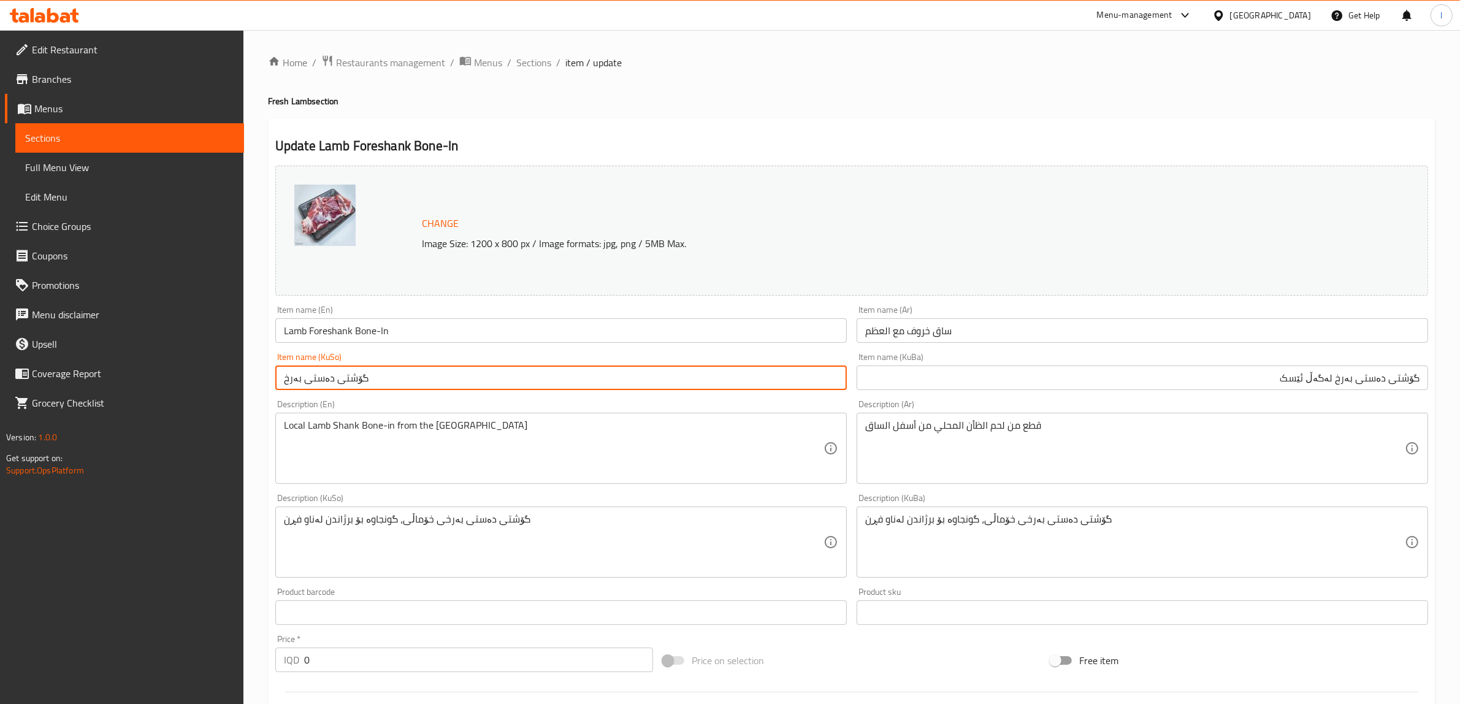
drag, startPoint x: 394, startPoint y: 379, endPoint x: 185, endPoint y: 380, distance: 209.7
click at [197, 381] on div "Edit Restaurant Branches Menus Sections Full Menu View Edit Menu Choice Groups …" at bounding box center [730, 541] width 1460 height 1023
paste input "گۆشتی دەستی بەرخ لەگەڵ ئێسک"
type input "گۆشتی دەستی بەرخ لەگەڵ ئێسک"
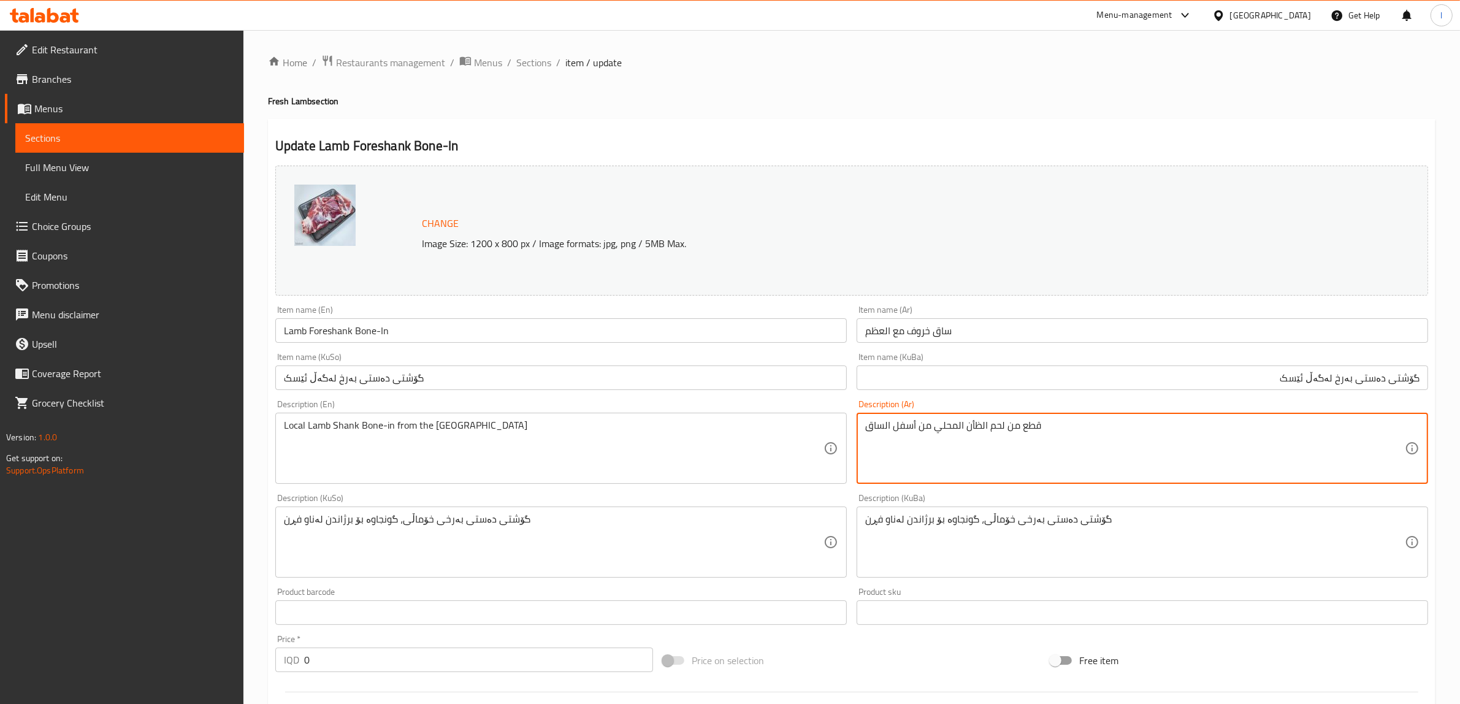
drag, startPoint x: 894, startPoint y: 441, endPoint x: 804, endPoint y: 431, distance: 90.7
paste textarea "حم طازجة من أسفل ساق الخروف، مثالية للشوي في الفرن والقوزي"
click at [1133, 426] on textarea "قطع لحم طازجة من أسفل ساق الخروف، مثالية للشوي في الفرن والقوزي" at bounding box center [1134, 448] width 539 height 58
click at [1164, 430] on textarea "قطع لحم طازجة من أسفل ساق الخروف، مثالية للشوي في الفرن وقوزي" at bounding box center [1134, 448] width 539 height 58
click at [1273, 427] on textarea "قطع لحم طازجة من أسفل ساق الخروف، مثالية للشوي في فرن وقوزي" at bounding box center [1134, 448] width 539 height 58
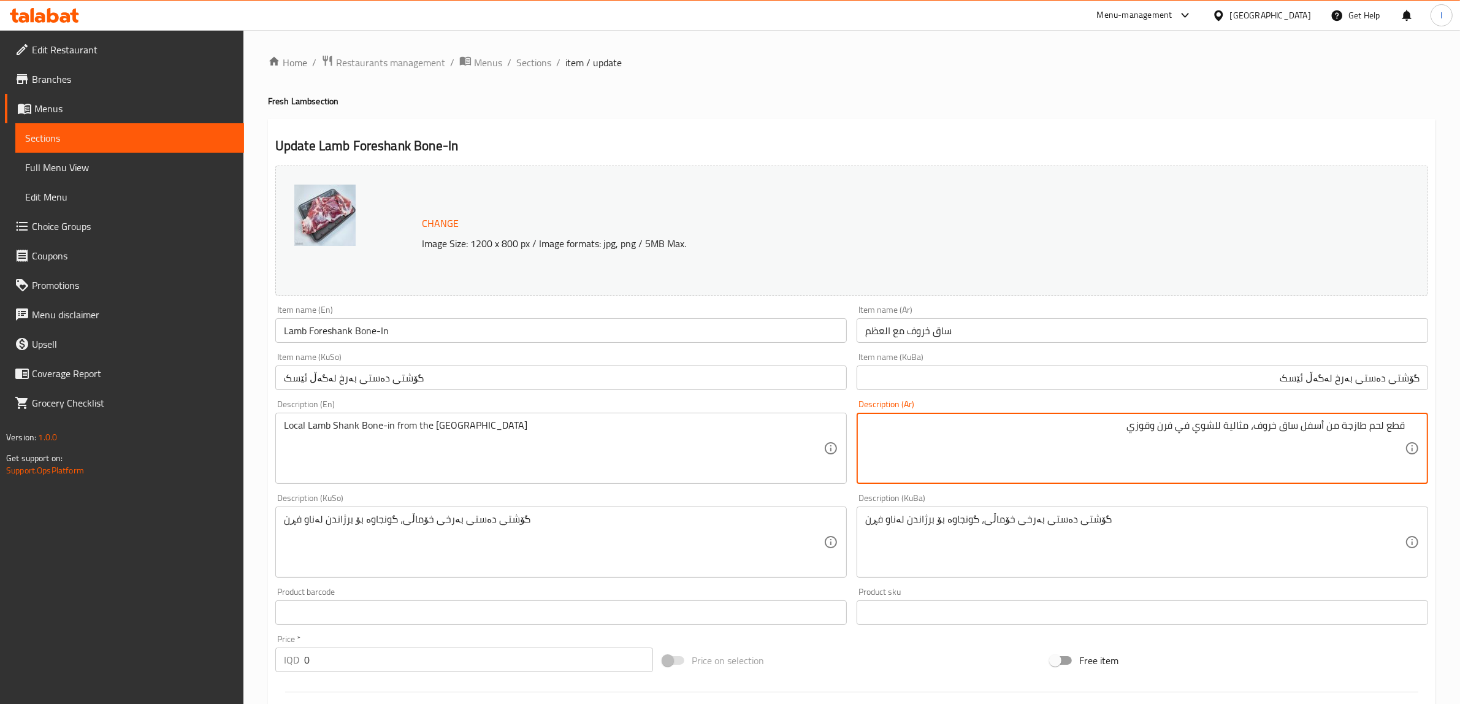
type textarea "قطع لحم طازجة من أسفل ساق خروف، مثالية للشوي في فرن وقوزي"
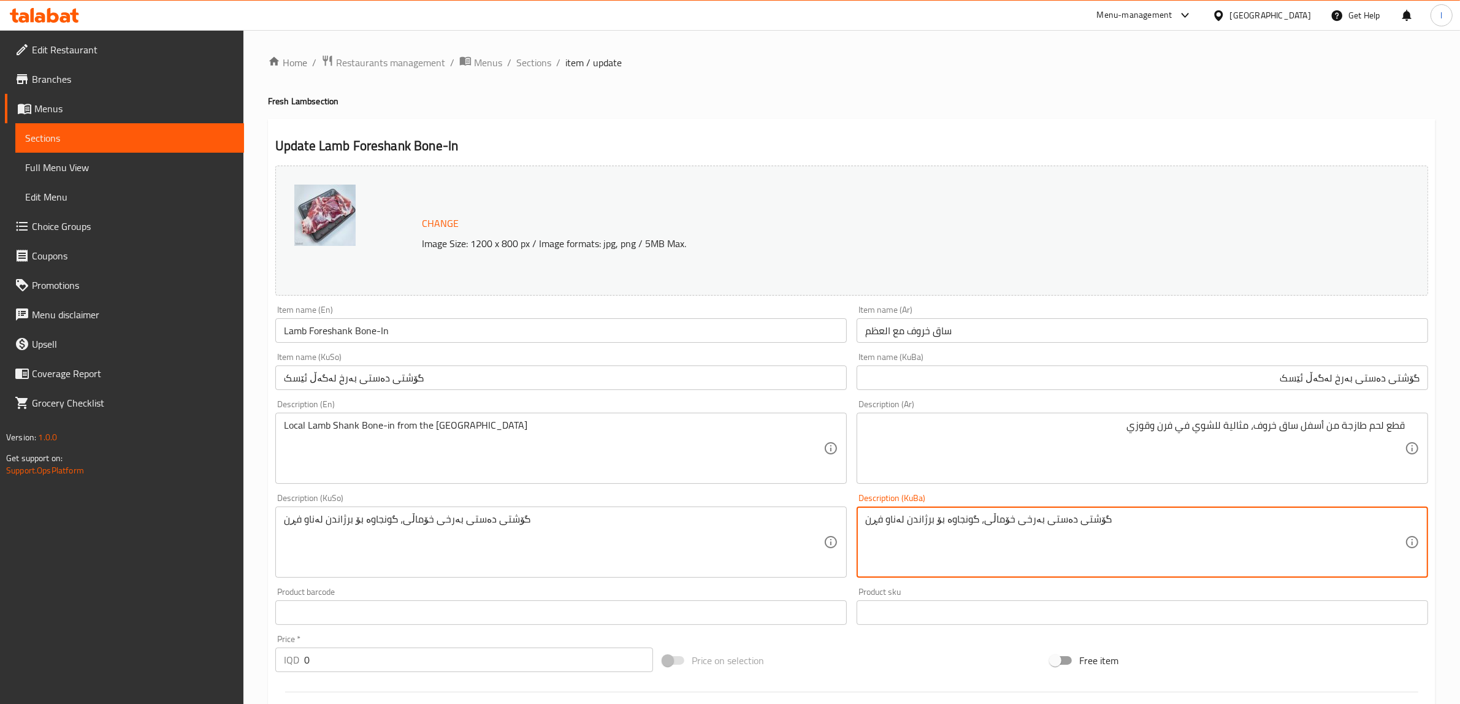
drag, startPoint x: 775, startPoint y: 549, endPoint x: 617, endPoint y: 558, distance: 158.5
paste textarea "دەستی فرێشی بەرخ بە ئێسکەوە، گونجاوە بۆ برژاندنی ناو فڕن و قۆزی"
type textarea "دەستی فرێشی بەرخ بە ئێسکەوە، گونجاوە بۆ برژاندنی ناو فڕن و قۆزی"
drag, startPoint x: 541, startPoint y: 449, endPoint x: 0, endPoint y: 411, distance: 542.6
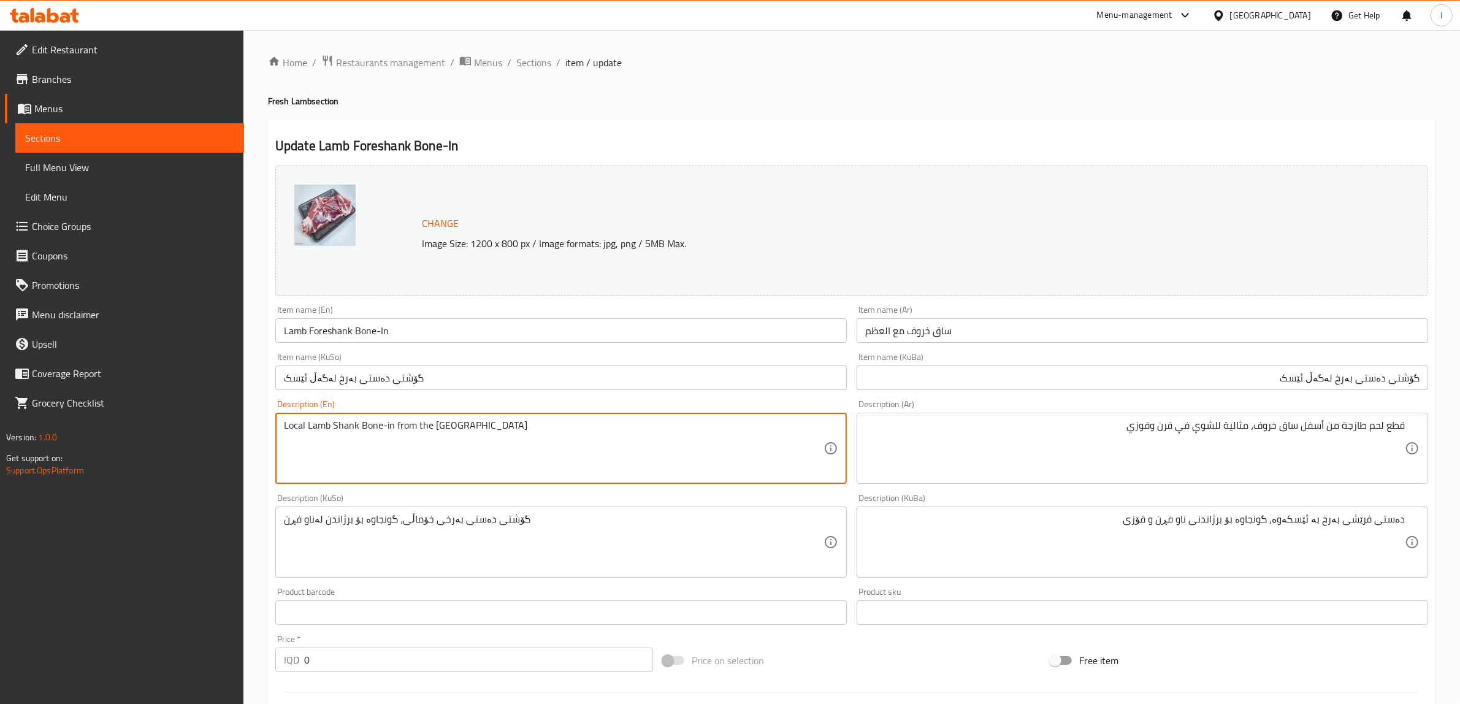
paste textarea "Fresh Lamb Shank Bone-in from the [GEOGRAPHIC_DATA], Ideal for Oven Grillin"
click at [335, 429] on textarea "Fresh Lamb Shank Bone-in from the [GEOGRAPHIC_DATA], Ideal for Oven Grilling" at bounding box center [553, 448] width 539 height 58
click at [397, 428] on textarea "Fresh Lamb Shank Bone-in from the [GEOGRAPHIC_DATA], Ideal for Oven Grilling" at bounding box center [553, 448] width 539 height 58
drag, startPoint x: 639, startPoint y: 433, endPoint x: 248, endPoint y: 443, distance: 390.6
click at [248, 443] on div "Home / Restaurants management / Menus / Sections / item / update Fresh Lamb sec…" at bounding box center [851, 541] width 1216 height 1023
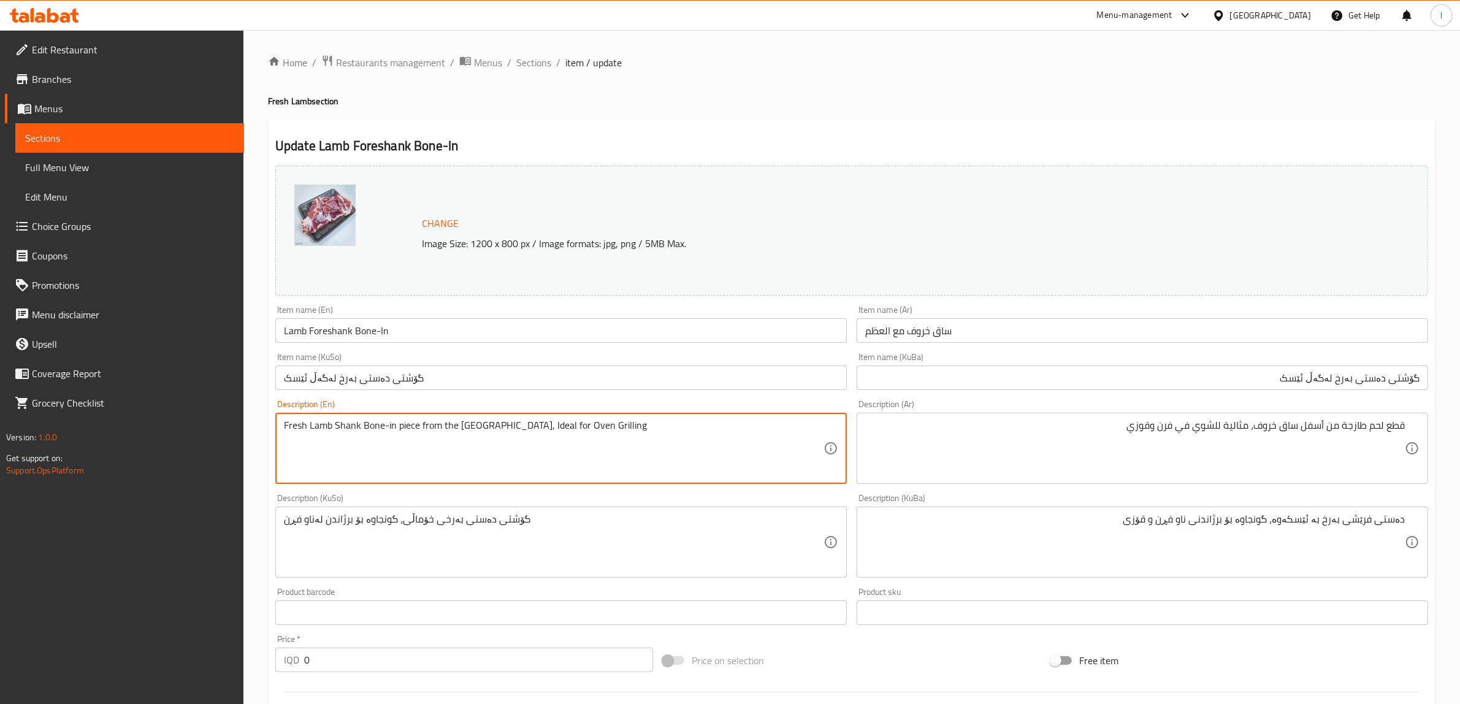
paste textarea "lamb shank bone-in piece from the [MEDICAL_DATA], ideal for oven g"
type textarea "Fresh lamb shank bone-in piece from the [MEDICAL_DATA], ideal for oven grilling"
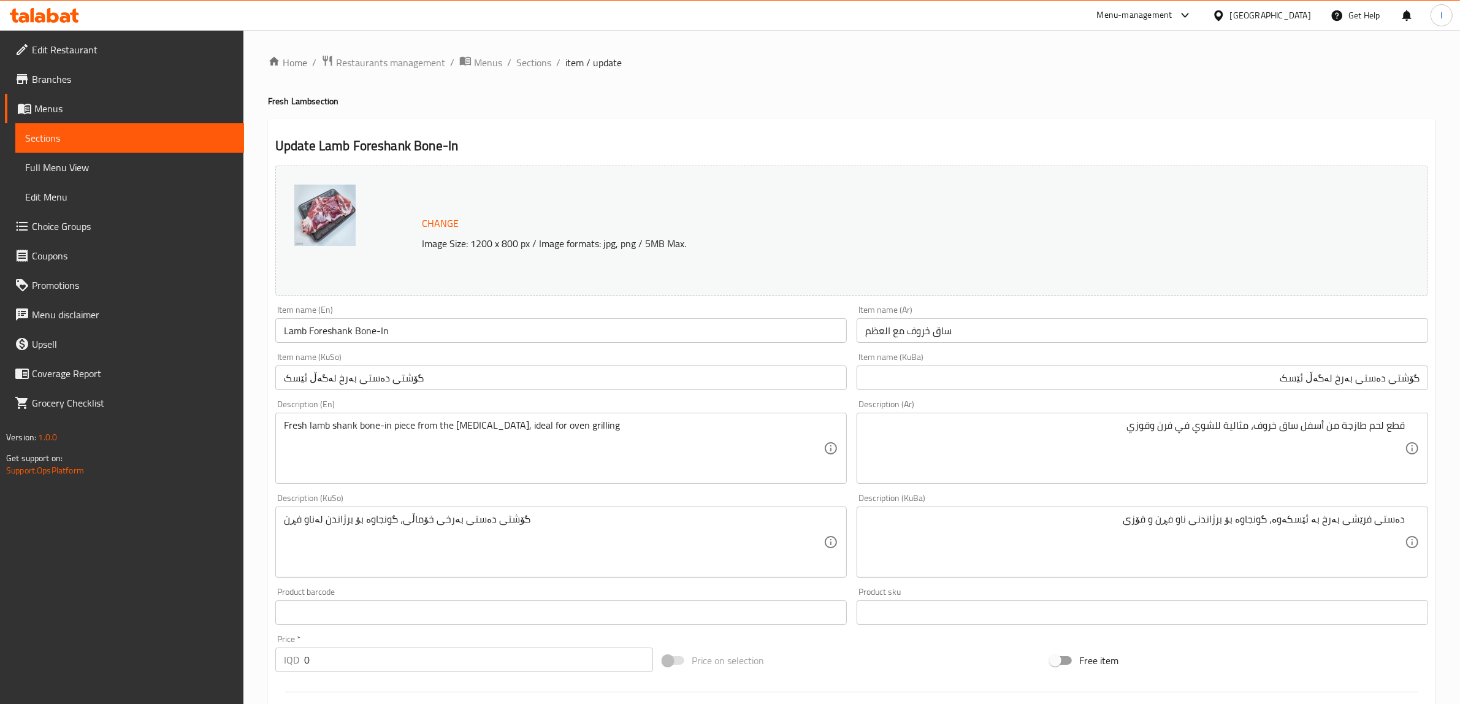
click at [1405, 525] on div "دەستی فرێشی بەرخ بە ئێسکەوە، گونجاوە بۆ برژاندنی ناو فڕن و قۆزی Description (Ku…" at bounding box center [1141, 541] width 571 height 71
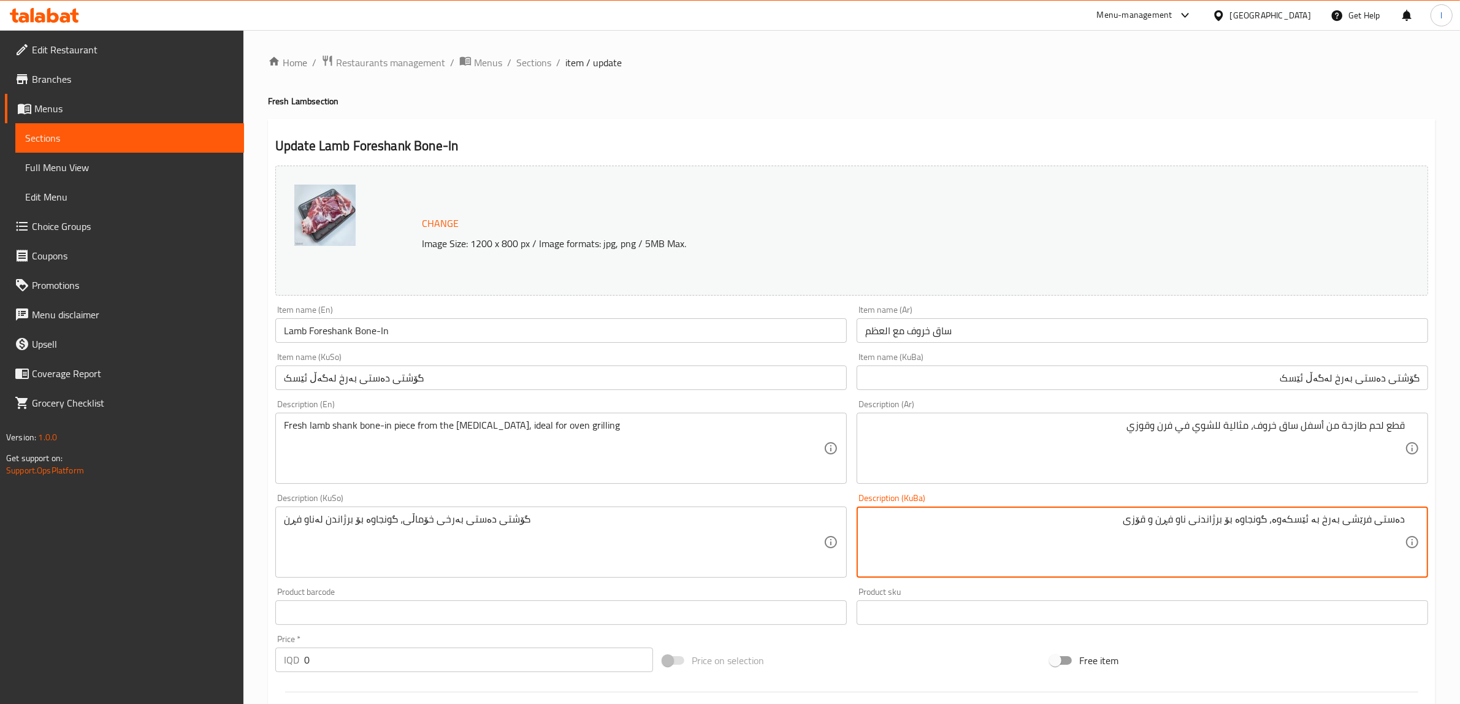
click at [1413, 521] on div "دەستی فرێشی بەرخ بە ئێسکەوە، گونجاوە بۆ برژاندنی ناو فڕن و قۆزی Description (Ku…" at bounding box center [1141, 541] width 571 height 71
click at [1405, 519] on div "دەستی فرێشی بەرخ بە ئێسکەوە، گونجاوە بۆ برژاندنی ناو فڕن و قۆزی Description (Ku…" at bounding box center [1141, 541] width 571 height 71
click at [1404, 525] on textarea "دەستی فرێشی بەرخ بە ئێسکەوە، گونجاوە بۆ برژاندنی ناو فڕن و قۆزی" at bounding box center [1134, 542] width 539 height 58
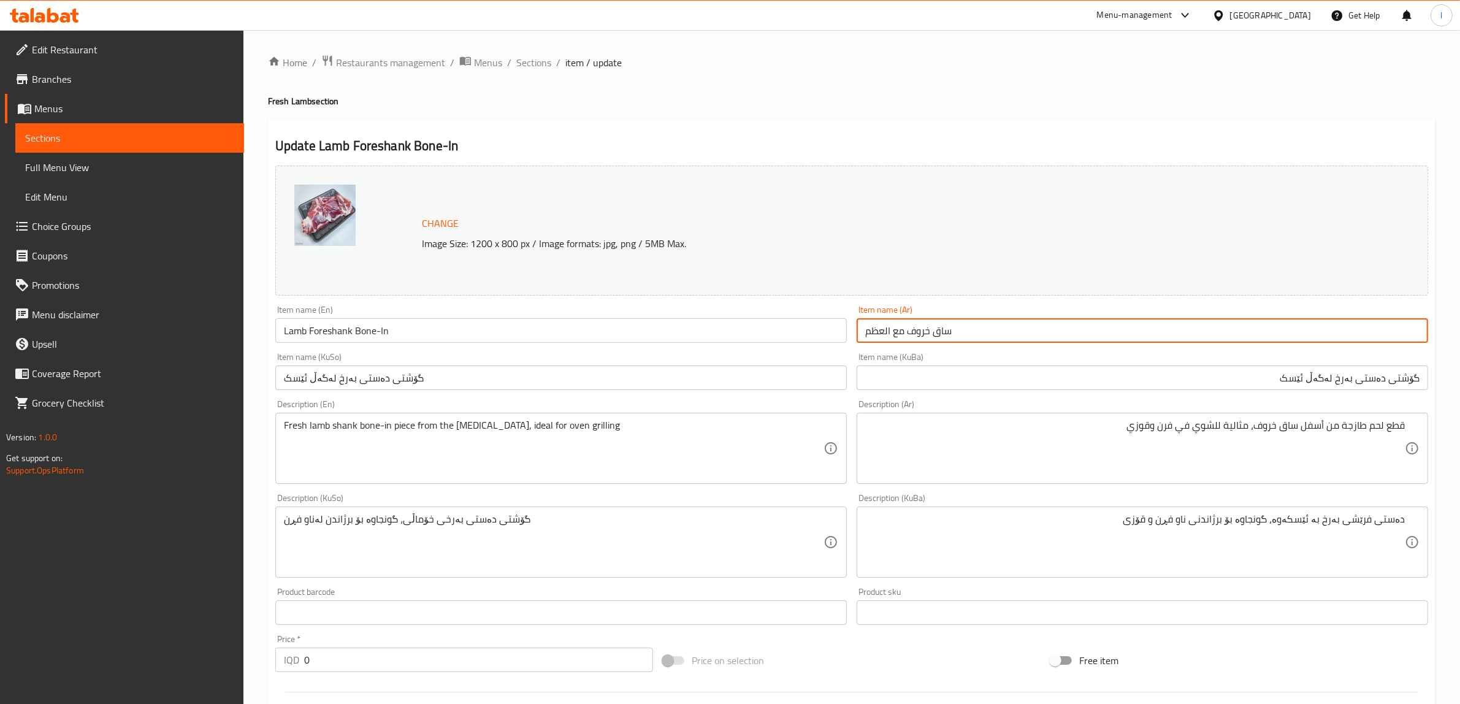
drag, startPoint x: 904, startPoint y: 332, endPoint x: 831, endPoint y: 334, distance: 73.6
click at [831, 334] on div "Change Image Size: 1200 x 800 px / Image formats: jpg, png / 5MB Max. Item name…" at bounding box center [851, 504] width 1162 height 687
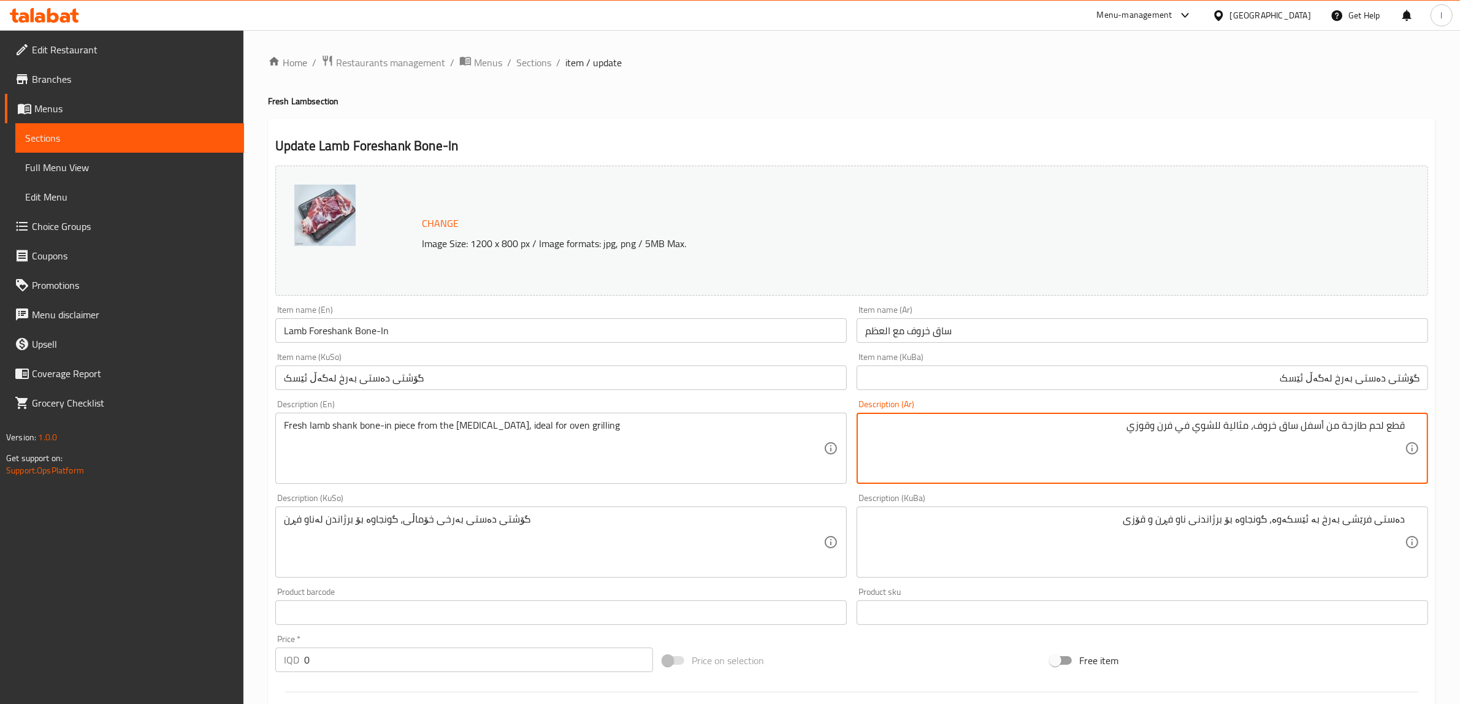
paste textarea "مع العظم"
click at [1258, 431] on textarea "قطع لحم طازجة من أسفل ساق خروفمع العظم، مثالية للشوي في فرن وقوزي" at bounding box center [1134, 448] width 539 height 58
click at [1232, 427] on textarea "قطع لحم طازجة من أسفل ساق خروف مع العظم، مثالية للشوي في فرن وقوزي" at bounding box center [1134, 448] width 539 height 58
type textarea "قطع لحم طازجة من أسفل ساق خروف مع عظم، مثالية للشوي في فرن وقوزي"
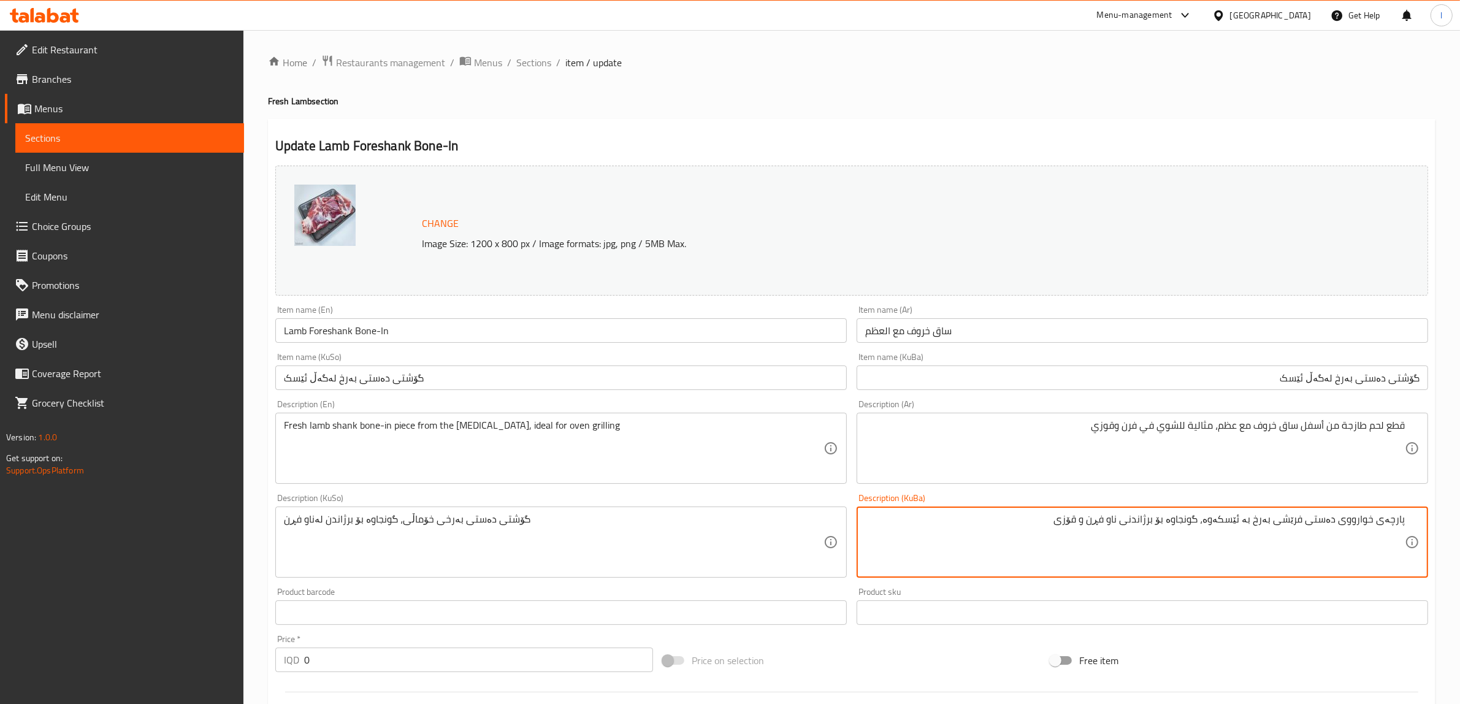
type textarea "پارچەی خوارووی دەستی فرێشی بەرخ بە ئێسکەوە، گونجاوە بۆ برژاندنی ناو فڕن و قۆزی"
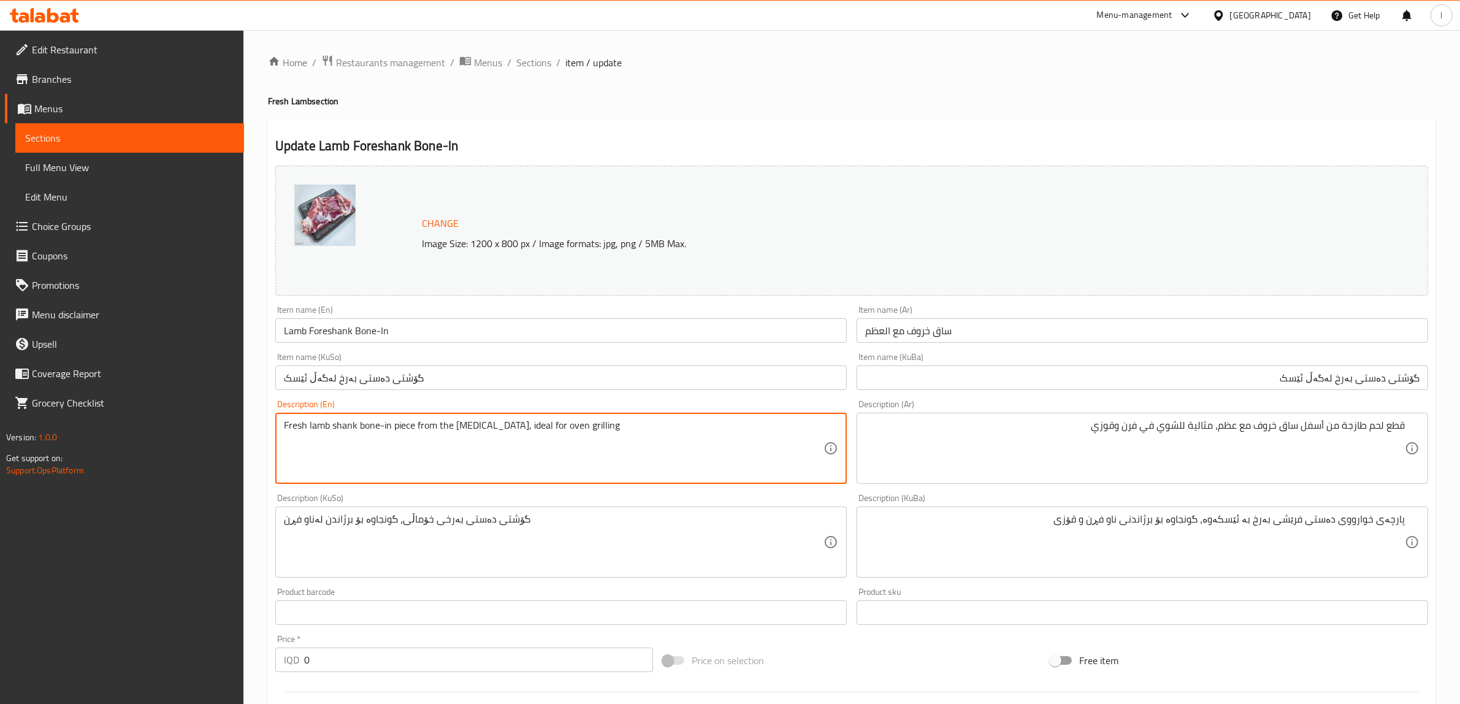
click at [342, 427] on textarea "Fresh lamb shank bone-in piece from the [MEDICAL_DATA], ideal for oven grilling" at bounding box center [553, 448] width 539 height 58
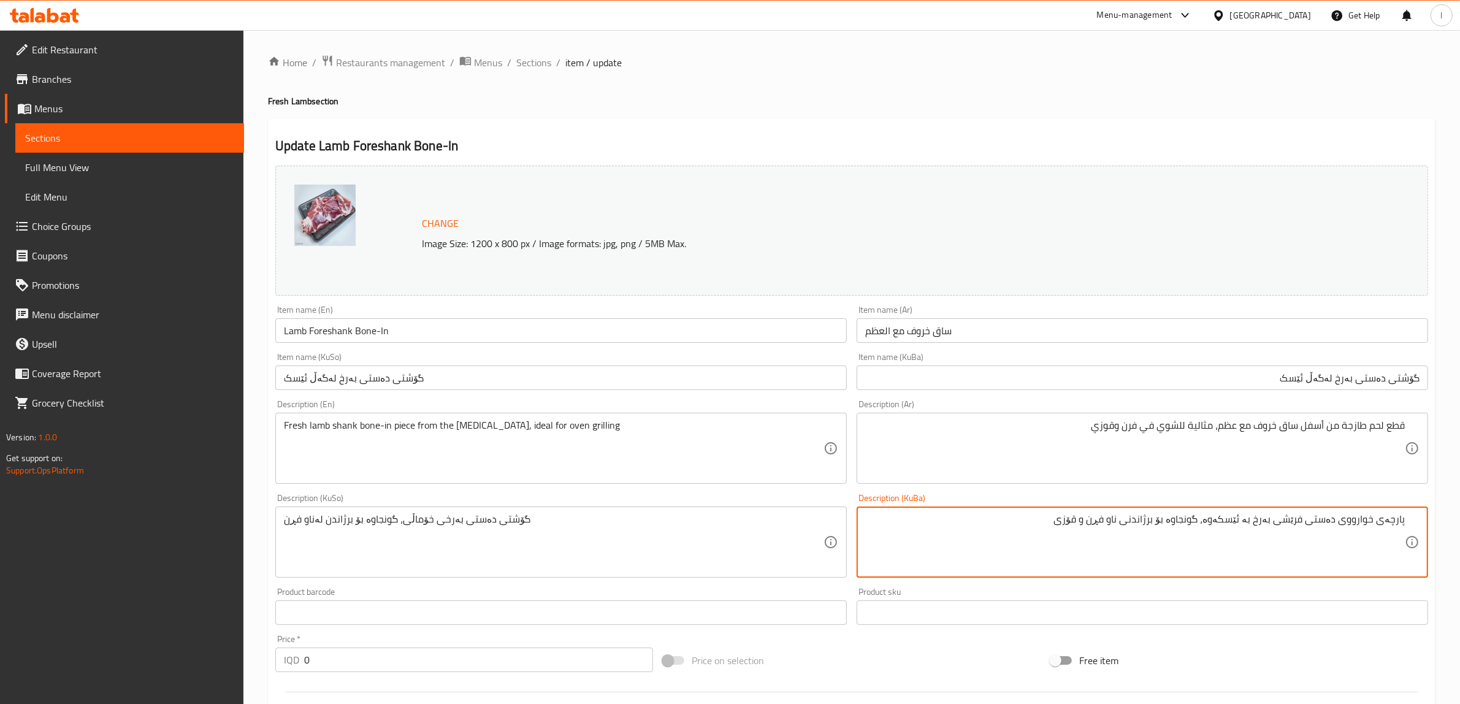
drag, startPoint x: 1029, startPoint y: 527, endPoint x: 1470, endPoint y: 518, distance: 441.5
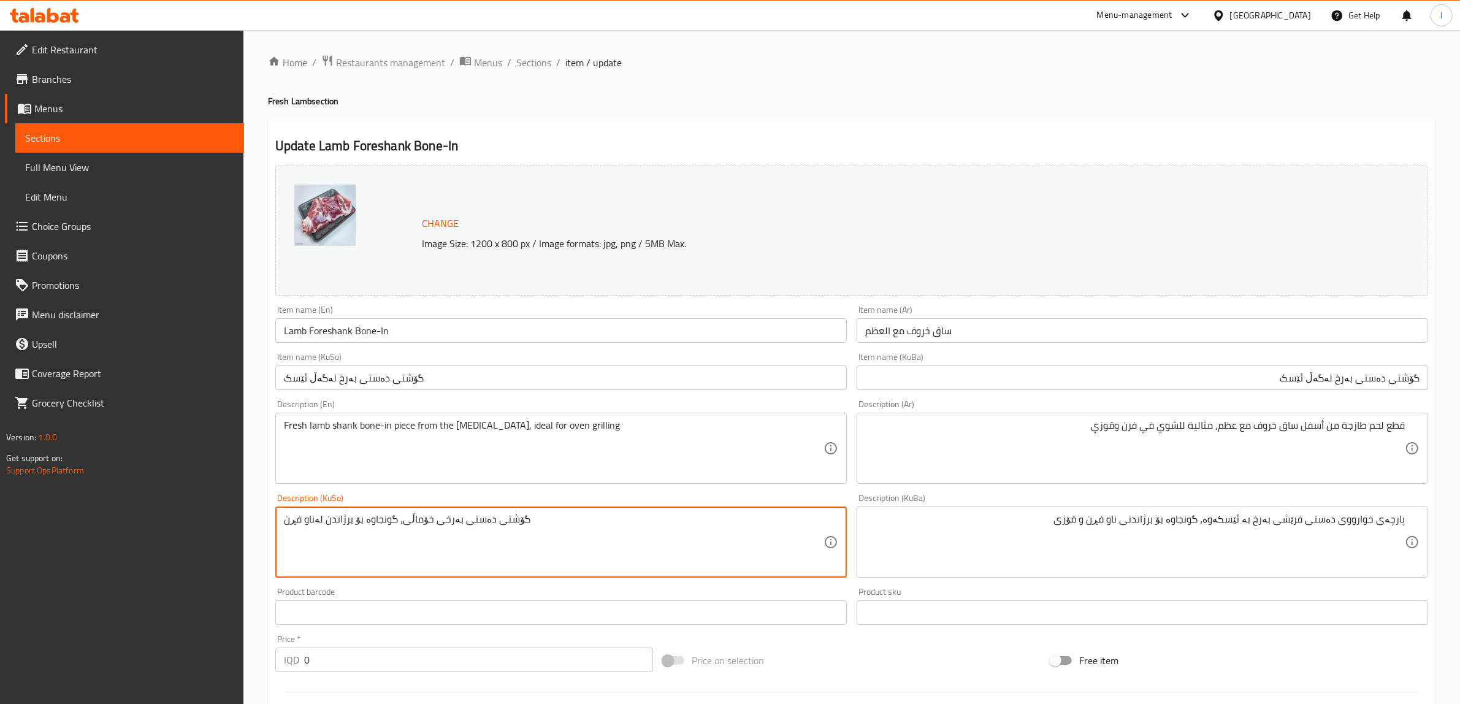
drag, startPoint x: 673, startPoint y: 518, endPoint x: 0, endPoint y: 556, distance: 673.6
paste textarea "پارچەی خوارووی دەستی فرێشی بەرخ بە ئێسکەوە، گونجاوە بۆ برژاندنی ناو فڕن و قۆزی"
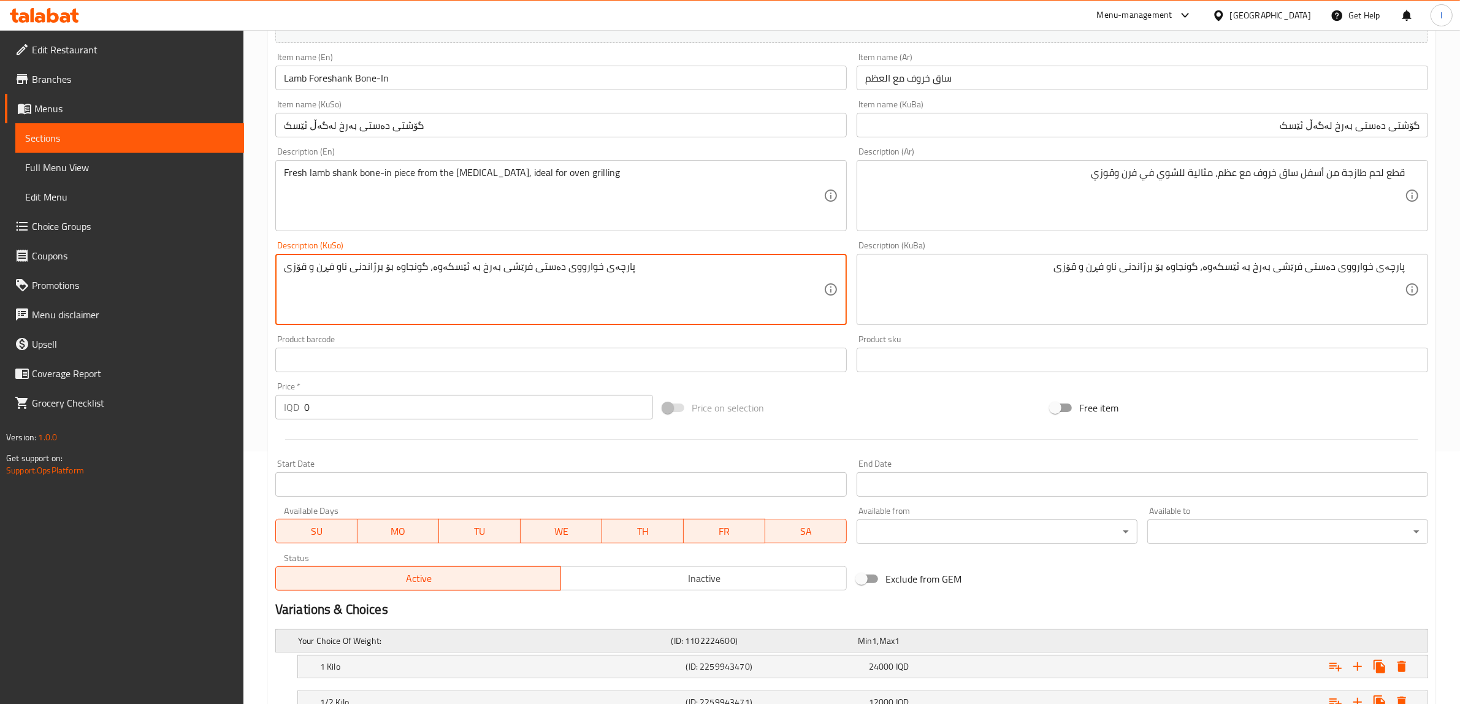
scroll to position [348, 0]
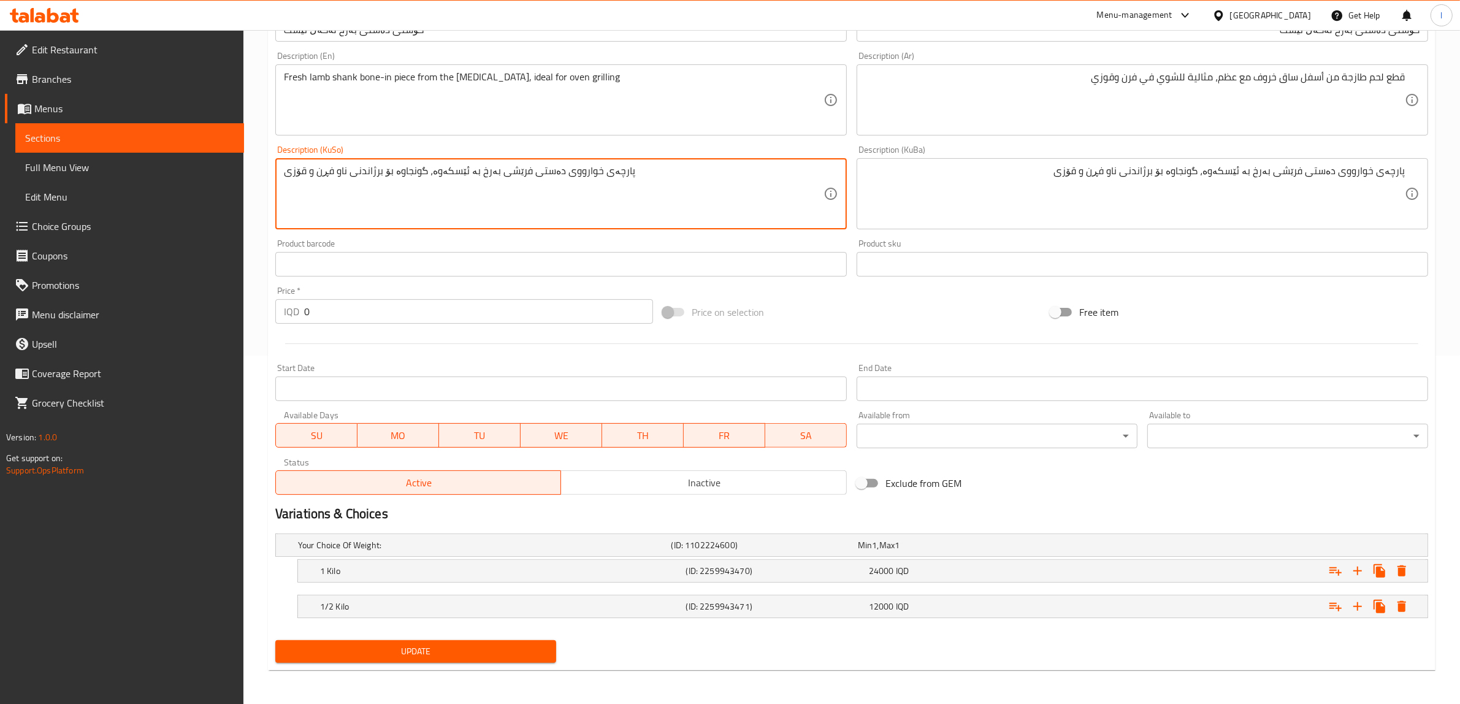
type textarea "پارچەی خوارووی دەستی فرێشی بەرخ بە ئێسکەوە، گونجاوە بۆ برژاندنی ناو فڕن و قۆزی"
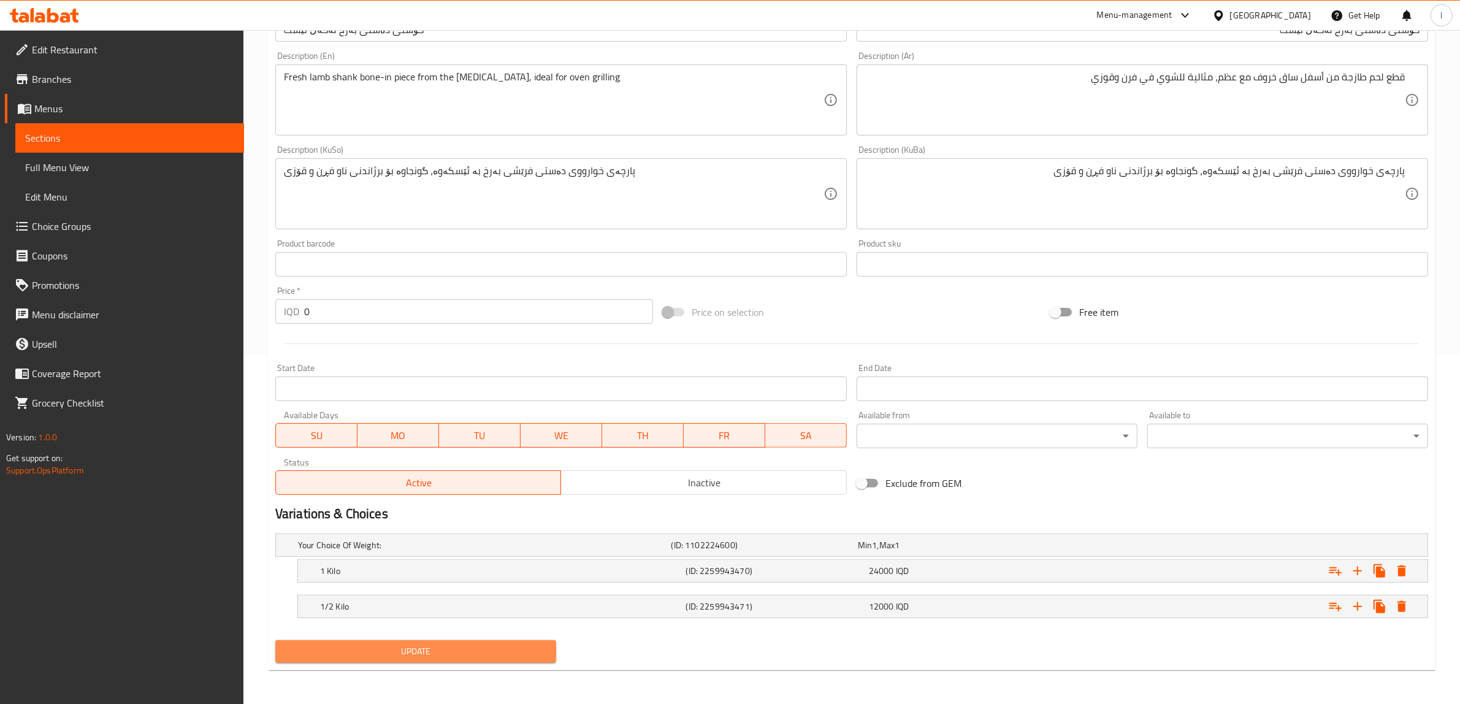
click at [414, 649] on span "Update" at bounding box center [415, 651] width 261 height 15
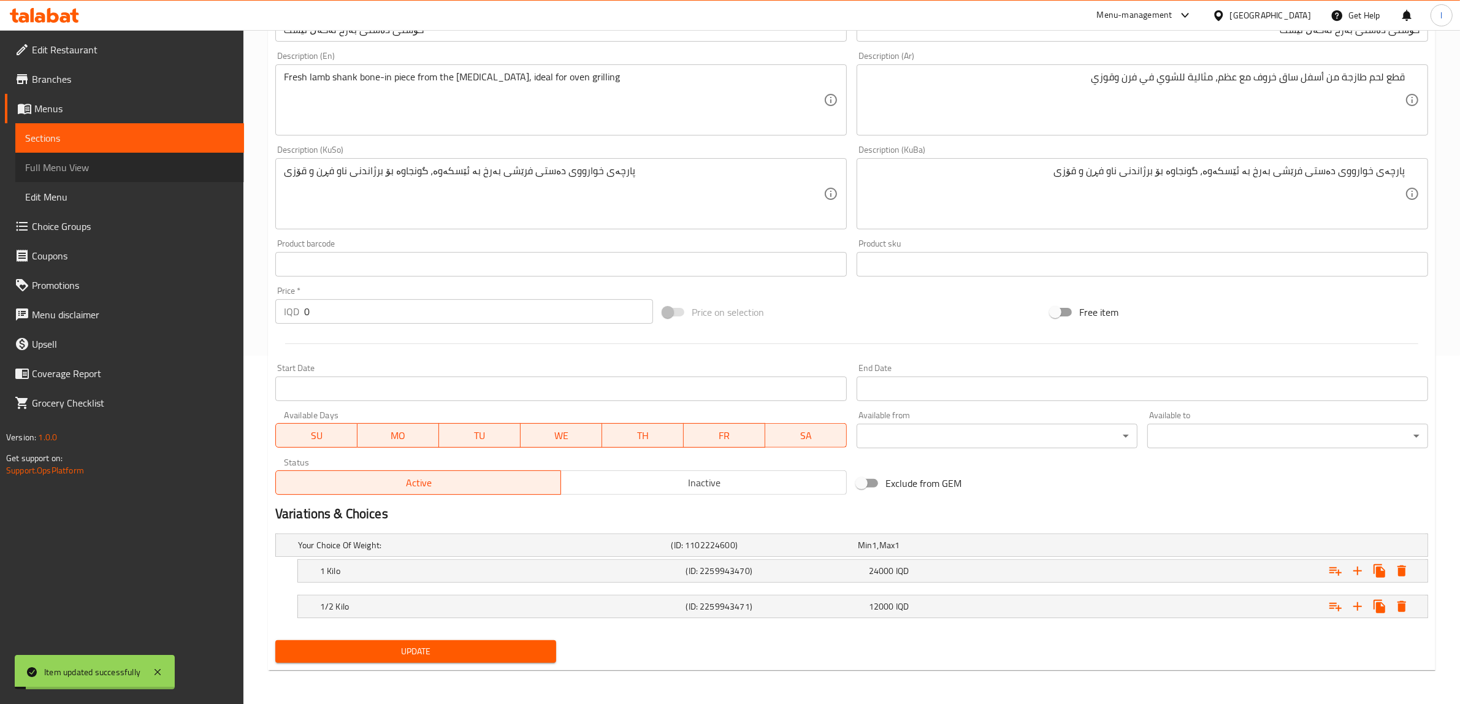
drag, startPoint x: 80, startPoint y: 172, endPoint x: 99, endPoint y: 173, distance: 19.0
click at [82, 173] on span "Full Menu View" at bounding box center [129, 167] width 209 height 15
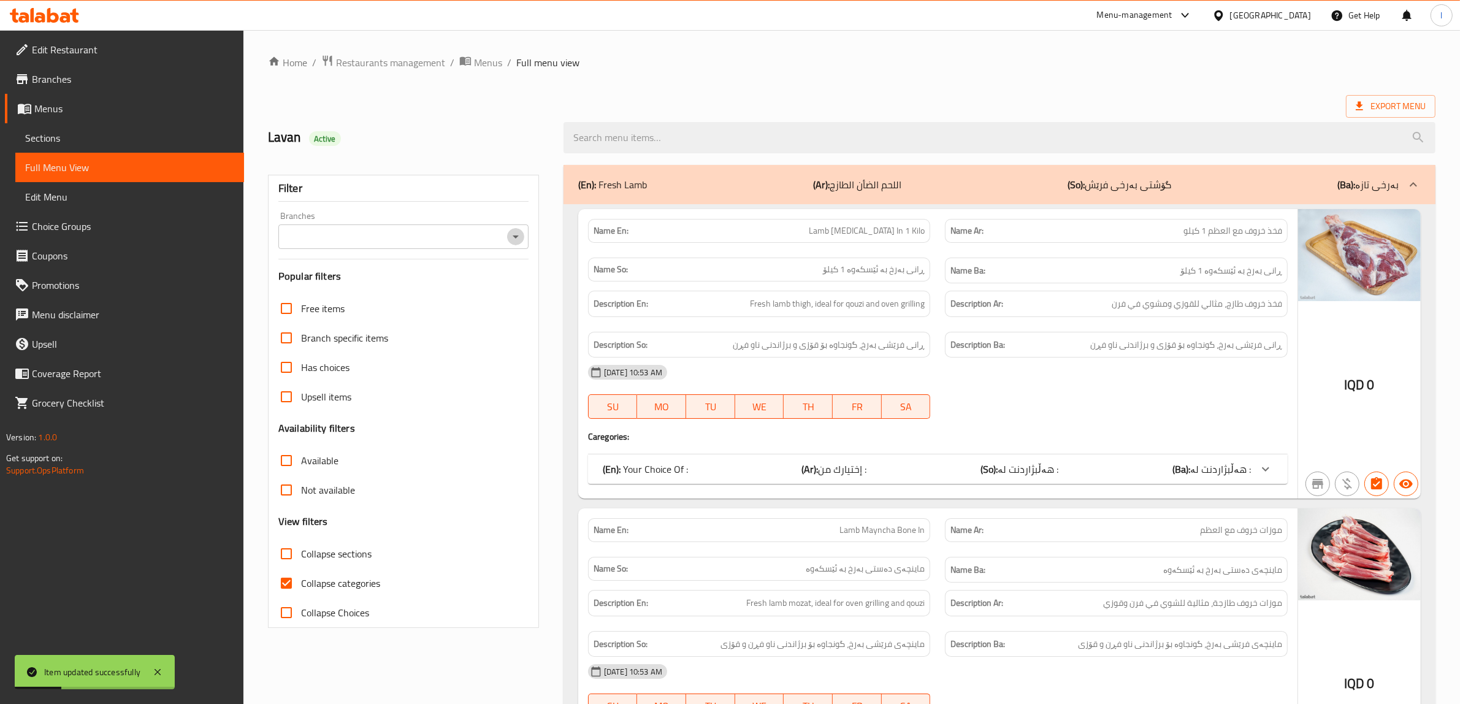
click at [520, 234] on icon "Open" at bounding box center [515, 236] width 15 height 15
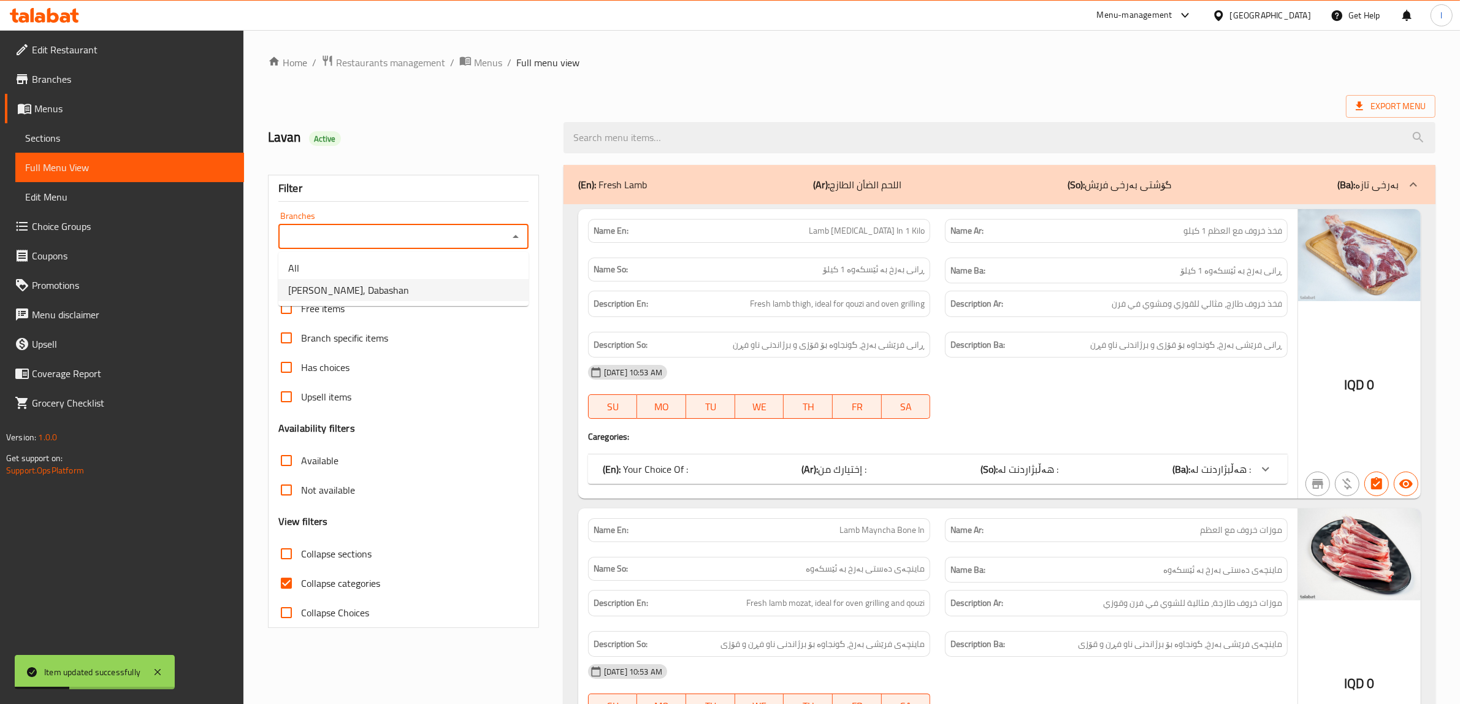
click at [429, 288] on li "[PERSON_NAME], Dabashan" at bounding box center [403, 290] width 250 height 22
type input "[PERSON_NAME], Dabashan"
click at [293, 586] on input "Collapse categories" at bounding box center [286, 582] width 29 height 29
checkbox input "false"
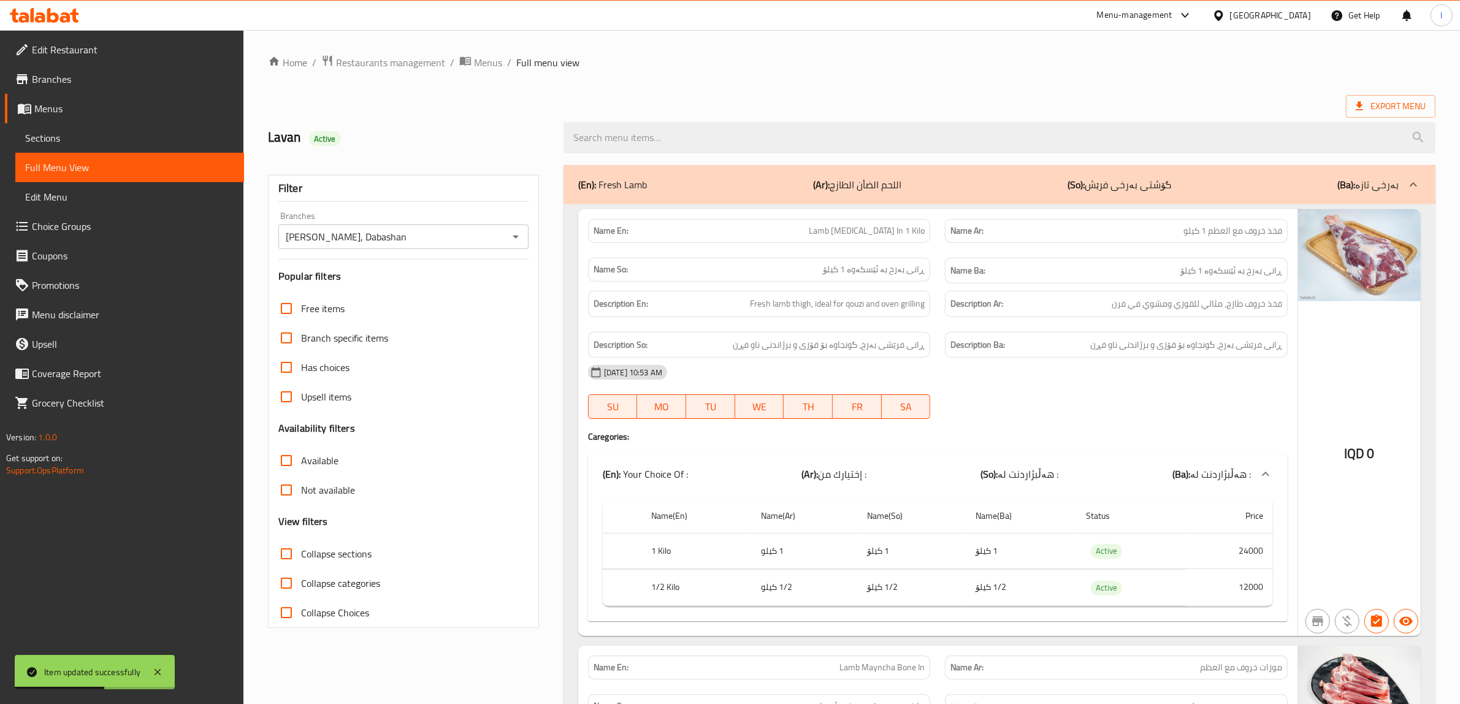
click at [322, 559] on span "Collapse sections" at bounding box center [336, 553] width 70 height 15
click at [301, 559] on input "Collapse sections" at bounding box center [286, 553] width 29 height 29
checkbox input "true"
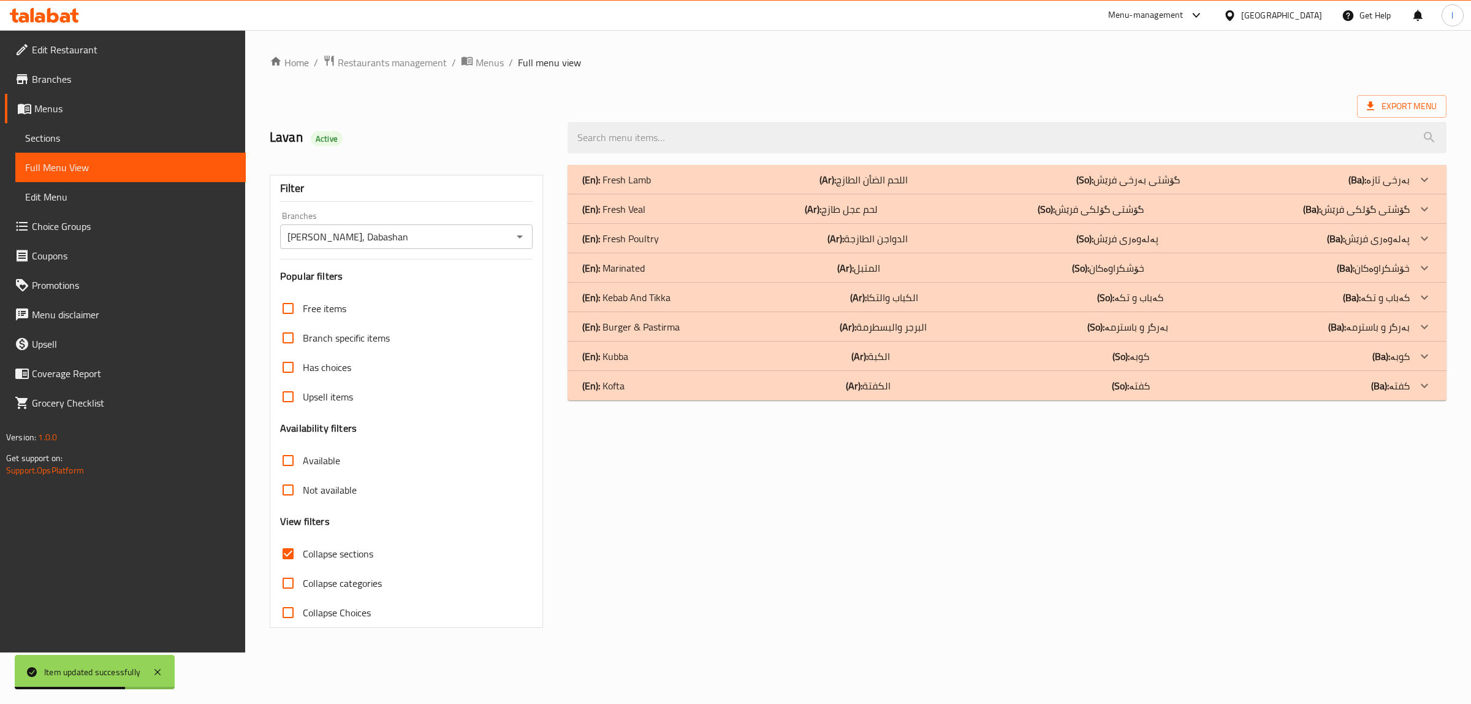
click at [702, 173] on div "(En): Fresh Lamb (Ar): اللحم الضأن الطازج (So): گۆشتی بەرخی فرێش (Ba): بەرخی تا…" at bounding box center [996, 179] width 828 height 15
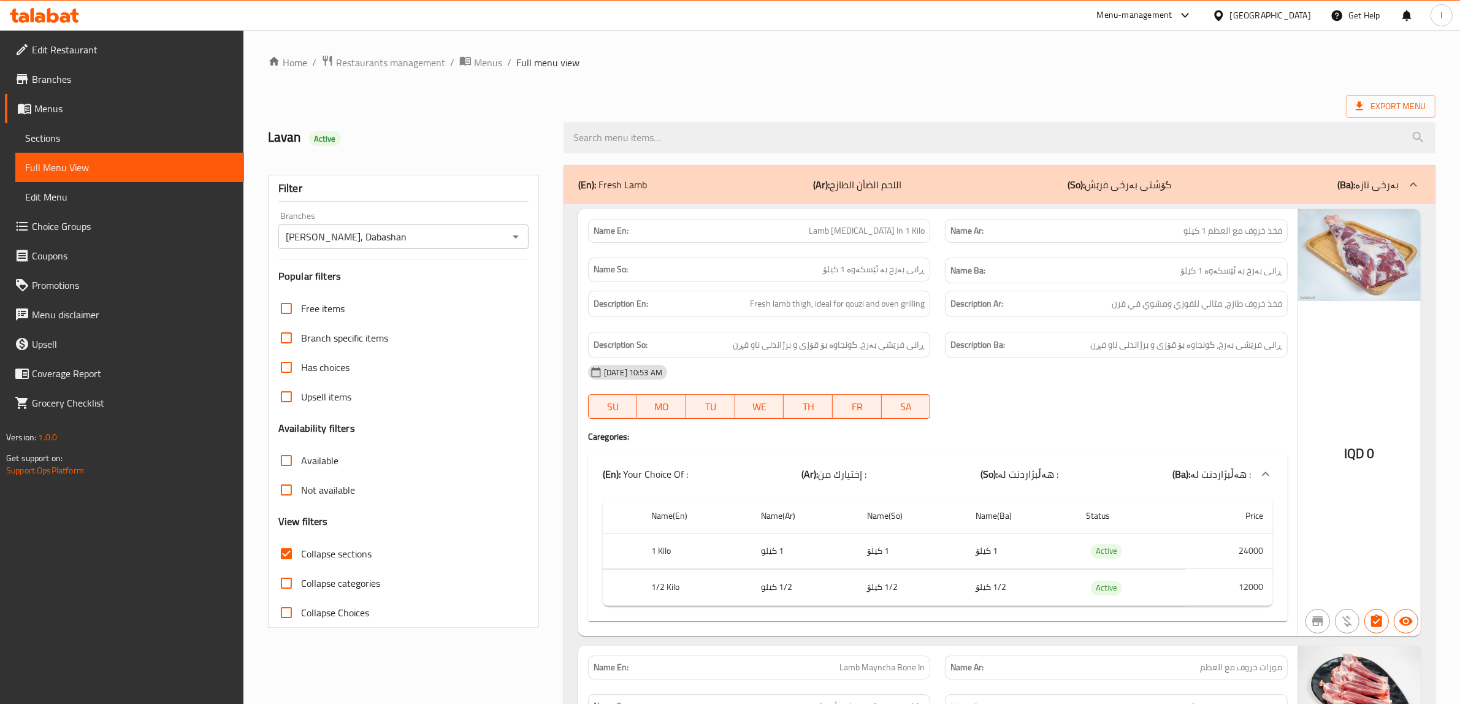
click at [77, 140] on span "Sections" at bounding box center [129, 138] width 209 height 15
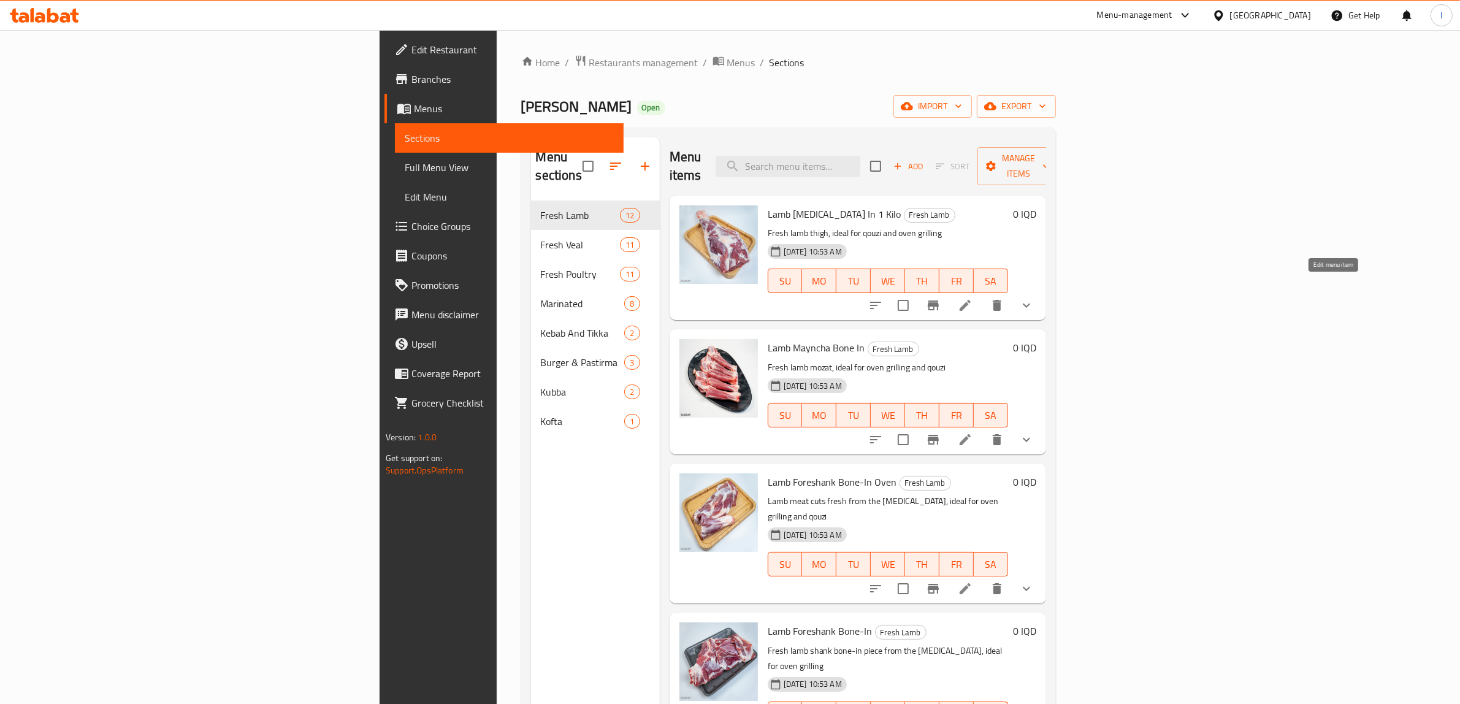
click at [972, 298] on icon at bounding box center [965, 305] width 15 height 15
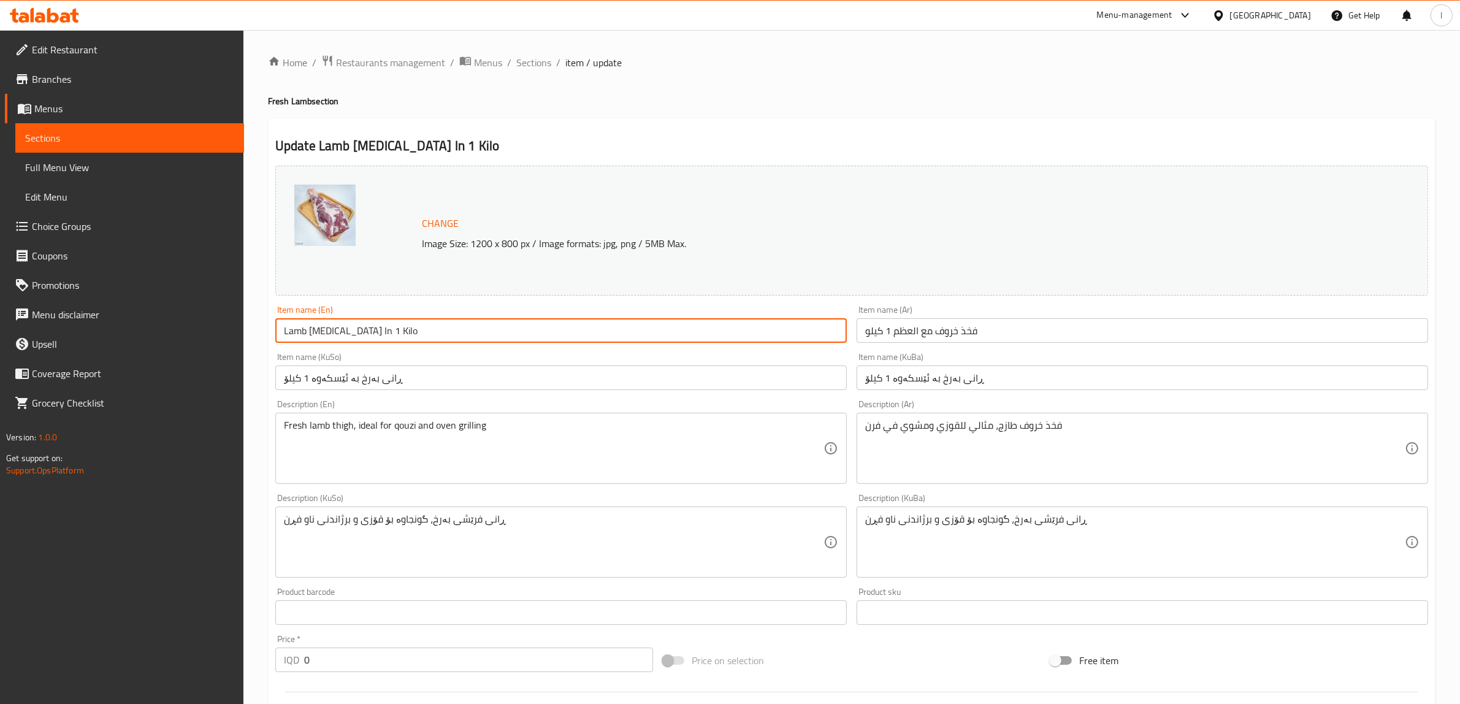
drag, startPoint x: 415, startPoint y: 333, endPoint x: 367, endPoint y: 340, distance: 49.0
click at [367, 340] on input "Lamb [MEDICAL_DATA] In 1 Kilo" at bounding box center [560, 330] width 571 height 25
type input "Lamb [MEDICAL_DATA] In"
click at [311, 378] on input "ڕانی بەرخ بە ئێسکەوە 1 کیلۆ" at bounding box center [560, 377] width 571 height 25
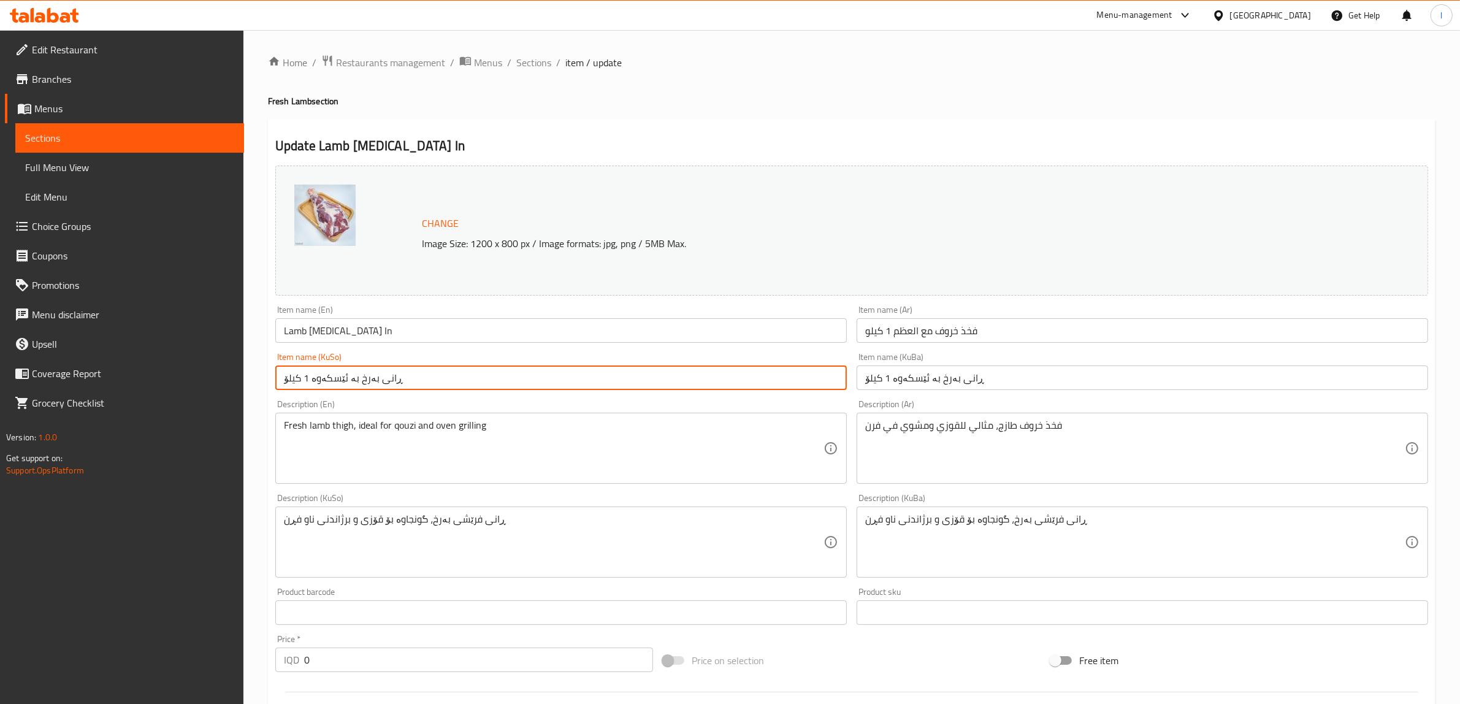
drag, startPoint x: 308, startPoint y: 378, endPoint x: 225, endPoint y: 372, distance: 83.0
click at [227, 372] on div "Edit Restaurant Branches Menus Sections Full Menu View Edit Menu Choice Groups …" at bounding box center [730, 552] width 1460 height 1045
type input "کیلۆ"
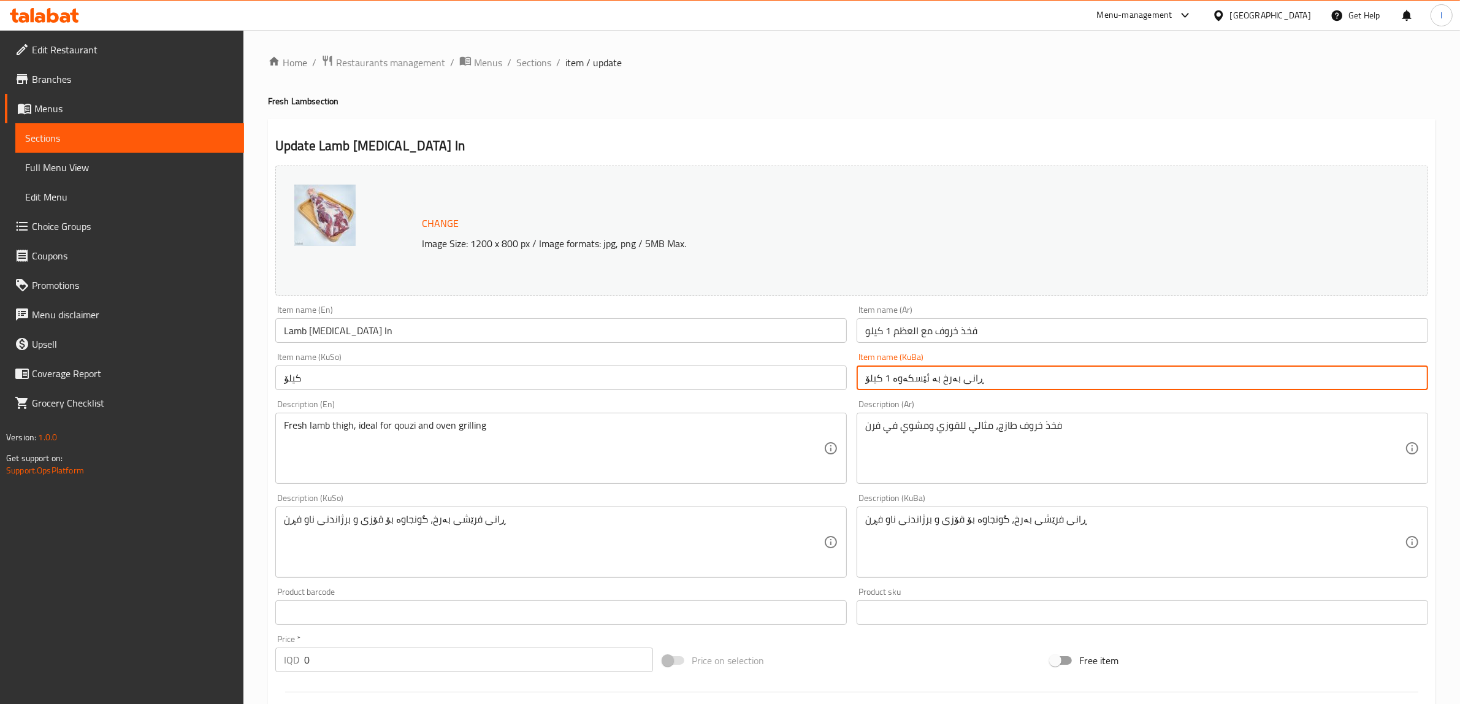
click at [886, 380] on input "ڕانی بەرخ بە ئێسکەوە 1 کیلۆ" at bounding box center [1141, 377] width 571 height 25
click at [867, 381] on input "ڕانی بەرخ بە ئێسکەوە 1 کیلۆ" at bounding box center [1141, 377] width 571 height 25
click at [1273, 349] on div "Item name (KuBa) ڕانی بەرخ بە ئێسکەوە 1 کیلۆ Item name (KuBa)" at bounding box center [1142, 371] width 581 height 47
click at [1259, 370] on input "ڕانی بەرخ بە ئێسکەوە 1 کیلۆ" at bounding box center [1141, 377] width 571 height 25
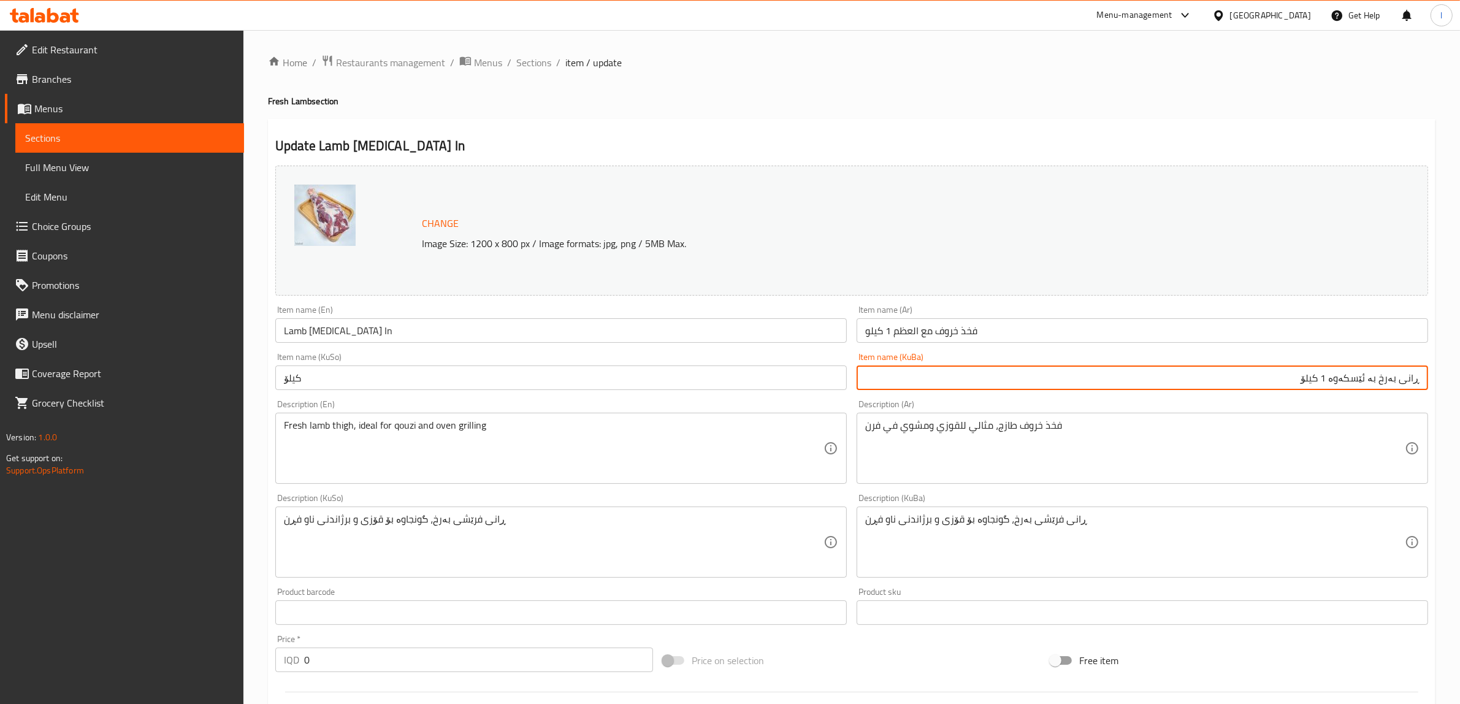
drag, startPoint x: 1254, startPoint y: 383, endPoint x: 1337, endPoint y: 383, distance: 82.8
click at [1337, 383] on input "ڕانی بەرخ بە ئێسکەوە 1 کیلۆ" at bounding box center [1141, 377] width 571 height 25
drag, startPoint x: 1324, startPoint y: 385, endPoint x: 1470, endPoint y: 362, distance: 147.8
click at [1460, 362] on html "​ Menu-management [GEOGRAPHIC_DATA] Get Help l Edit Restaurant Branches Menus S…" at bounding box center [730, 352] width 1460 height 704
type input "ڕانی بەرخ بە ئێسکەوە"
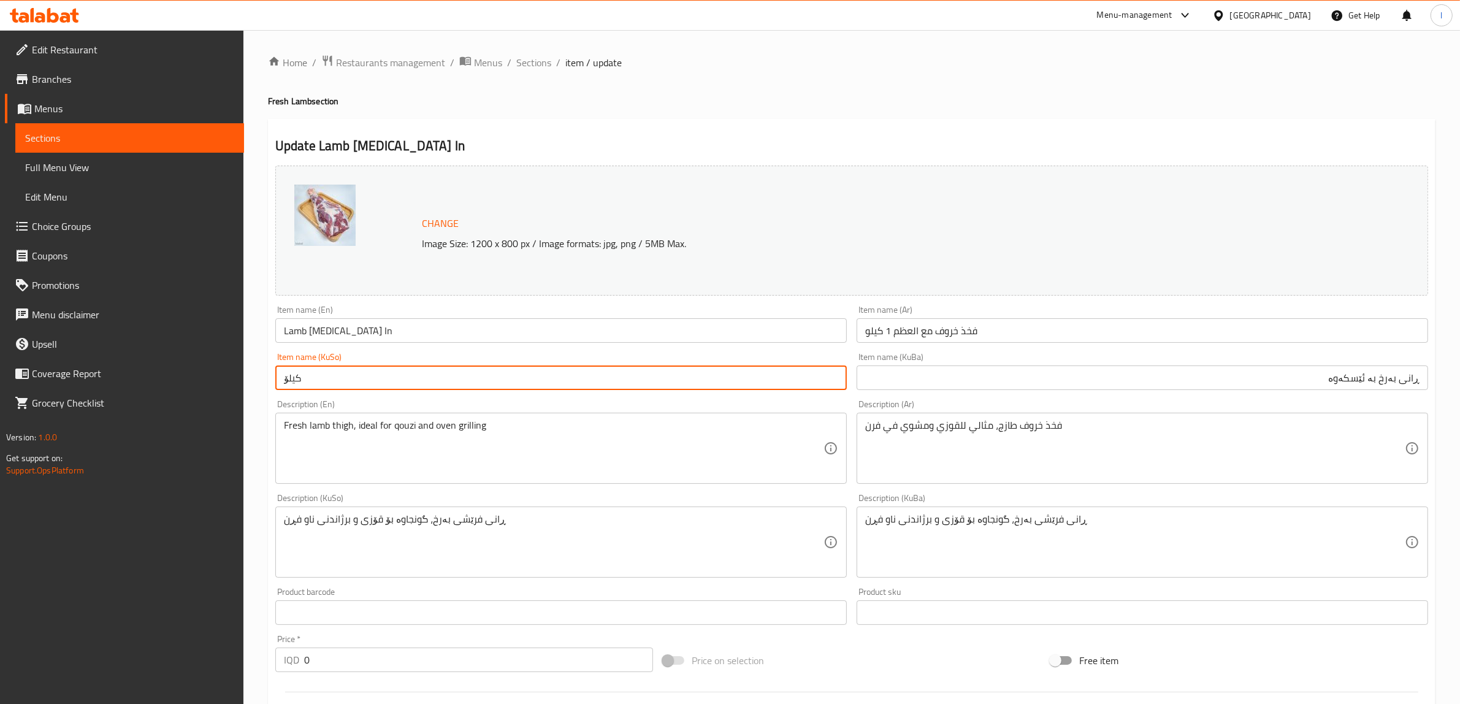
drag, startPoint x: 363, startPoint y: 381, endPoint x: 134, endPoint y: 360, distance: 230.2
click at [134, 360] on div "Edit Restaurant Branches Menus Sections Full Menu View Edit Menu Choice Groups …" at bounding box center [730, 552] width 1460 height 1045
paste input "ڕانی بەرخ بە ئێسکەوە"
type input "ڕانی بەرخ بە ئێسکەوە"
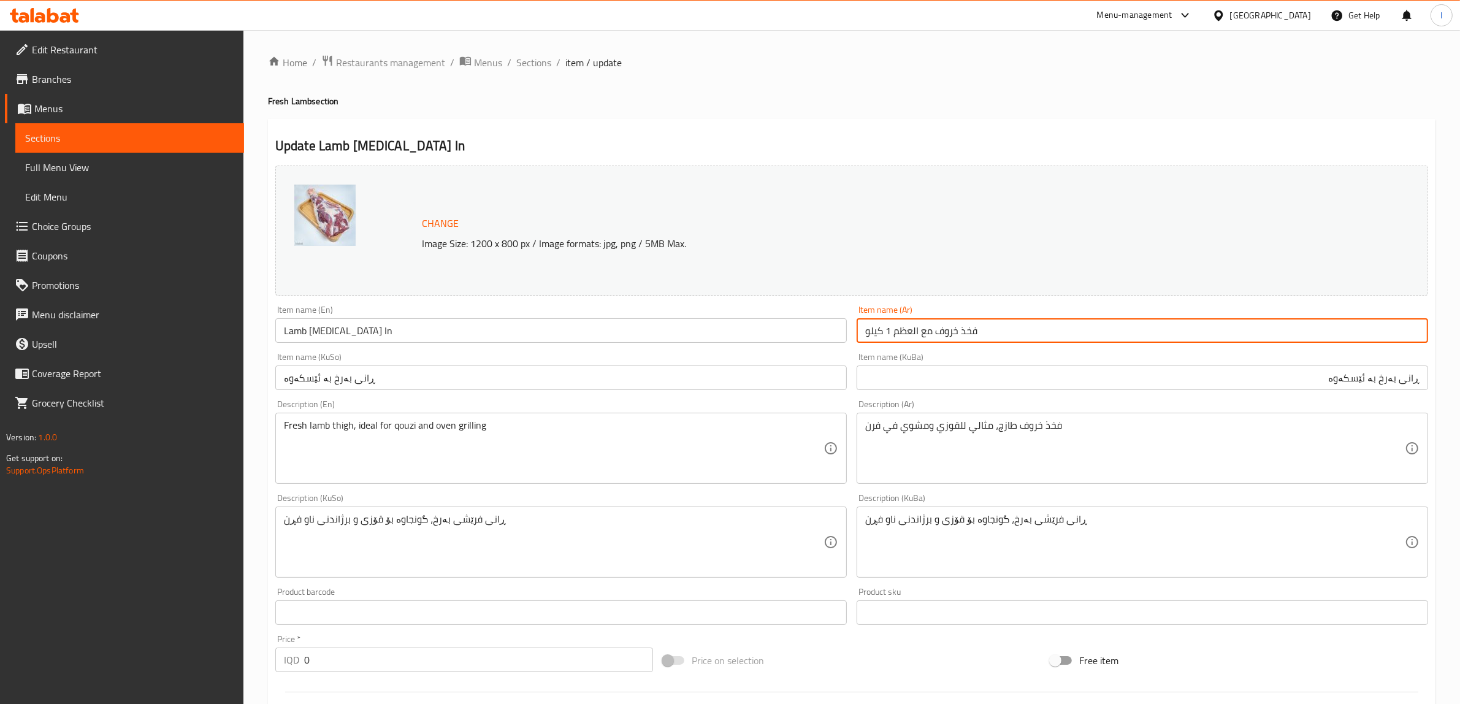
drag, startPoint x: 893, startPoint y: 329, endPoint x: 823, endPoint y: 339, distance: 70.6
click at [823, 339] on div "Change Image Size: 1200 x 800 px / Image formats: jpg, png / 5MB Max. Item name…" at bounding box center [851, 504] width 1162 height 687
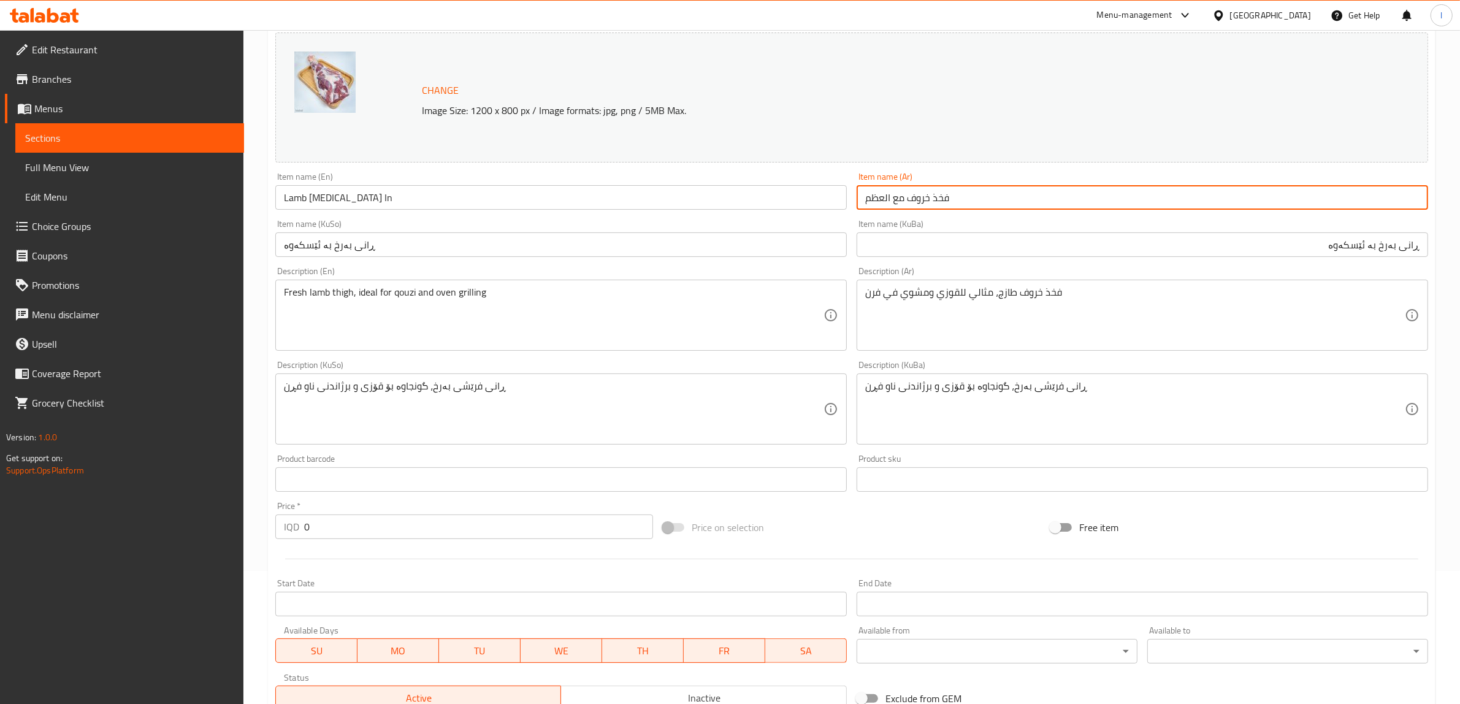
scroll to position [370, 0]
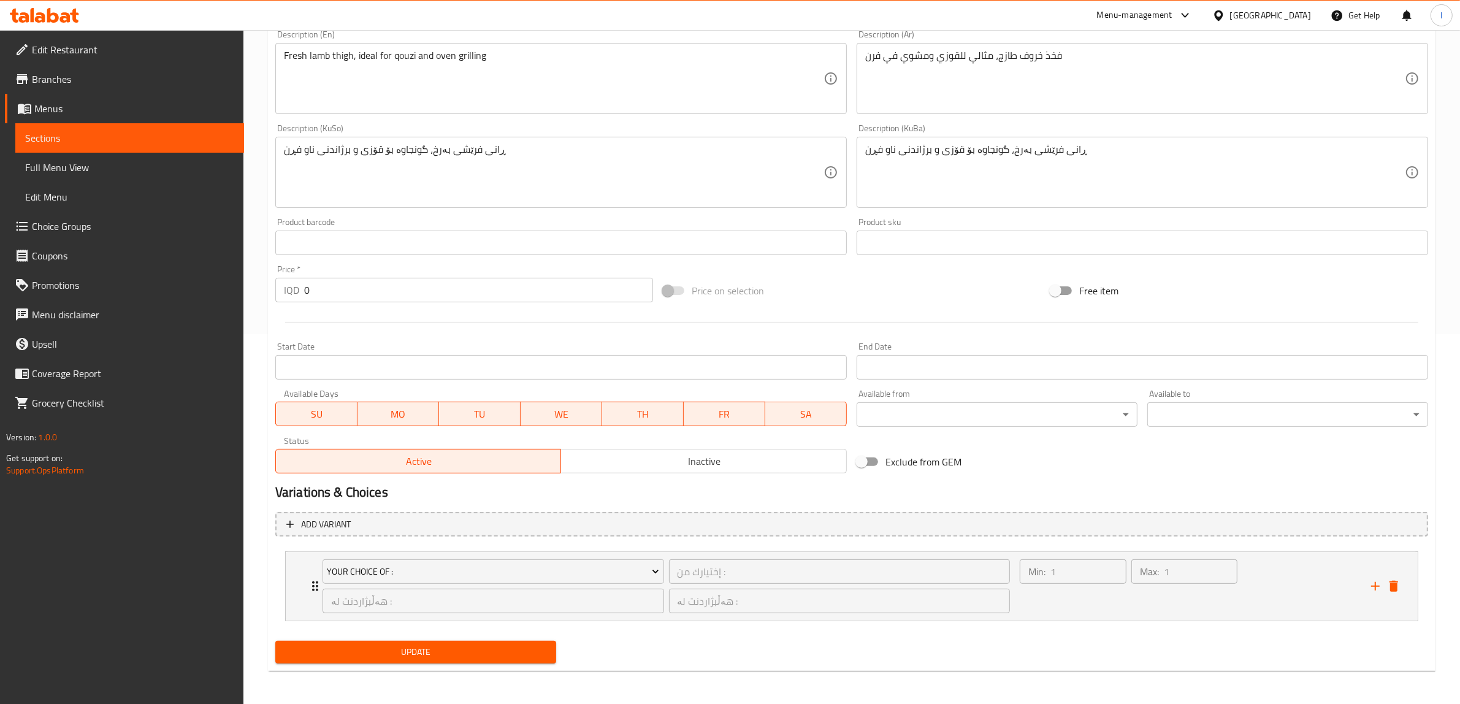
type input "فخذ خروف مع العظم"
click at [446, 652] on span "Update" at bounding box center [415, 651] width 261 height 15
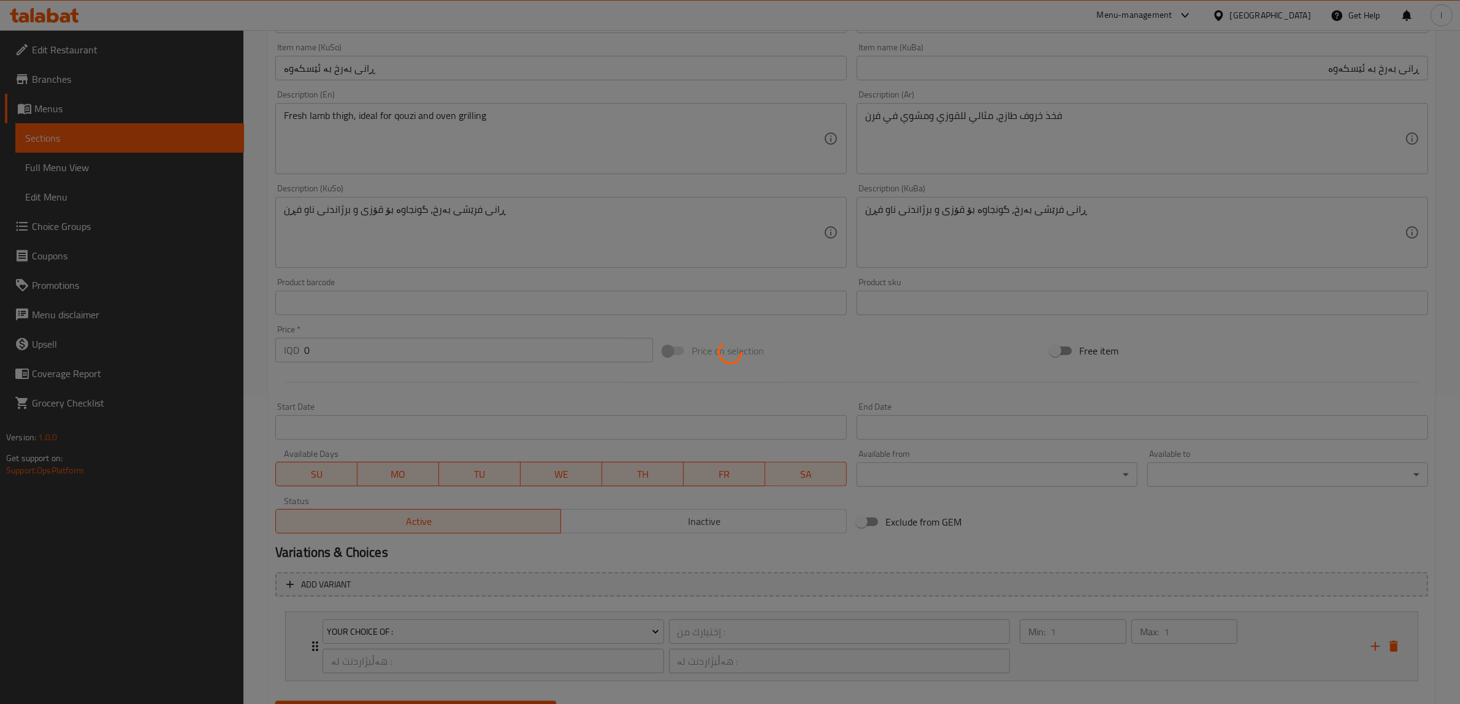
scroll to position [216, 0]
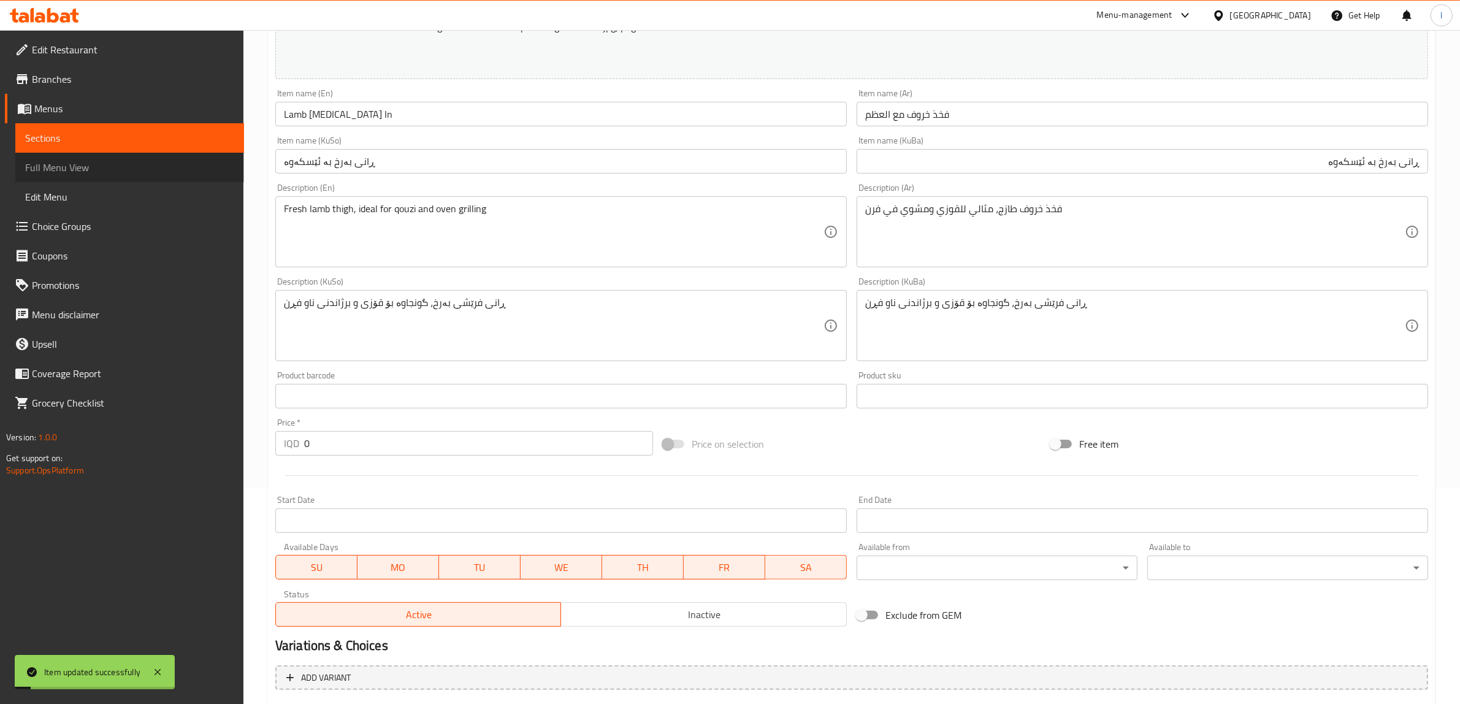
click at [130, 158] on link "Full Menu View" at bounding box center [129, 167] width 229 height 29
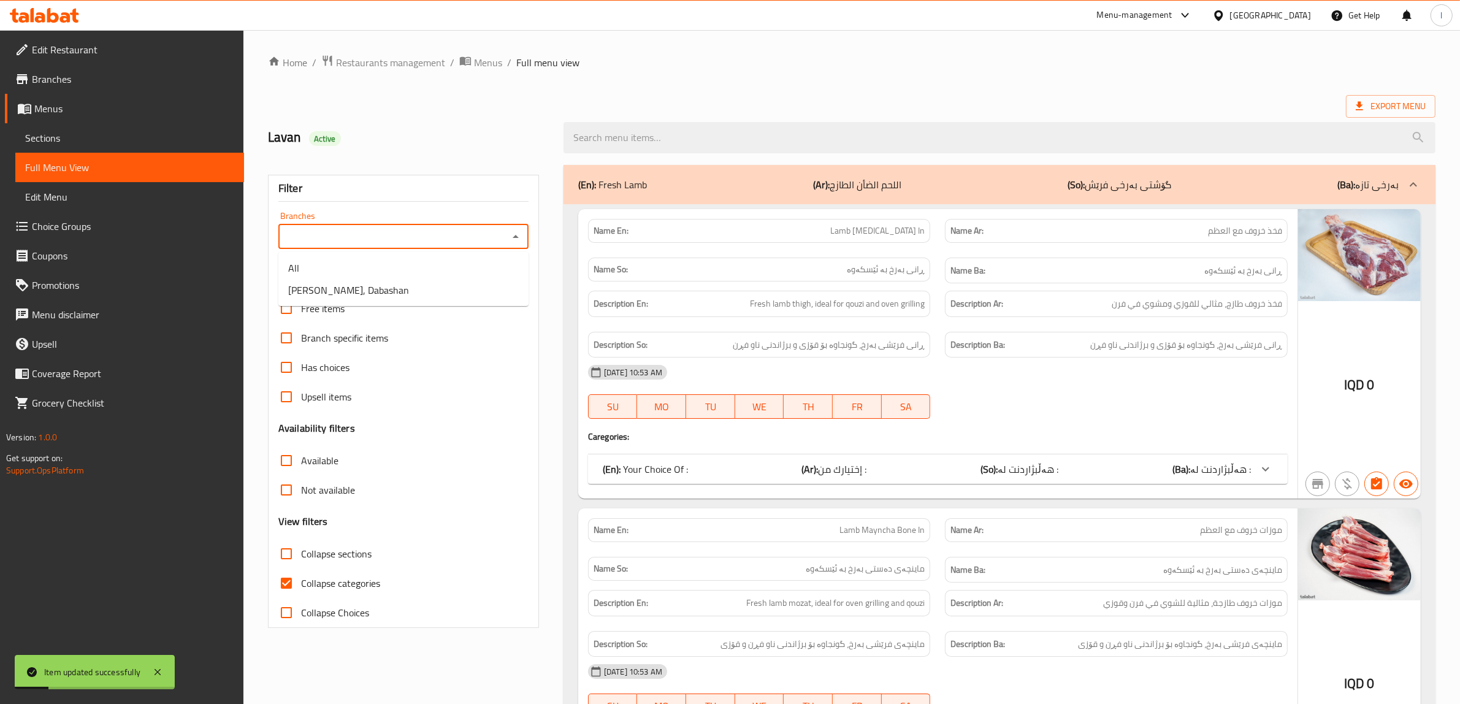
click at [424, 231] on input "Branches" at bounding box center [393, 236] width 223 height 17
click at [422, 282] on li "[PERSON_NAME], Dabashan" at bounding box center [403, 290] width 250 height 22
type input "[PERSON_NAME], Dabashan"
click at [348, 577] on span "Collapse categories" at bounding box center [340, 583] width 79 height 15
click at [301, 577] on input "Collapse categories" at bounding box center [286, 582] width 29 height 29
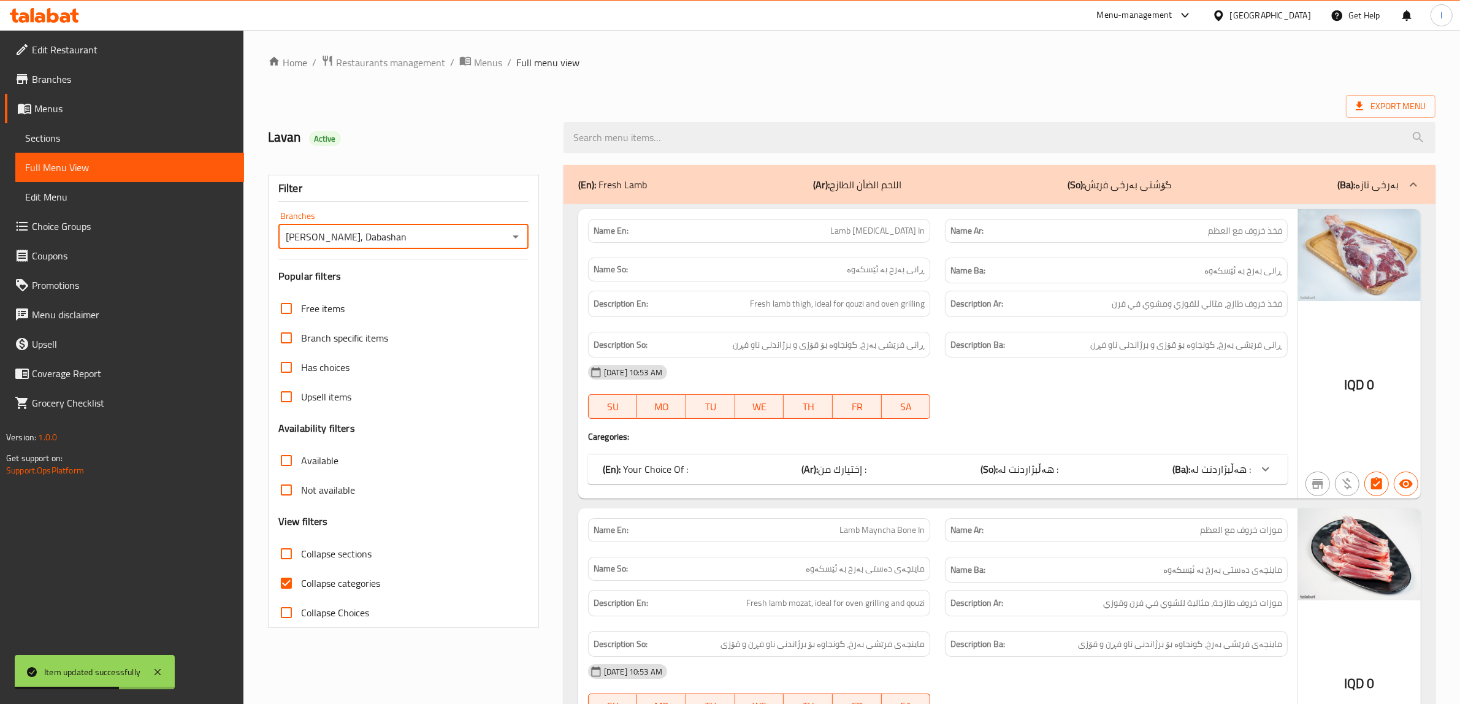
checkbox input "false"
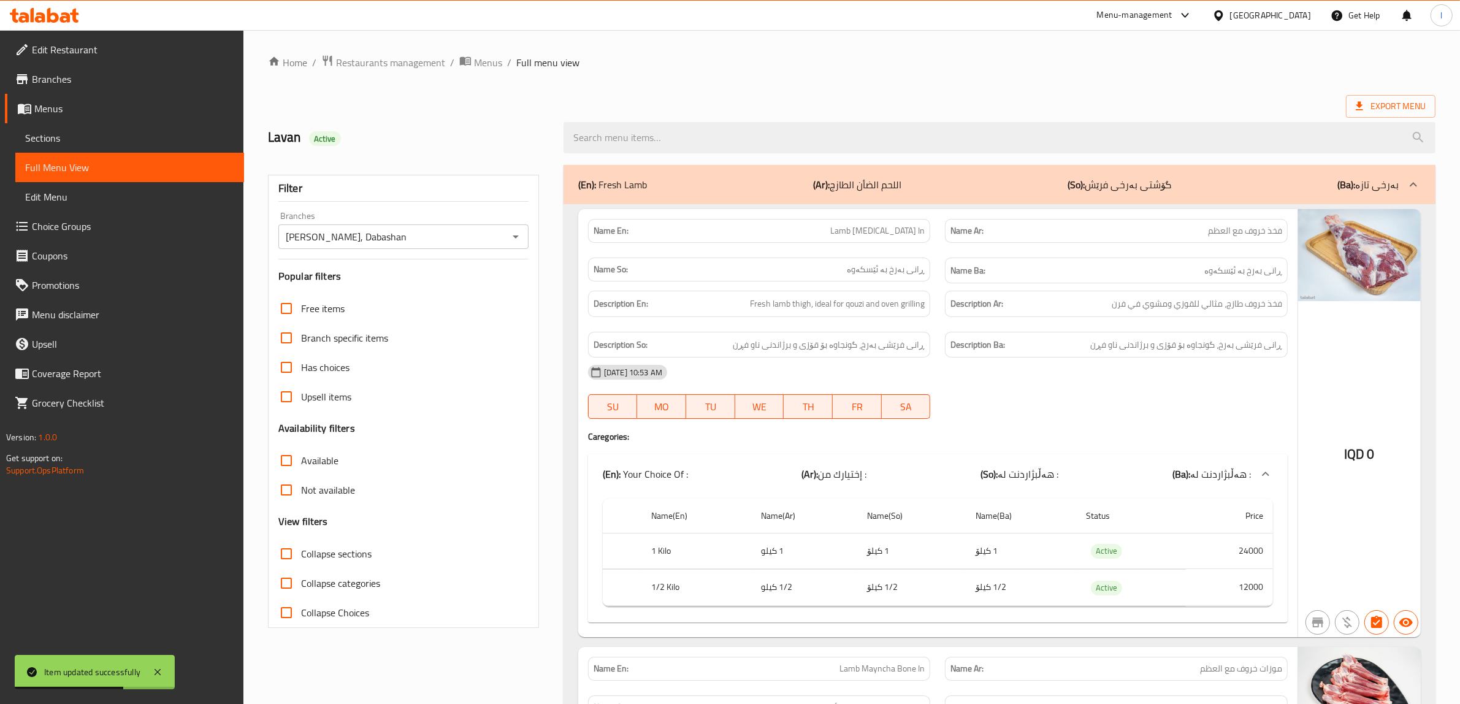
click at [334, 553] on span "Collapse sections" at bounding box center [336, 553] width 70 height 15
click at [301, 553] on input "Collapse sections" at bounding box center [286, 553] width 29 height 29
checkbox input "true"
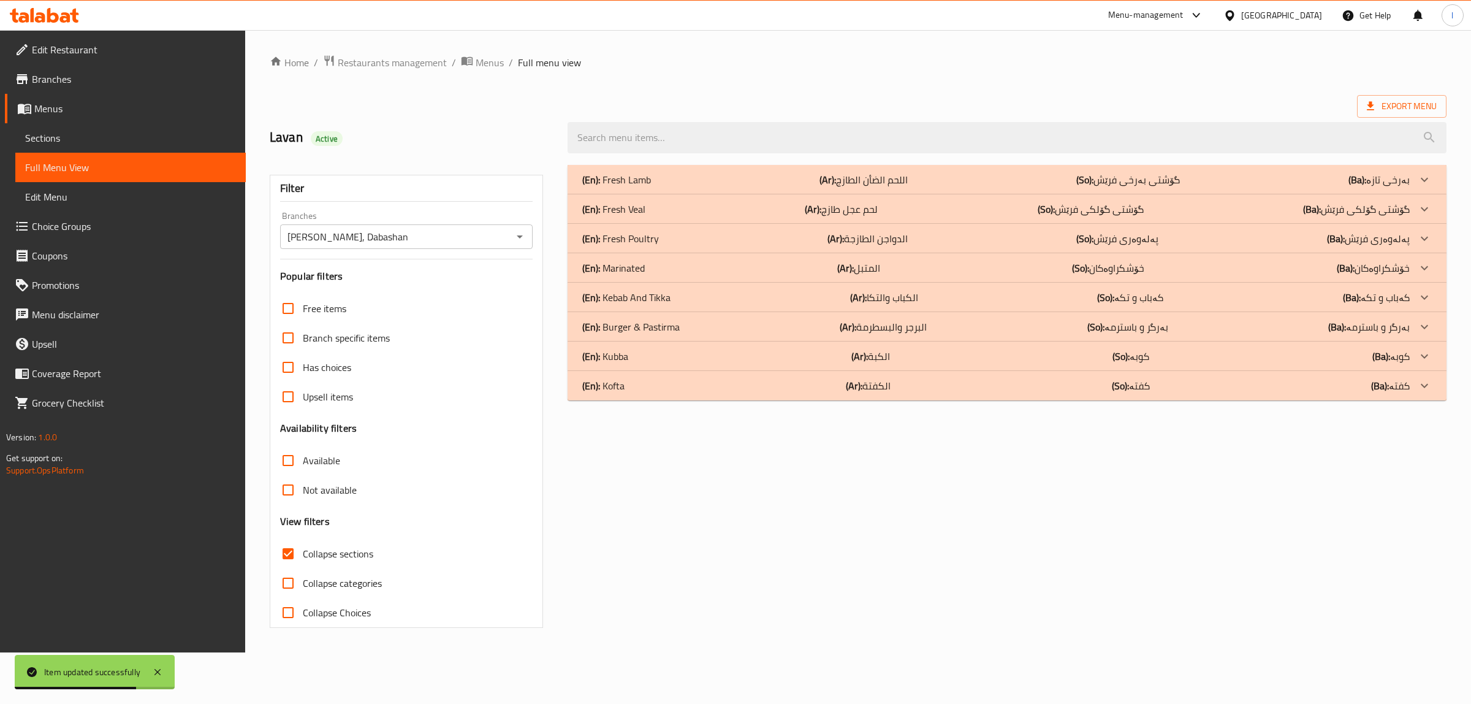
drag, startPoint x: 731, startPoint y: 179, endPoint x: 737, endPoint y: 185, distance: 8.7
click at [733, 180] on div "(En): Fresh Lamb (Ar): اللحم الضأن الطازج (So): گۆشتی بەرخی فرێش (Ba): بەرخی تا…" at bounding box center [996, 179] width 828 height 15
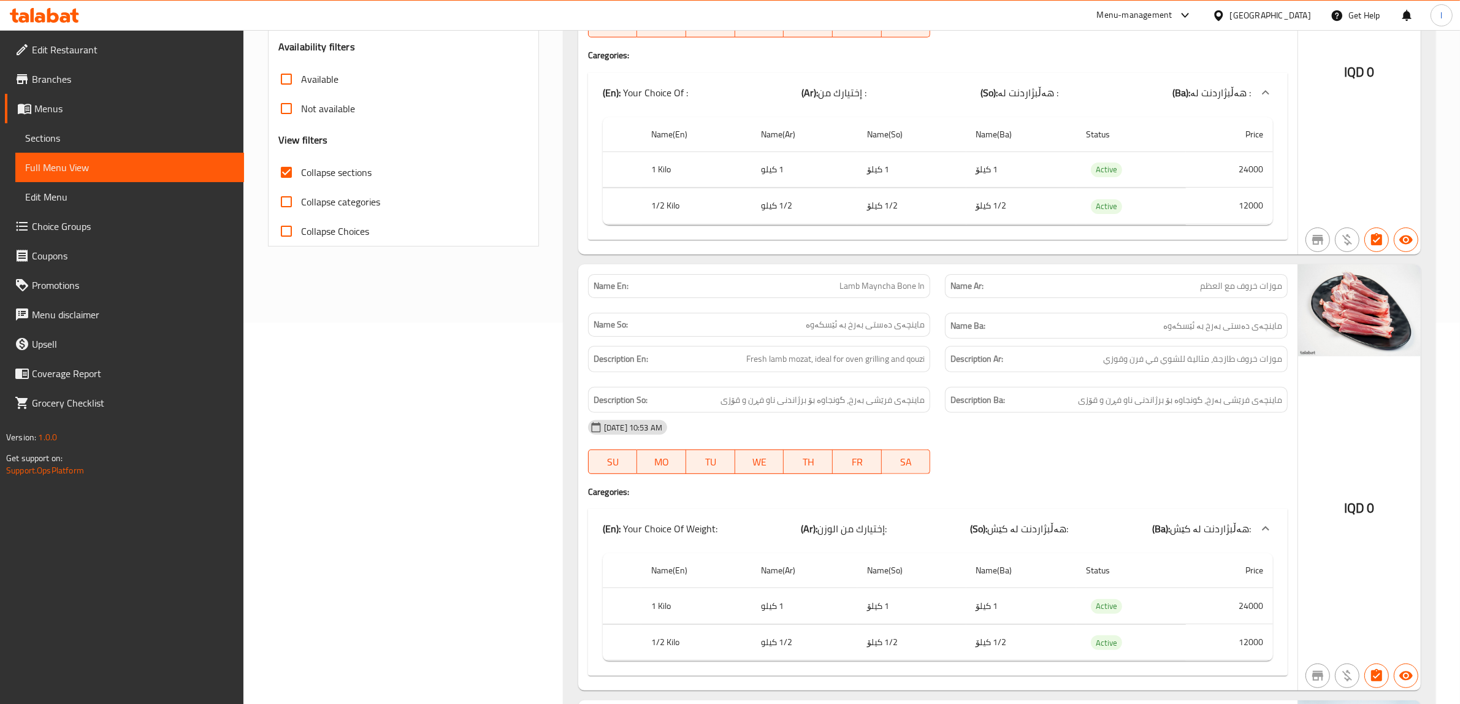
scroll to position [383, 0]
click at [862, 286] on span "Lamb Mayncha Bone In" at bounding box center [881, 284] width 85 height 13
click at [902, 285] on span "Lamb Mayncha Bone In" at bounding box center [881, 284] width 85 height 13
click at [871, 287] on span "Lamb Mayncha Bone In" at bounding box center [881, 284] width 85 height 13
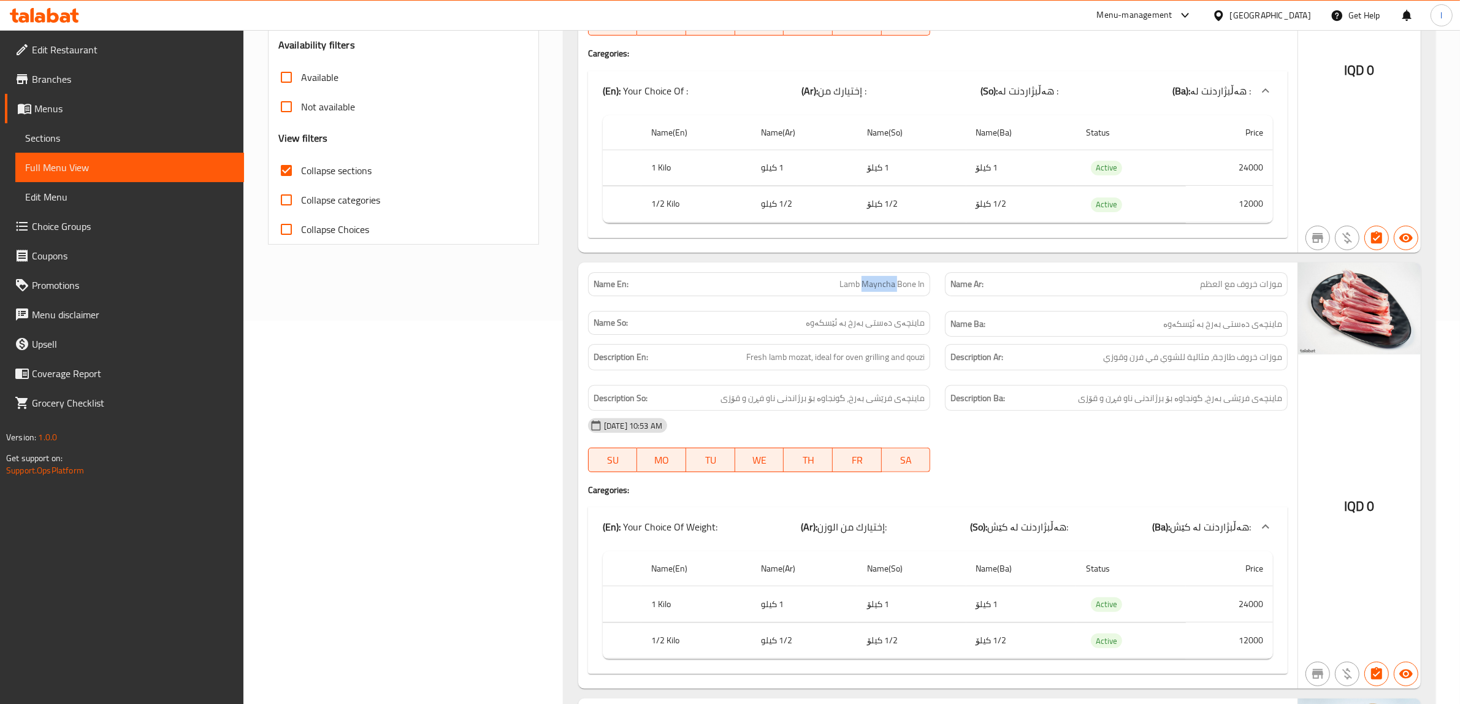
copy span "Mayncha"
click at [1235, 325] on span "ماینچەی دەستی بەرخ بە ئێسکەوە" at bounding box center [1222, 323] width 119 height 15
drag, startPoint x: 1213, startPoint y: 328, endPoint x: 1236, endPoint y: 329, distance: 23.3
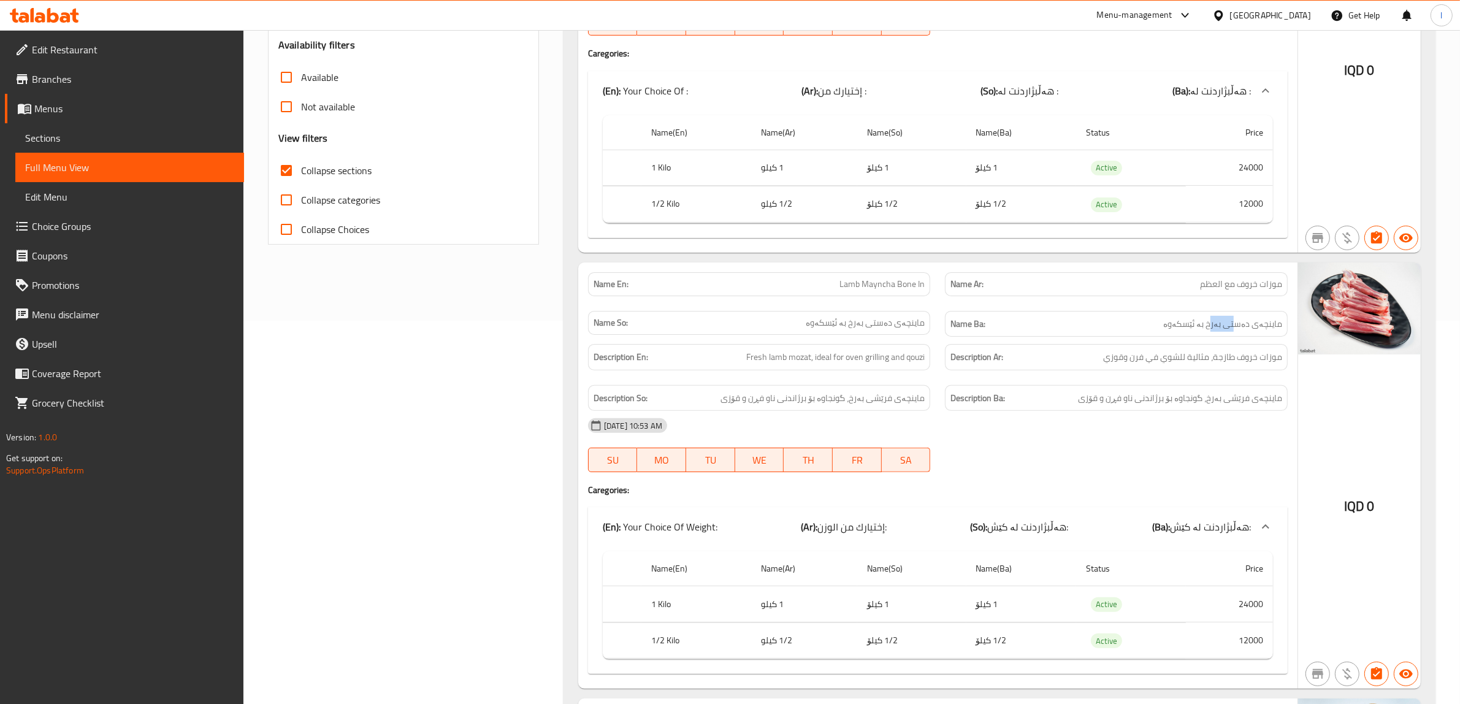
click at [1240, 326] on span "ماینچەی دەستی بەرخ بە ئێسکەوە" at bounding box center [1222, 323] width 119 height 15
click at [1221, 329] on span "ماینچەی دەستی بەرخ بە ئێسکەوە" at bounding box center [1222, 323] width 119 height 15
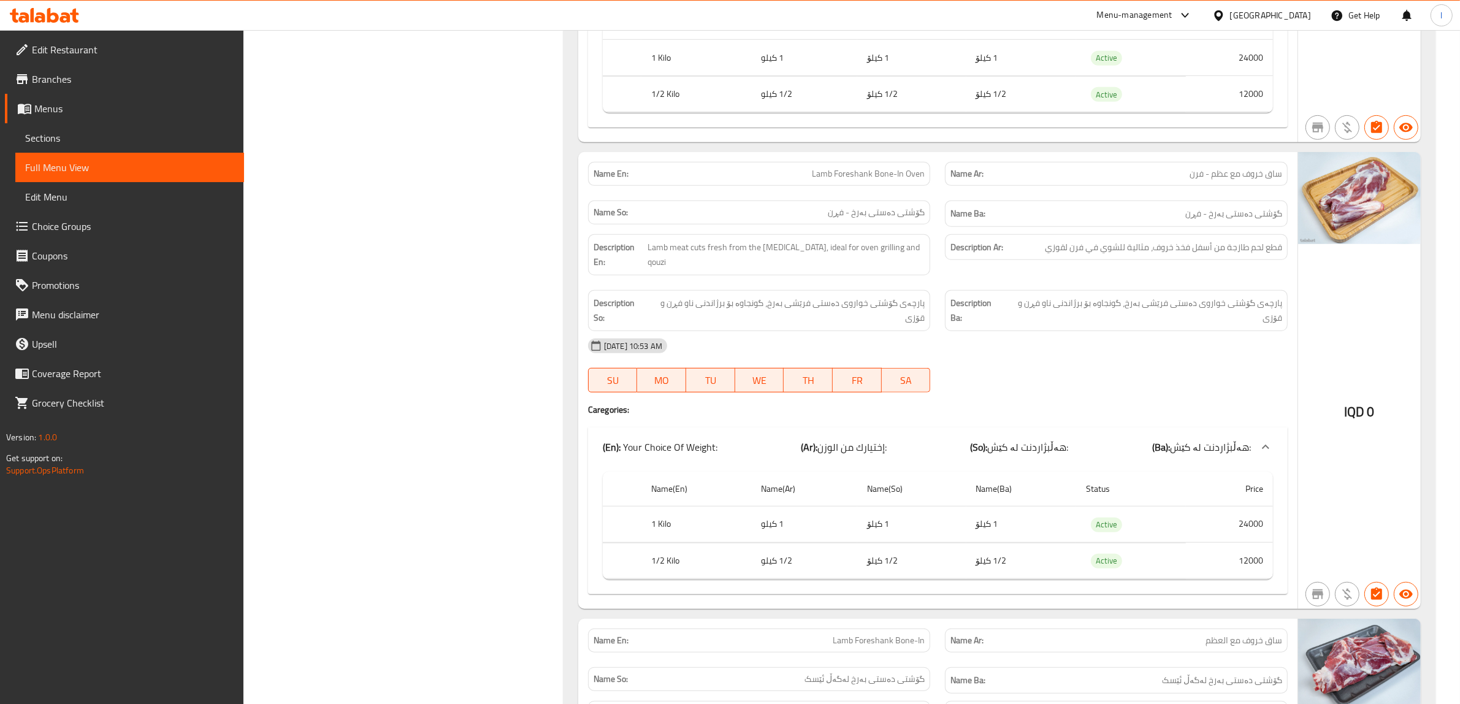
scroll to position [913, 0]
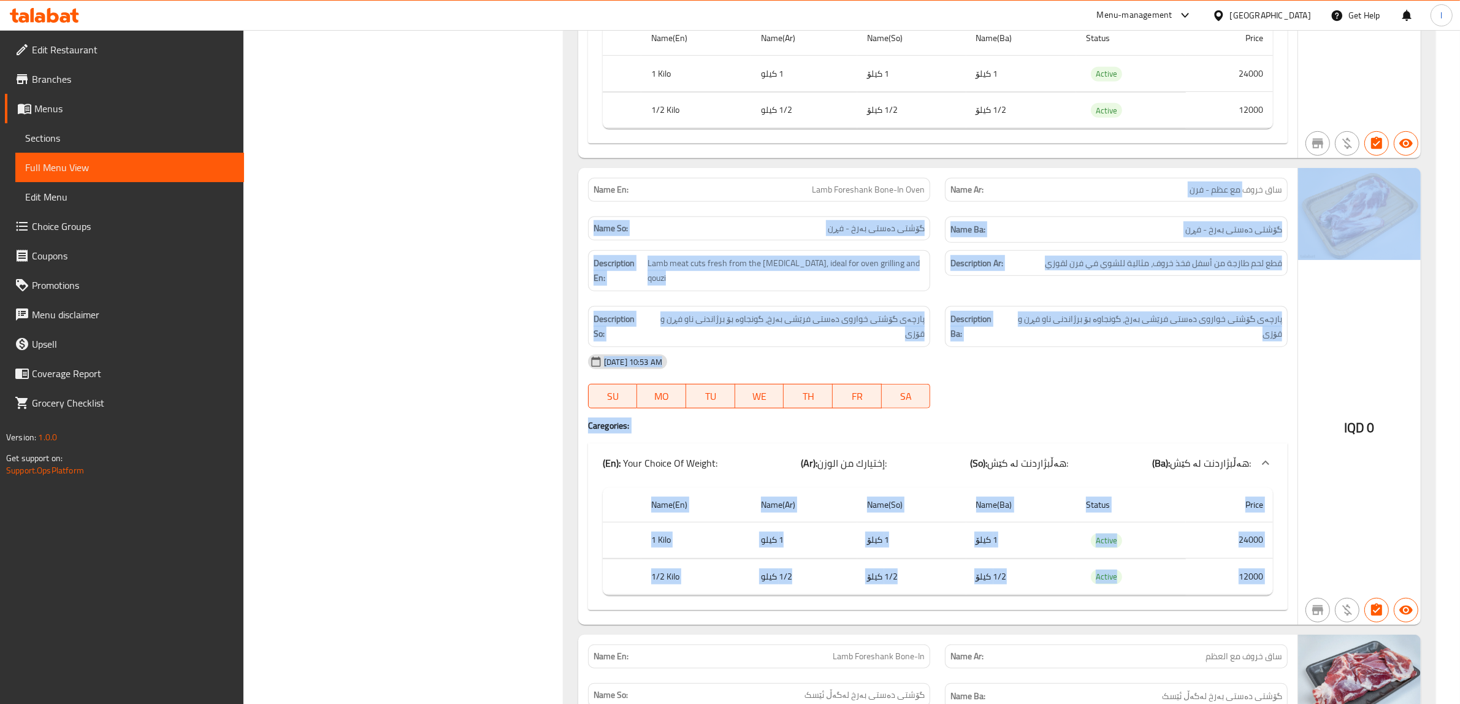
drag, startPoint x: 1243, startPoint y: 198, endPoint x: 1387, endPoint y: 207, distance: 144.9
click at [1387, 207] on div "Name En: Lamb Foreshank Bone-In Oven Name Ar: ساق خروف مع عظم - فرن Name So: گۆ…" at bounding box center [999, 396] width 842 height 457
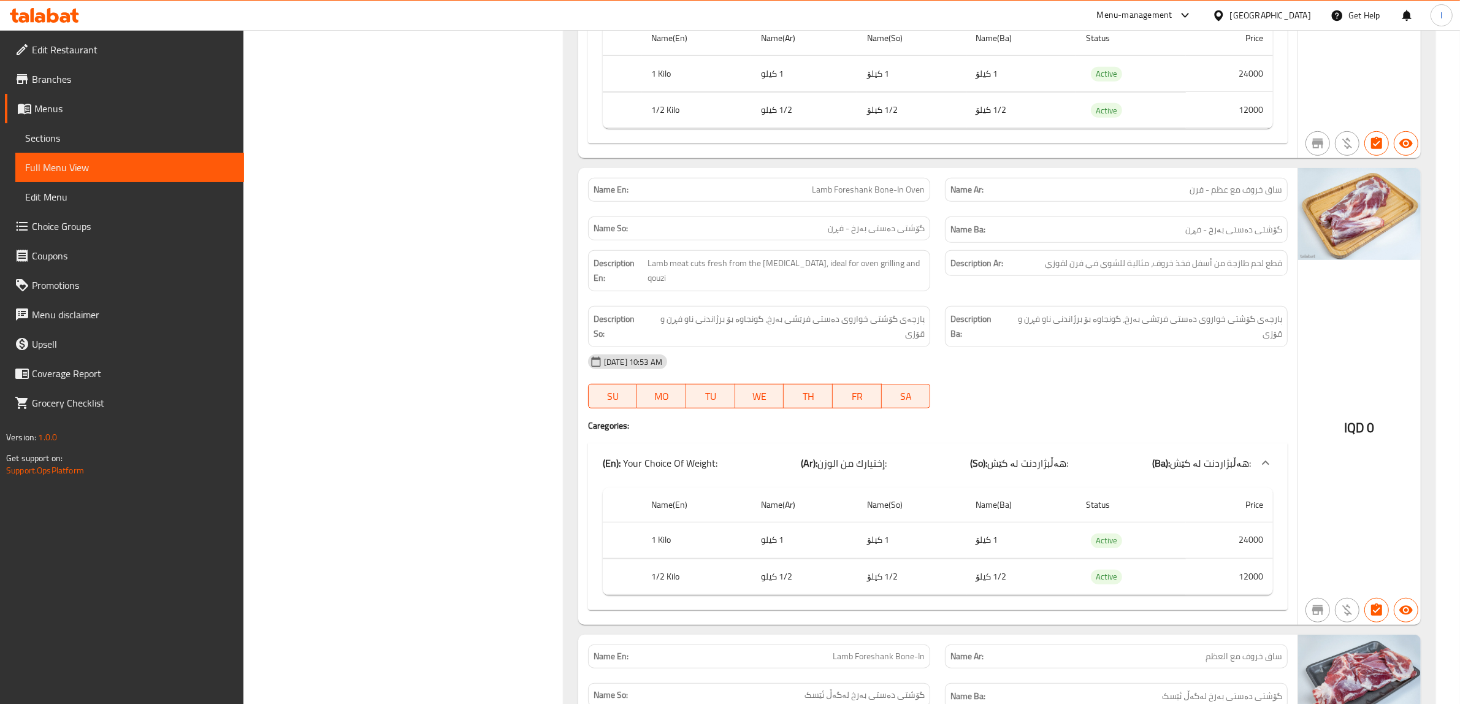
click at [1266, 196] on span "ساق خروف مع عظم - فرن" at bounding box center [1235, 189] width 93 height 13
drag, startPoint x: 1240, startPoint y: 197, endPoint x: 1291, endPoint y: 189, distance: 52.2
click at [1291, 189] on div "Name Ar: ساق خروف مع عظم - فرن" at bounding box center [1115, 189] width 357 height 39
click at [1276, 194] on span "ساق خروف مع عظم - فرن" at bounding box center [1235, 189] width 93 height 13
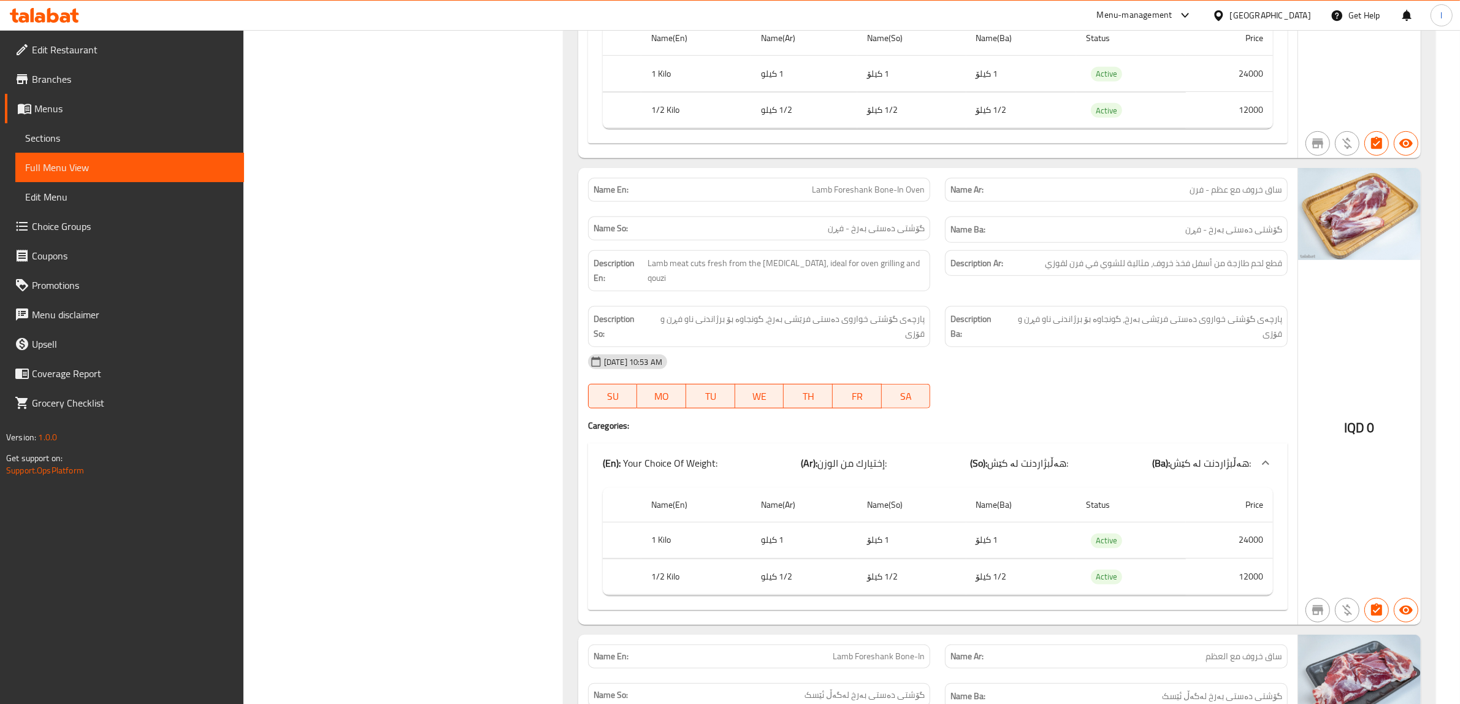
click at [886, 196] on span "Lamb Foreshank Bone-In Oven" at bounding box center [868, 189] width 113 height 13
click at [811, 196] on p "Name En: Lamb Foreshank Bone-In Oven" at bounding box center [759, 189] width 332 height 13
click at [854, 196] on span "Lamb Foreshank Bone-In Oven" at bounding box center [868, 189] width 113 height 13
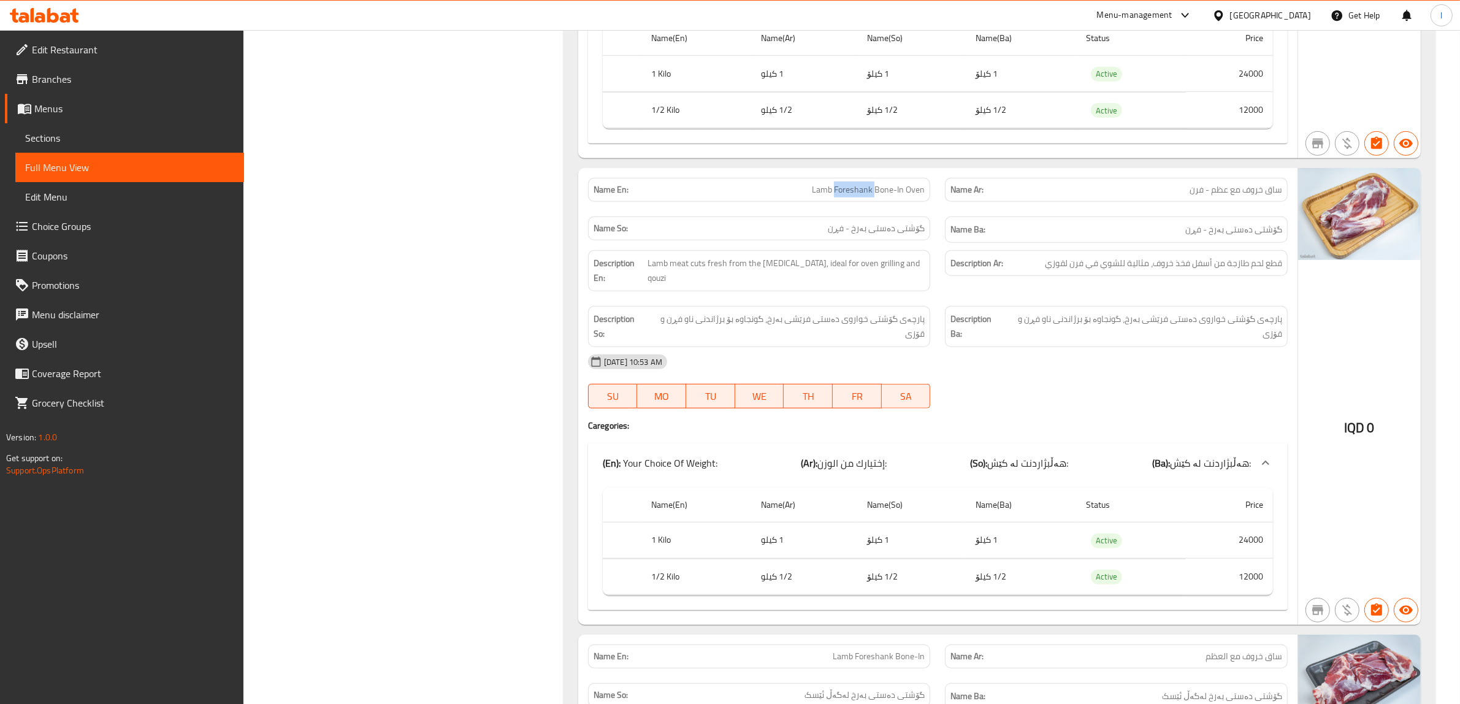
copy span "Foreshank"
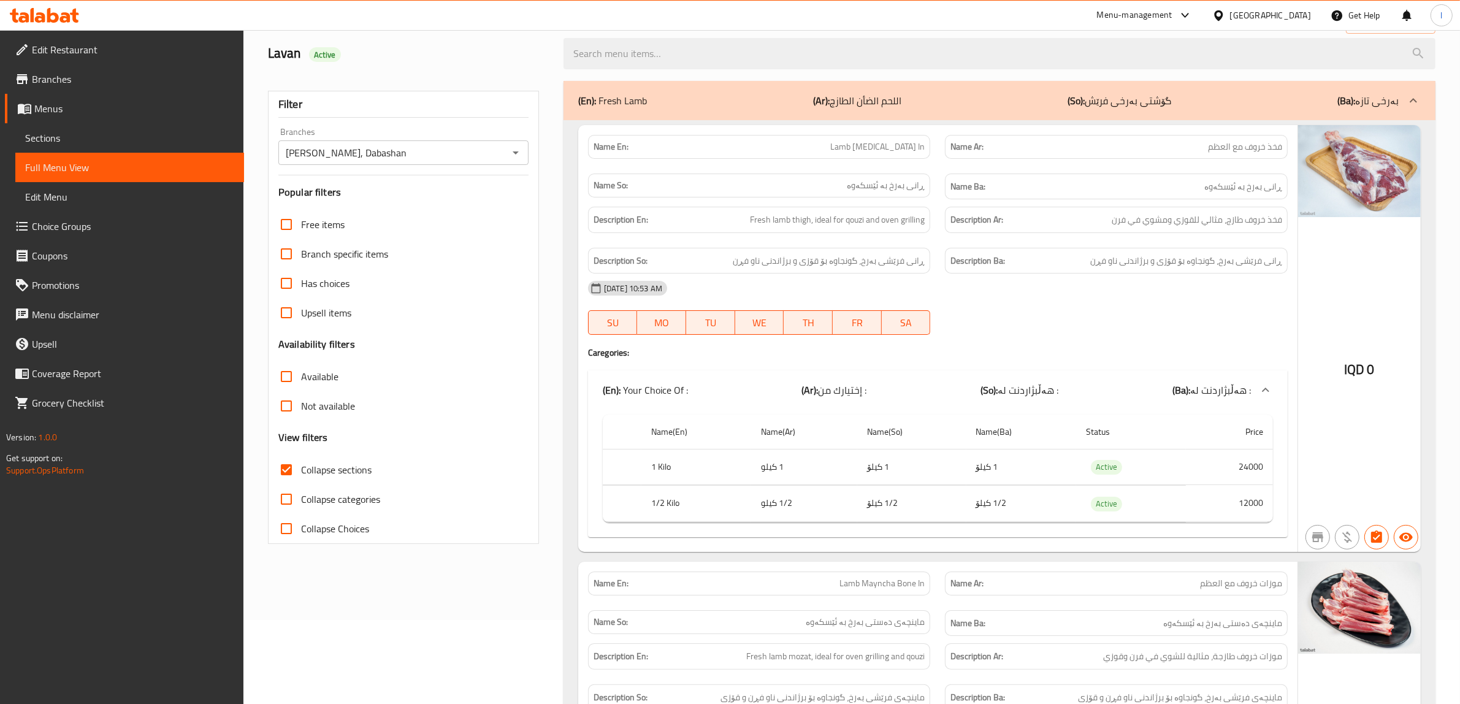
scroll to position [230, 0]
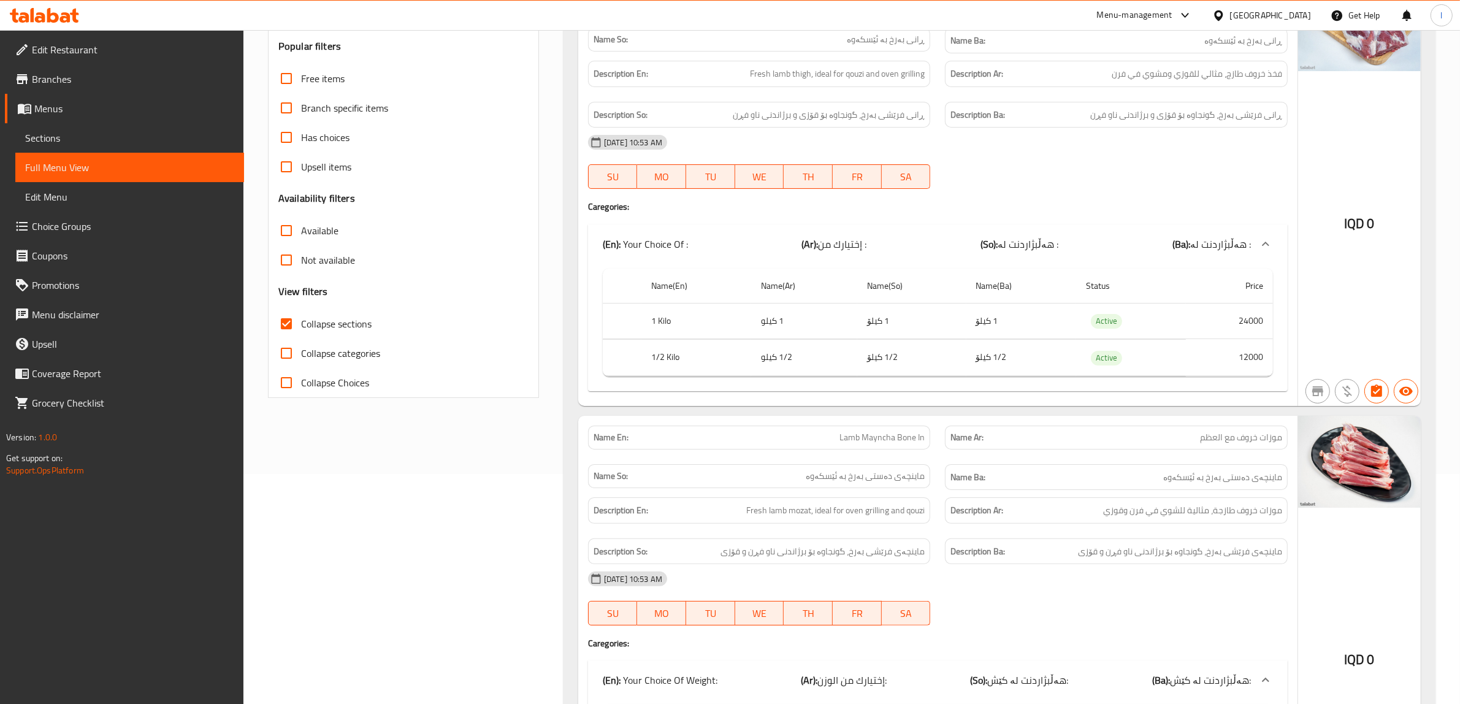
click at [898, 449] on div "Name En: Lamb Mayncha Bone In" at bounding box center [759, 437] width 343 height 24
click at [899, 449] on div "Name En: Lamb Mayncha Bone In" at bounding box center [759, 437] width 343 height 24
click at [902, 440] on span "Lamb Mayncha Bone In" at bounding box center [881, 437] width 85 height 13
click at [902, 442] on span "Lamb Mayncha Bone In" at bounding box center [881, 437] width 85 height 13
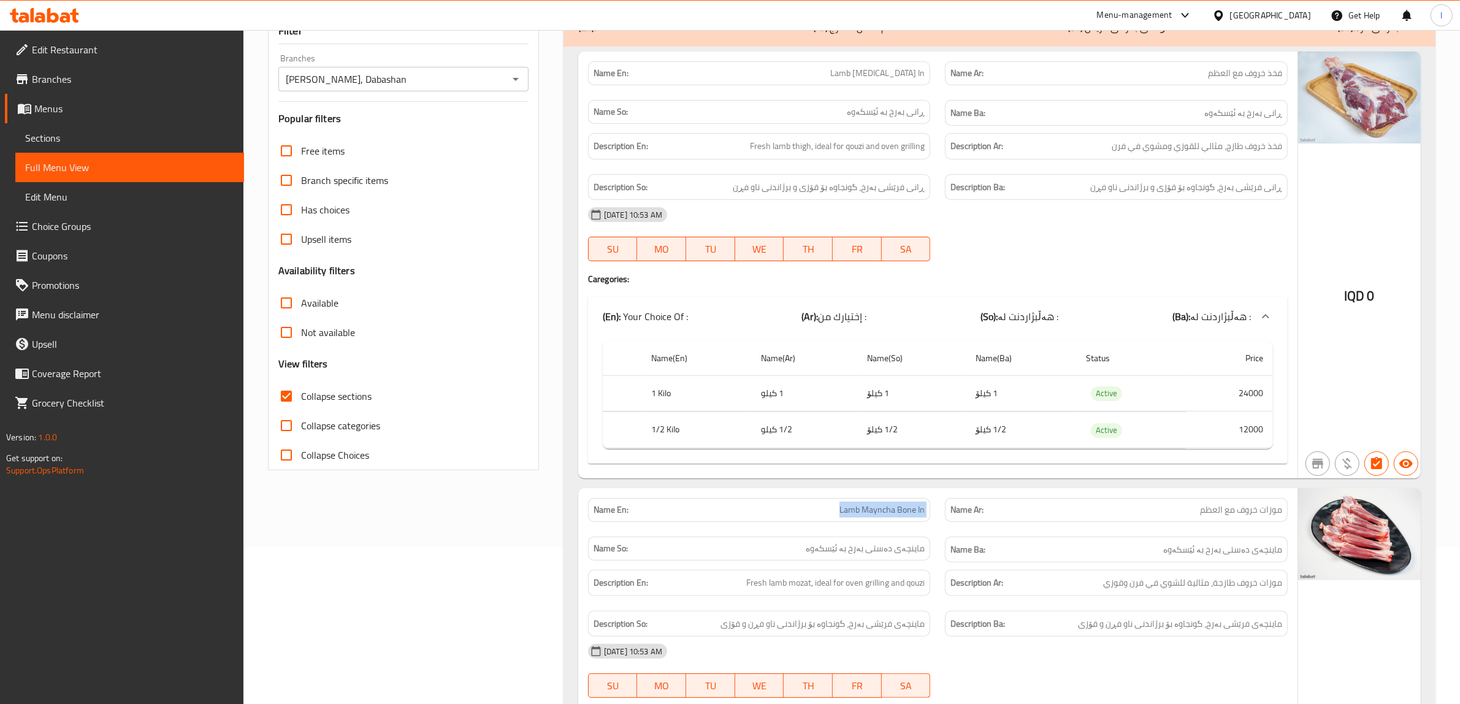
scroll to position [0, 0]
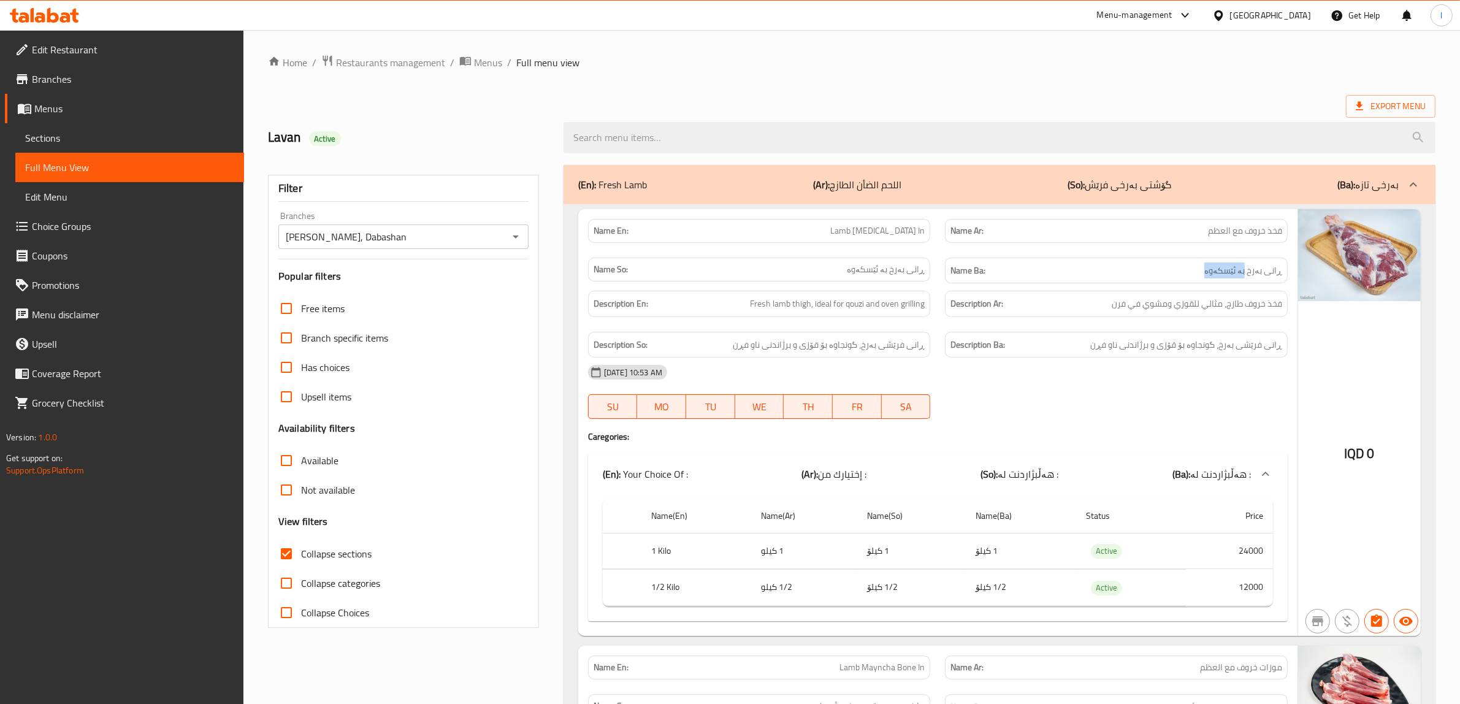
drag, startPoint x: 1205, startPoint y: 272, endPoint x: 1248, endPoint y: 274, distance: 43.0
click at [1248, 274] on h6 "Name Ba: ڕانی بەرخ بە ئێسکەوە" at bounding box center [1116, 270] width 332 height 15
copy span "بە ئێسکەوە"
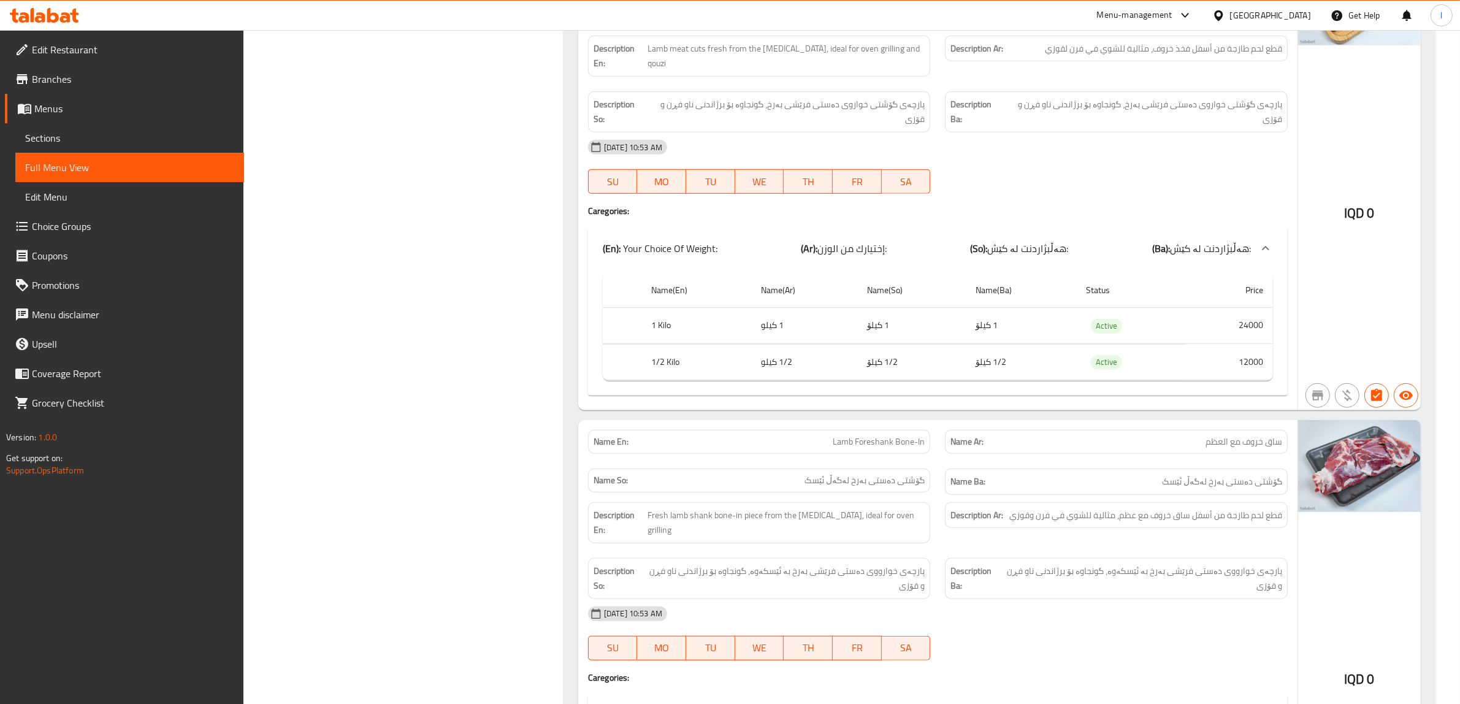
scroll to position [1226, 0]
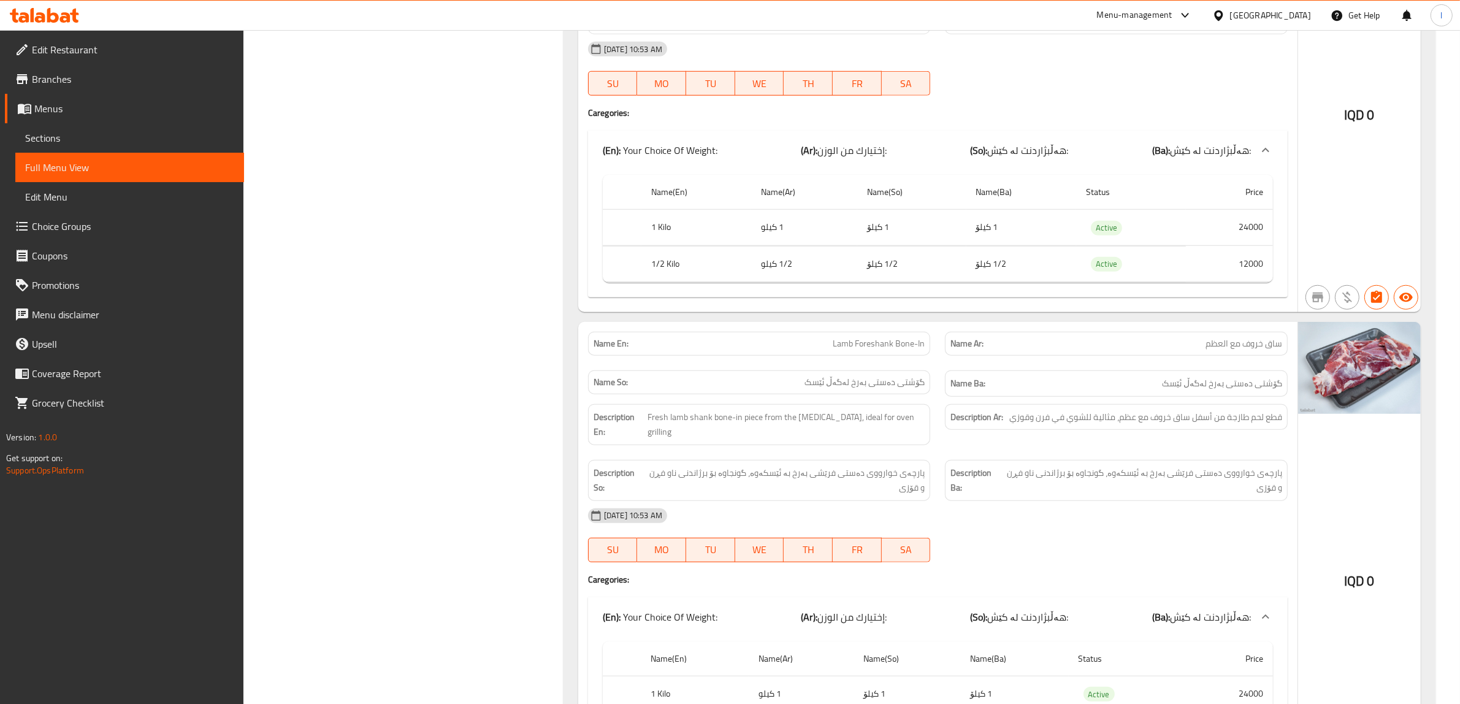
click at [850, 337] on span "Lamb Foreshank Bone-In" at bounding box center [879, 343] width 92 height 13
copy span "Lamb Foreshank Bone-In"
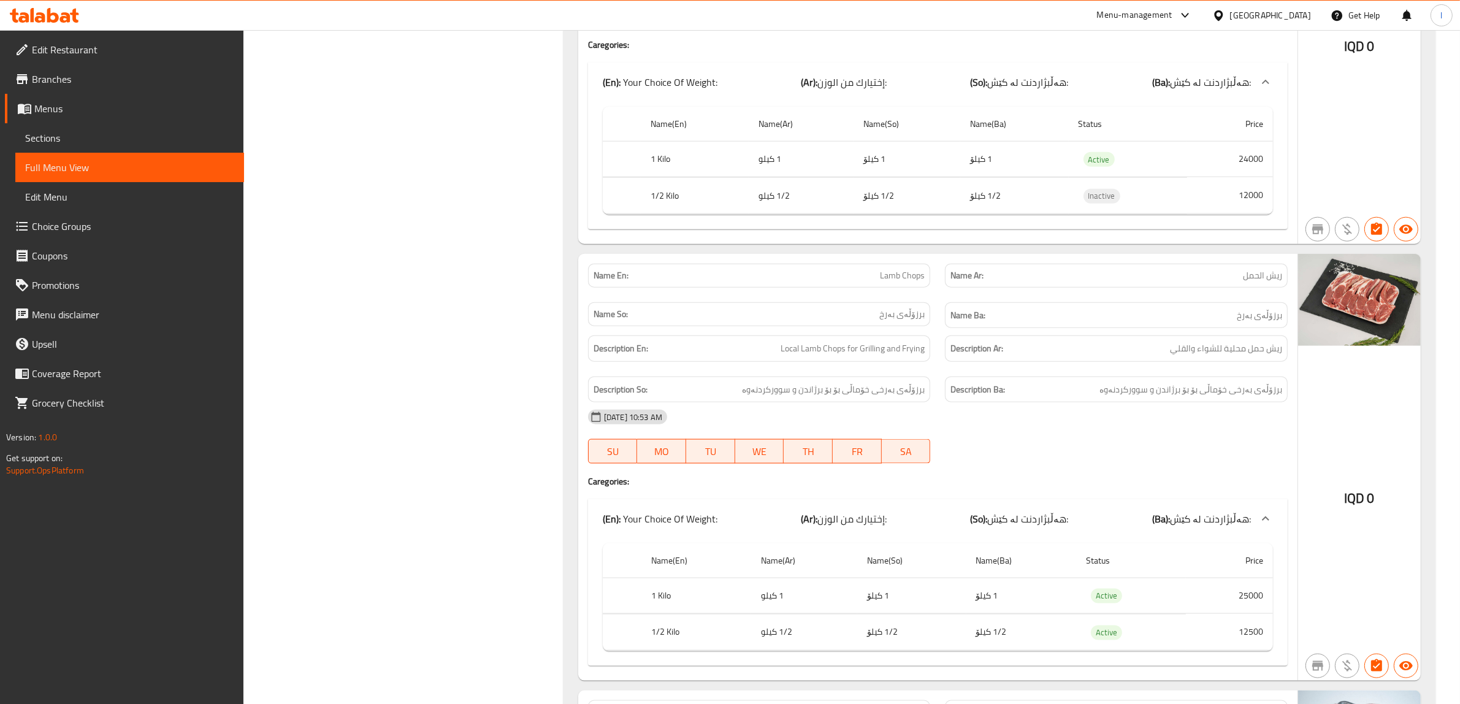
scroll to position [1762, 0]
click at [896, 267] on span "Lamb Chops" at bounding box center [902, 273] width 45 height 13
copy span "Lamb Chops"
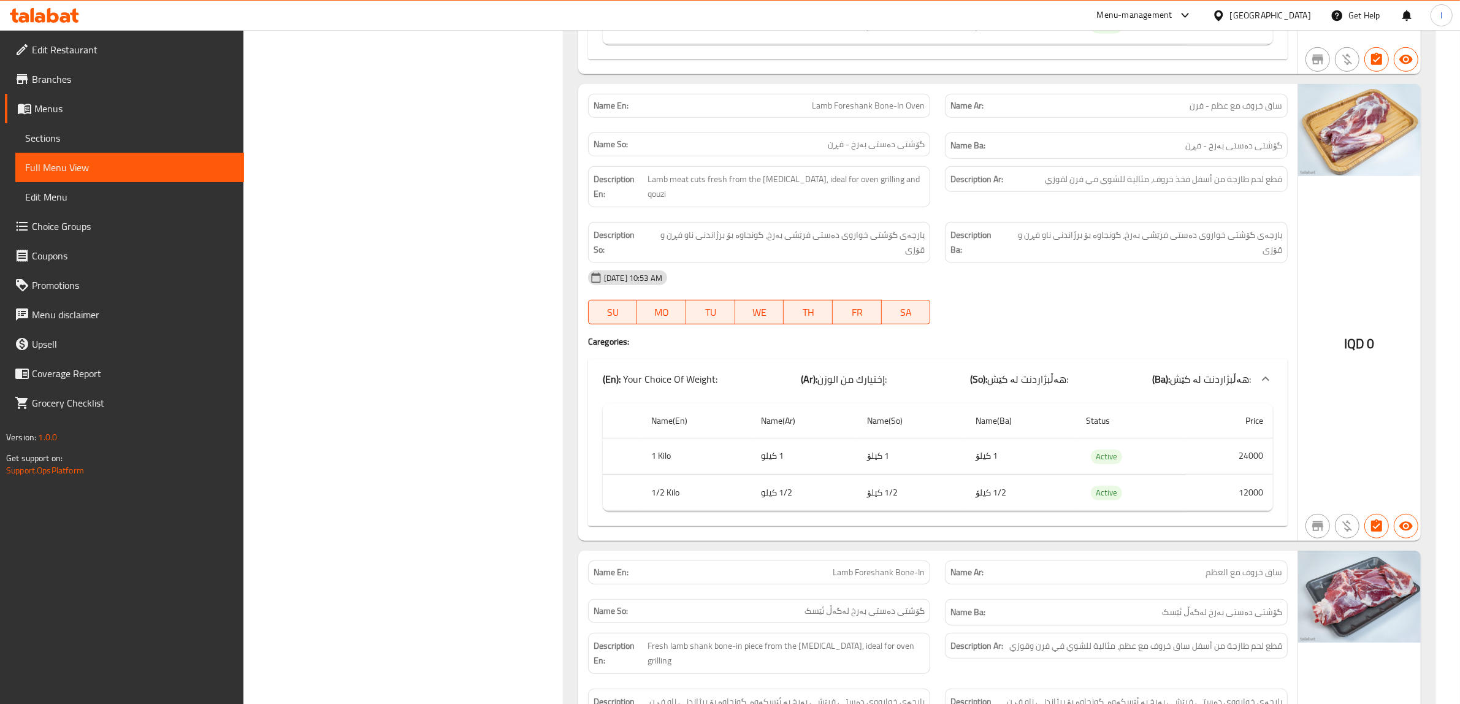
scroll to position [996, 0]
click at [826, 185] on span "Lamb meat cuts fresh from the [MEDICAL_DATA], ideal for oven grilling and qouzi" at bounding box center [785, 188] width 277 height 30
copy span "ideal"
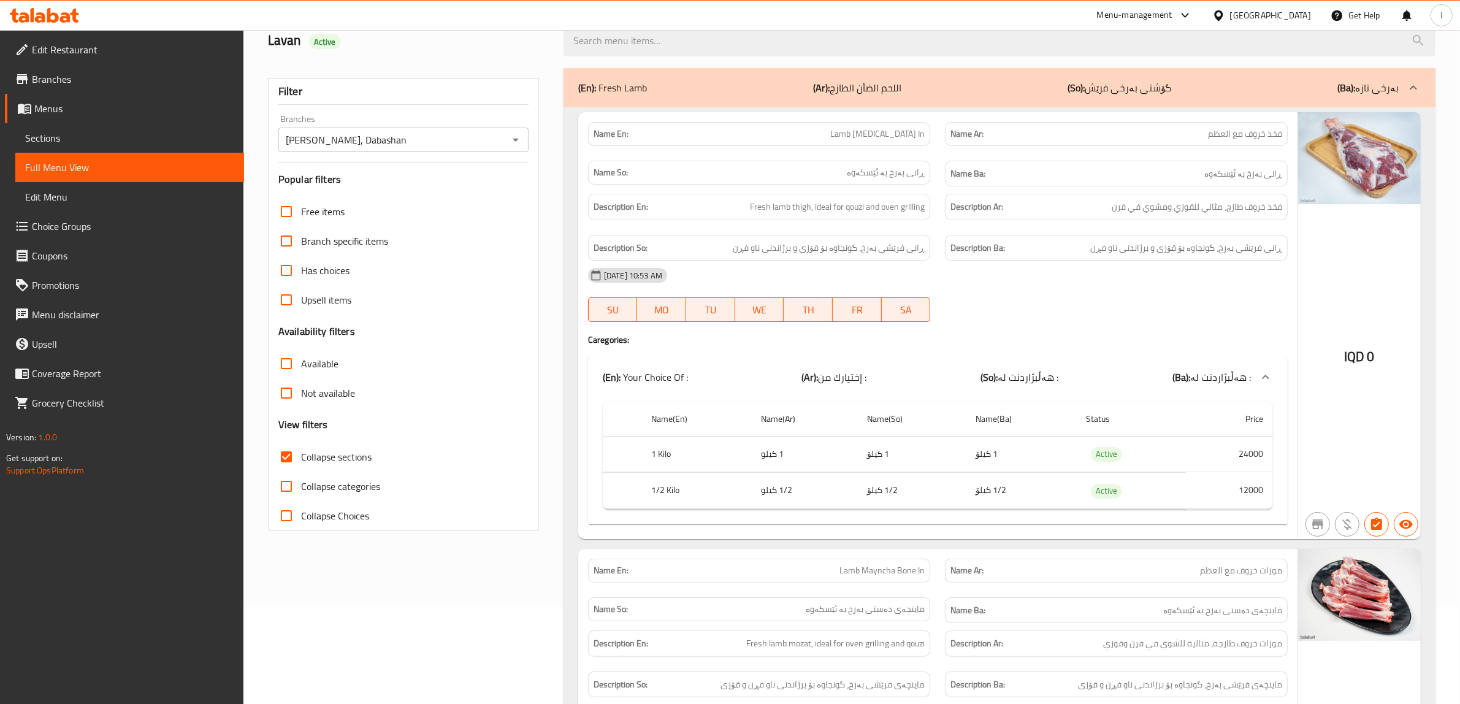
scroll to position [0, 0]
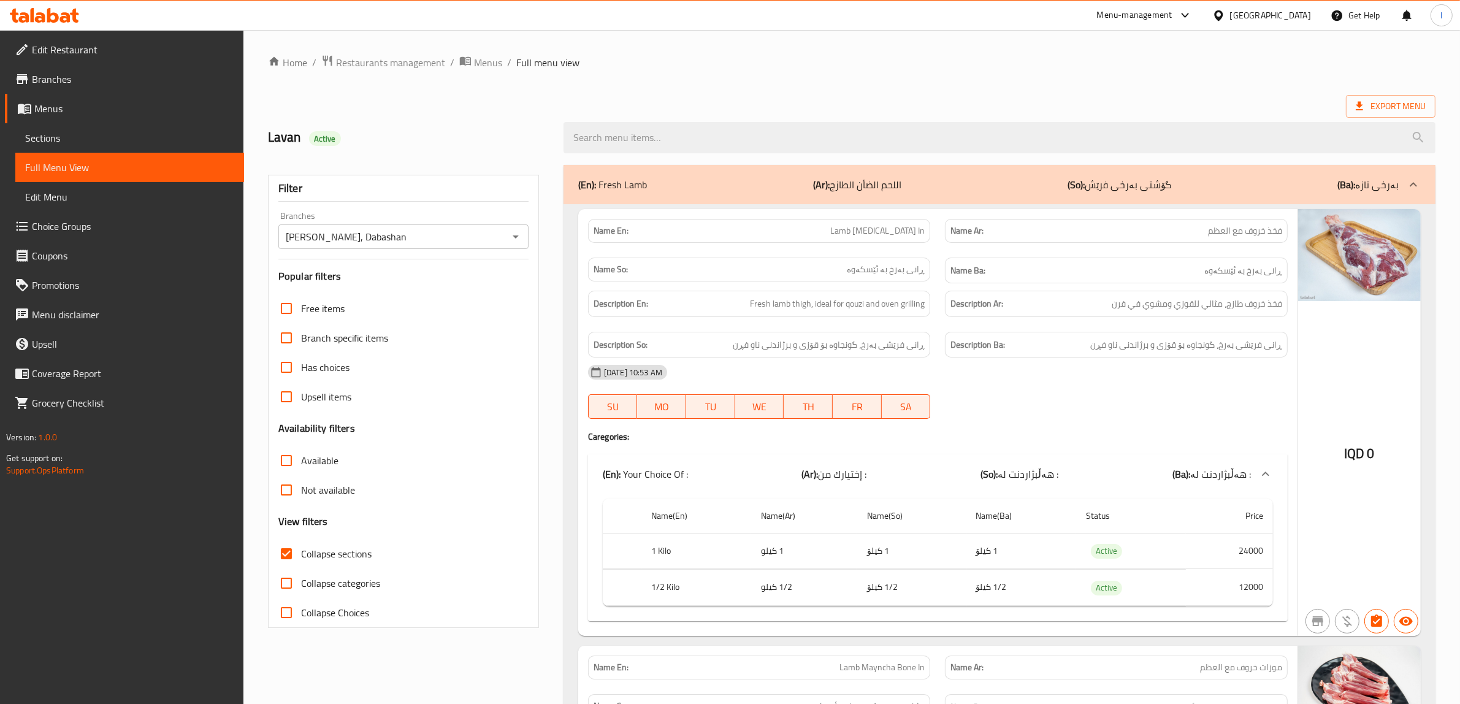
click at [890, 237] on span "Lamb [MEDICAL_DATA] In" at bounding box center [877, 230] width 94 height 13
copy span "Lamb [MEDICAL_DATA] In"
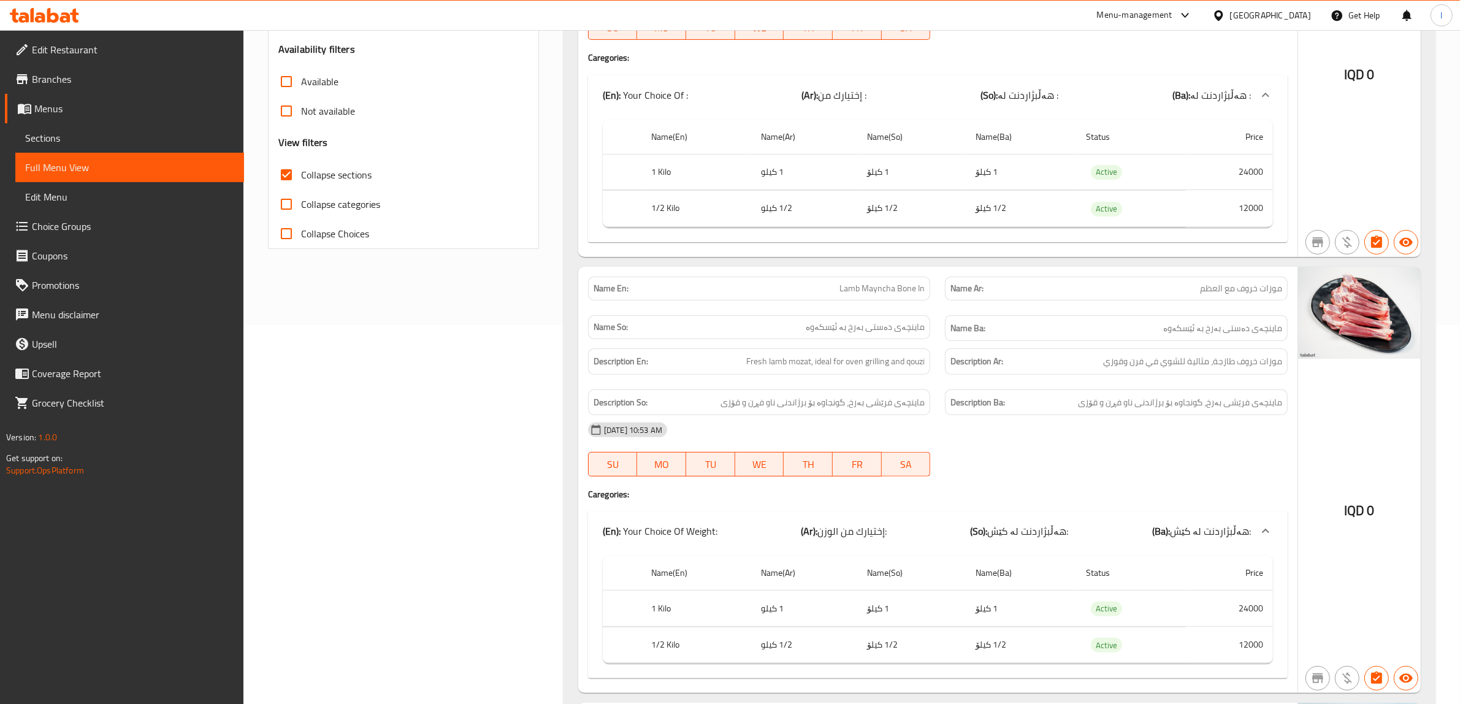
scroll to position [383, 0]
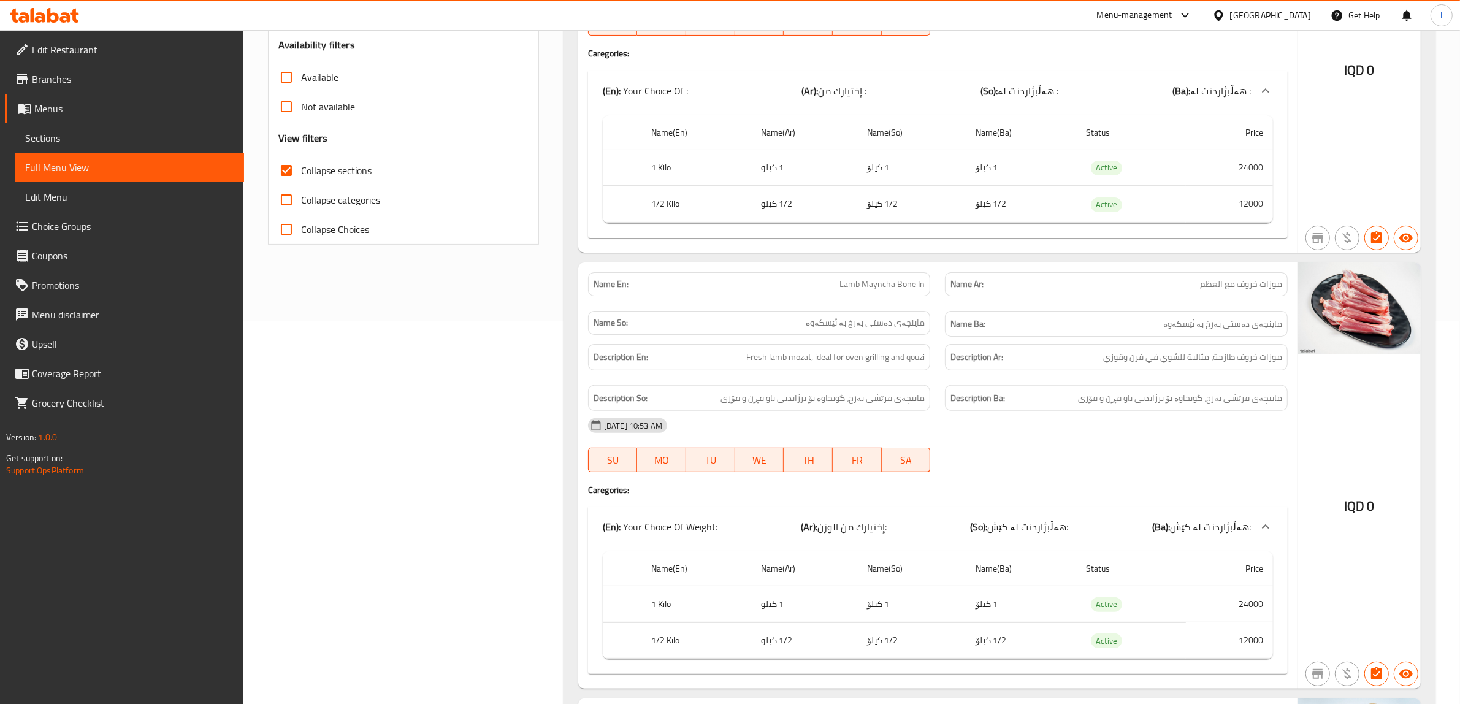
click at [884, 287] on span "Lamb Mayncha Bone In" at bounding box center [881, 284] width 85 height 13
click at [883, 287] on span "Lamb Mayncha Bone In" at bounding box center [881, 284] width 85 height 13
copy span "Lamb Mayncha Bone In"
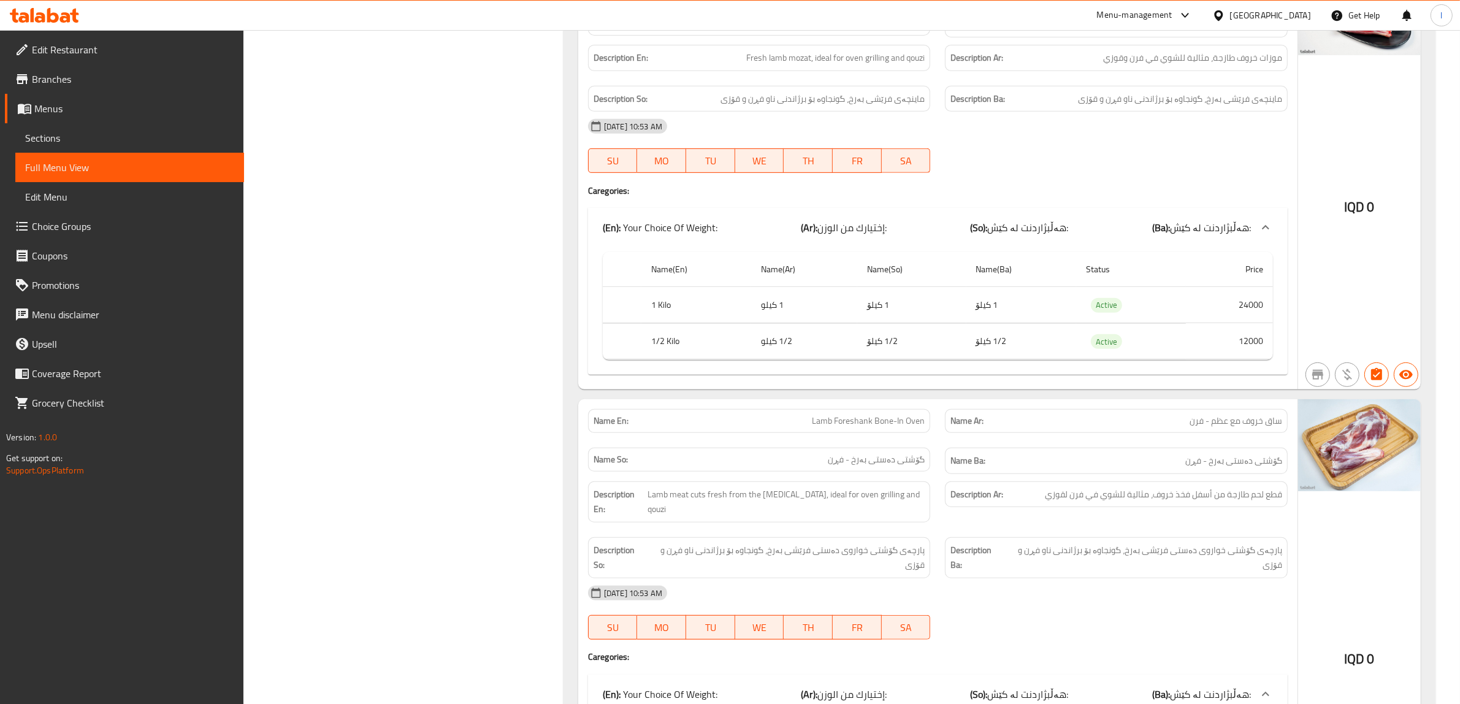
scroll to position [766, 0]
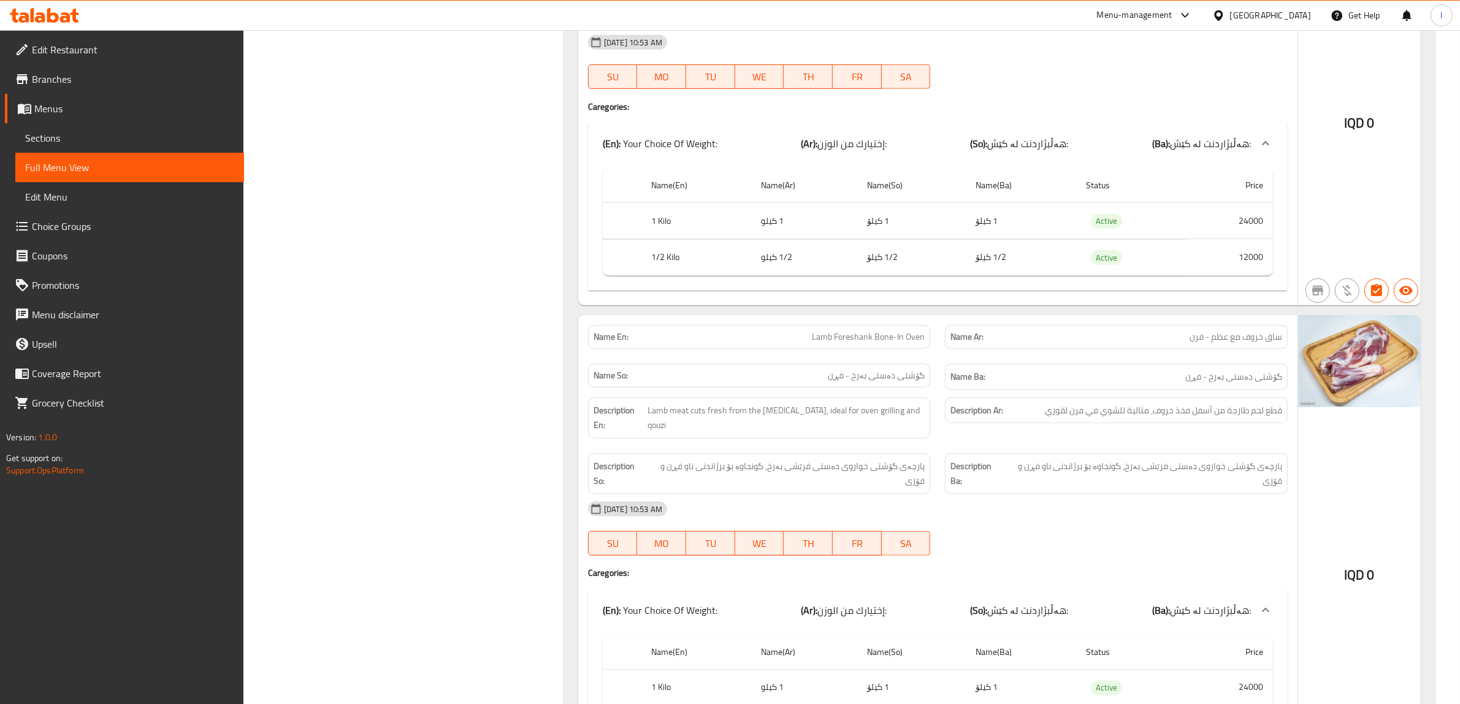
click at [878, 341] on span "Lamb Foreshank Bone-In Oven" at bounding box center [868, 336] width 113 height 13
copy span "Lamb Foreshank Bone-In Oven"
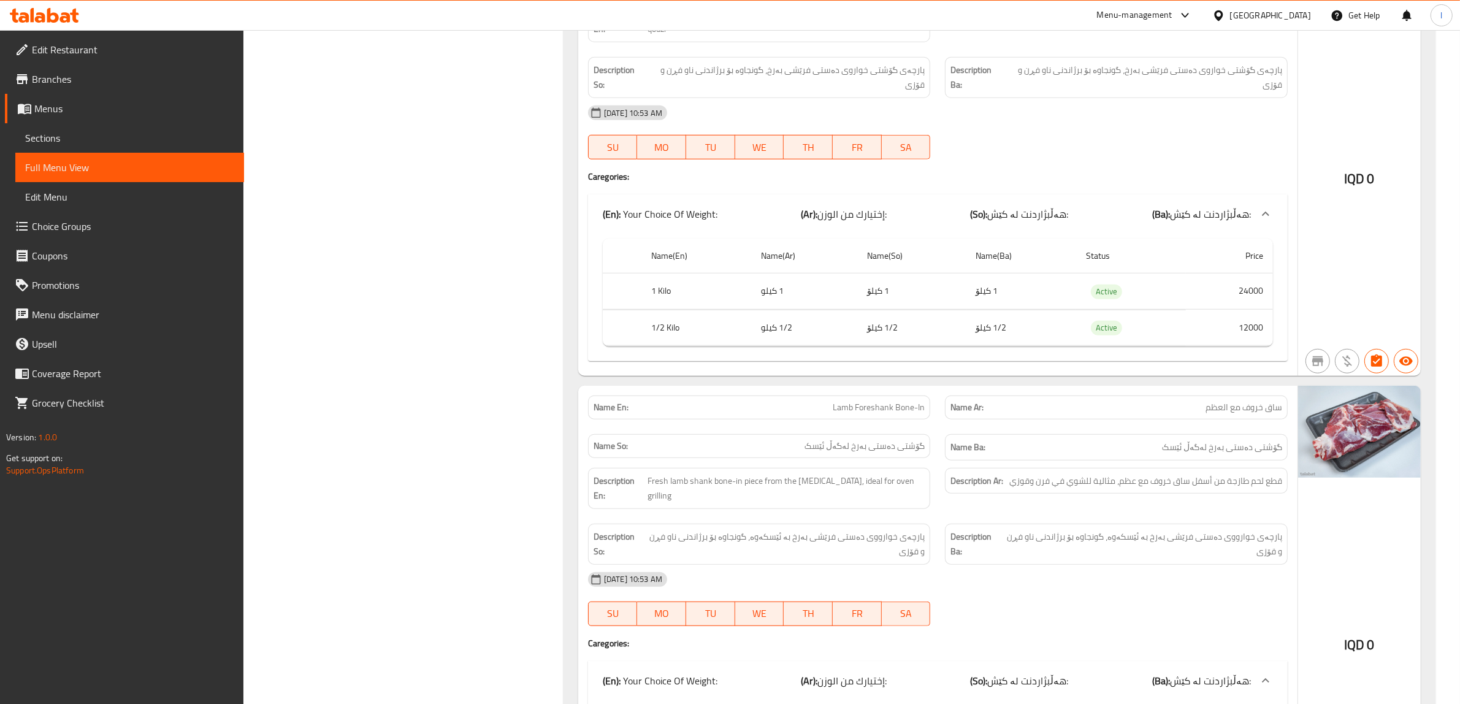
scroll to position [1303, 0]
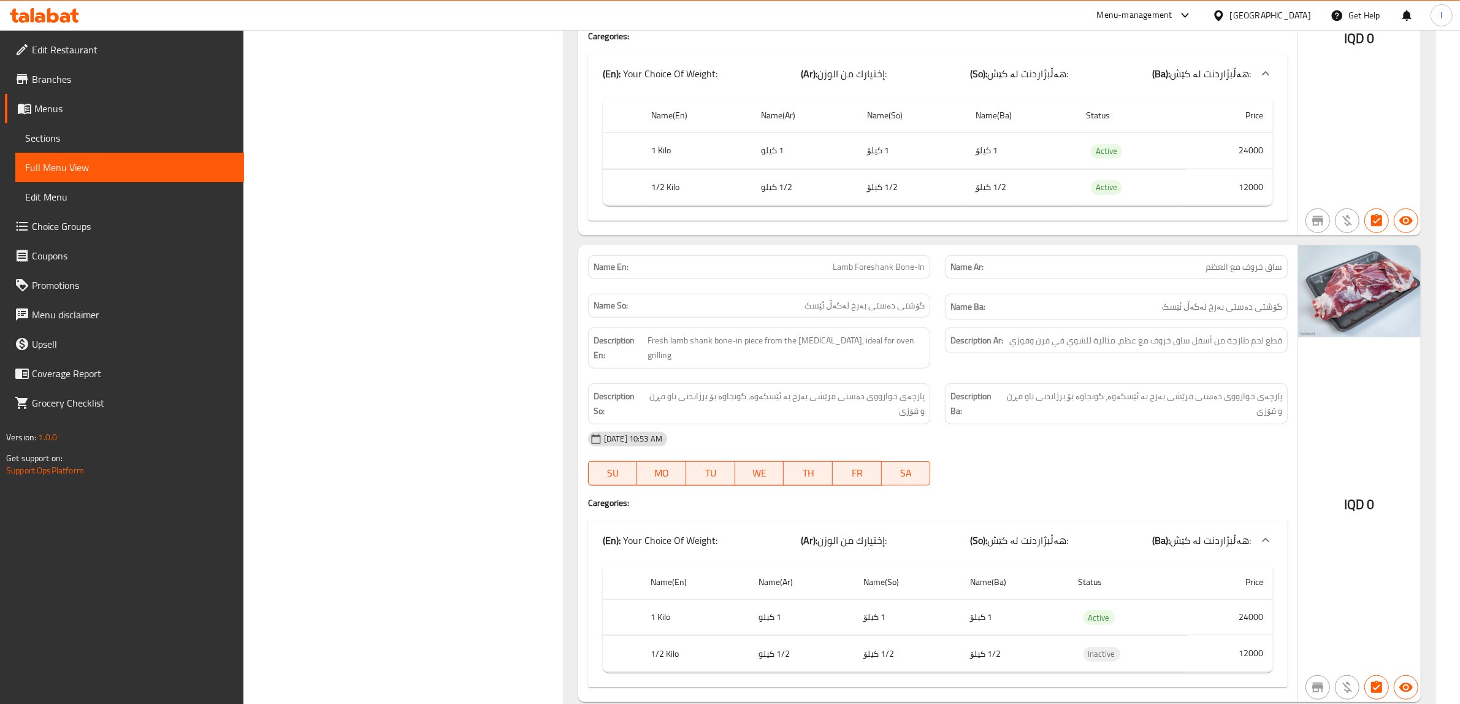
click at [865, 261] on span "Lamb Foreshank Bone-In" at bounding box center [879, 267] width 92 height 13
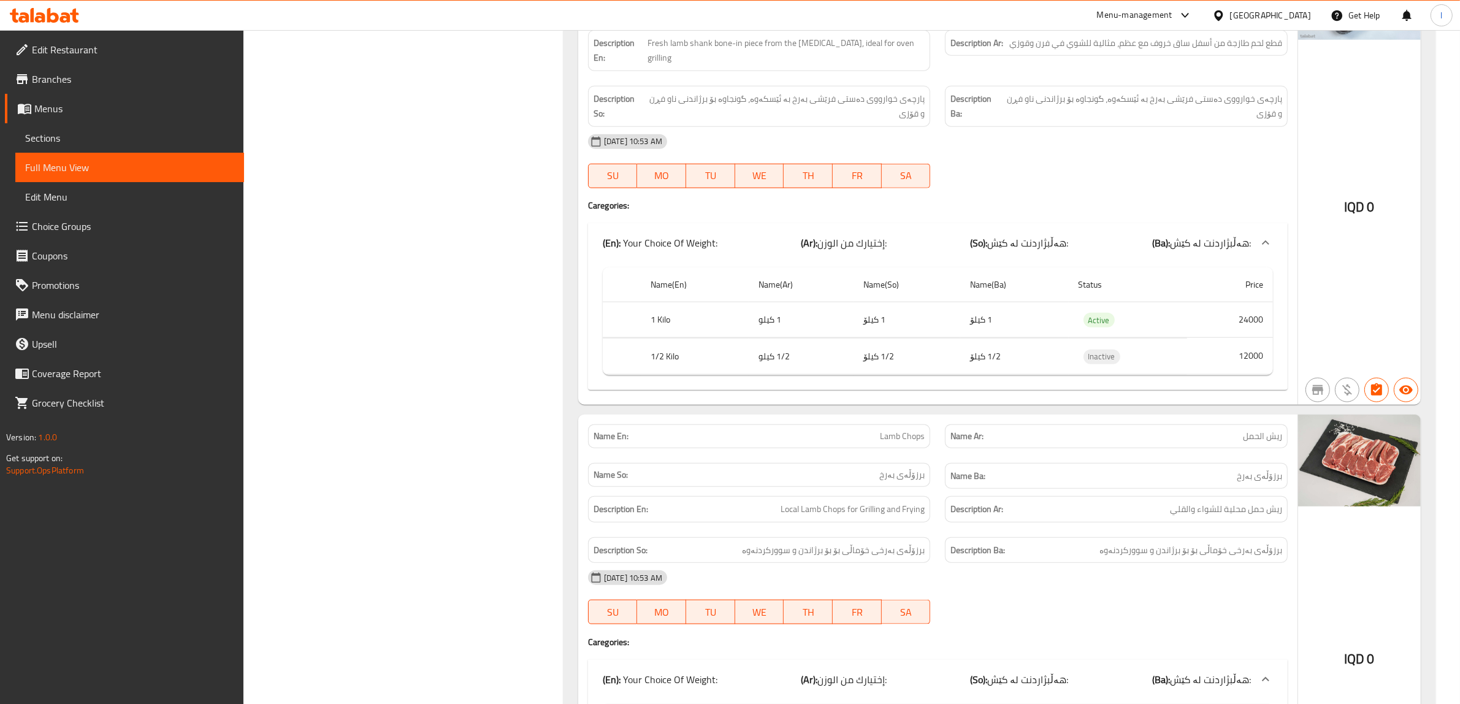
scroll to position [1686, 0]
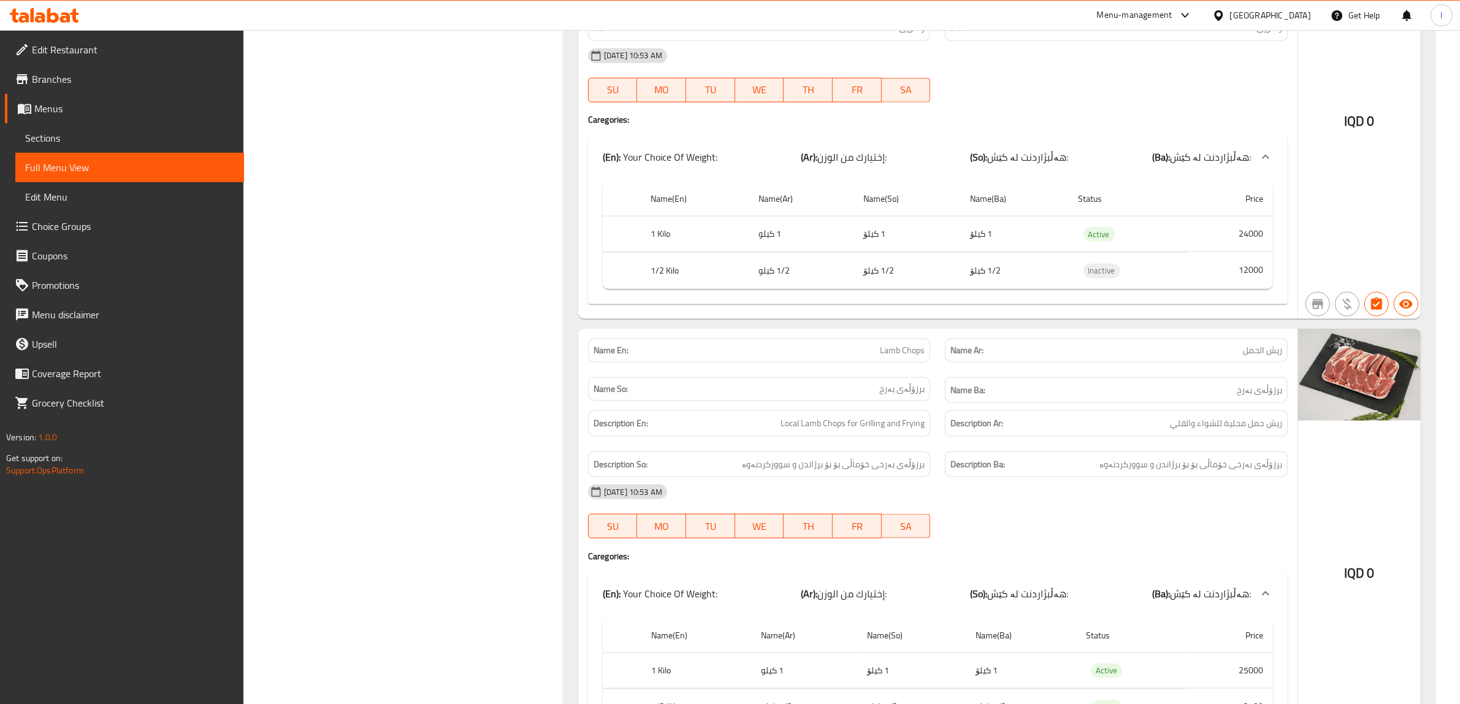
click at [902, 344] on span "Lamb Chops" at bounding box center [902, 350] width 45 height 13
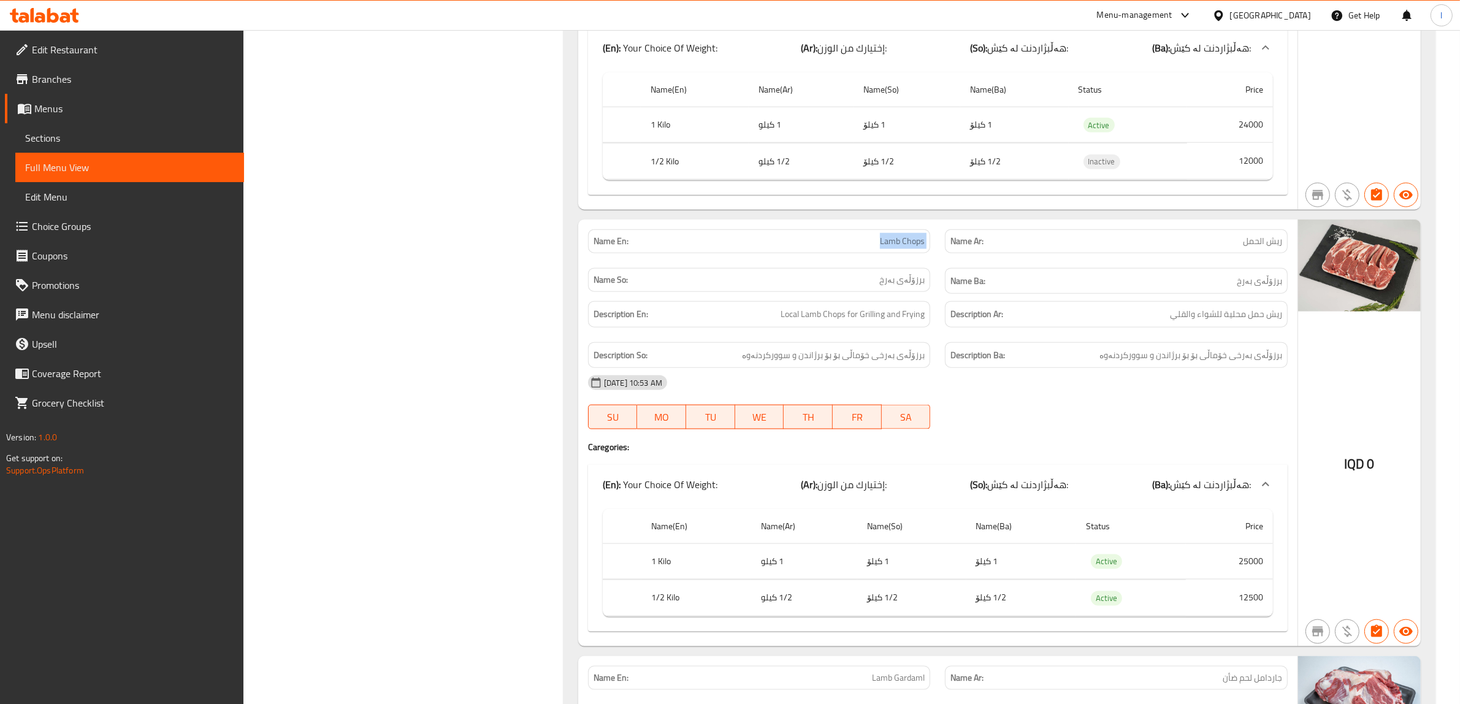
scroll to position [2069, 0]
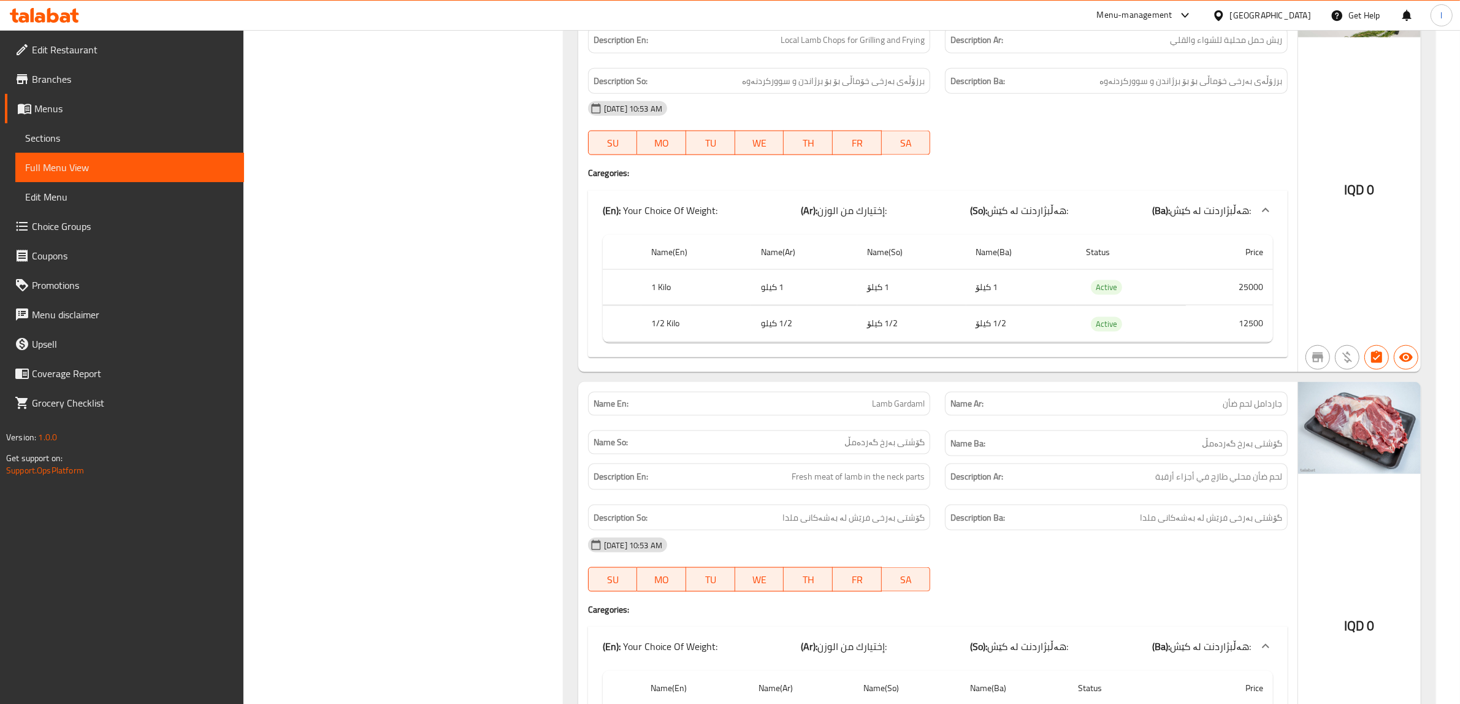
click at [882, 397] on span "Lamb Gardaml" at bounding box center [898, 403] width 53 height 13
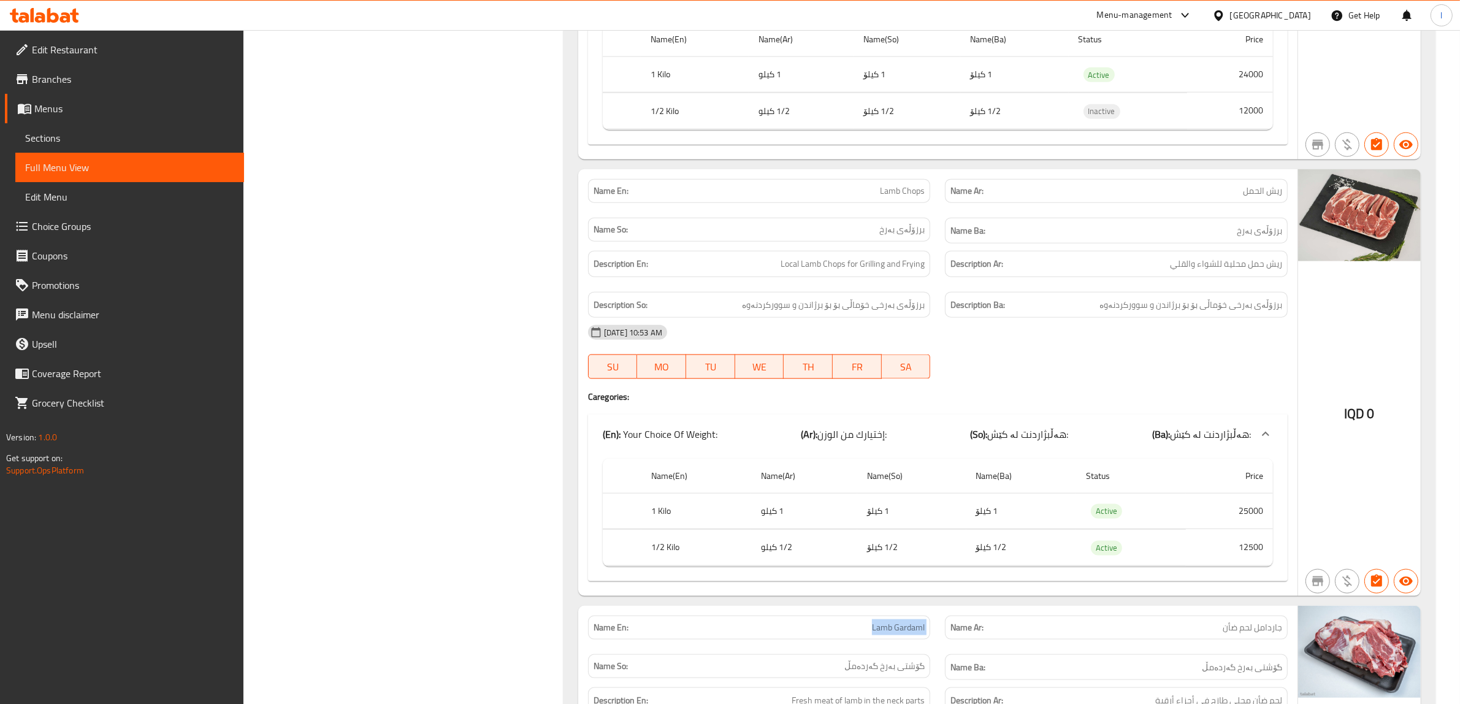
scroll to position [1839, 0]
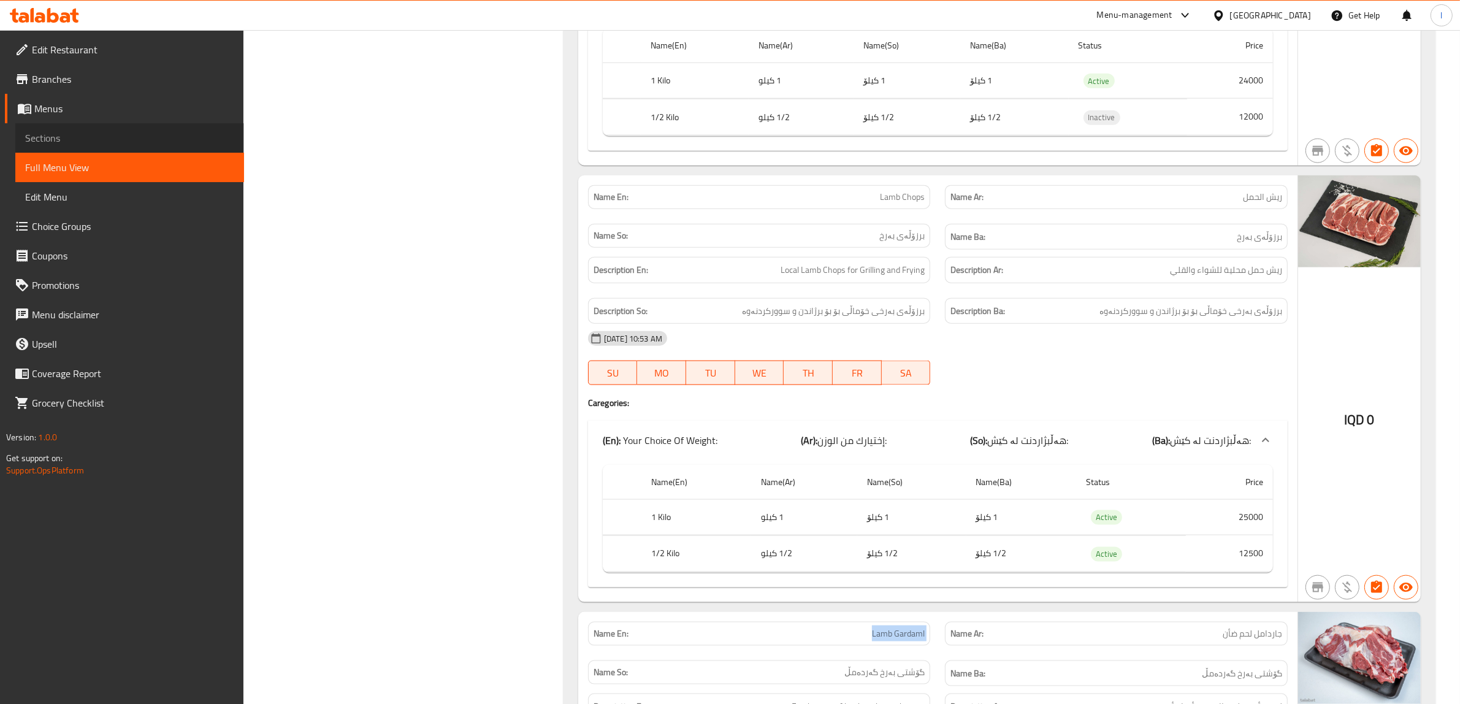
click at [54, 134] on span "Sections" at bounding box center [129, 138] width 209 height 15
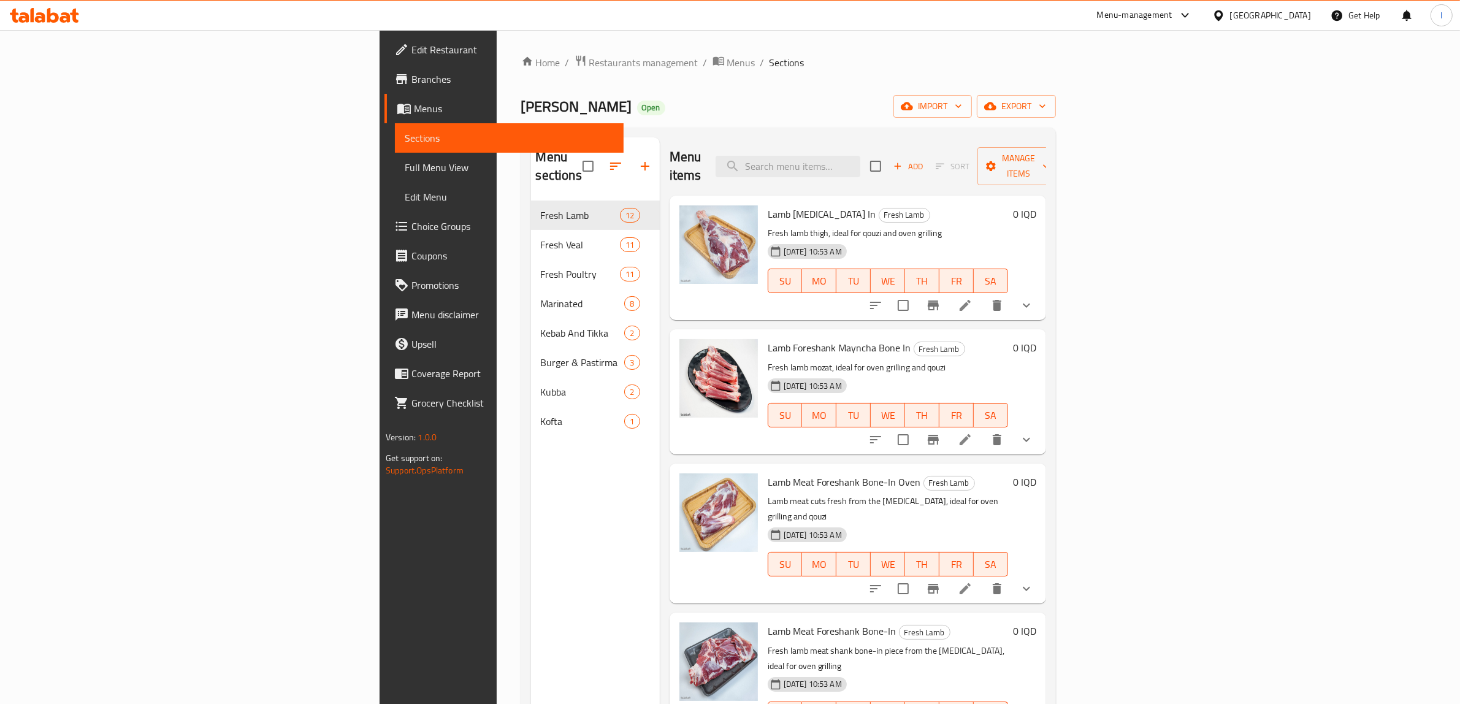
click at [531, 176] on div "Menu sections" at bounding box center [595, 166] width 129 height 58
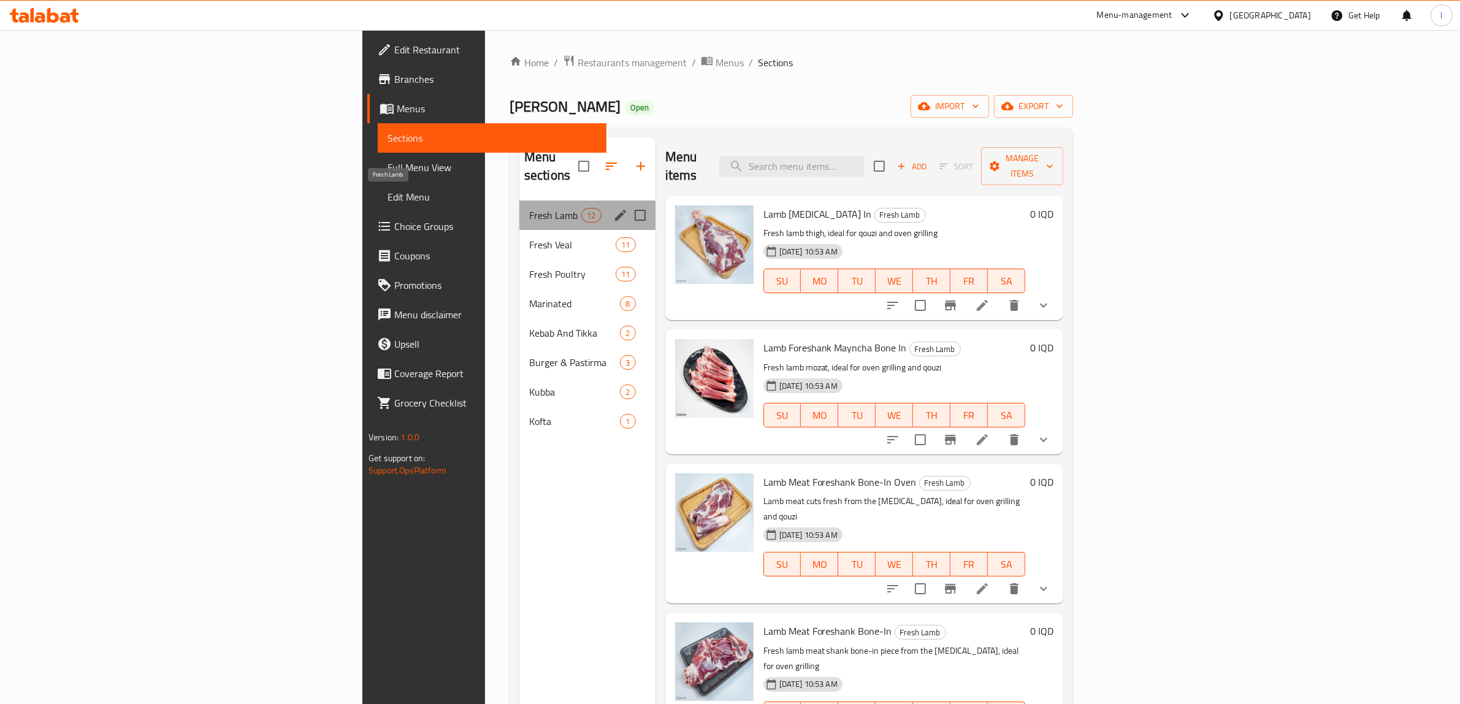
click at [529, 208] on span "Fresh Lamb" at bounding box center [555, 215] width 52 height 15
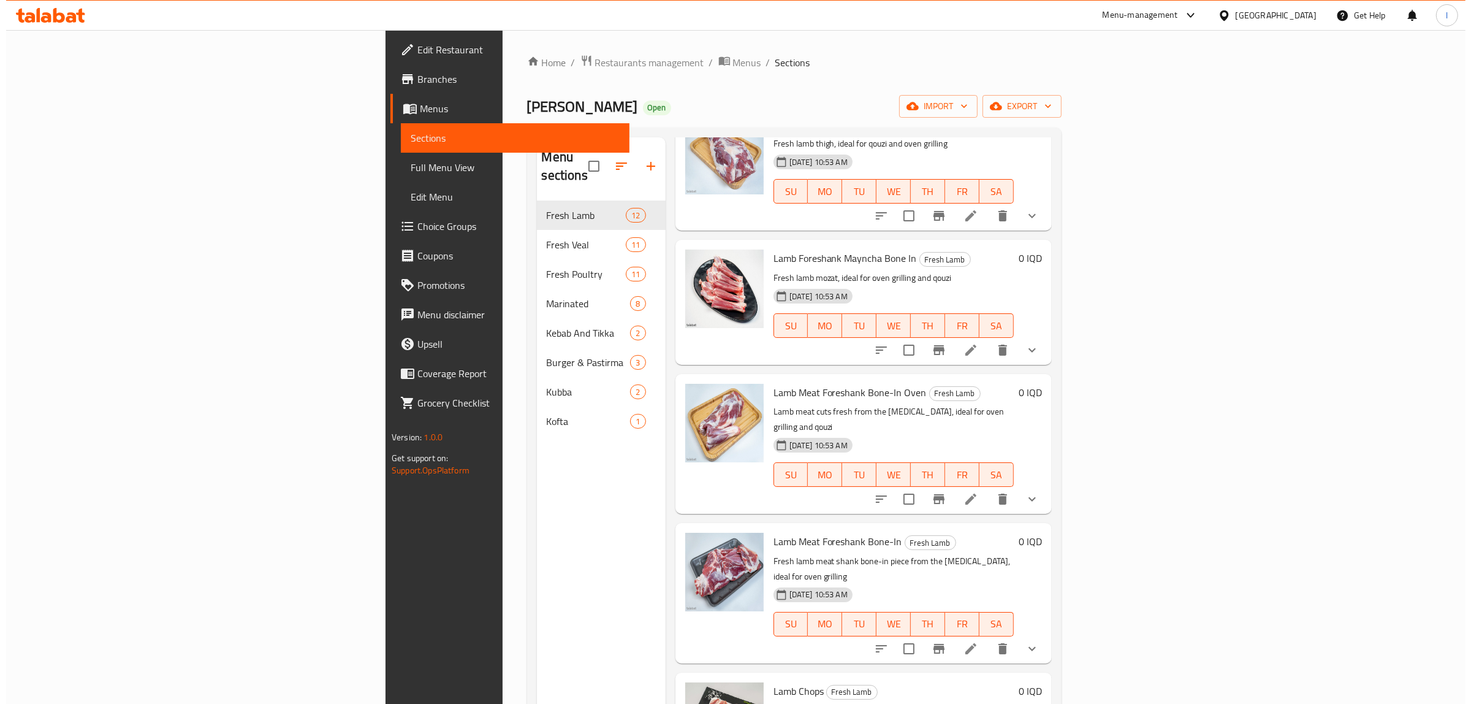
scroll to position [166, 0]
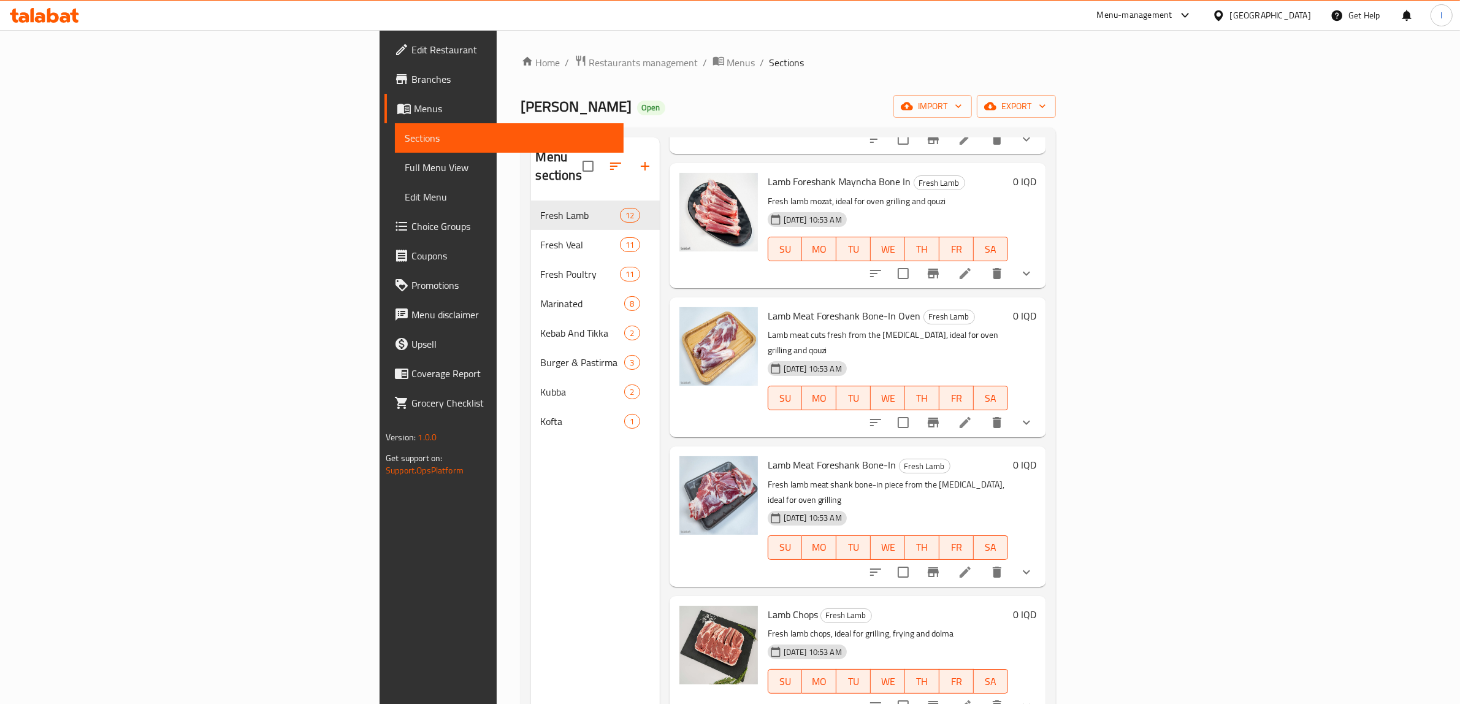
click at [405, 167] on span "Full Menu View" at bounding box center [509, 167] width 209 height 15
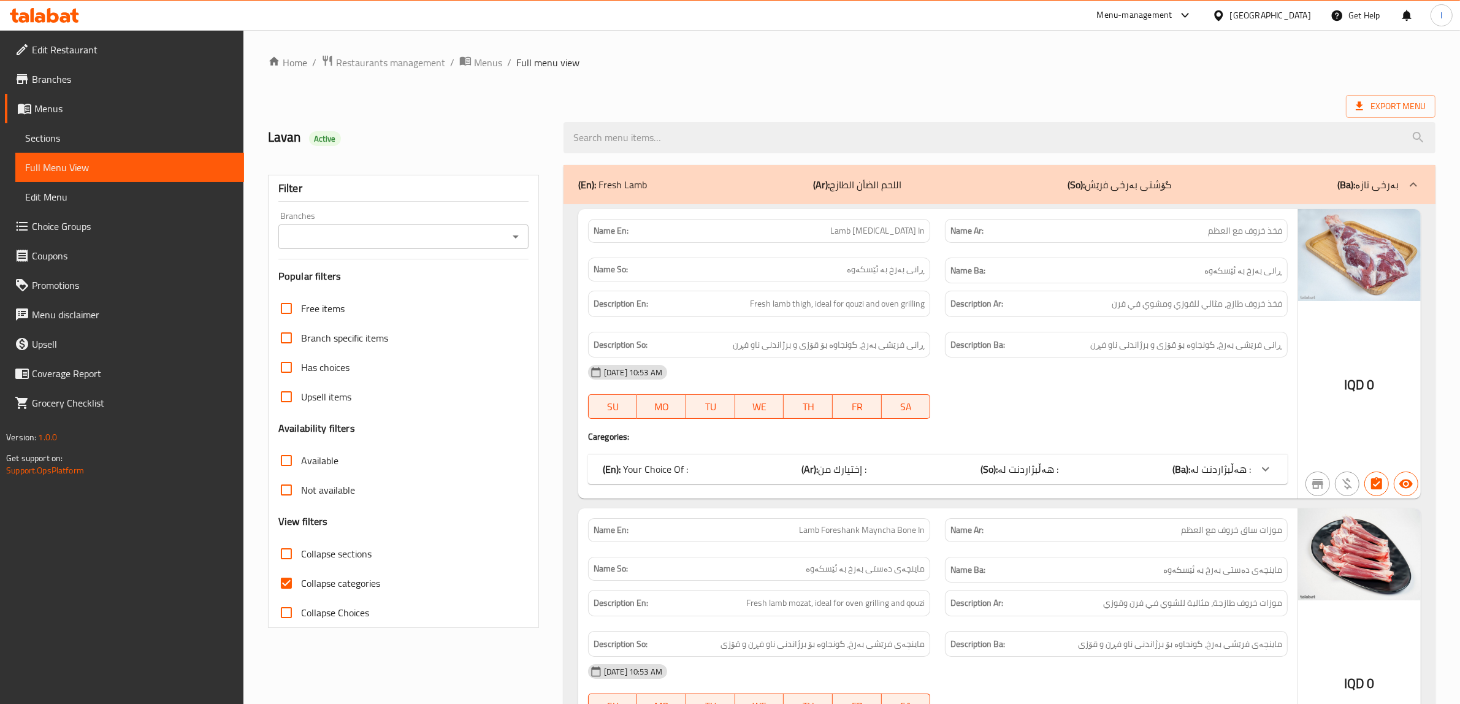
click at [437, 234] on input "Branches" at bounding box center [393, 236] width 223 height 17
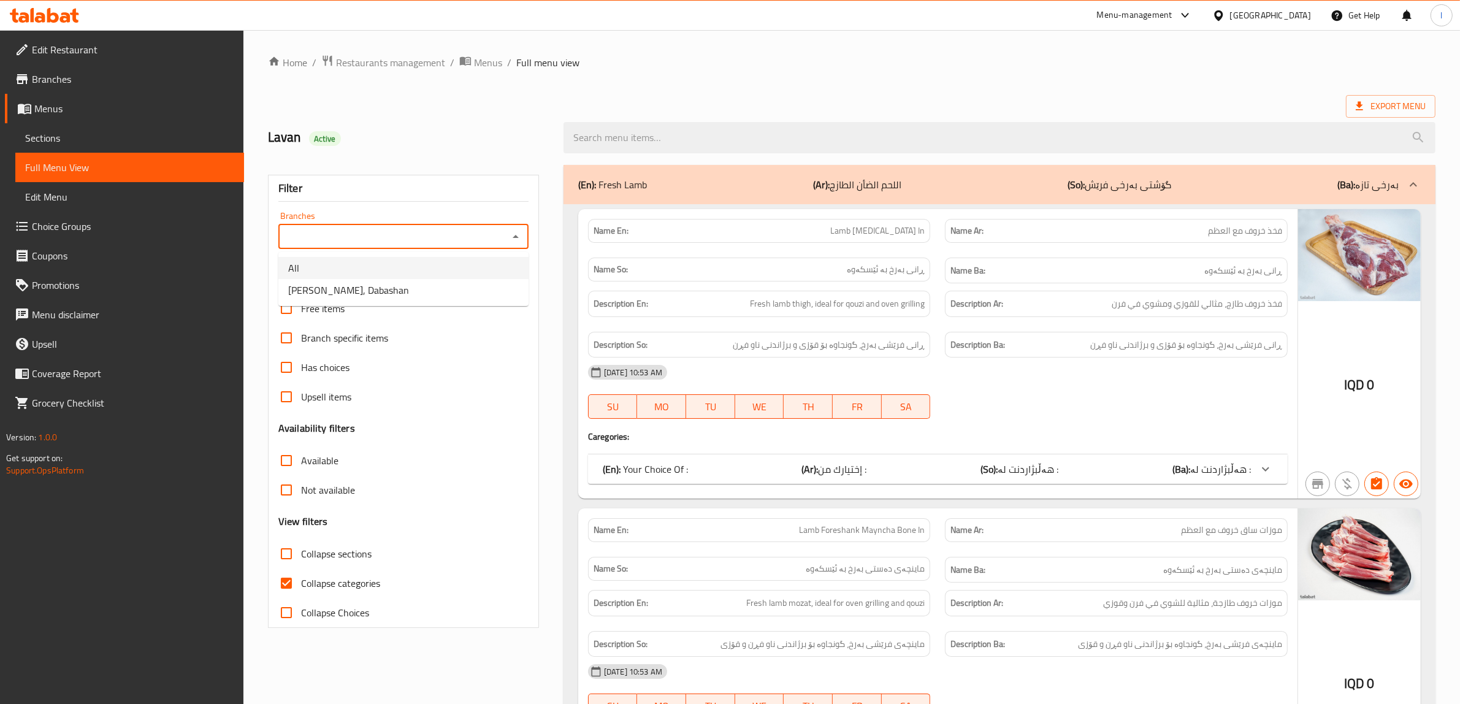
click at [430, 288] on li "[PERSON_NAME], Dabashan" at bounding box center [403, 290] width 250 height 22
type input "[PERSON_NAME], Dabashan"
click at [332, 589] on span "Collapse categories" at bounding box center [340, 583] width 79 height 15
click at [301, 589] on input "Collapse categories" at bounding box center [286, 582] width 29 height 29
checkbox input "false"
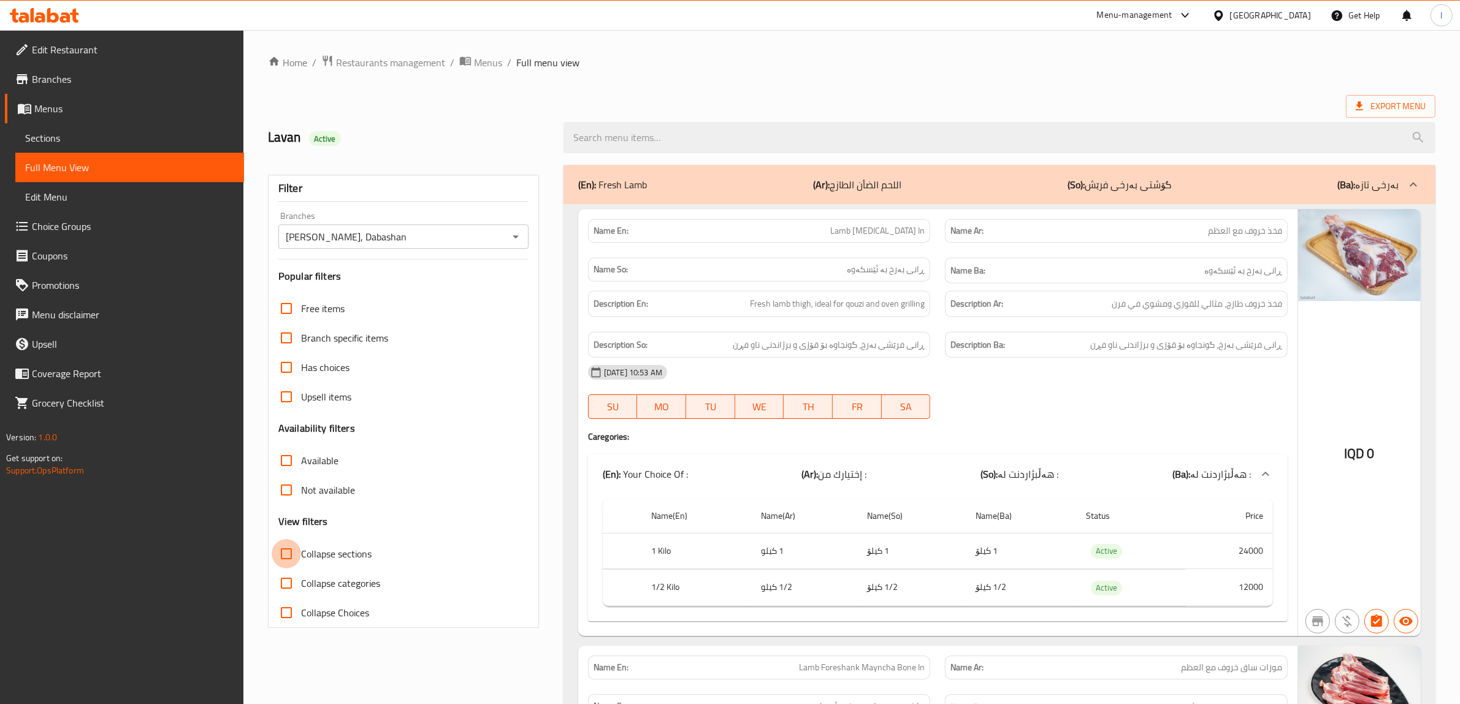
click at [289, 558] on input "Collapse sections" at bounding box center [286, 553] width 29 height 29
checkbox input "true"
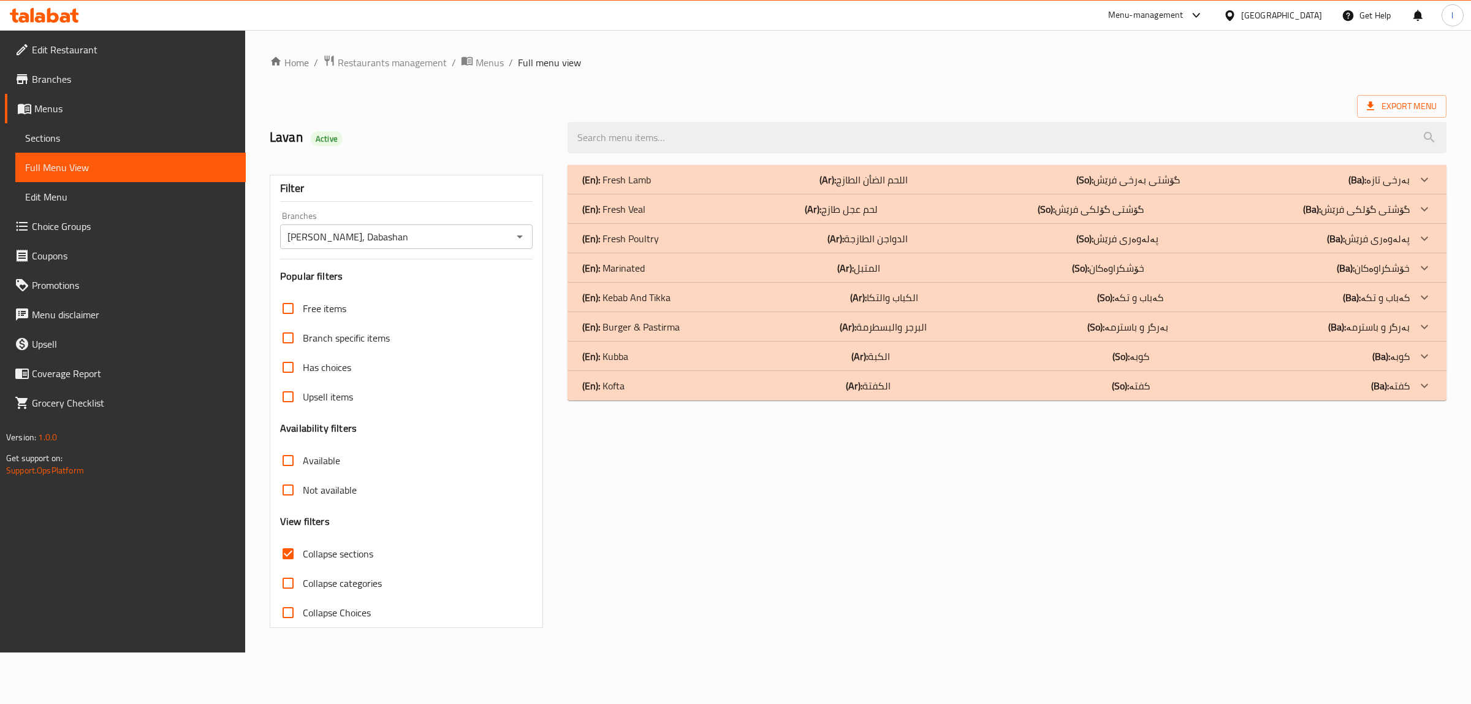
click at [863, 181] on p "(Ar): اللحم الضأن الطازج" at bounding box center [864, 179] width 88 height 15
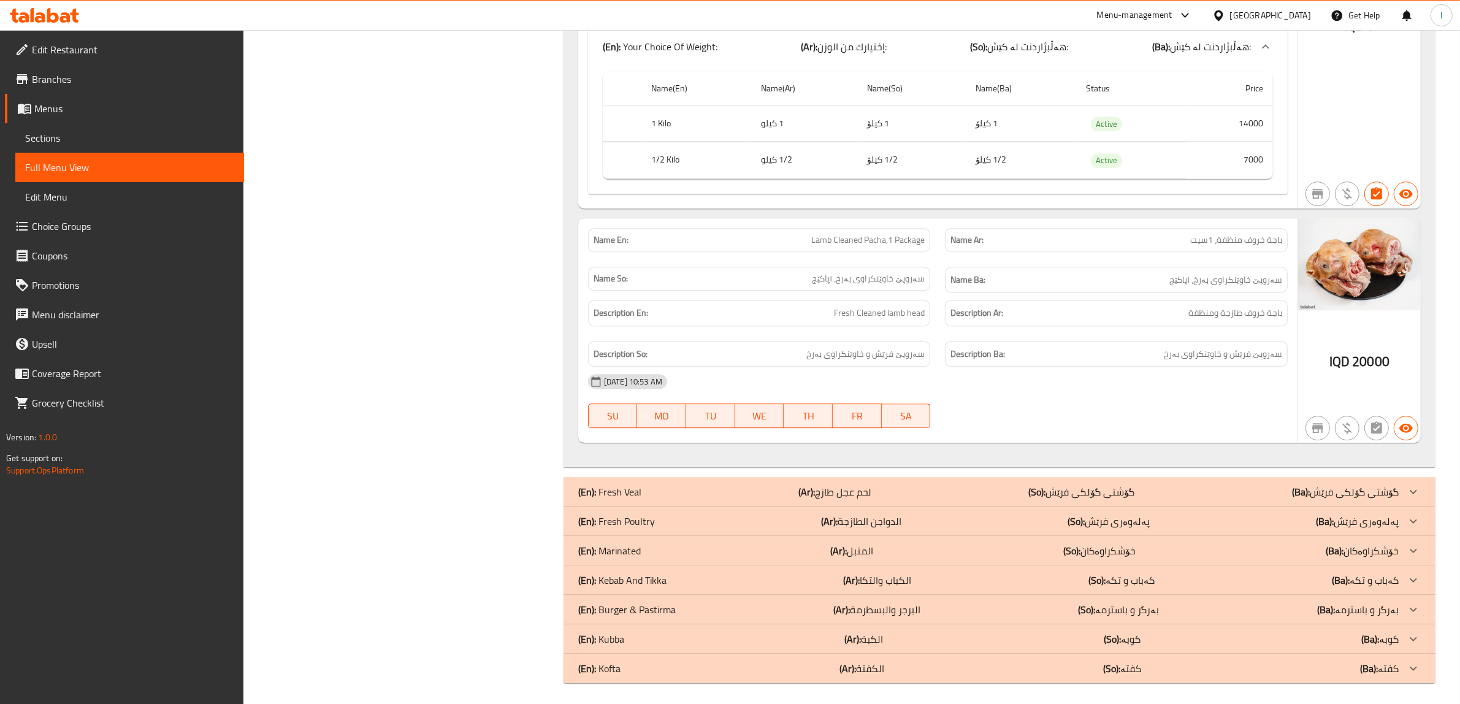
scroll to position [4296, 0]
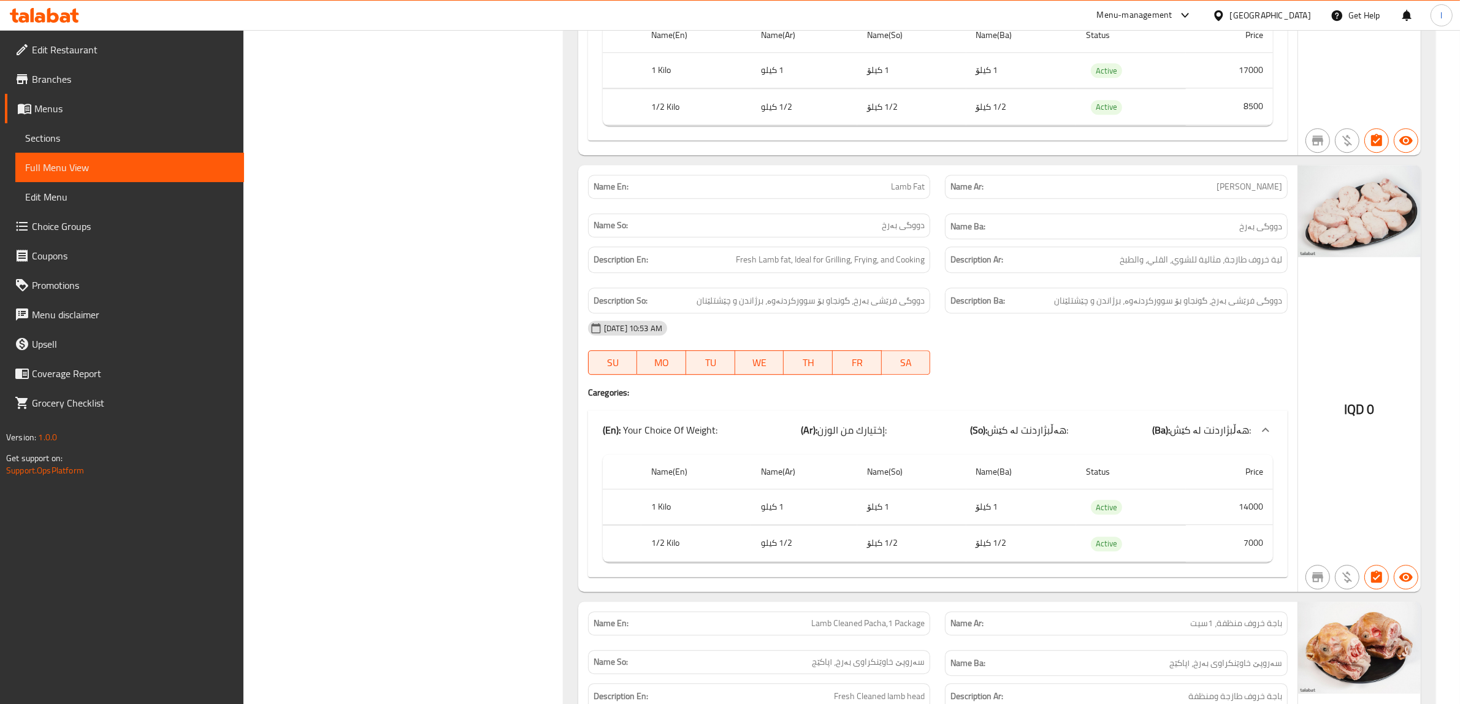
click at [56, 109] on span "Menus" at bounding box center [134, 108] width 200 height 15
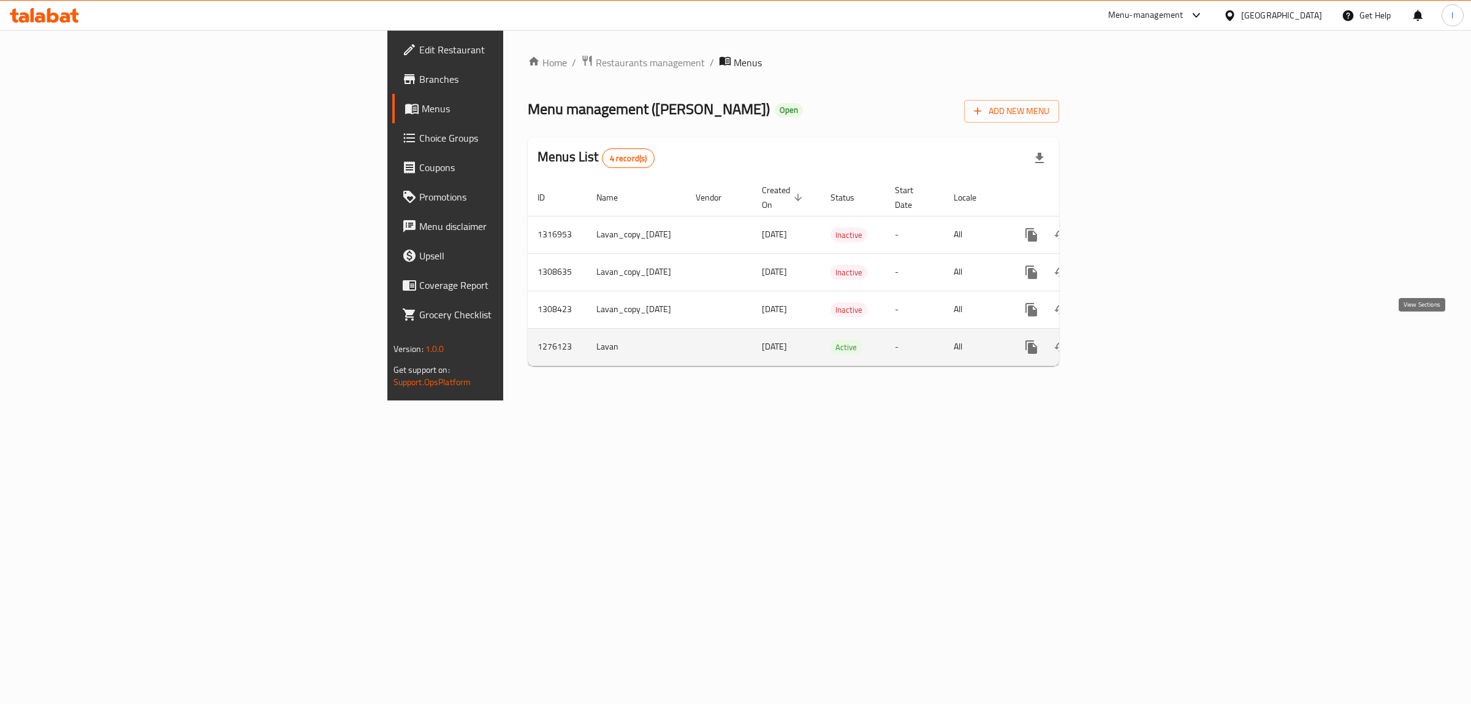
click at [1135, 336] on link "enhanced table" at bounding box center [1119, 346] width 29 height 29
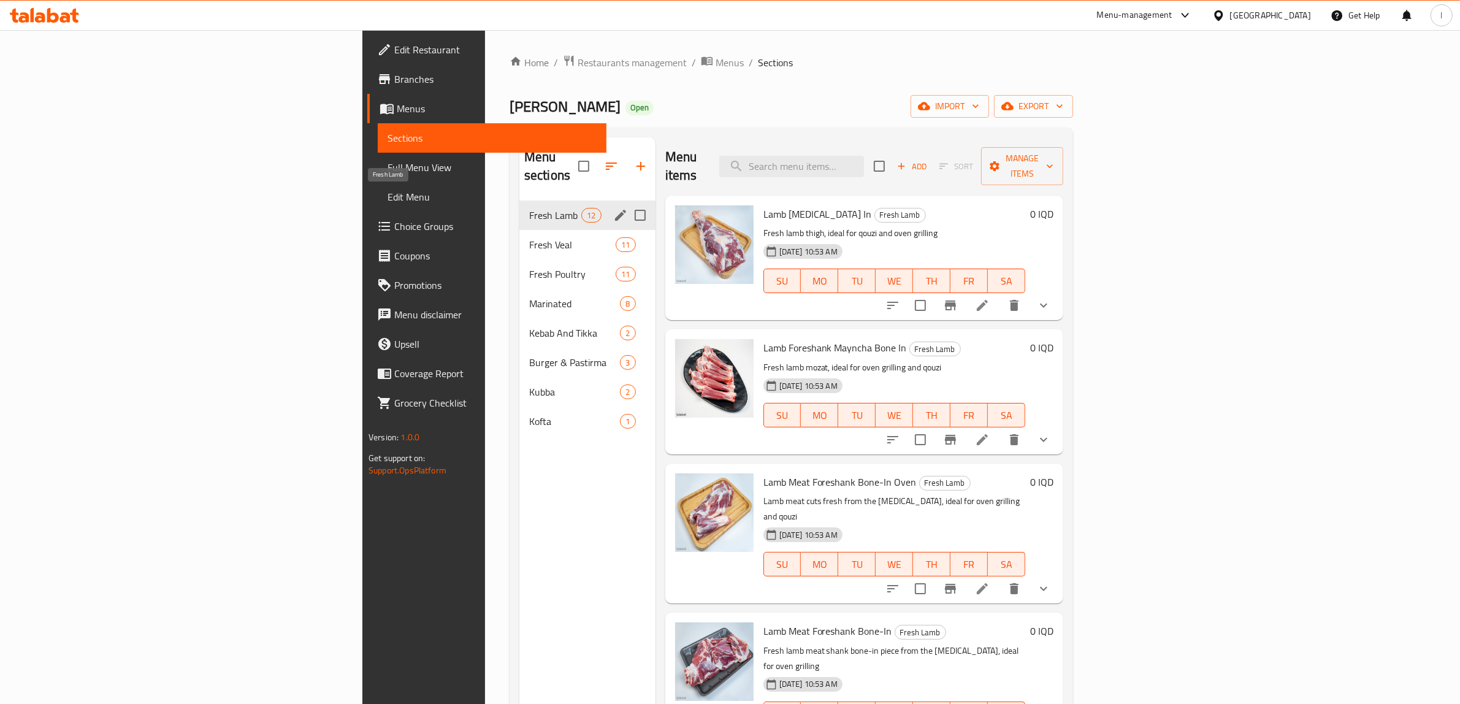
click at [529, 208] on span "Fresh Lamb" at bounding box center [555, 215] width 52 height 15
click at [615, 210] on icon "edit" at bounding box center [620, 215] width 11 height 11
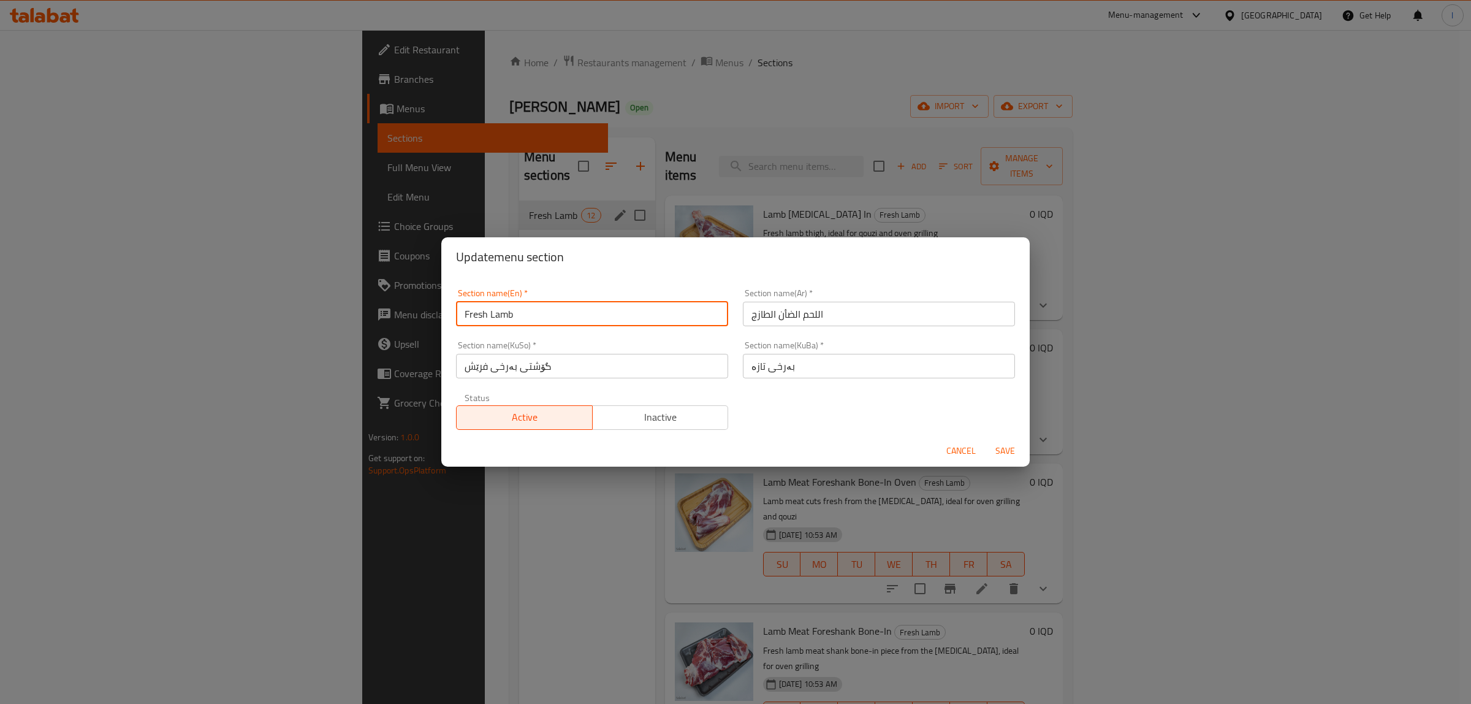
drag, startPoint x: 564, startPoint y: 317, endPoint x: 385, endPoint y: 310, distance: 179.1
click at [395, 308] on div "Update menu section Section name(En)   * Fresh Lamb Section name(En) * Section …" at bounding box center [735, 352] width 1471 height 704
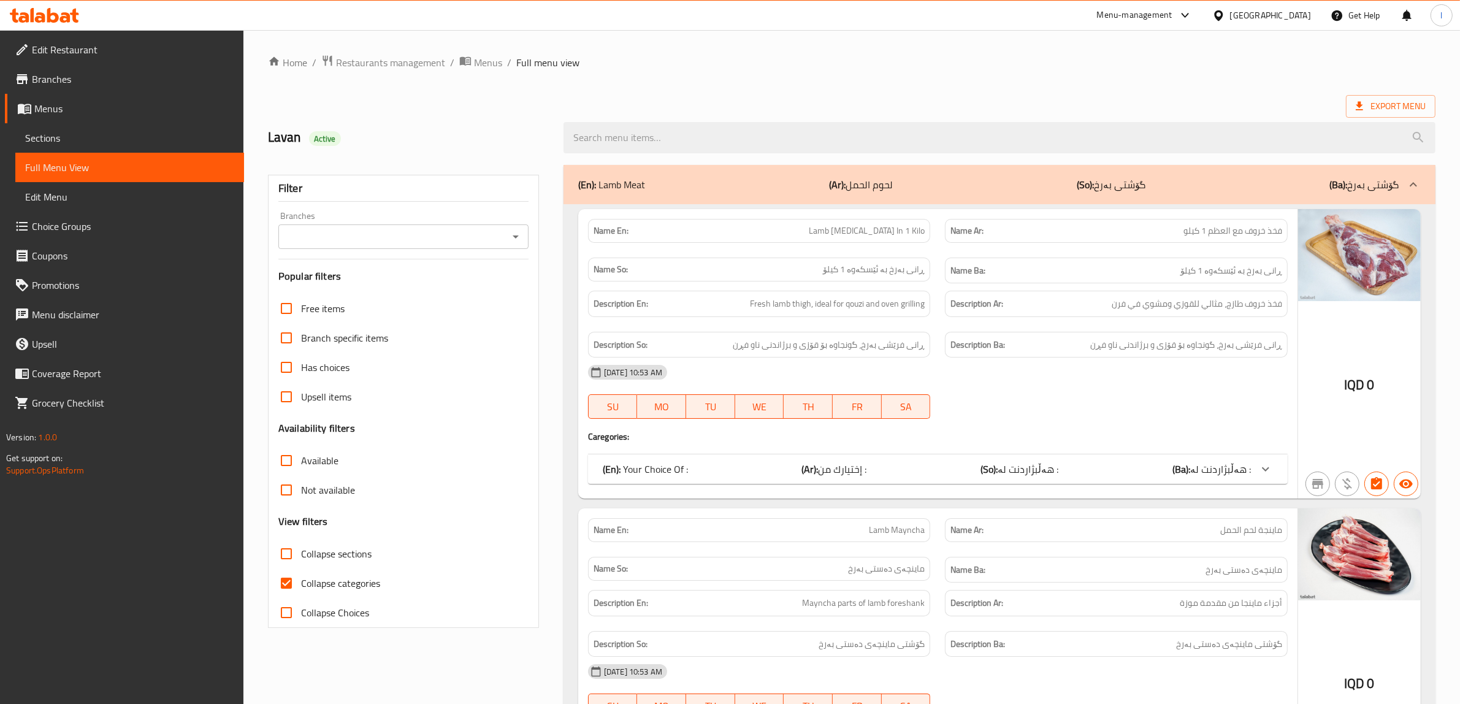
click at [57, 105] on span "Menus" at bounding box center [134, 108] width 200 height 15
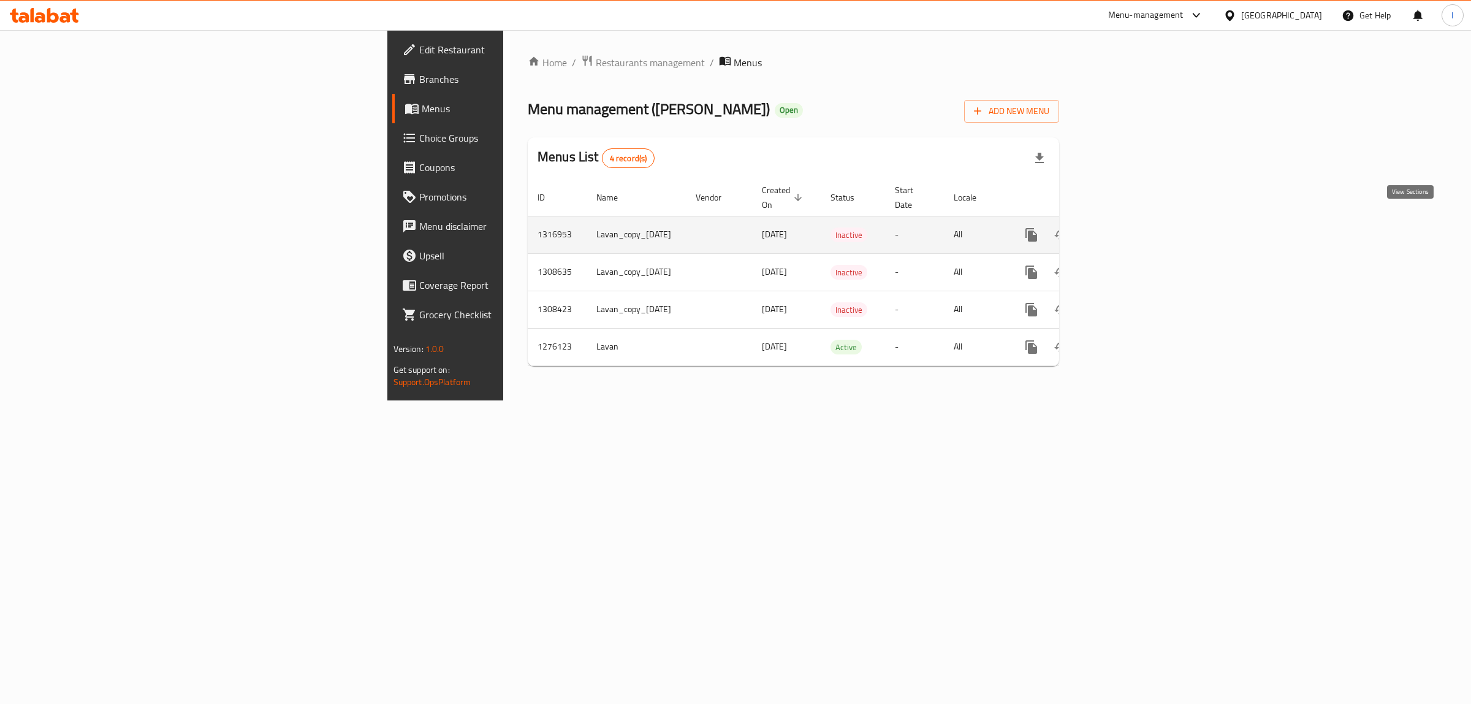
click at [1127, 227] on icon "enhanced table" at bounding box center [1120, 234] width 15 height 15
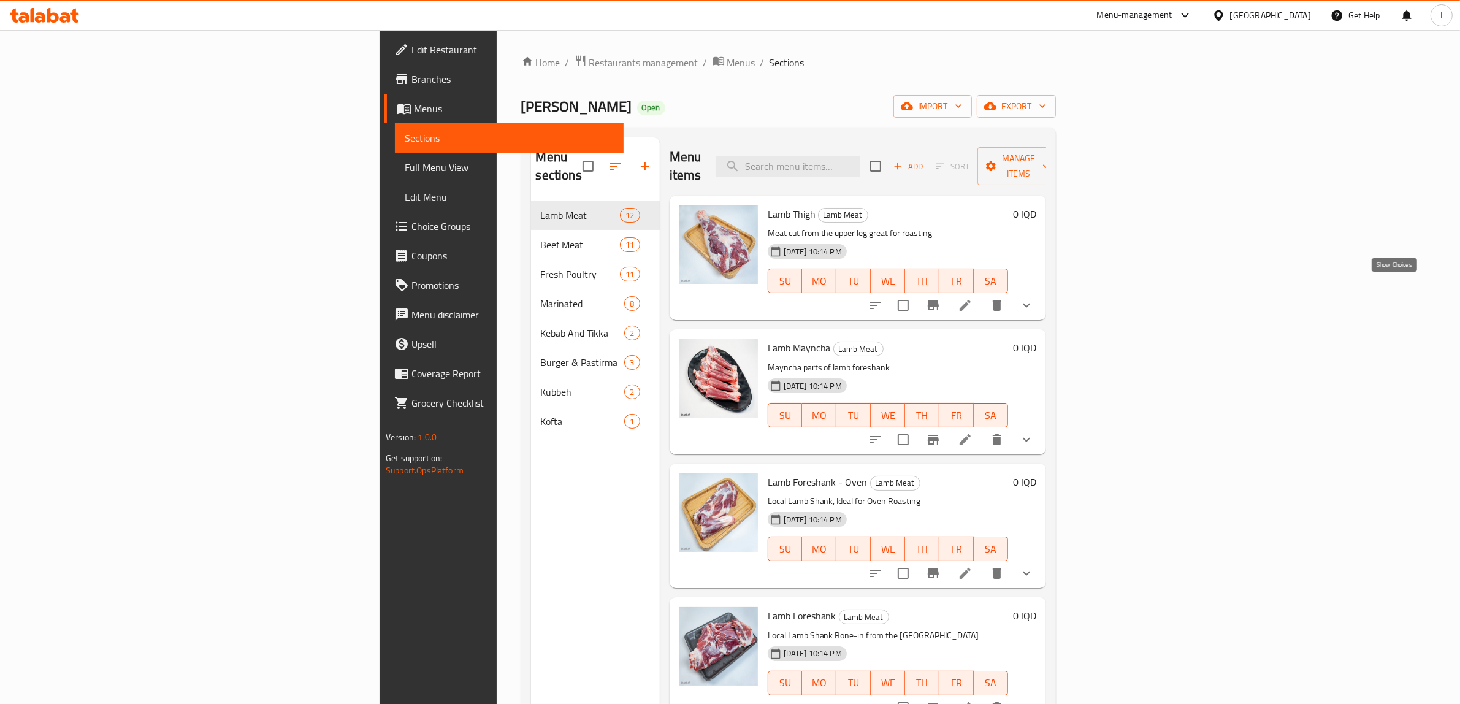
click at [1034, 298] on icon "show more" at bounding box center [1026, 305] width 15 height 15
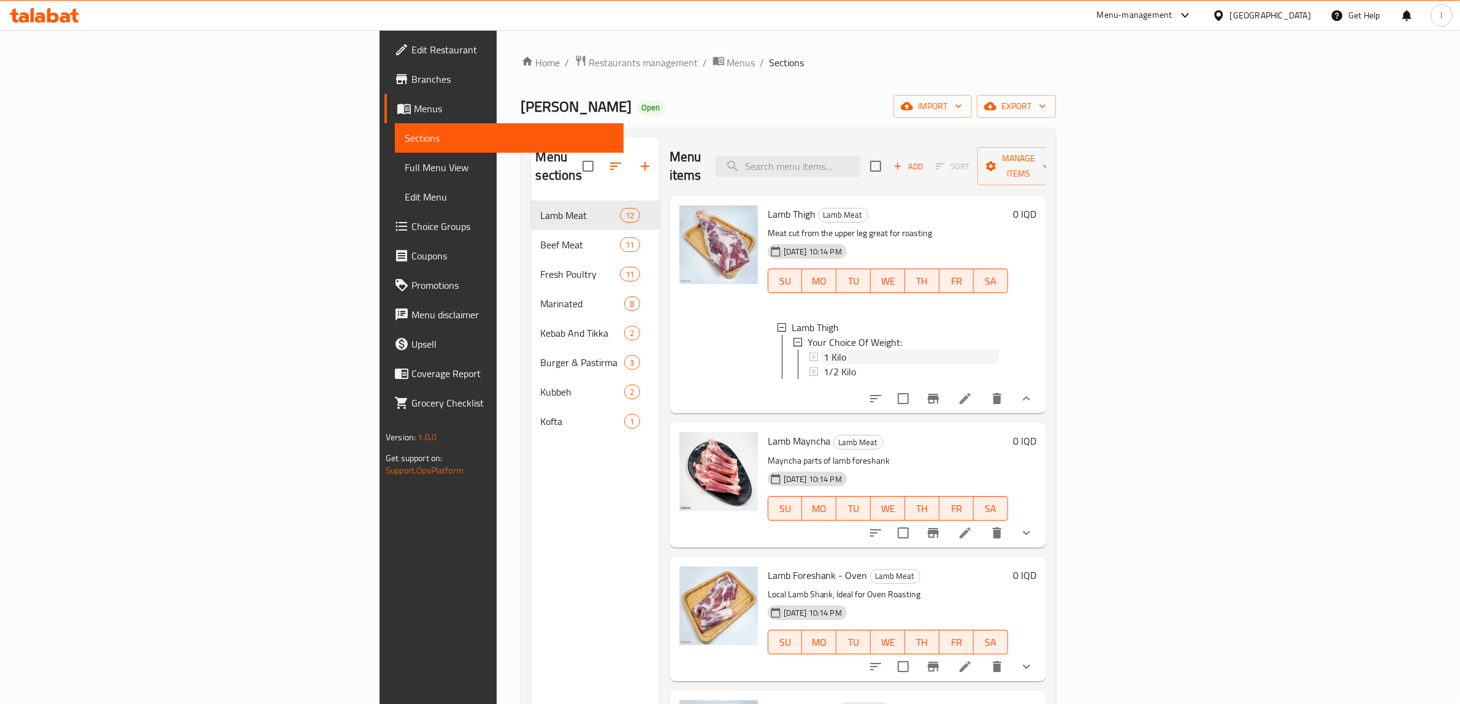
click at [872, 349] on div "1 Kilo" at bounding box center [910, 356] width 175 height 15
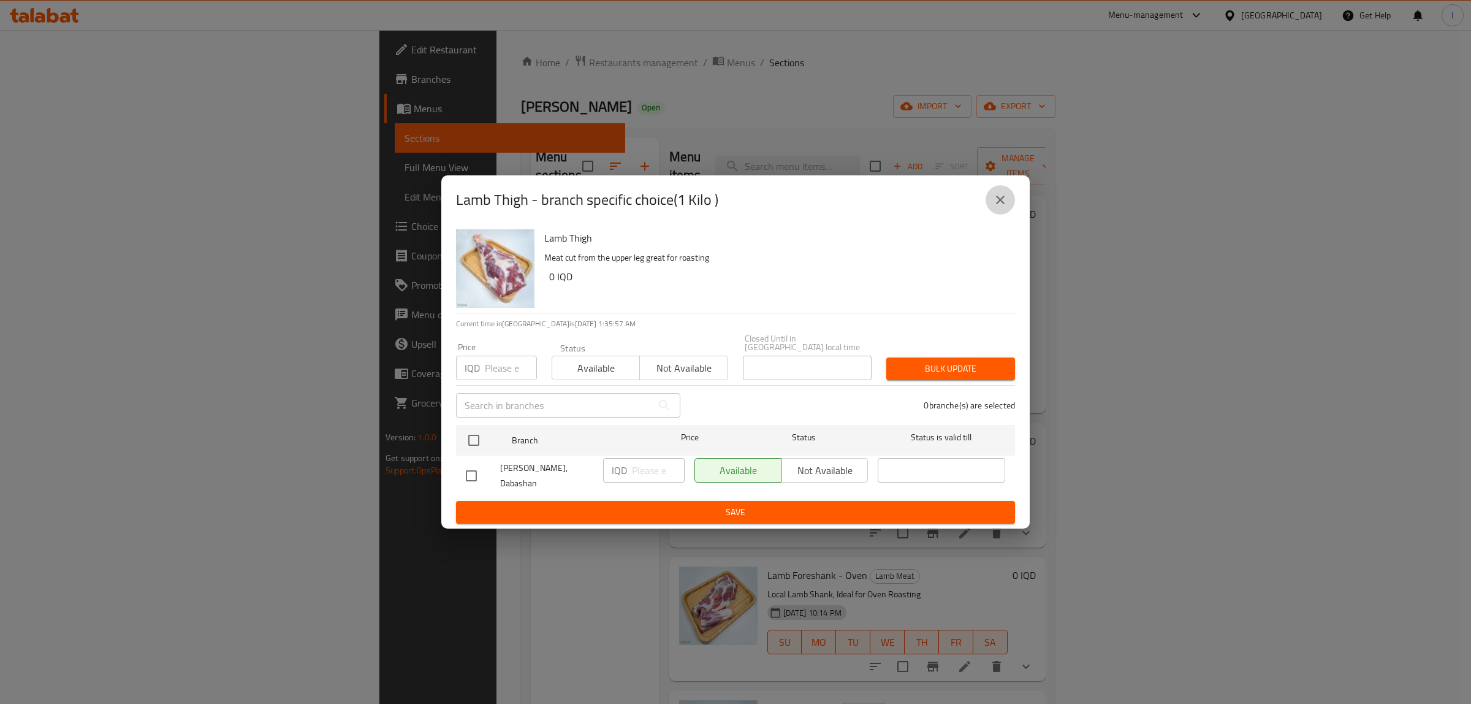
click at [997, 200] on icon "close" at bounding box center [1000, 199] width 15 height 15
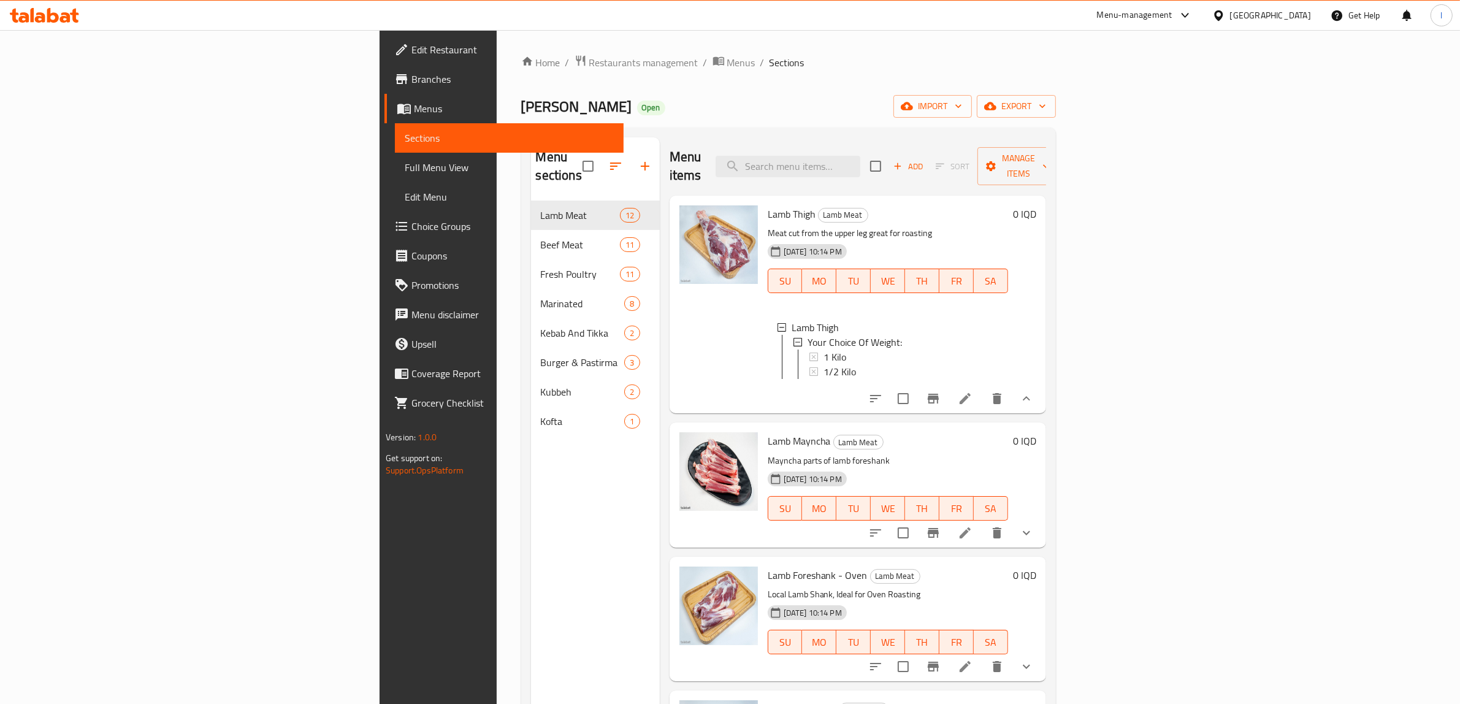
click at [405, 170] on span "Full Menu View" at bounding box center [509, 167] width 209 height 15
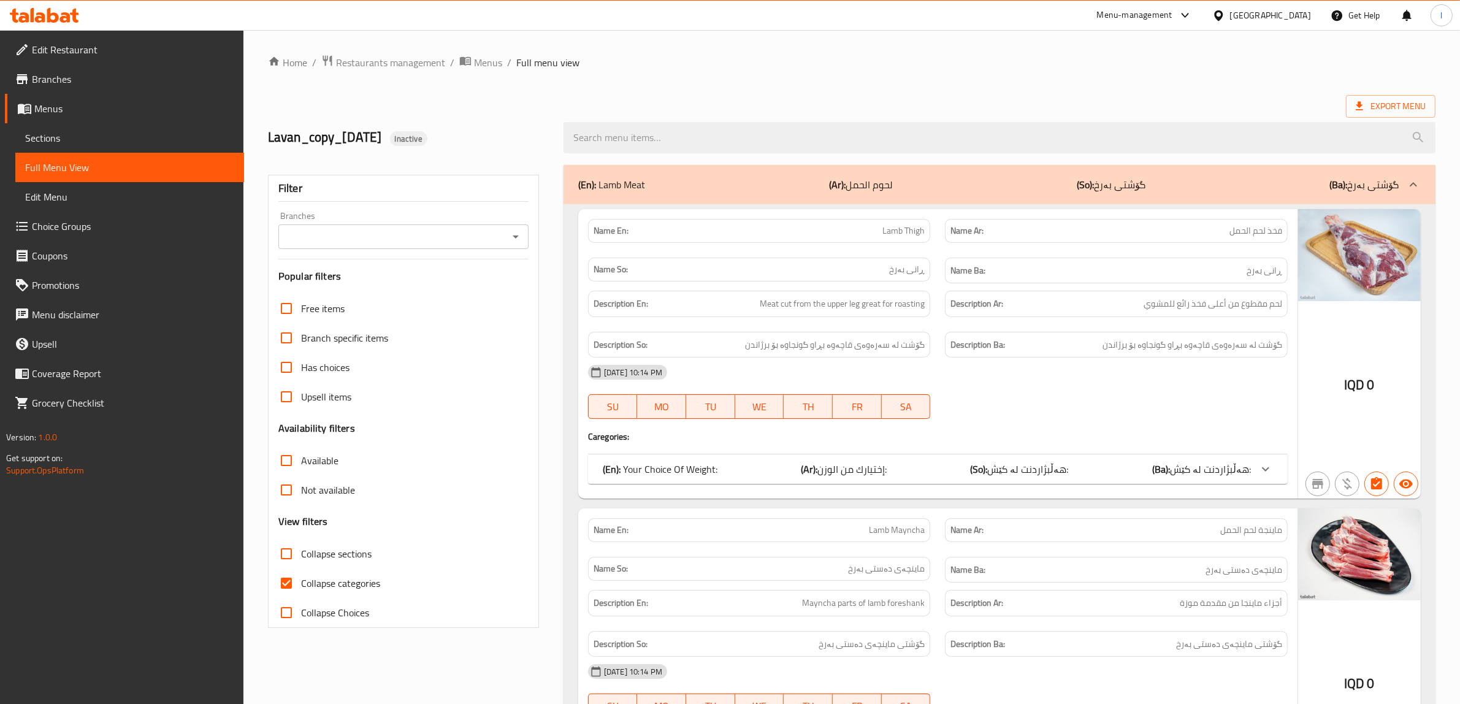
click at [476, 239] on input "Branches" at bounding box center [393, 236] width 223 height 17
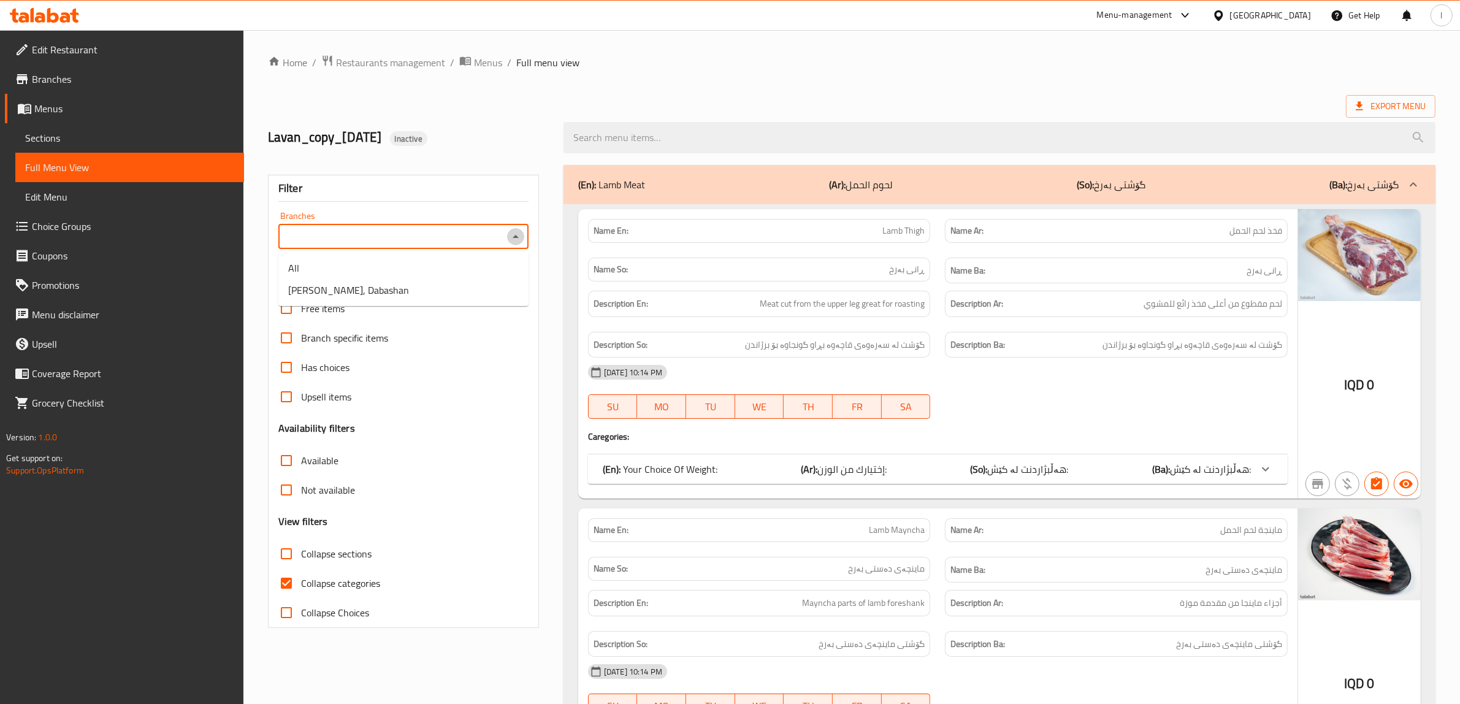
click at [516, 240] on icon "Close" at bounding box center [515, 236] width 15 height 15
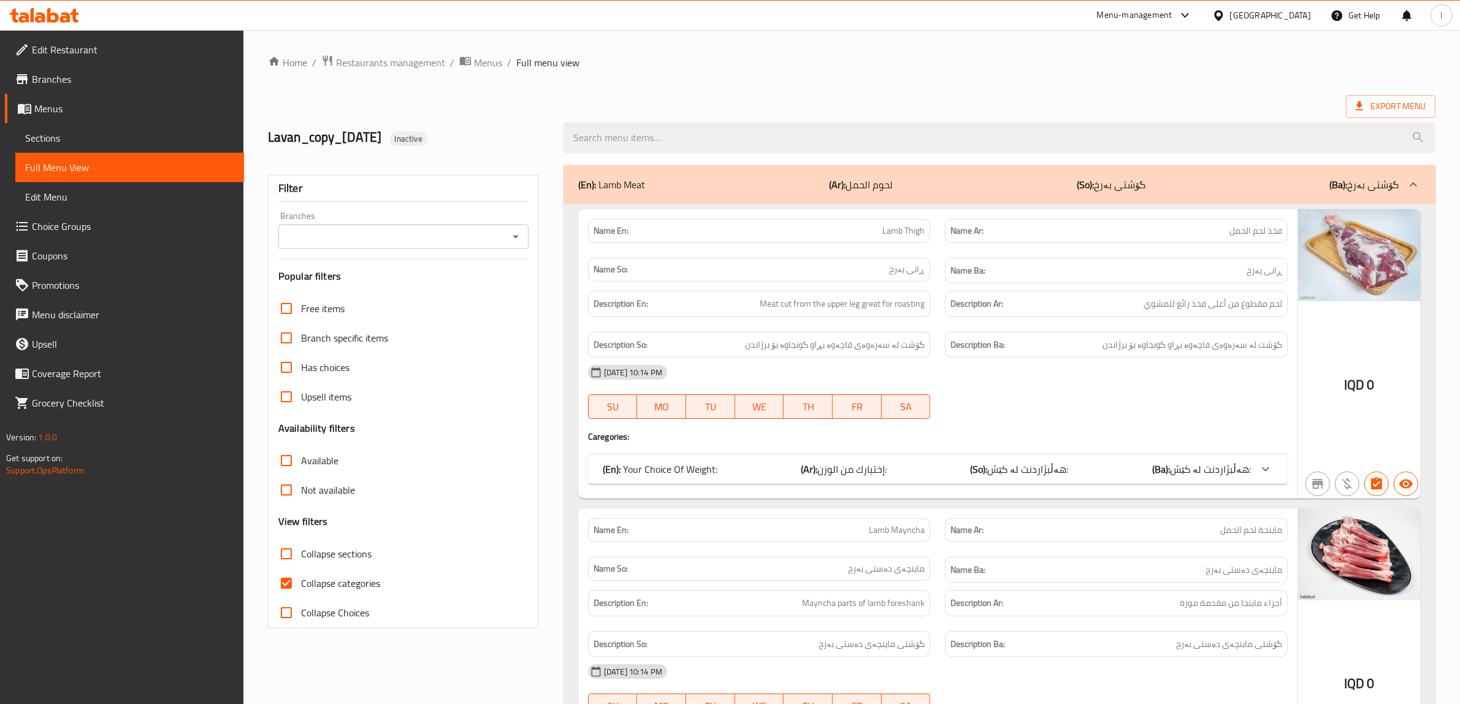
click at [1220, 457] on div "(En): Your Choice Of Weight: (Ar): إختيارك من الوزن: (So): هەڵبژاردنت لە کێش: (…" at bounding box center [937, 468] width 699 height 29
click at [1290, 479] on div "Name En: Lamb Thigh Name Ar: فخذ لحم الحمل Name So: ڕانی بەرخ Name Ba: ڕانی بەر…" at bounding box center [937, 353] width 719 height 289
click at [94, 146] on link "Sections" at bounding box center [129, 137] width 229 height 29
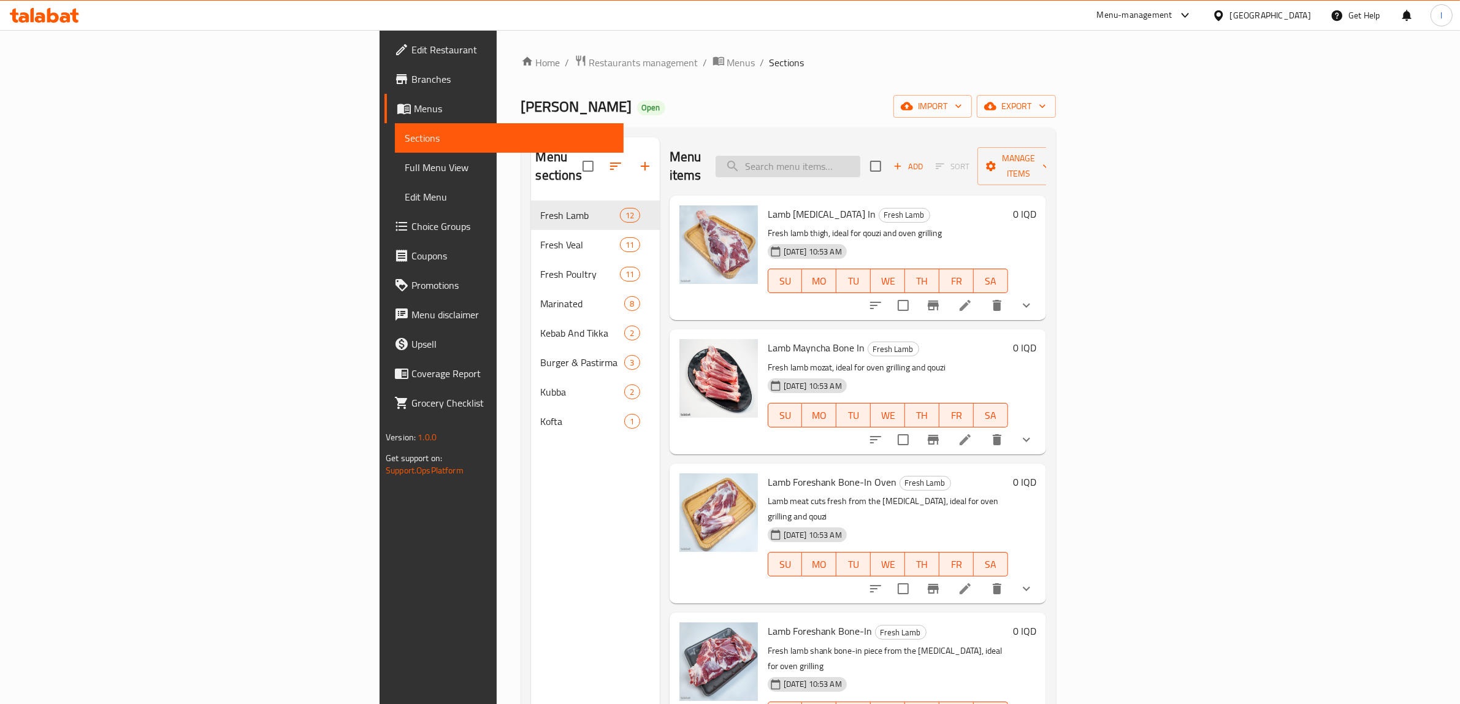
click at [860, 166] on input "search" at bounding box center [787, 166] width 145 height 21
paste input "Lamb Mayncha Bone In"
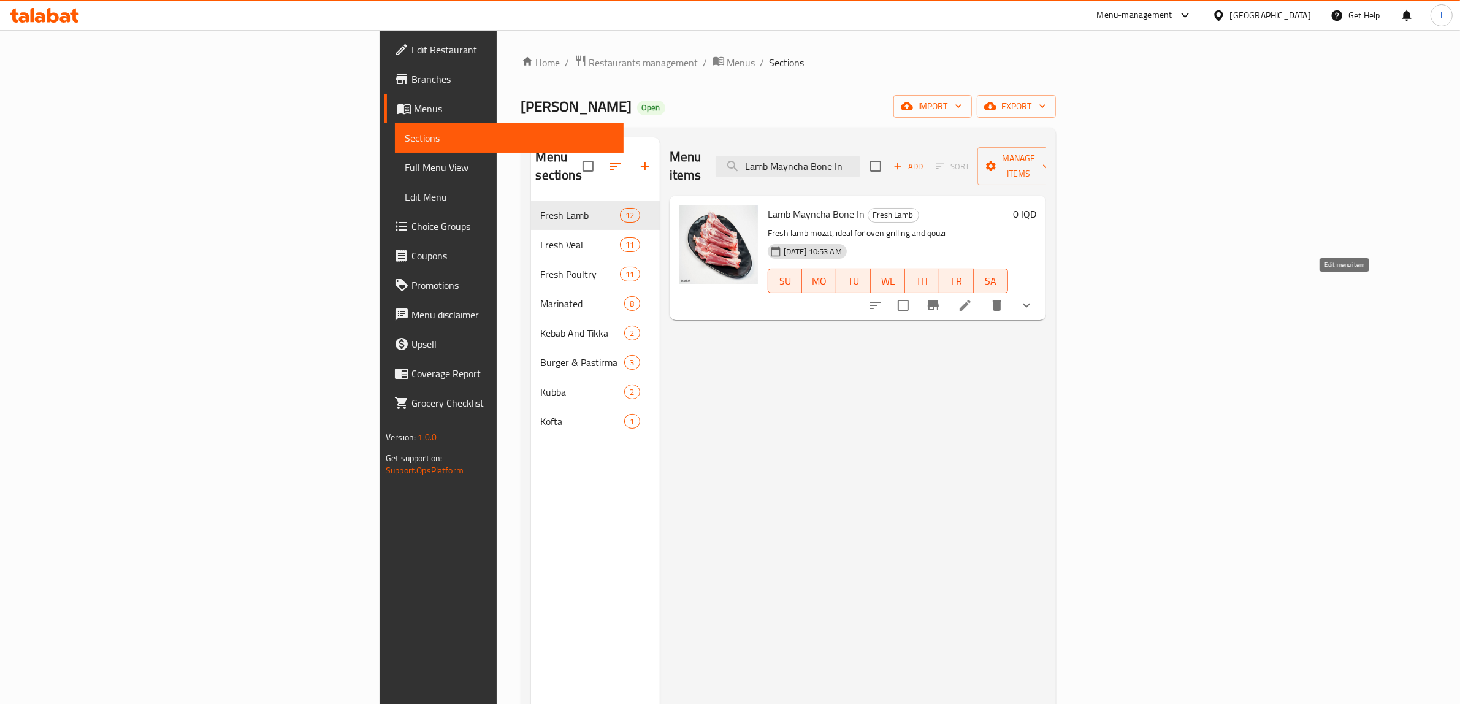
type input "Lamb Mayncha Bone In"
click at [972, 298] on icon at bounding box center [965, 305] width 15 height 15
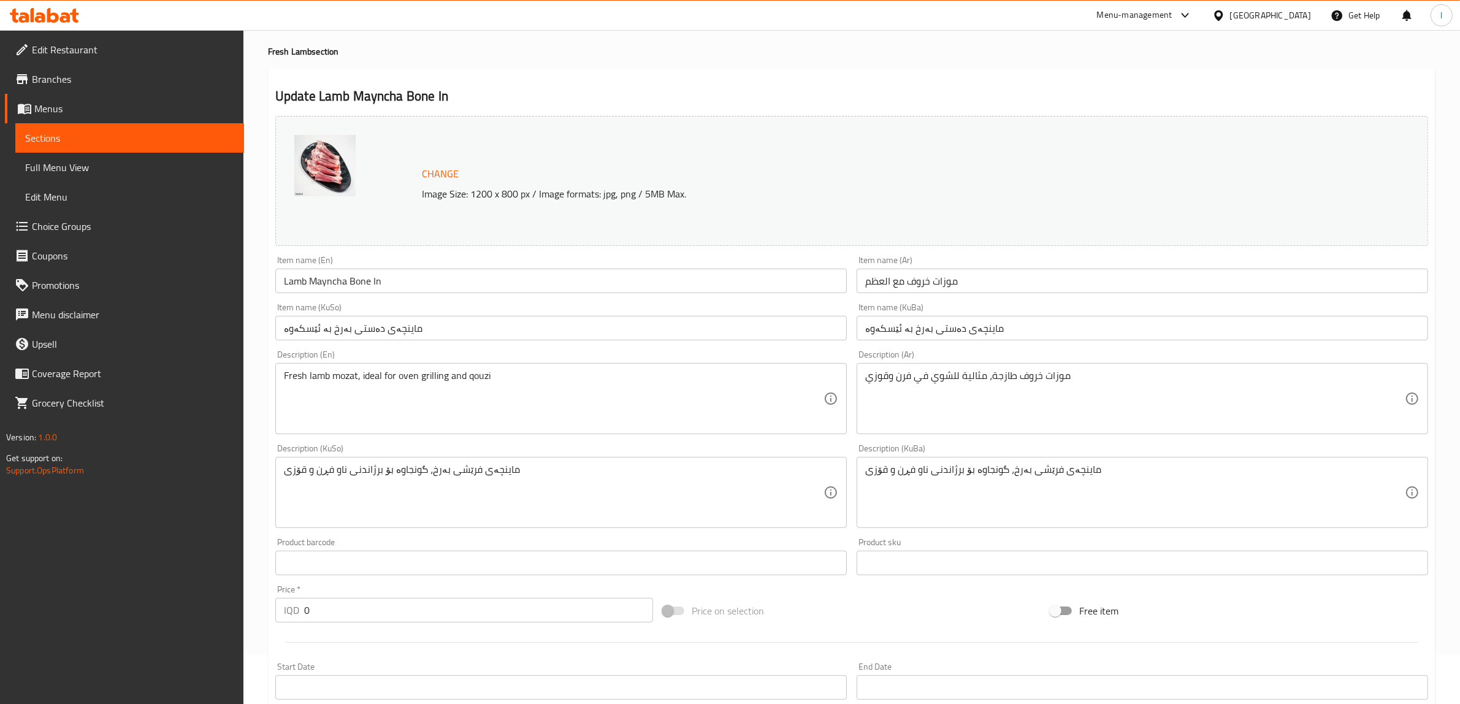
scroll to position [77, 0]
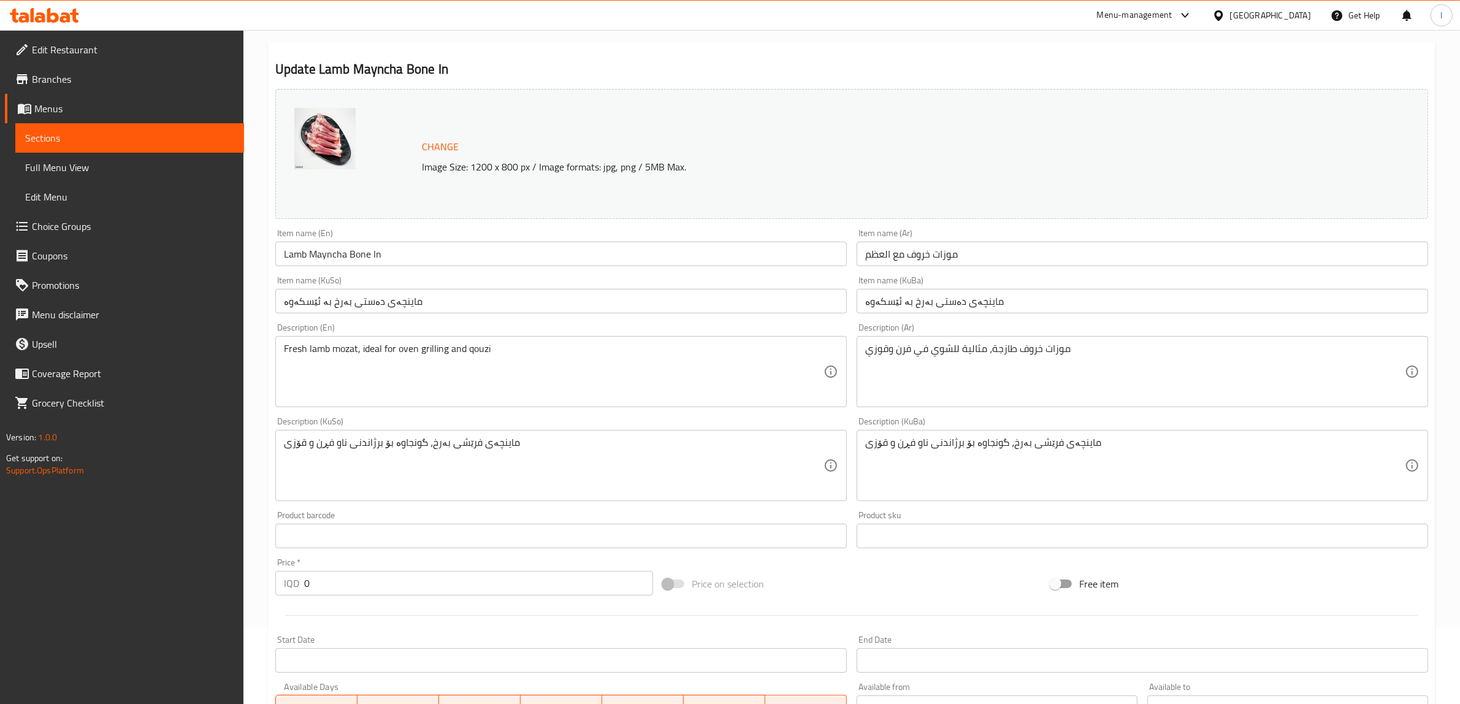
click at [932, 256] on input "موزات خروف مع العظم" at bounding box center [1141, 254] width 571 height 25
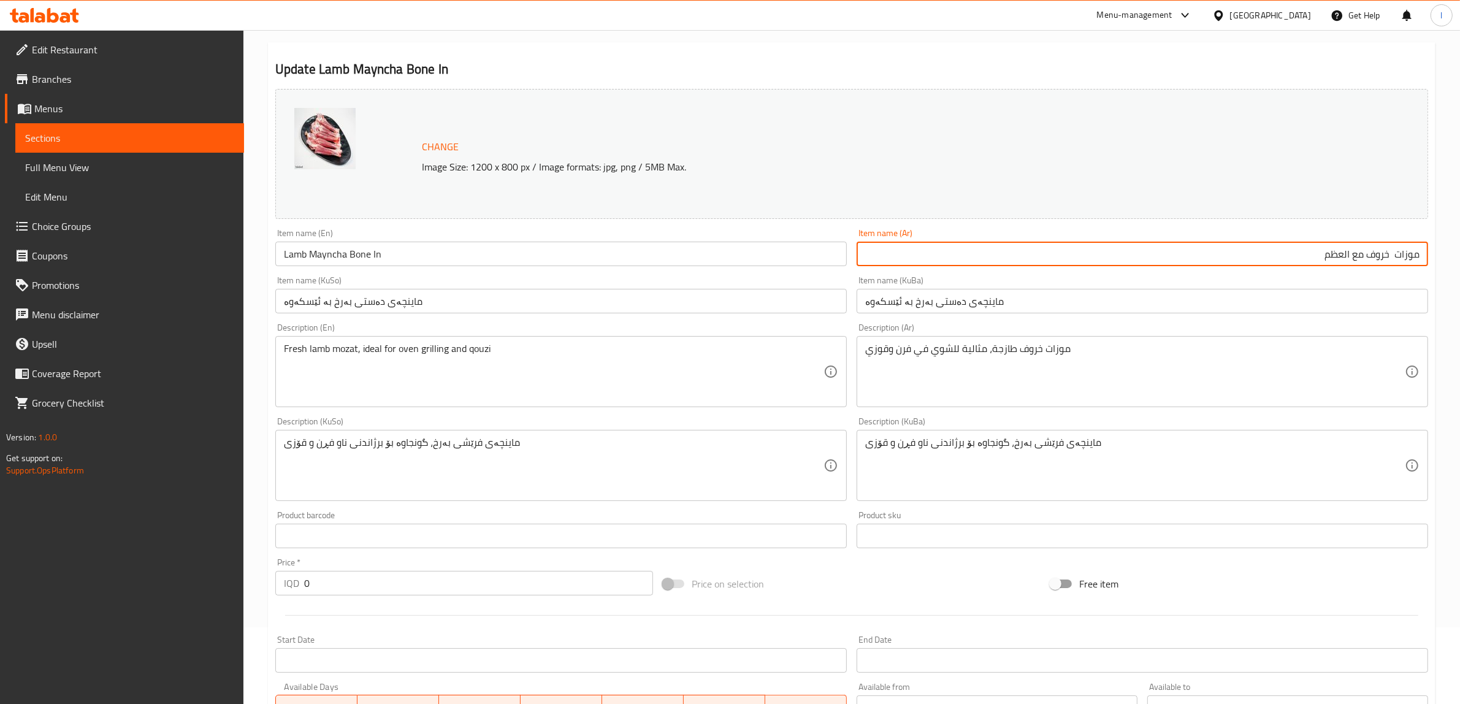
paste input "ساق"
type input "موزات ساق خروف مع العظم"
click at [397, 261] on input "Lamb Mayncha Bone In" at bounding box center [560, 254] width 571 height 25
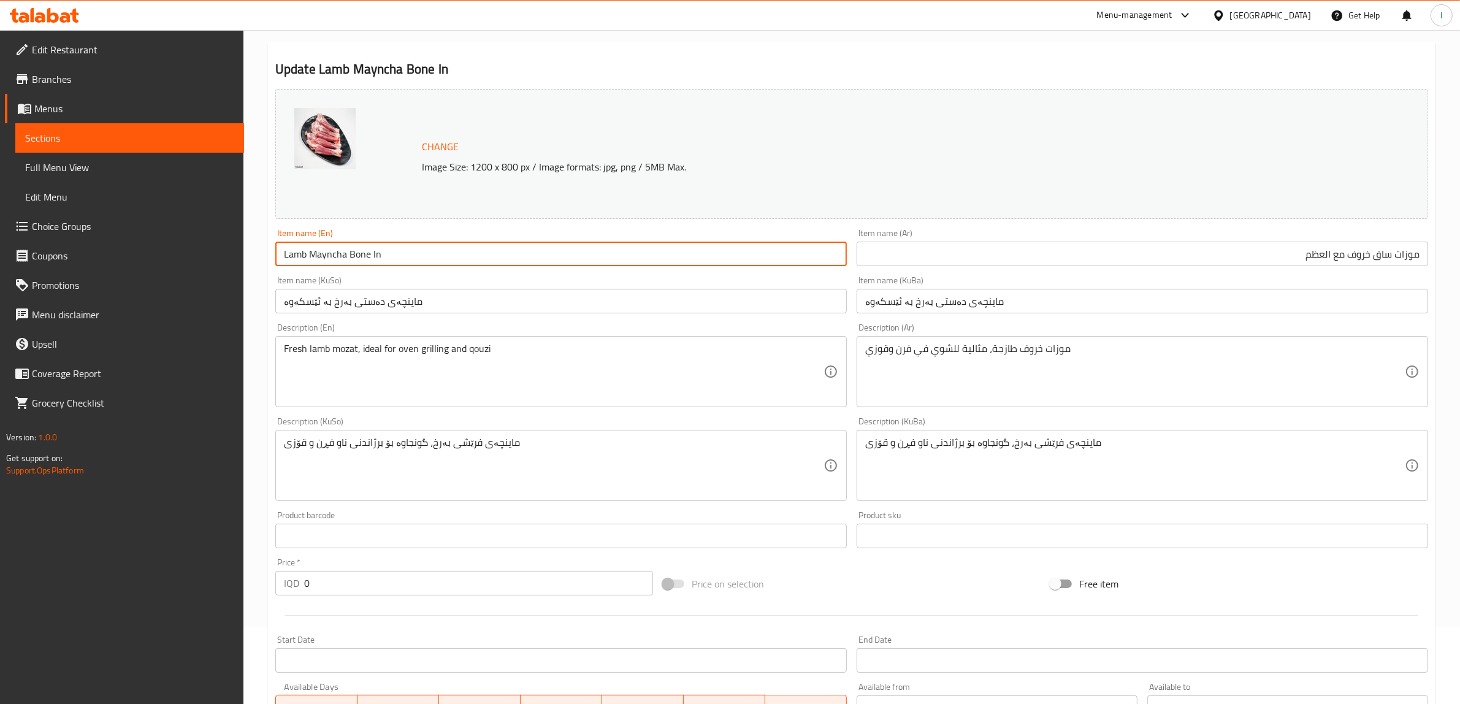
click at [310, 256] on input "Lamb Mayncha Bone In" at bounding box center [560, 254] width 571 height 25
paste input "Foreshank"
drag, startPoint x: 432, startPoint y: 258, endPoint x: 252, endPoint y: 262, distance: 180.3
click at [256, 264] on div "Home / Restaurants management / Menus / Sections / item / update Fresh Lamb sec…" at bounding box center [851, 464] width 1216 height 1023
type input "Lamb Foreshank Mayncha Bone In"
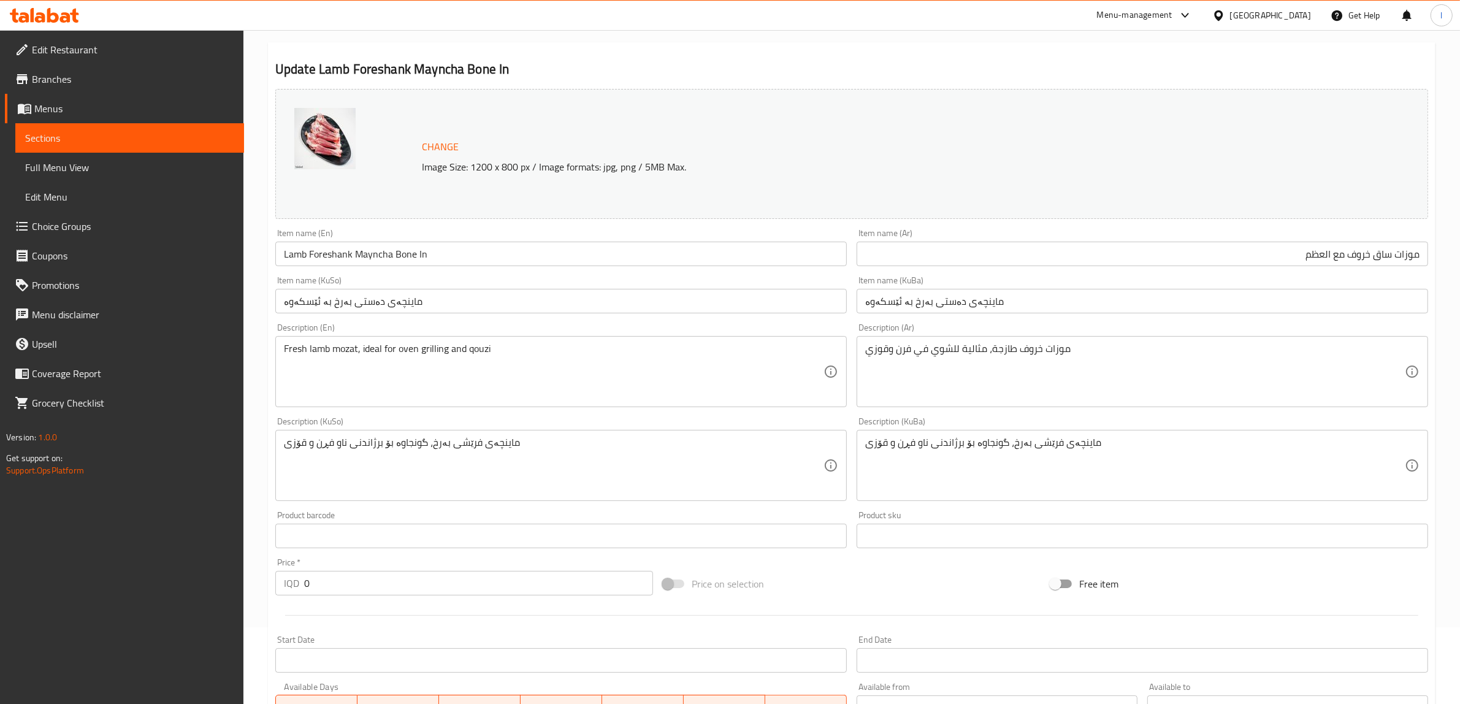
click at [607, 288] on div "Item name (KuSo) ماینچەی دەستی بەرخ بە ئێسکەوە Item name (KuSo)" at bounding box center [560, 294] width 571 height 37
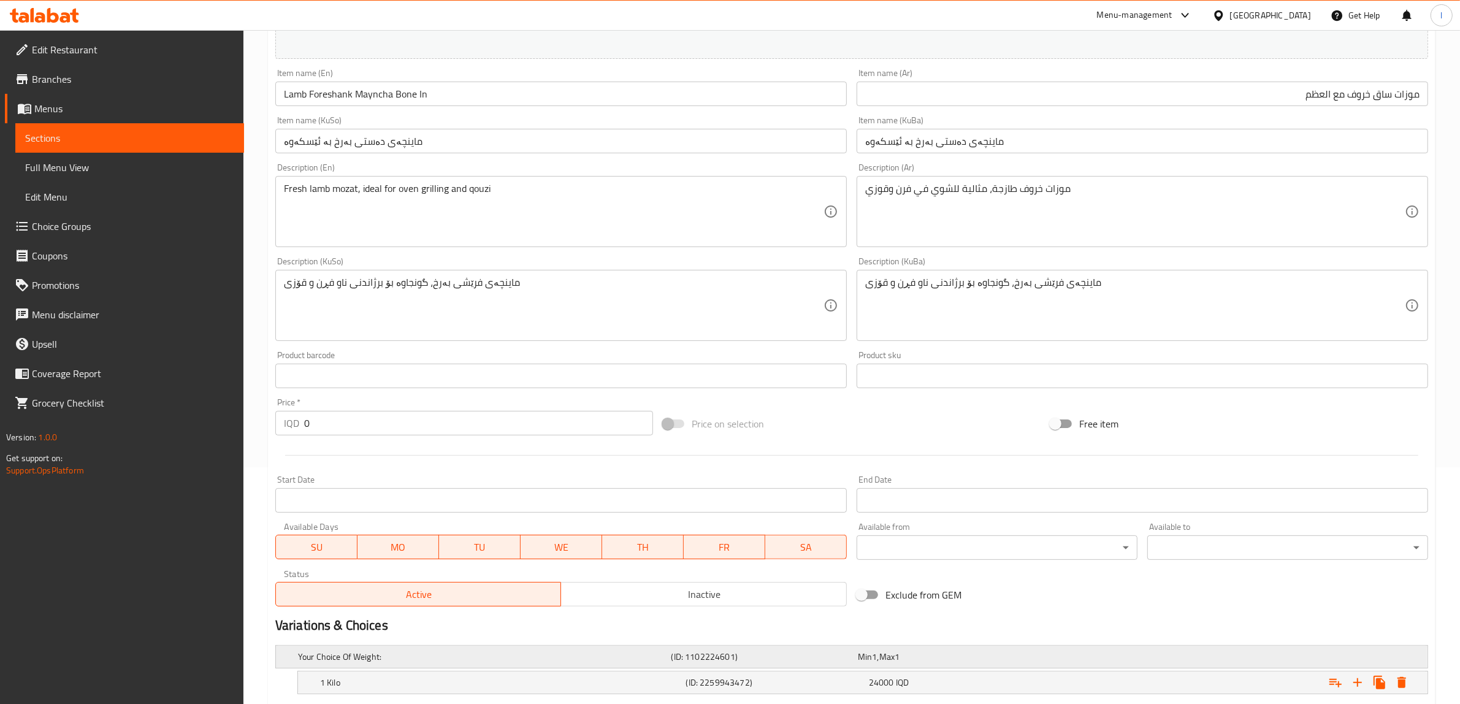
scroll to position [348, 0]
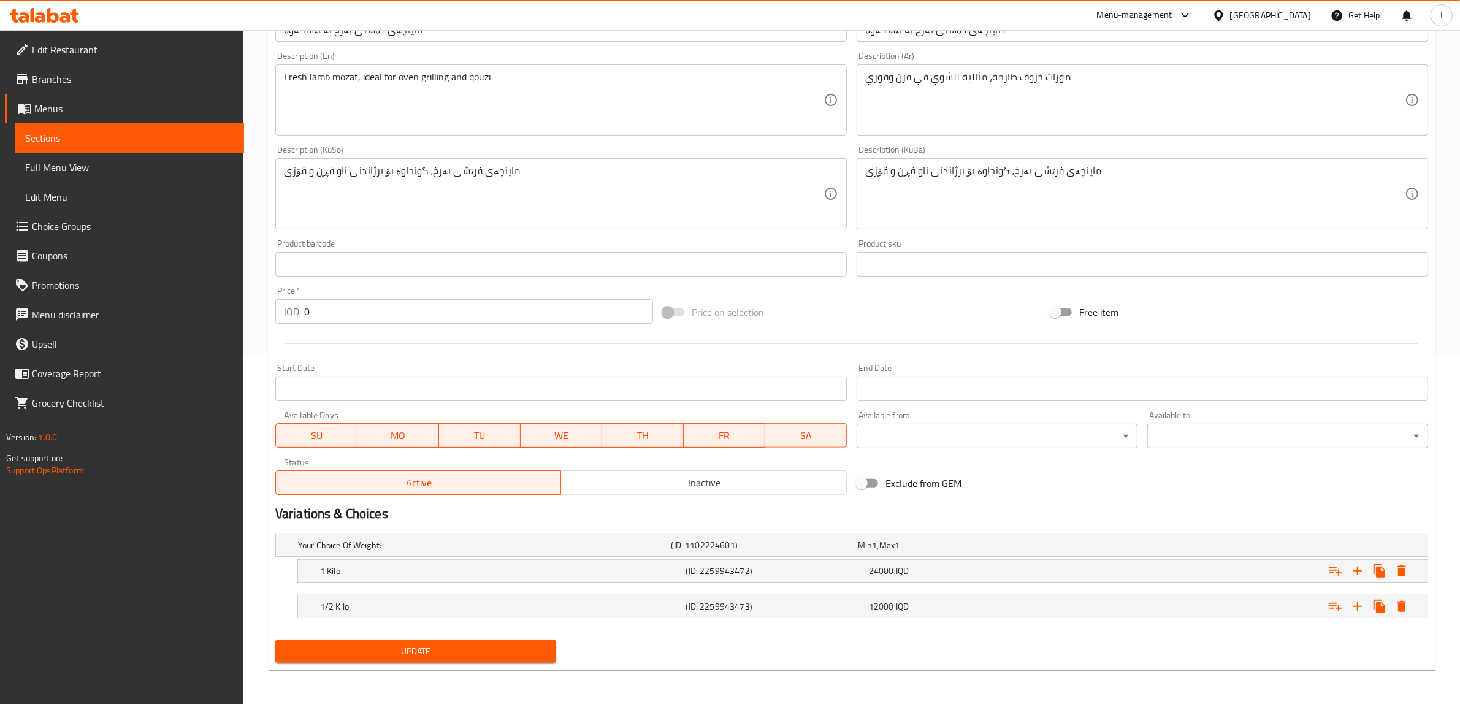
click at [495, 636] on div "Update" at bounding box center [415, 651] width 291 height 32
click at [495, 644] on span "Update" at bounding box center [415, 651] width 261 height 15
click at [81, 136] on span "Sections" at bounding box center [129, 138] width 209 height 15
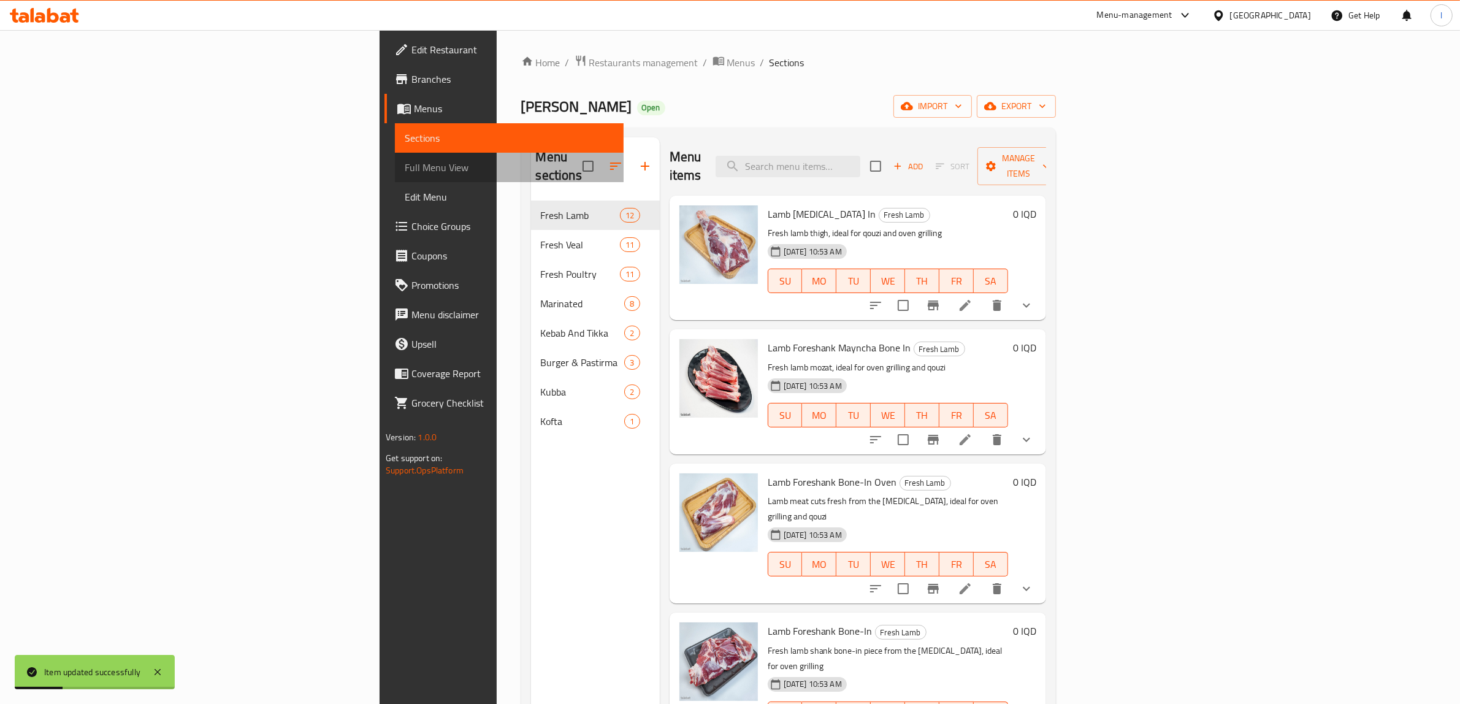
click at [405, 167] on span "Full Menu View" at bounding box center [509, 167] width 209 height 15
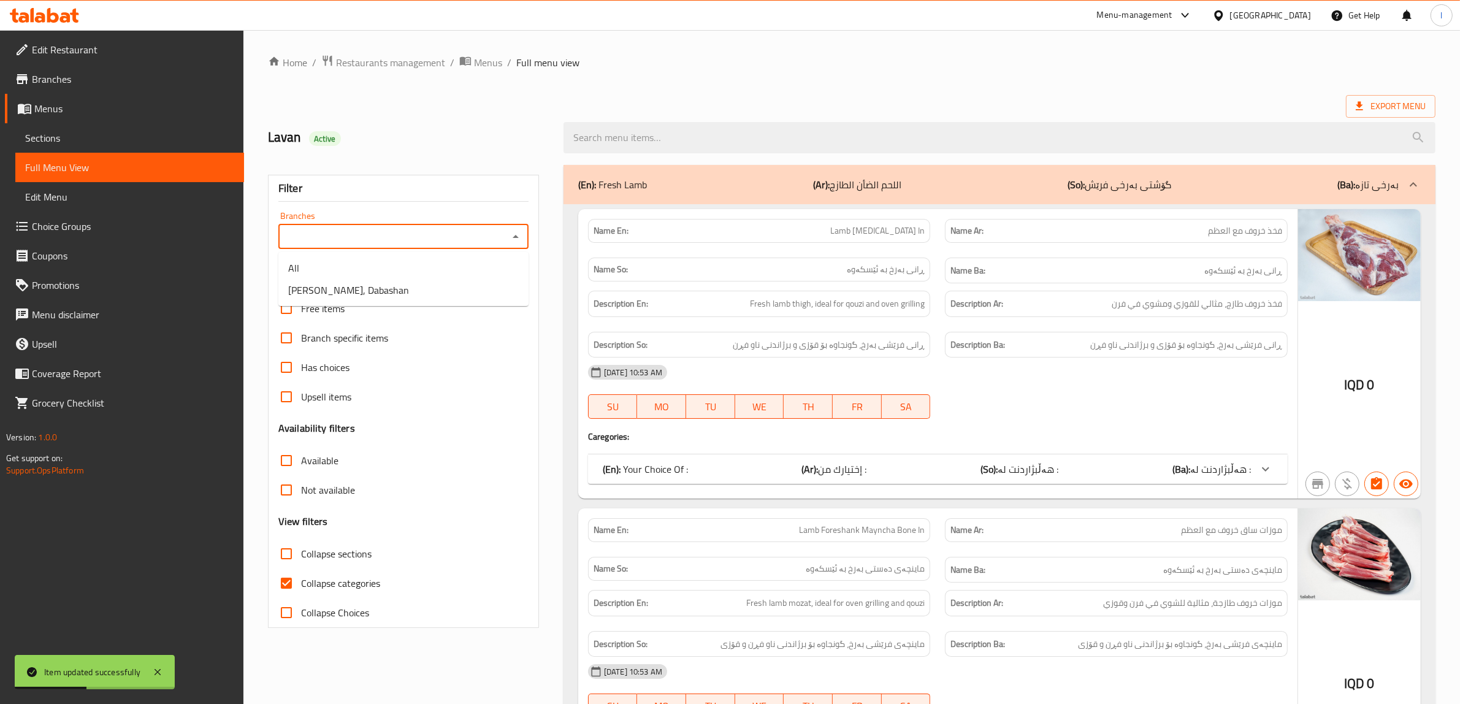
click at [486, 241] on input "Branches" at bounding box center [393, 236] width 223 height 17
click at [448, 287] on li "[PERSON_NAME], Dabashan" at bounding box center [403, 290] width 250 height 22
type input "[PERSON_NAME], Dabashan"
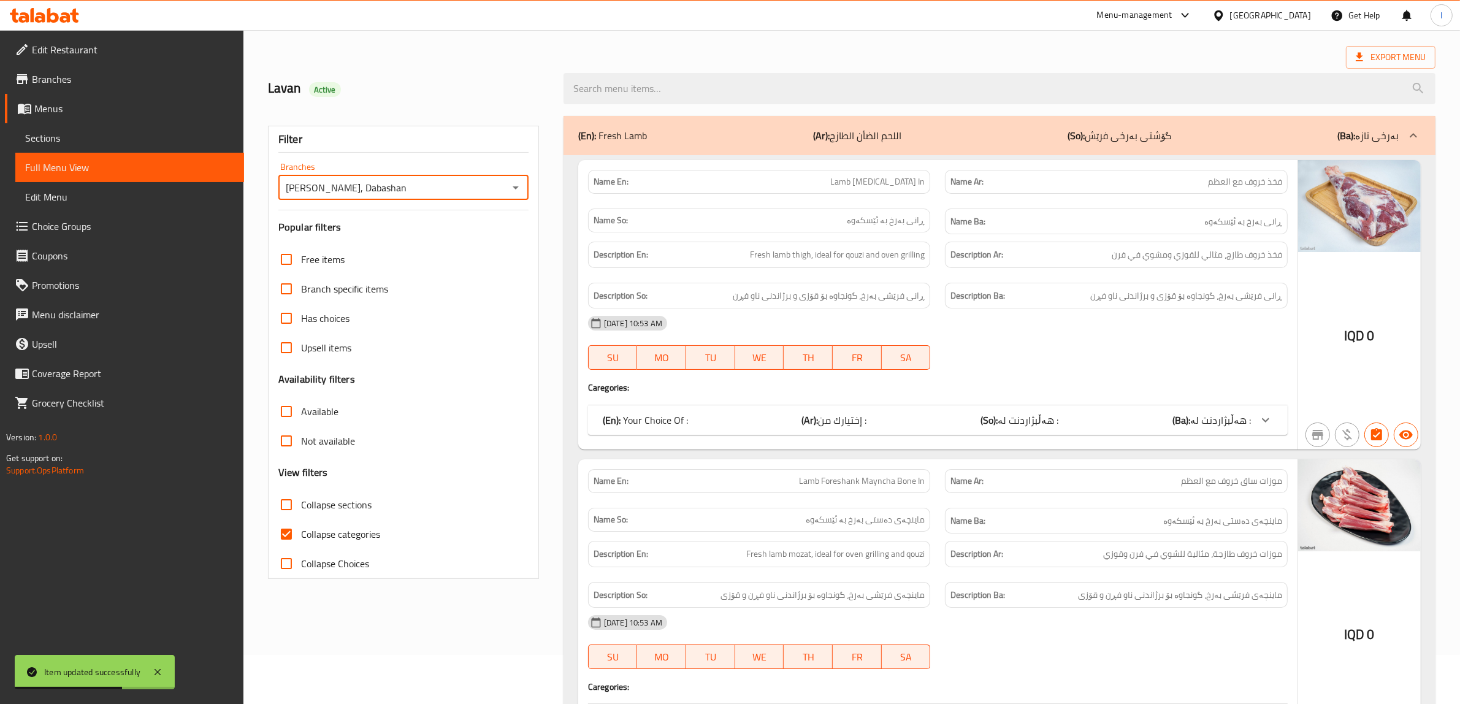
scroll to position [77, 0]
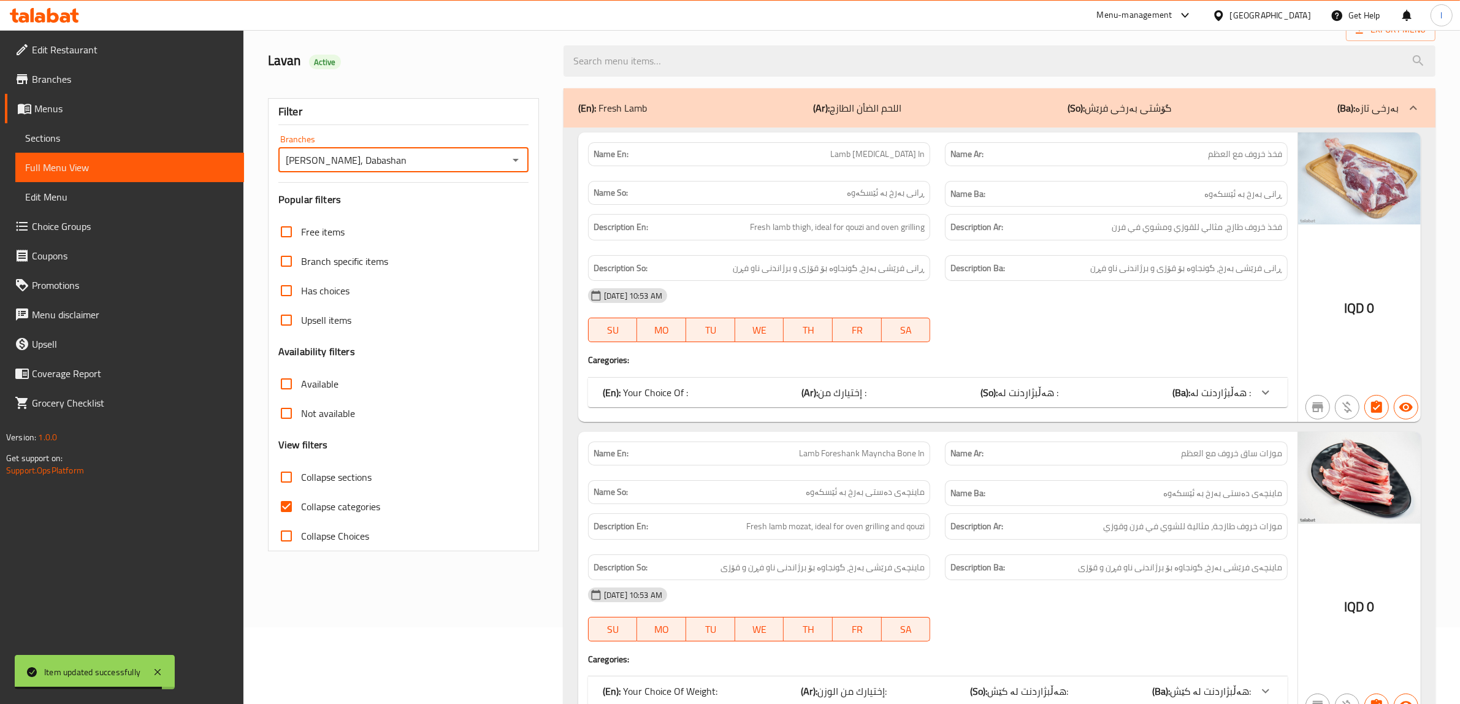
click at [311, 483] on span "Collapse sections" at bounding box center [336, 477] width 70 height 15
click at [301, 483] on input "Collapse sections" at bounding box center [286, 476] width 29 height 29
checkbox input "true"
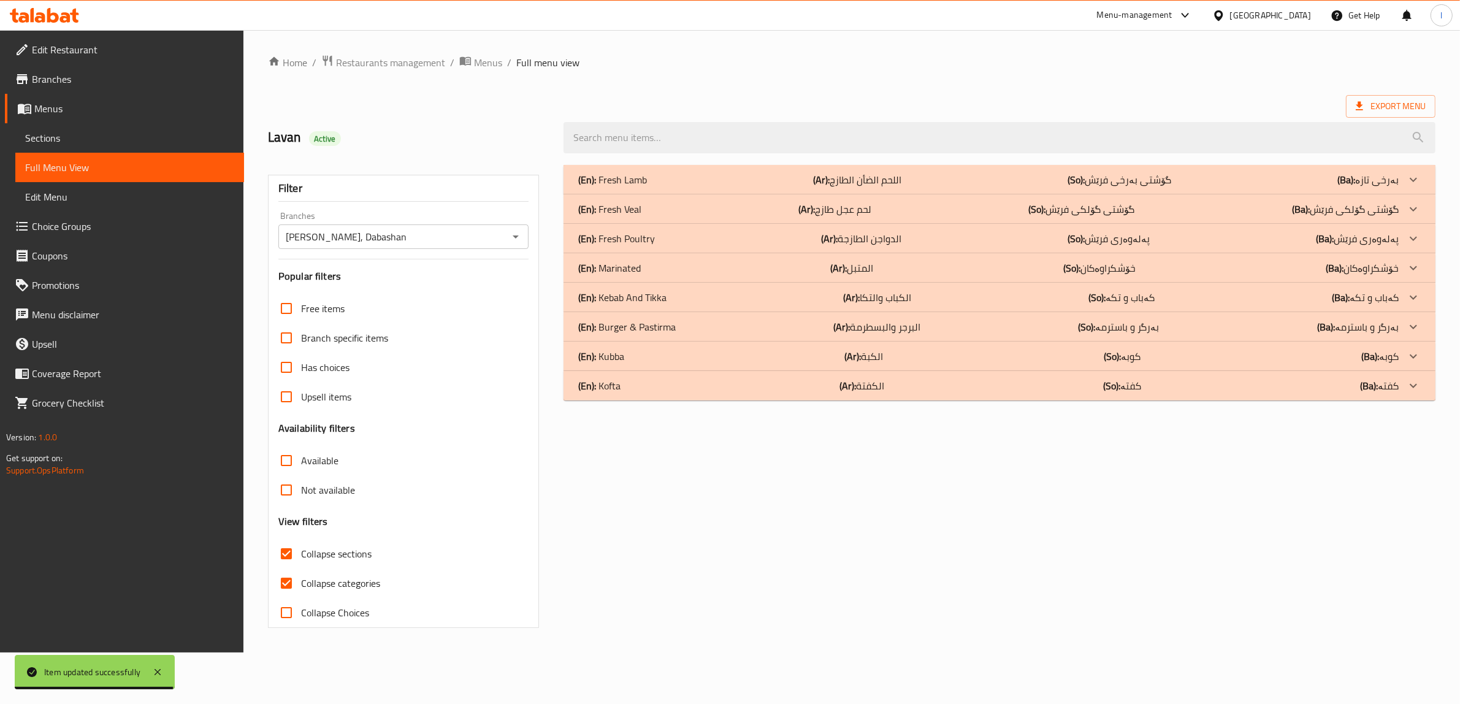
scroll to position [0, 0]
click at [632, 172] on p "(En): Fresh Lamb" at bounding box center [616, 179] width 69 height 15
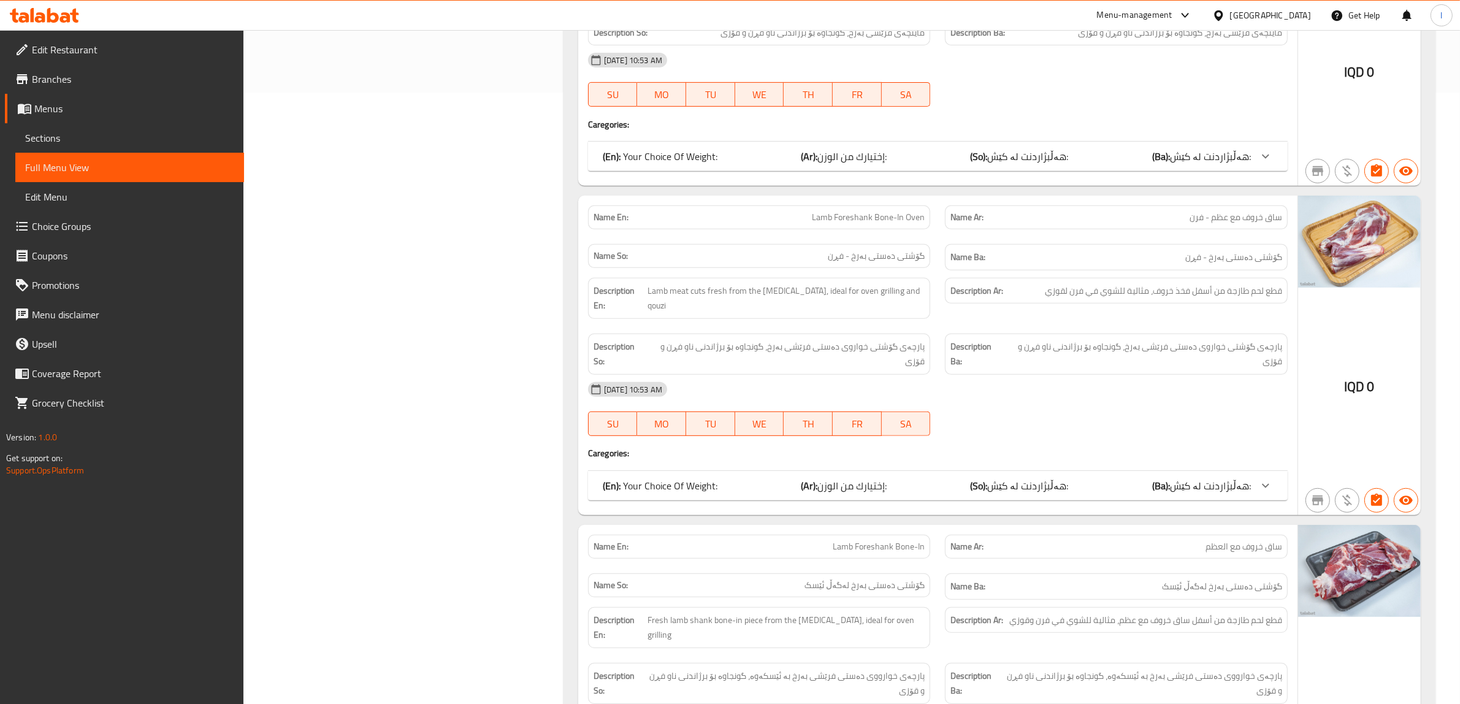
scroll to position [613, 0]
click at [862, 219] on span "Lamb Foreshank Bone-In Oven" at bounding box center [868, 215] width 113 height 13
copy span "Lamb Foreshank Bone-In Oven"
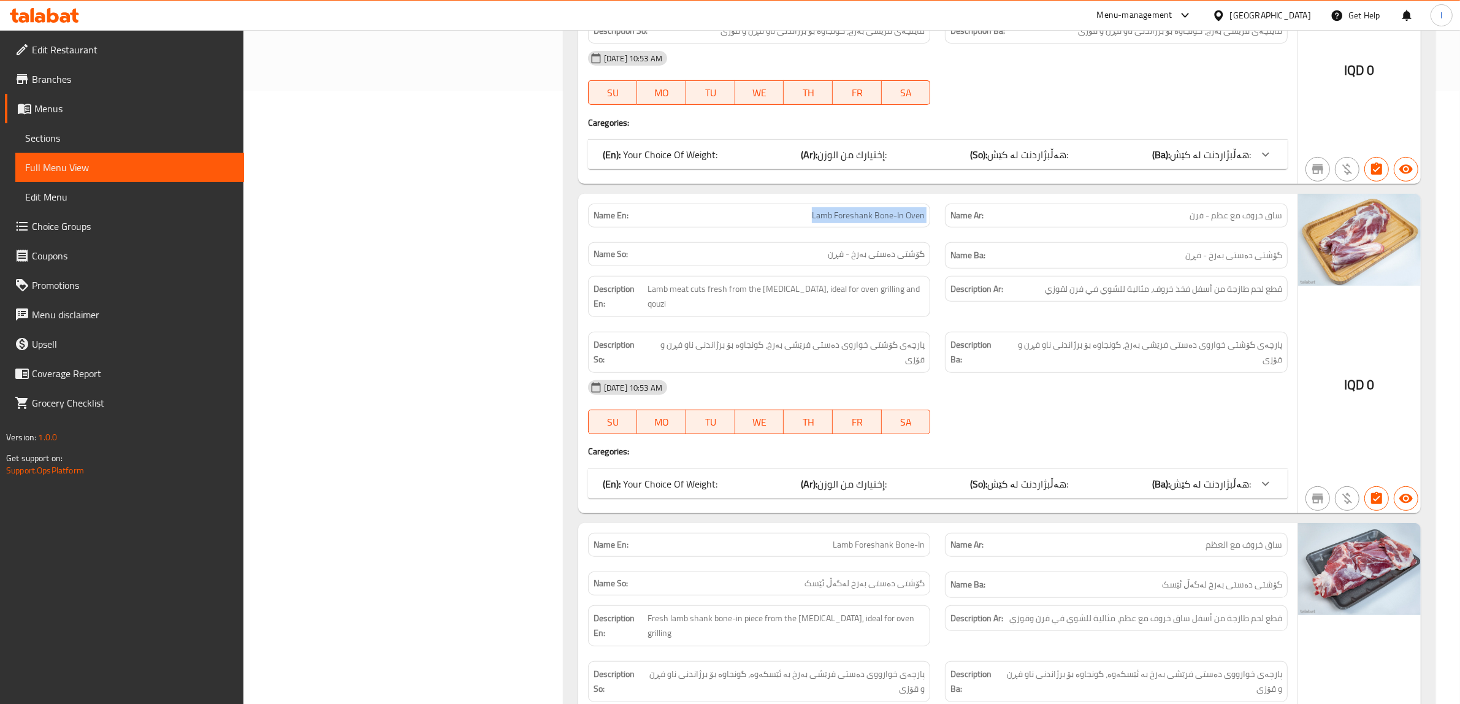
click at [65, 137] on span "Sections" at bounding box center [129, 138] width 209 height 15
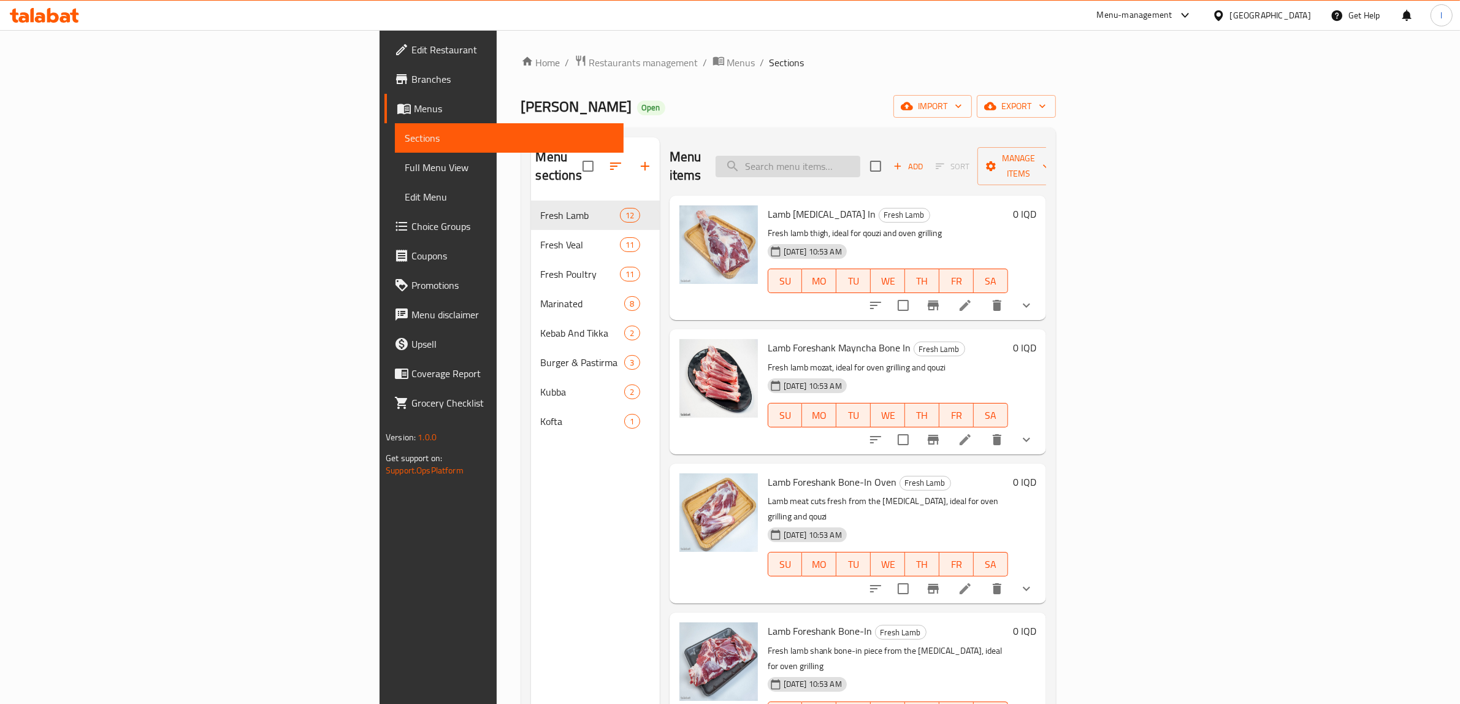
click at [860, 161] on input "search" at bounding box center [787, 166] width 145 height 21
paste input "Lamb Foreshank Bone-In Oven"
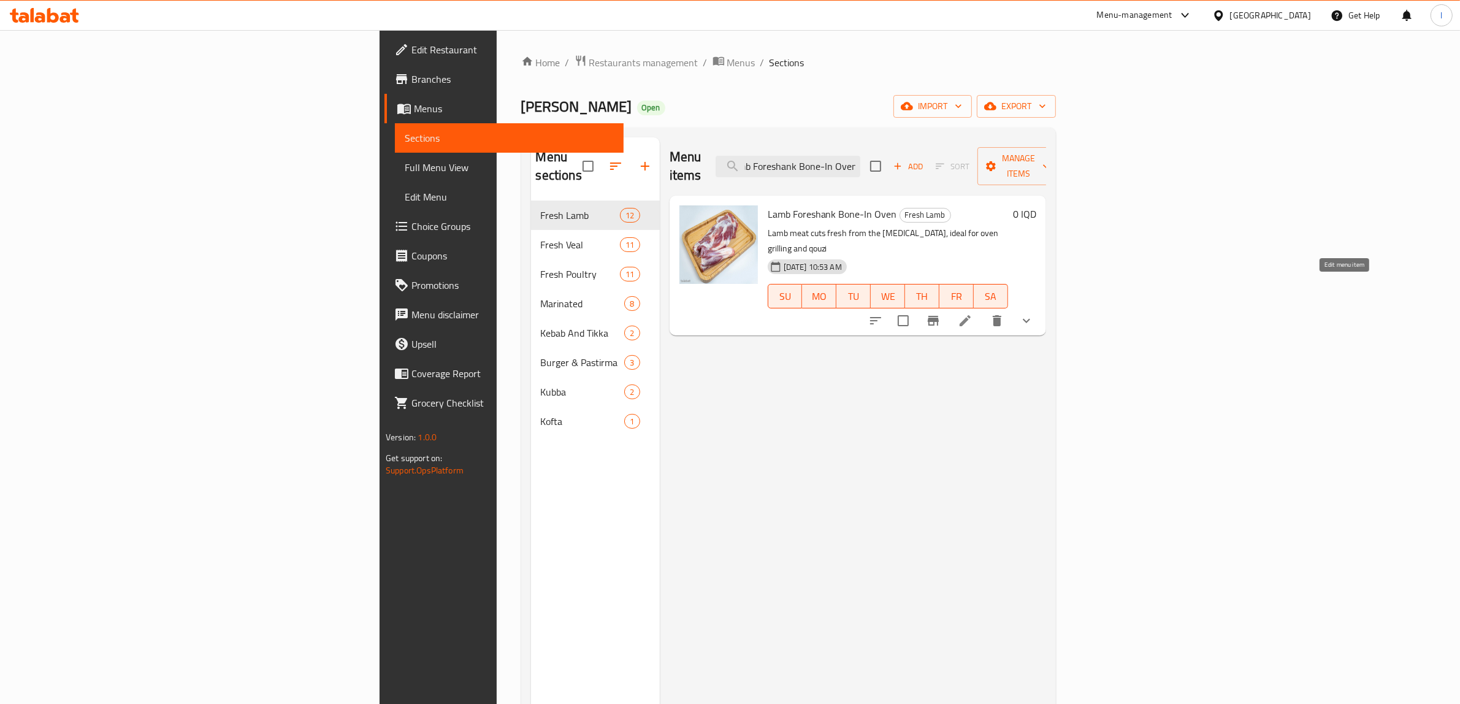
type input "Lamb Foreshank Bone-In Oven"
click at [972, 313] on icon at bounding box center [965, 320] width 15 height 15
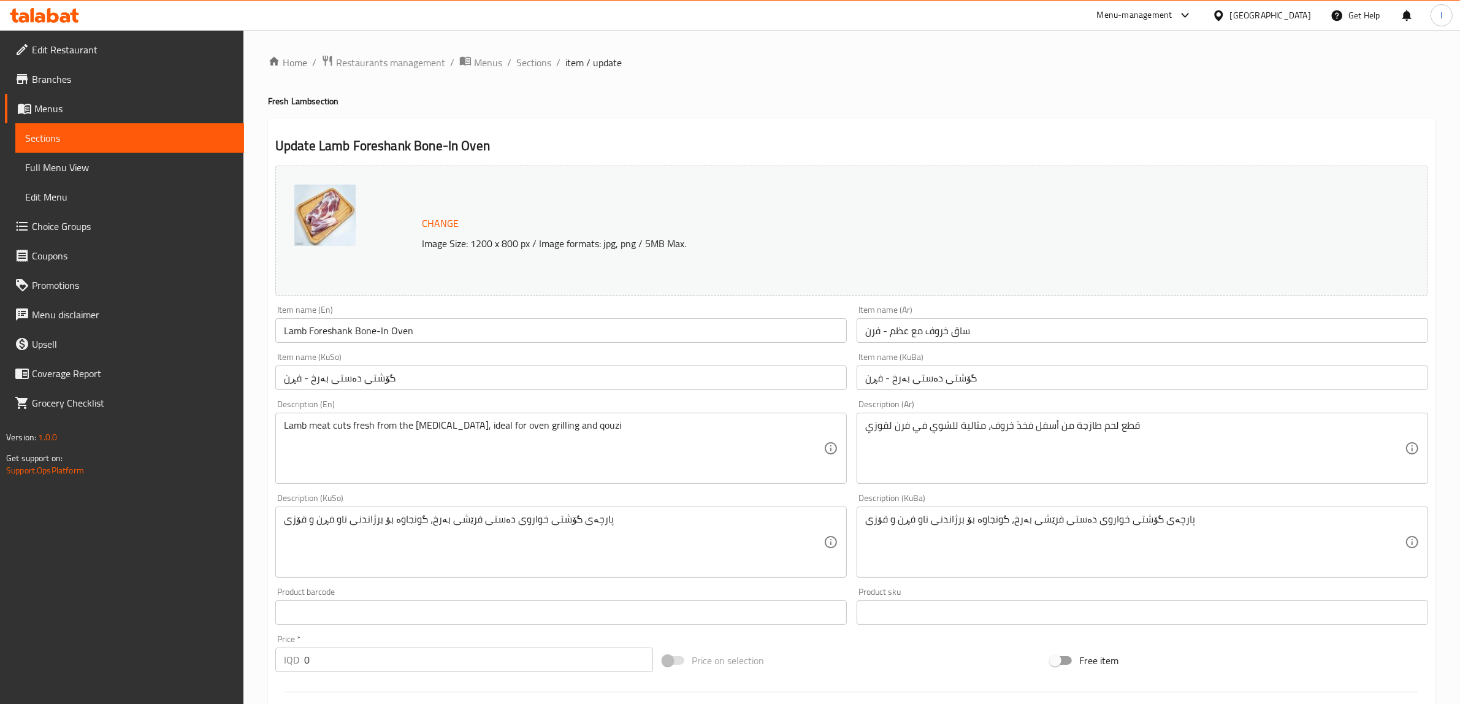
click at [893, 382] on input "گۆشتی دەستی بەرخ - فڕن" at bounding box center [1141, 377] width 571 height 25
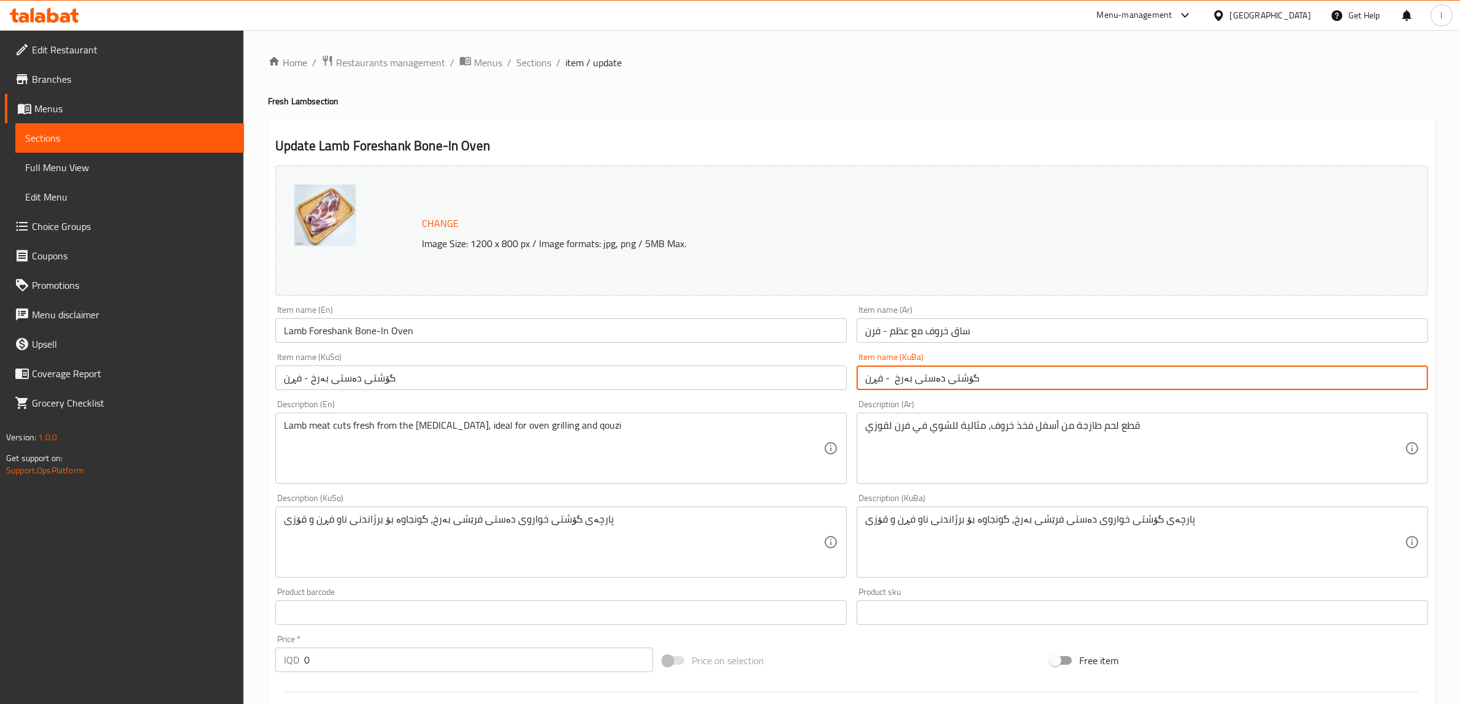
click at [891, 380] on input "گۆشتی دەستی بەرخ - فڕن" at bounding box center [1141, 377] width 571 height 25
paste input "بە ئێسکەوە"
drag, startPoint x: 1031, startPoint y: 382, endPoint x: 592, endPoint y: 359, distance: 440.1
click at [592, 360] on div "Change Image Size: 1200 x 800 px / Image formats: jpg, png / 5MB Max. Item name…" at bounding box center [851, 504] width 1162 height 687
type input "گۆشتی دەستی بەرخ بە ئێسکەوە - فڕن"
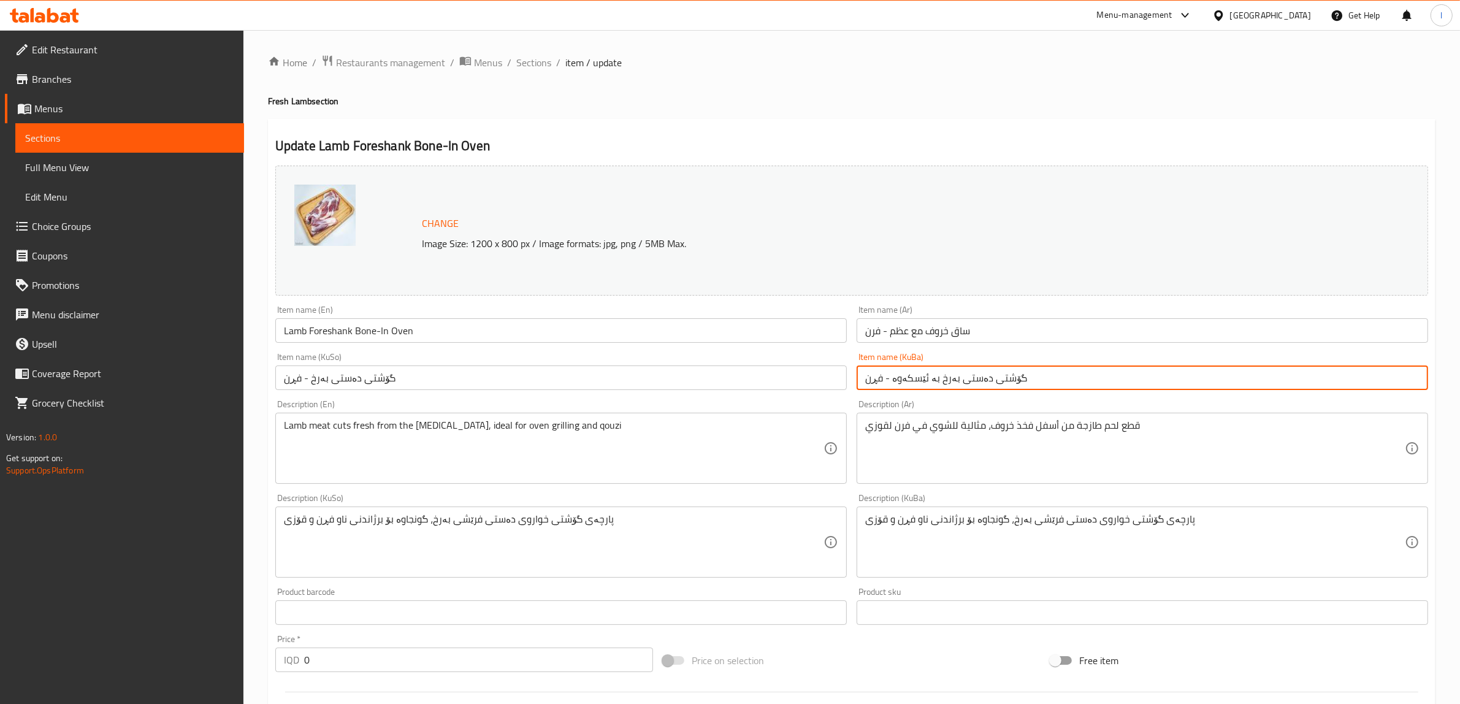
drag, startPoint x: 152, startPoint y: 347, endPoint x: 139, endPoint y: 338, distance: 16.0
click at [142, 341] on div "Edit Restaurant Branches Menus Sections Full Menu View Edit Menu Choice Groups …" at bounding box center [730, 541] width 1460 height 1023
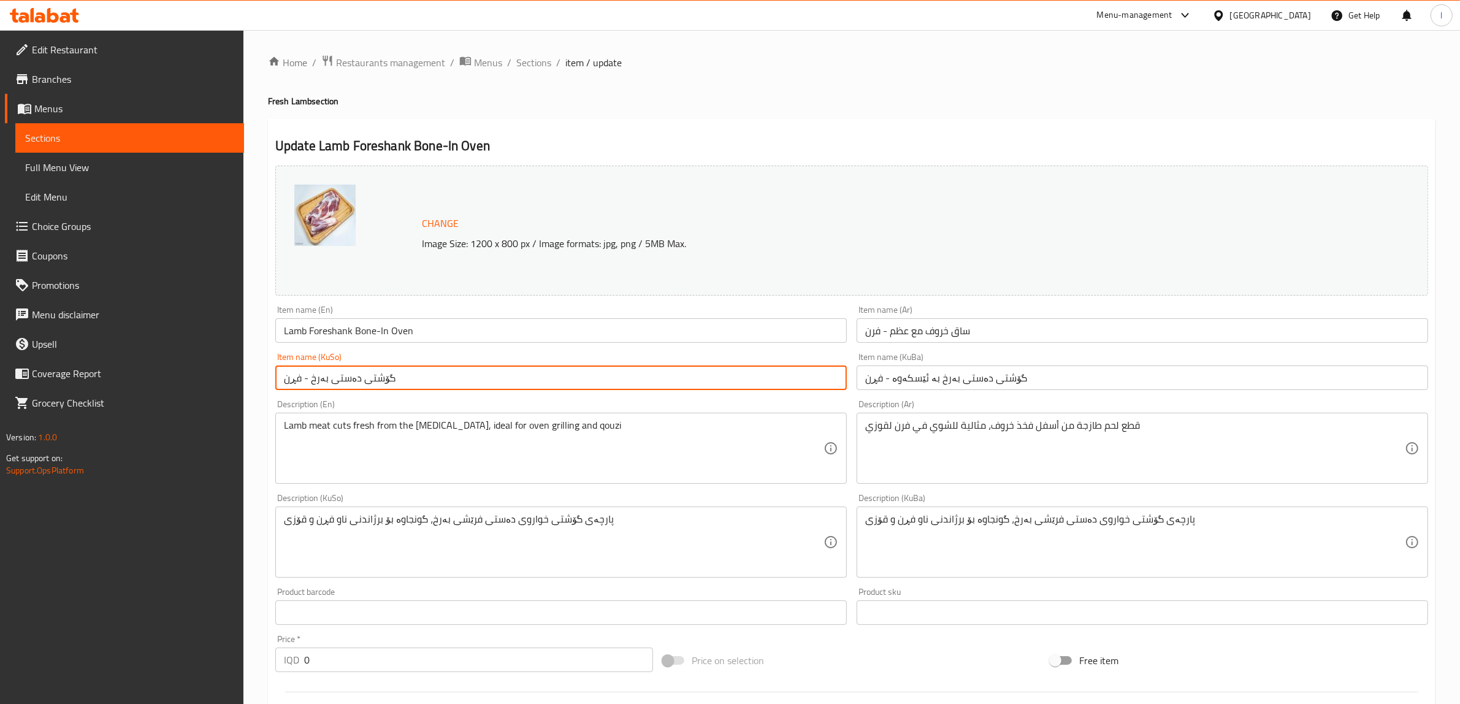
paste input "بە ئێسکەوە"
type input "گۆشتی دەستی بەرخ بە ئێسکەوە - فڕن"
click at [308, 332] on input "Lamb Foreshank Bone-In Oven" at bounding box center [560, 330] width 571 height 25
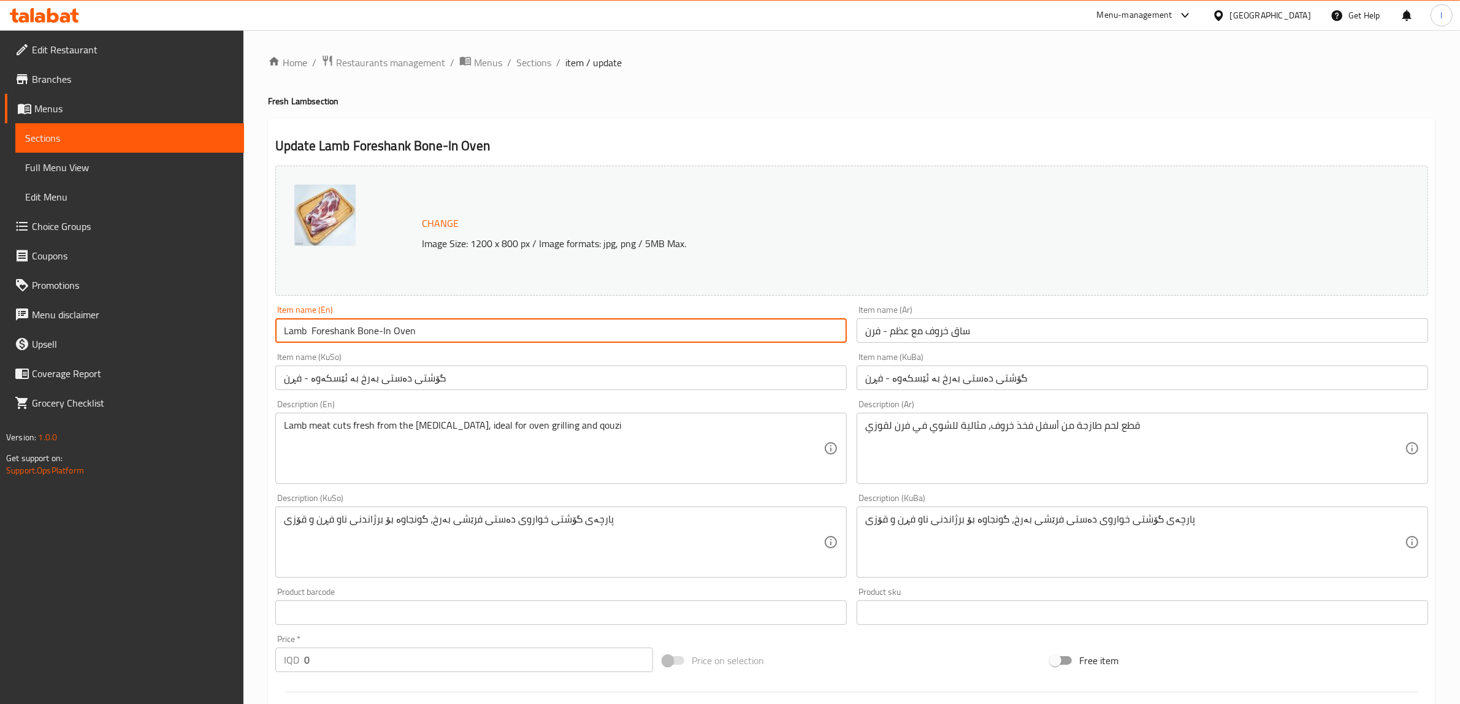
click at [289, 328] on input "Lamb Foreshank Bone-In Oven" at bounding box center [560, 330] width 571 height 25
click at [308, 333] on input "Lamb Foreshank Bone-In Oven" at bounding box center [560, 330] width 571 height 25
click at [313, 335] on input "Lamb Meat Foreshank Bone-In Oven" at bounding box center [560, 330] width 571 height 25
type input "Lamb Meat Foreshank Bone-In Oven"
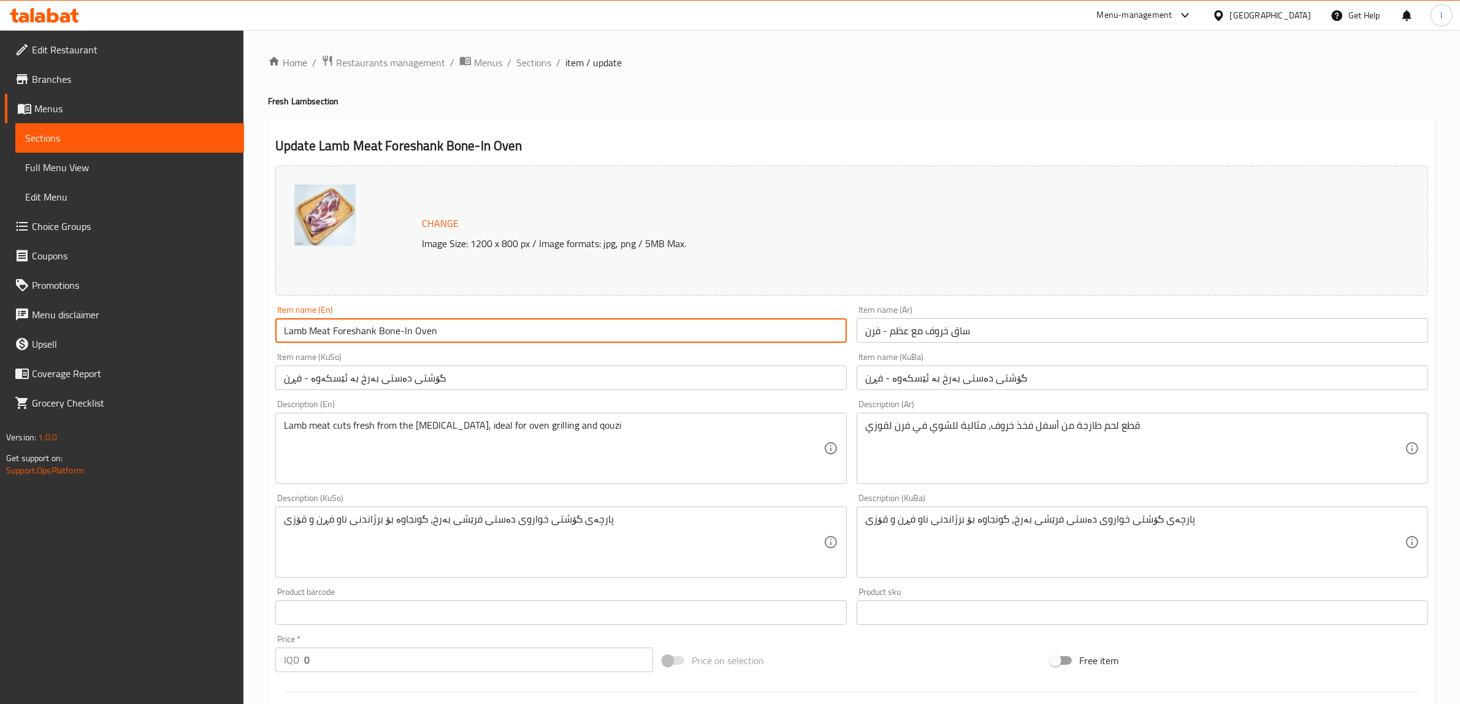
click at [1000, 331] on input "ساق خروف مع عظم - فرن" at bounding box center [1141, 330] width 571 height 25
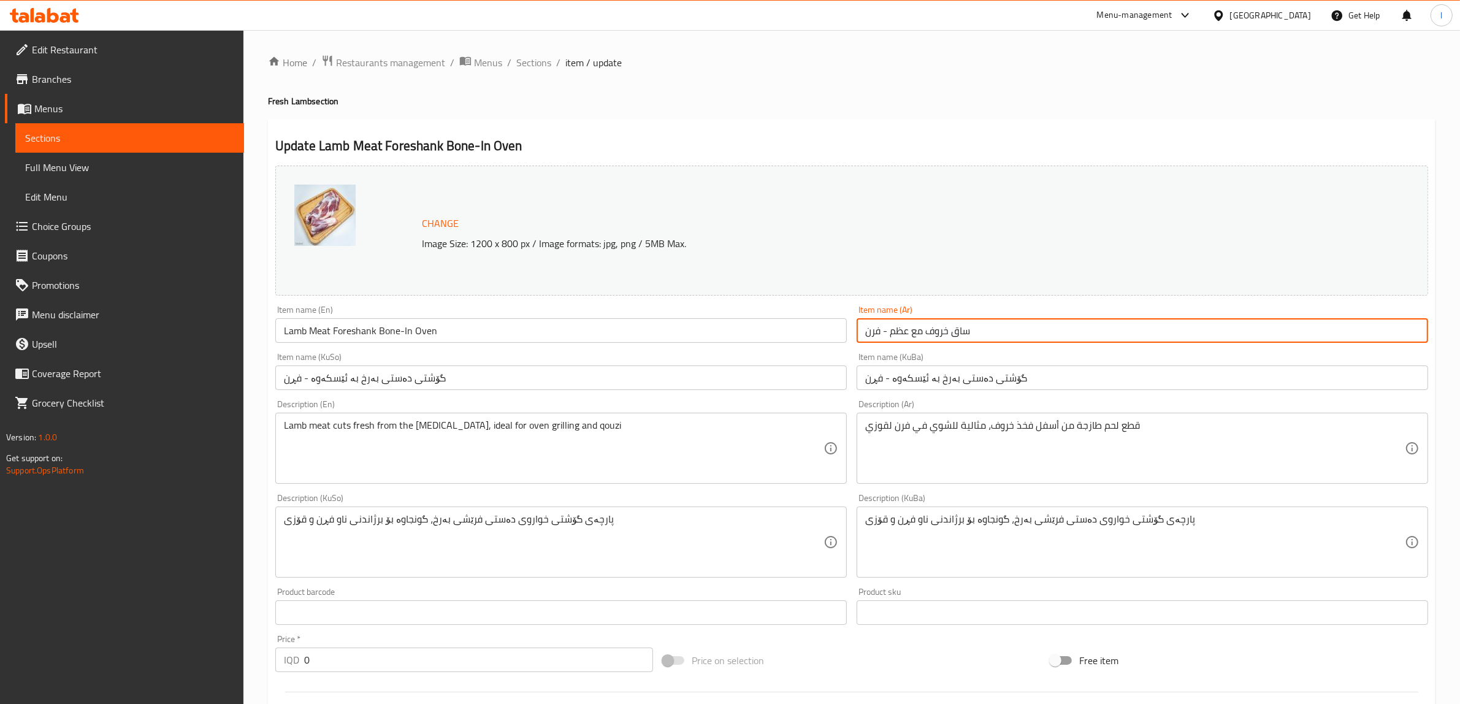
paste input "لحمة"
click at [1421, 335] on input "ساق خروف مع عظم - فرن" at bounding box center [1141, 330] width 571 height 25
paste input "لحمة"
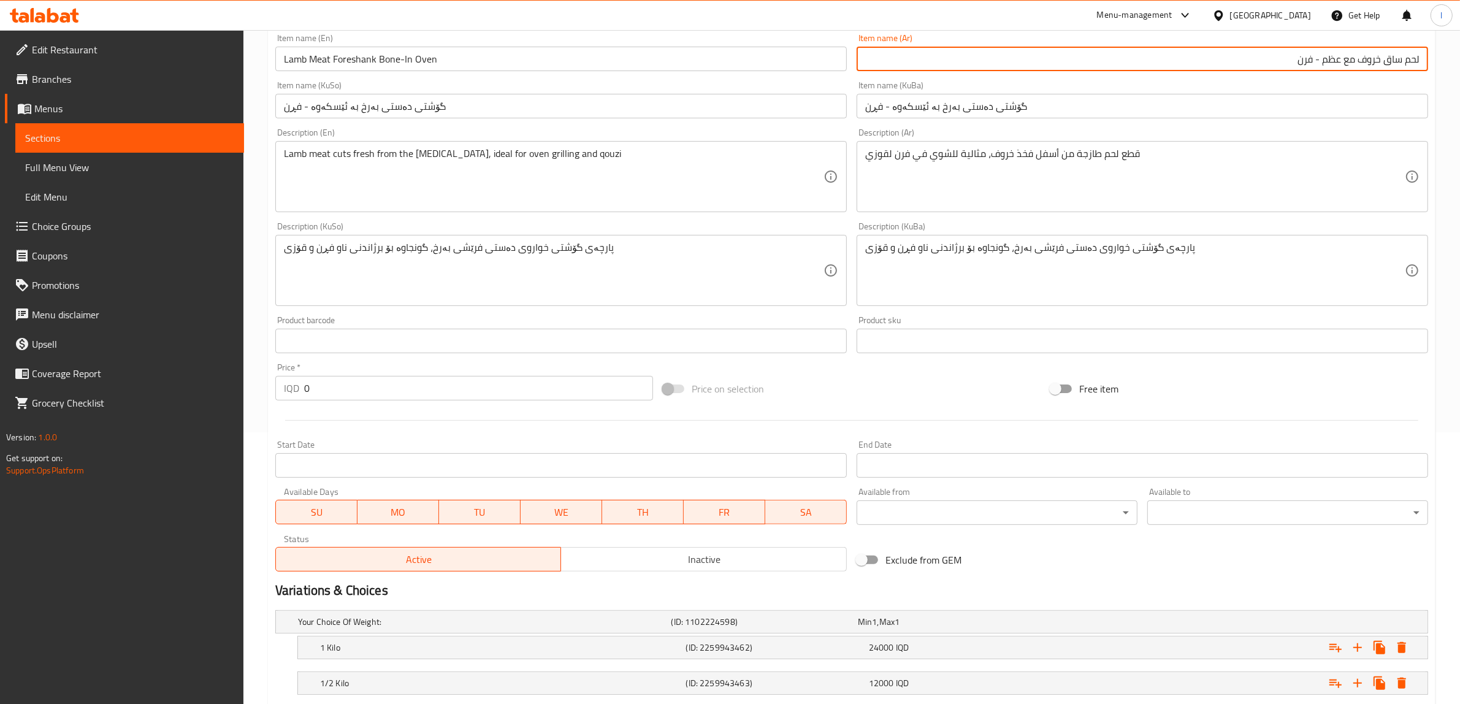
scroll to position [348, 0]
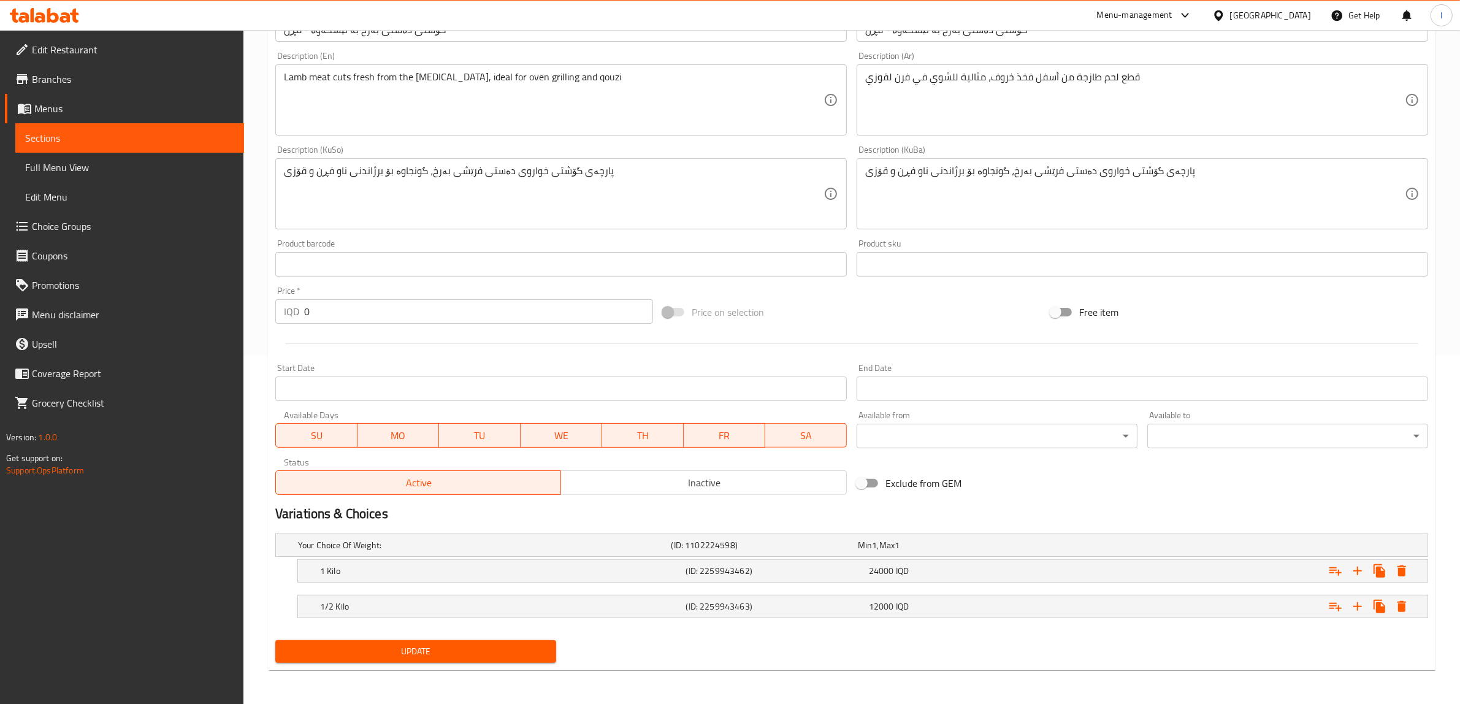
type input "لحم ساق خروف مع عظم - فرن"
click at [463, 647] on span "Update" at bounding box center [415, 651] width 261 height 15
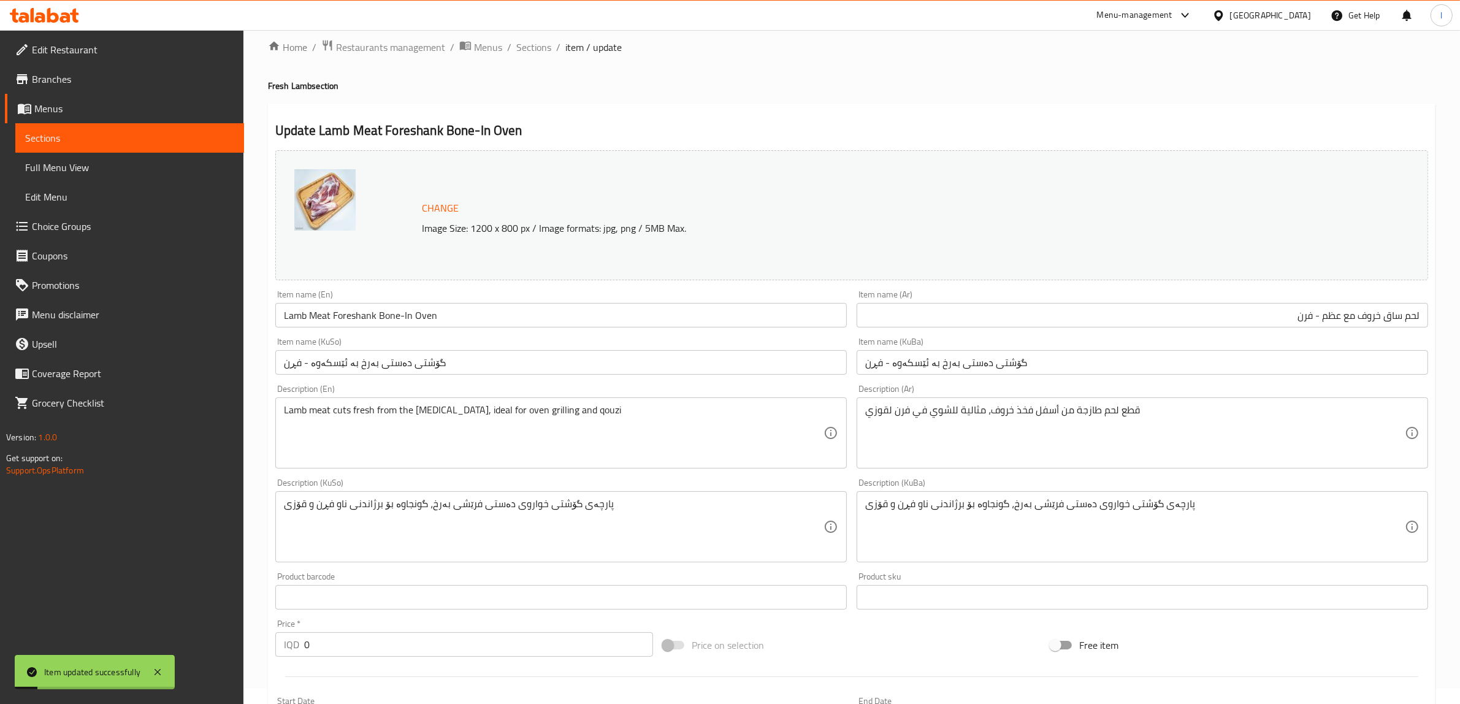
scroll to position [0, 0]
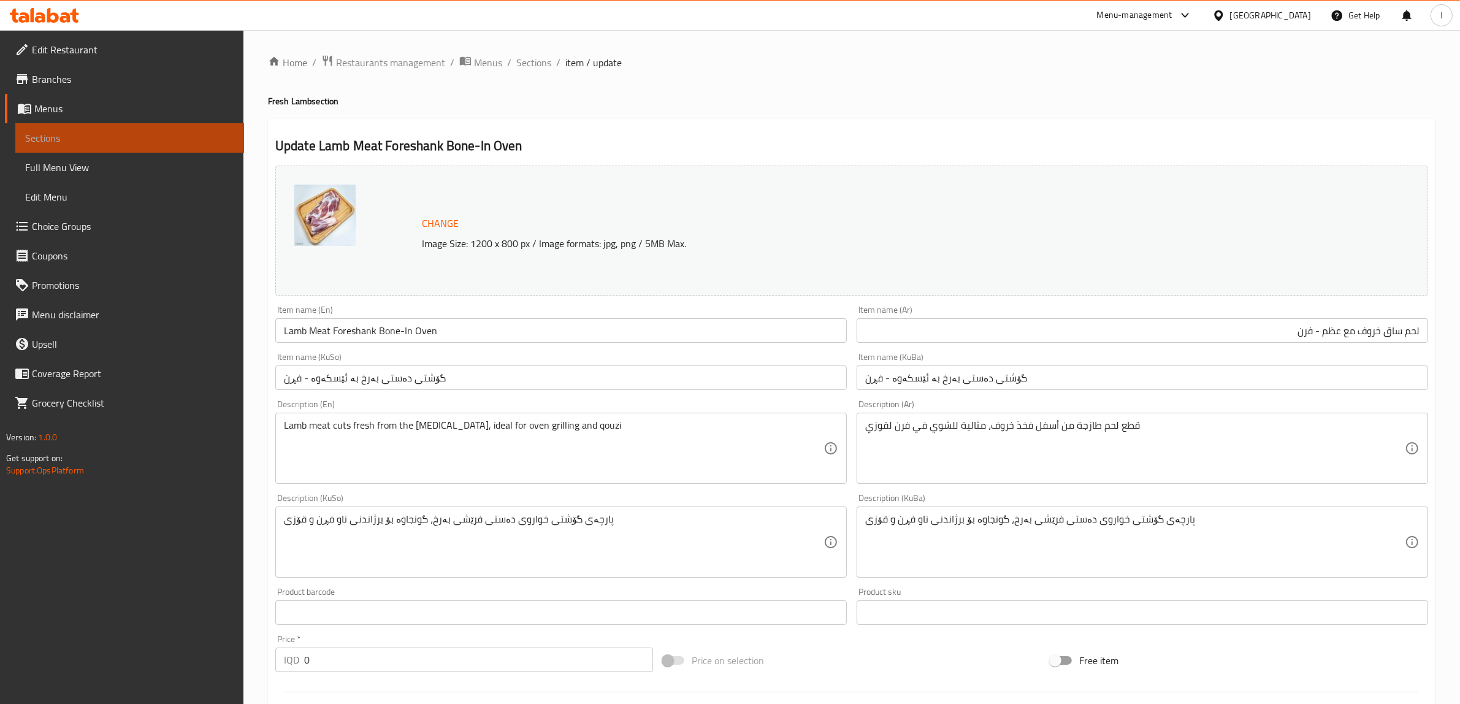
click at [120, 140] on span "Sections" at bounding box center [129, 138] width 209 height 15
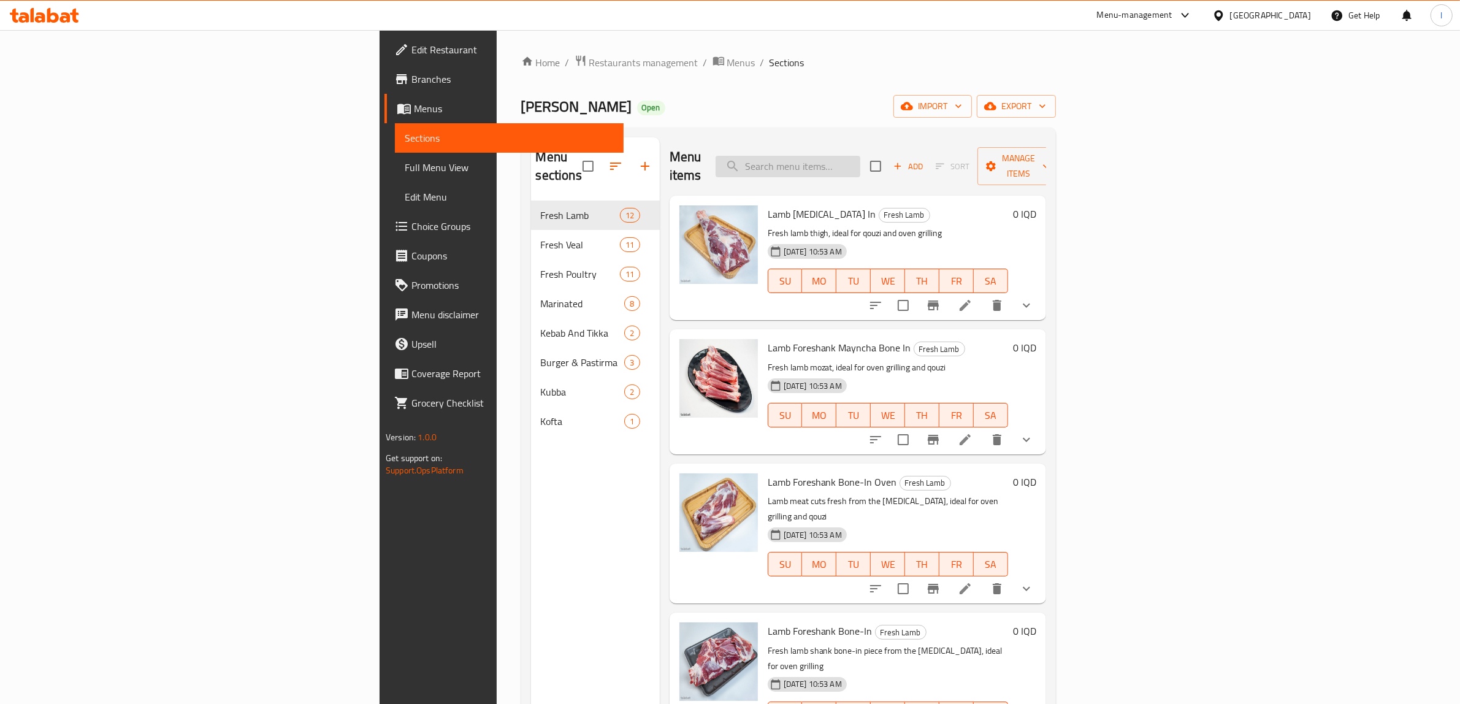
click at [860, 162] on input "search" at bounding box center [787, 166] width 145 height 21
paste input "Lamb Foreshank Bone-In"
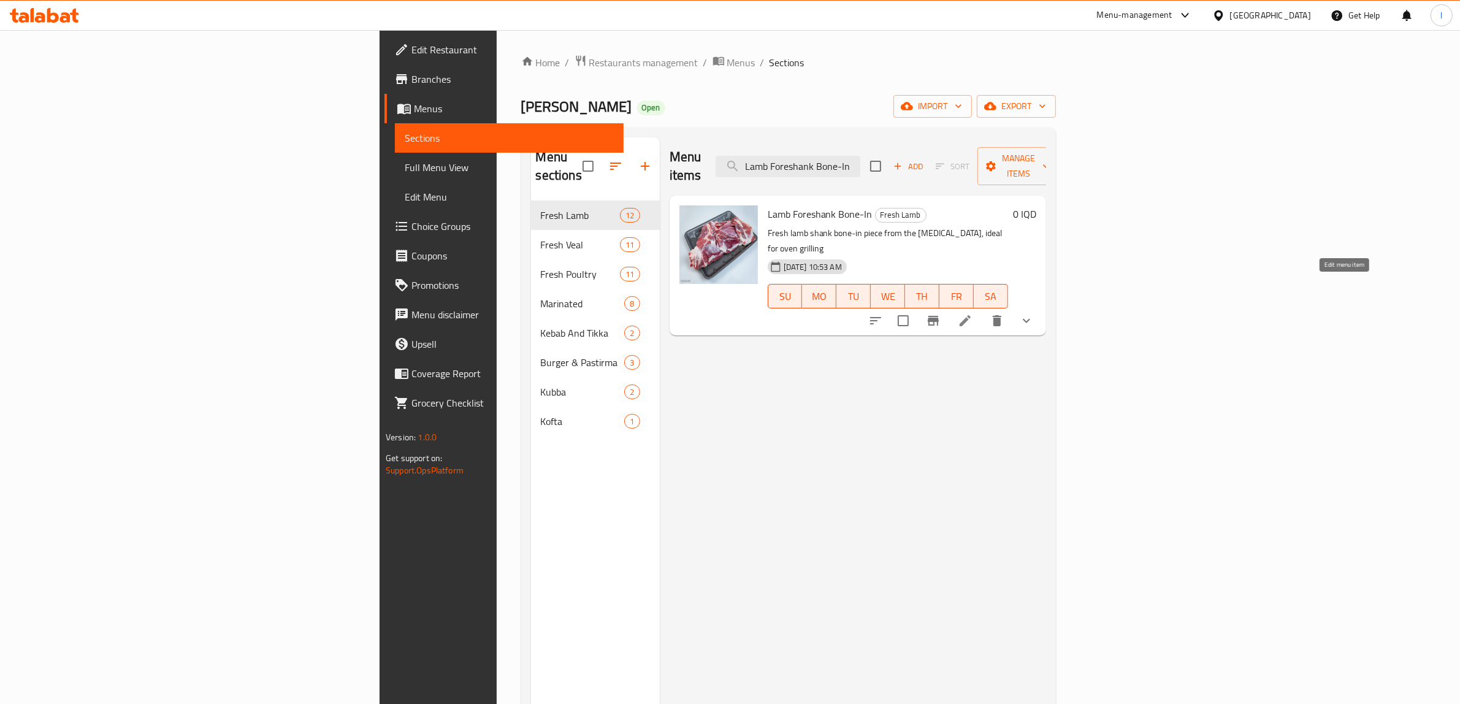
type input "Lamb Foreshank Bone-In"
click at [970, 315] on icon at bounding box center [964, 320] width 11 height 11
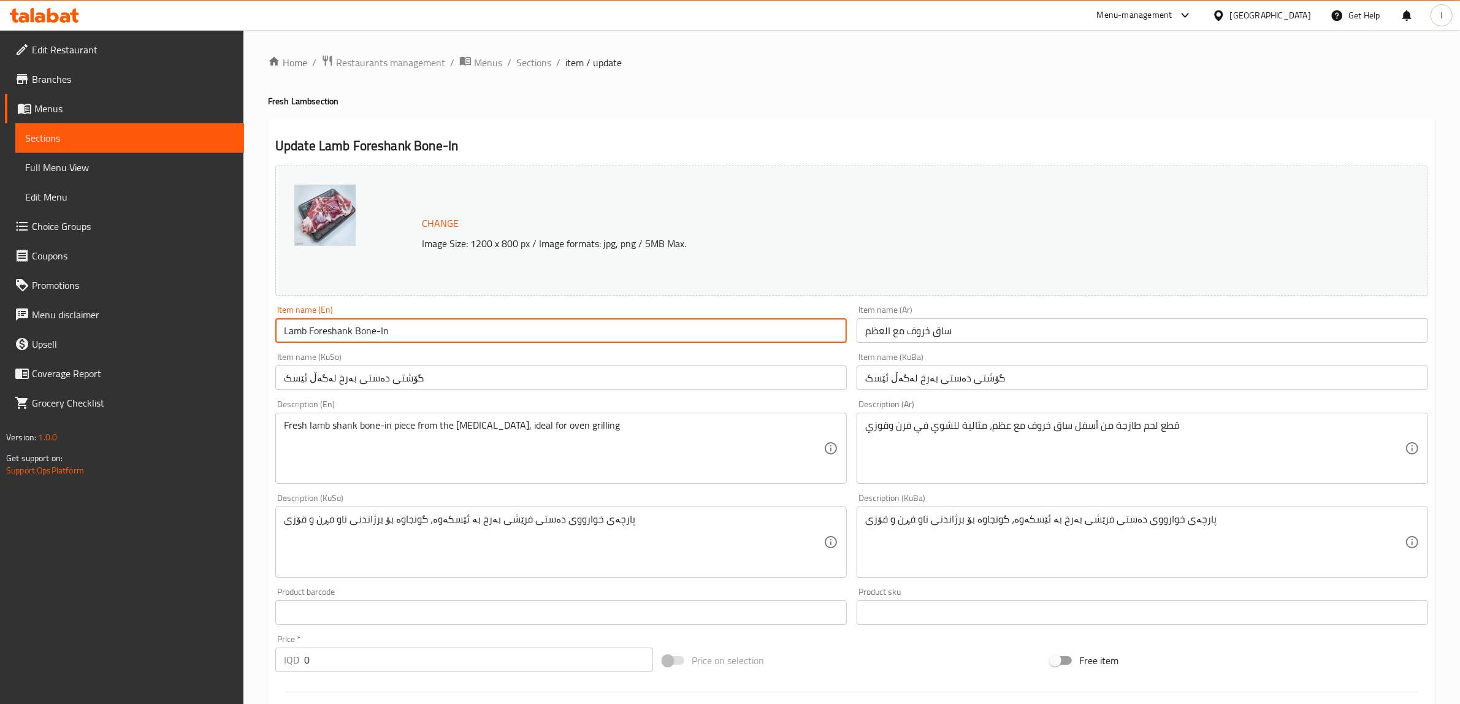
click at [310, 332] on input "Lamb Foreshank Bone-In" at bounding box center [560, 330] width 571 height 25
type input "Lamb Meat Foreshank Bone-In"
click at [969, 335] on input "ساق خروف مع العظم" at bounding box center [1141, 330] width 571 height 25
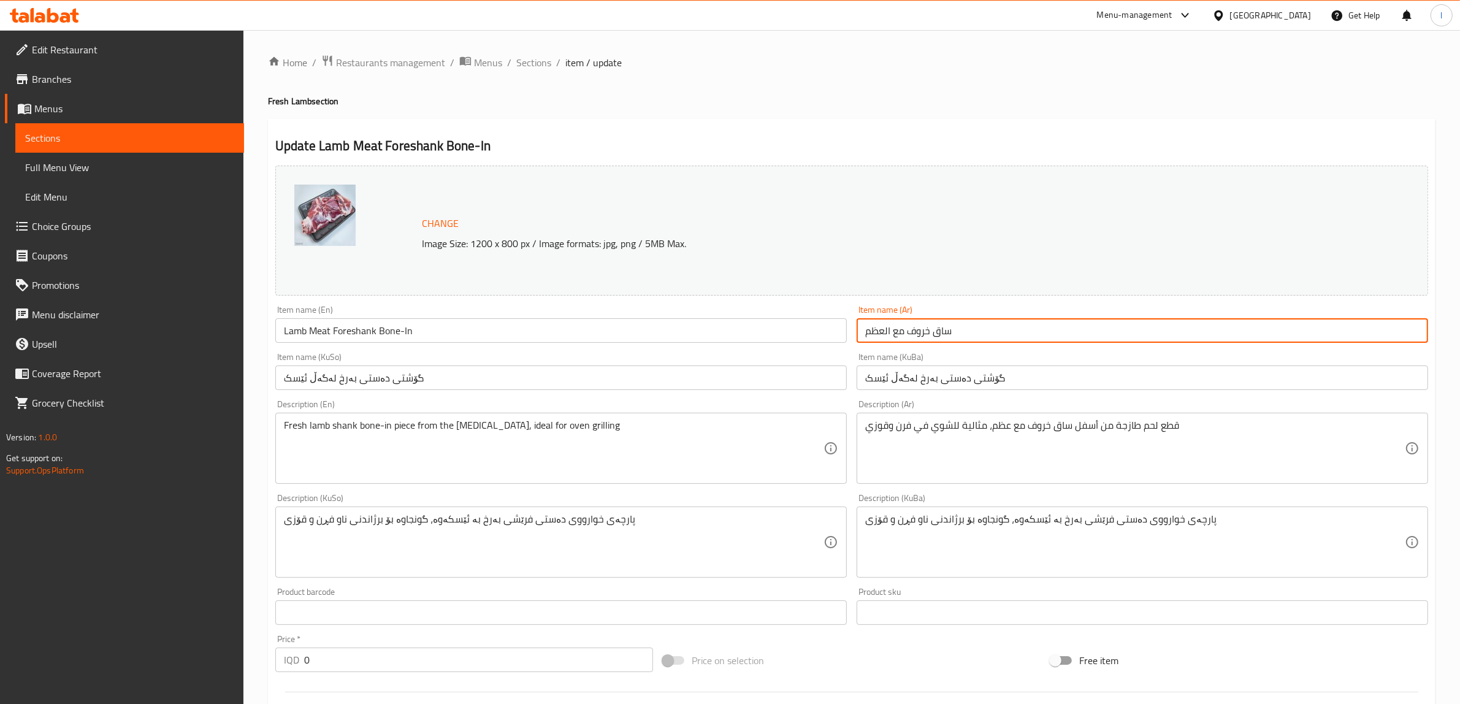
paste input "لحمة"
click at [1417, 327] on input "ساق خروف مع العظم" at bounding box center [1141, 330] width 571 height 25
paste input "لحمة"
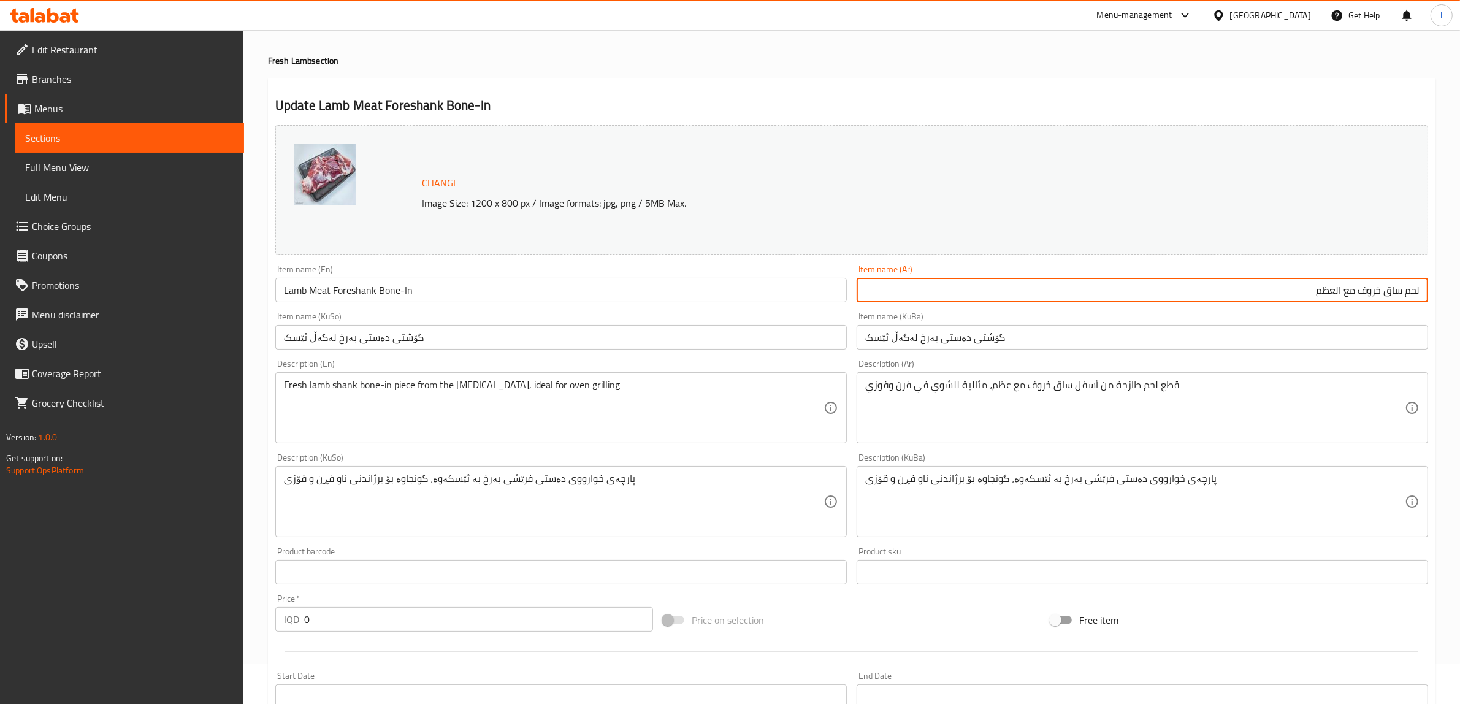
scroll to position [77, 0]
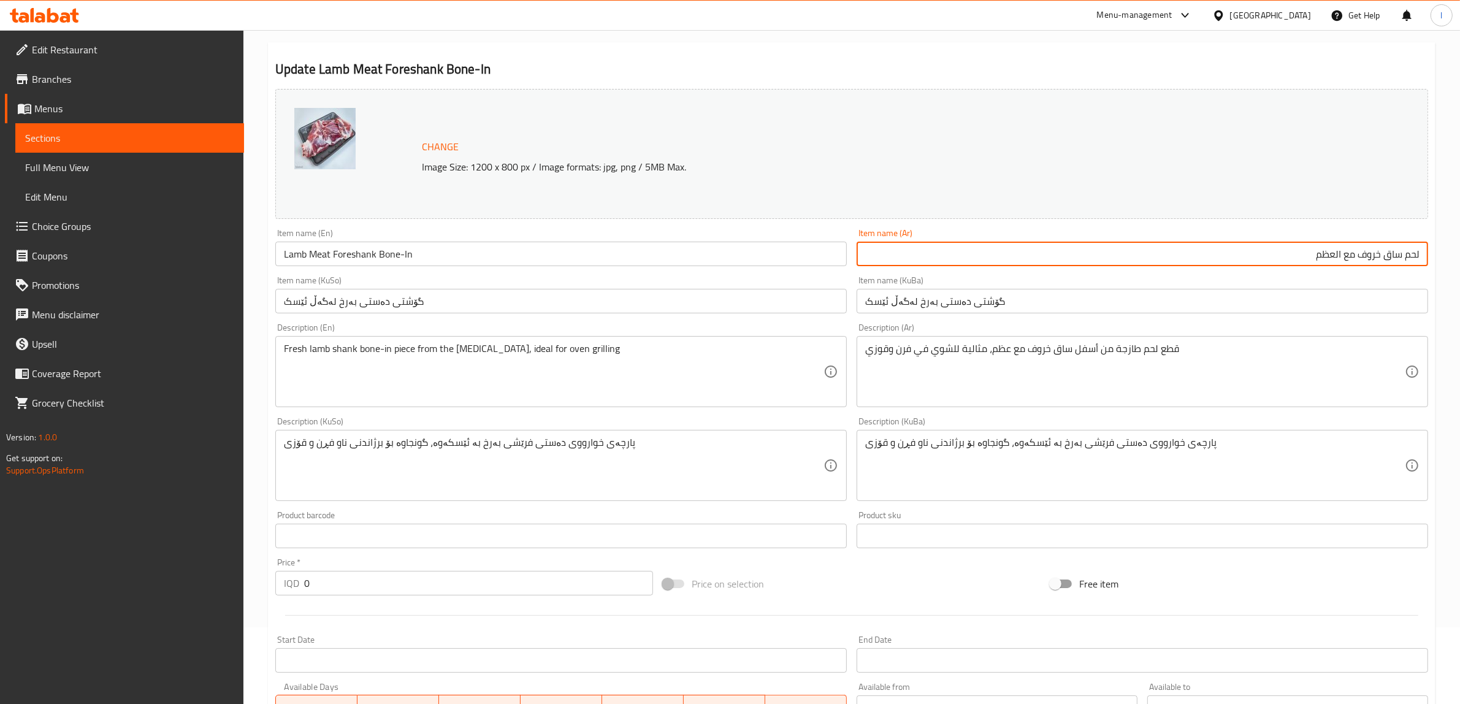
type input "لحم ساق خروف مع العظم"
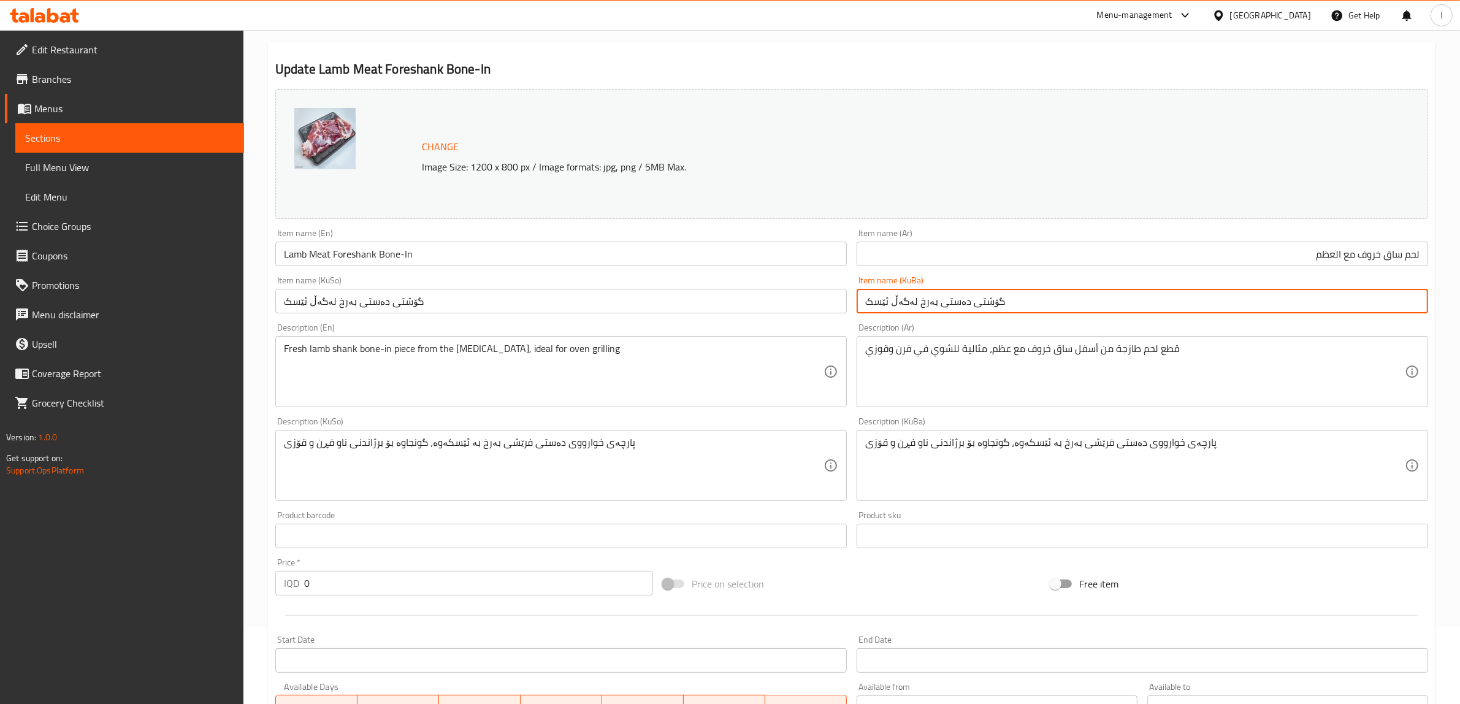
click at [974, 308] on input "گۆشتی دەستی بەرخ لەگەڵ ئێسک" at bounding box center [1141, 301] width 571 height 25
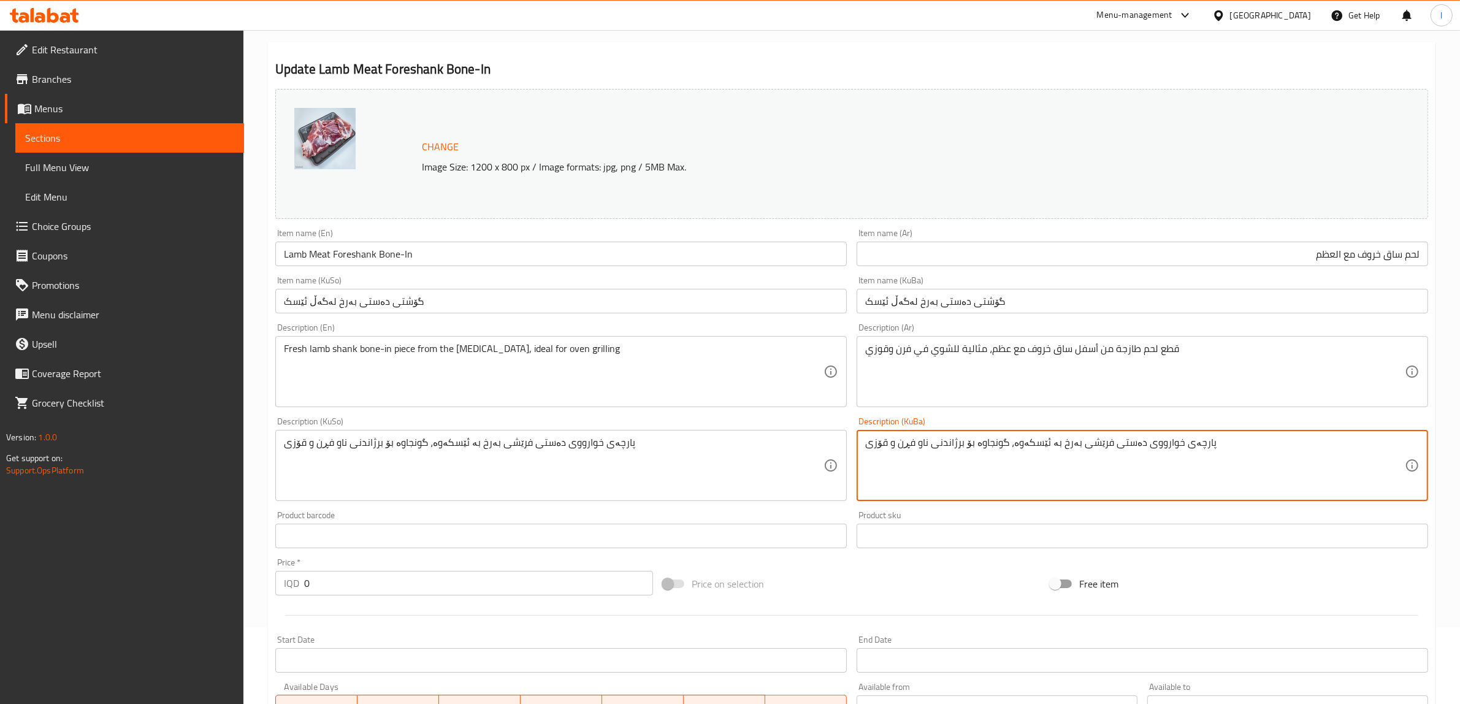
paste textarea "گۆشتی"
type textarea "پارچەی خوارووی دەستی گۆشتی فرێشی بەرخ بە ئێسکەوە، گونجاوە بۆ برژاندنی ناو فڕن و…"
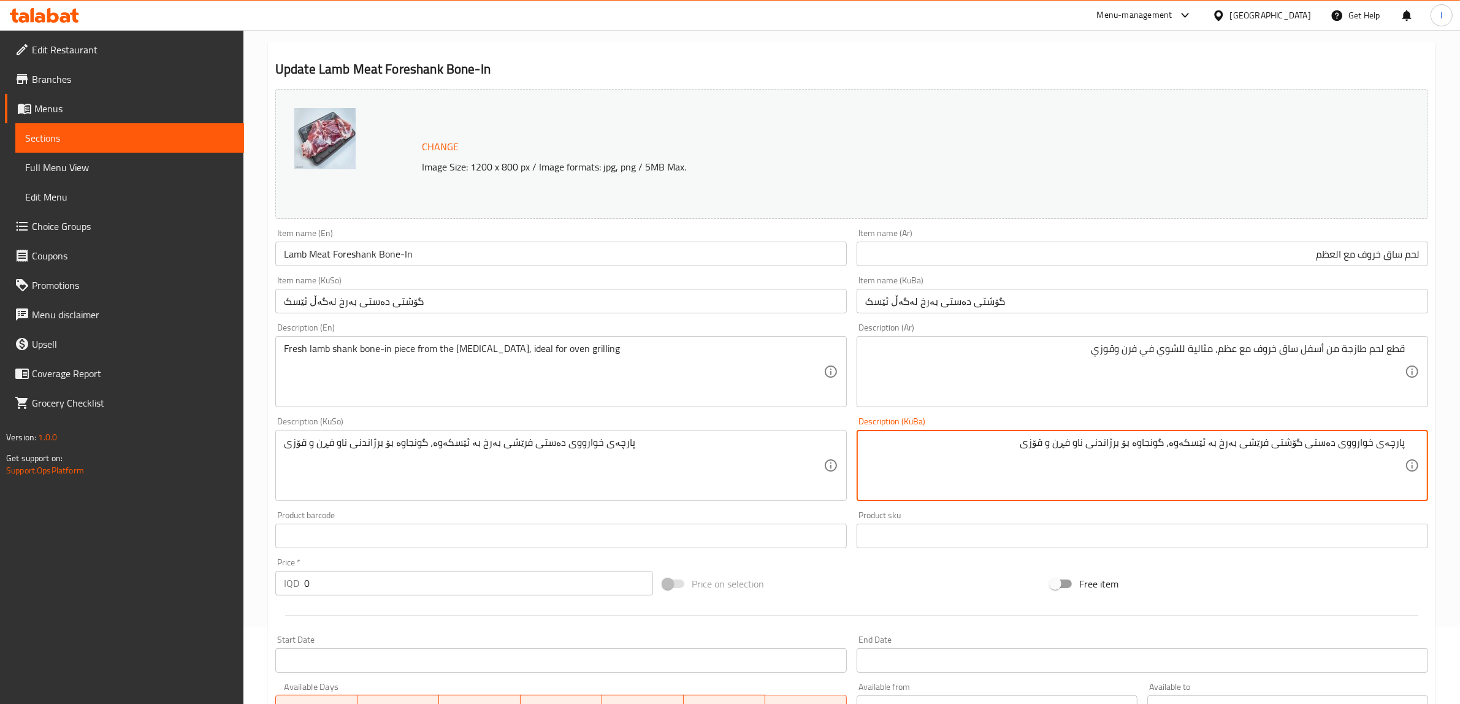
drag, startPoint x: 959, startPoint y: 446, endPoint x: 1470, endPoint y: 452, distance: 510.7
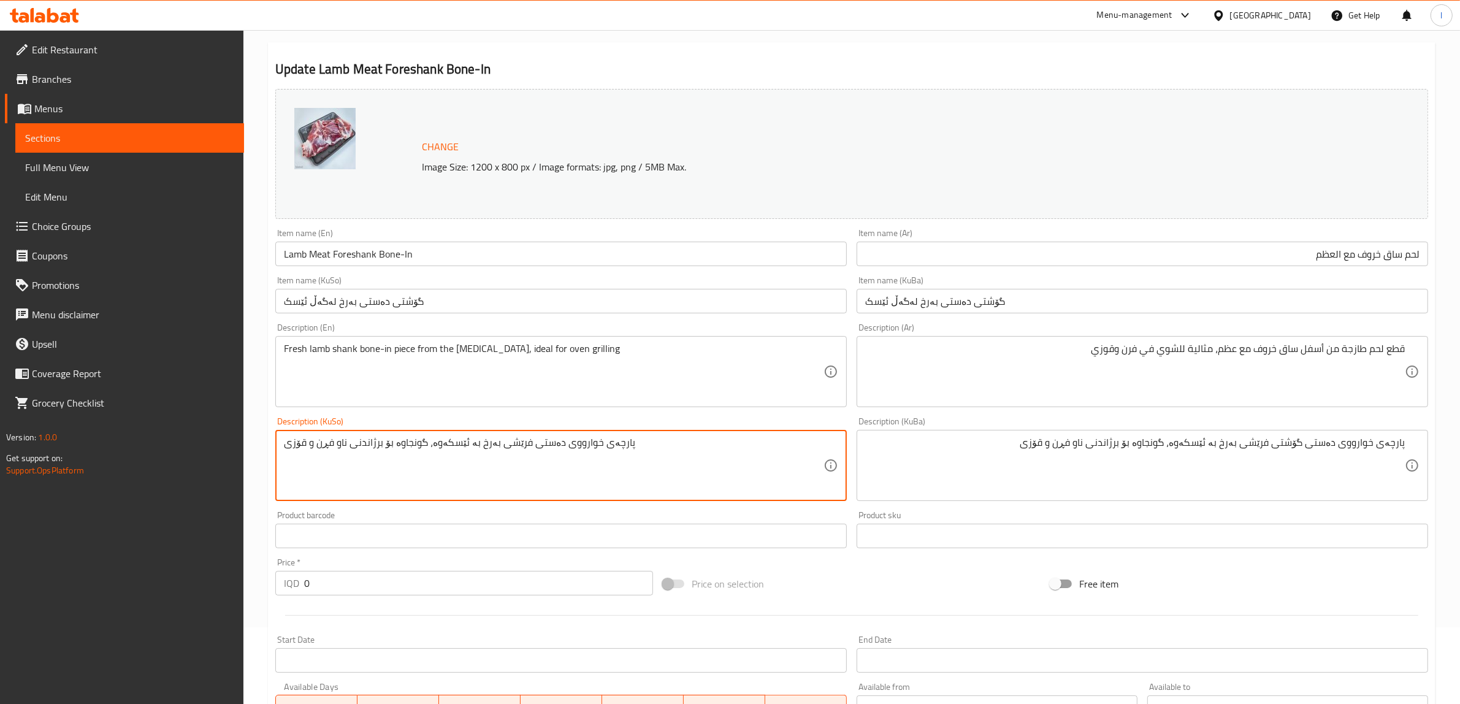
drag, startPoint x: 375, startPoint y: 430, endPoint x: 3, endPoint y: 405, distance: 372.3
paste textarea "گۆشتی"
type textarea "پارچەی خوارووی دەستی گۆشتی فرێشی بەرخ بە ئێسکەوە، گونجاوە بۆ برژاندنی ناو فڕن و…"
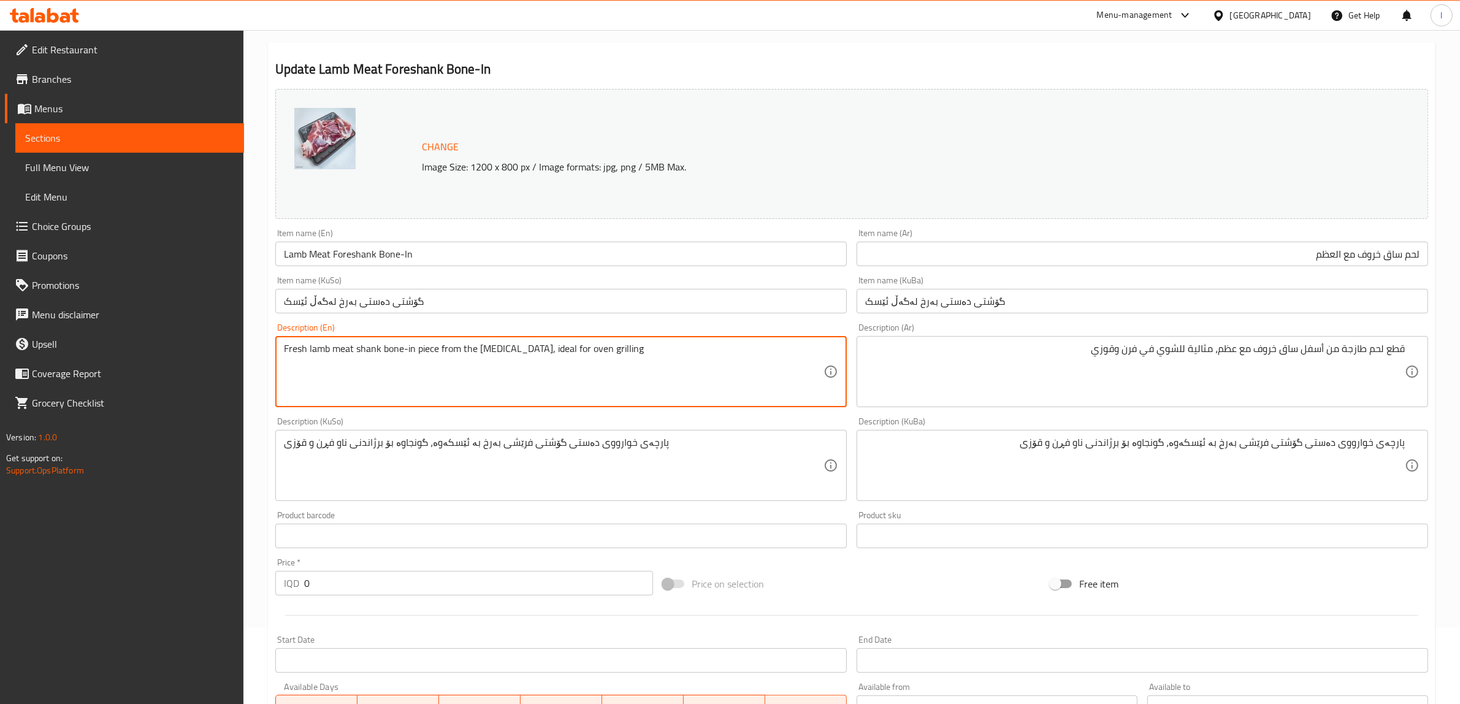
click at [373, 351] on textarea "Fresh lamb meat shank bone-in piece from the [MEDICAL_DATA], ideal for oven gri…" at bounding box center [553, 372] width 539 height 58
type textarea "Fresh lamb meat shank bone-in piece from the [MEDICAL_DATA], ideal for oven gri…"
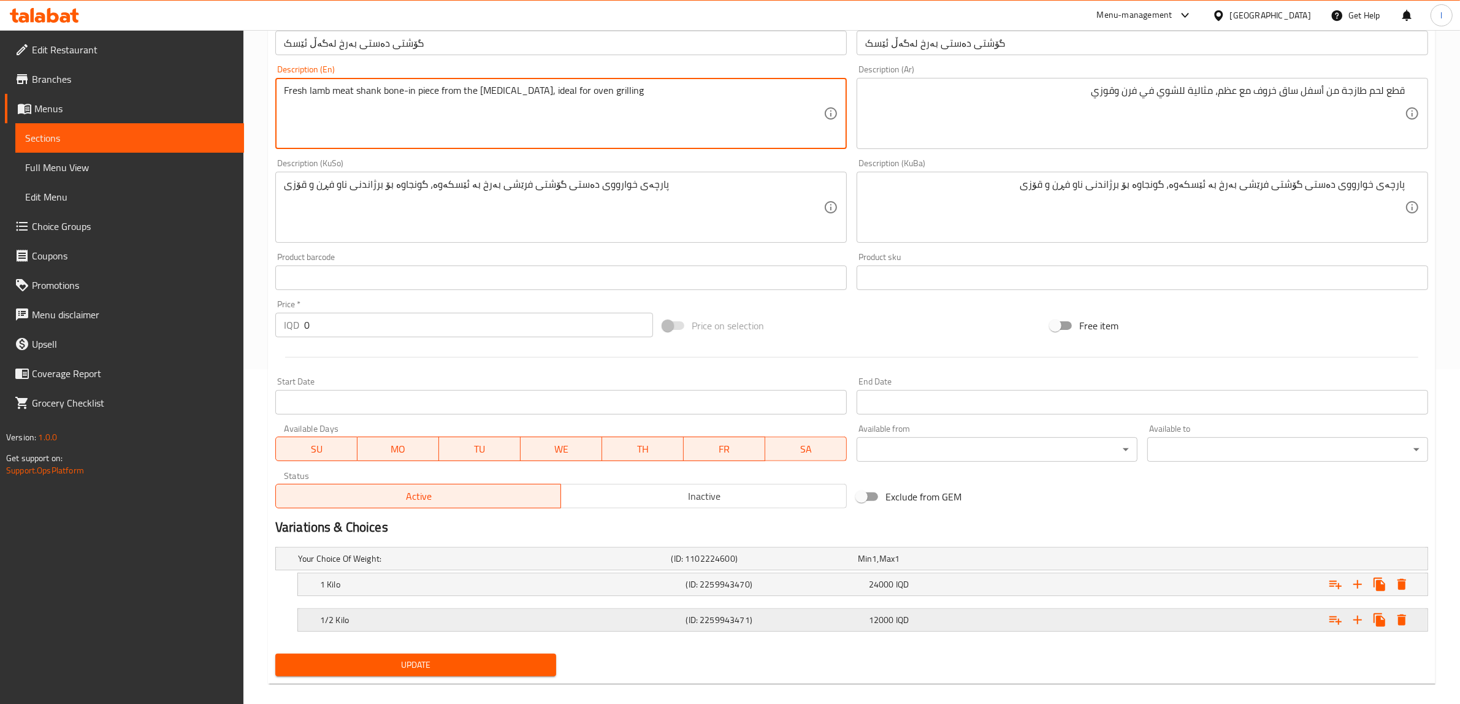
scroll to position [348, 0]
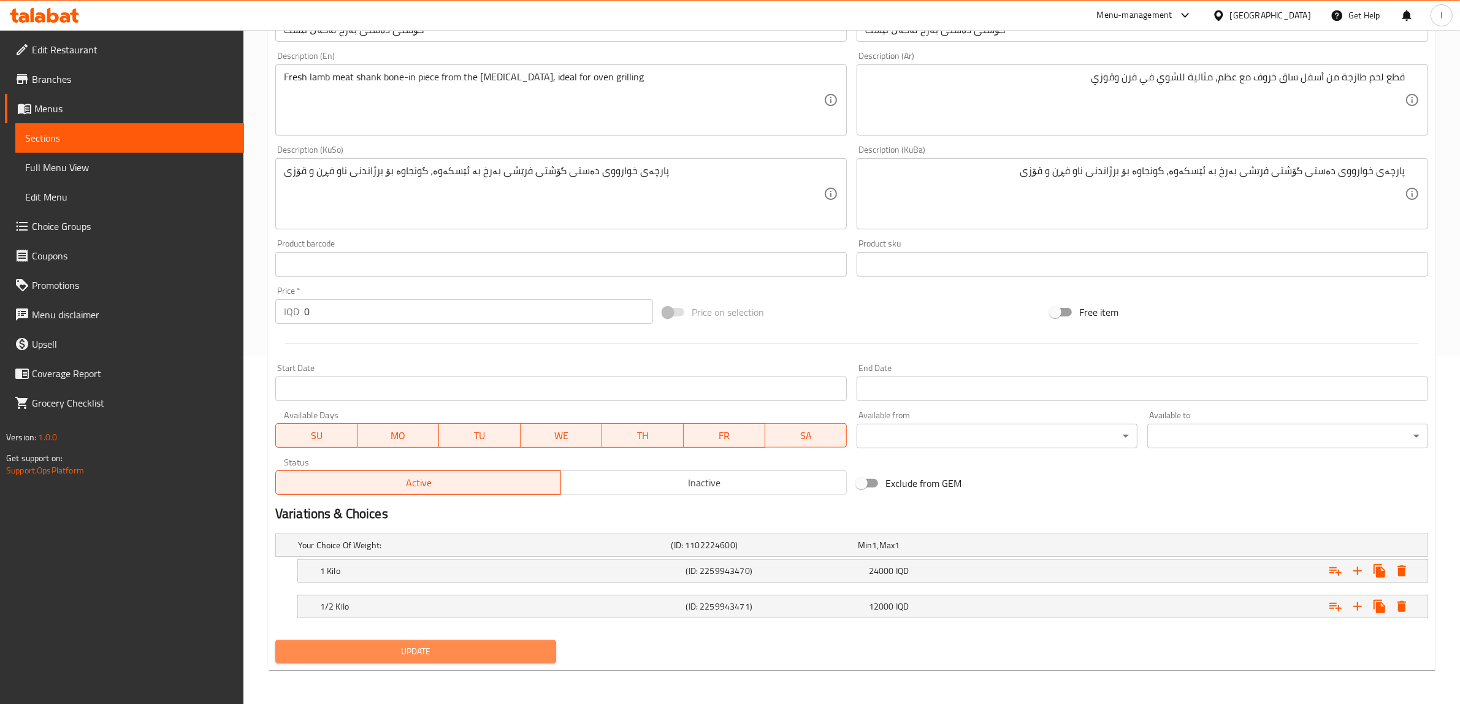
click at [451, 646] on span "Update" at bounding box center [415, 651] width 261 height 15
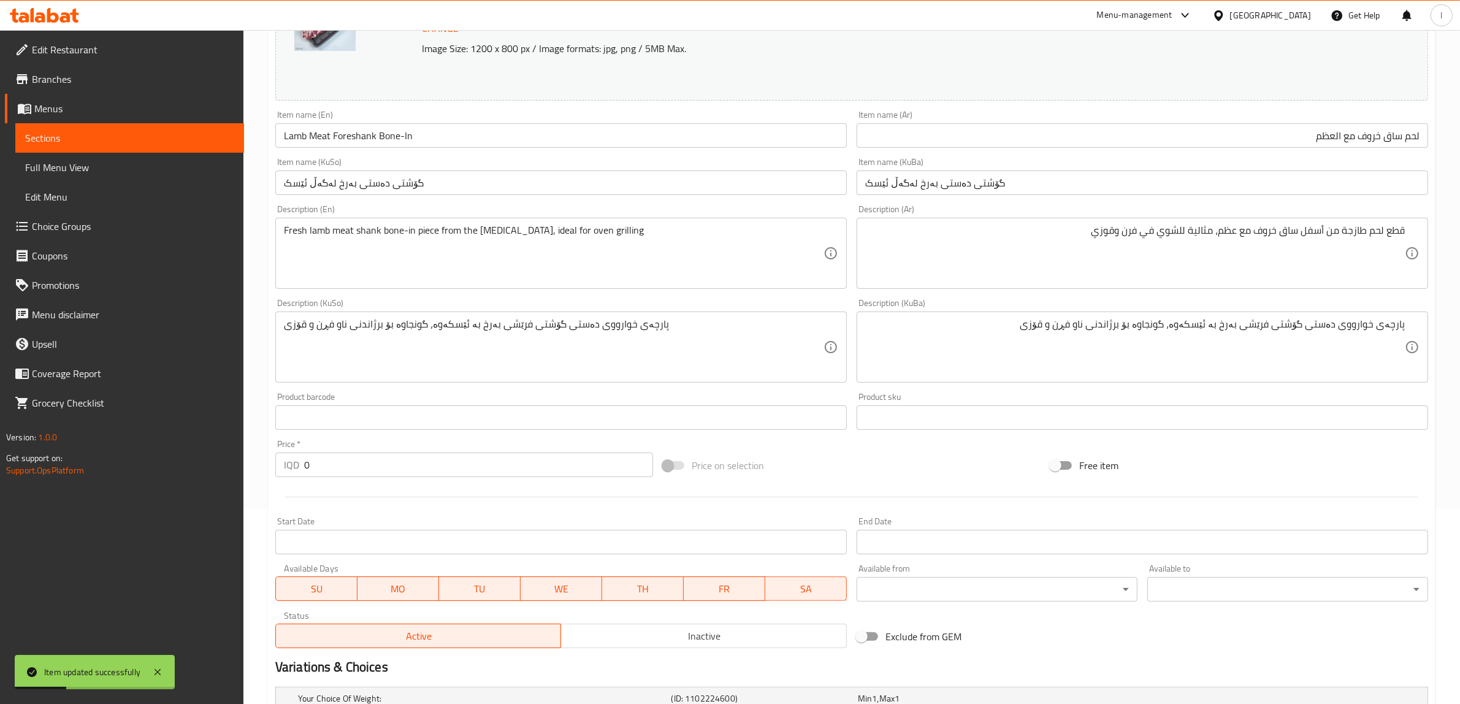
click at [114, 136] on span "Sections" at bounding box center [129, 138] width 209 height 15
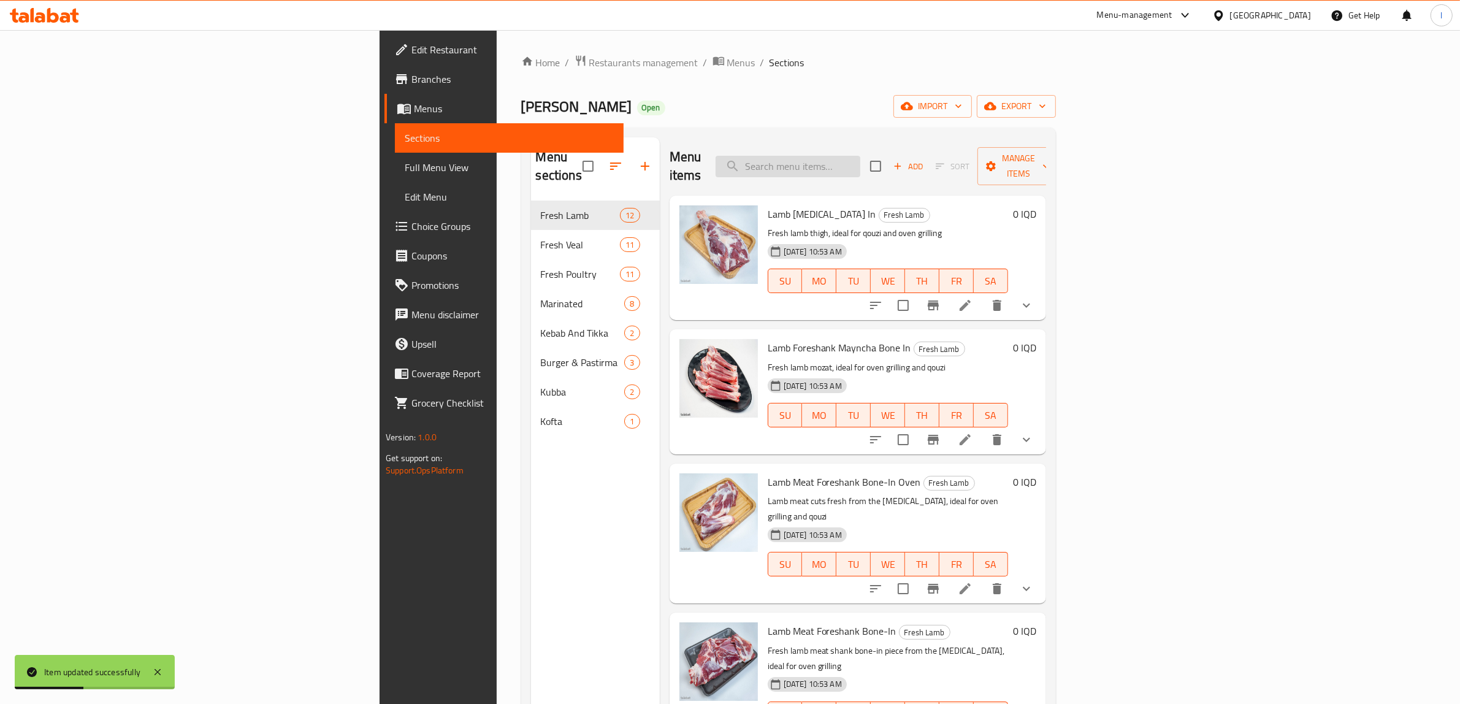
click at [860, 156] on input "search" at bounding box center [787, 166] width 145 height 21
paste input "Lamb Chops"
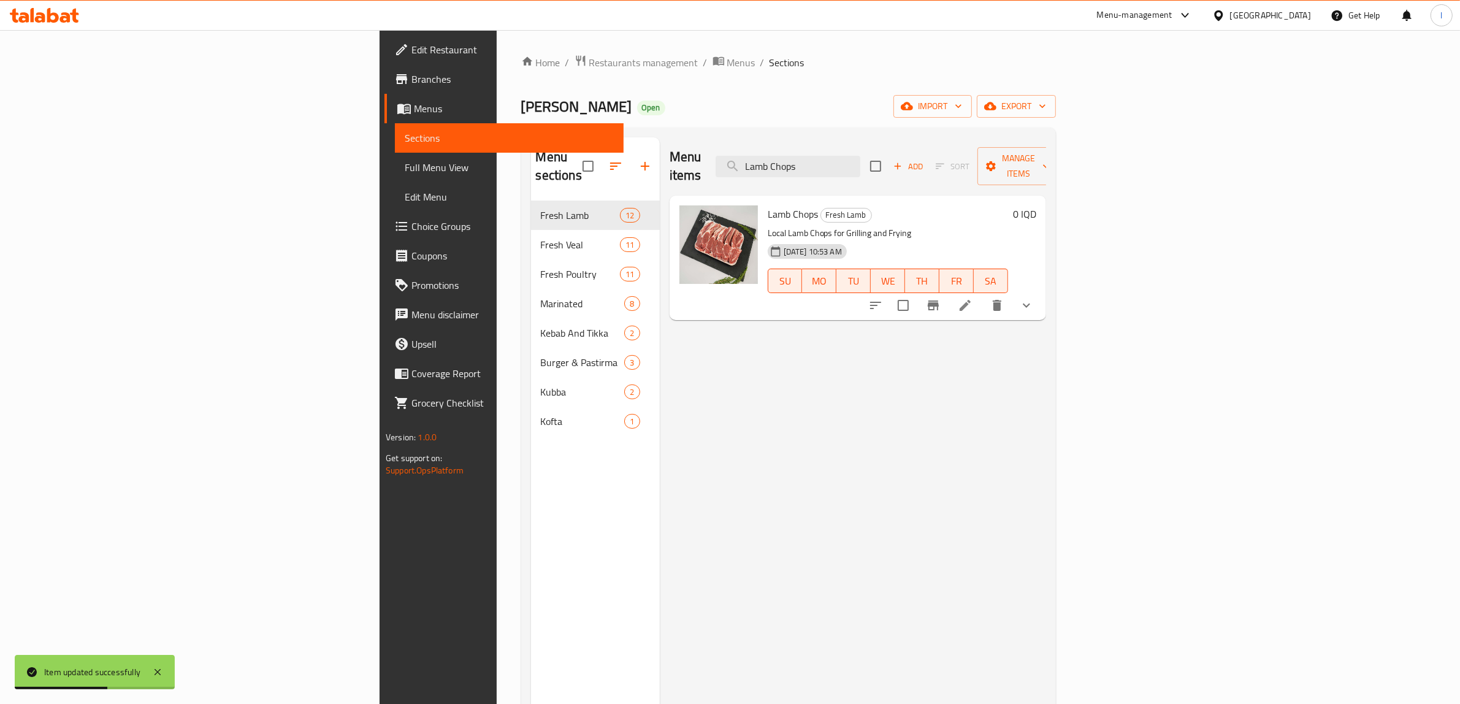
type input "Lamb Chops"
click at [970, 300] on icon at bounding box center [964, 305] width 11 height 11
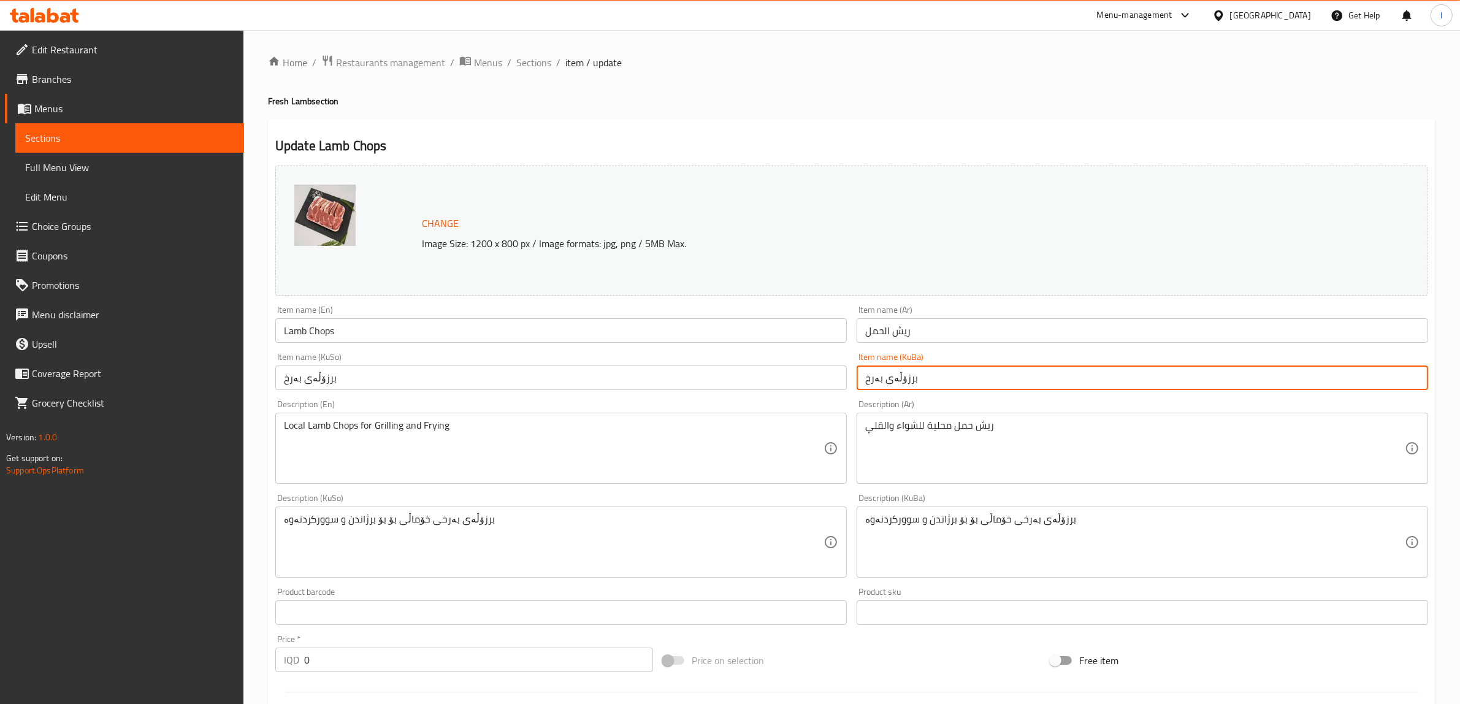
drag, startPoint x: 924, startPoint y: 378, endPoint x: 806, endPoint y: 370, distance: 118.0
click at [807, 370] on div "Change Image Size: 1200 x 800 px / Image formats: jpg, png / 5MB Max. Item name…" at bounding box center [851, 504] width 1162 height 687
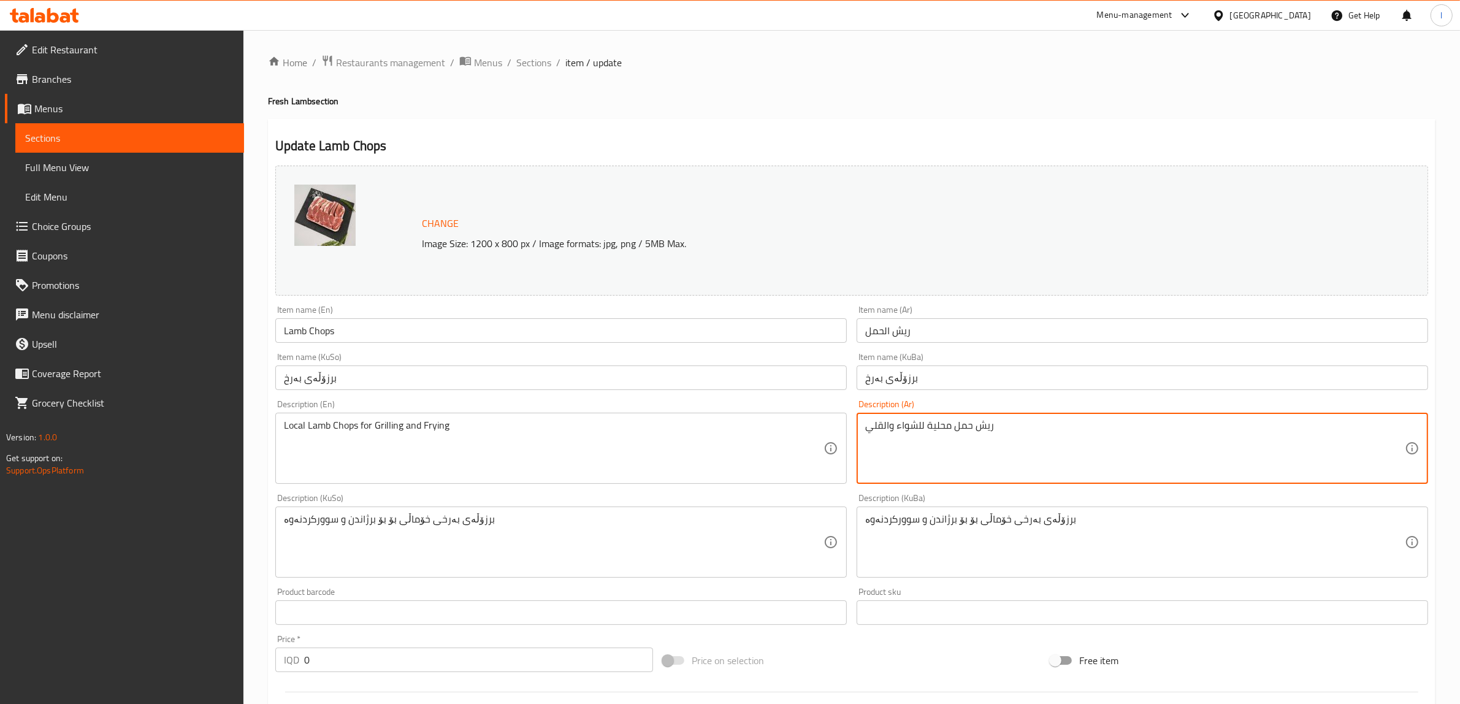
drag, startPoint x: 1046, startPoint y: 424, endPoint x: 849, endPoint y: 432, distance: 196.9
paste textarea "روف طازجة، مثالية للشوي، القلي، والدولمة"
click at [1266, 427] on textarea "ريش خروف طازجة، مثالية للشوي، القلي، والدولمة" at bounding box center [1134, 448] width 539 height 58
click at [1254, 431] on textarea "ريش خروف طازجة، مثالية للشوي، قلي، والدولمة" at bounding box center [1134, 448] width 539 height 58
click at [1251, 431] on textarea "ريش خروف طازجة، مثالية للشوي، قلي، والدولمة" at bounding box center [1134, 448] width 539 height 58
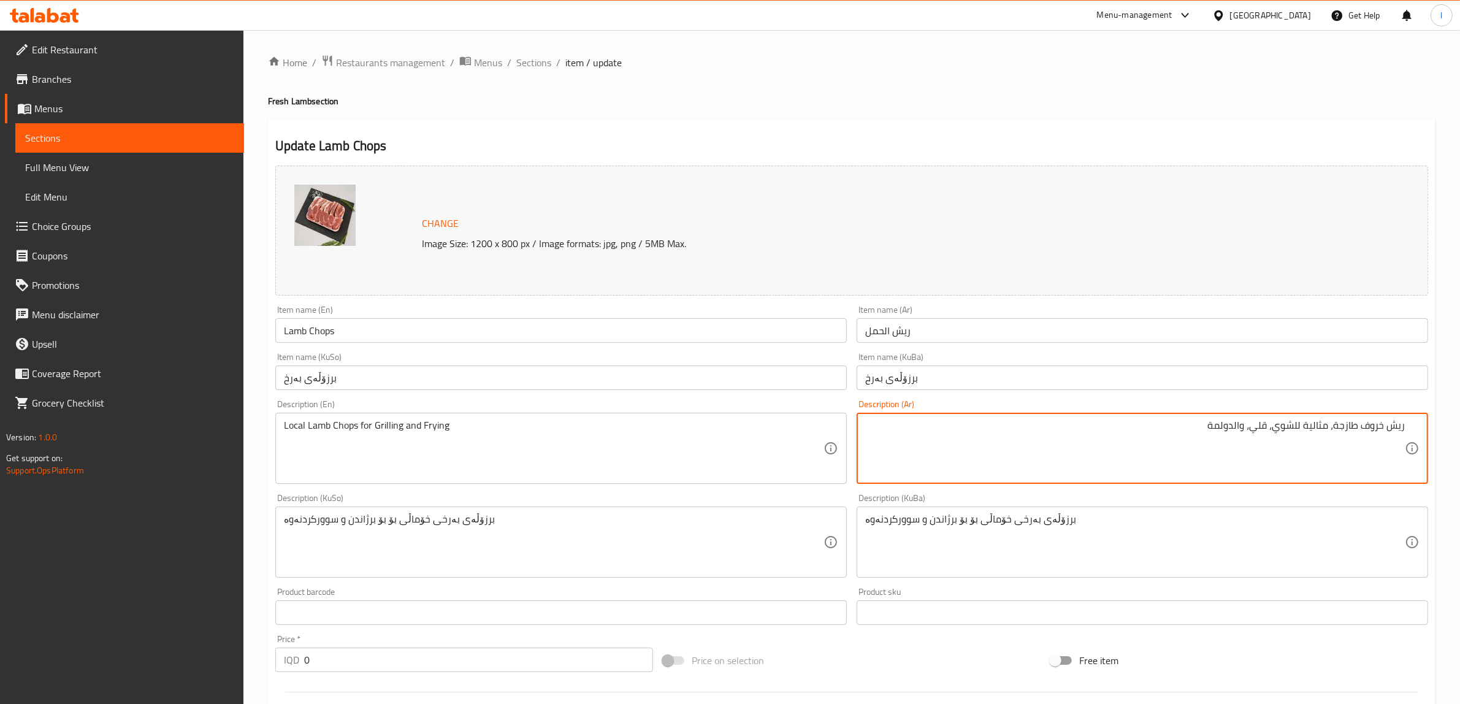
click at [1251, 430] on textarea "ريش خروف طازجة، مثالية للشوي، قلي، والدولمة" at bounding box center [1134, 448] width 539 height 58
click at [1240, 429] on textarea "ريش خروف طازجة، مثالية للشوي، قلي والدولمة" at bounding box center [1134, 448] width 539 height 58
type textarea "ريش خروف طازجة، مثالية للشوي، قلي ودولمة"
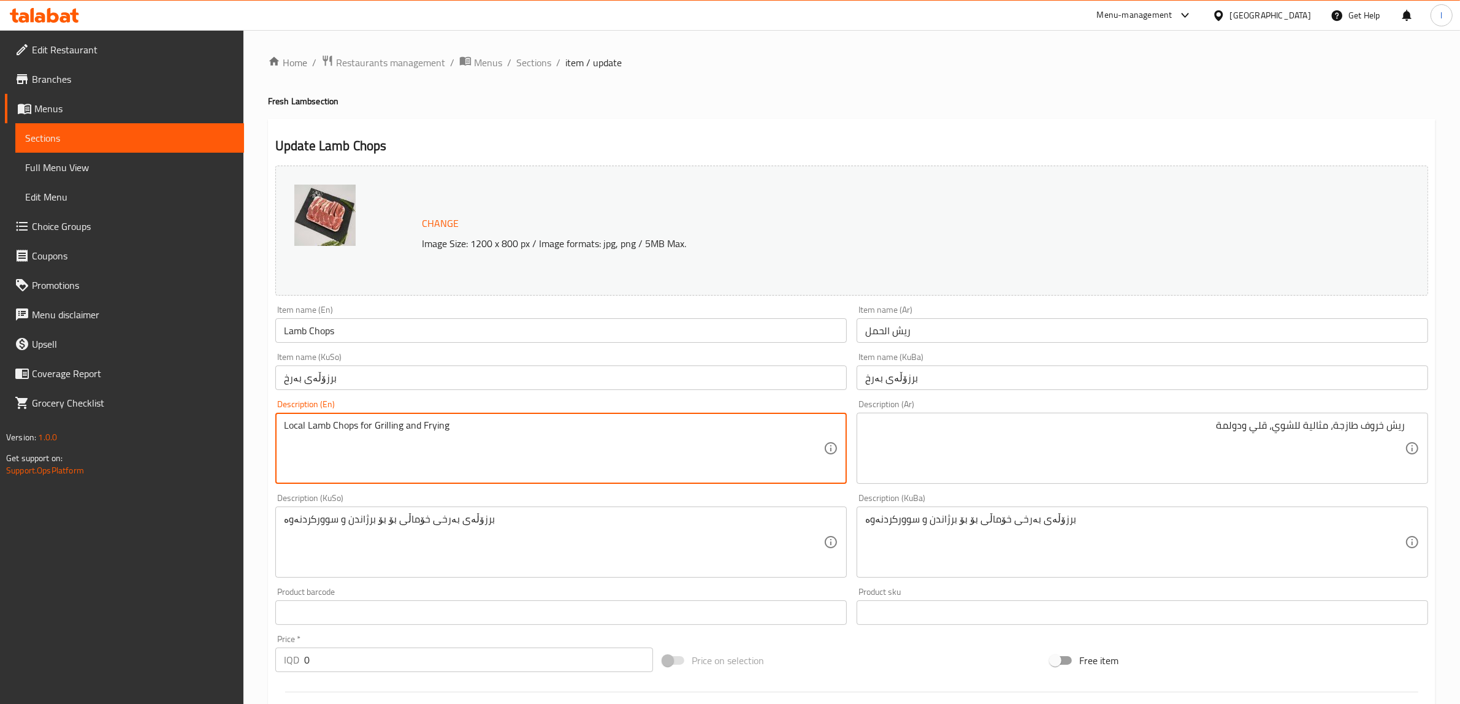
drag, startPoint x: 521, startPoint y: 424, endPoint x: 49, endPoint y: 411, distance: 472.2
paste textarea "Fresh Lamb Chops for Grilling, Frying, and Dolma"
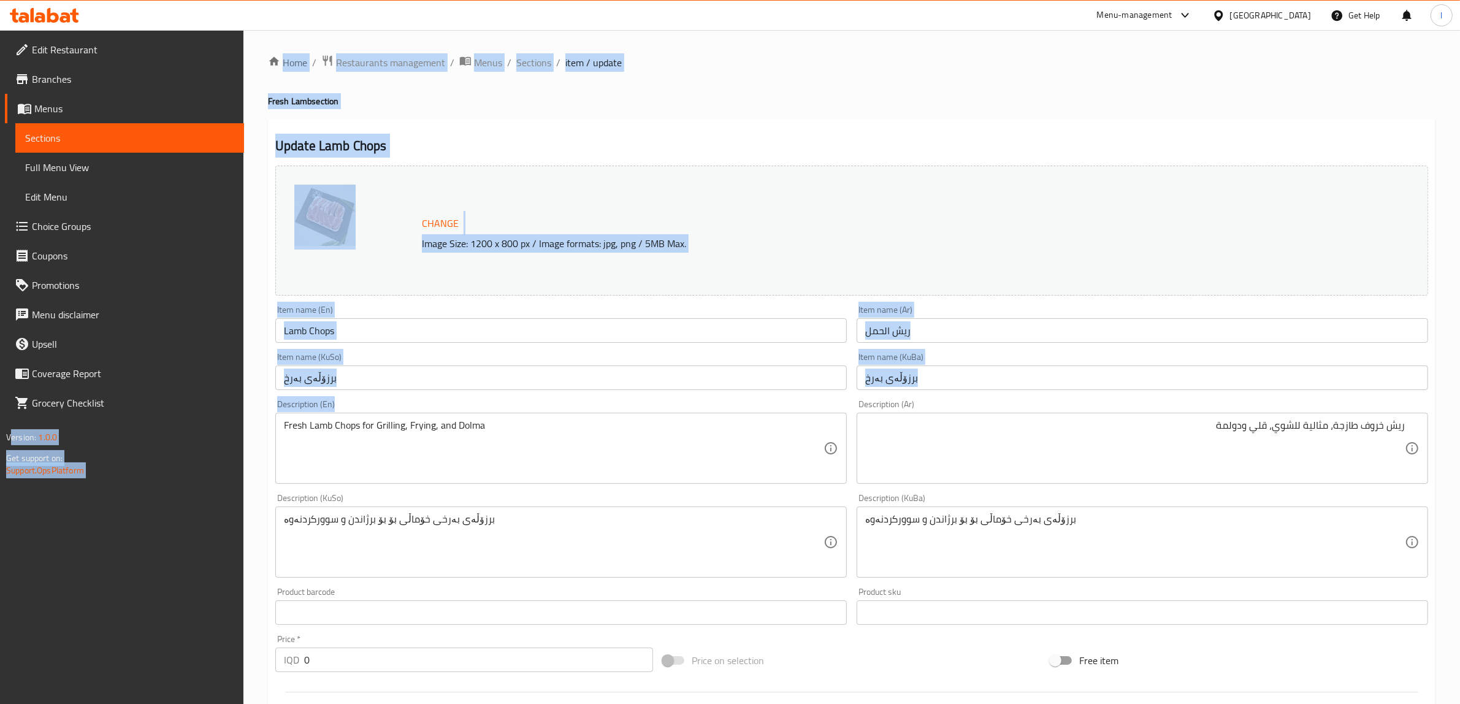
drag, startPoint x: 489, startPoint y: 422, endPoint x: 13, endPoint y: 418, distance: 475.1
click at [13, 418] on div "Edit Restaurant Branches Menus Sections Full Menu View Edit Menu Choice Groups …" at bounding box center [730, 541] width 1460 height 1023
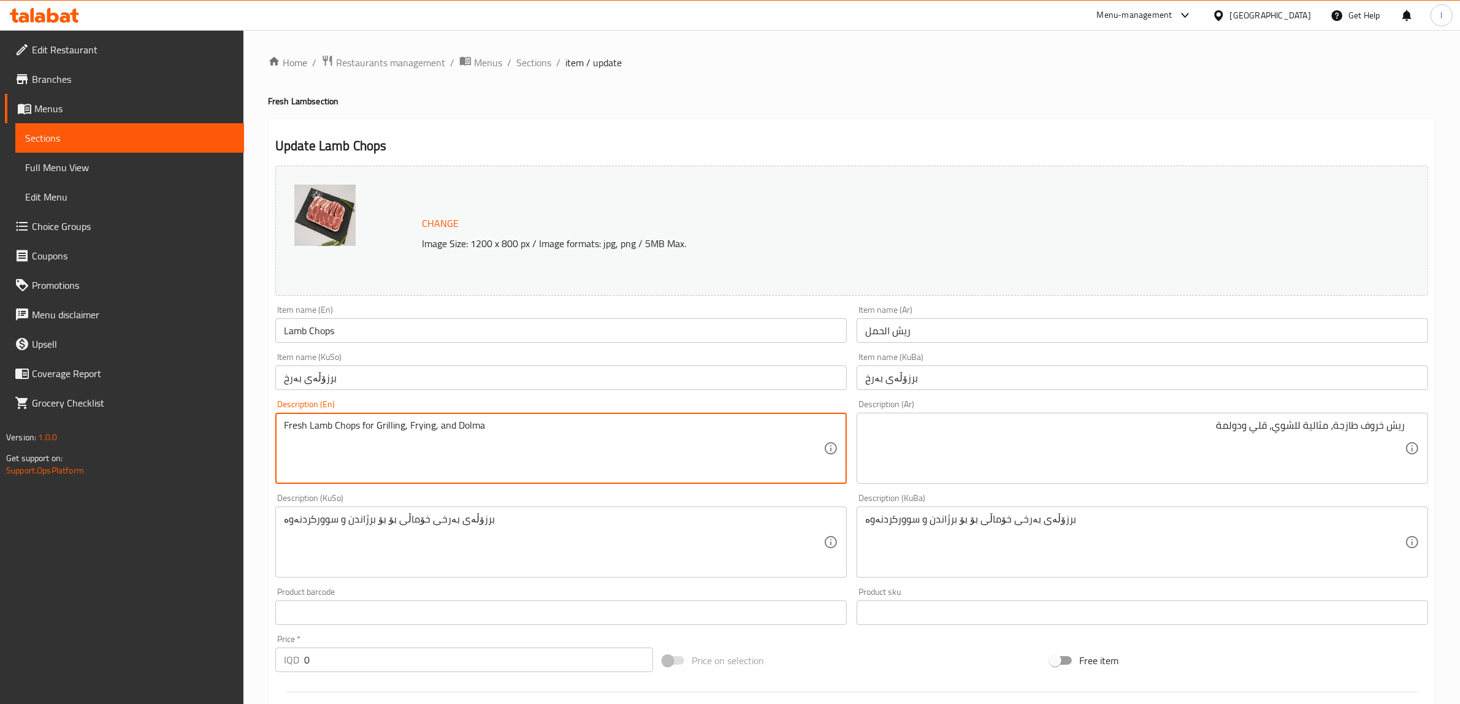
drag, startPoint x: 543, startPoint y: 429, endPoint x: 69, endPoint y: 427, distance: 473.9
click at [69, 430] on div "Edit Restaurant Branches Menus Sections Full Menu View Edit Menu Choice Groups …" at bounding box center [730, 541] width 1460 height 1023
paste textarea "lamb chops for grilling, frying, and d"
click at [356, 427] on textarea "Fresh lamb chops for grilling, frying, and dolma" at bounding box center [553, 448] width 539 height 58
paste textarea "ideal"
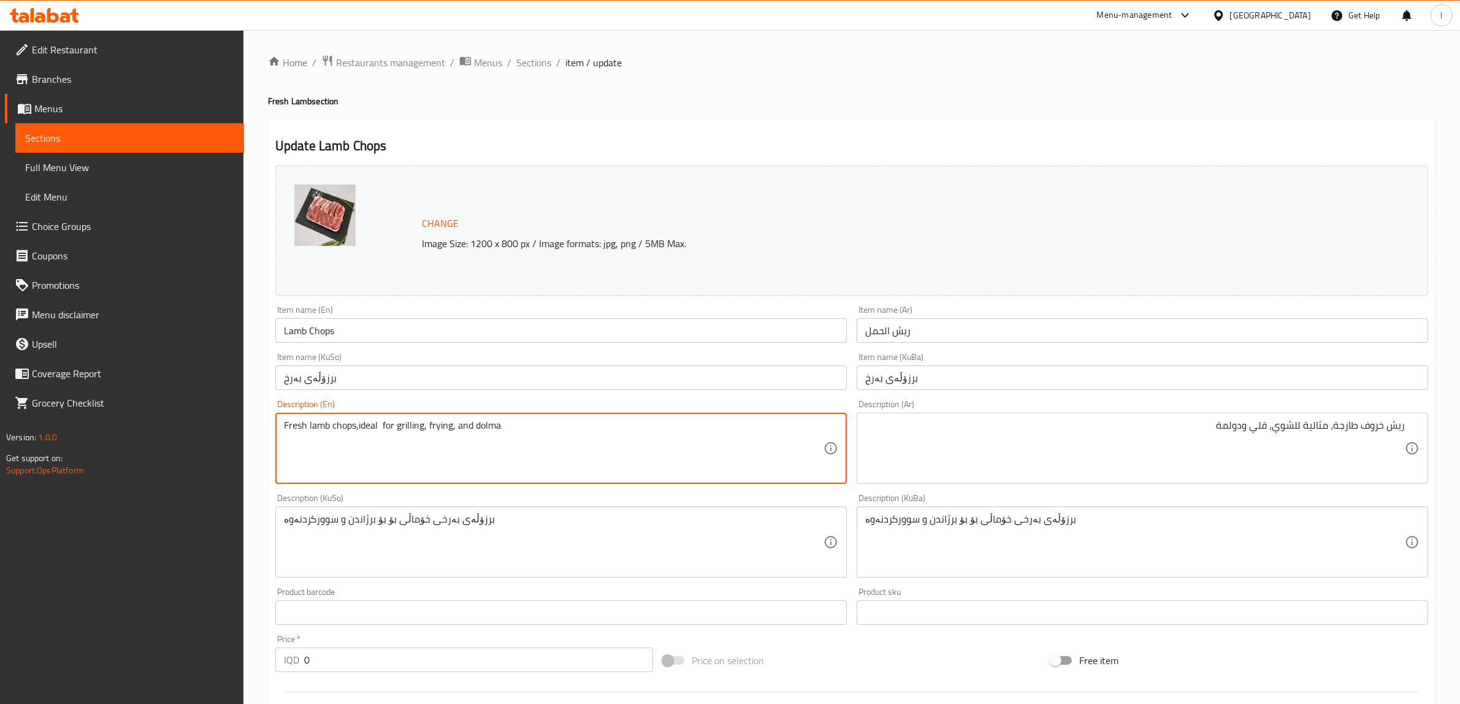
click at [357, 424] on textarea "Fresh lamb chops,ideal for grilling, frying, and dolma" at bounding box center [553, 448] width 539 height 58
click at [382, 424] on textarea "Fresh lamb chops, ideal for grilling, frying, and dolma" at bounding box center [553, 448] width 539 height 58
click at [455, 427] on textarea "Fresh lamb chops, ideal for grilling, frying, and dolma" at bounding box center [553, 448] width 539 height 58
click at [454, 431] on textarea "Fresh lamb chops, ideal for grilling, frying, and dolma" at bounding box center [553, 448] width 539 height 58
type textarea "Fresh lamb chops, ideal for grilling, frying and dolma"
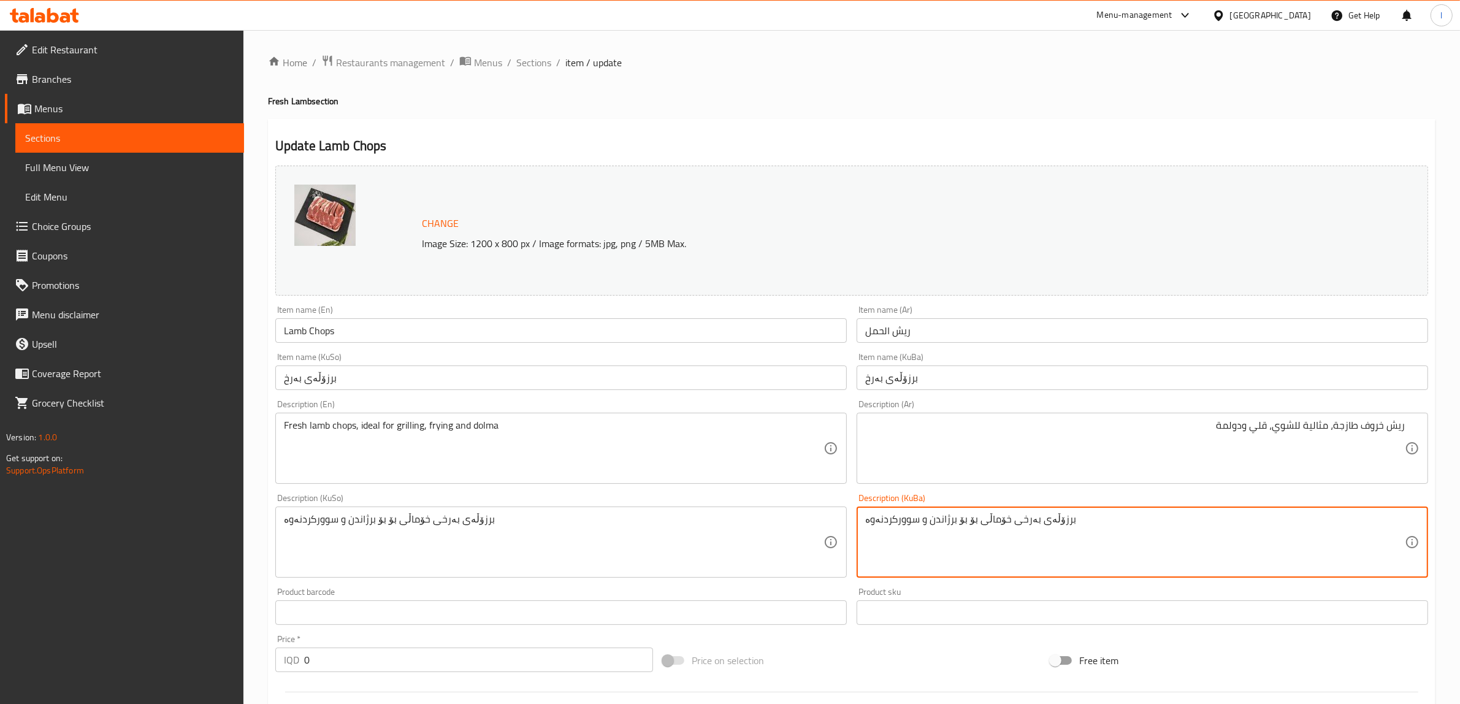
drag, startPoint x: 1200, startPoint y: 517, endPoint x: 650, endPoint y: 516, distance: 549.9
paste textarea "فرێشى بەرخ، گونجاوە بۆ برژاندن، سوورکردنەوە، و یاپراخ"
click at [1195, 524] on textarea "برزۆڵەی فرێشى بەرخ، گونجاوە بۆ برژاندن، سوورکردنەوە، و یاپراخ" at bounding box center [1134, 542] width 539 height 58
drag, startPoint x: 1128, startPoint y: 521, endPoint x: 1466, endPoint y: 551, distance: 339.7
click at [1460, 552] on html "​ Menu-management Iraq Get Help l Edit Restaurant Branches Menus Sections Full …" at bounding box center [730, 352] width 1460 height 704
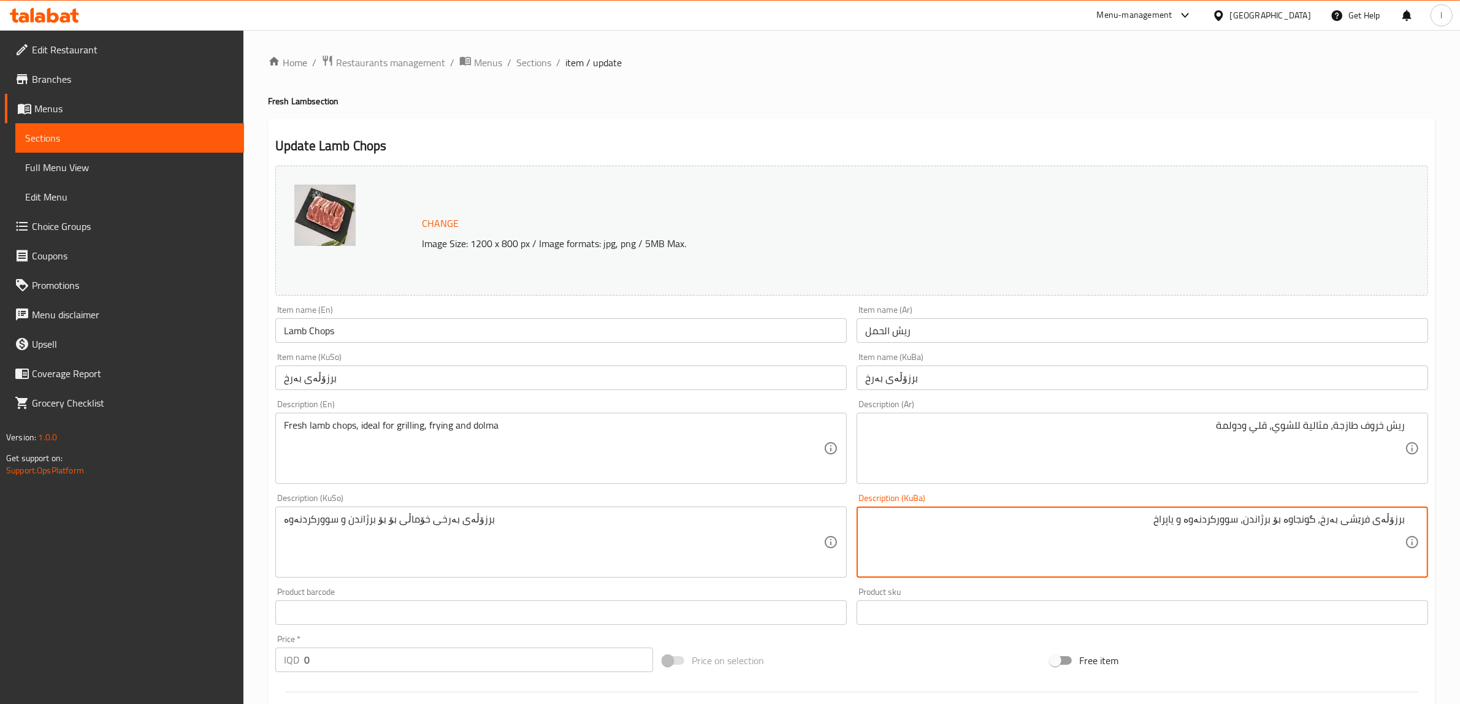
type textarea "برزۆڵەی فرێشى بەرخ، گونجاوە بۆ برژاندن، سوورکردنەوە و یاپراخ"
drag, startPoint x: 507, startPoint y: 551, endPoint x: 0, endPoint y: 498, distance: 509.7
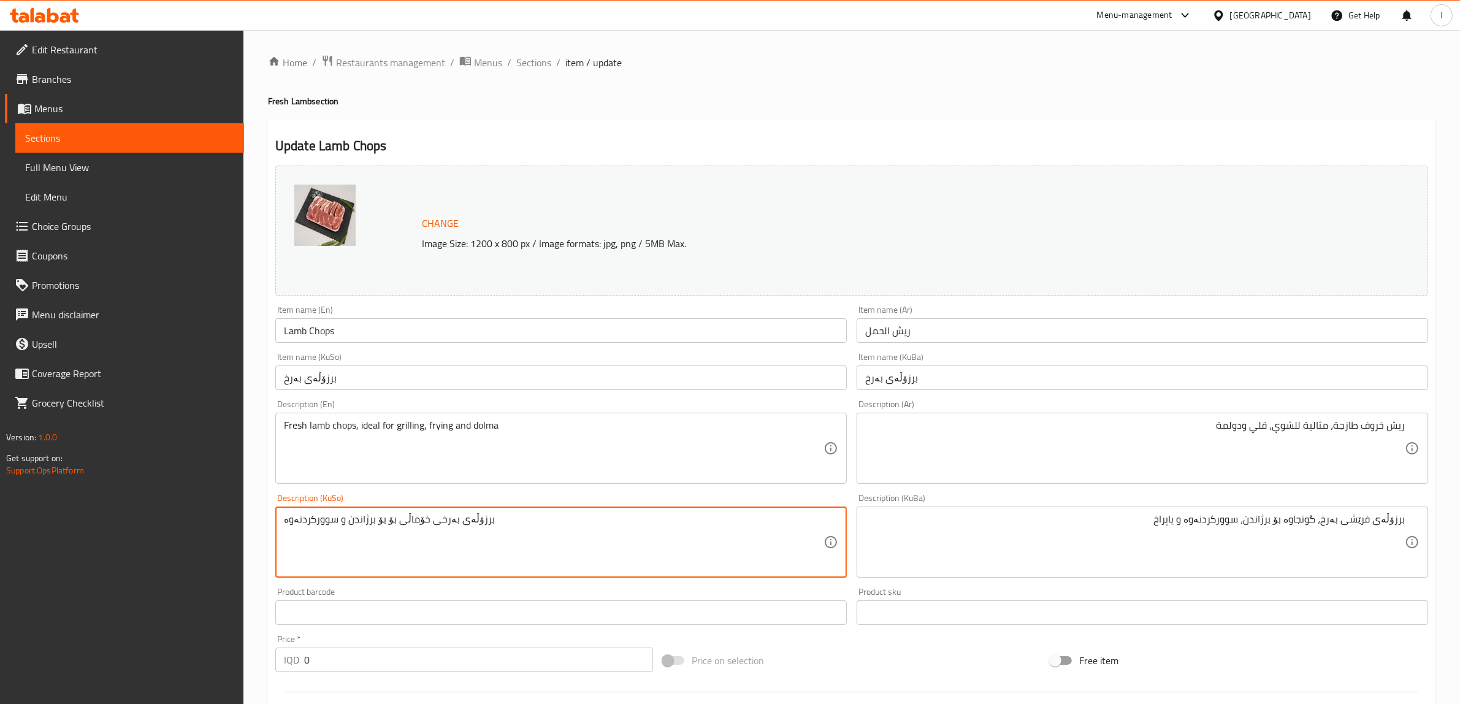
paste textarea "فرێشى بەرخ، گونجاوە بۆ برژاندن، سوورکردنەوە و یاپراخ"
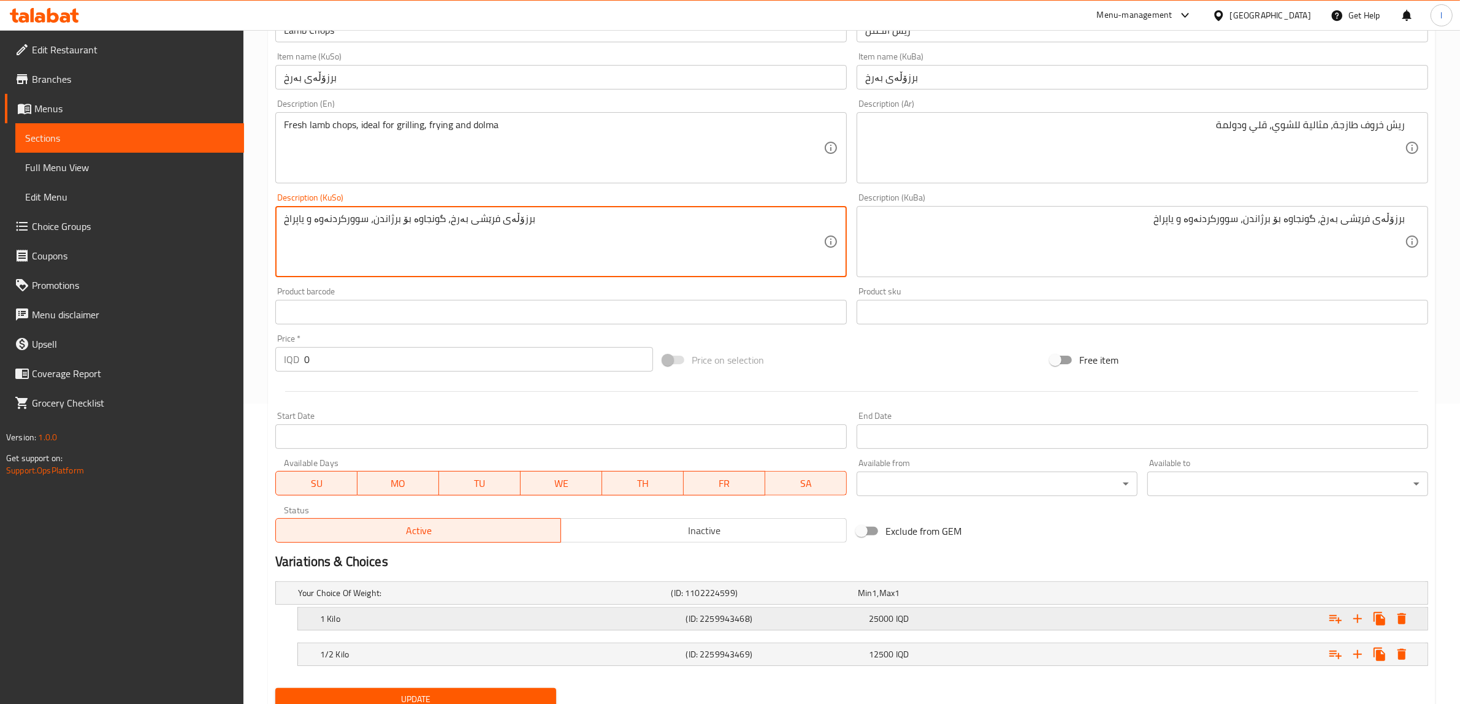
scroll to position [307, 0]
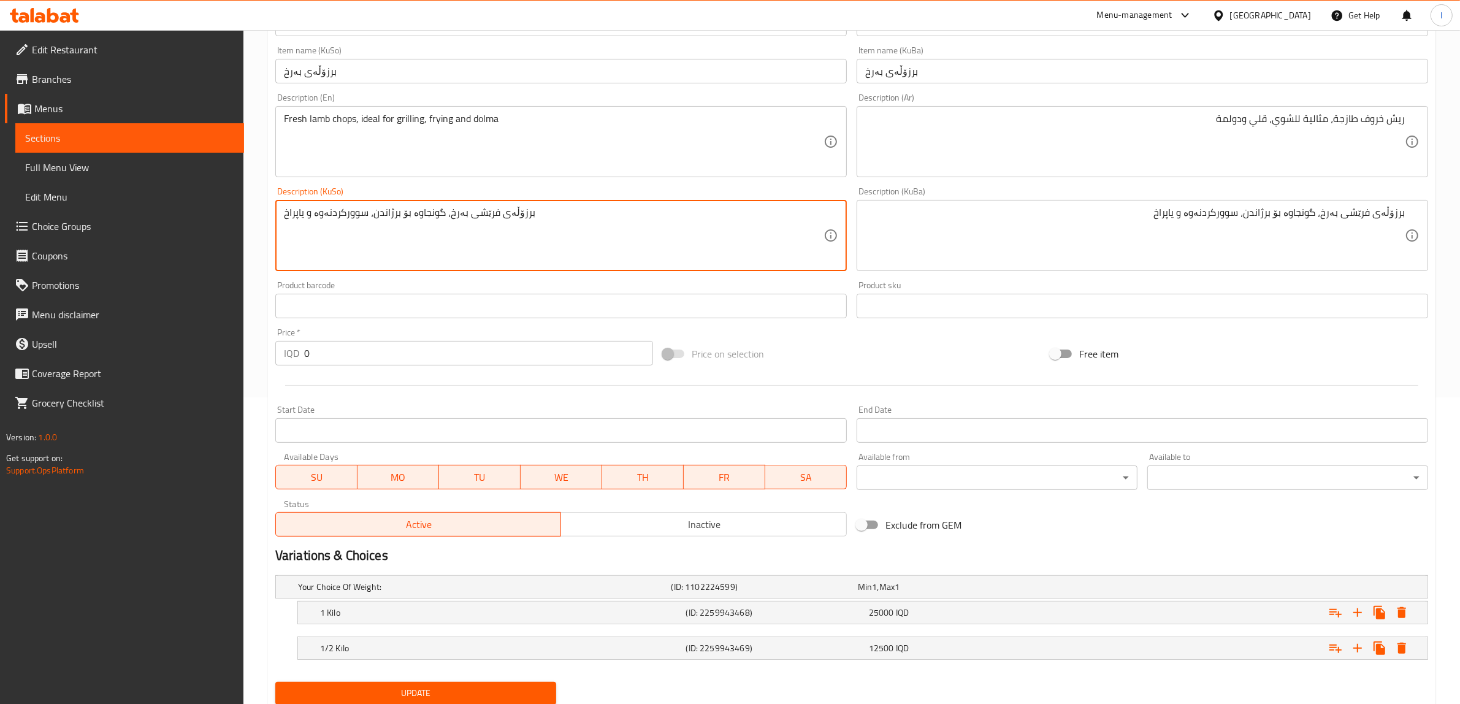
type textarea "برزۆڵەی فرێشى بەرخ، گونجاوە بۆ برژاندن، سوورکردنەوە و یاپراخ"
click at [432, 687] on span "Update" at bounding box center [415, 692] width 261 height 15
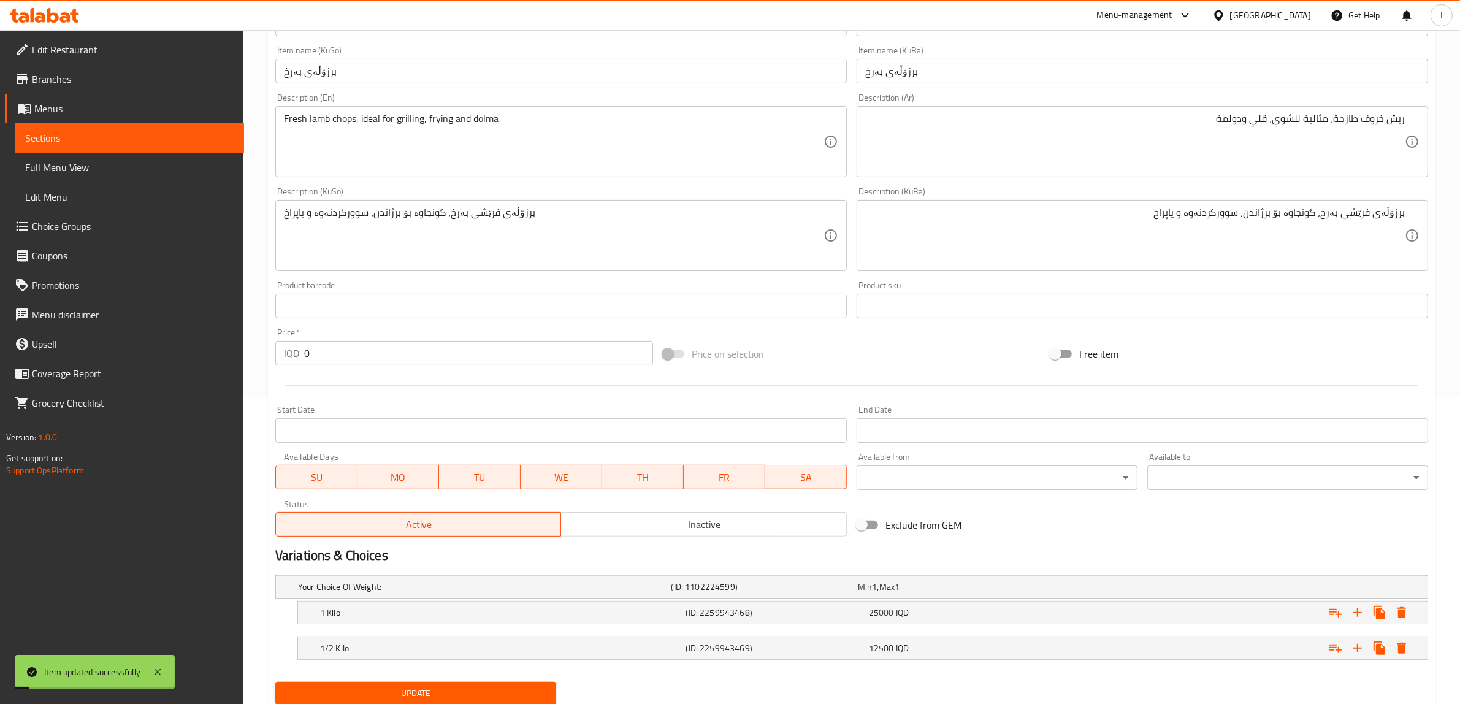
click at [81, 141] on span "Sections" at bounding box center [129, 138] width 209 height 15
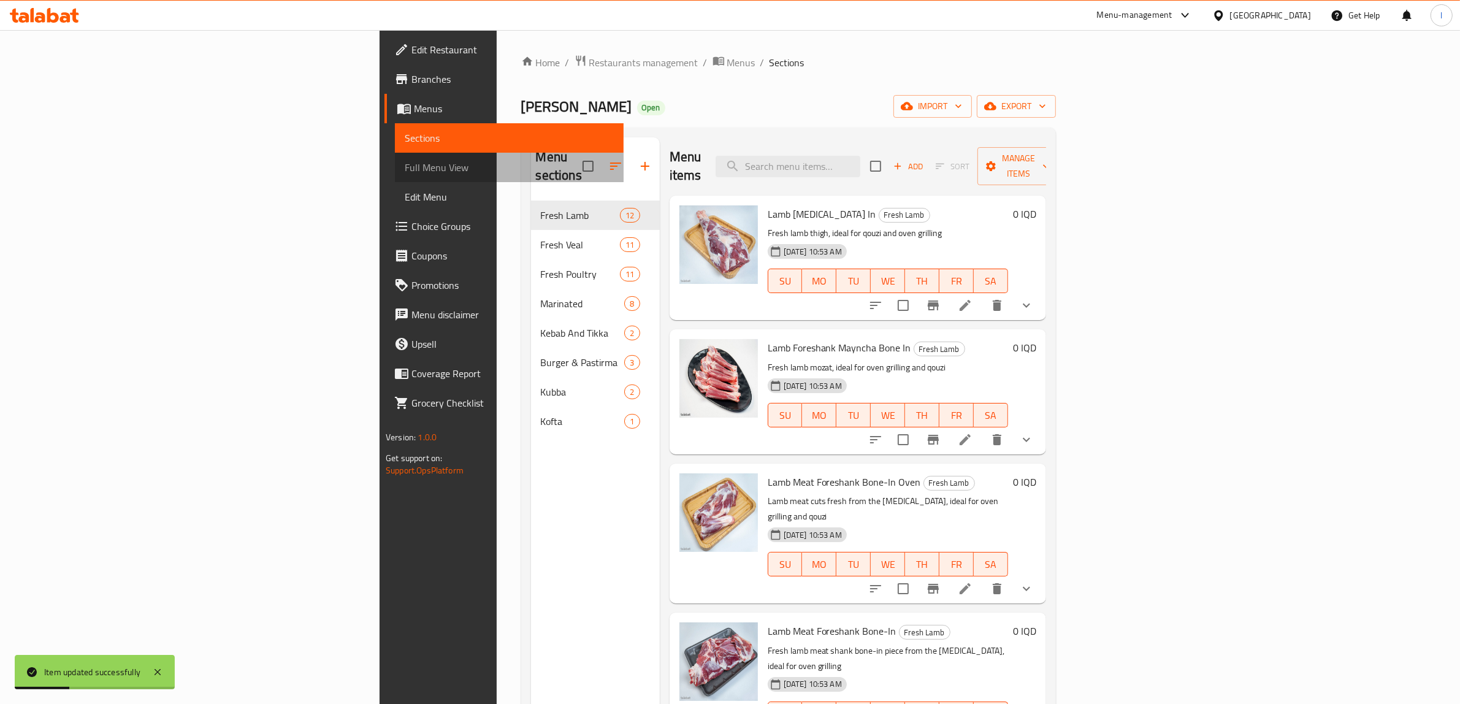
click at [405, 170] on span "Full Menu View" at bounding box center [509, 167] width 209 height 15
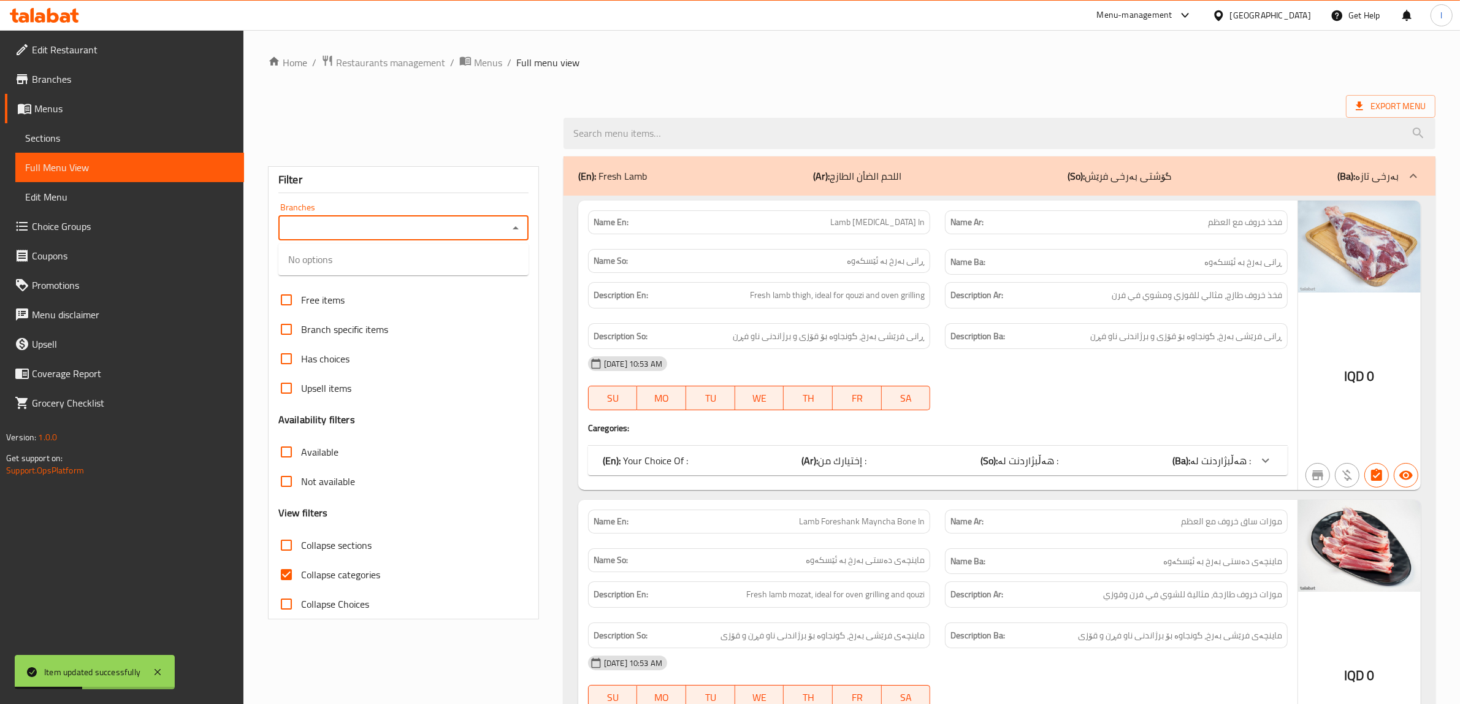
click at [495, 225] on input "Branches" at bounding box center [393, 227] width 223 height 17
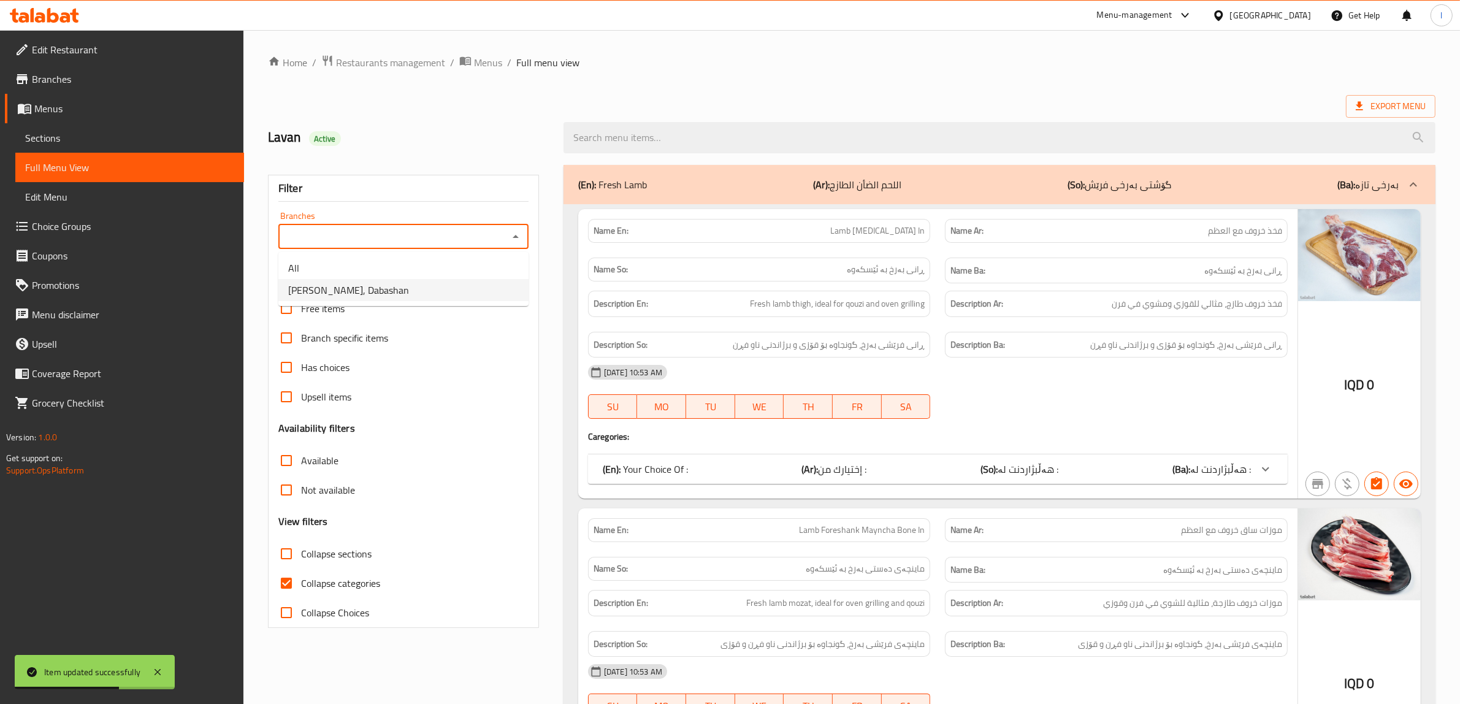
click at [388, 284] on span "[PERSON_NAME], Dabashan" at bounding box center [348, 290] width 121 height 15
type input "[PERSON_NAME], Dabashan"
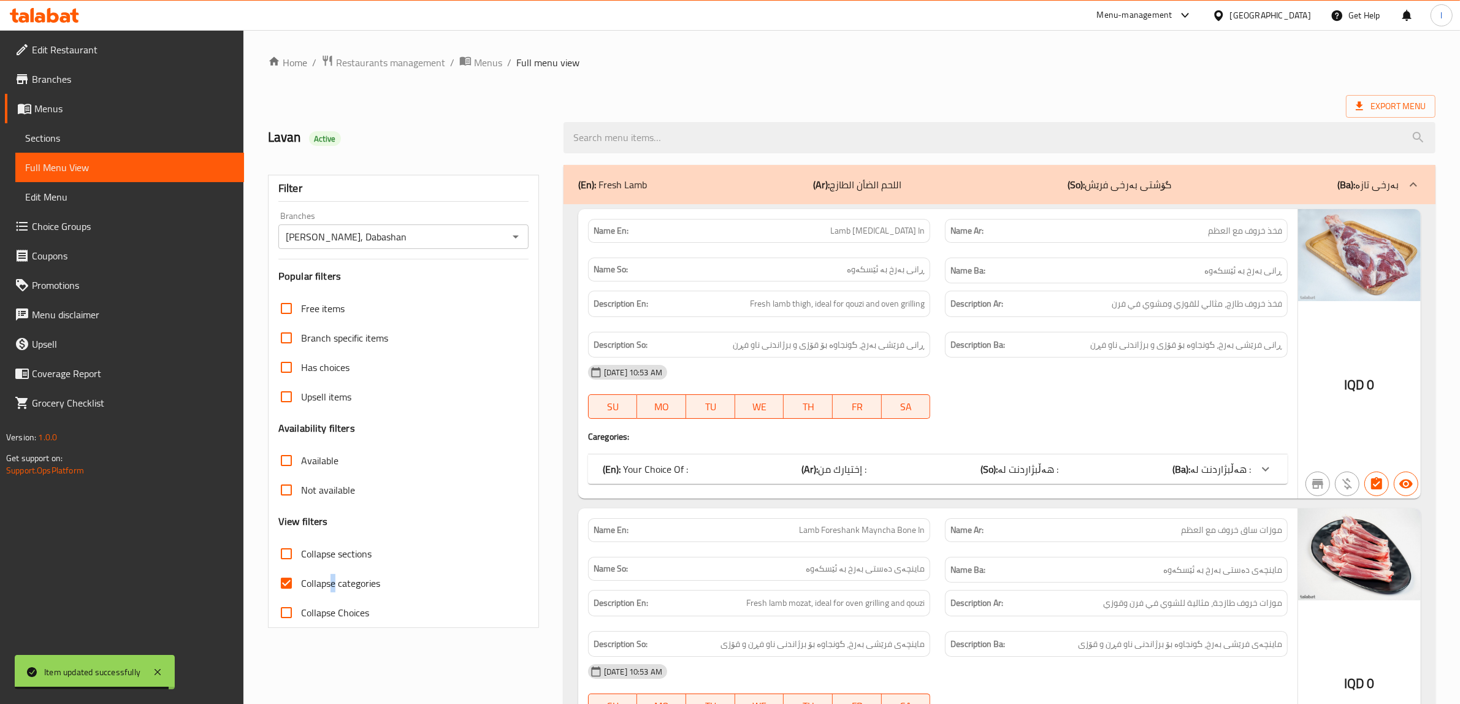
click at [332, 583] on span "Collapse categories" at bounding box center [340, 583] width 79 height 15
click at [283, 581] on input "Collapse categories" at bounding box center [286, 582] width 29 height 29
checkbox input "false"
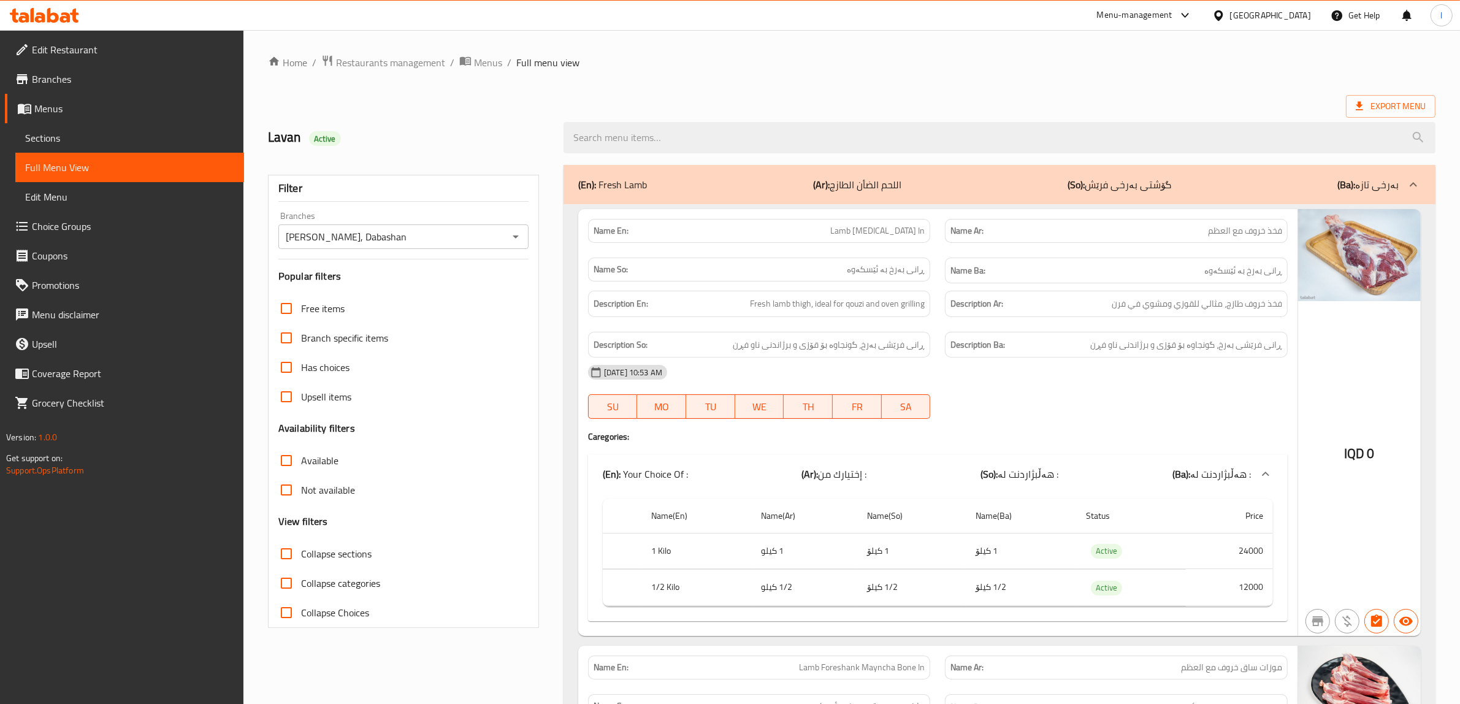
click at [311, 541] on label "Collapse sections" at bounding box center [322, 553] width 100 height 29
click at [301, 541] on input "Collapse sections" at bounding box center [286, 553] width 29 height 29
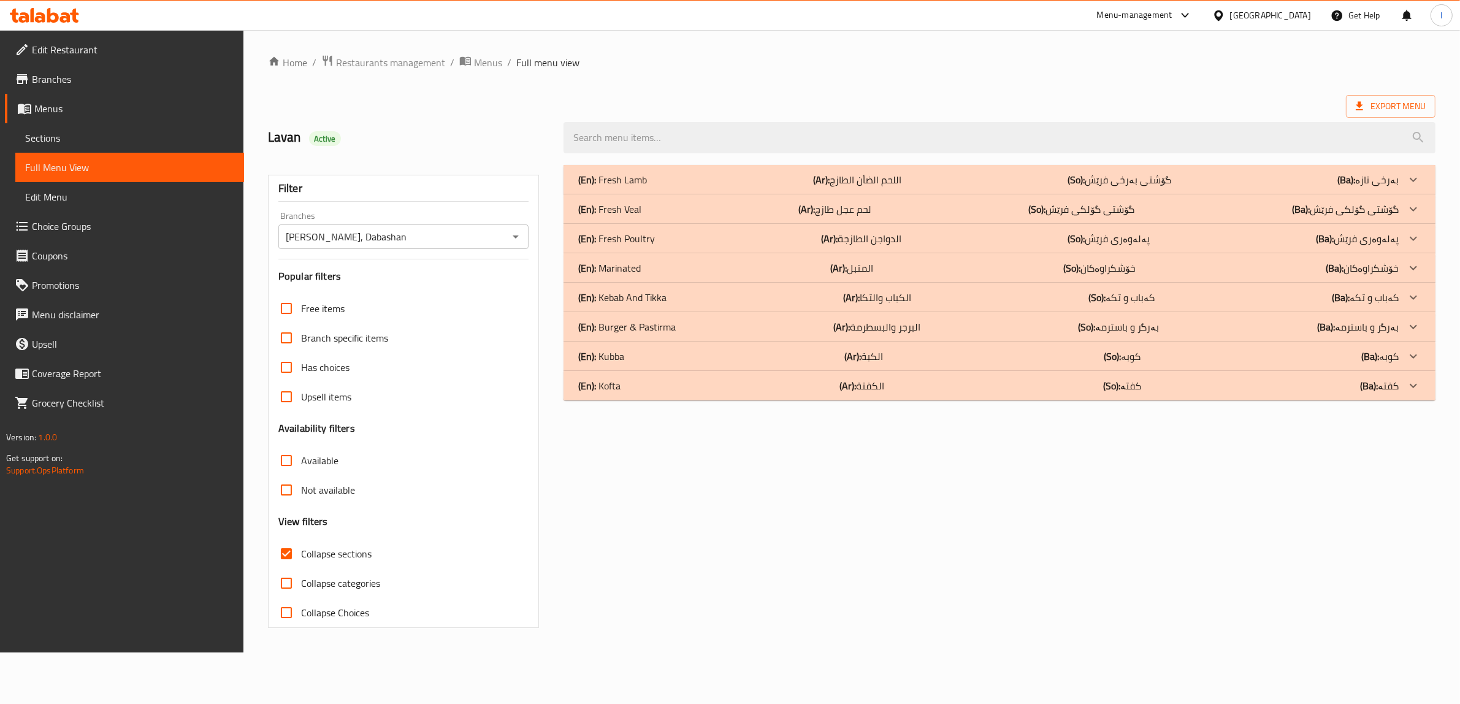
click at [284, 553] on input "Collapse sections" at bounding box center [286, 553] width 29 height 29
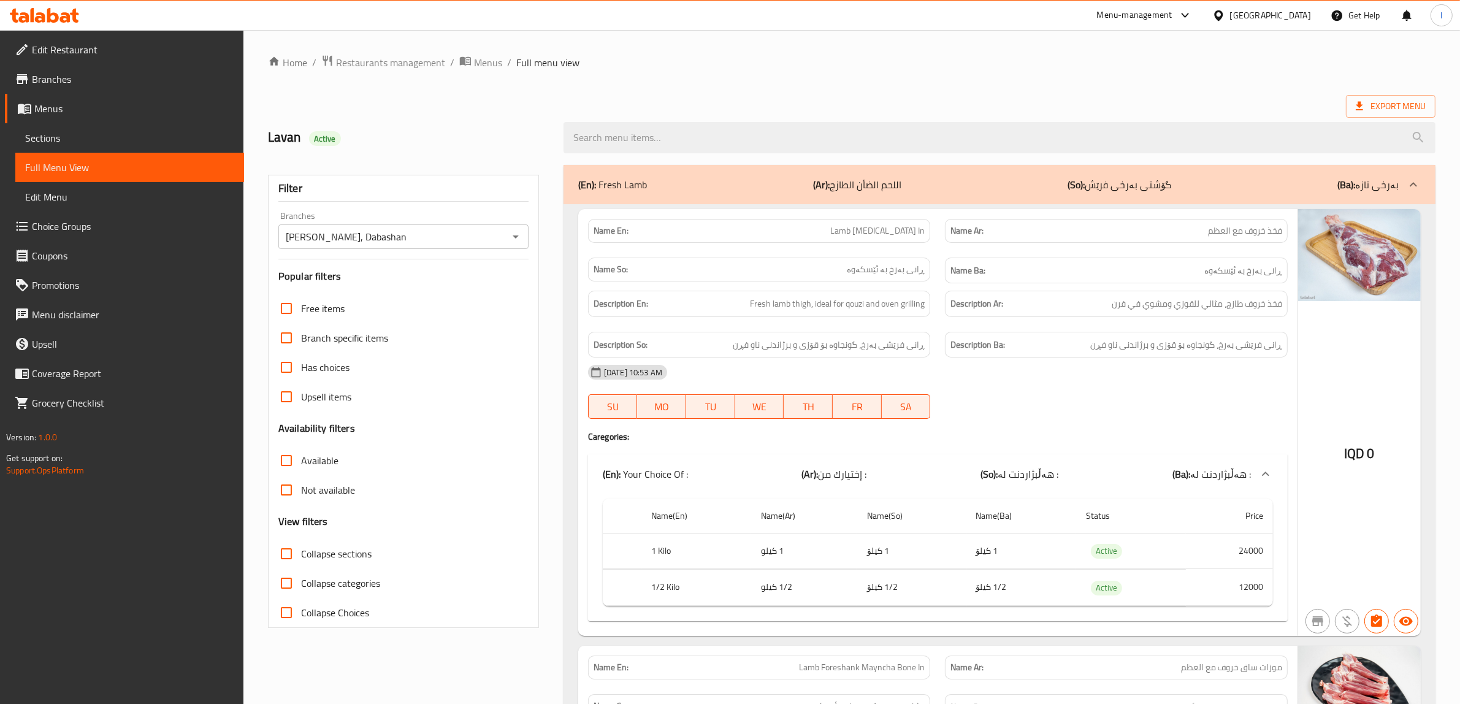
click at [284, 553] on input "Collapse sections" at bounding box center [286, 553] width 29 height 29
checkbox input "true"
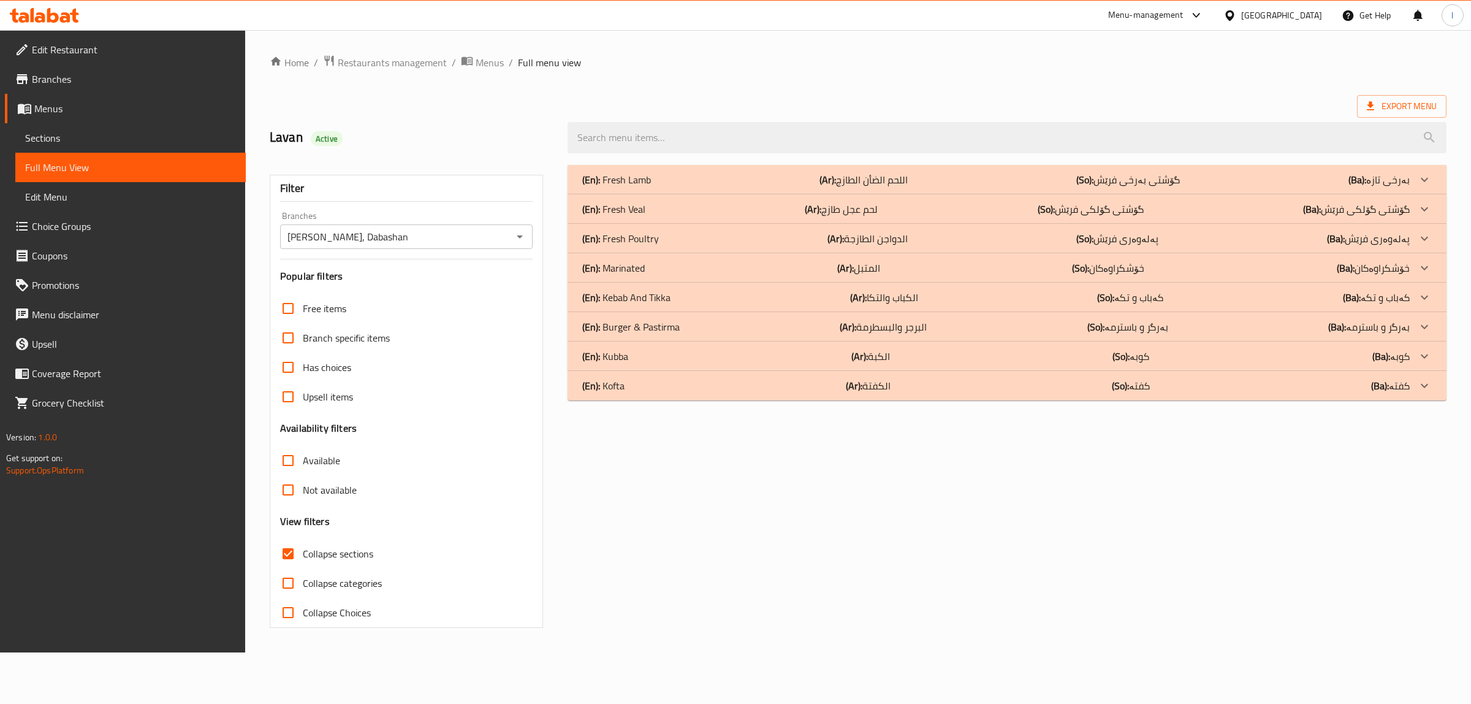
click at [685, 176] on div "(En): Fresh Lamb (Ar): اللحم الضأن الطازج (So): گۆشتی بەرخی فرێش (Ba): بەرخی تا…" at bounding box center [996, 179] width 828 height 15
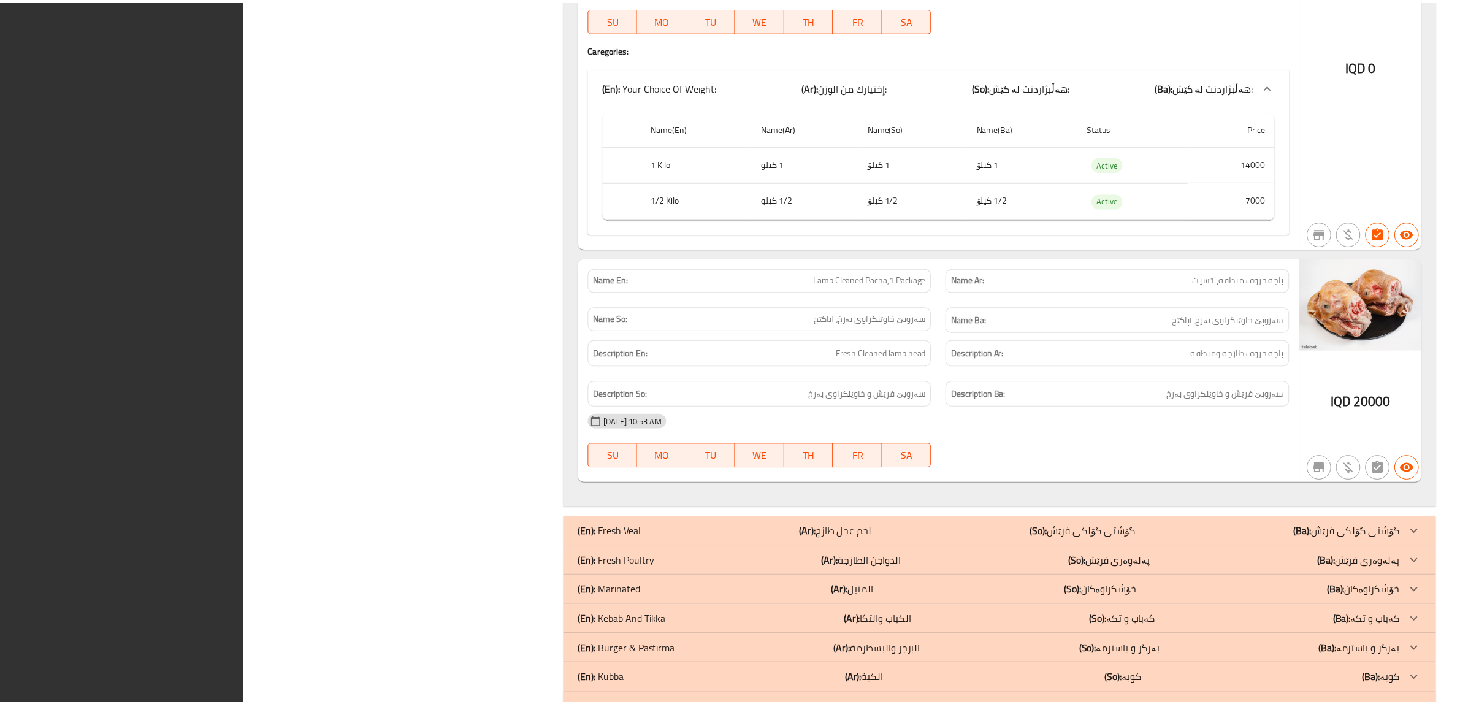
scroll to position [4679, 0]
